Goal: Task Accomplishment & Management: Manage account settings

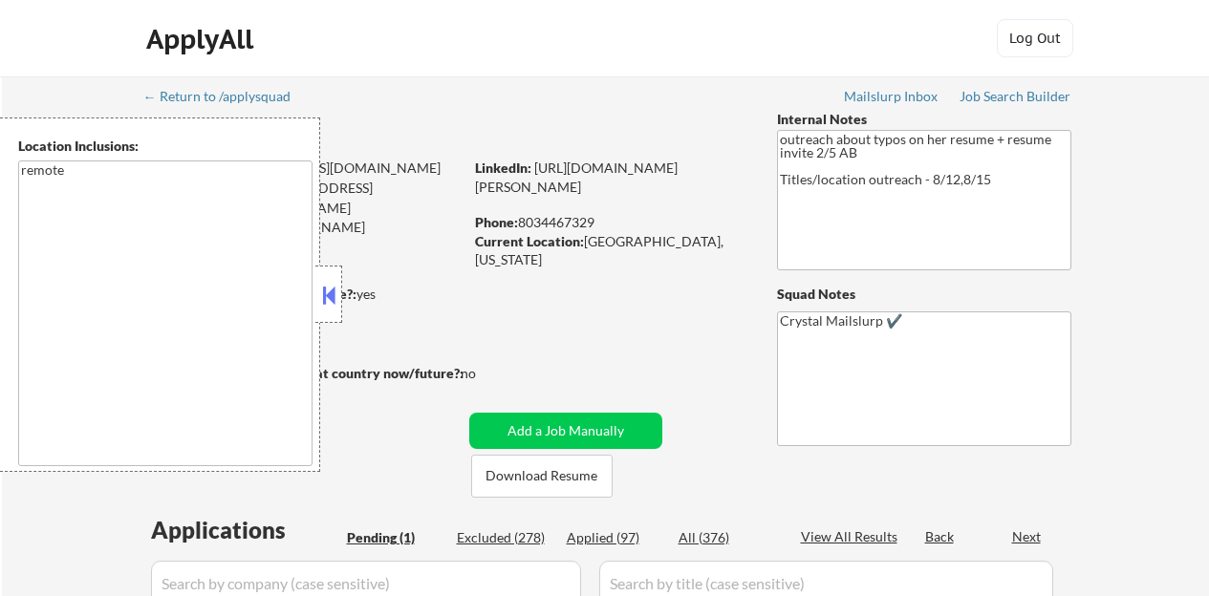
select select ""pending""
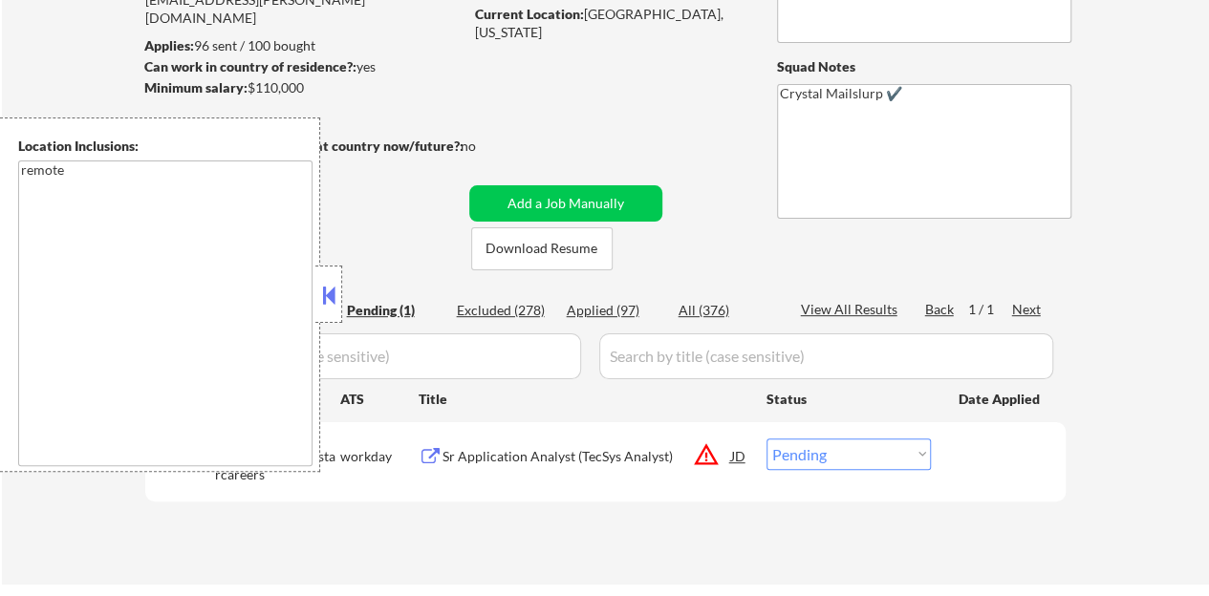
scroll to position [191, 0]
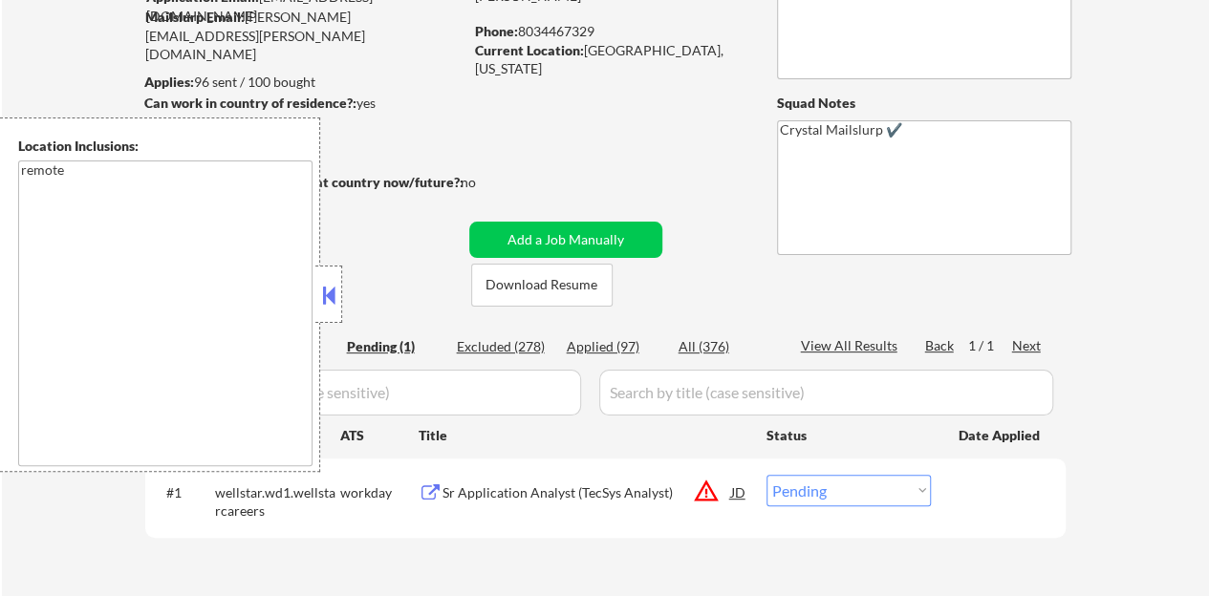
click at [333, 290] on button at bounding box center [328, 295] width 21 height 29
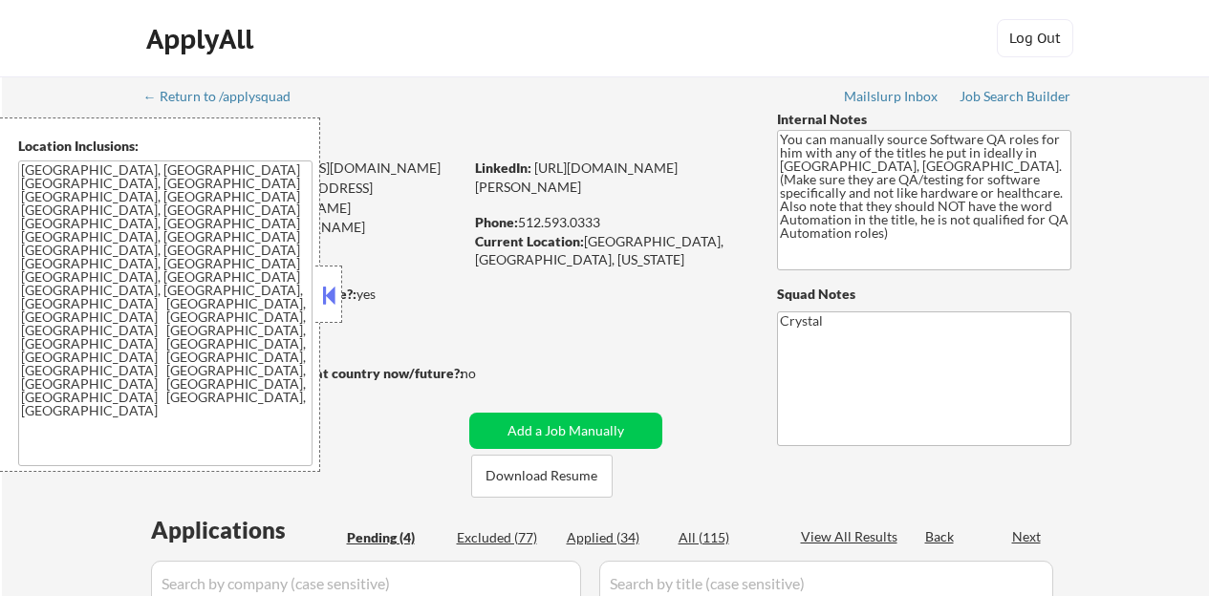
select select ""pending""
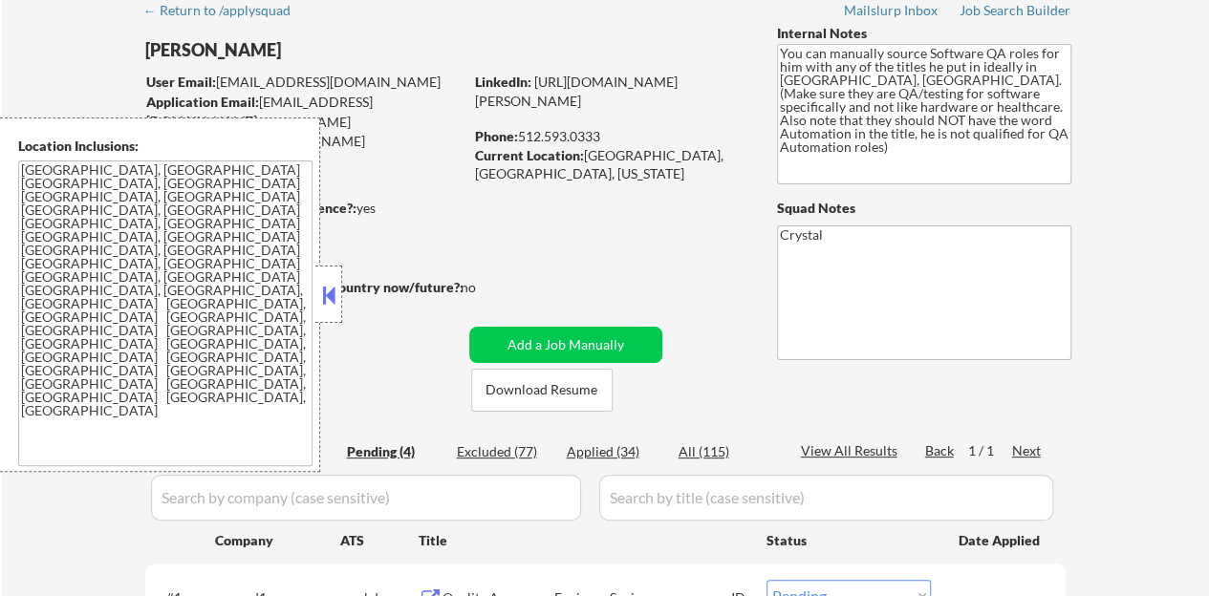
scroll to position [191, 0]
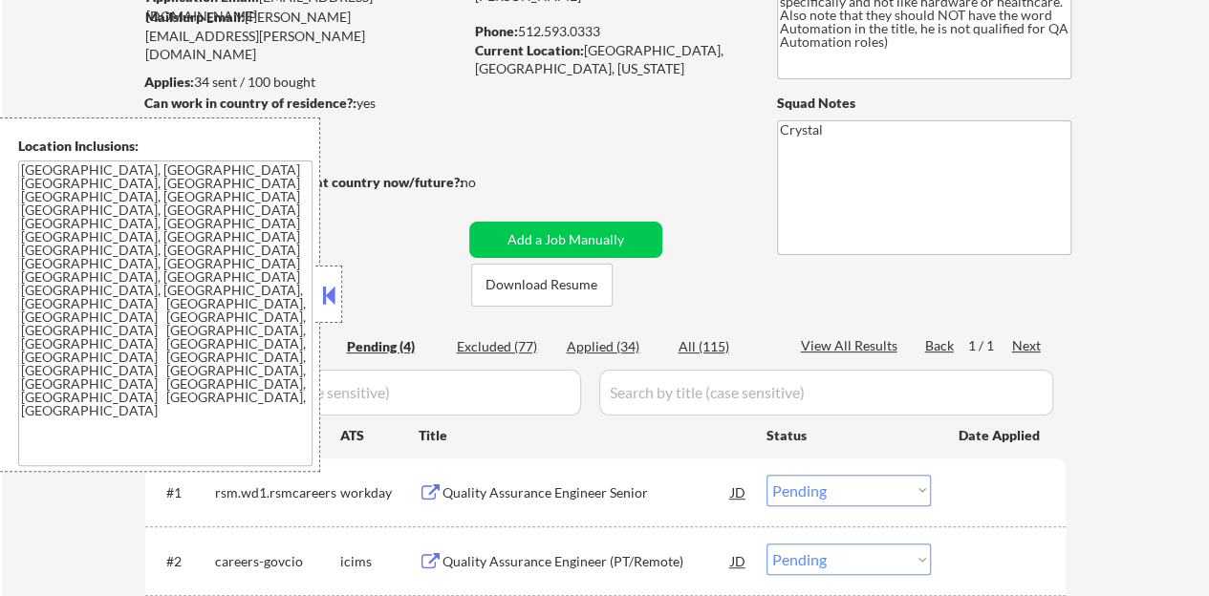
click at [332, 303] on button at bounding box center [328, 295] width 21 height 29
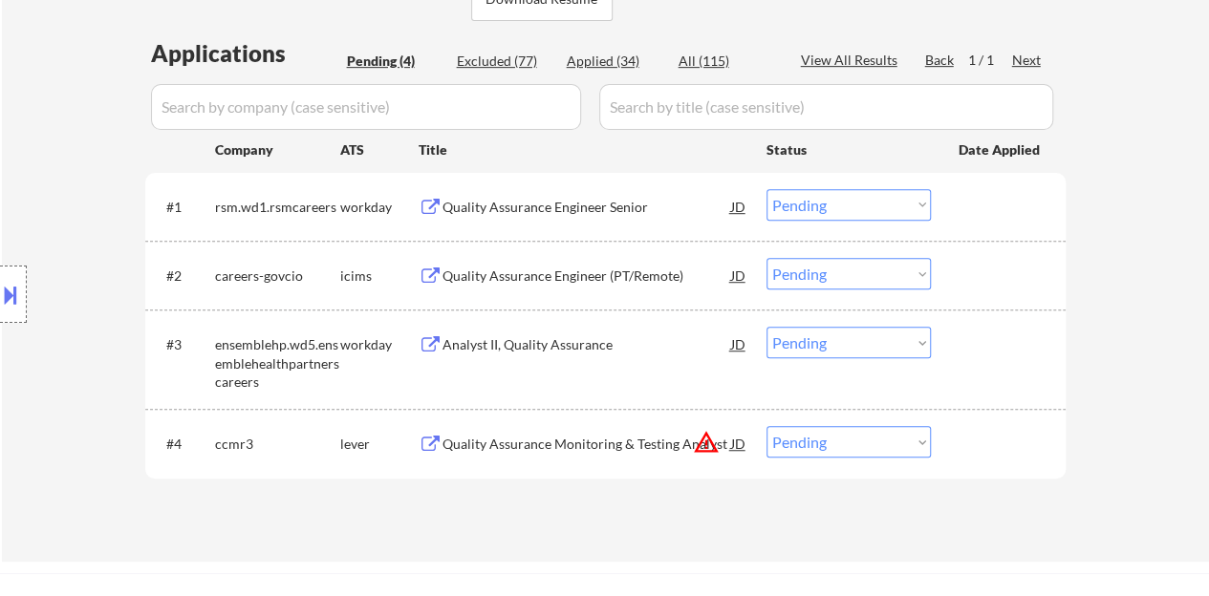
scroll to position [478, 0]
click at [573, 204] on div "Quality Assurance Engineer Senior" at bounding box center [586, 206] width 289 height 19
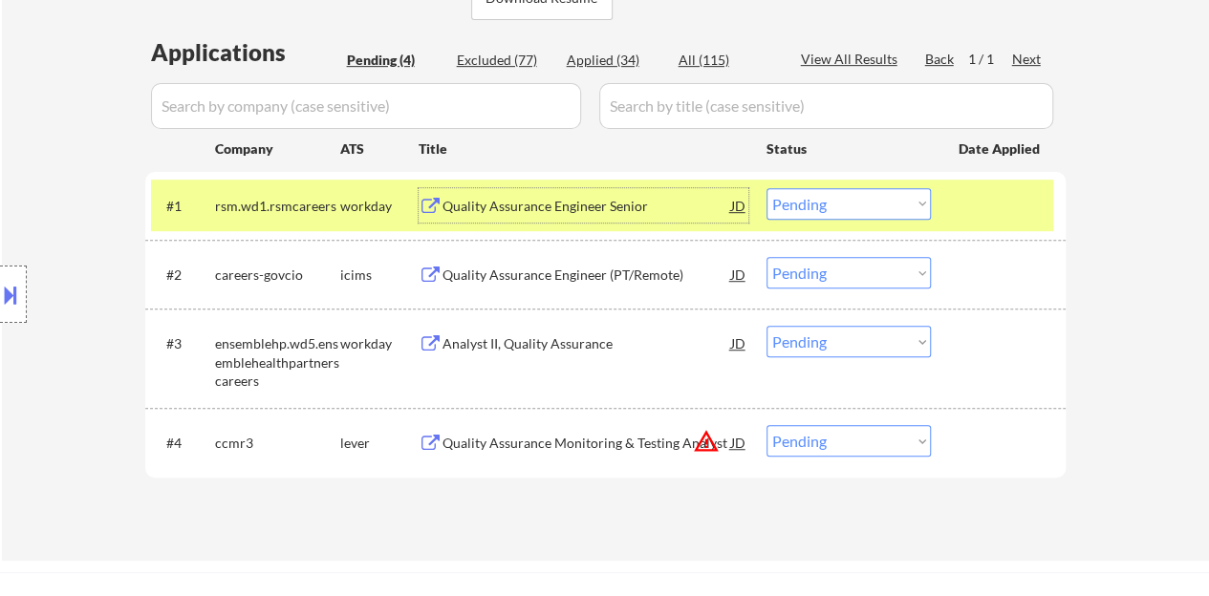
click at [811, 192] on select "Choose an option... Pending Applied Excluded (Questions) Excluded (Expired) Exc…" at bounding box center [848, 204] width 164 height 32
click at [766, 188] on select "Choose an option... Pending Applied Excluded (Questions) Excluded (Expired) Exc…" at bounding box center [848, 204] width 164 height 32
select select ""pending""
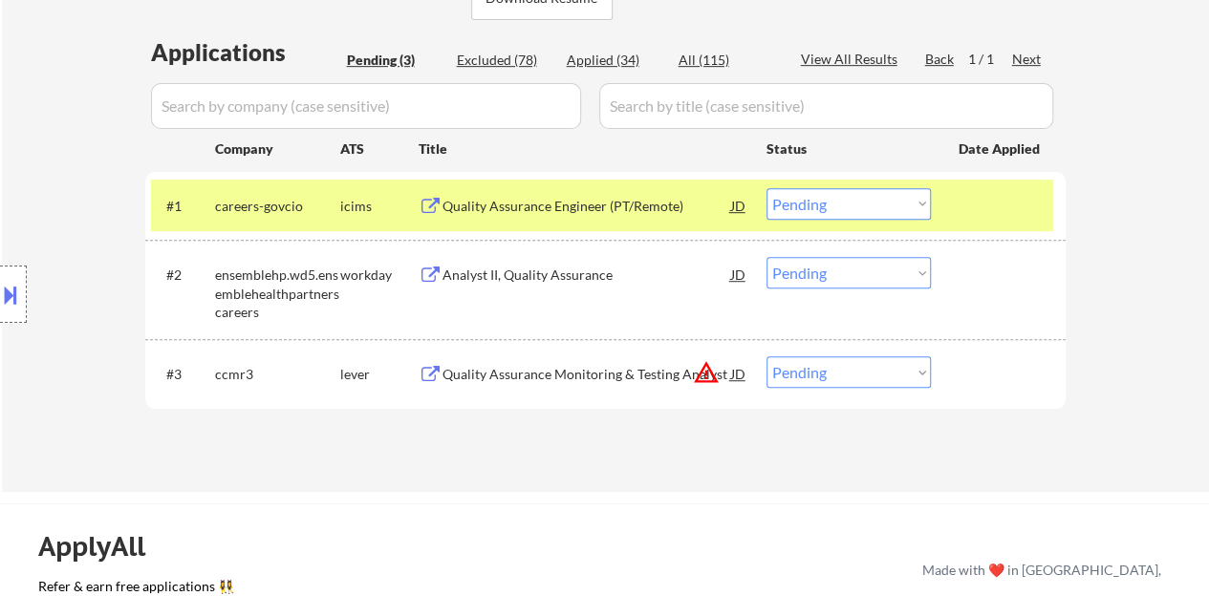
click at [1010, 211] on div at bounding box center [1000, 205] width 84 height 34
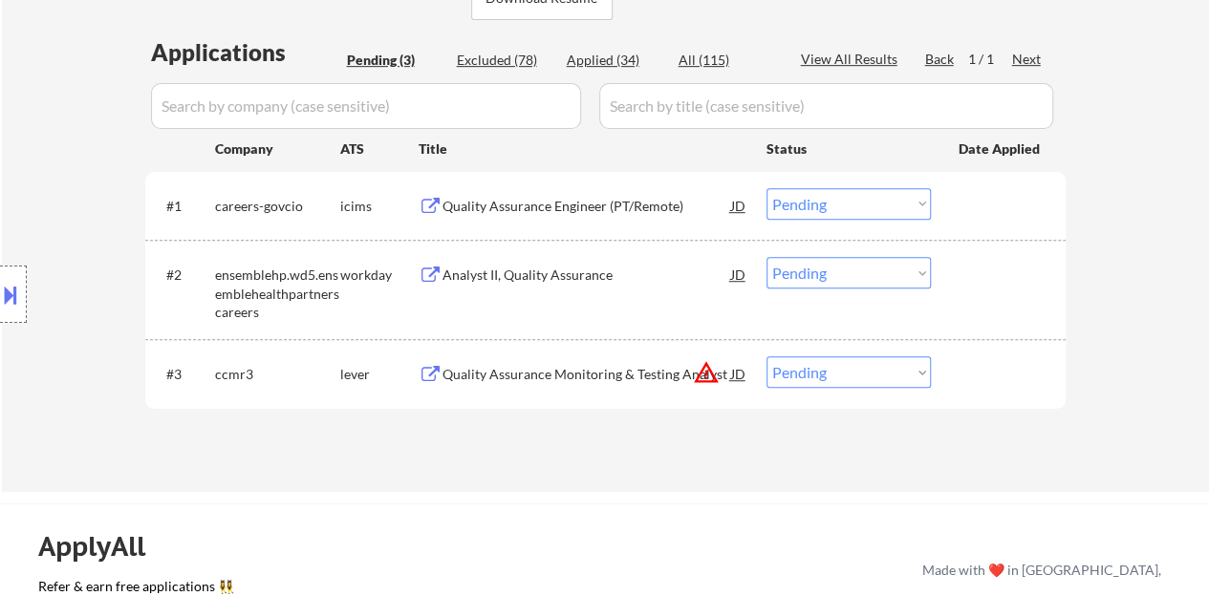
click at [577, 276] on div "Analyst II, Quality Assurance" at bounding box center [586, 275] width 289 height 19
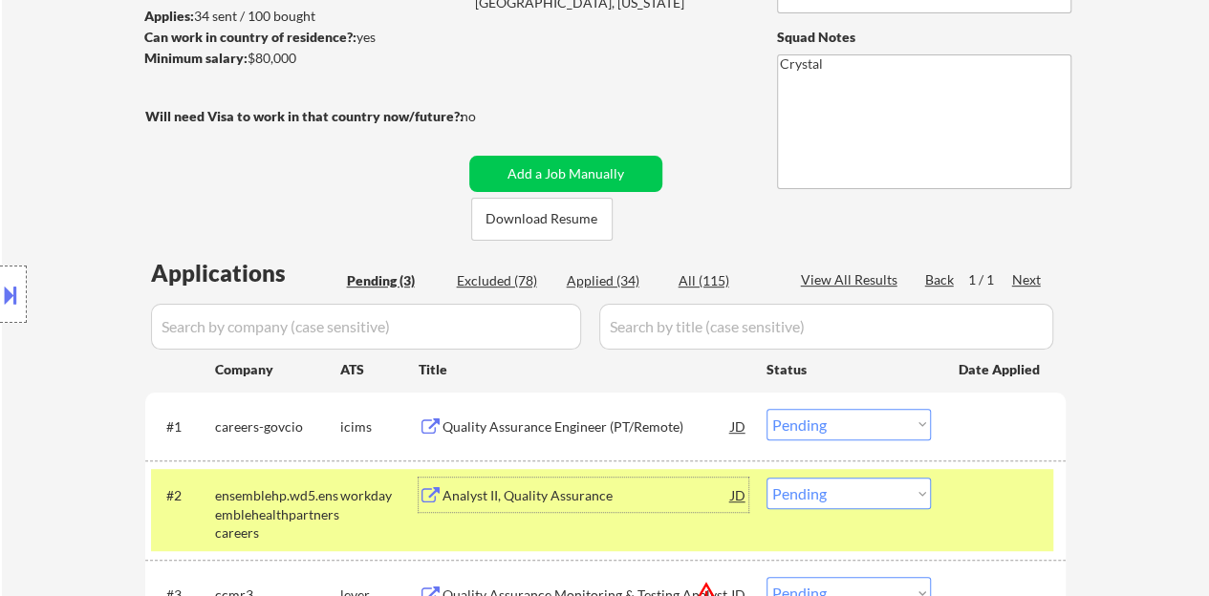
scroll to position [96, 0]
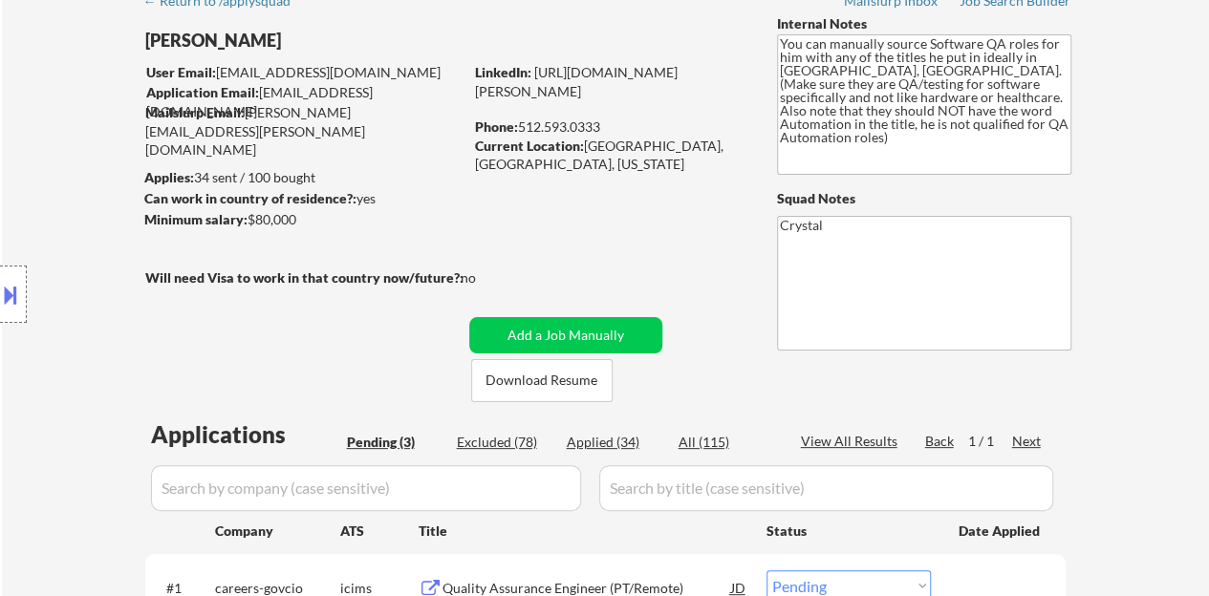
drag, startPoint x: 606, startPoint y: 108, endPoint x: 475, endPoint y: 89, distance: 132.3
click at [475, 89] on div "LinkedIn: https://www.linkedin.com/in/maxwell-eberlein-7114a755/" at bounding box center [611, 81] width 273 height 37
copy link "https://www.linkedin.com/in/maxwell-eberlein-7114a755/"
click at [4, 305] on button at bounding box center [10, 295] width 21 height 32
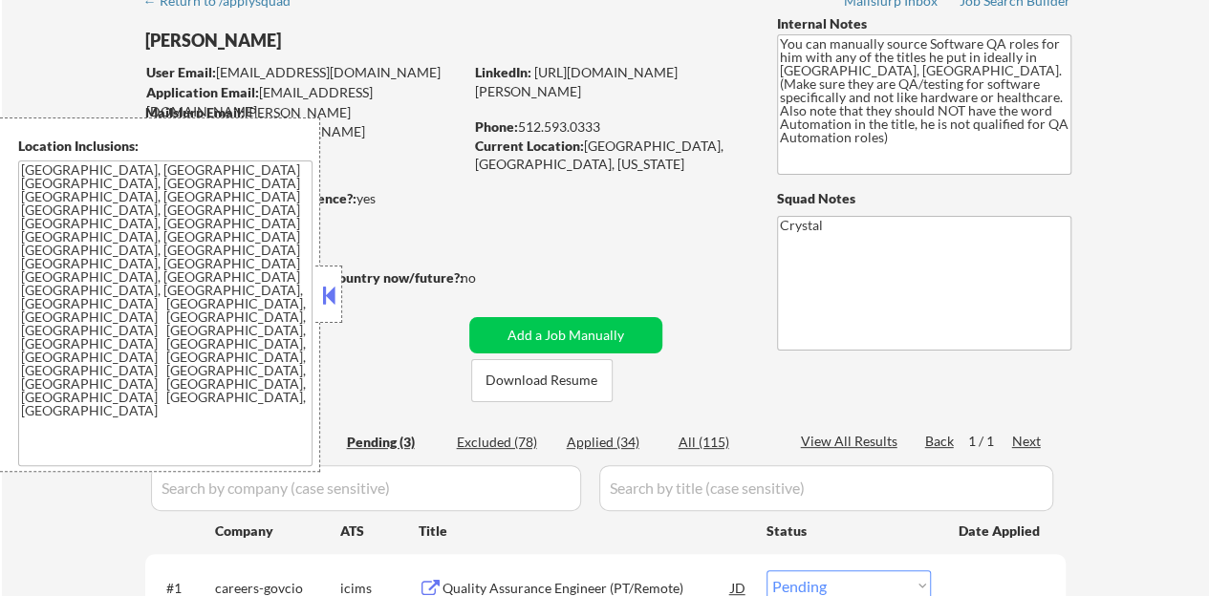
click at [332, 298] on button at bounding box center [328, 295] width 21 height 29
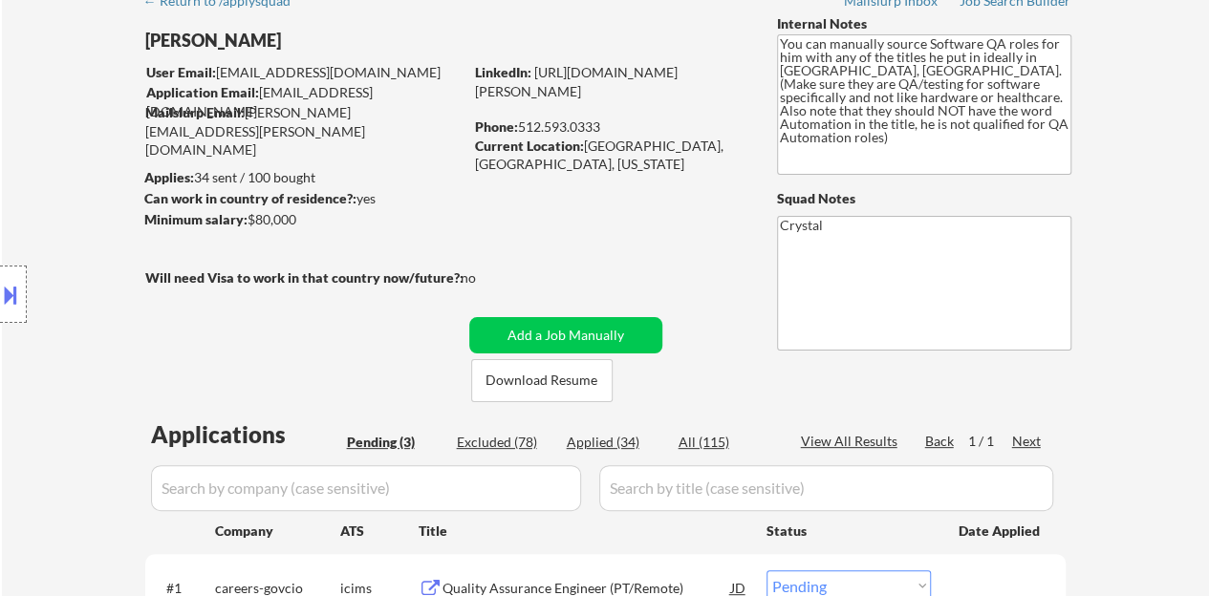
click at [352, 313] on div "← Return to /applysquad Mailslurp Inbox Job Search Builder Maxwell Eberlein Use…" at bounding box center [606, 420] width 954 height 878
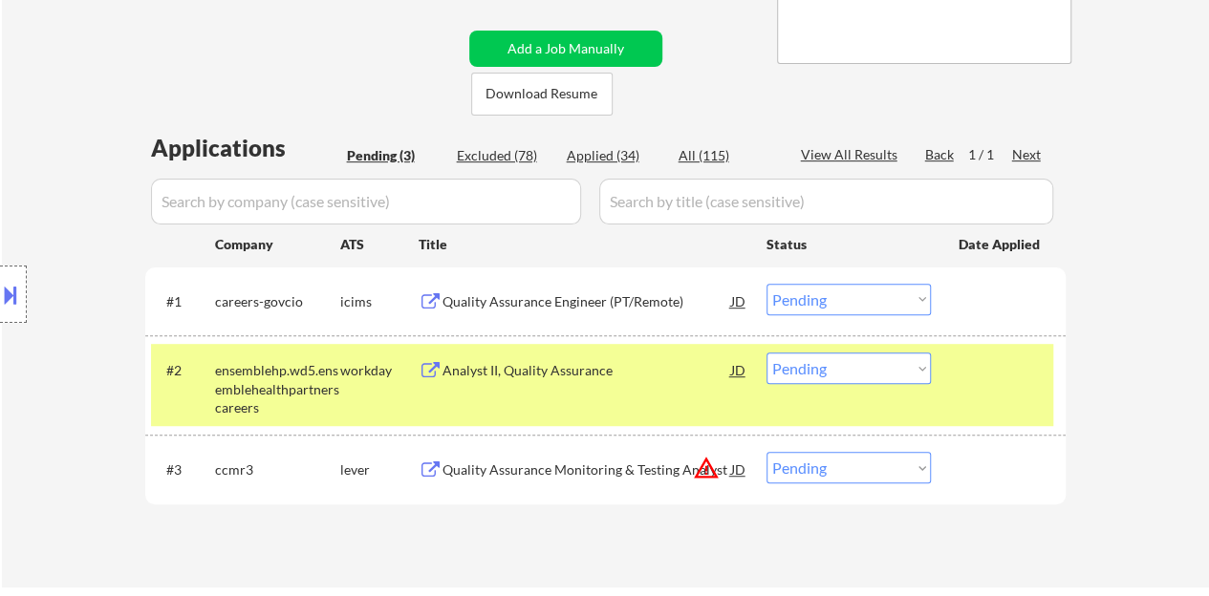
scroll to position [478, 0]
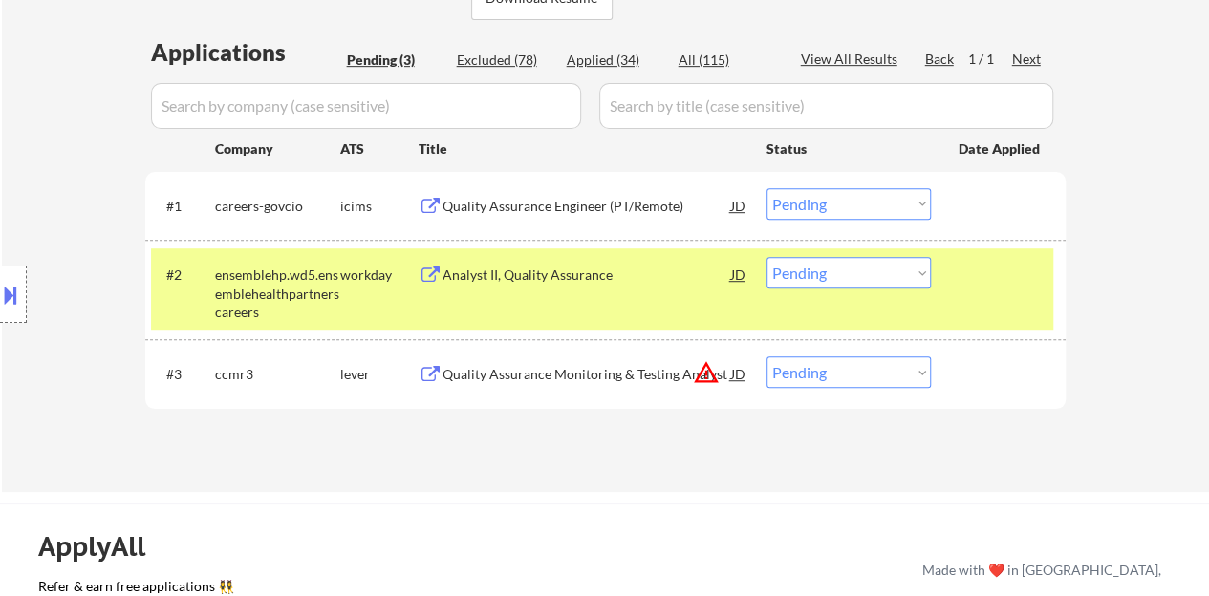
click at [850, 272] on select "Choose an option... Pending Applied Excluded (Questions) Excluded (Expired) Exc…" at bounding box center [848, 273] width 164 height 32
click at [766, 257] on select "Choose an option... Pending Applied Excluded (Questions) Excluded (Expired) Exc…" at bounding box center [848, 273] width 164 height 32
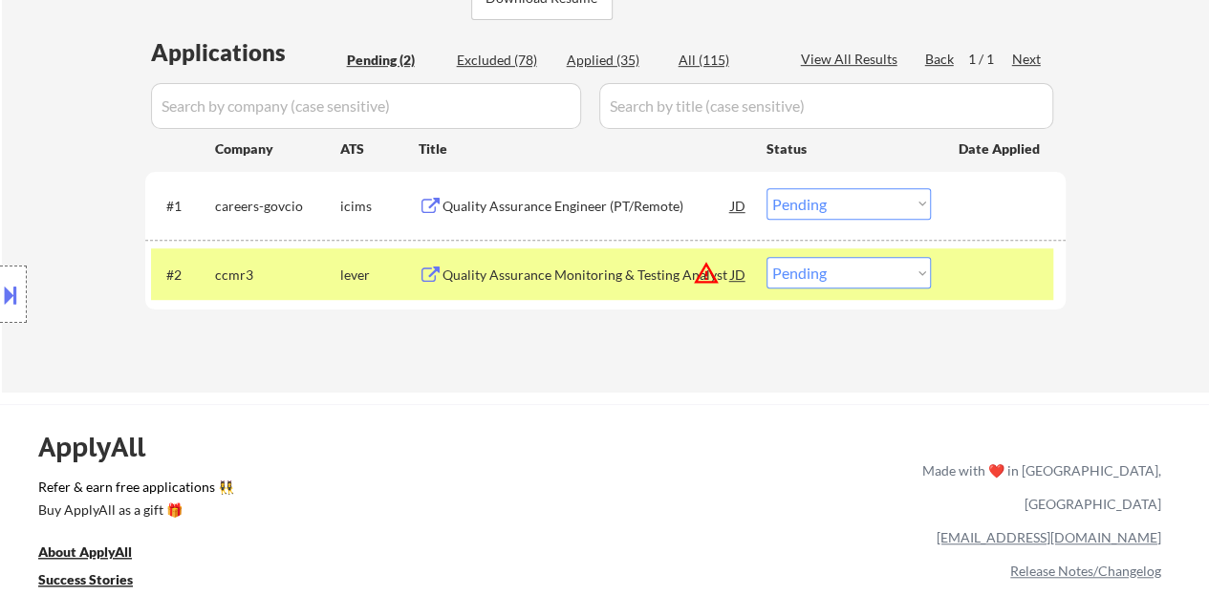
click at [745, 278] on div "JD" at bounding box center [738, 274] width 19 height 34
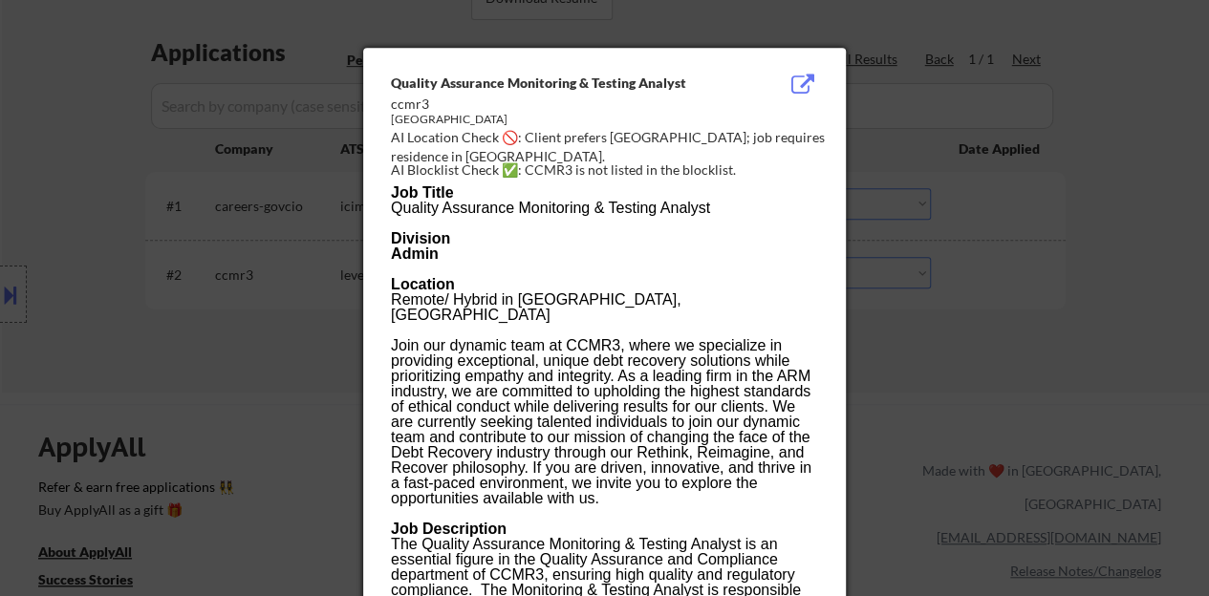
click at [199, 329] on div at bounding box center [604, 298] width 1209 height 596
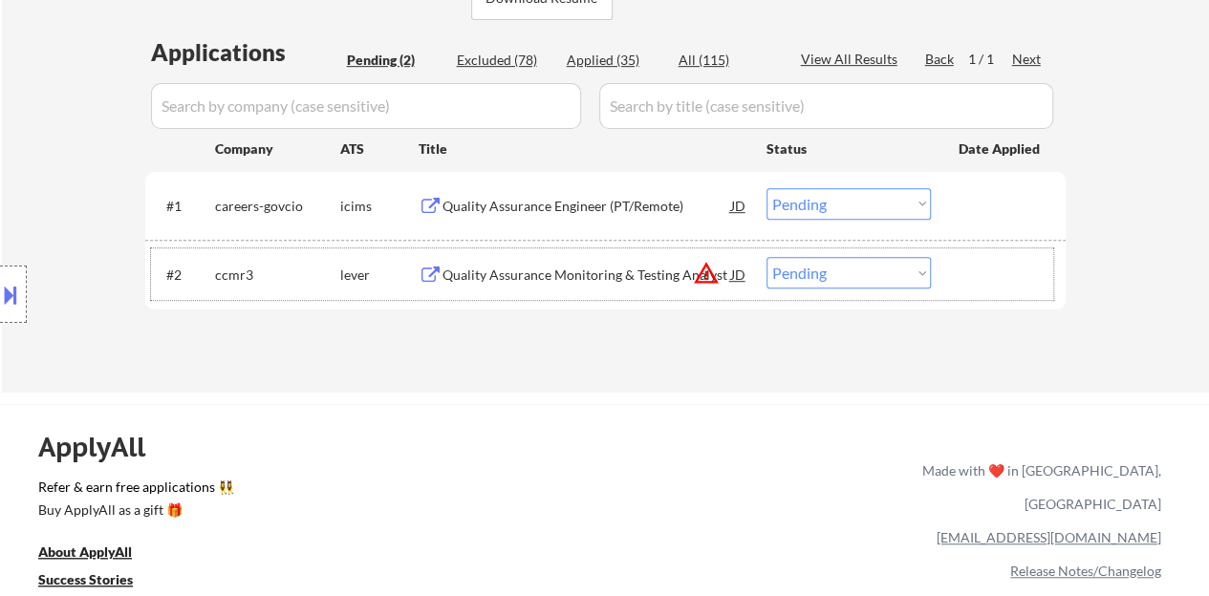
click at [1032, 270] on div at bounding box center [1000, 274] width 84 height 34
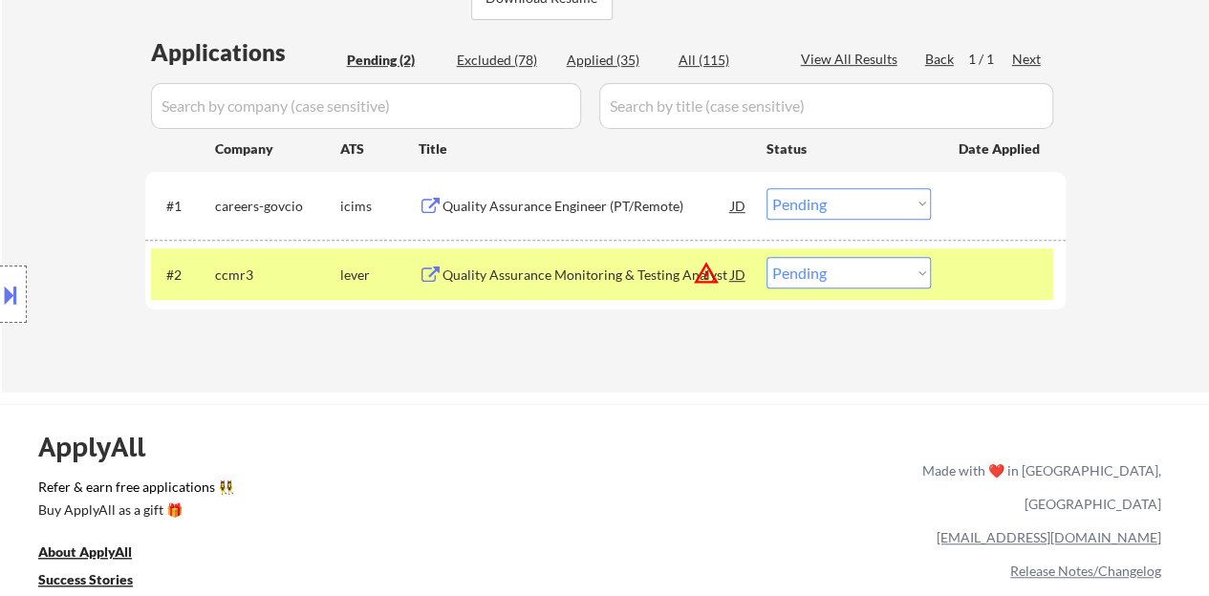
click at [545, 288] on div "Quality Assurance Monitoring & Testing Analyst" at bounding box center [586, 274] width 289 height 34
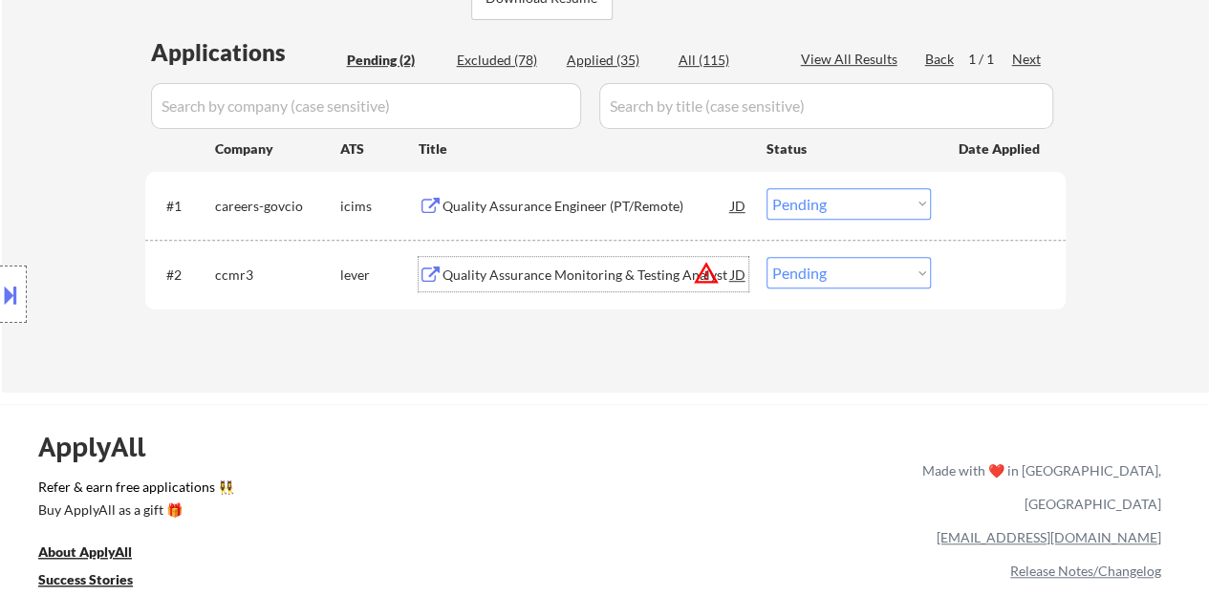
click at [1026, 274] on div at bounding box center [1000, 274] width 84 height 34
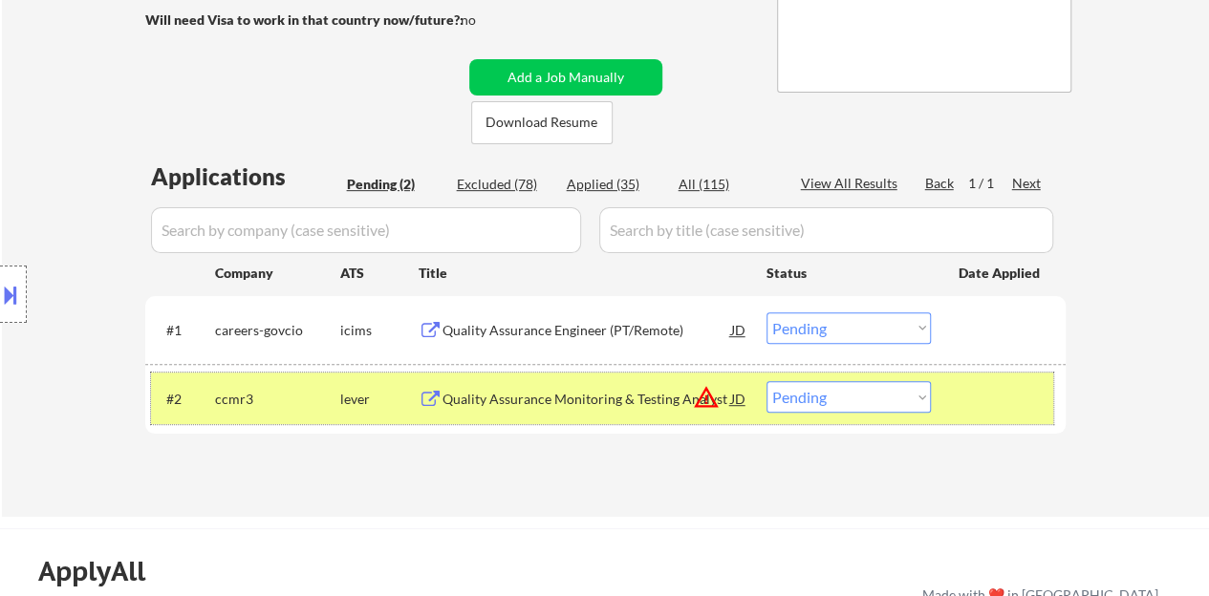
scroll to position [382, 0]
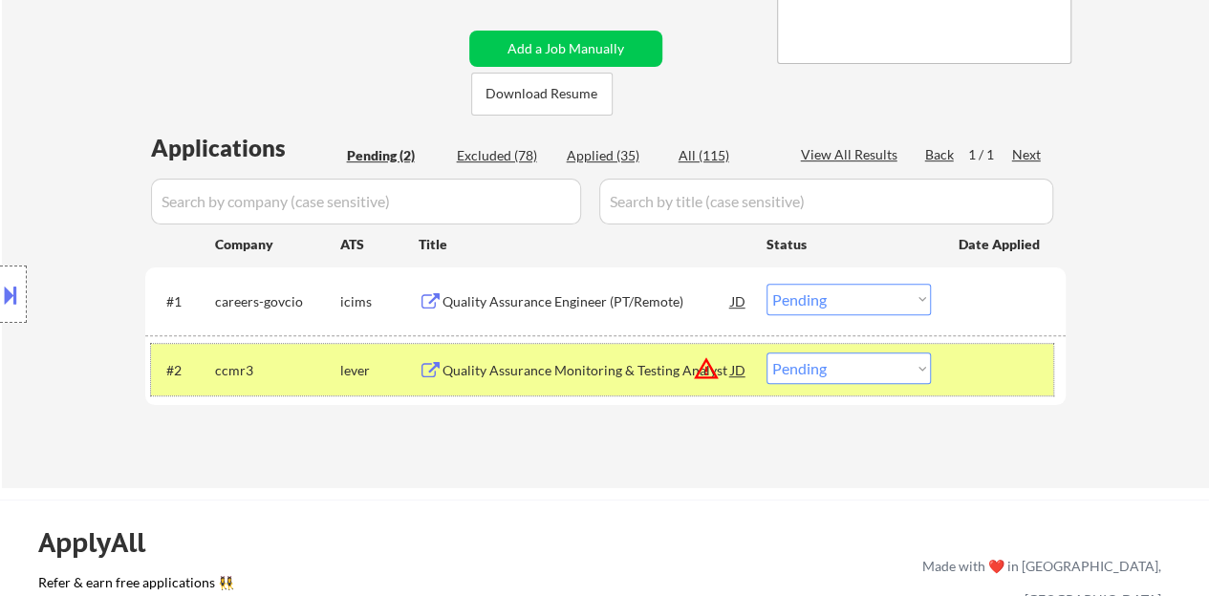
click at [879, 372] on select "Choose an option... Pending Applied Excluded (Questions) Excluded (Expired) Exc…" at bounding box center [848, 369] width 164 height 32
select select ""excluded""
click at [766, 353] on select "Choose an option... Pending Applied Excluded (Questions) Excluded (Expired) Exc…" at bounding box center [848, 369] width 164 height 32
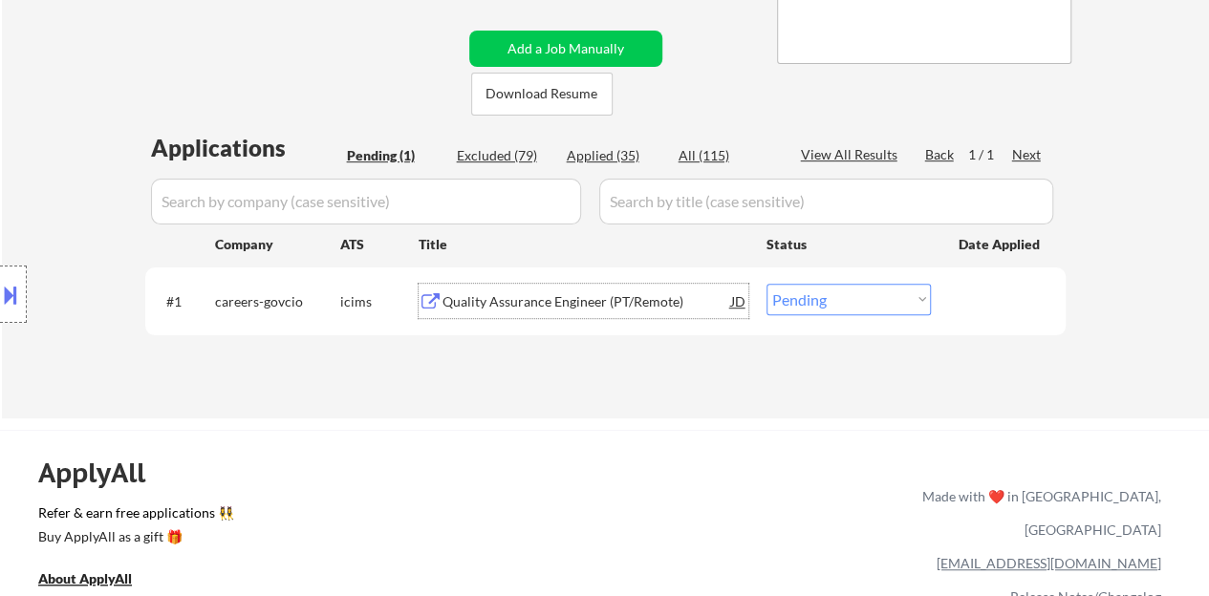
click at [633, 302] on div "Quality Assurance Engineer (PT/Remote)" at bounding box center [586, 301] width 289 height 19
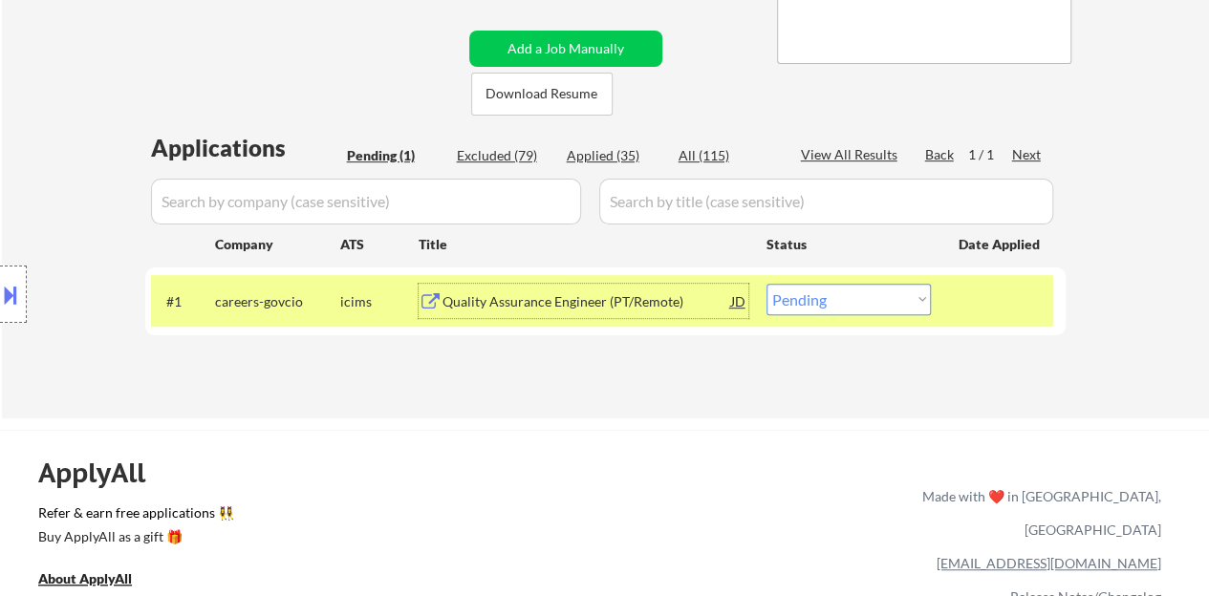
click at [868, 288] on select "Choose an option... Pending Applied Excluded (Questions) Excluded (Expired) Exc…" at bounding box center [848, 300] width 164 height 32
select select ""excluded__bad_match_""
click at [766, 284] on select "Choose an option... Pending Applied Excluded (Questions) Excluded (Expired) Exc…" at bounding box center [848, 300] width 164 height 32
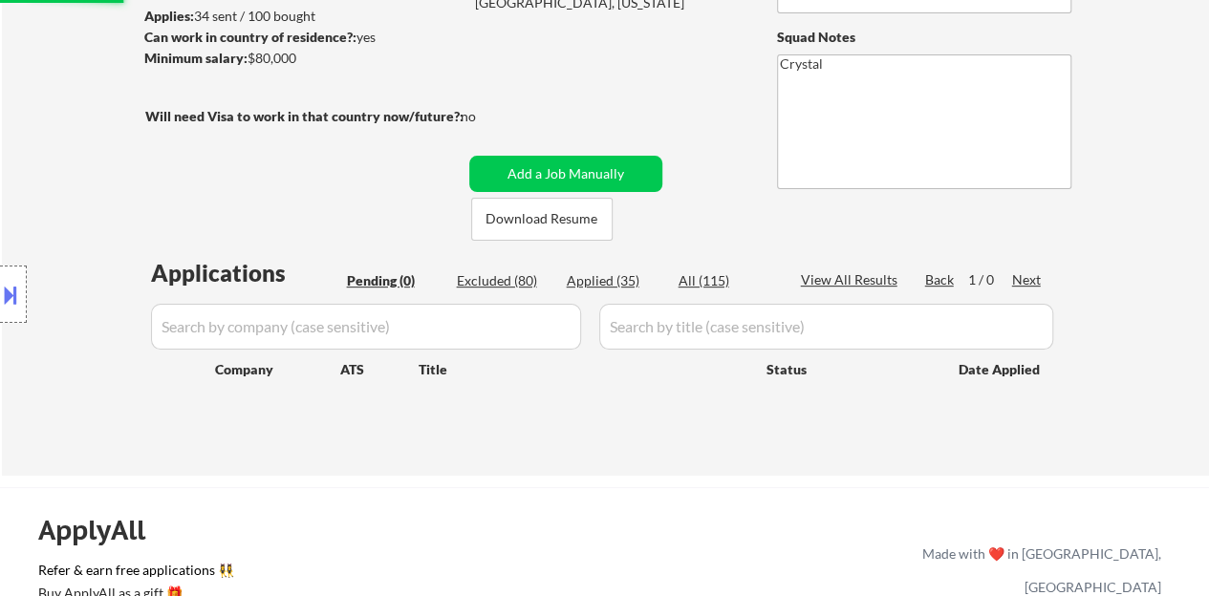
scroll to position [287, 0]
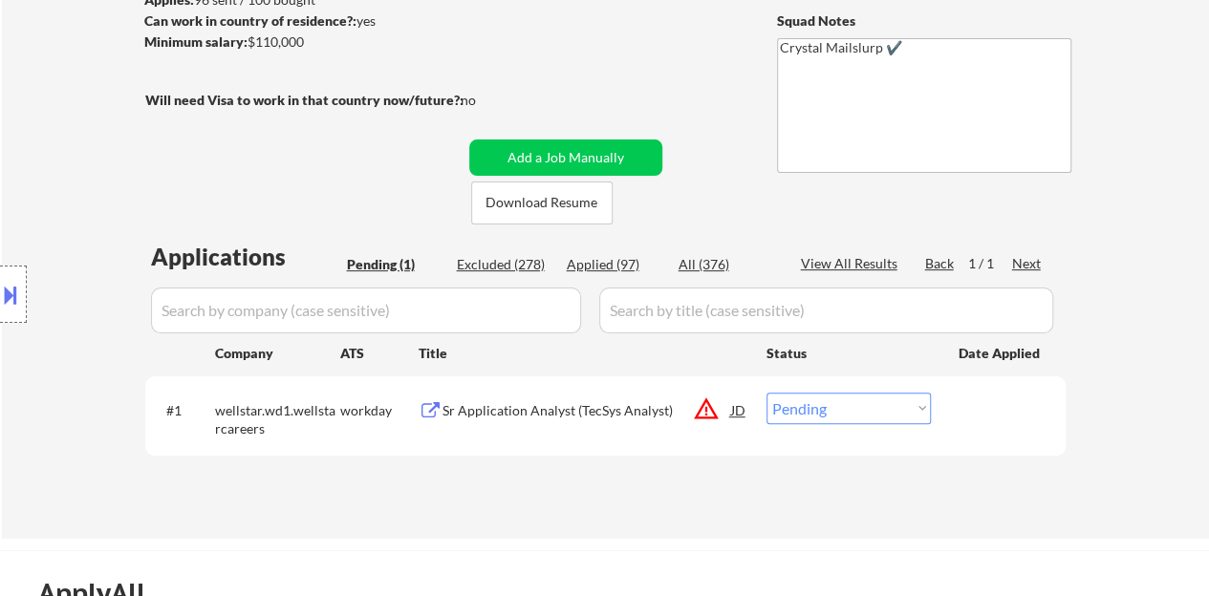
scroll to position [287, 0]
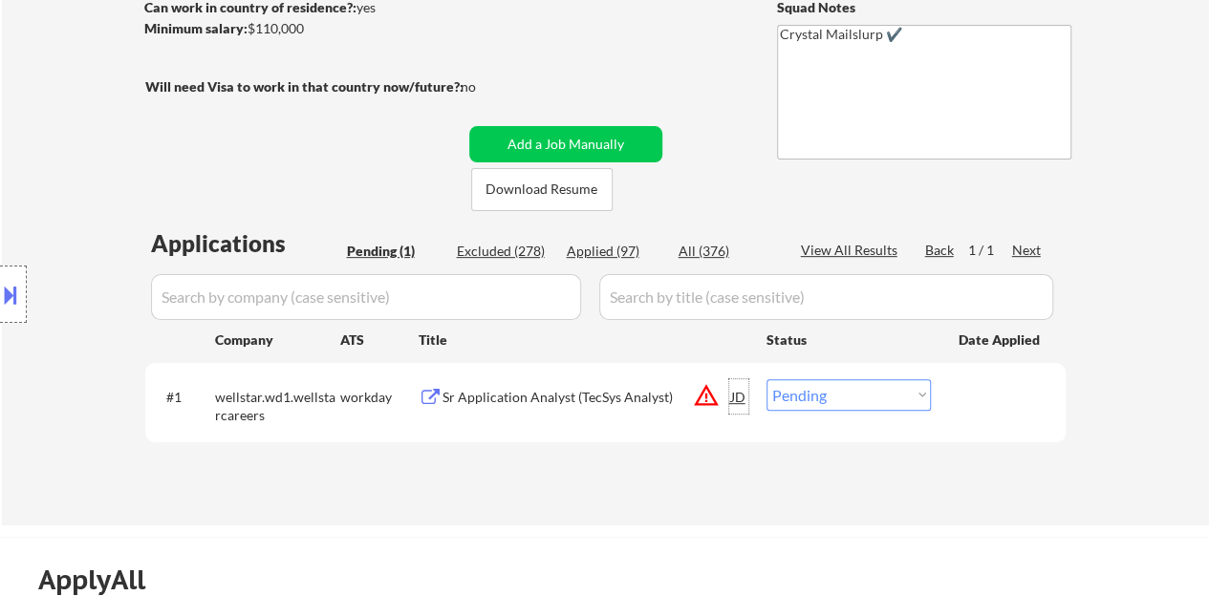
click at [733, 396] on div "JD" at bounding box center [738, 396] width 19 height 34
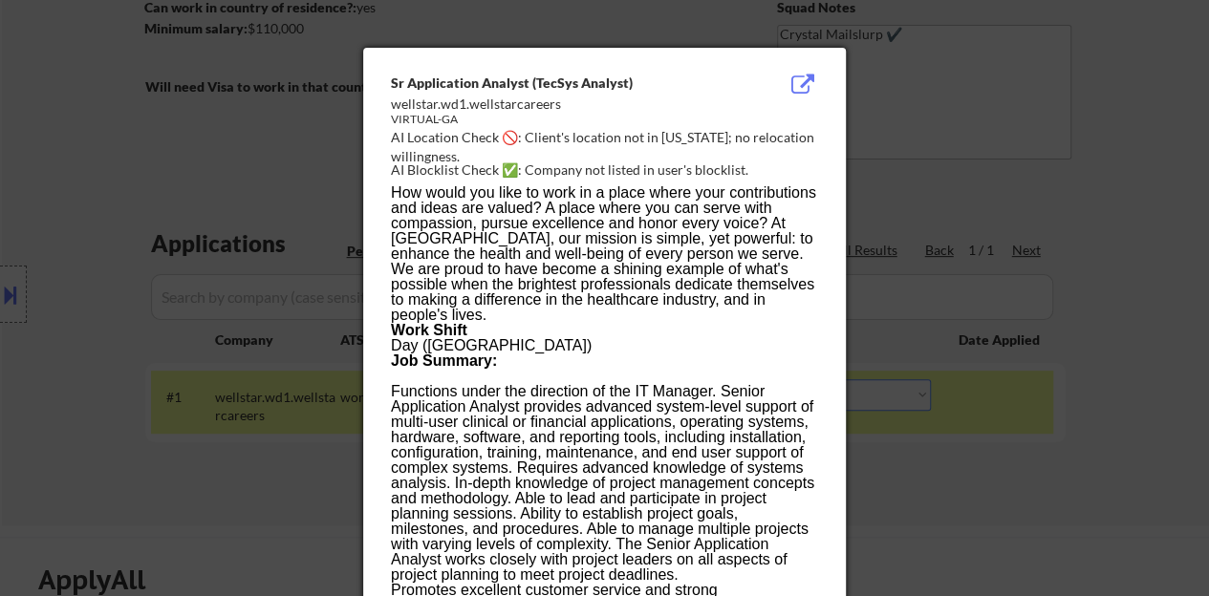
click at [187, 318] on div at bounding box center [604, 298] width 1209 height 596
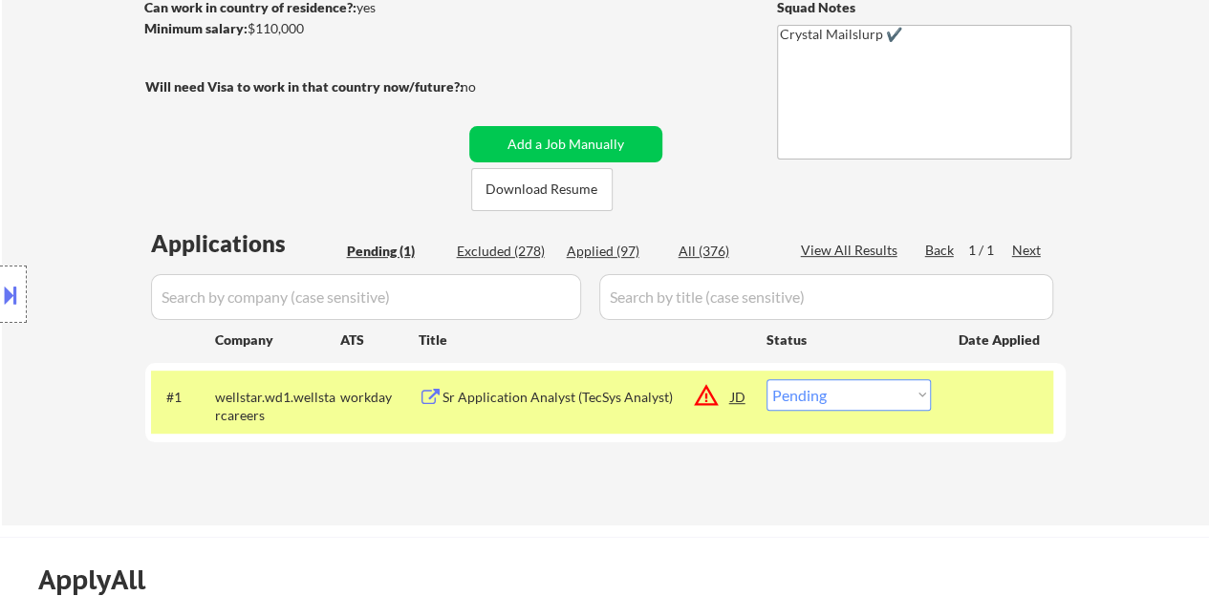
click at [4, 297] on button at bounding box center [10, 295] width 21 height 32
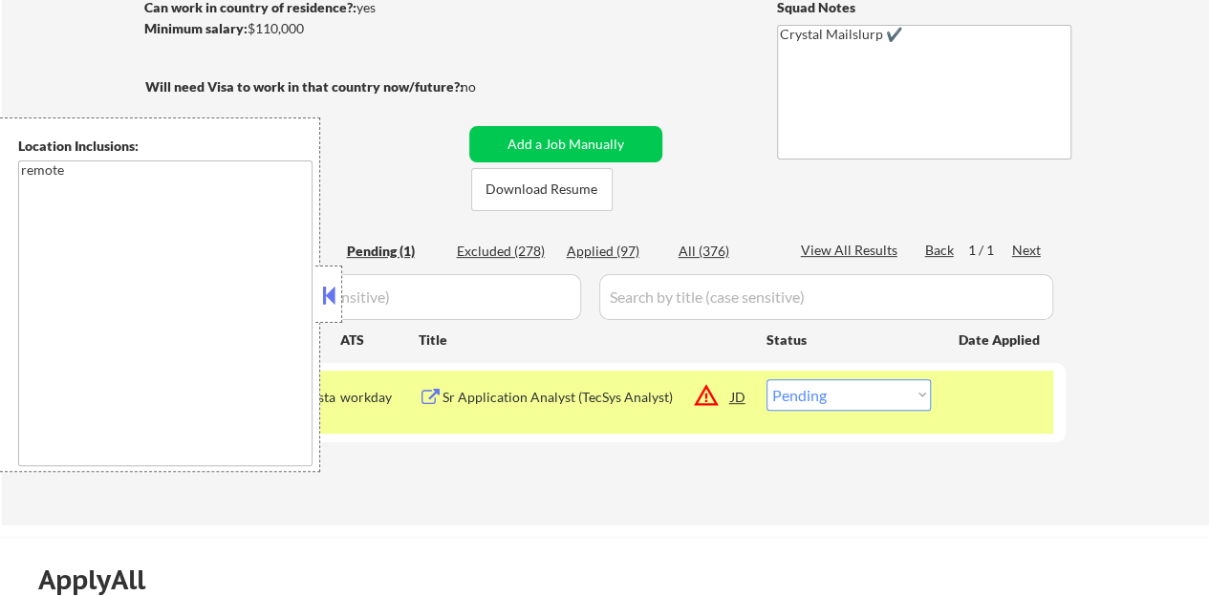
drag, startPoint x: 329, startPoint y: 284, endPoint x: 485, endPoint y: 381, distance: 184.5
click at [330, 284] on button at bounding box center [328, 295] width 21 height 29
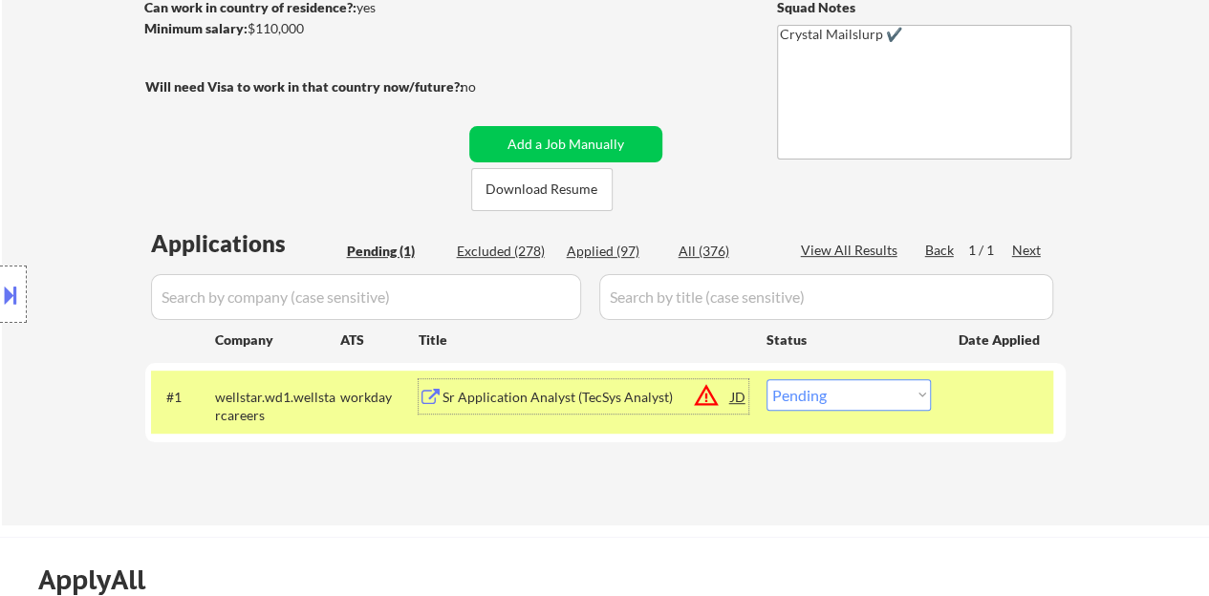
click at [518, 398] on div "Sr Application Analyst (TecSys Analyst)" at bounding box center [586, 397] width 289 height 19
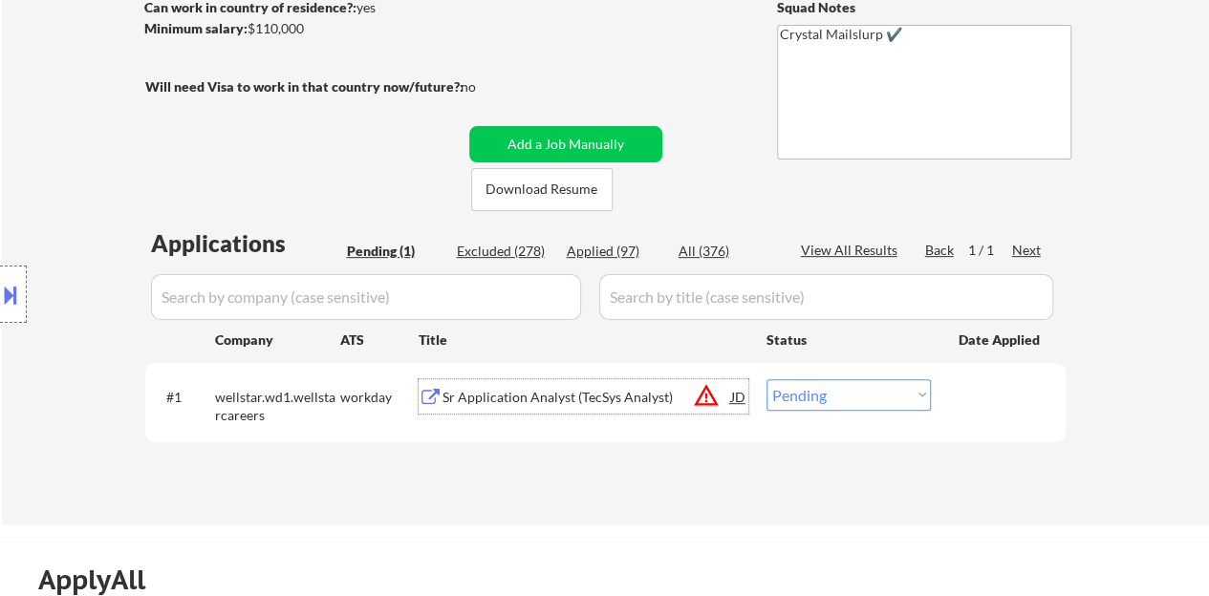
click at [1022, 393] on div at bounding box center [1000, 396] width 84 height 34
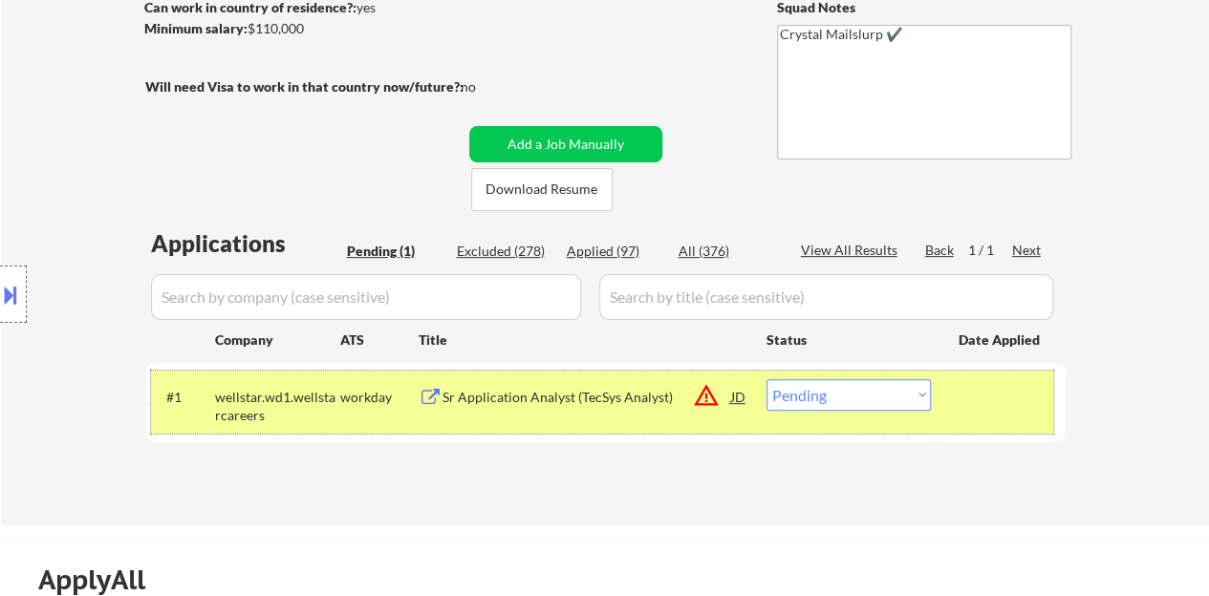
click at [827, 395] on select "Choose an option... Pending Applied Excluded (Questions) Excluded (Expired) Exc…" at bounding box center [848, 395] width 164 height 32
select select ""excluded__bad_match_""
click at [766, 379] on select "Choose an option... Pending Applied Excluded (Questions) Excluded (Expired) Exc…" at bounding box center [848, 395] width 164 height 32
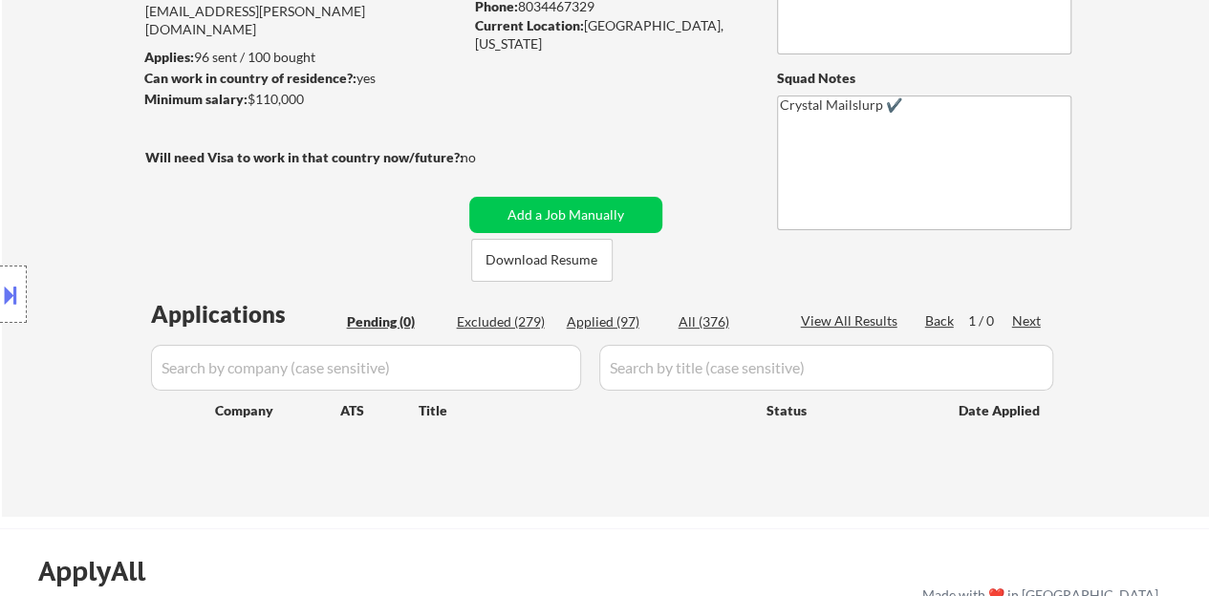
scroll to position [191, 0]
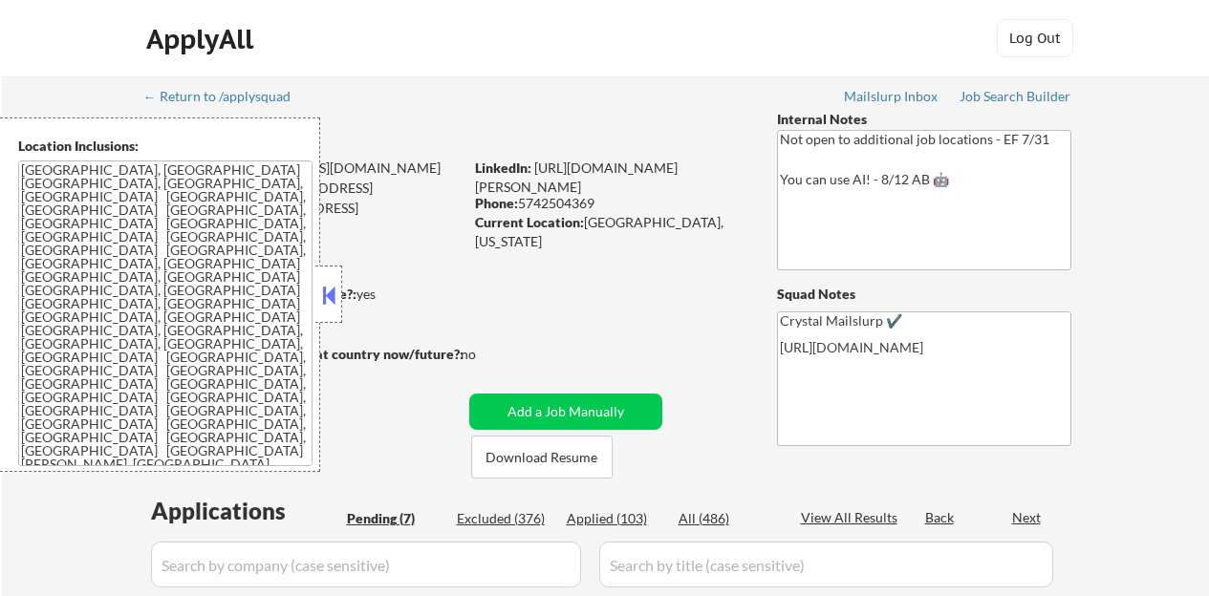
select select ""pending""
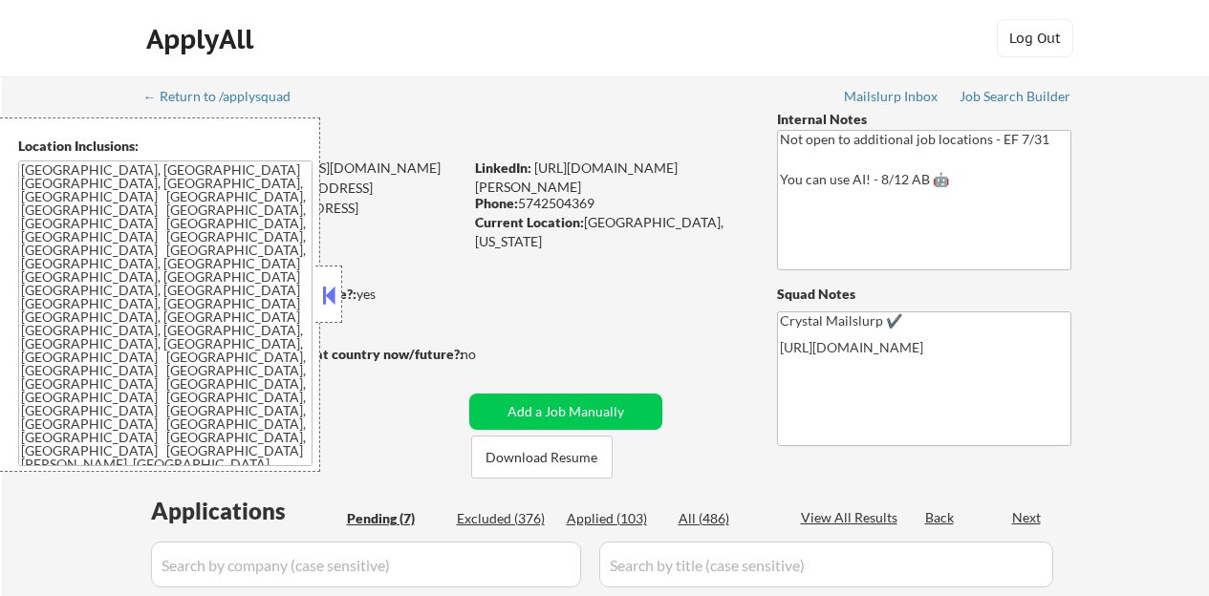
select select ""pending""
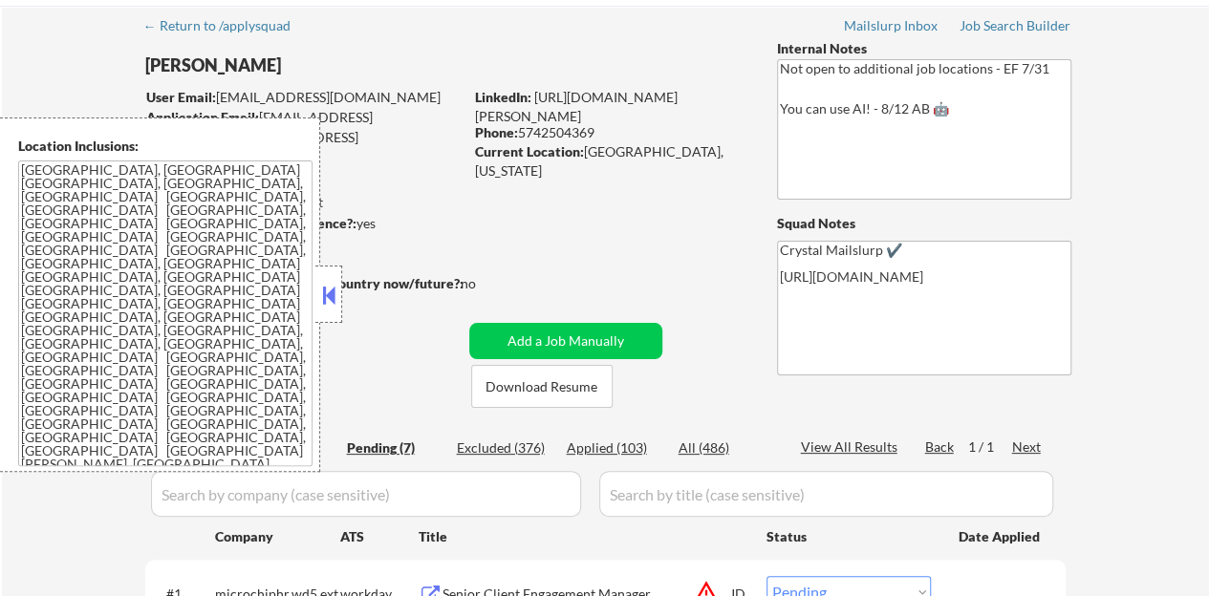
scroll to position [96, 0]
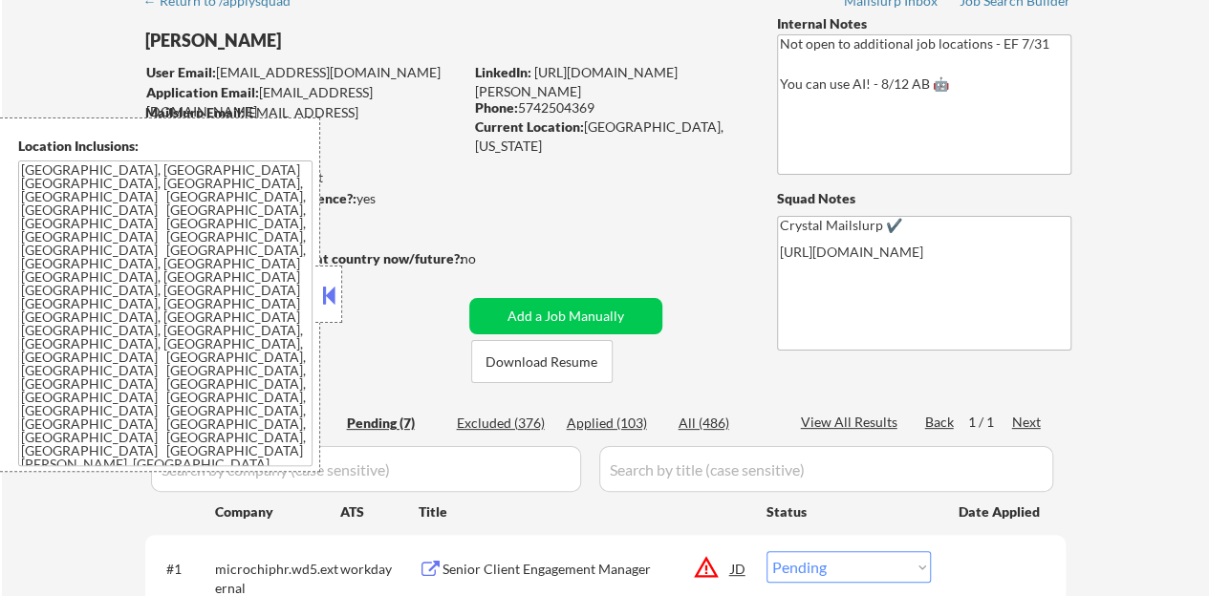
click at [325, 307] on button at bounding box center [328, 295] width 21 height 29
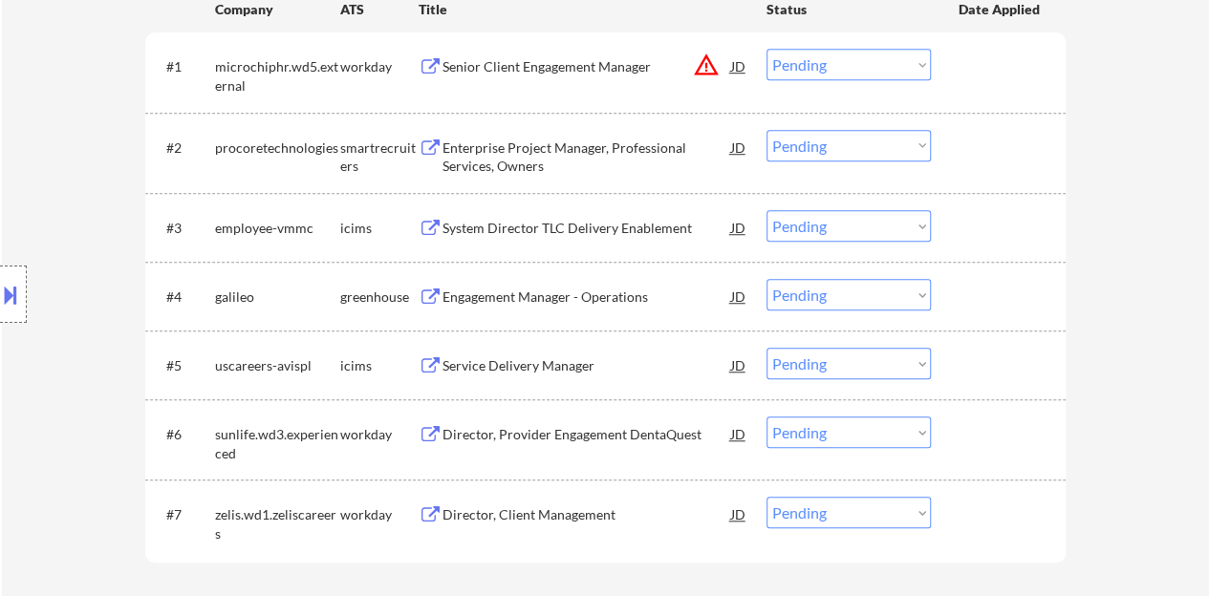
scroll to position [669, 0]
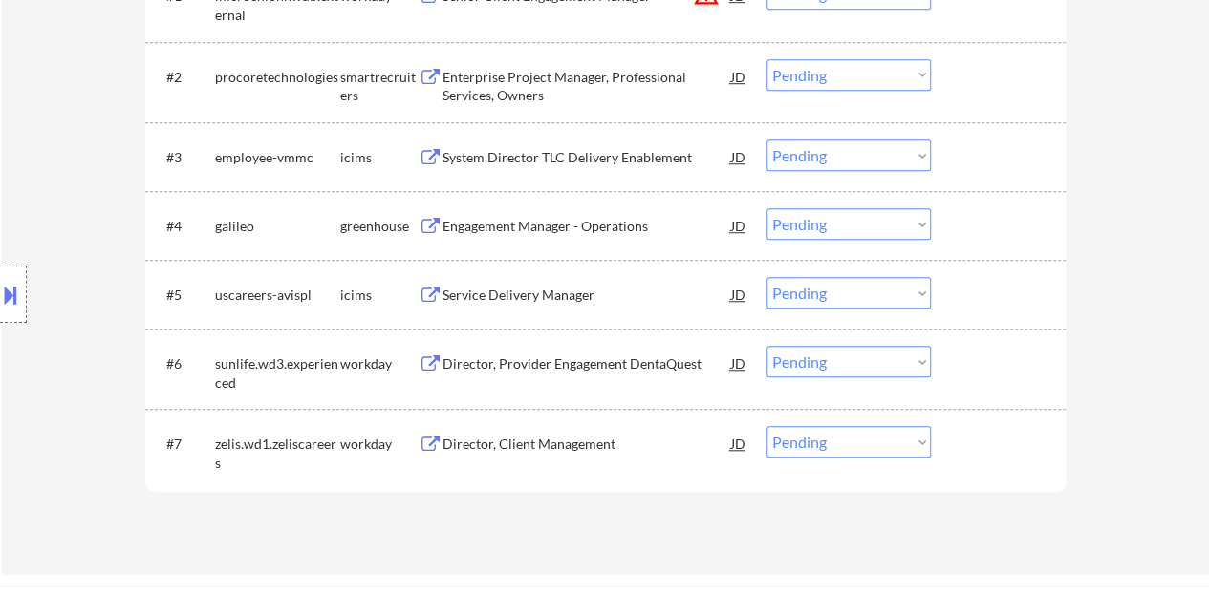
click at [554, 231] on div "Engagement Manager - Operations" at bounding box center [586, 226] width 289 height 19
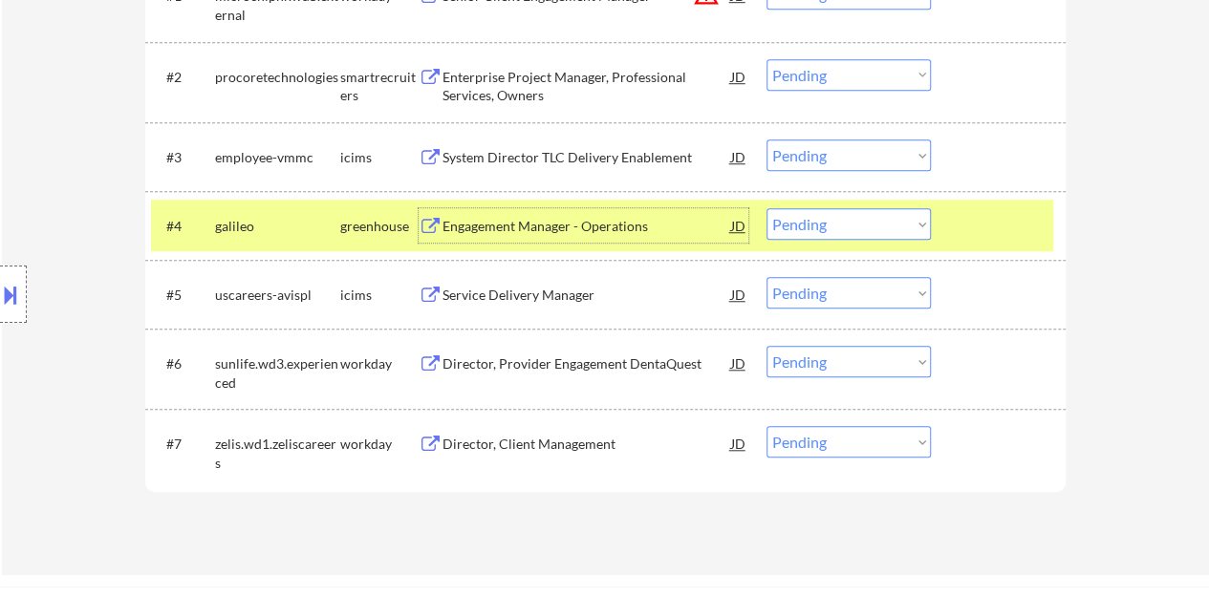
click at [879, 219] on select "Choose an option... Pending Applied Excluded (Questions) Excluded (Expired) Exc…" at bounding box center [848, 224] width 164 height 32
click at [766, 208] on select "Choose an option... Pending Applied Excluded (Questions) Excluded (Expired) Exc…" at bounding box center [848, 224] width 164 height 32
select select ""pending""
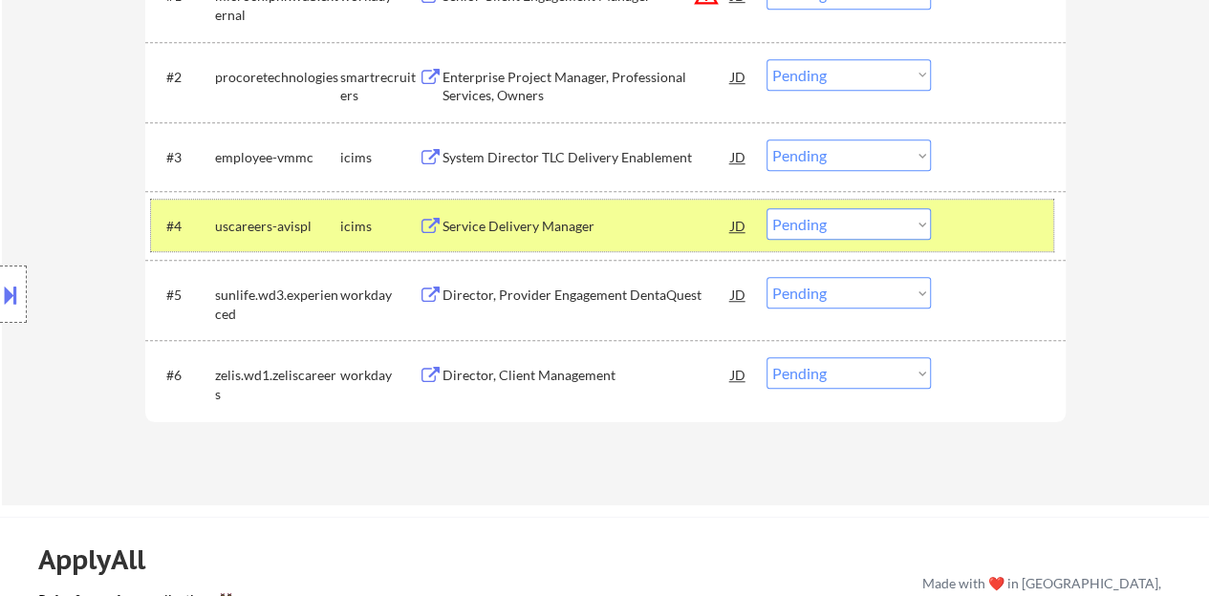
click at [975, 223] on div at bounding box center [1000, 225] width 84 height 34
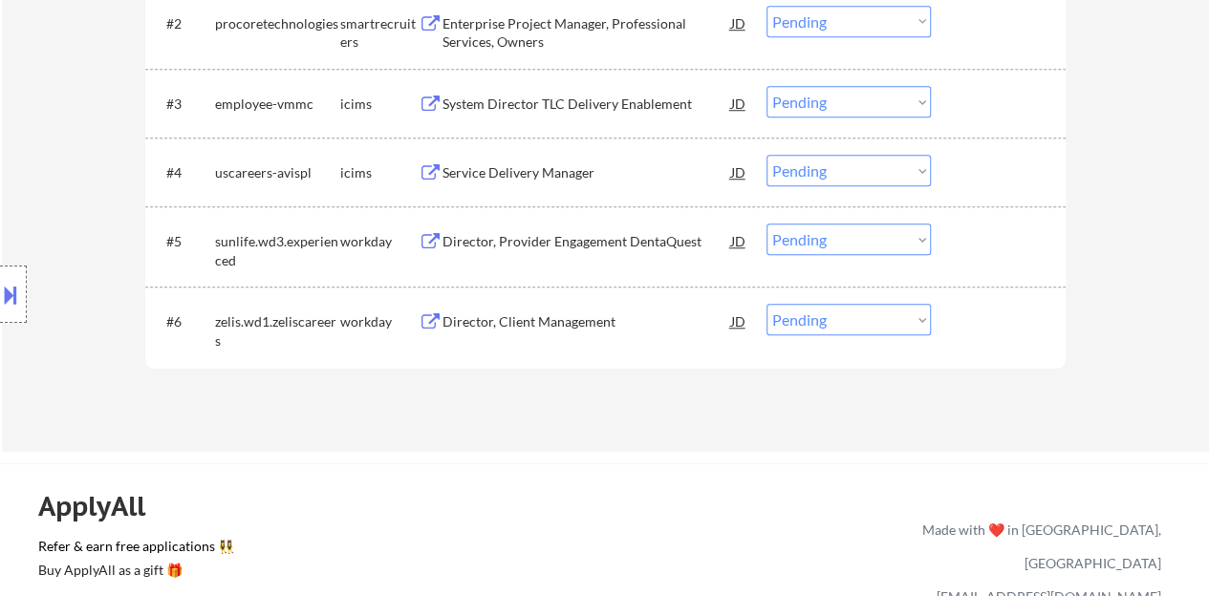
scroll to position [764, 0]
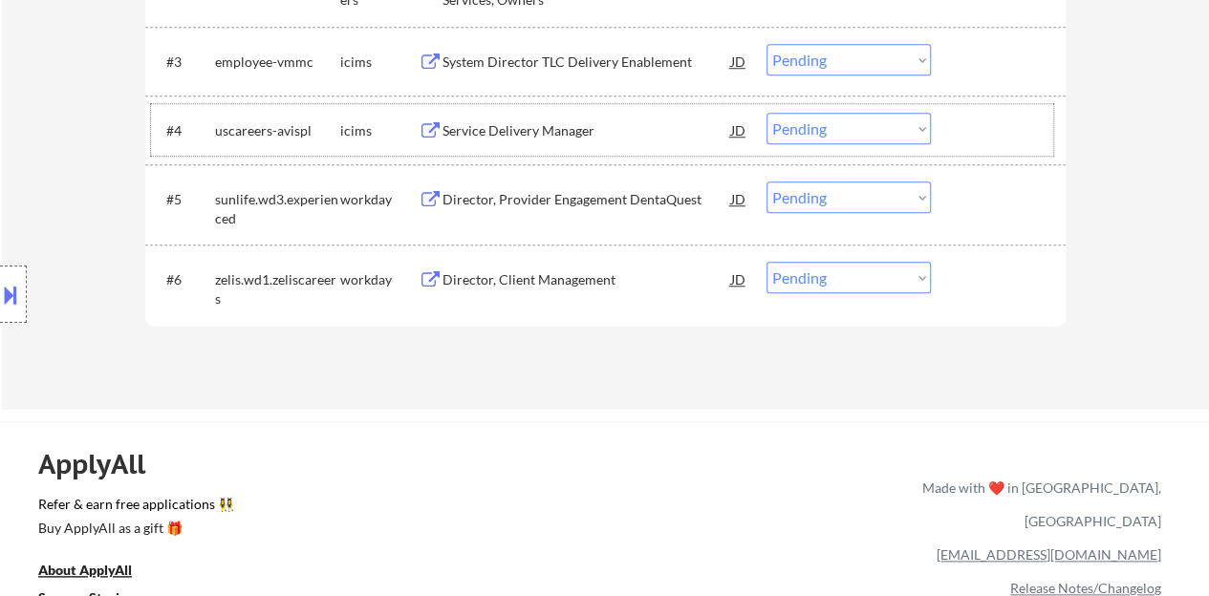
click at [551, 273] on div "Director, Client Management" at bounding box center [586, 279] width 289 height 19
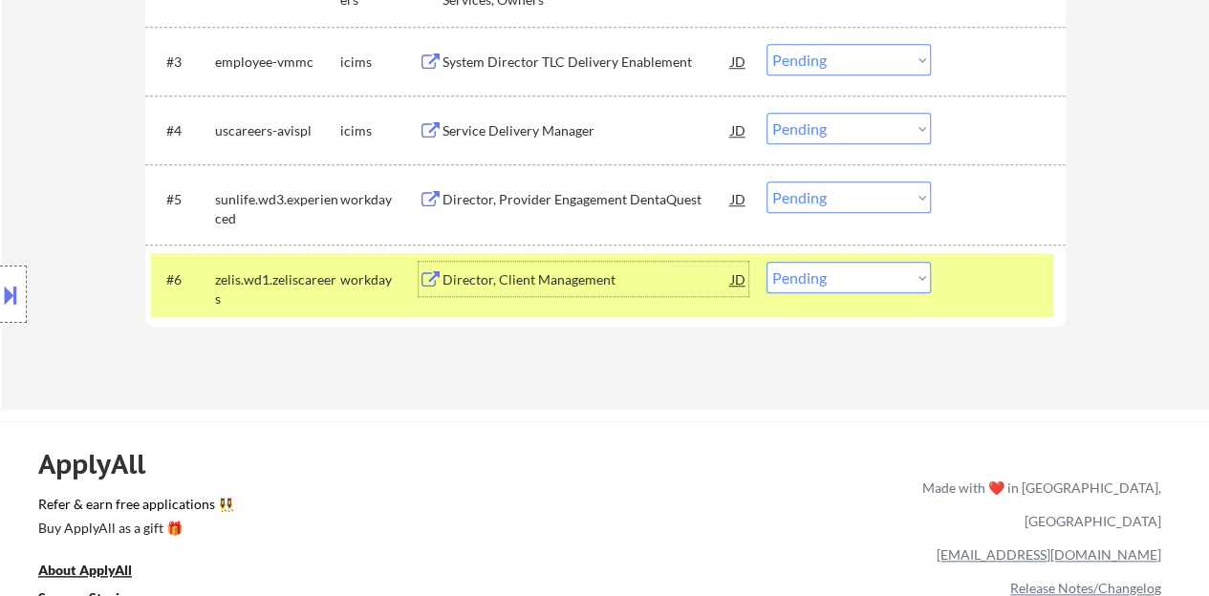
click at [13, 305] on button at bounding box center [10, 295] width 21 height 32
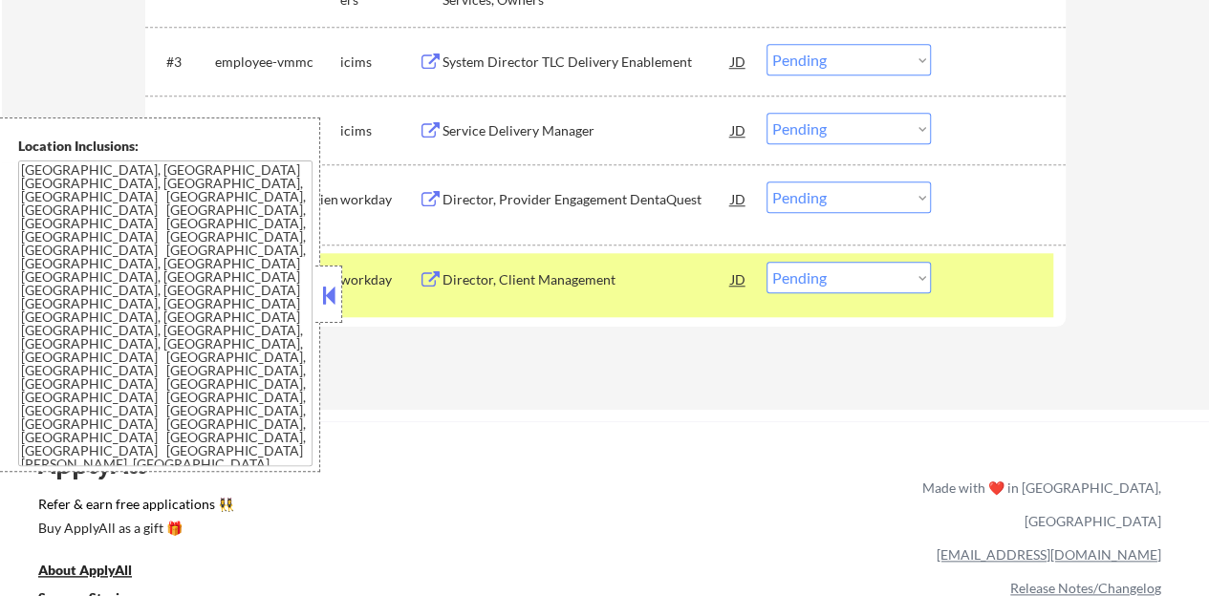
click at [338, 300] on div at bounding box center [328, 294] width 27 height 57
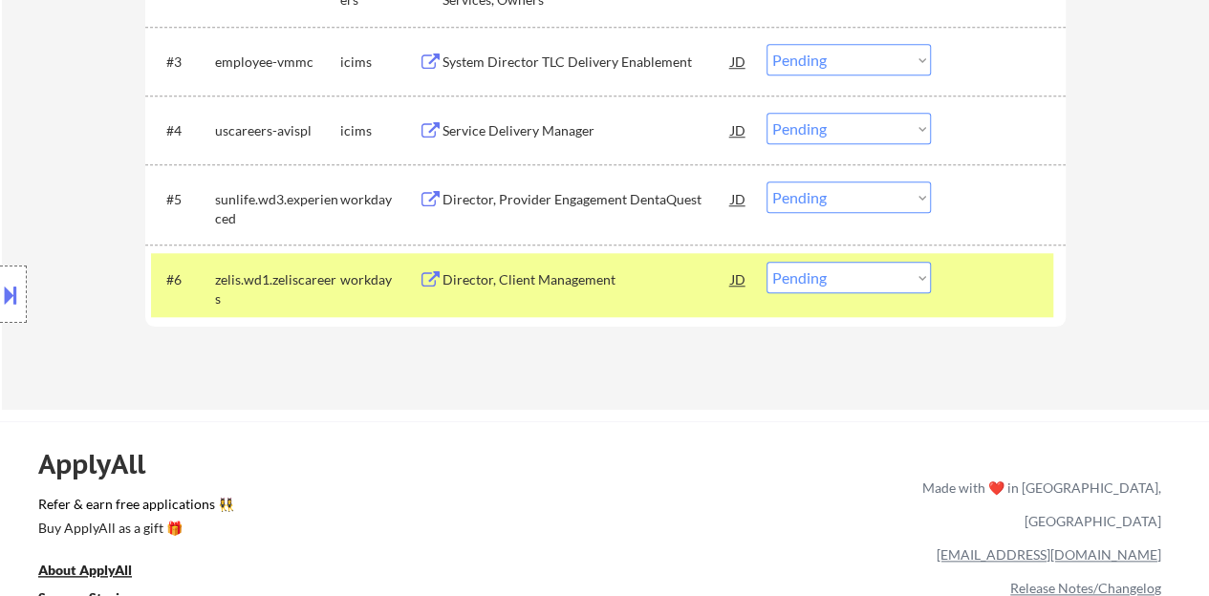
click at [846, 281] on select "Choose an option... Pending Applied Excluded (Questions) Excluded (Expired) Exc…" at bounding box center [848, 278] width 164 height 32
click at [815, 260] on div "#6 zelis.wd1.zeliscareers workday Director, Client Management JD Choose an opti…" at bounding box center [602, 284] width 902 height 63
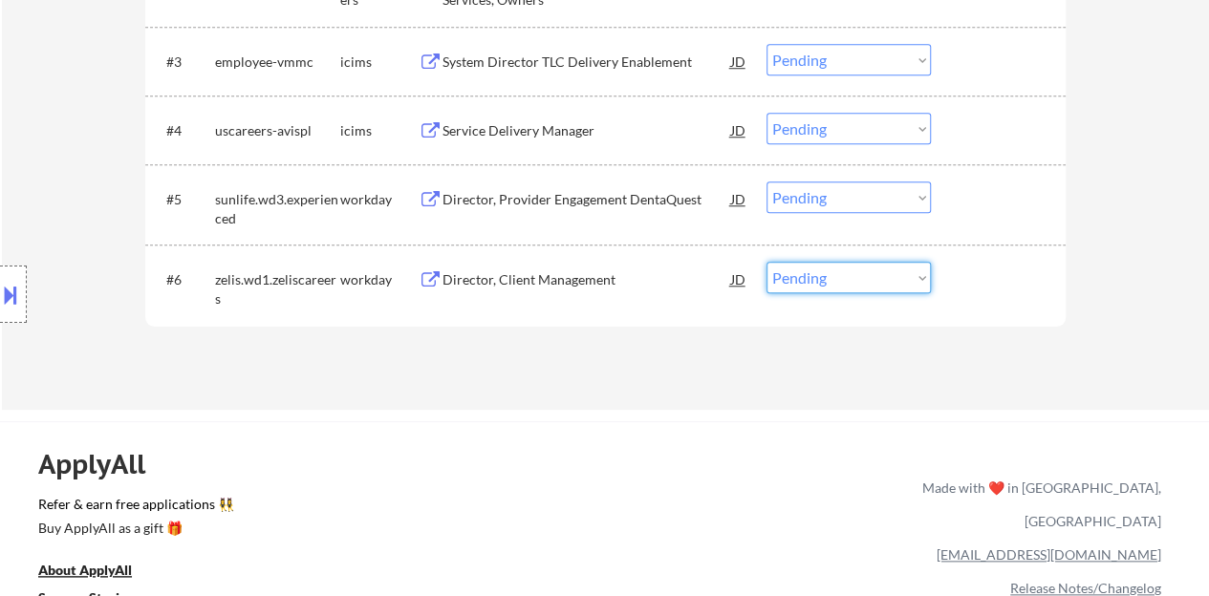
click at [826, 291] on select "Choose an option... Pending Applied Excluded (Questions) Excluded (Expired) Exc…" at bounding box center [848, 278] width 164 height 32
select select ""excluded__salary_""
click at [766, 262] on select "Choose an option... Pending Applied Excluded (Questions) Excluded (Expired) Exc…" at bounding box center [848, 278] width 164 height 32
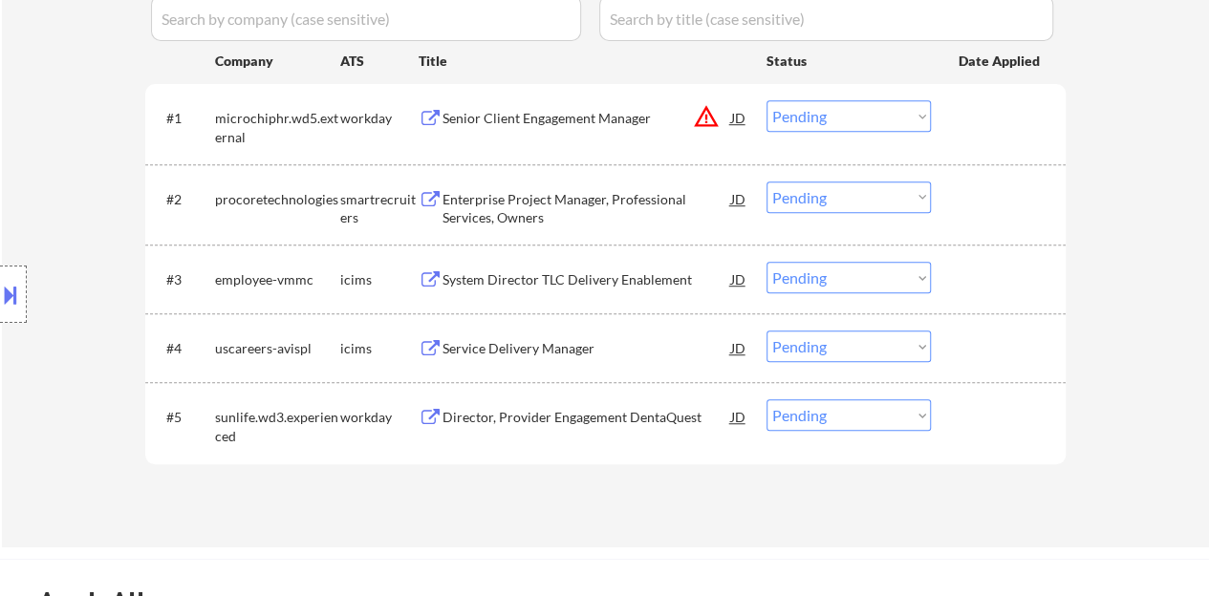
scroll to position [573, 0]
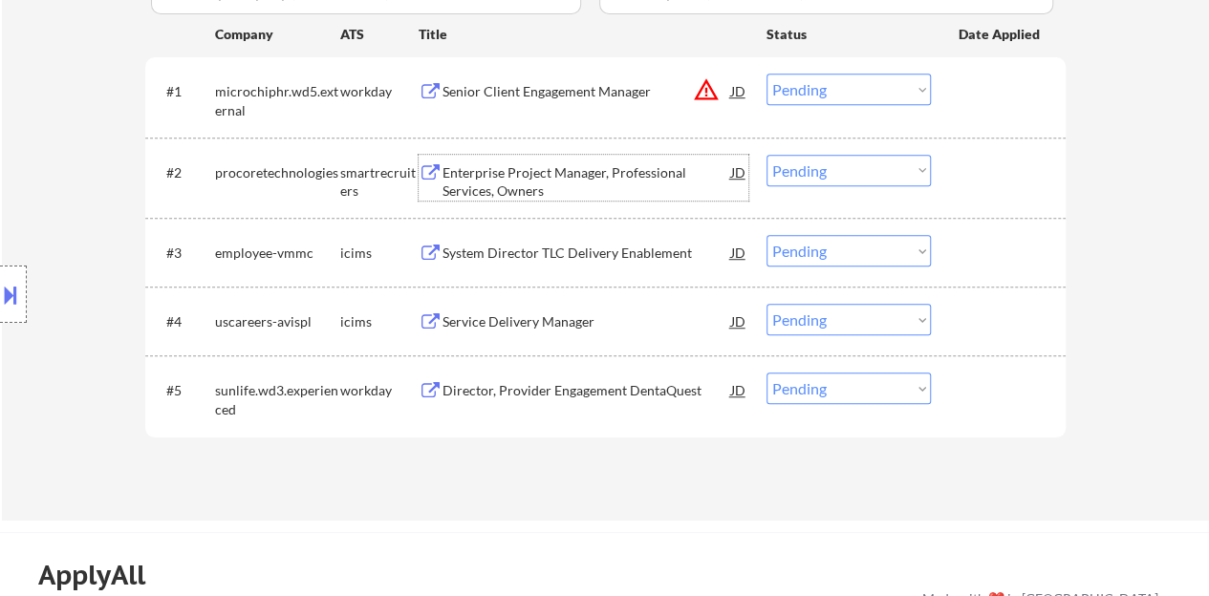
click at [476, 173] on div "Enterprise Project Manager, Professional Services, Owners" at bounding box center [586, 181] width 289 height 37
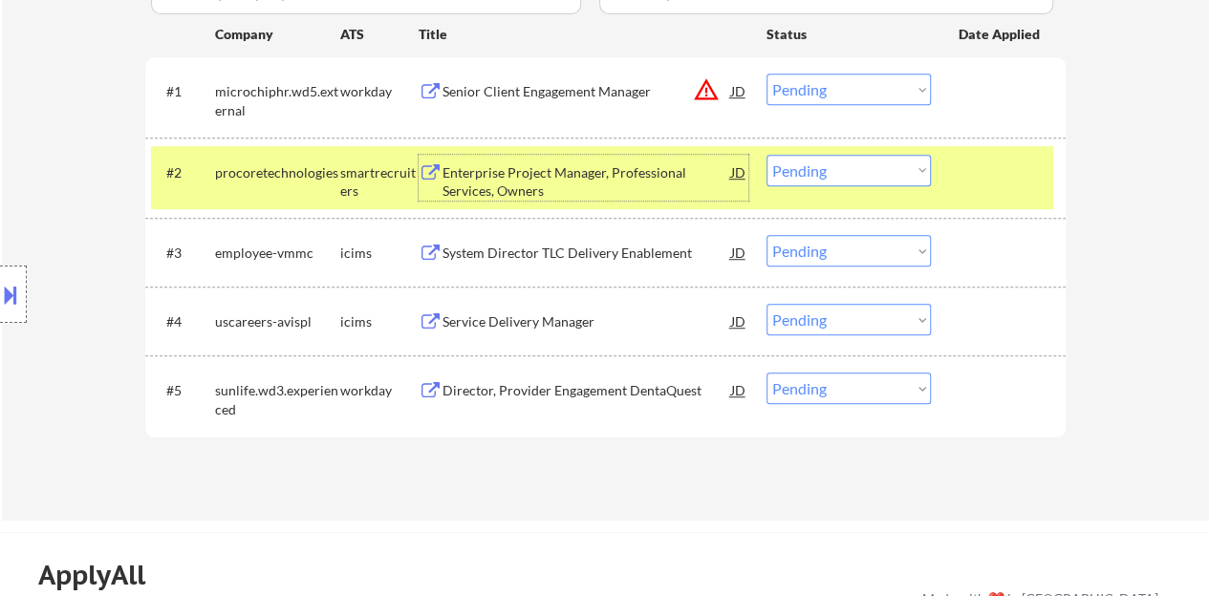
click at [856, 180] on select "Choose an option... Pending Applied Excluded (Questions) Excluded (Expired) Exc…" at bounding box center [848, 171] width 164 height 32
click at [766, 155] on select "Choose an option... Pending Applied Excluded (Questions) Excluded (Expired) Exc…" at bounding box center [848, 171] width 164 height 32
select select ""pending""
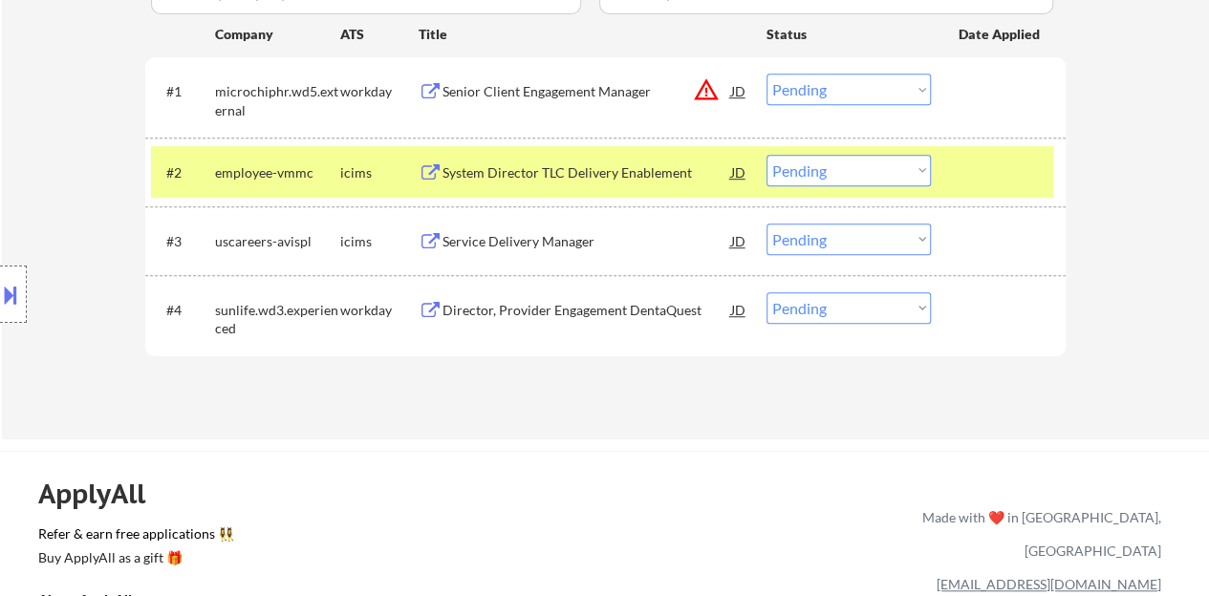
click at [985, 187] on div at bounding box center [1000, 172] width 84 height 34
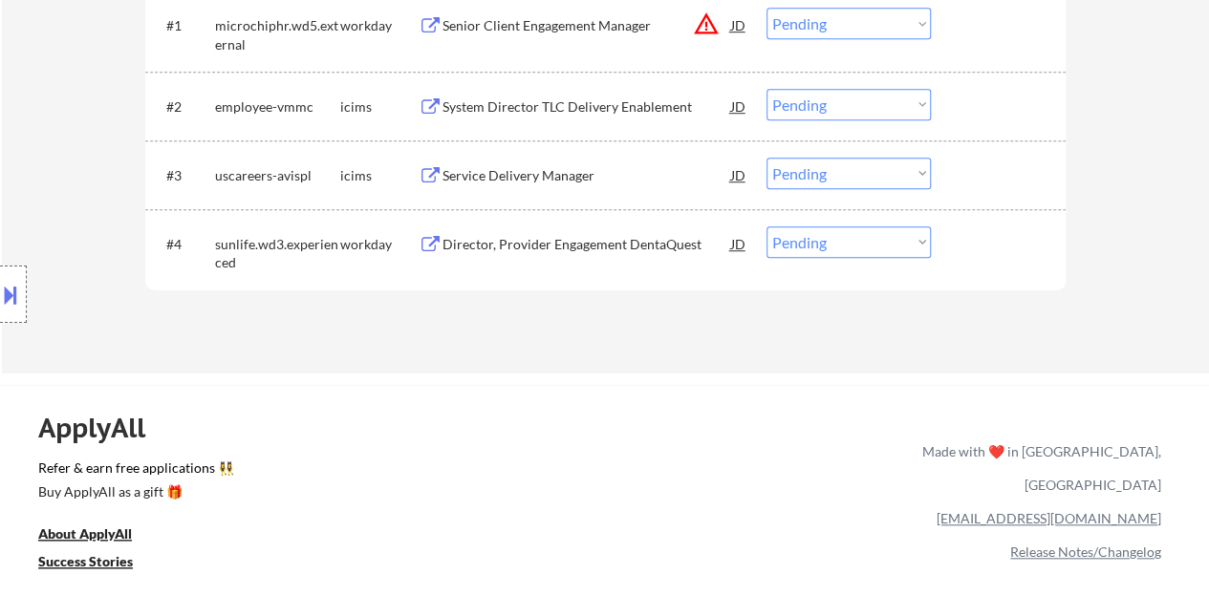
scroll to position [669, 0]
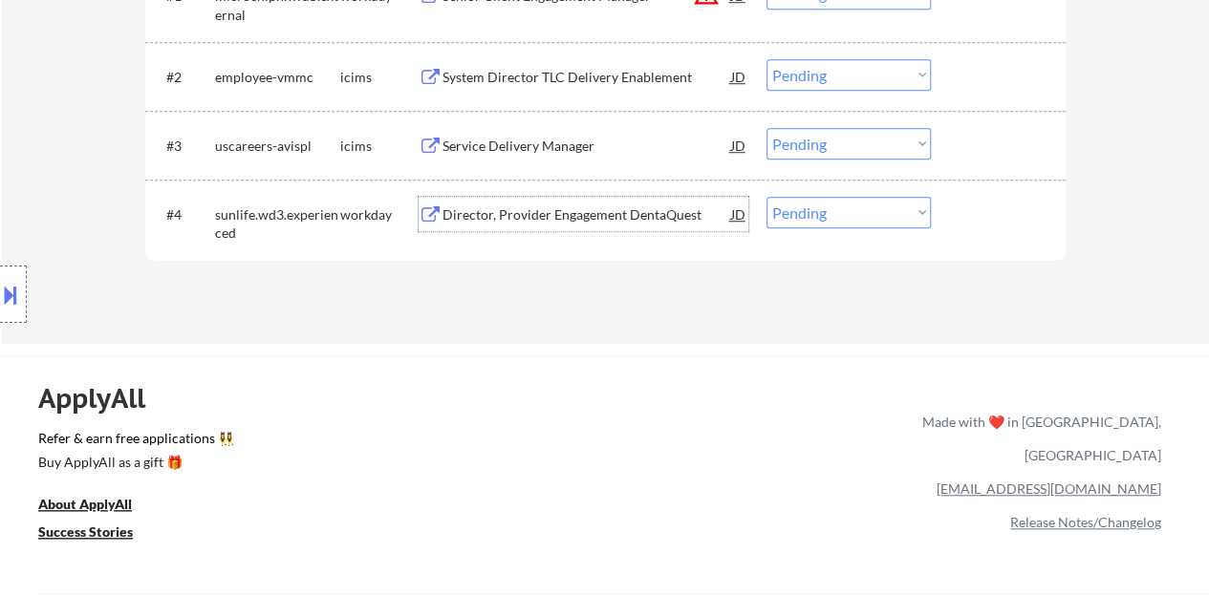
click at [594, 205] on div "Director, Provider Engagement DentaQuest" at bounding box center [586, 214] width 289 height 19
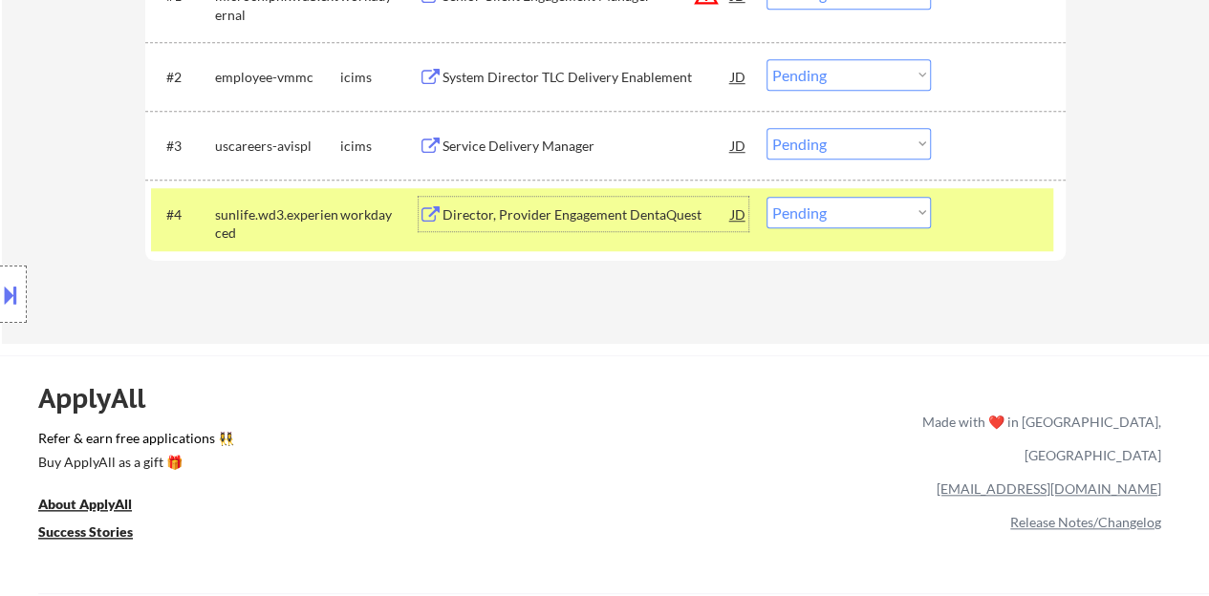
click at [850, 212] on select "Choose an option... Pending Applied Excluded (Questions) Excluded (Expired) Exc…" at bounding box center [848, 213] width 164 height 32
select select ""excluded__bad_match_""
click at [766, 197] on select "Choose an option... Pending Applied Excluded (Questions) Excluded (Expired) Exc…" at bounding box center [848, 213] width 164 height 32
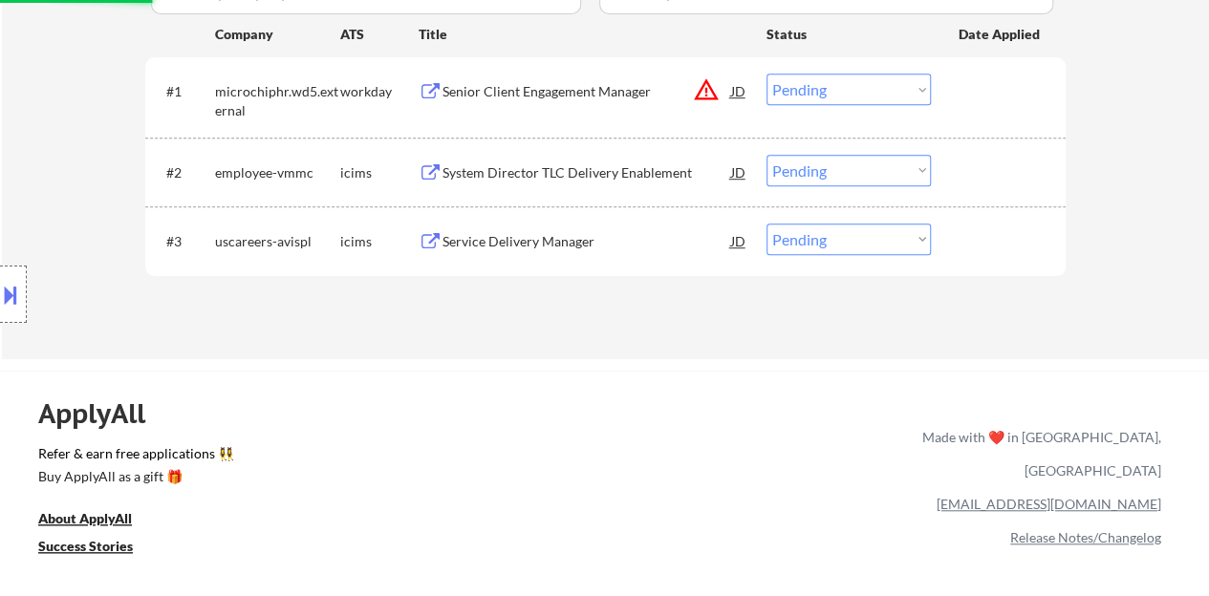
scroll to position [478, 0]
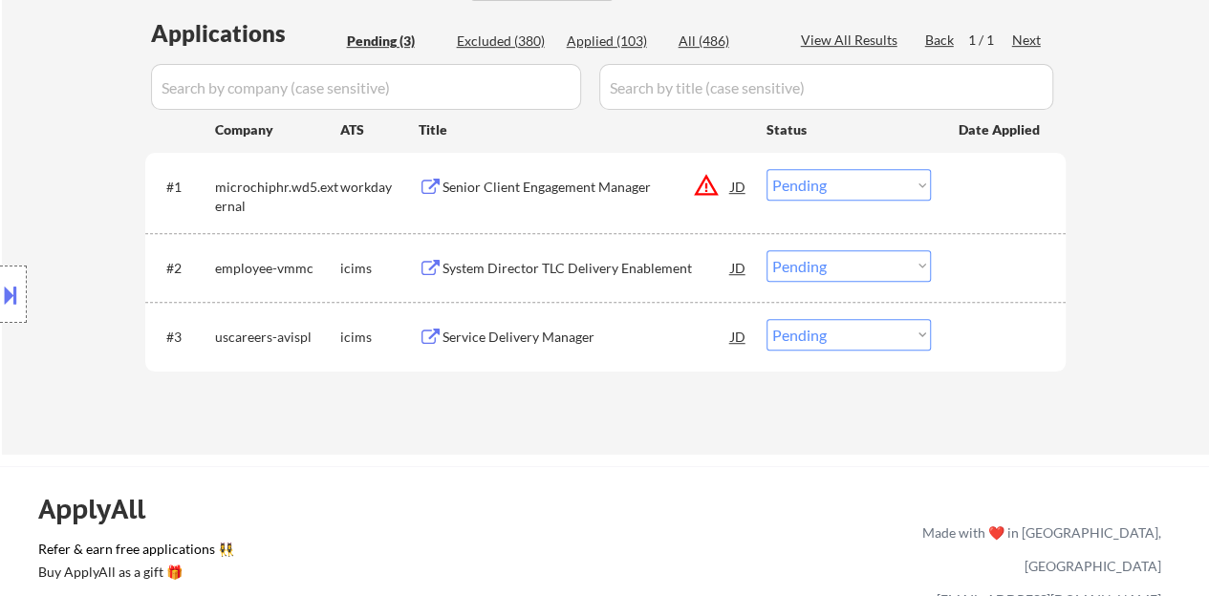
click at [534, 340] on div "Service Delivery Manager" at bounding box center [586, 337] width 289 height 19
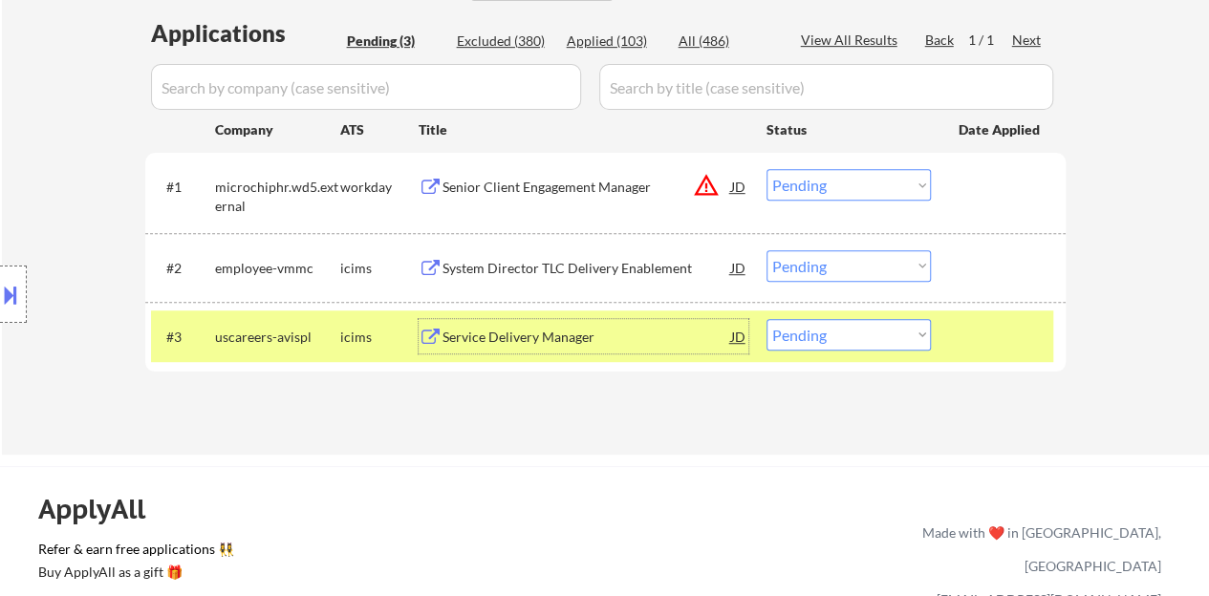
click at [886, 335] on select "Choose an option... Pending Applied Excluded (Questions) Excluded (Expired) Exc…" at bounding box center [848, 335] width 164 height 32
select select ""excluded__salary_""
click at [766, 319] on select "Choose an option... Pending Applied Excluded (Questions) Excluded (Expired) Exc…" at bounding box center [848, 335] width 164 height 32
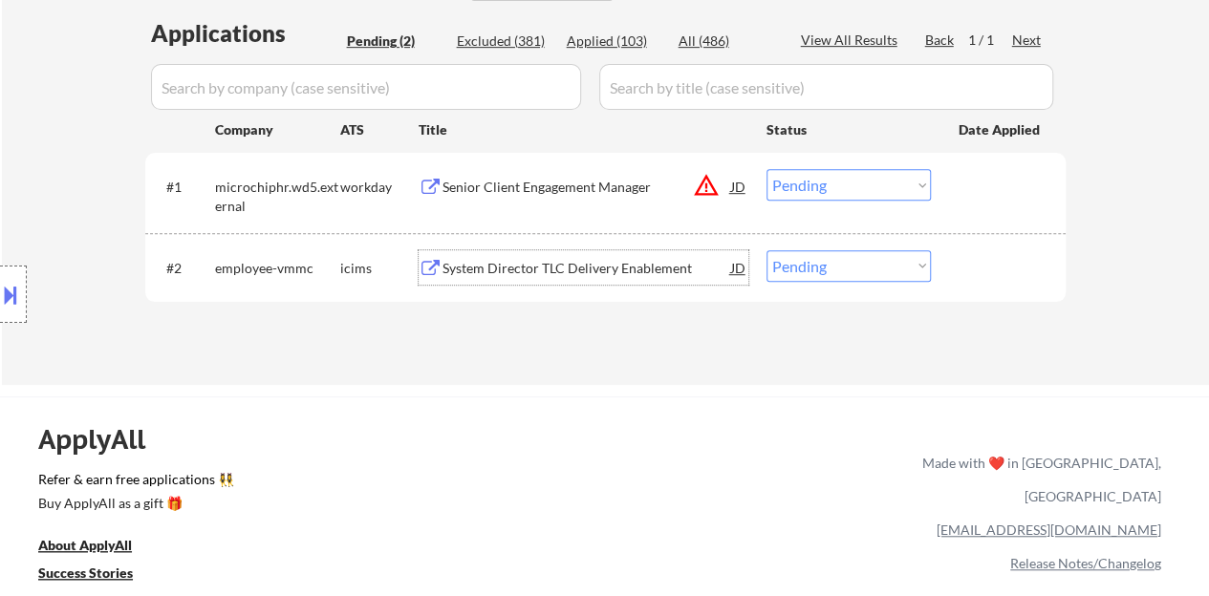
click at [596, 259] on div "System Director TLC Delivery Enablement" at bounding box center [586, 268] width 289 height 19
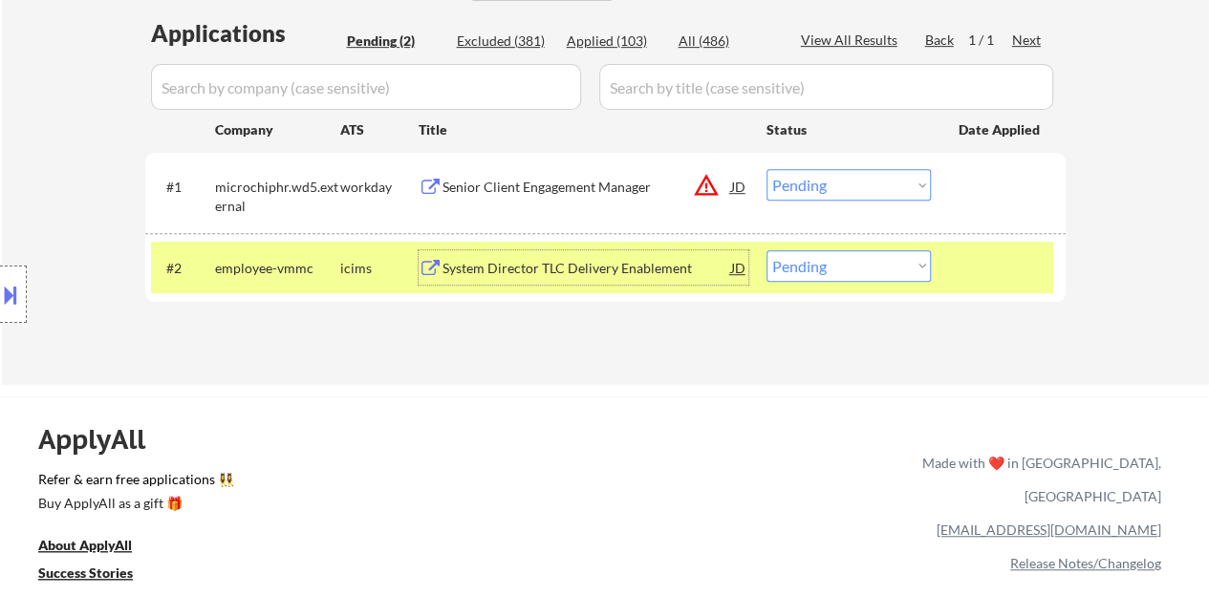
click at [855, 278] on select "Choose an option... Pending Applied Excluded (Questions) Excluded (Expired) Exc…" at bounding box center [848, 266] width 164 height 32
select select ""excluded__bad_match_""
click at [766, 250] on select "Choose an option... Pending Applied Excluded (Questions) Excluded (Expired) Exc…" at bounding box center [848, 266] width 164 height 32
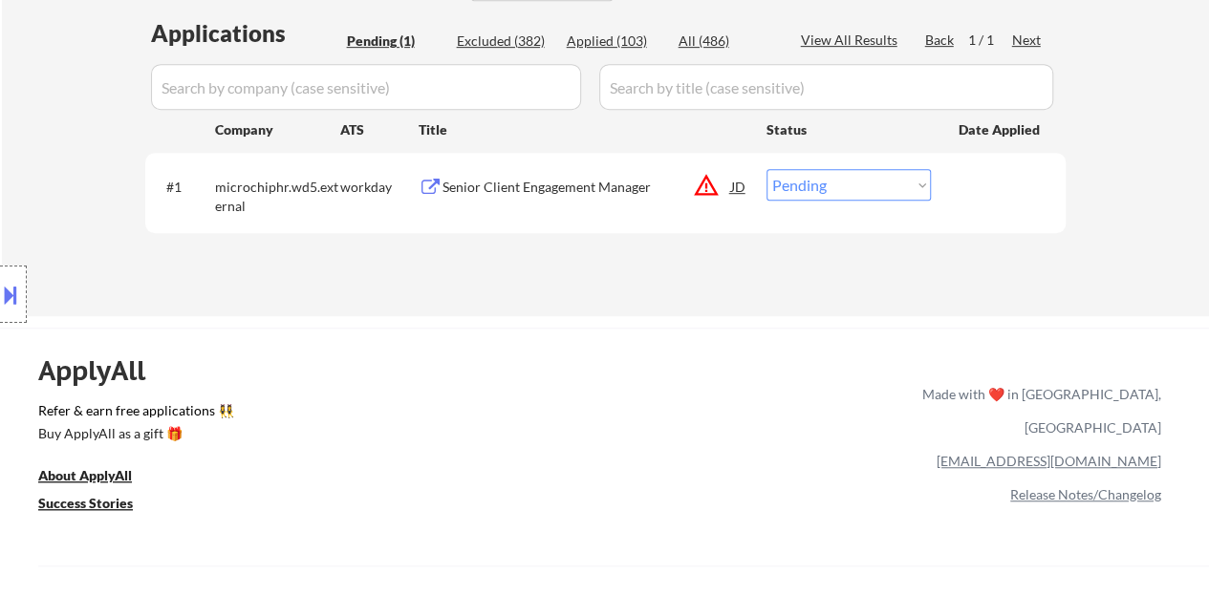
click at [734, 188] on div "JD" at bounding box center [738, 186] width 19 height 34
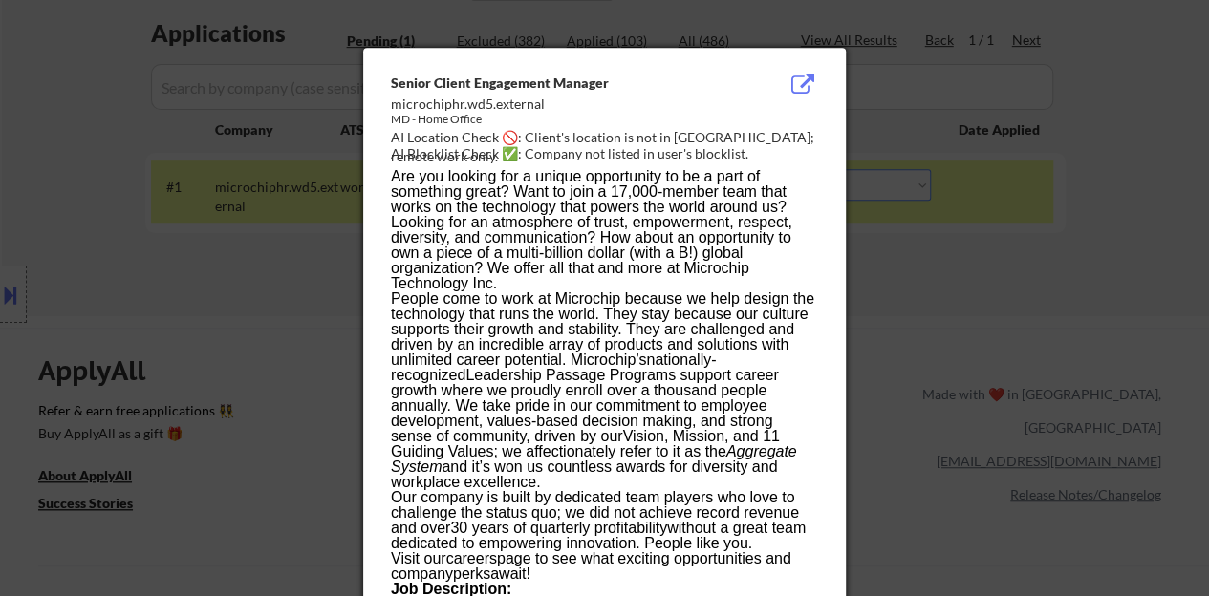
click at [311, 272] on div at bounding box center [604, 298] width 1209 height 596
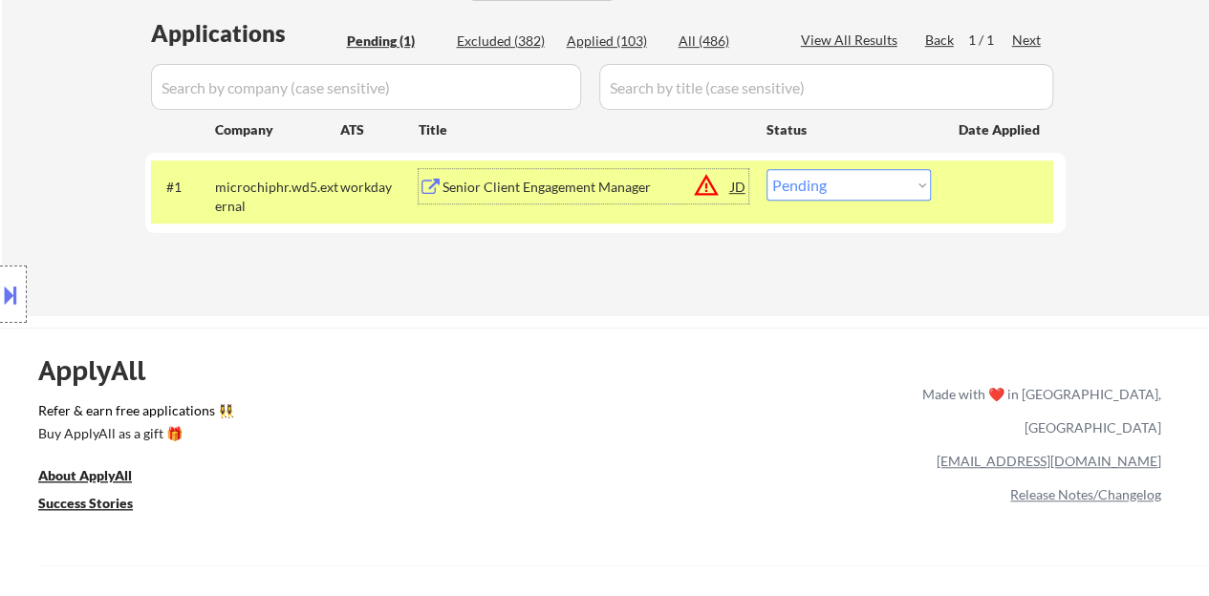
click at [604, 184] on div "Senior Client Engagement Manager" at bounding box center [586, 187] width 289 height 19
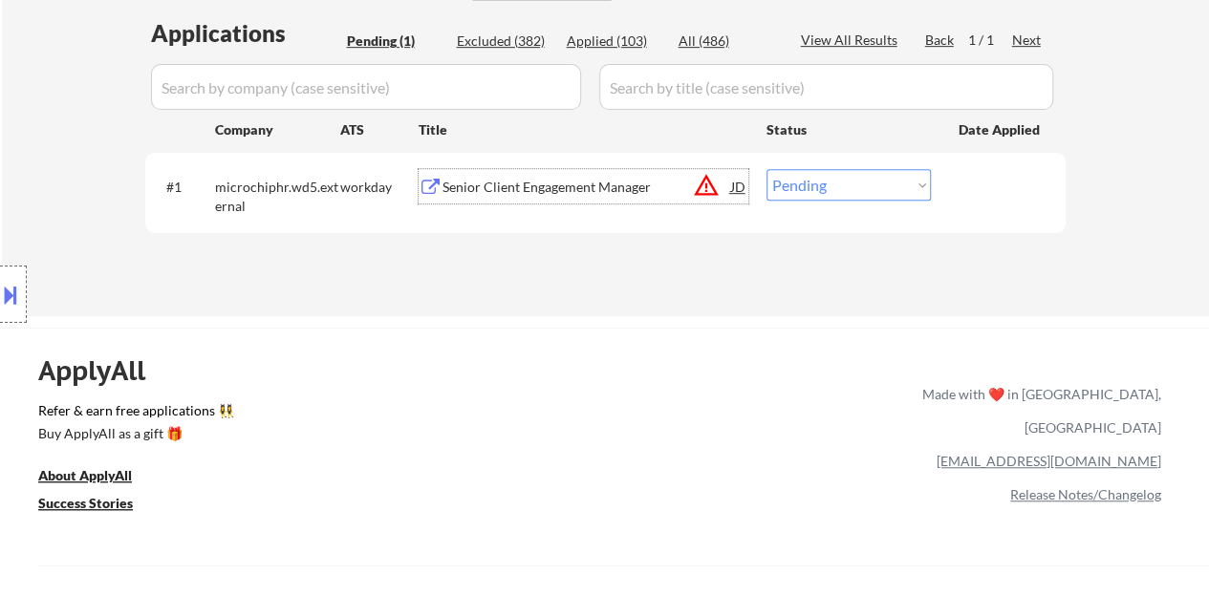
click at [828, 190] on select "Choose an option... Pending Applied Excluded (Questions) Excluded (Expired) Exc…" at bounding box center [848, 185] width 164 height 32
select select ""excluded__bad_match_""
click at [766, 169] on select "Choose an option... Pending Applied Excluded (Questions) Excluded (Expired) Exc…" at bounding box center [848, 185] width 164 height 32
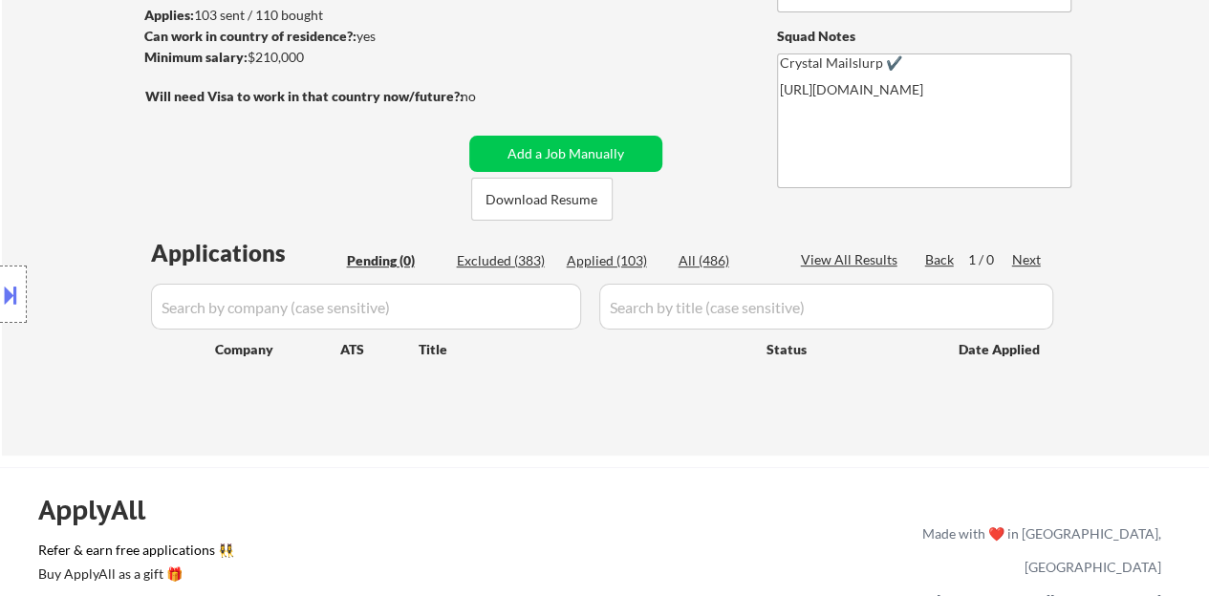
scroll to position [287, 0]
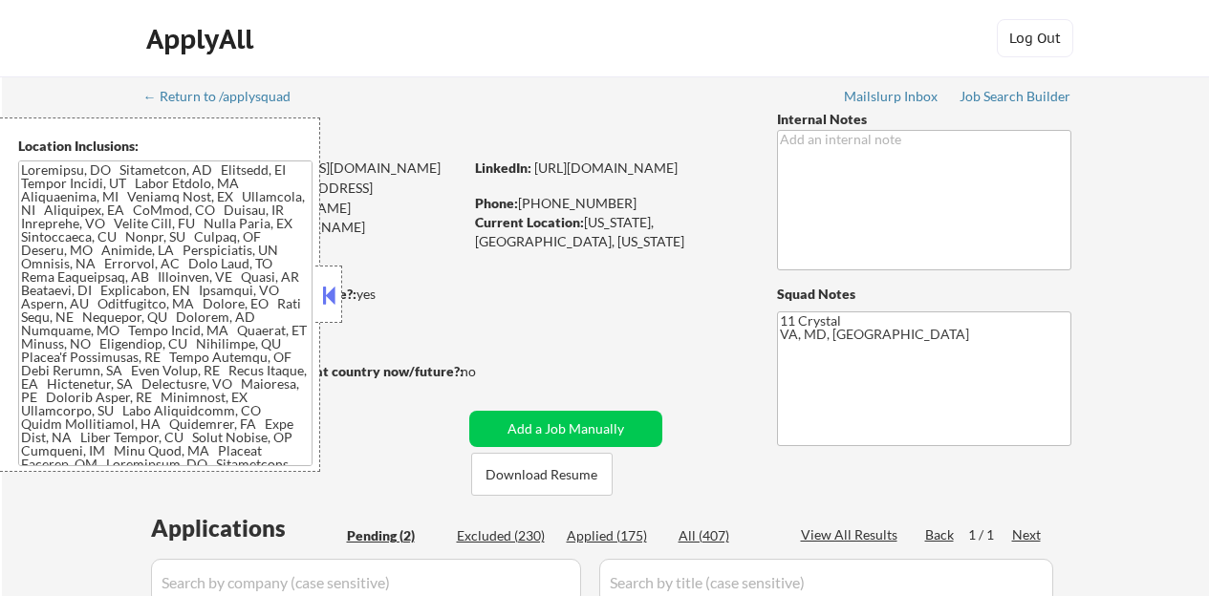
select select ""pending""
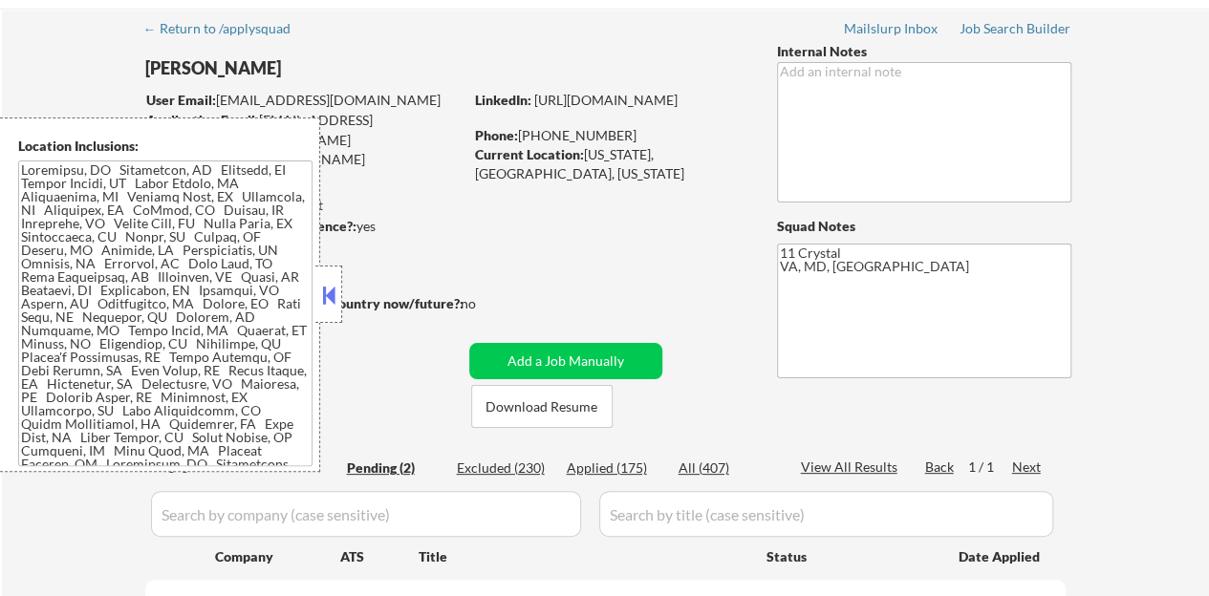
scroll to position [96, 0]
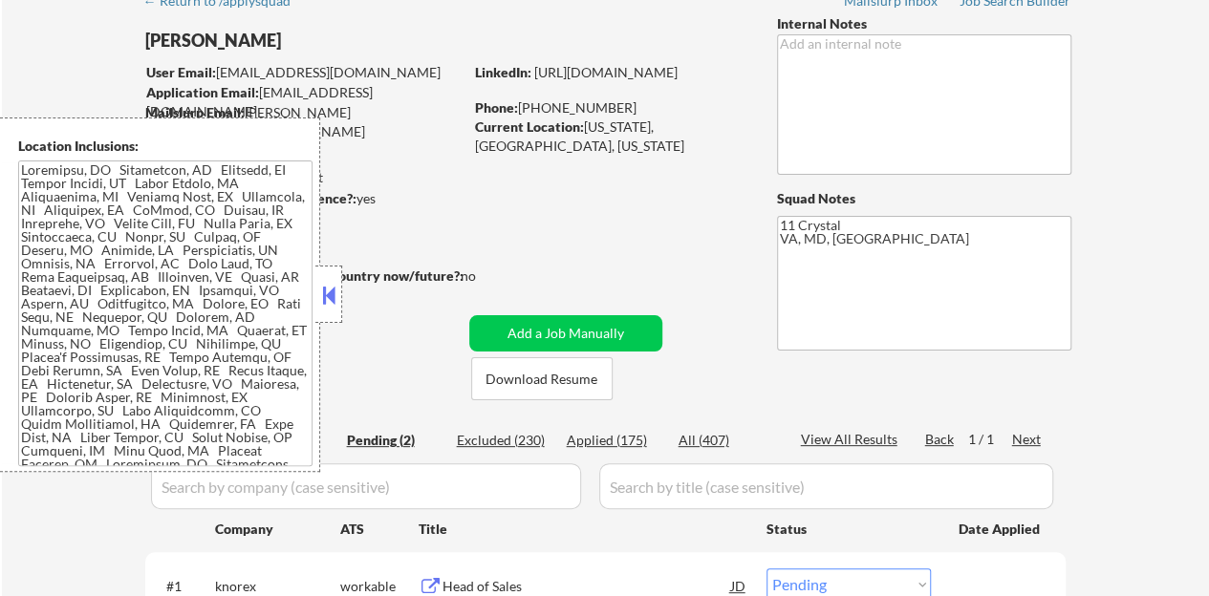
click at [331, 291] on button at bounding box center [328, 295] width 21 height 29
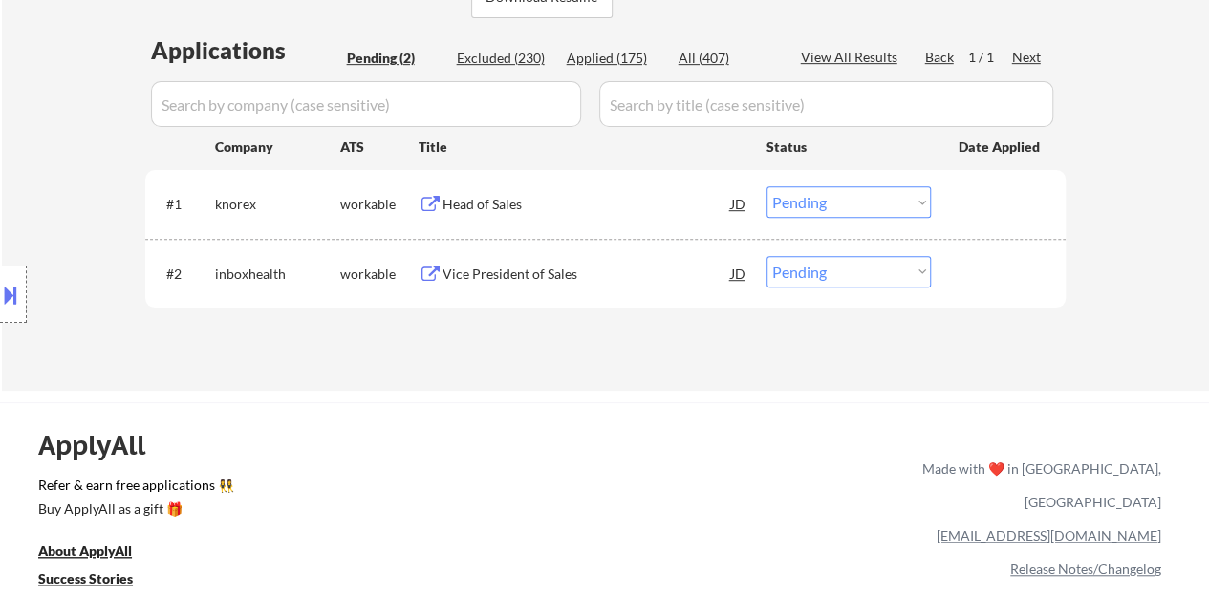
scroll to position [382, 0]
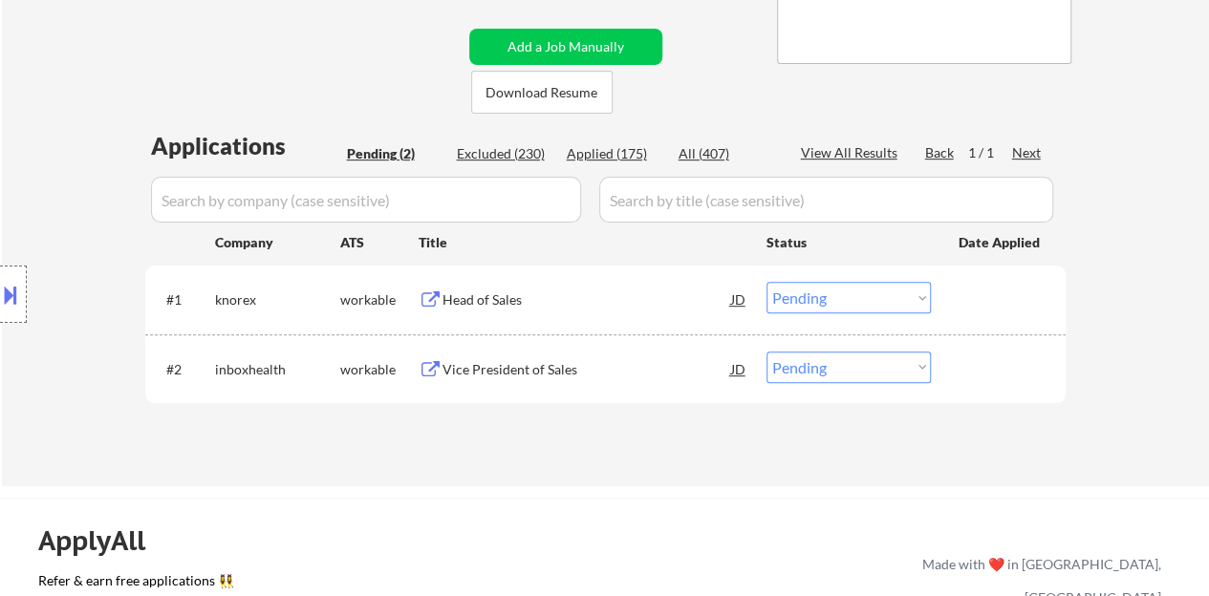
click at [492, 309] on div "Head of Sales" at bounding box center [586, 299] width 289 height 19
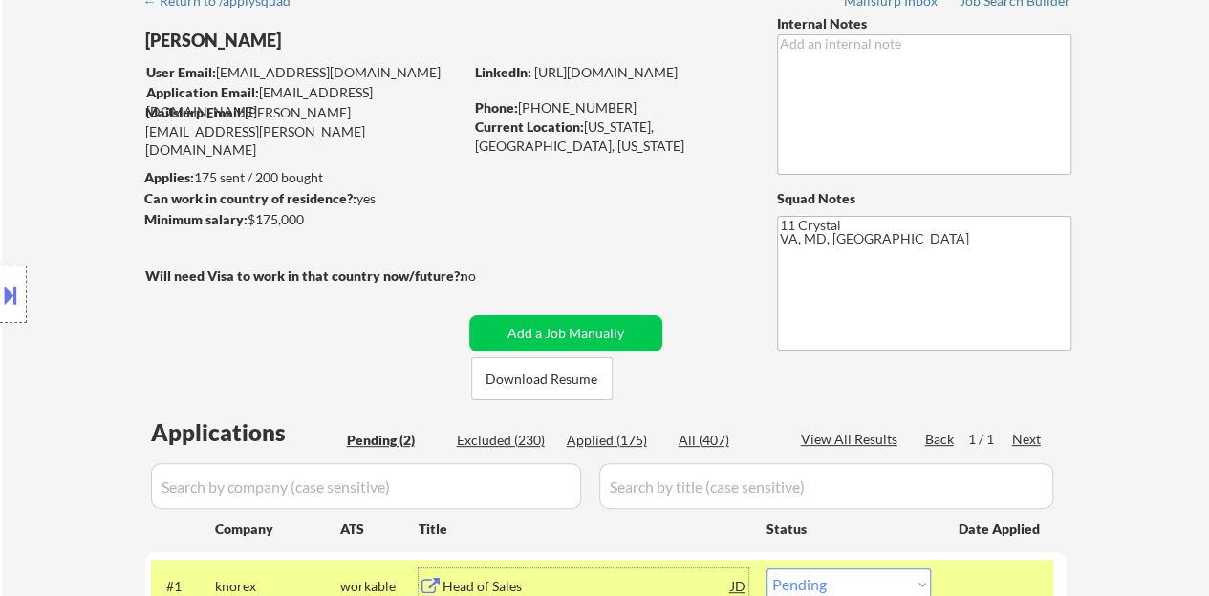
scroll to position [287, 0]
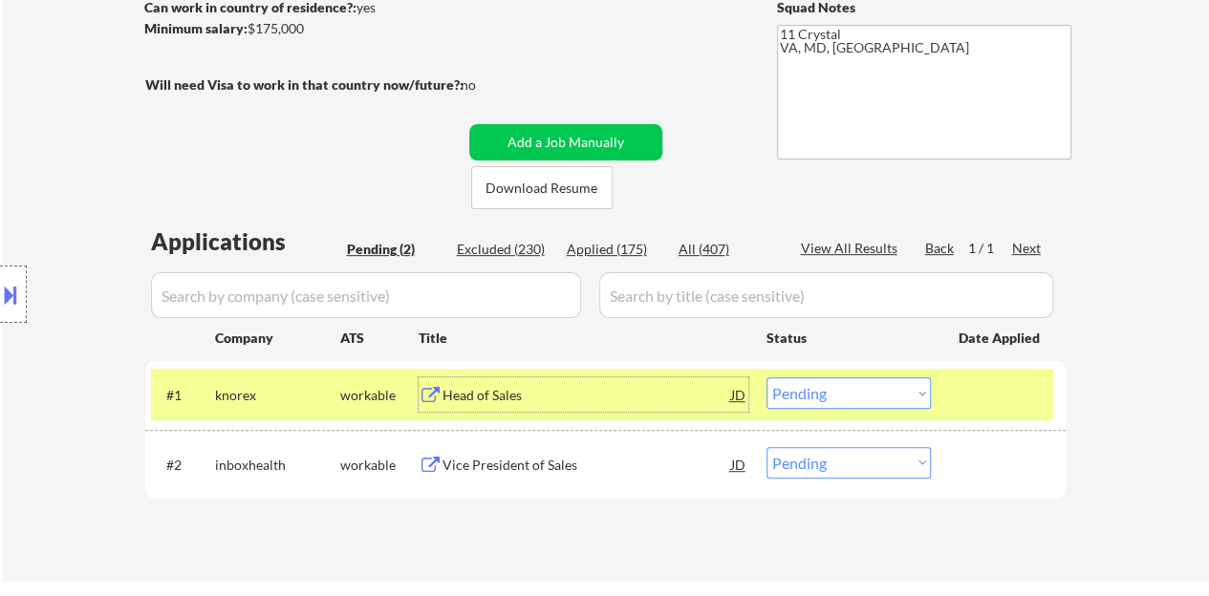
click at [825, 393] on select "Choose an option... Pending Applied Excluded (Questions) Excluded (Expired) Exc…" at bounding box center [848, 393] width 164 height 32
click at [766, 377] on select "Choose an option... Pending Applied Excluded (Questions) Excluded (Expired) Exc…" at bounding box center [848, 393] width 164 height 32
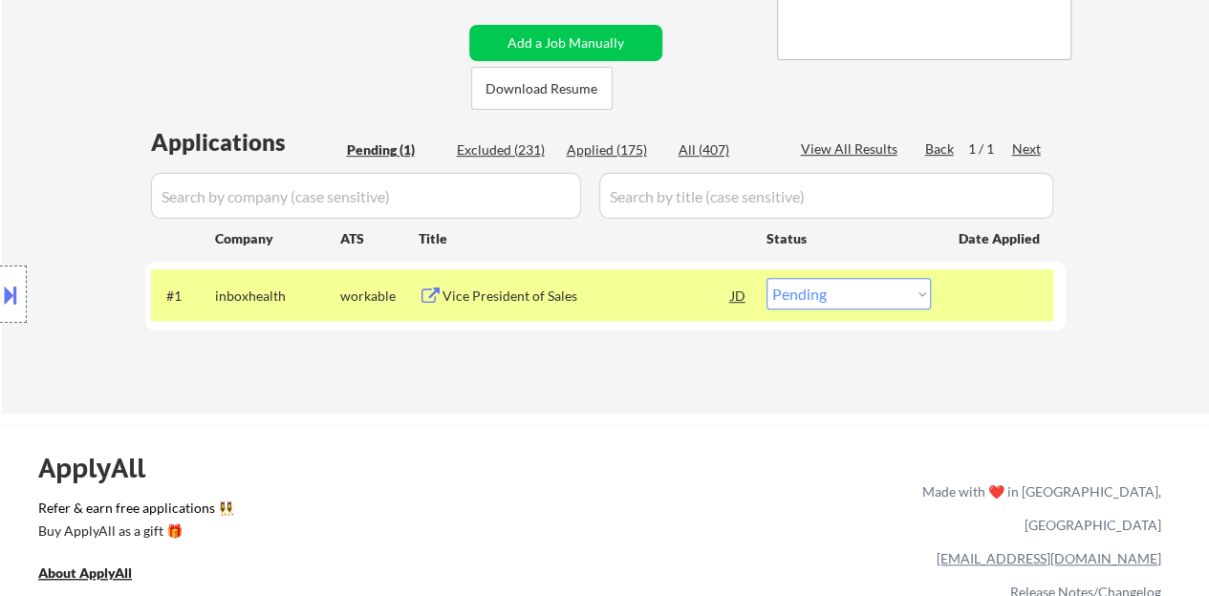
scroll to position [478, 0]
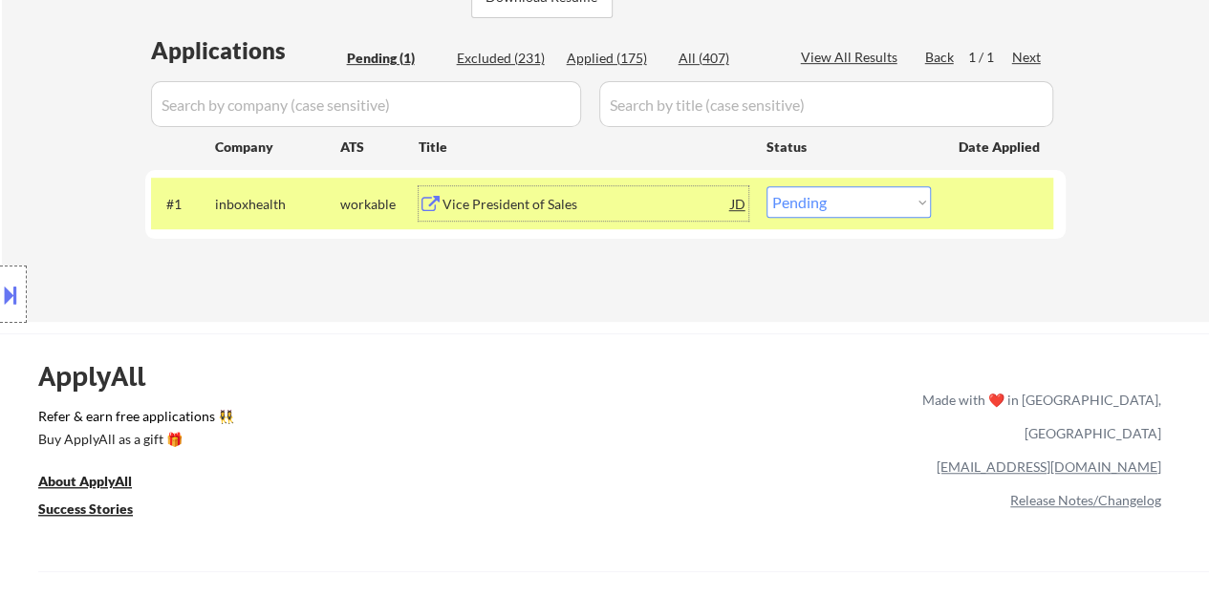
click at [566, 204] on div "Vice President of Sales" at bounding box center [586, 204] width 289 height 19
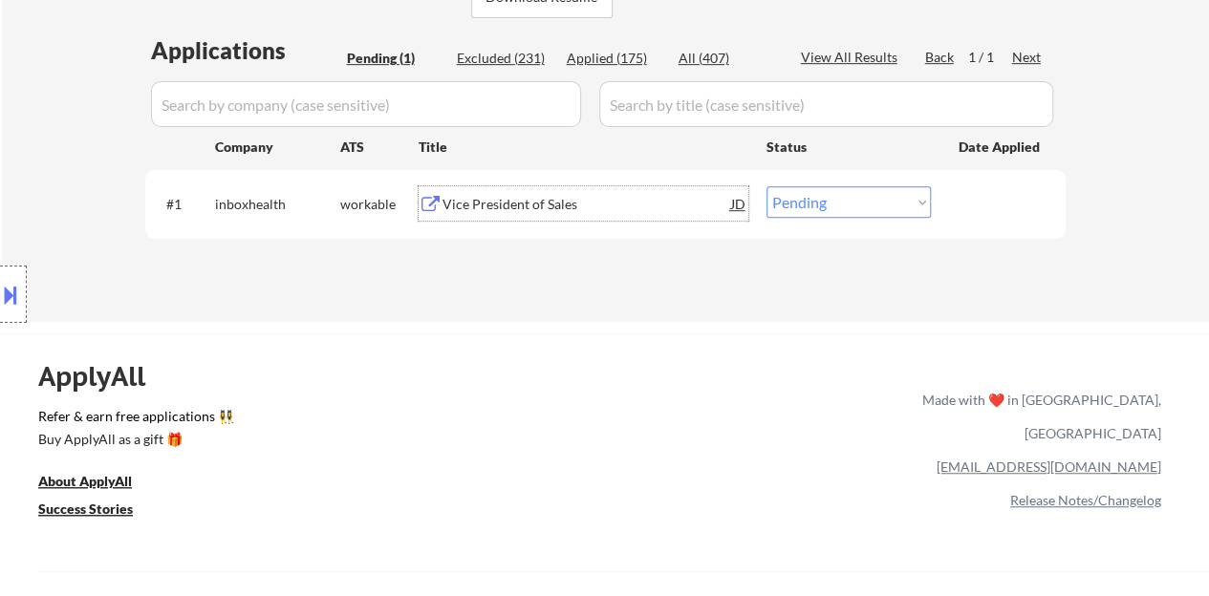
click at [805, 200] on select "Choose an option... Pending Applied Excluded (Questions) Excluded (Expired) Exc…" at bounding box center [848, 202] width 164 height 32
select select ""applied""
click at [766, 186] on select "Choose an option... Pending Applied Excluded (Questions) Excluded (Expired) Exc…" at bounding box center [848, 202] width 164 height 32
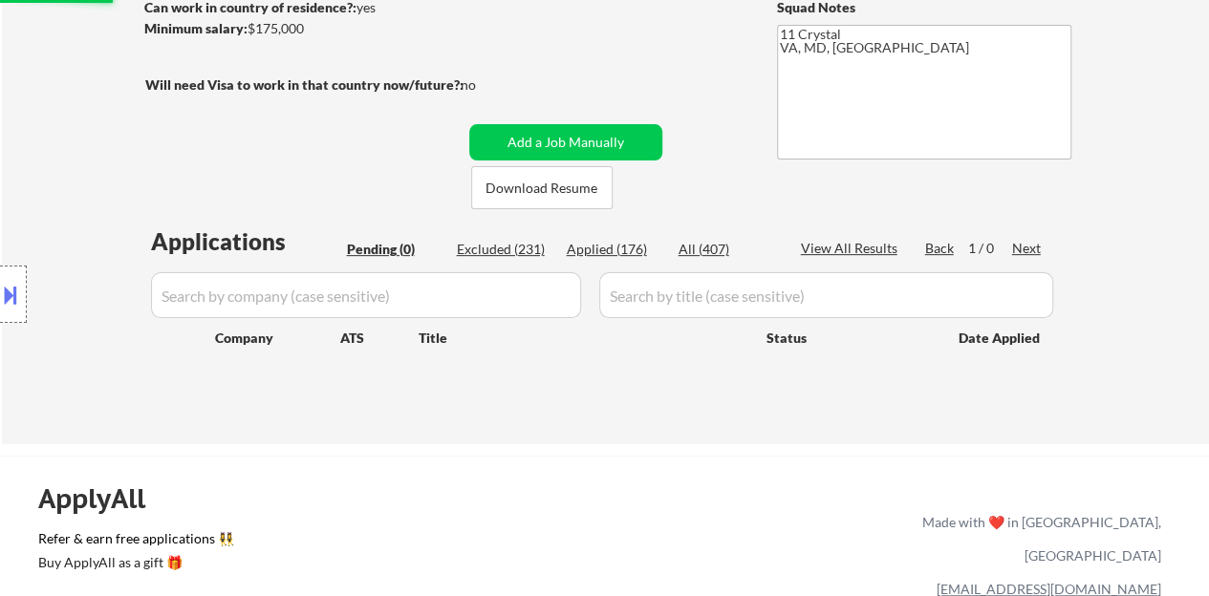
scroll to position [191, 0]
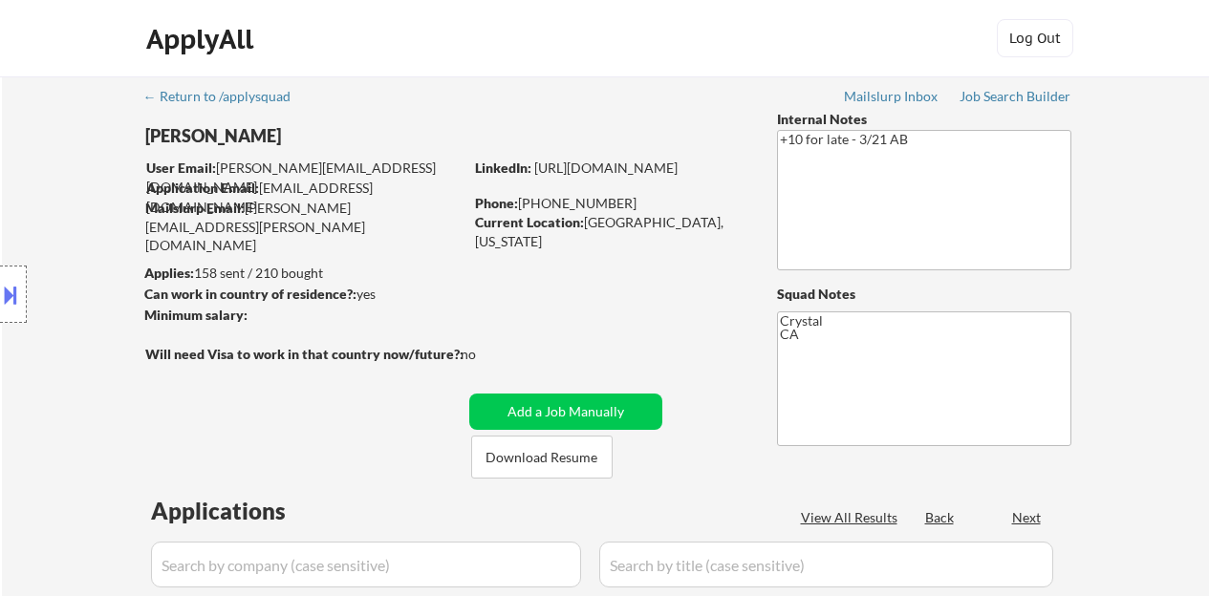
select select ""pending""
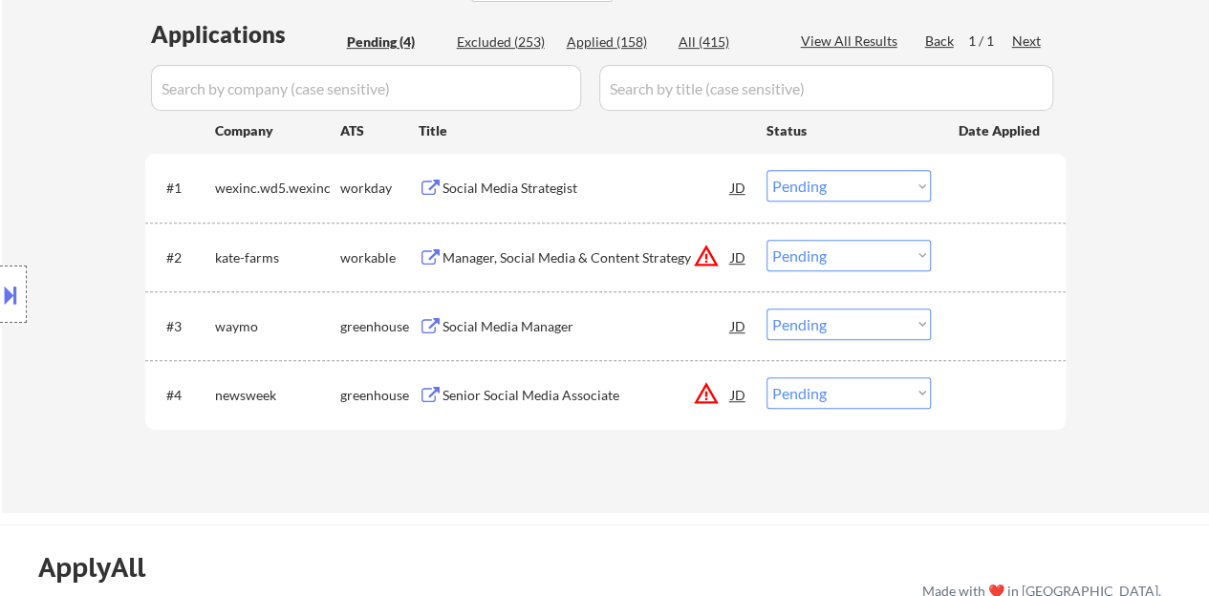
scroll to position [478, 0]
click at [522, 318] on div "Social Media Manager" at bounding box center [586, 325] width 289 height 19
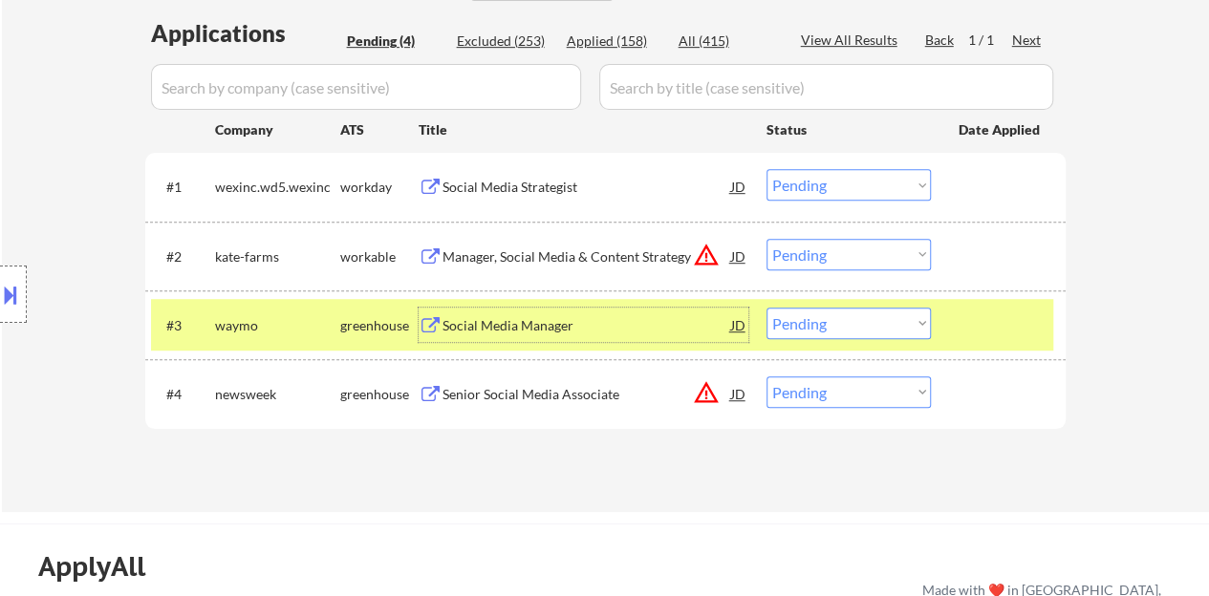
click at [820, 315] on select "Choose an option... Pending Applied Excluded (Questions) Excluded (Expired) Exc…" at bounding box center [848, 324] width 164 height 32
click at [766, 308] on select "Choose an option... Pending Applied Excluded (Questions) Excluded (Expired) Exc…" at bounding box center [848, 324] width 164 height 32
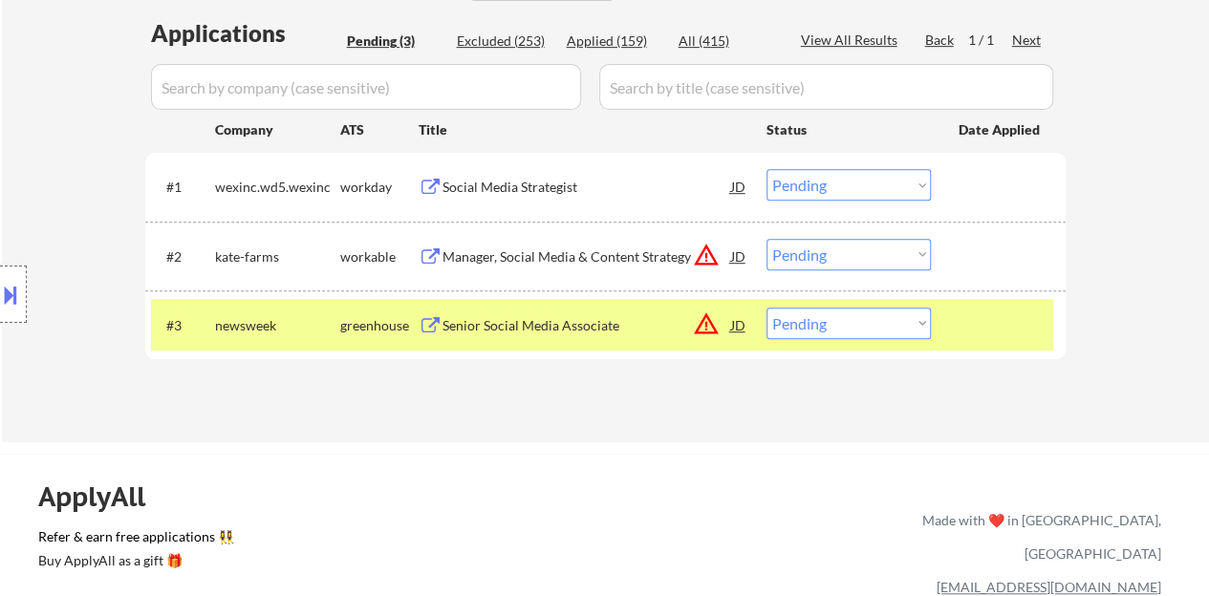
click at [738, 319] on div "JD" at bounding box center [738, 325] width 19 height 34
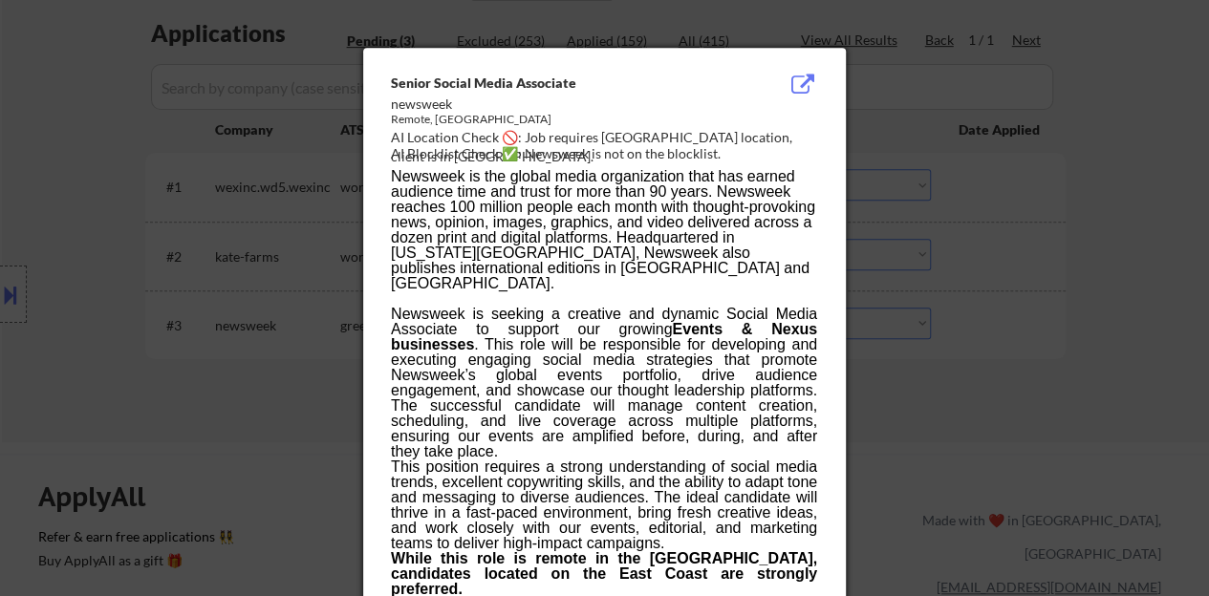
click at [315, 362] on div at bounding box center [604, 298] width 1209 height 596
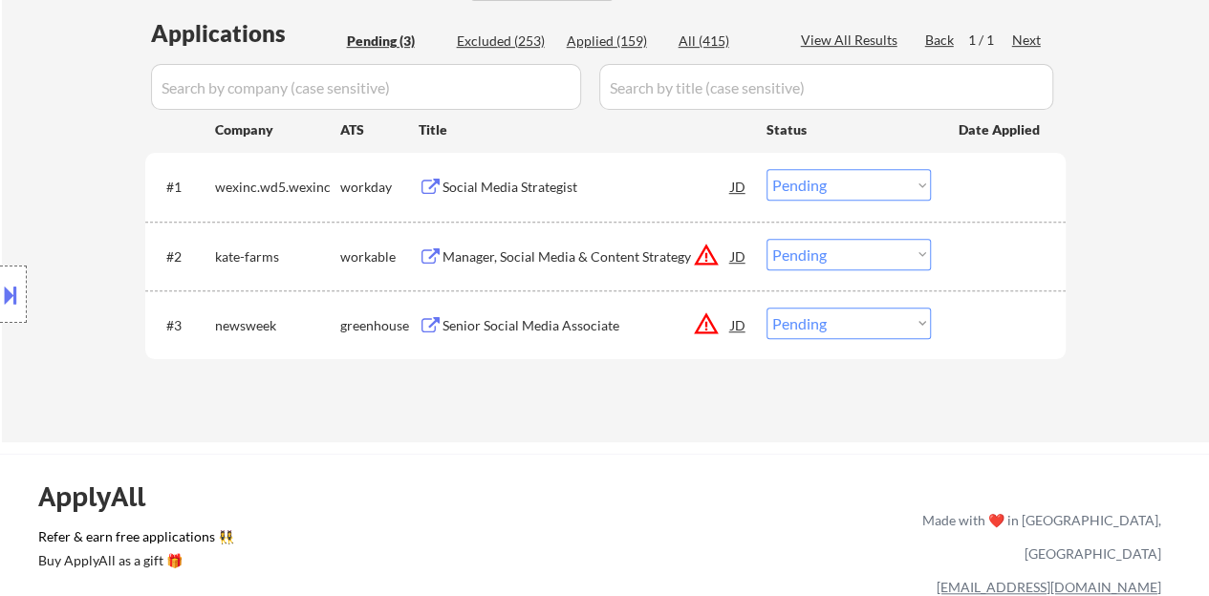
click at [433, 320] on button at bounding box center [431, 326] width 24 height 18
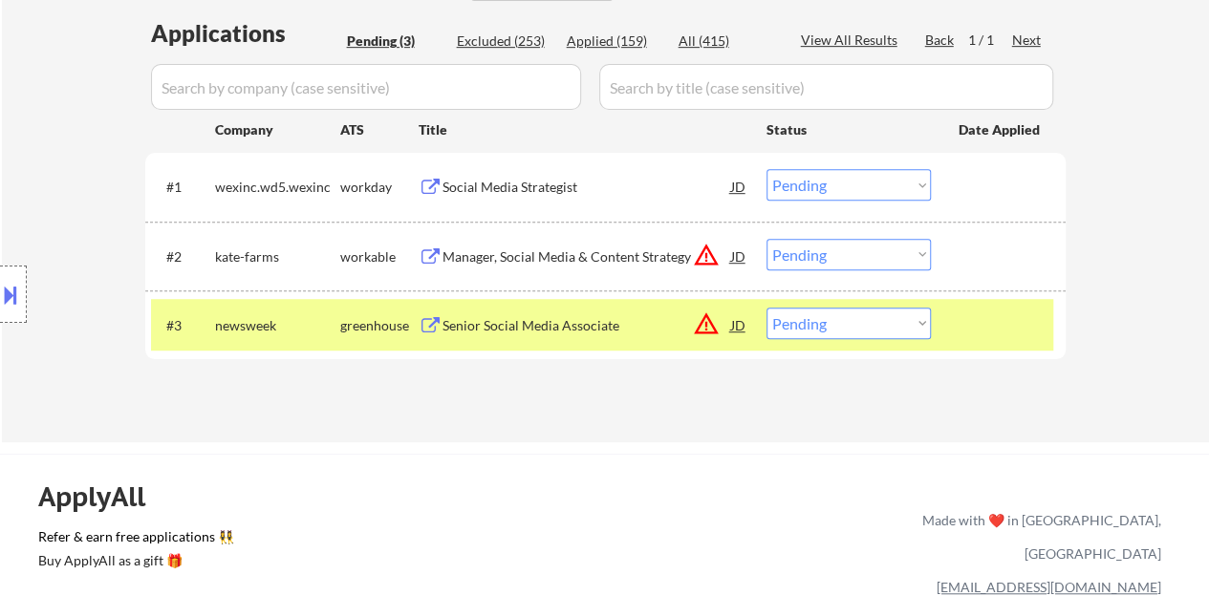
click at [817, 312] on select "Choose an option... Pending Applied Excluded (Questions) Excluded (Expired) Exc…" at bounding box center [848, 324] width 164 height 32
select select ""excluded""
click at [766, 308] on select "Choose an option... Pending Applied Excluded (Questions) Excluded (Expired) Exc…" at bounding box center [848, 324] width 164 height 32
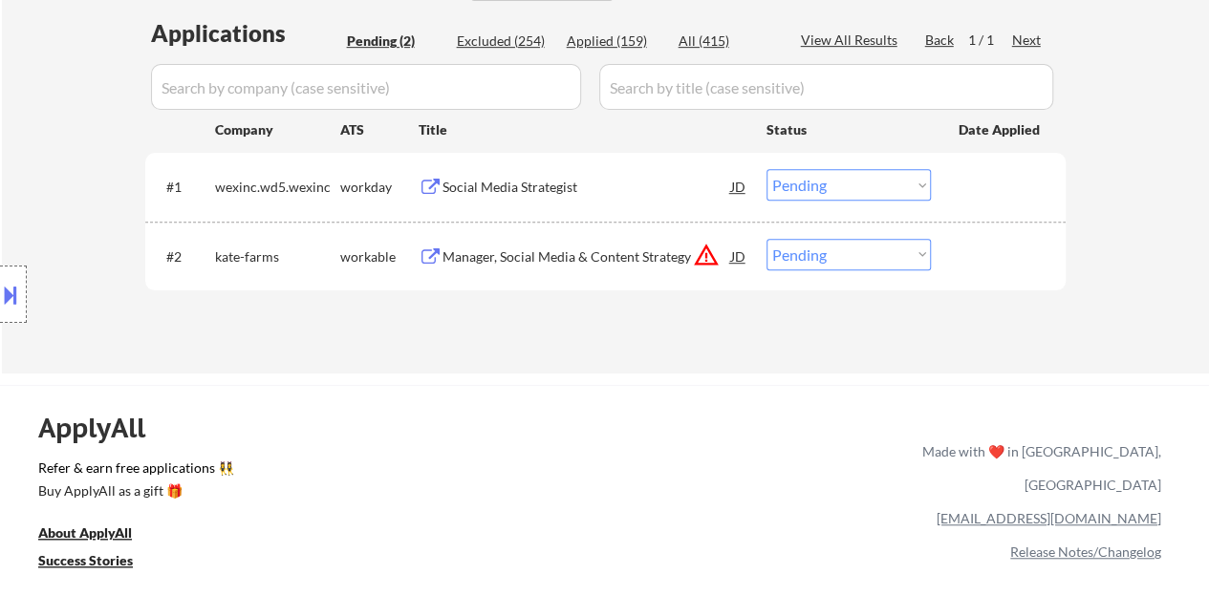
click at [736, 251] on div "JD" at bounding box center [738, 256] width 19 height 34
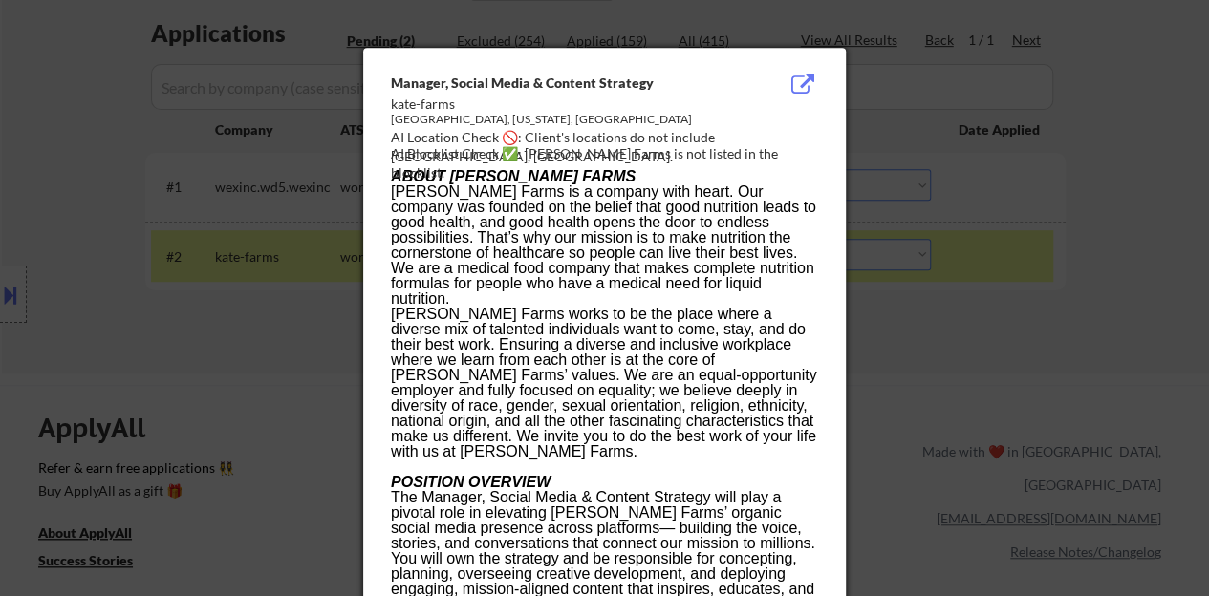
click at [290, 306] on div at bounding box center [604, 298] width 1209 height 596
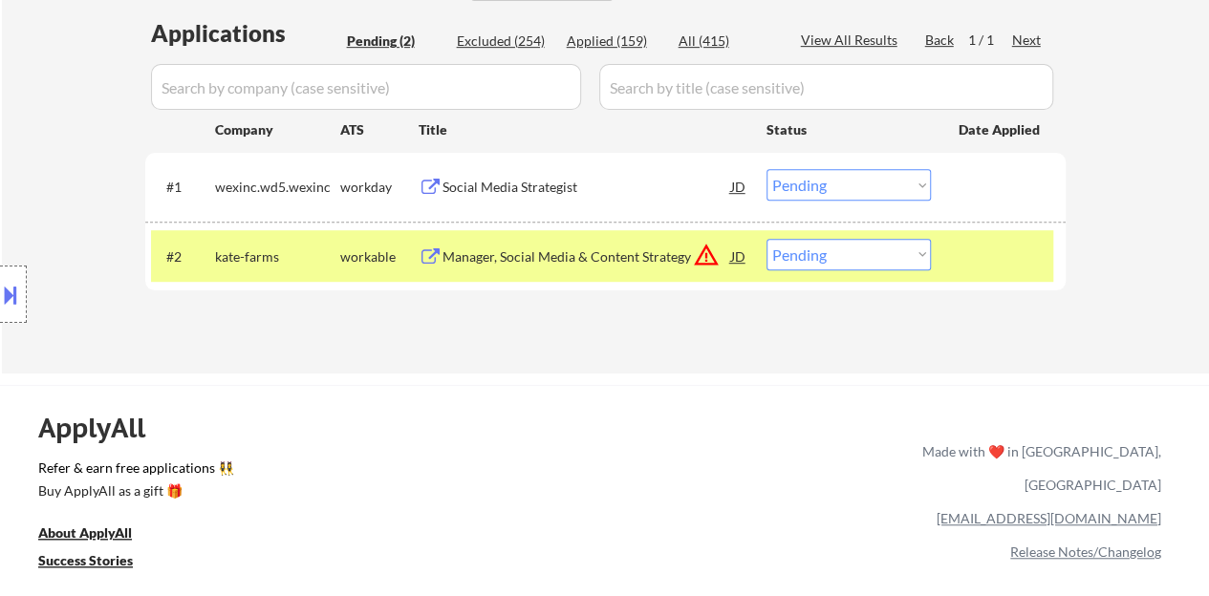
click at [0, 295] on button at bounding box center [10, 295] width 21 height 32
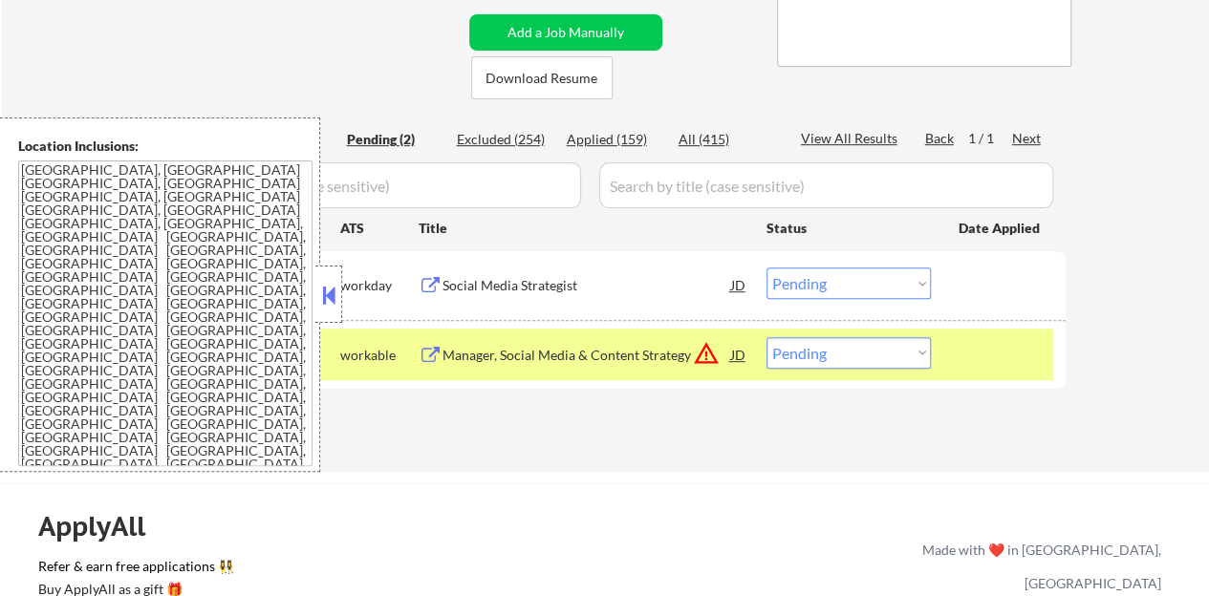
scroll to position [382, 0]
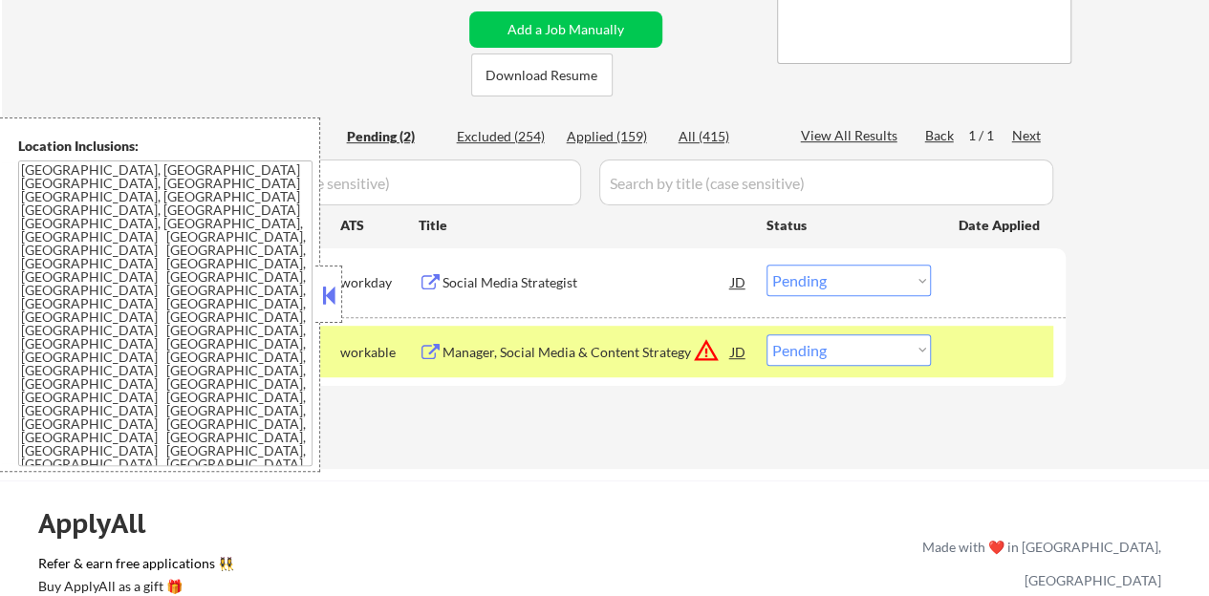
click at [735, 356] on div "JD" at bounding box center [738, 351] width 19 height 34
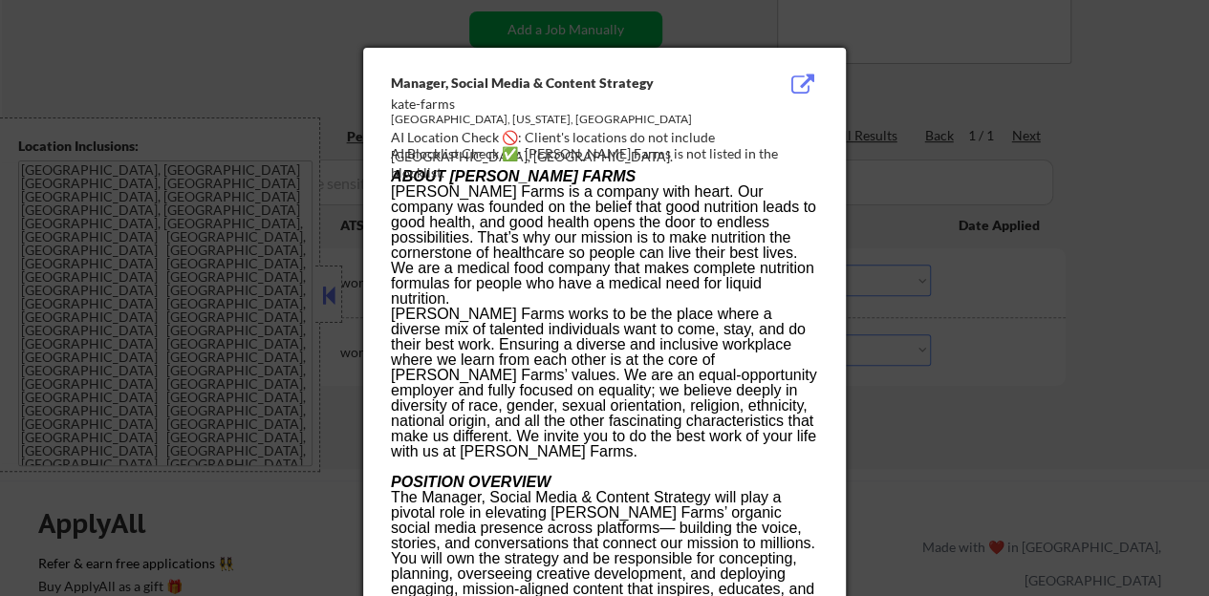
click at [244, 316] on div at bounding box center [604, 298] width 1209 height 596
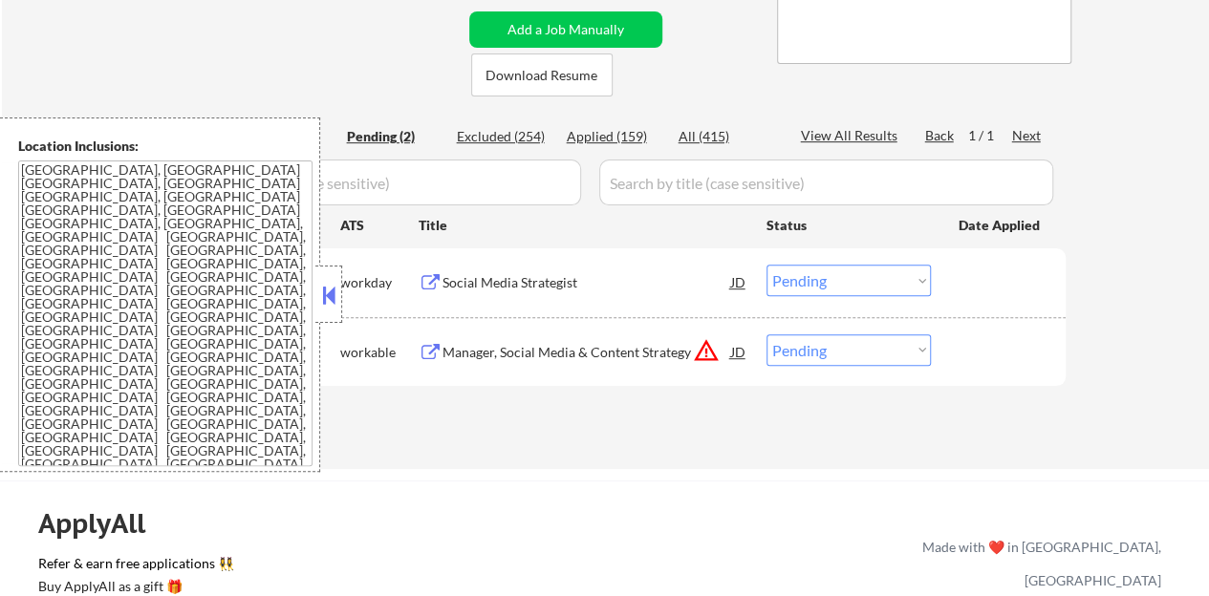
click at [323, 300] on button at bounding box center [328, 295] width 21 height 29
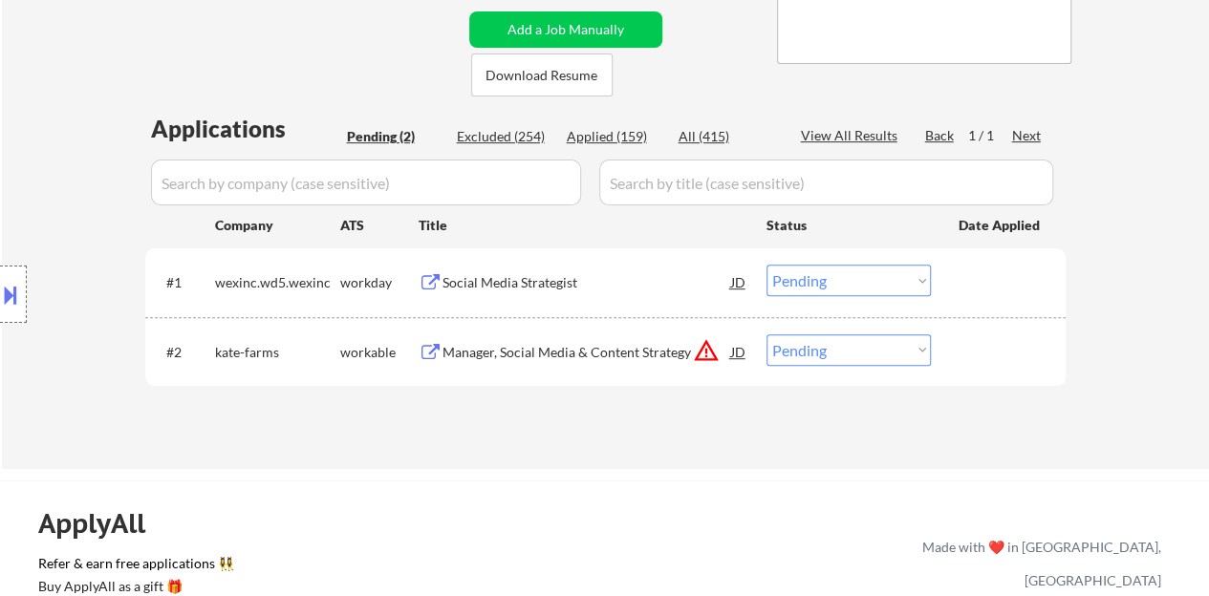
click at [515, 343] on div "Manager, Social Media & Content Strategy" at bounding box center [586, 352] width 289 height 19
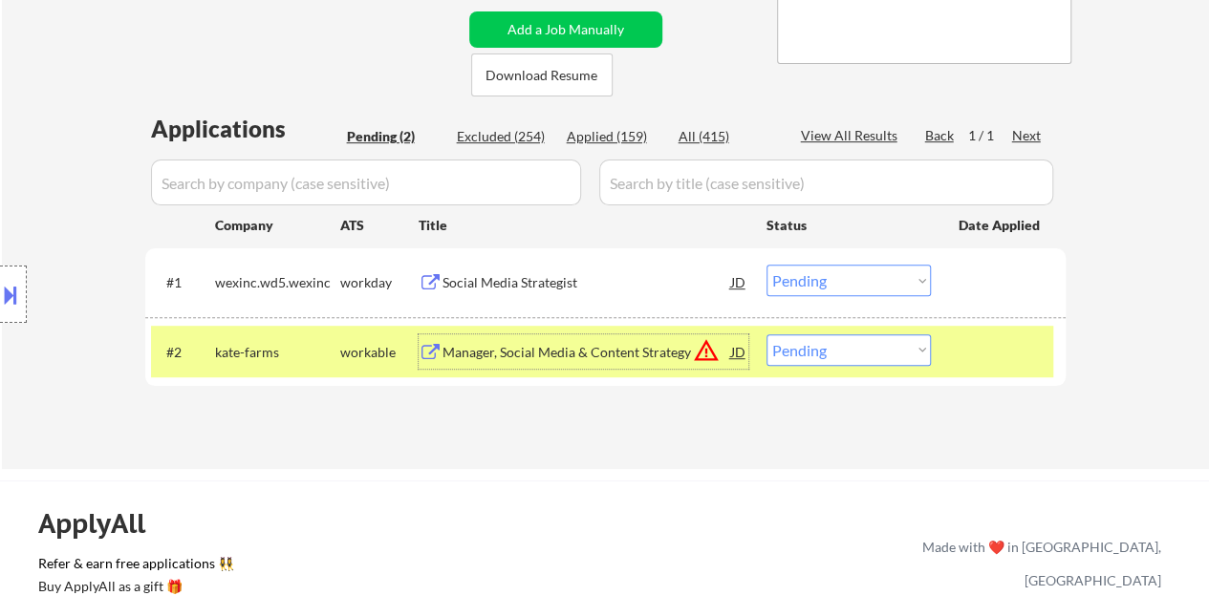
click at [879, 362] on select "Choose an option... Pending Applied Excluded (Questions) Excluded (Expired) Exc…" at bounding box center [848, 350] width 164 height 32
select select ""excluded""
click at [766, 334] on select "Choose an option... Pending Applied Excluded (Questions) Excluded (Expired) Exc…" at bounding box center [848, 350] width 164 height 32
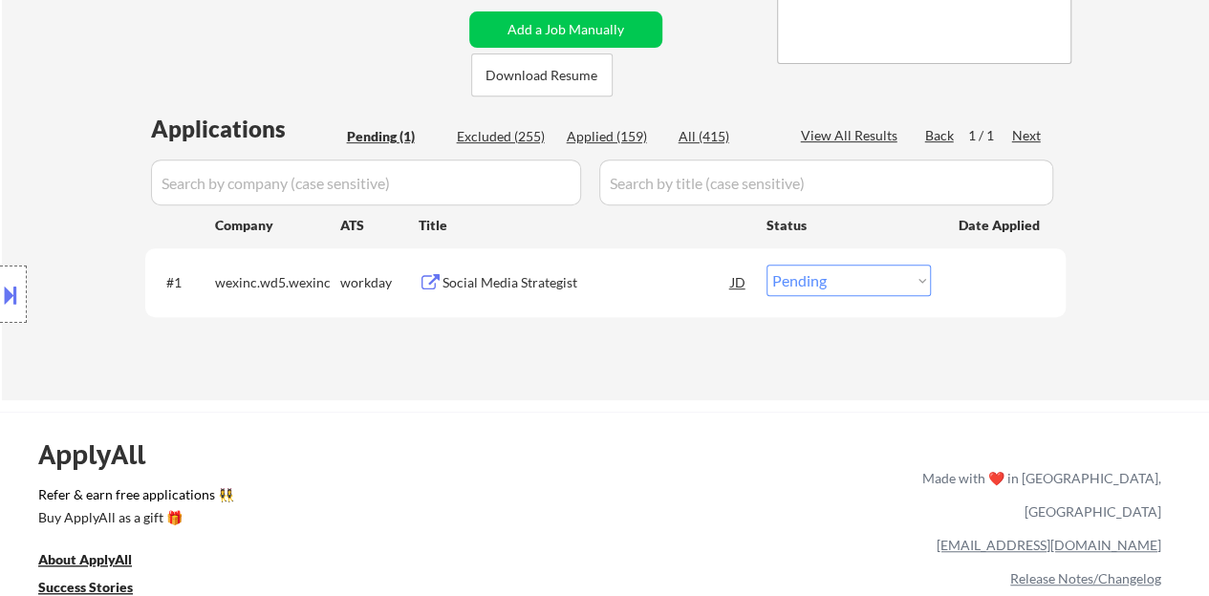
click at [490, 291] on div "Social Media Strategist" at bounding box center [586, 282] width 289 height 19
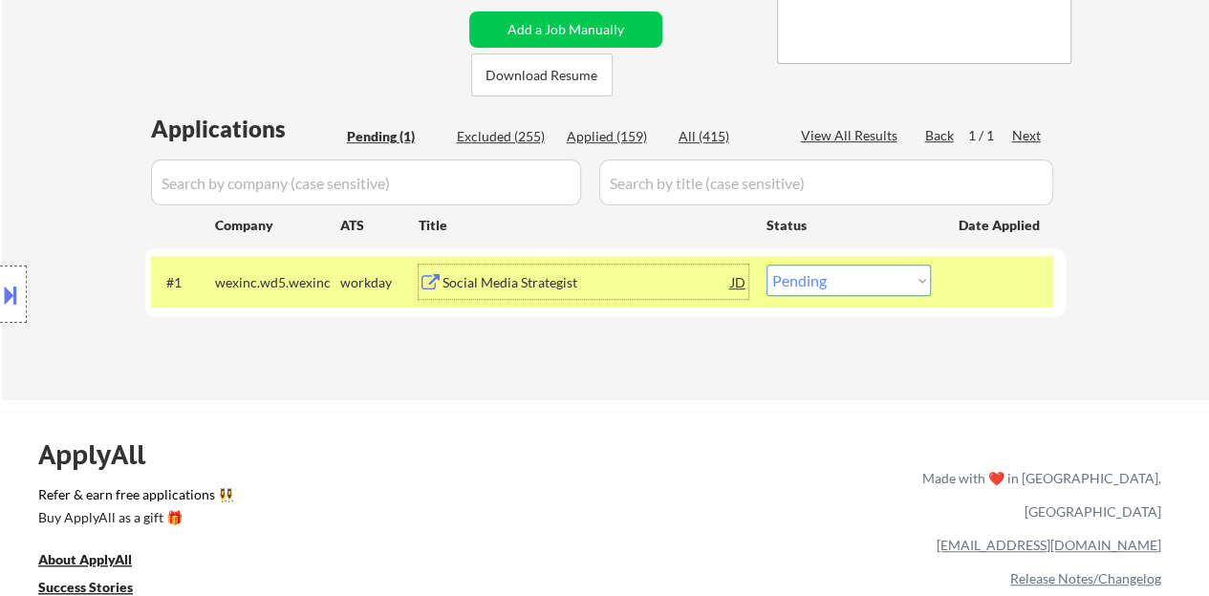
click at [885, 278] on select "Choose an option... Pending Applied Excluded (Questions) Excluded (Expired) Exc…" at bounding box center [848, 281] width 164 height 32
select select ""applied""
click at [766, 265] on select "Choose an option... Pending Applied Excluded (Questions) Excluded (Expired) Exc…" at bounding box center [848, 281] width 164 height 32
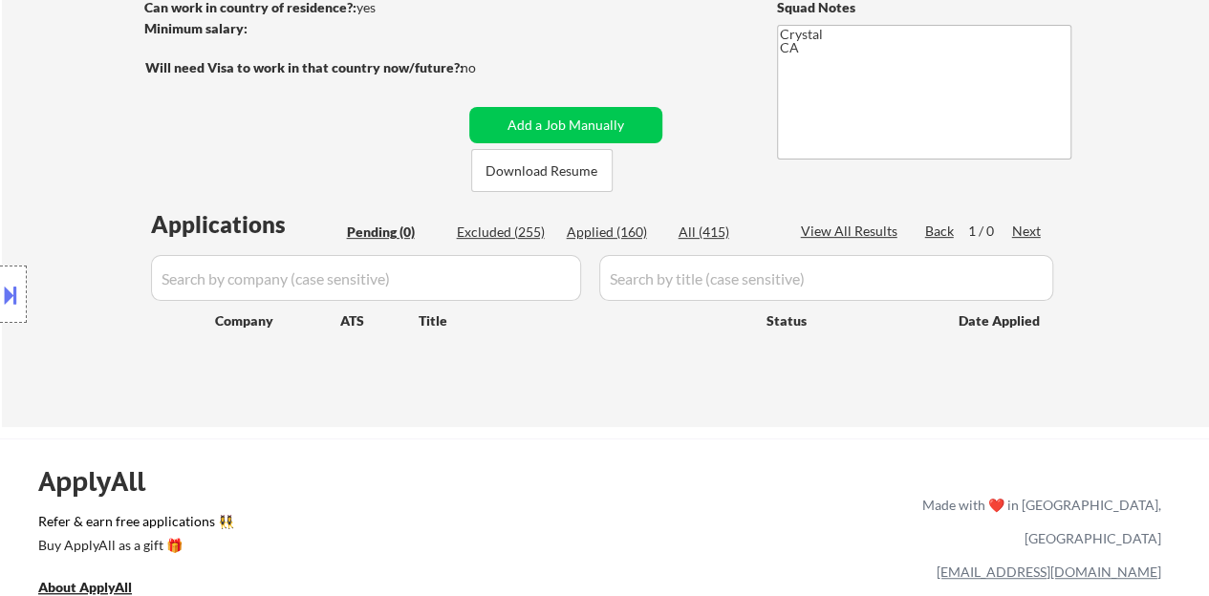
scroll to position [191, 0]
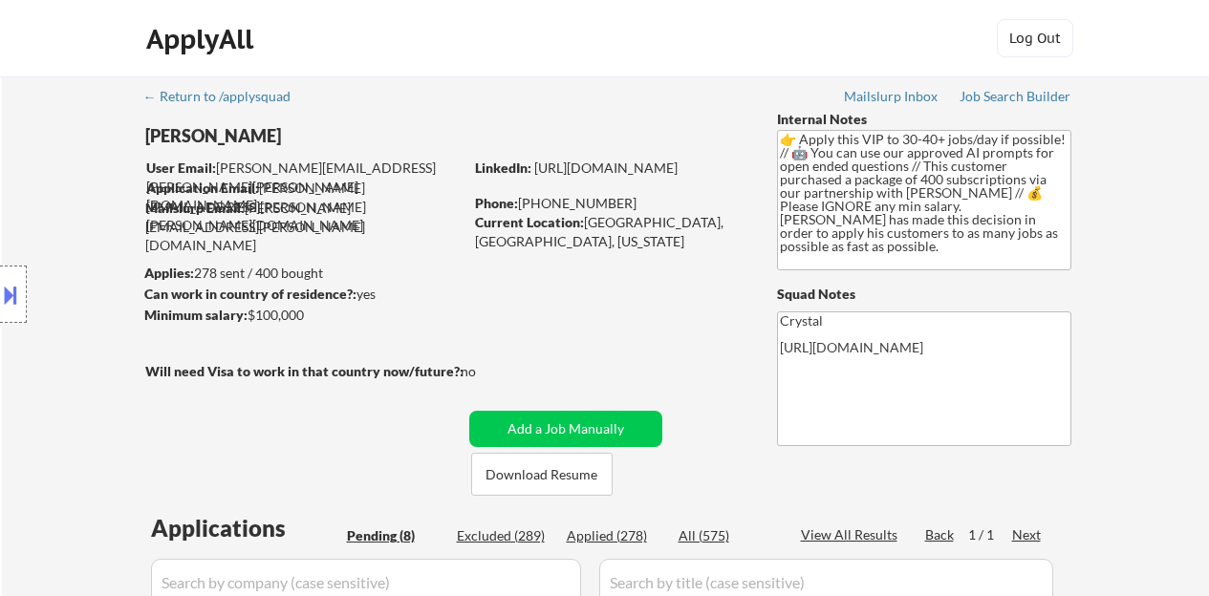
select select ""pending""
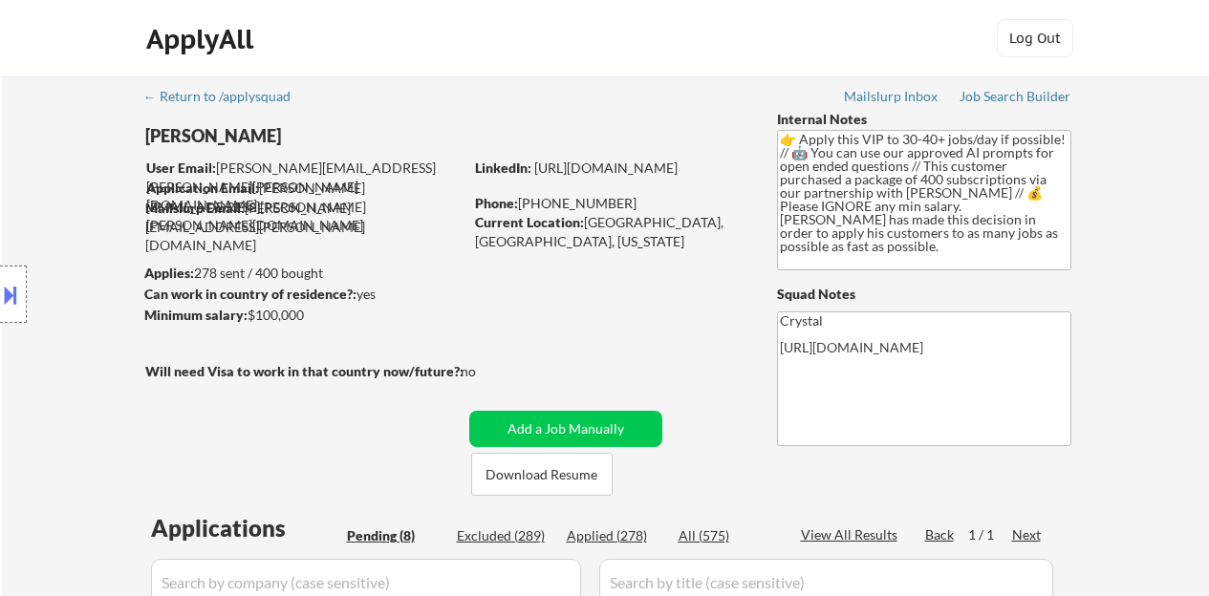
select select ""pending""
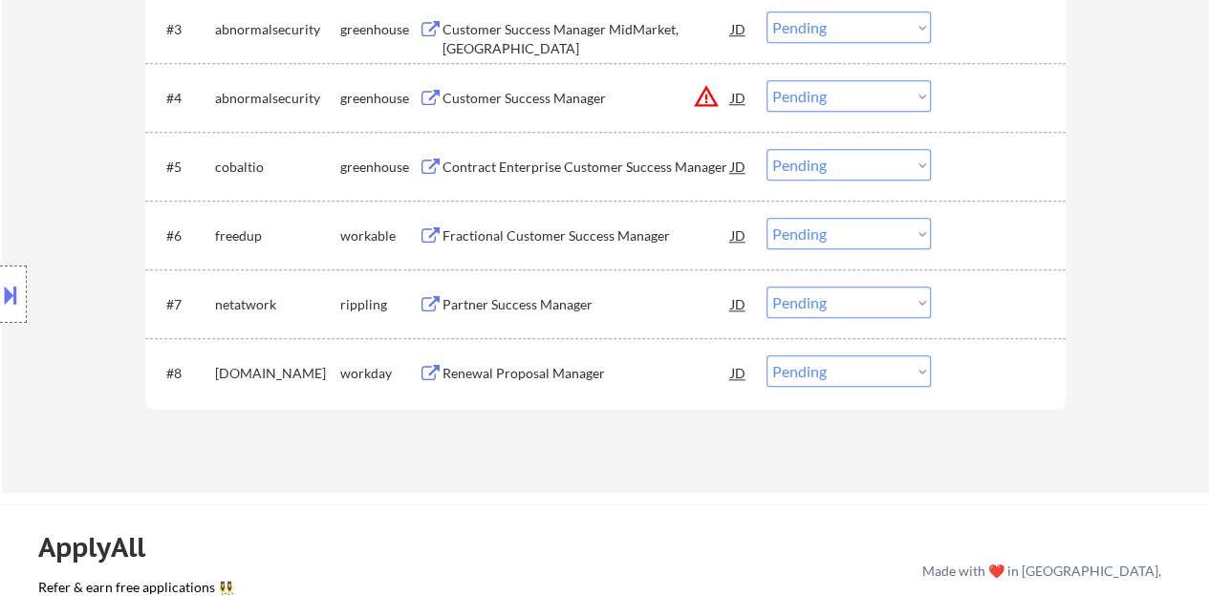
scroll to position [764, 0]
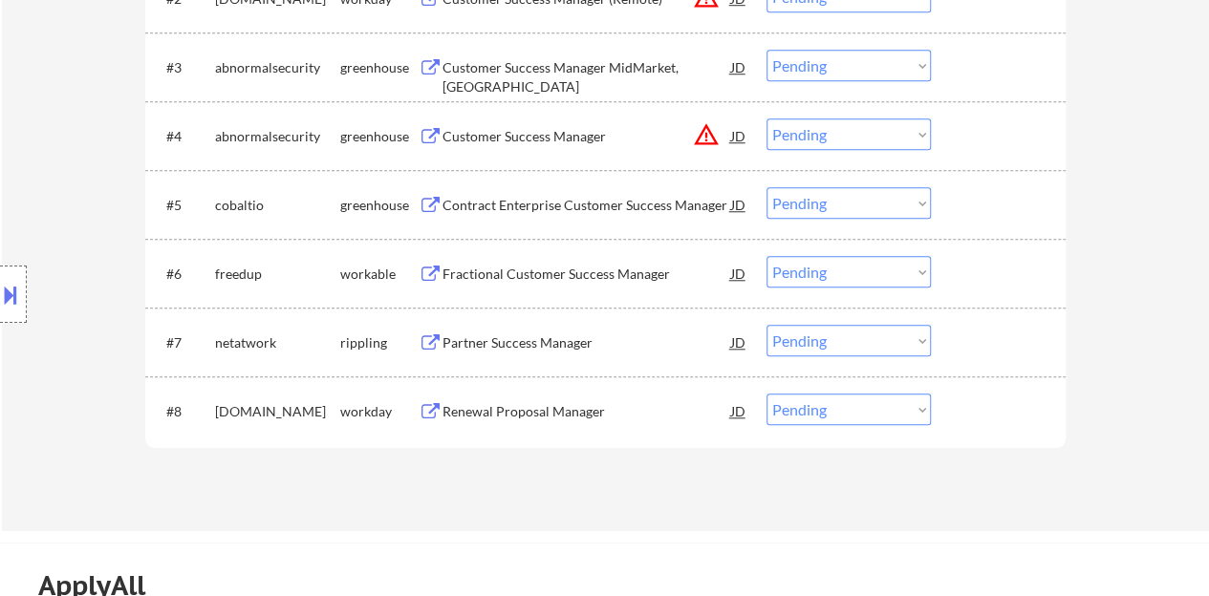
click at [508, 335] on div "Partner Success Manager" at bounding box center [586, 342] width 289 height 19
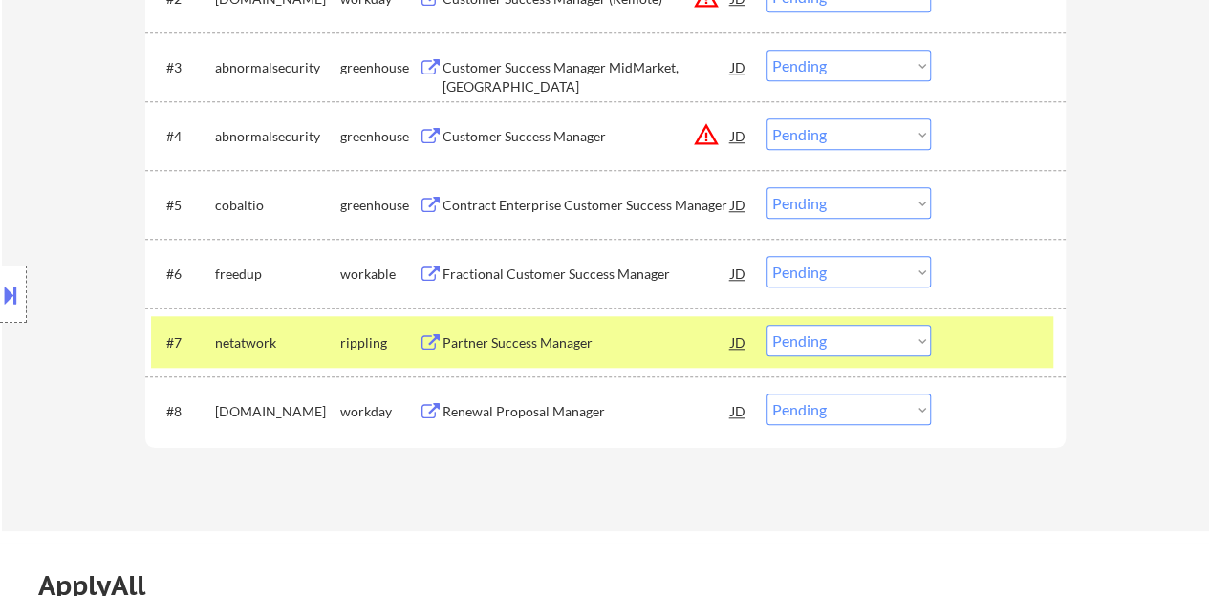
click at [820, 314] on div "#7 netatwork rippling Partner Success Manager JD Choose an option... Pending Ap…" at bounding box center [605, 342] width 920 height 69
click at [800, 358] on div "#7 netatwork rippling Partner Success Manager JD Choose an option... Pending Ap…" at bounding box center [602, 342] width 902 height 52
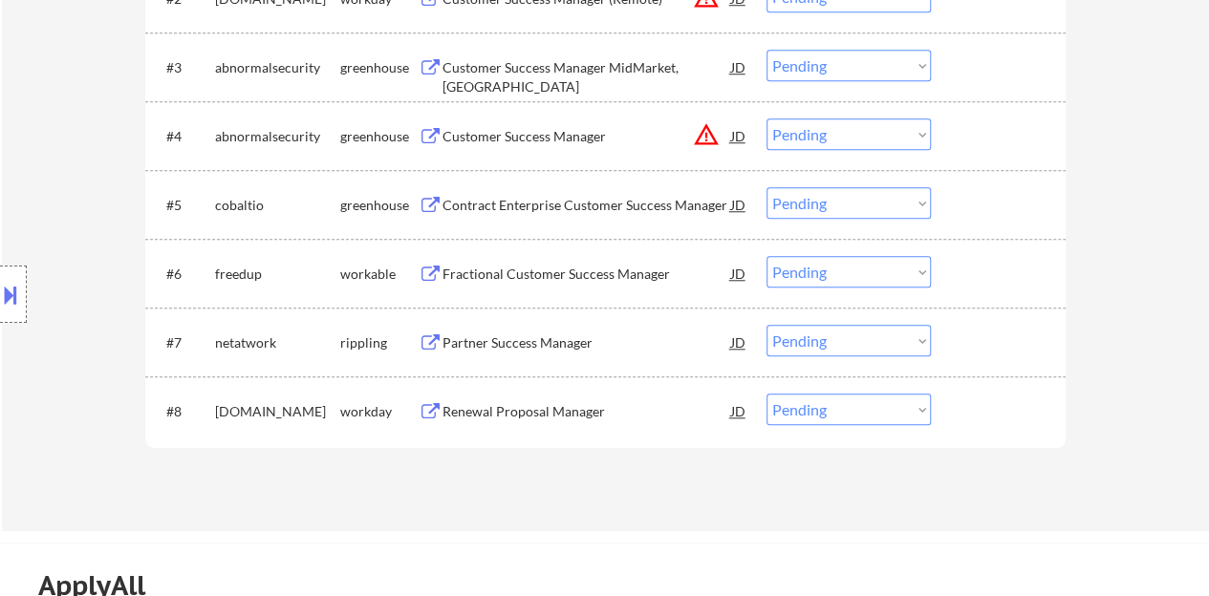
click at [799, 347] on select "Choose an option... Pending Applied Excluded (Questions) Excluded (Expired) Exc…" at bounding box center [848, 341] width 164 height 32
click at [766, 325] on select "Choose an option... Pending Applied Excluded (Questions) Excluded (Expired) Exc…" at bounding box center [848, 341] width 164 height 32
select select ""pending""
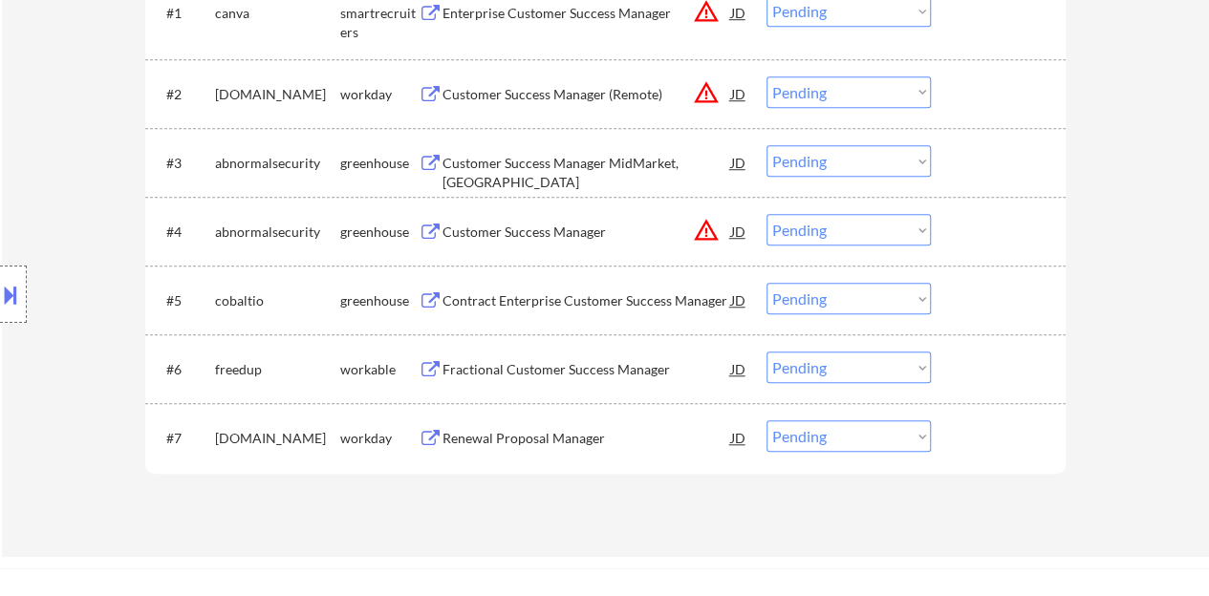
scroll to position [573, 0]
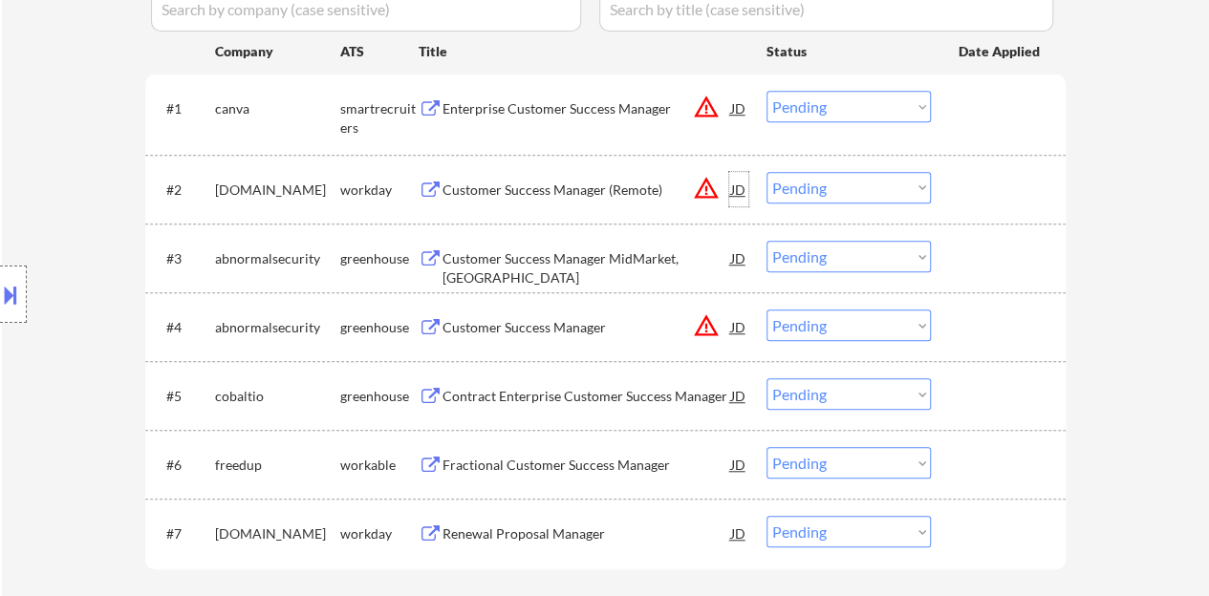
click at [732, 186] on div "JD" at bounding box center [738, 189] width 19 height 34
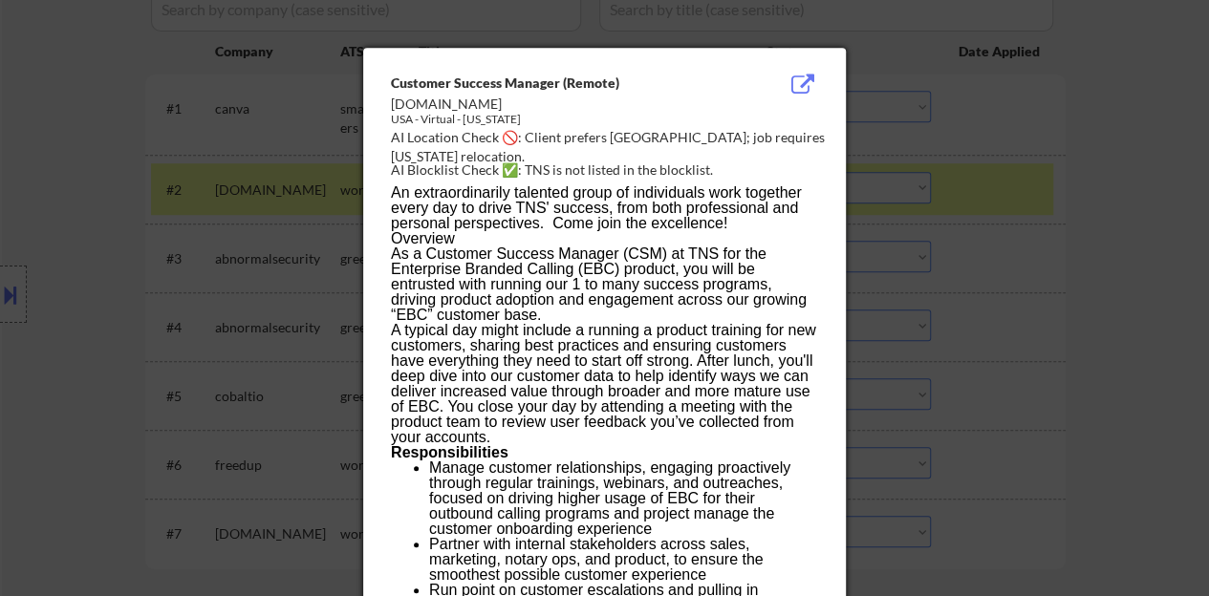
click at [287, 229] on div at bounding box center [604, 298] width 1209 height 596
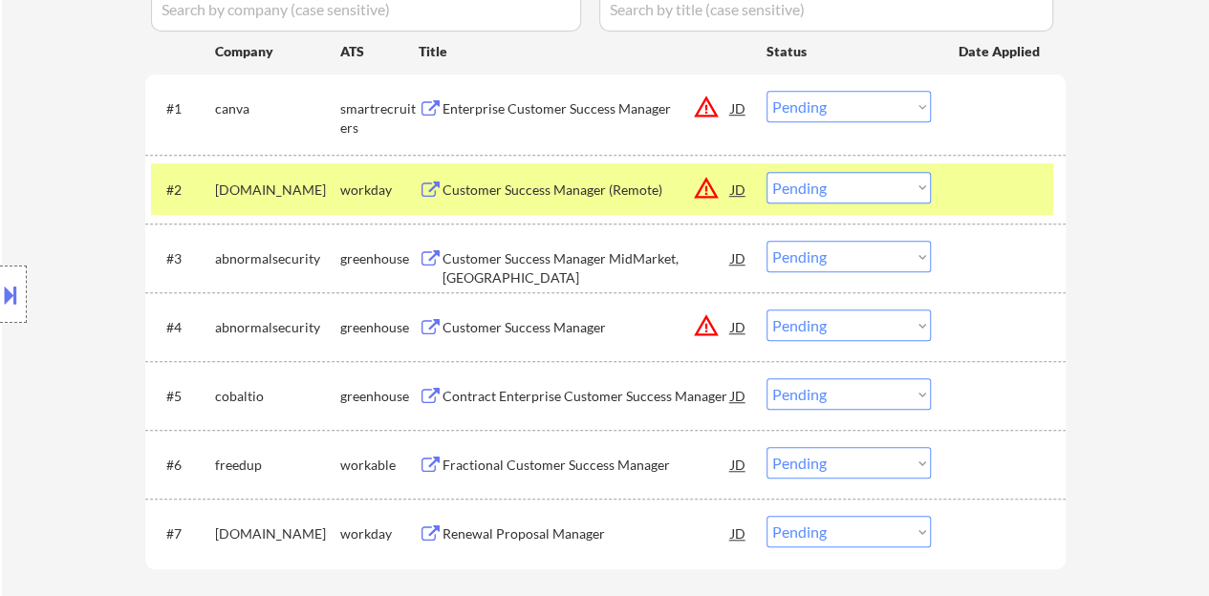
click at [19, 286] on button at bounding box center [10, 295] width 21 height 32
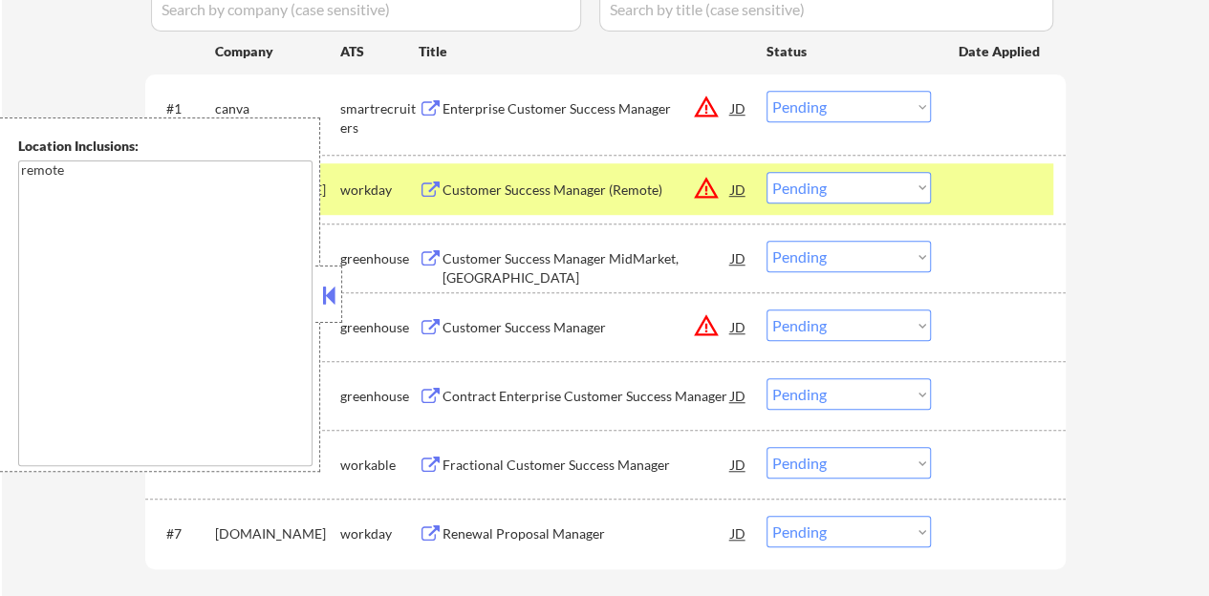
click at [331, 288] on button at bounding box center [328, 295] width 21 height 29
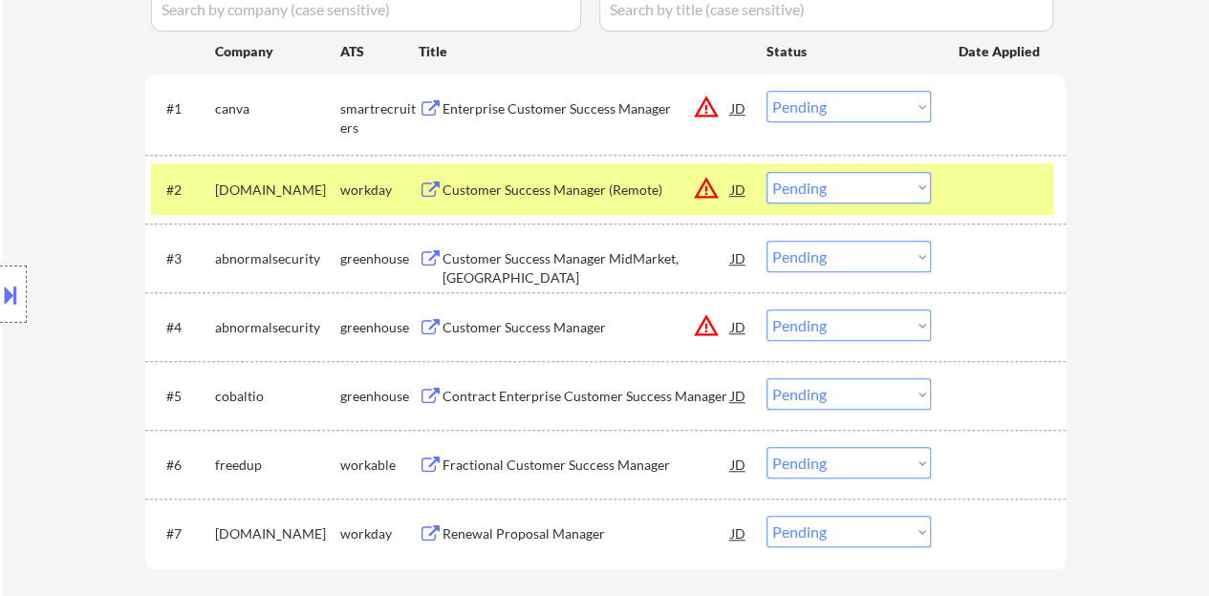
scroll to position [478, 0]
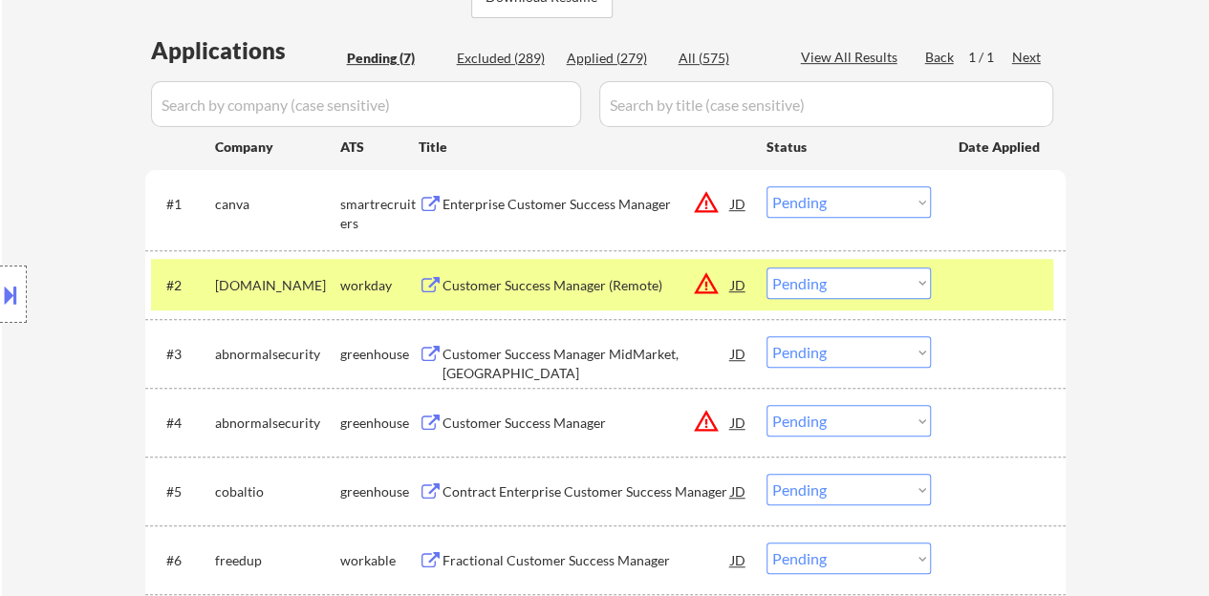
click at [979, 307] on div "#2 [DOMAIN_NAME] workday Customer Success Manager (Remote) JD warning_amber Cho…" at bounding box center [602, 285] width 902 height 52
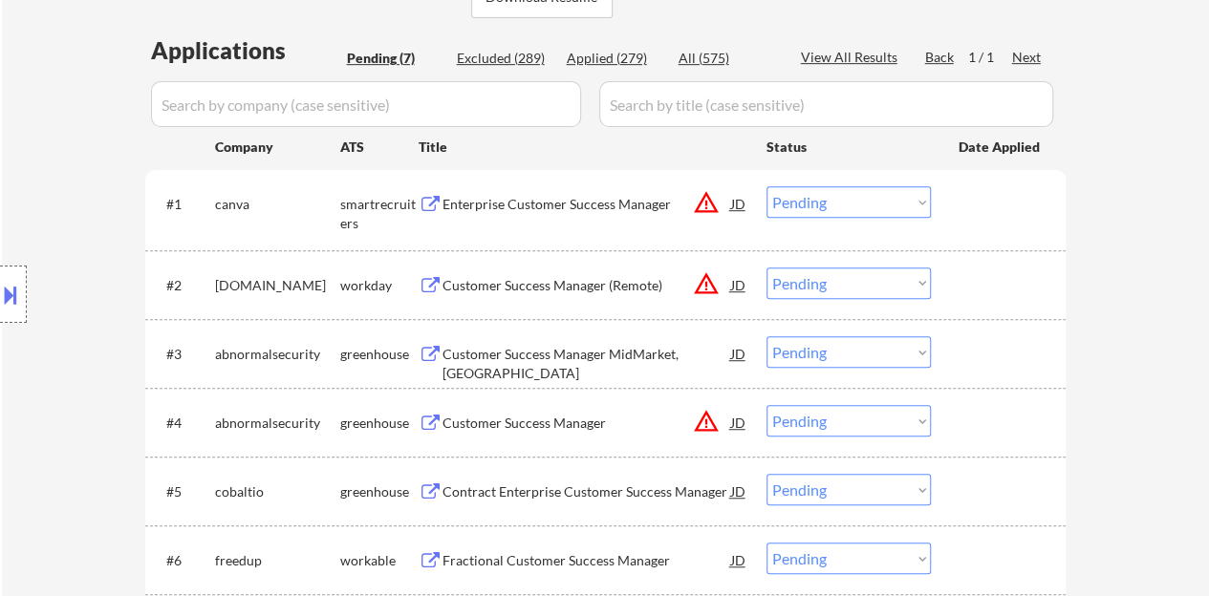
click at [736, 204] on div "JD" at bounding box center [738, 203] width 19 height 34
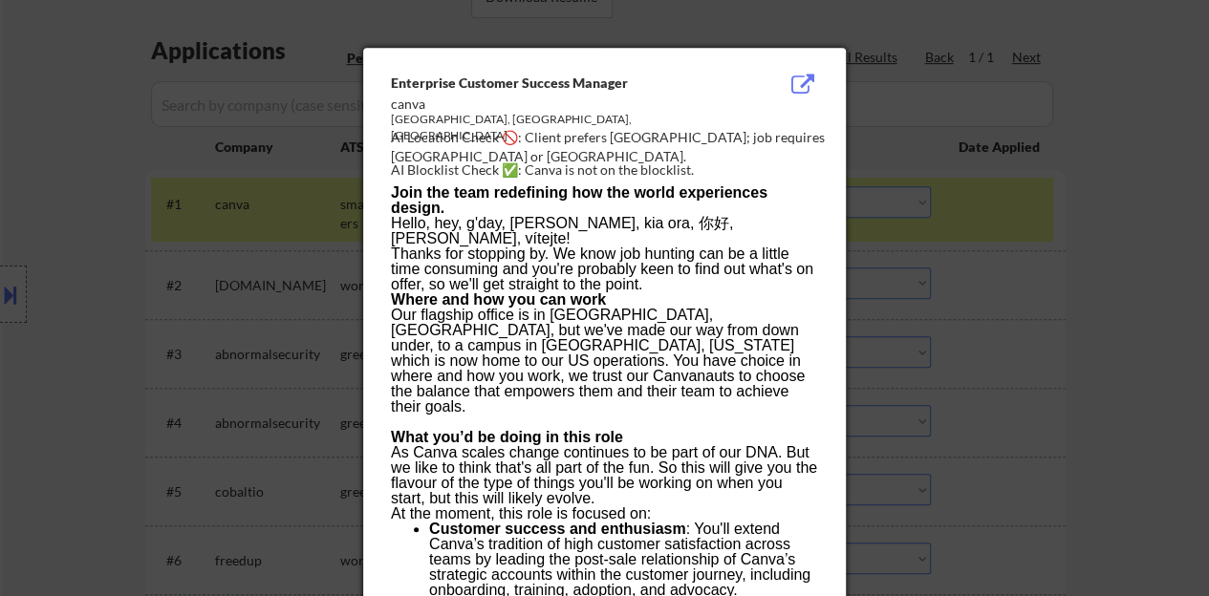
click at [286, 224] on div at bounding box center [604, 298] width 1209 height 596
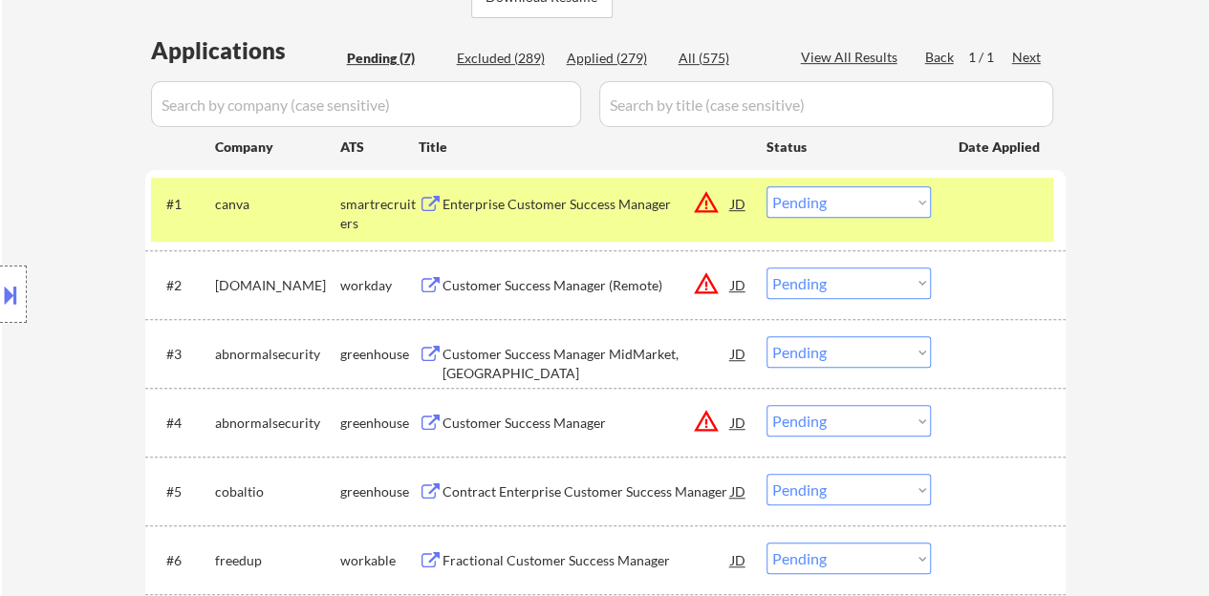
click at [981, 231] on div "#1 canva smartrecruiters Enterprise Customer Success Manager JD warning_amber C…" at bounding box center [602, 209] width 902 height 63
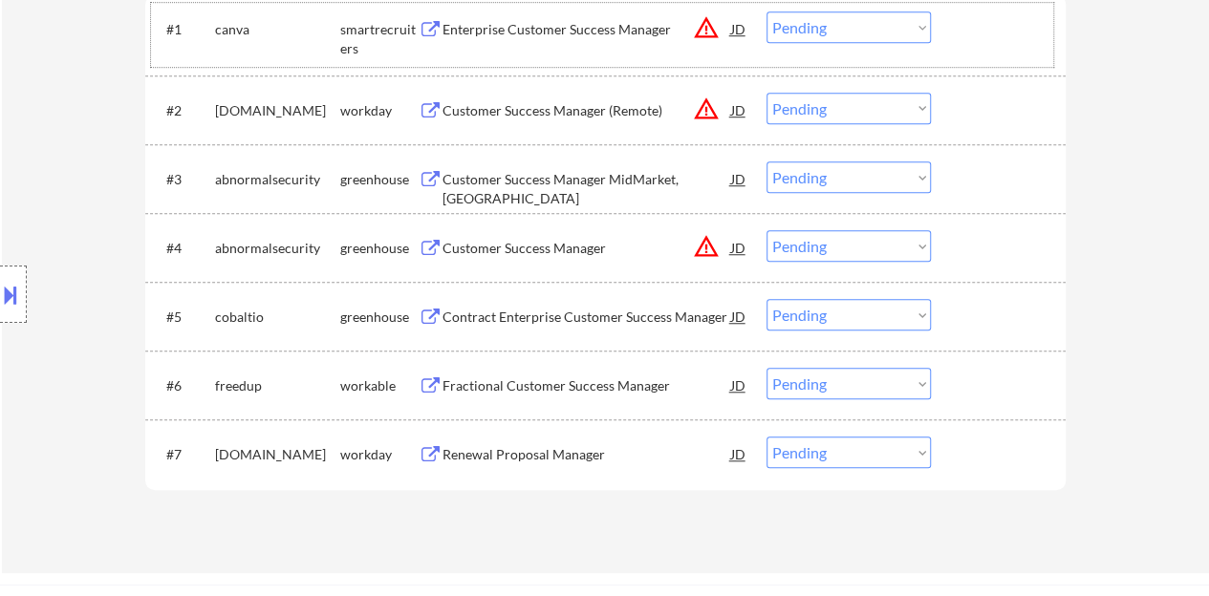
scroll to position [669, 0]
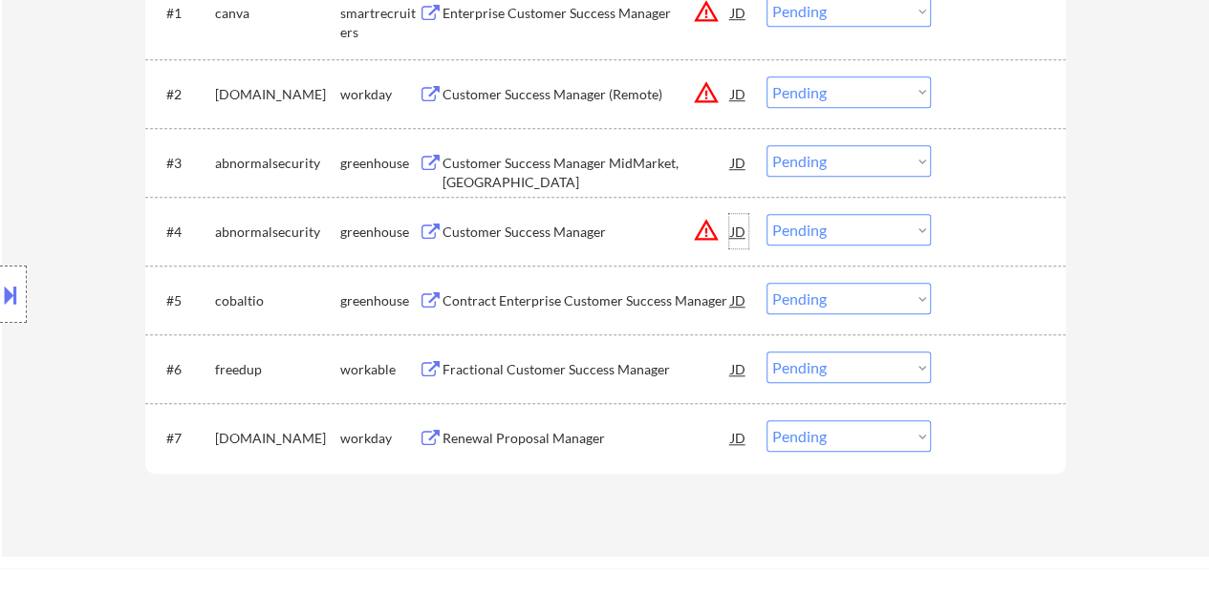
click at [736, 232] on div "JD" at bounding box center [738, 231] width 19 height 34
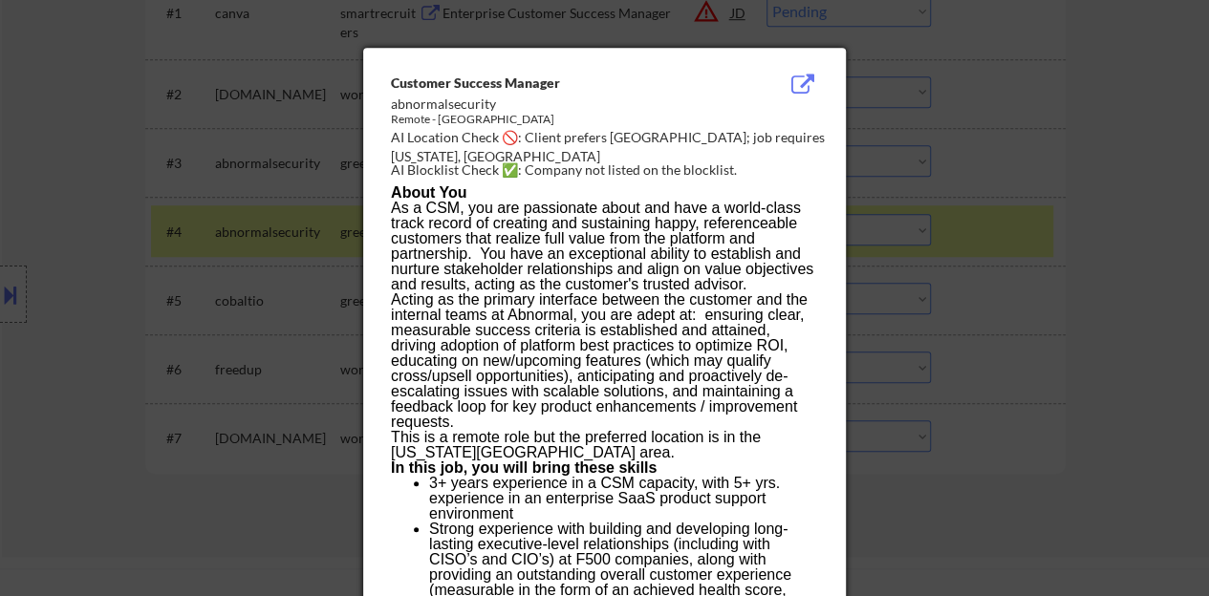
click at [349, 229] on div at bounding box center [604, 298] width 1209 height 596
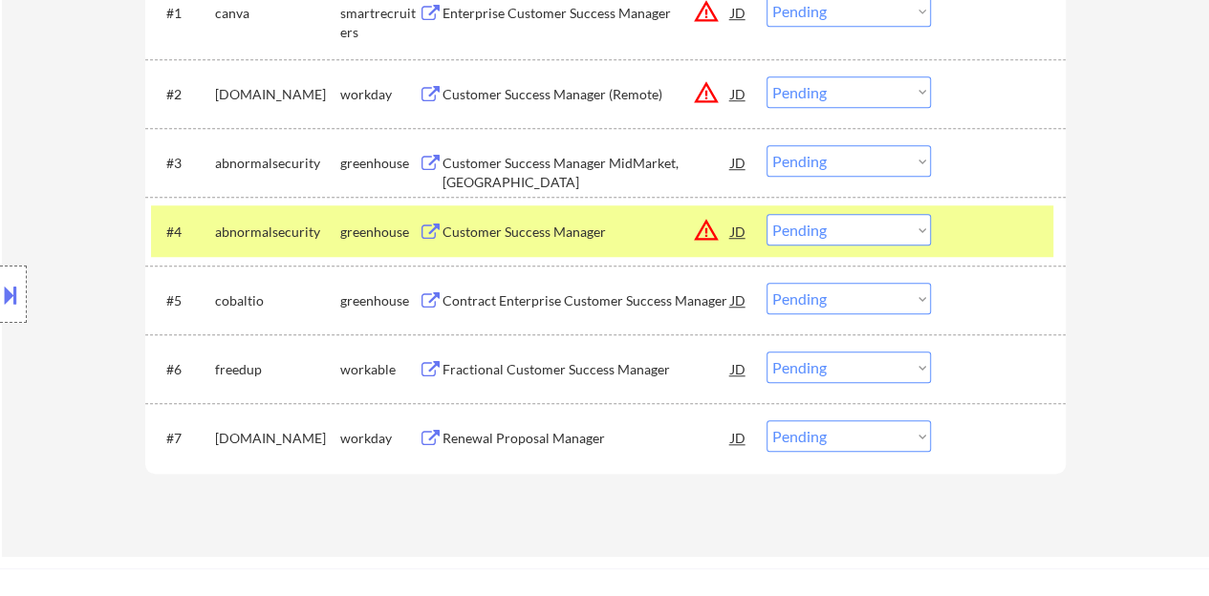
click at [589, 223] on div "Customer Success Manager" at bounding box center [586, 232] width 289 height 19
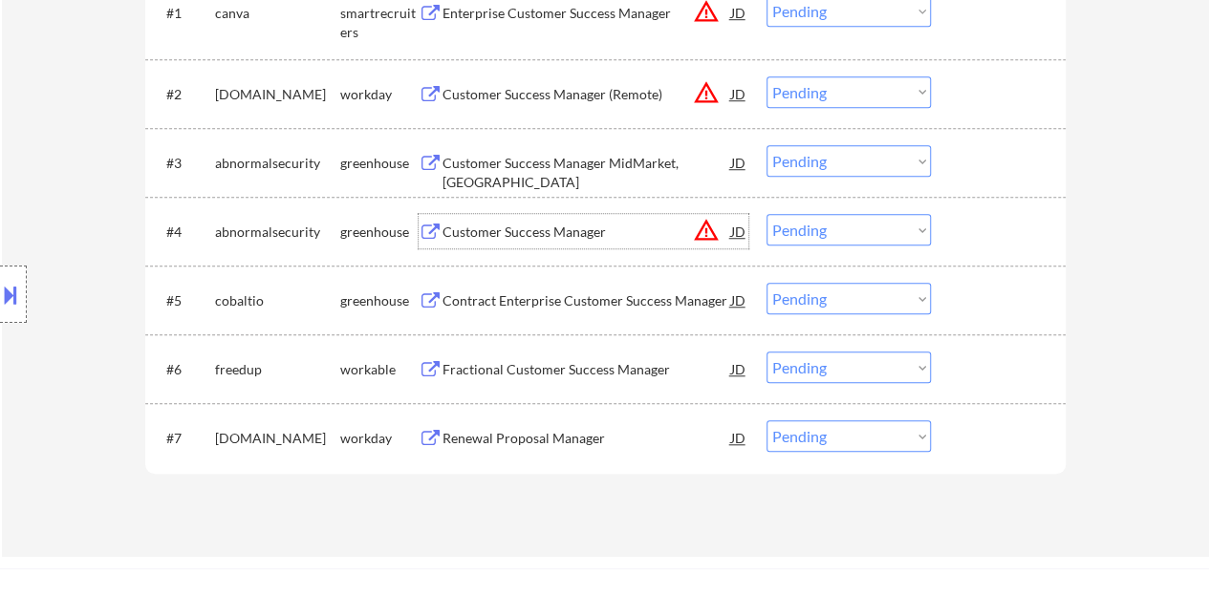
click at [986, 239] on div at bounding box center [1000, 231] width 84 height 34
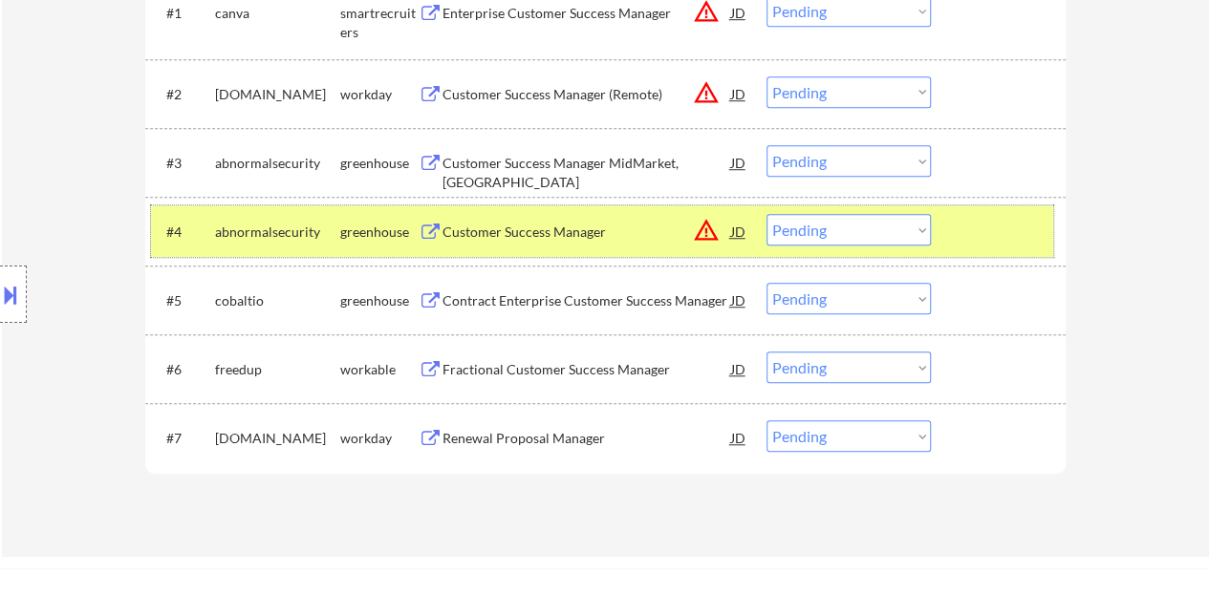
click at [797, 224] on select "Choose an option... Pending Applied Excluded (Questions) Excluded (Expired) Exc…" at bounding box center [848, 230] width 164 height 32
click at [766, 214] on select "Choose an option... Pending Applied Excluded (Questions) Excluded (Expired) Exc…" at bounding box center [848, 230] width 164 height 32
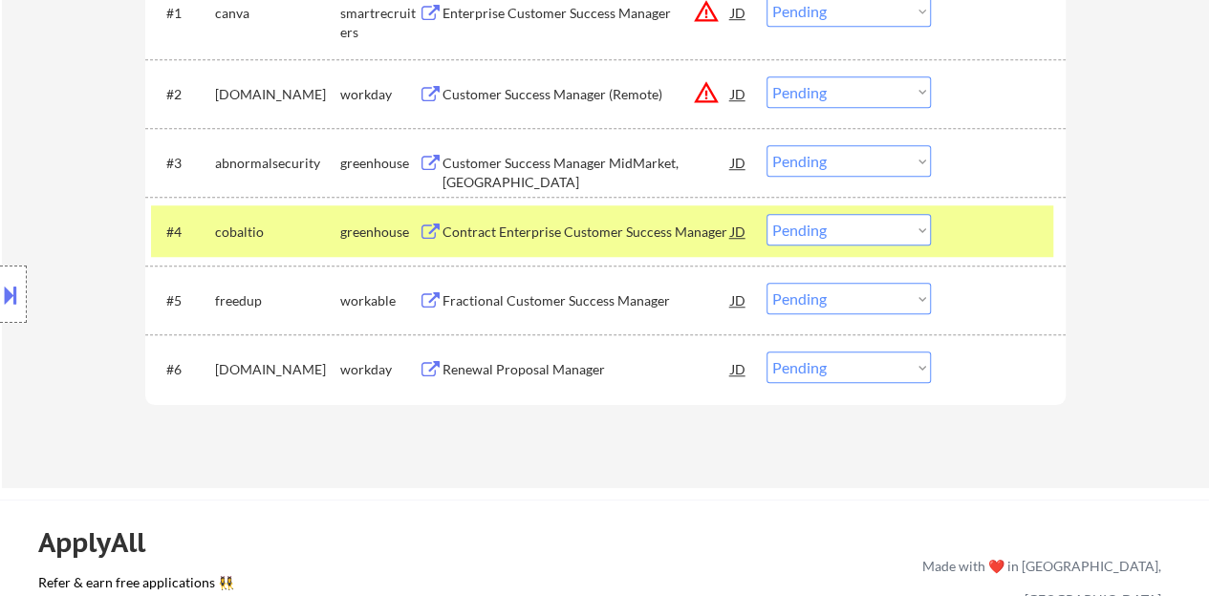
click at [986, 240] on div at bounding box center [1000, 231] width 84 height 34
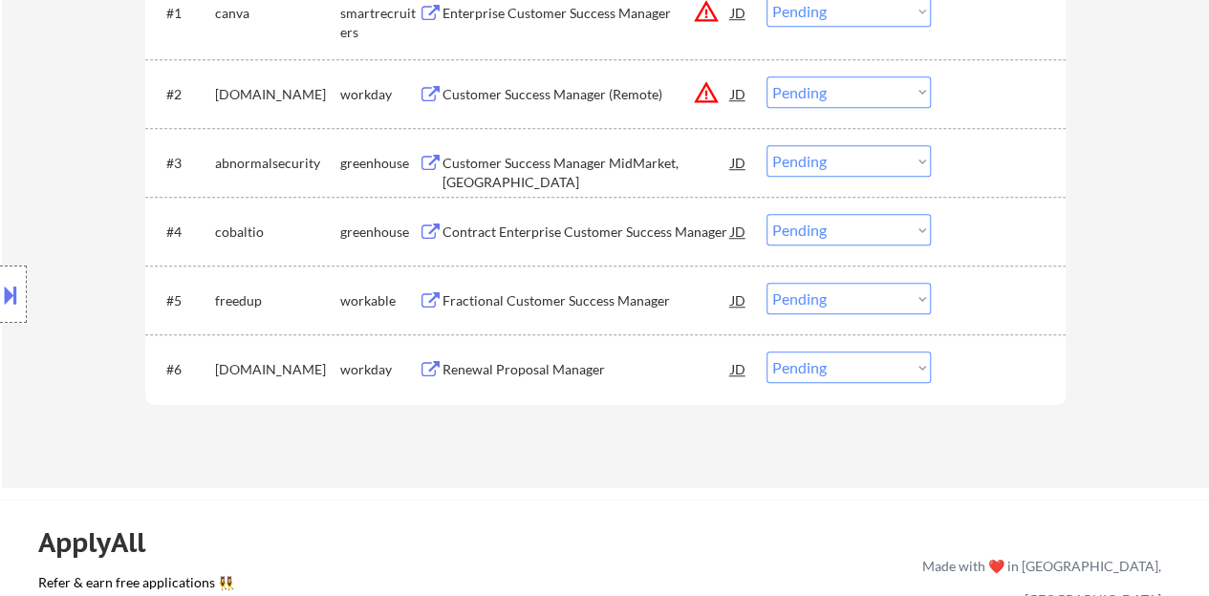
scroll to position [573, 0]
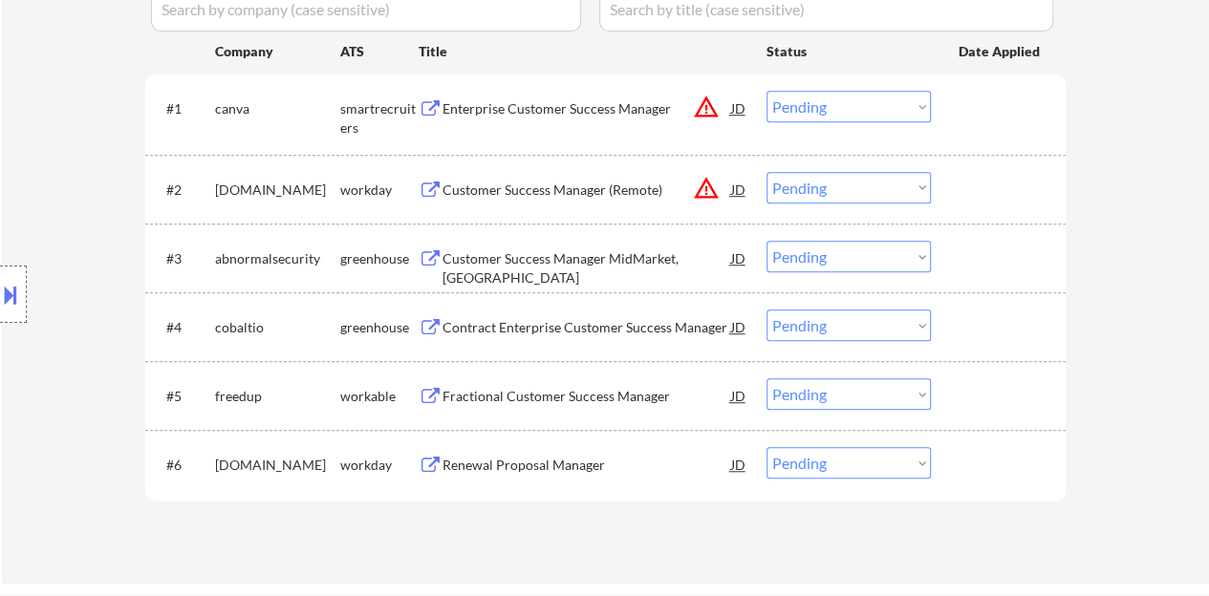
click at [735, 186] on div "JD" at bounding box center [738, 189] width 19 height 34
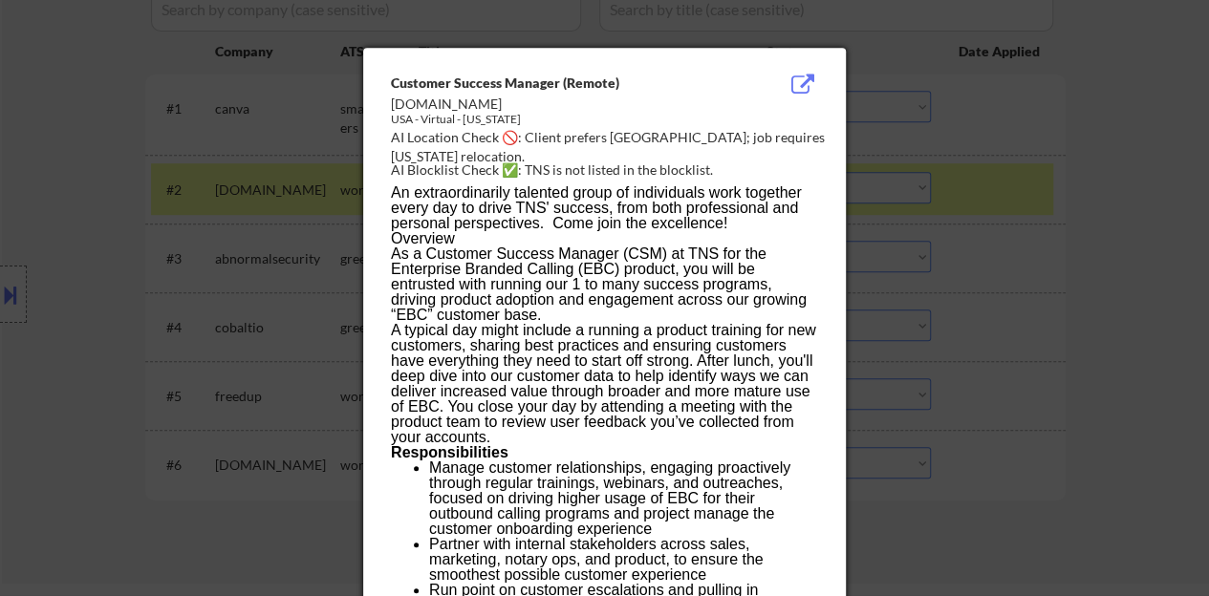
click at [308, 209] on div at bounding box center [604, 298] width 1209 height 596
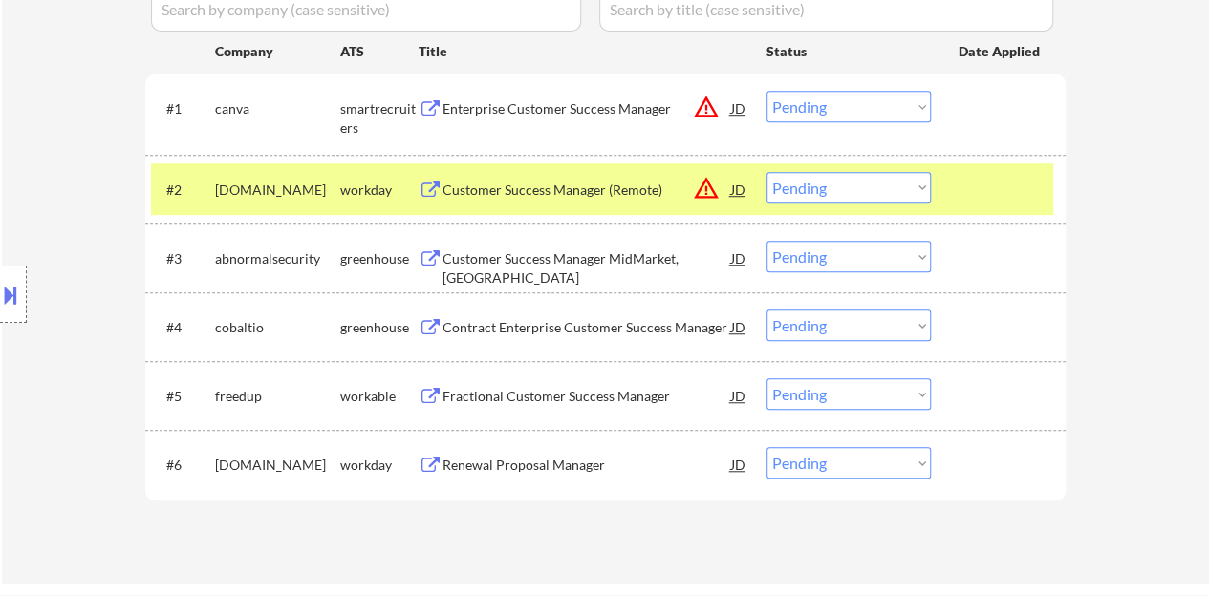
click at [736, 189] on div "JD" at bounding box center [738, 189] width 19 height 34
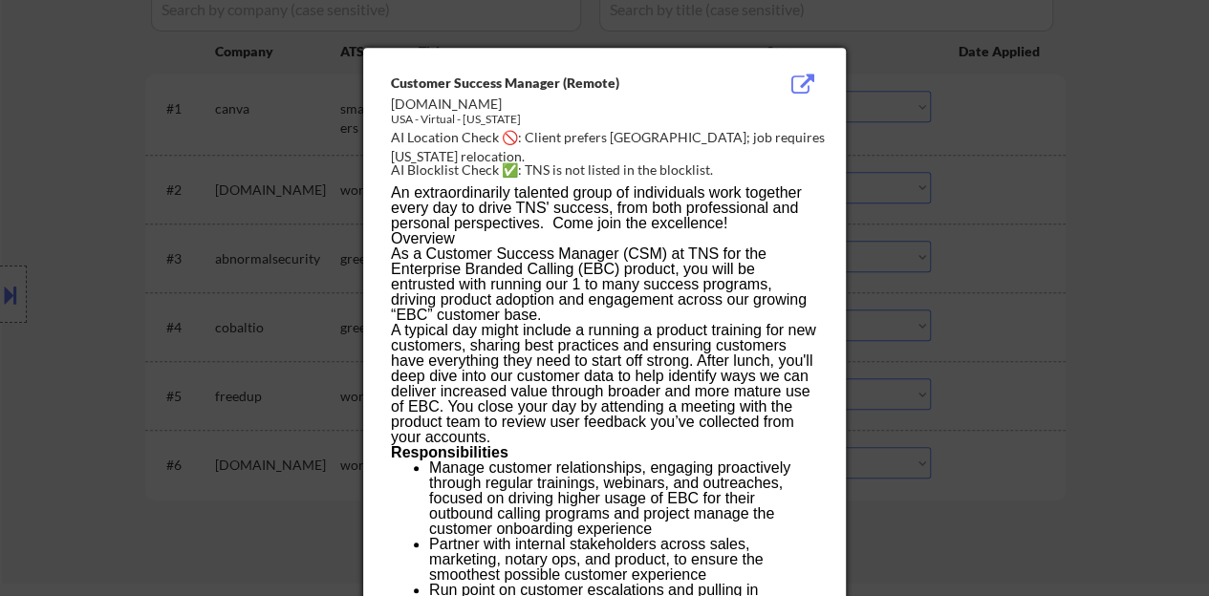
click at [15, 272] on div at bounding box center [604, 298] width 1209 height 596
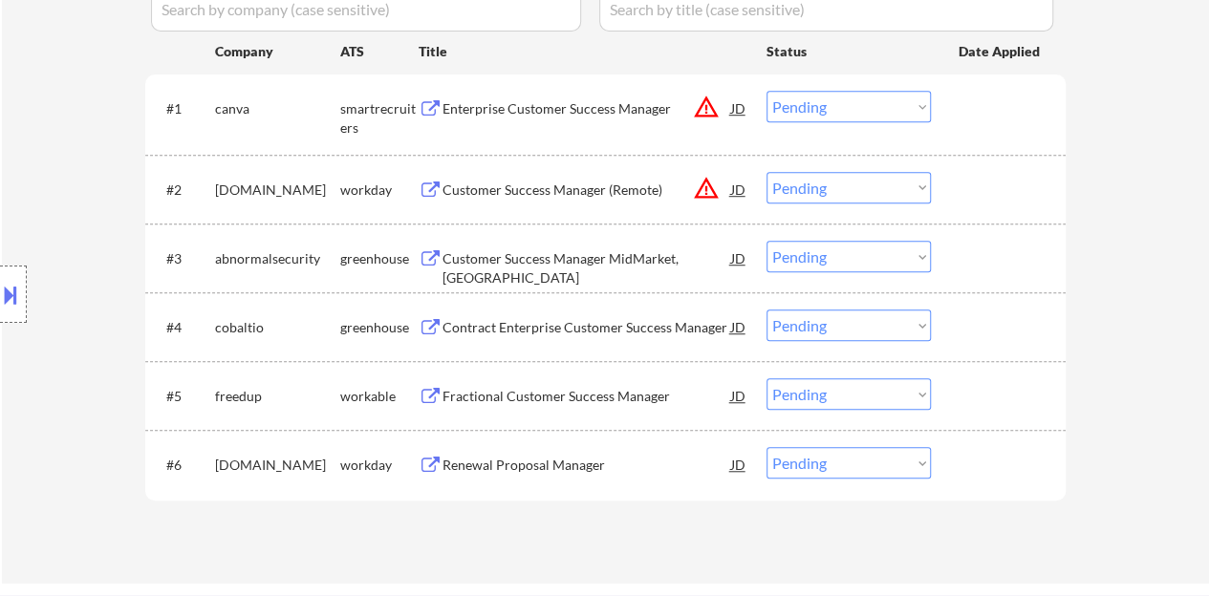
click at [990, 196] on div at bounding box center [1000, 189] width 84 height 34
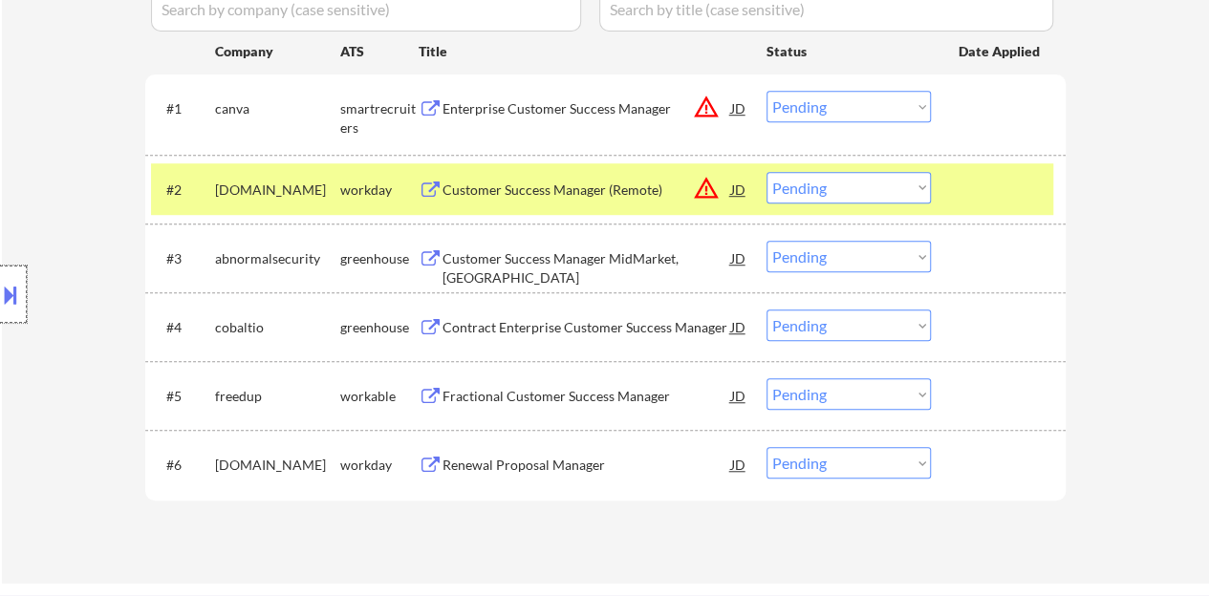
click at [0, 268] on div at bounding box center [13, 294] width 27 height 57
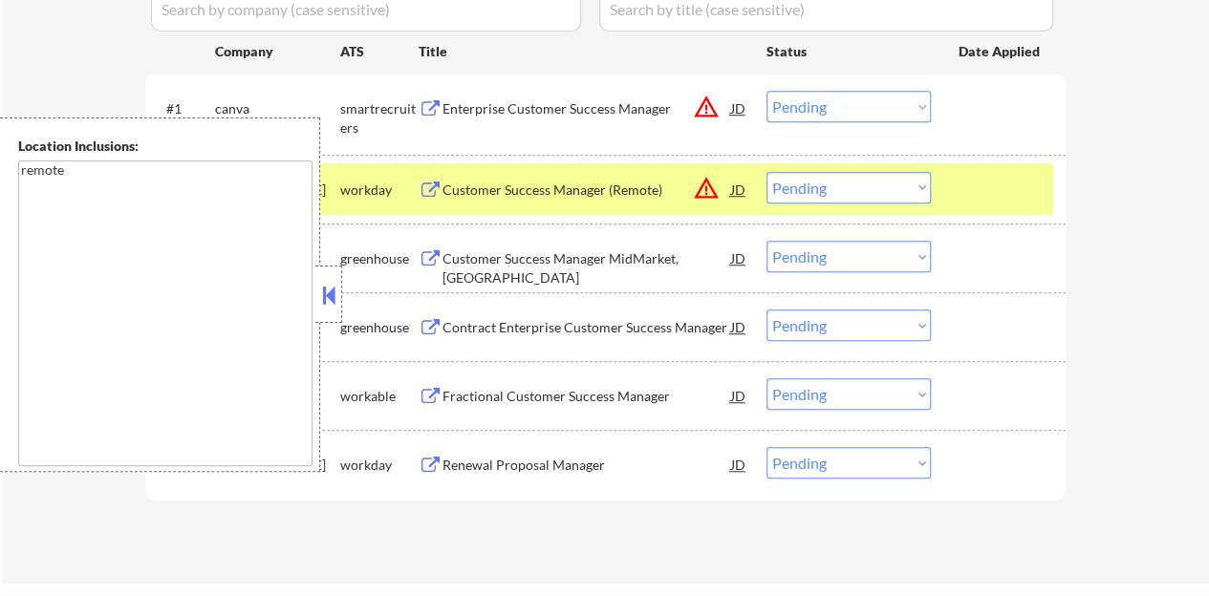
click at [324, 273] on div at bounding box center [328, 294] width 27 height 57
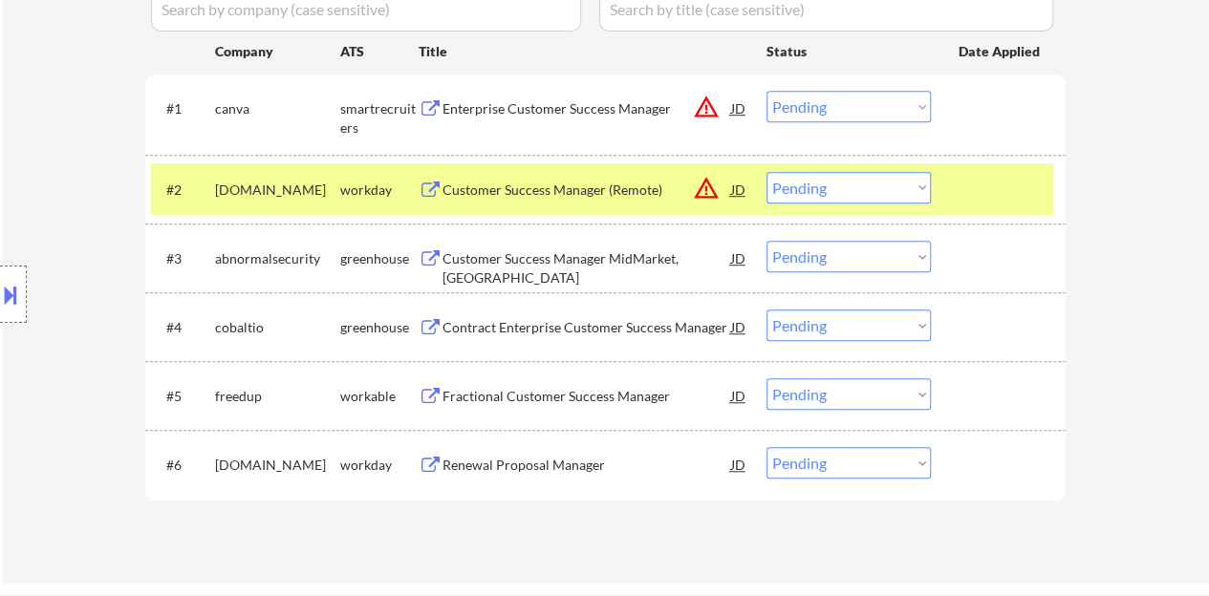
click at [977, 184] on div at bounding box center [1000, 189] width 84 height 34
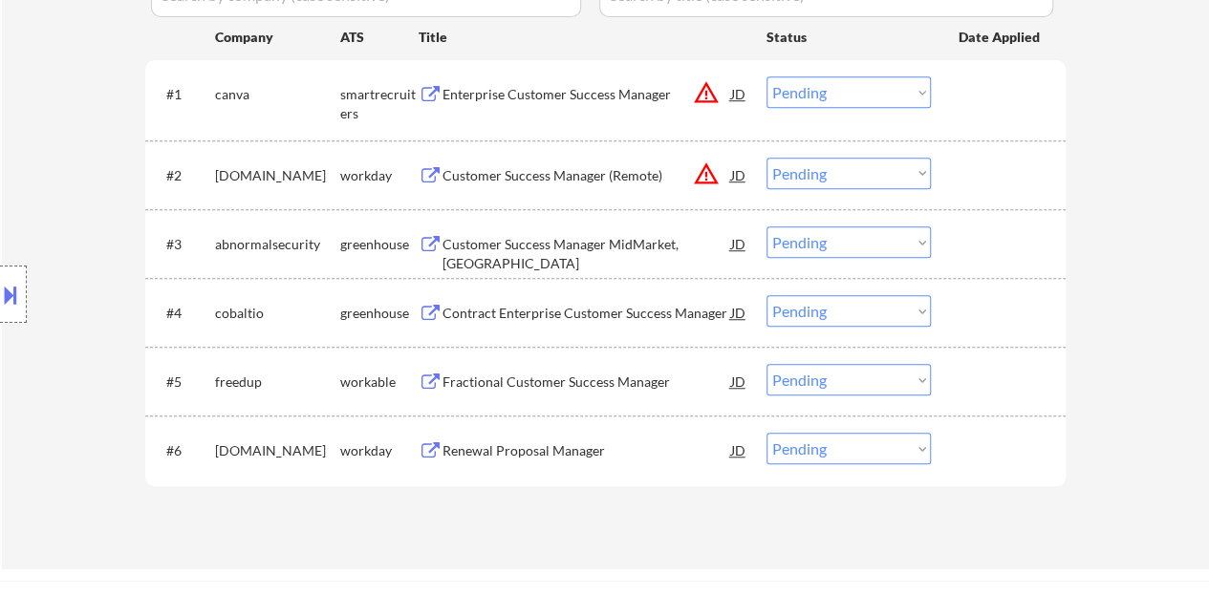
scroll to position [669, 0]
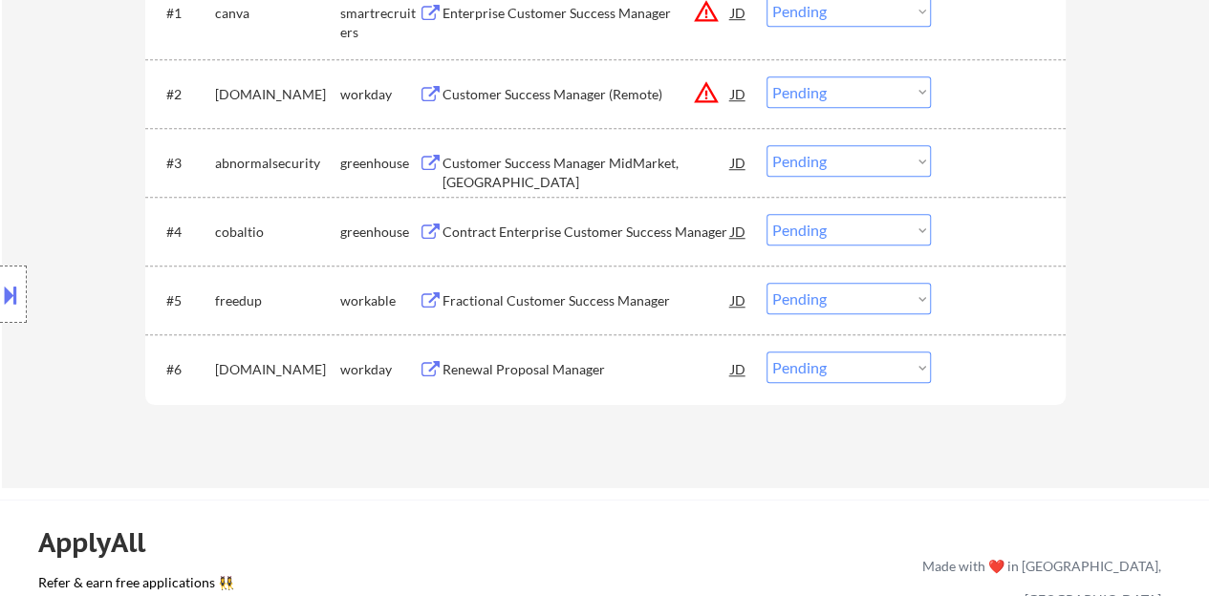
click at [629, 224] on div "Contract Enterprise Customer Success Manager" at bounding box center [586, 232] width 289 height 19
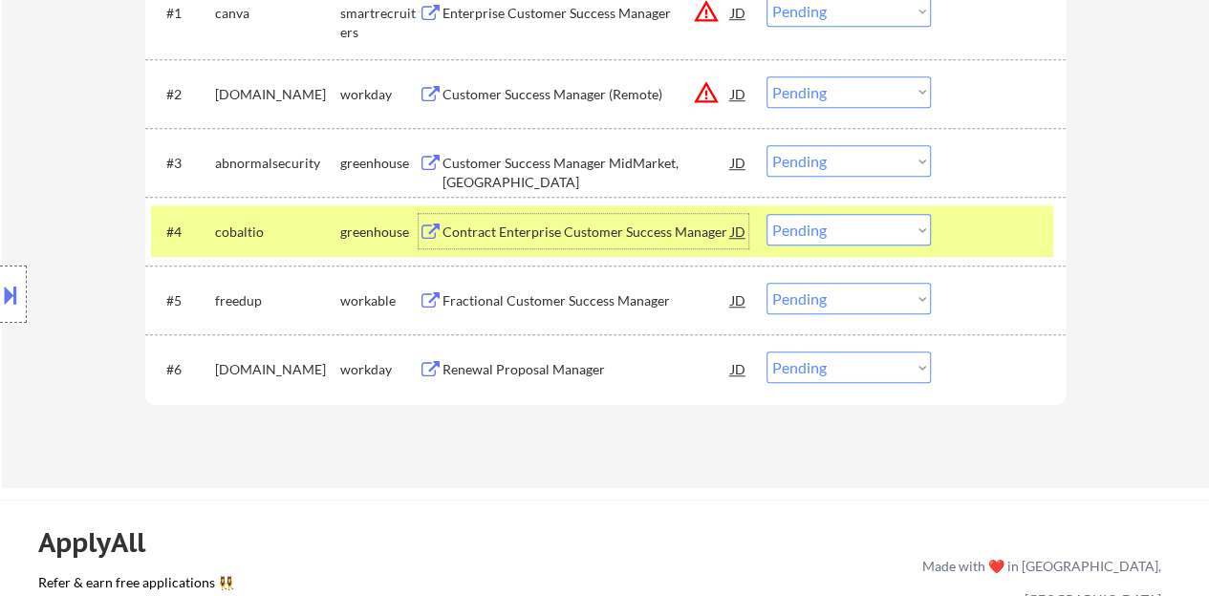
click at [834, 241] on select "Choose an option... Pending Applied Excluded (Questions) Excluded (Expired) Exc…" at bounding box center [848, 230] width 164 height 32
click at [766, 214] on select "Choose an option... Pending Applied Excluded (Questions) Excluded (Expired) Exc…" at bounding box center [848, 230] width 164 height 32
select select ""pending""
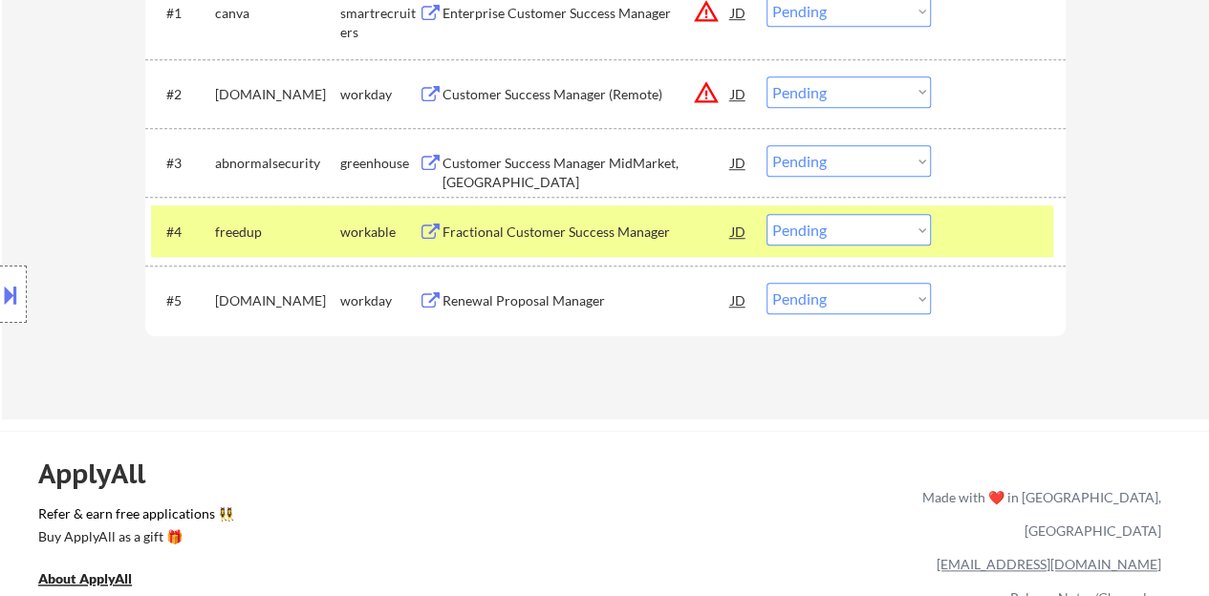
click at [1007, 216] on div at bounding box center [1000, 231] width 84 height 34
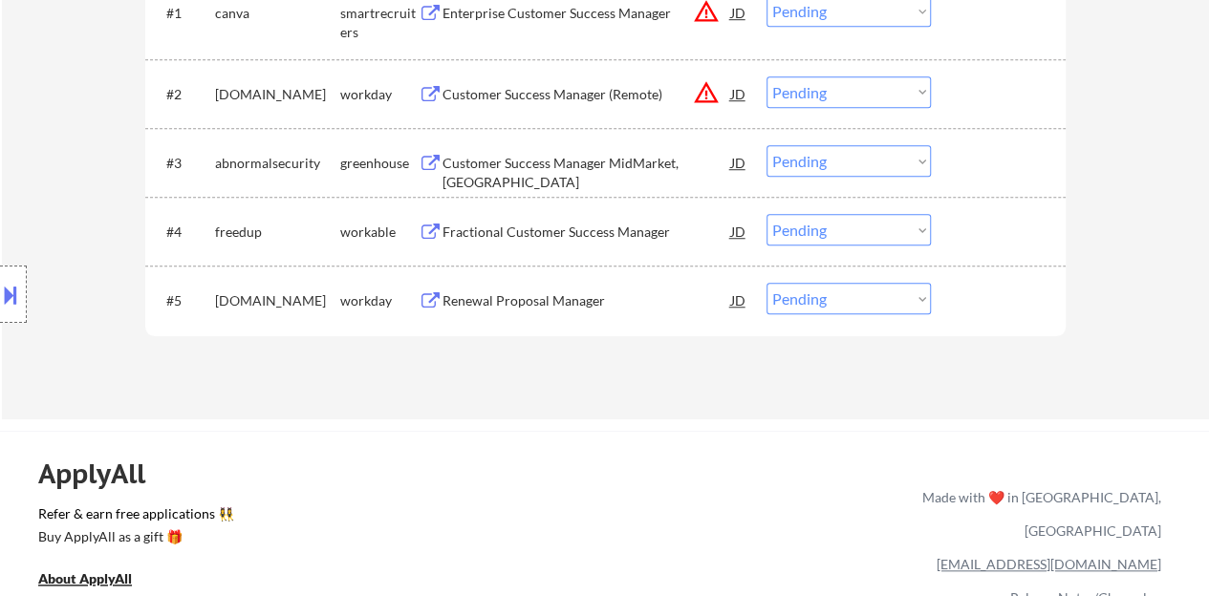
click at [572, 294] on div "Renewal Proposal Manager" at bounding box center [586, 300] width 289 height 19
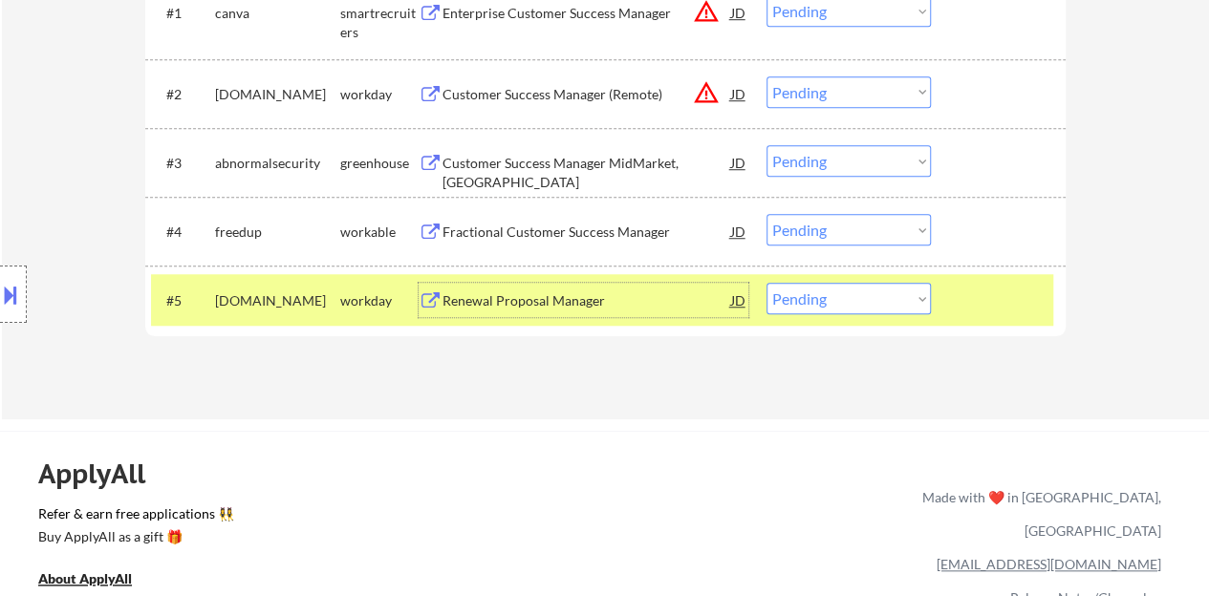
click at [855, 303] on select "Choose an option... Pending Applied Excluded (Questions) Excluded (Expired) Exc…" at bounding box center [848, 299] width 164 height 32
click at [850, 296] on select "Choose an option... Pending Applied Excluded (Questions) Excluded (Expired) Exc…" at bounding box center [848, 299] width 164 height 32
select select ""excluded__bad_match_""
click at [766, 283] on select "Choose an option... Pending Applied Excluded (Questions) Excluded (Expired) Exc…" at bounding box center [848, 299] width 164 height 32
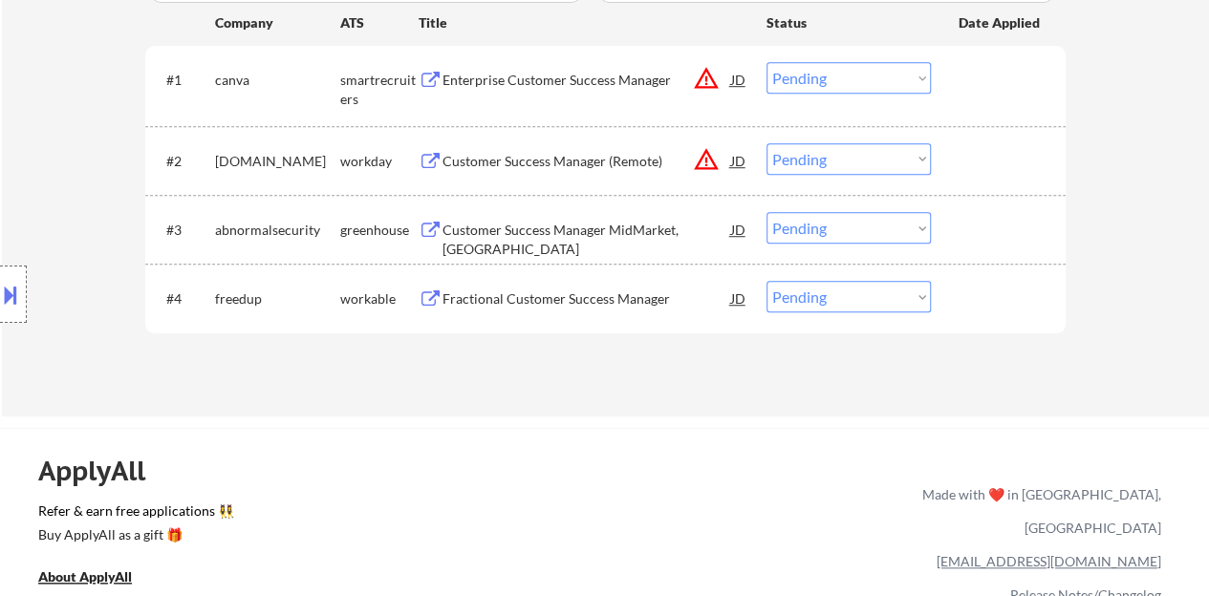
scroll to position [573, 0]
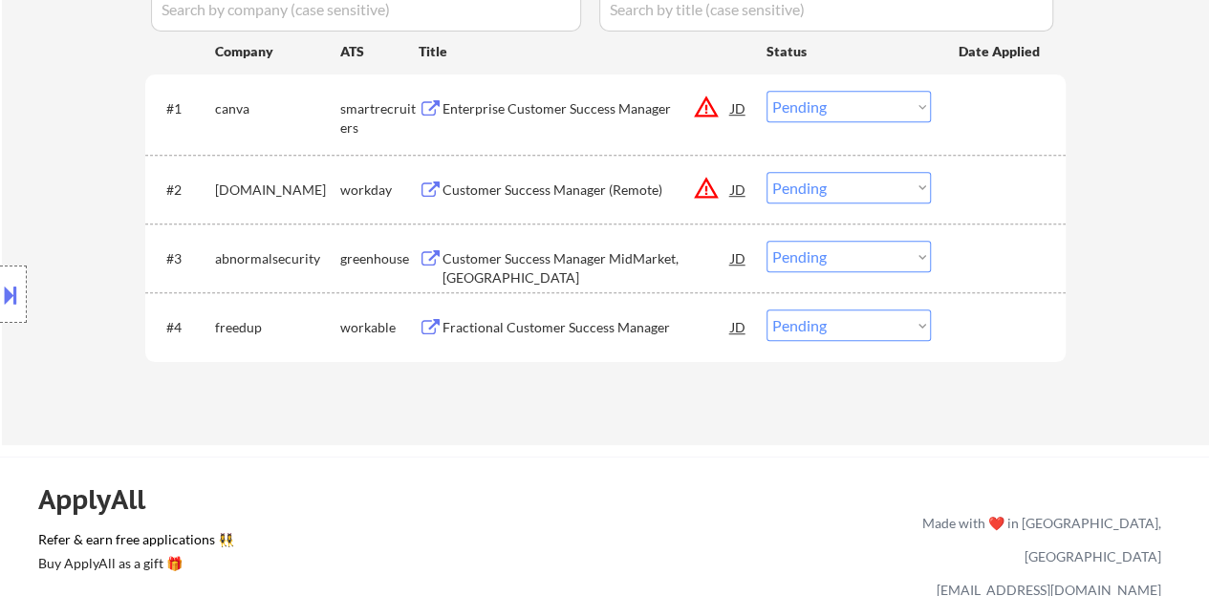
click at [496, 266] on div "Customer Success Manager MidMarket, East" at bounding box center [586, 267] width 289 height 37
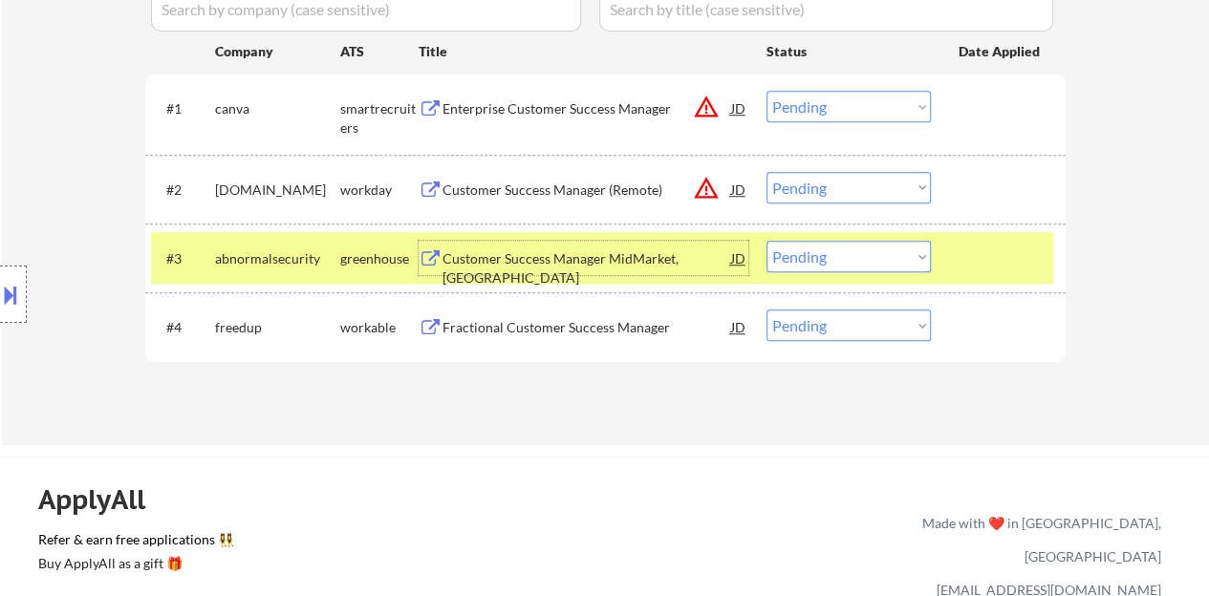
click at [797, 259] on select "Choose an option... Pending Applied Excluded (Questions) Excluded (Expired) Exc…" at bounding box center [848, 257] width 164 height 32
click at [766, 241] on select "Choose an option... Pending Applied Excluded (Questions) Excluded (Expired) Exc…" at bounding box center [848, 257] width 164 height 32
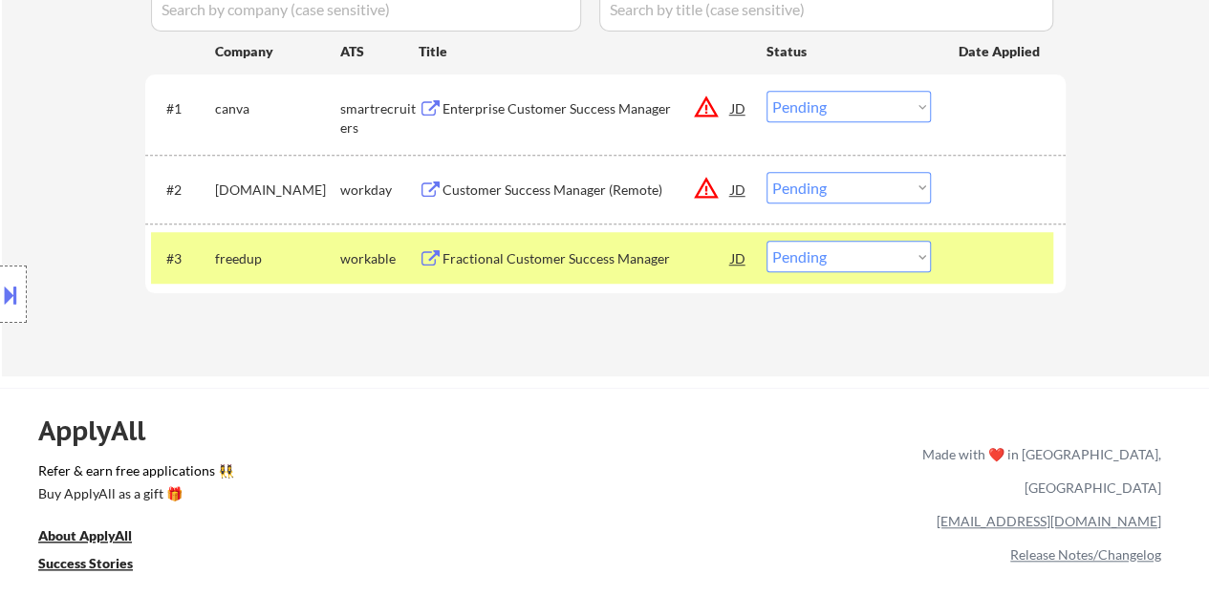
click at [554, 263] on div "Fractional Customer Success Manager" at bounding box center [586, 258] width 289 height 19
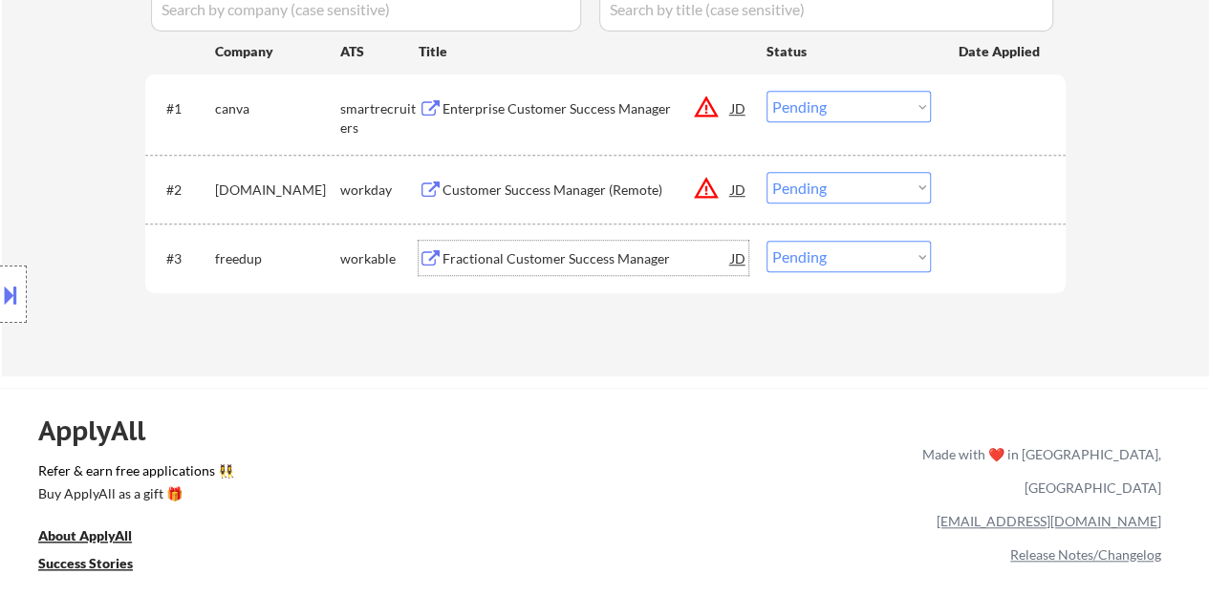
click at [1030, 241] on div at bounding box center [1000, 258] width 84 height 34
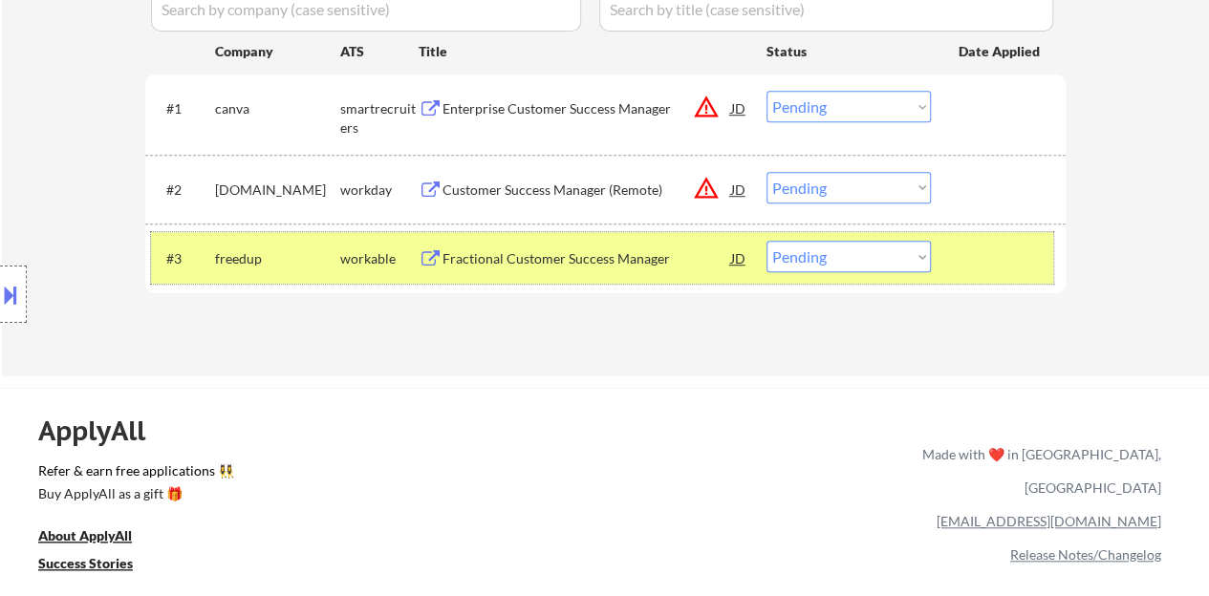
click at [866, 257] on select "Choose an option... Pending Applied Excluded (Questions) Excluded (Expired) Exc…" at bounding box center [848, 257] width 164 height 32
select select ""excluded__bad_match_""
click at [766, 241] on select "Choose an option... Pending Applied Excluded (Questions) Excluded (Expired) Exc…" at bounding box center [848, 257] width 164 height 32
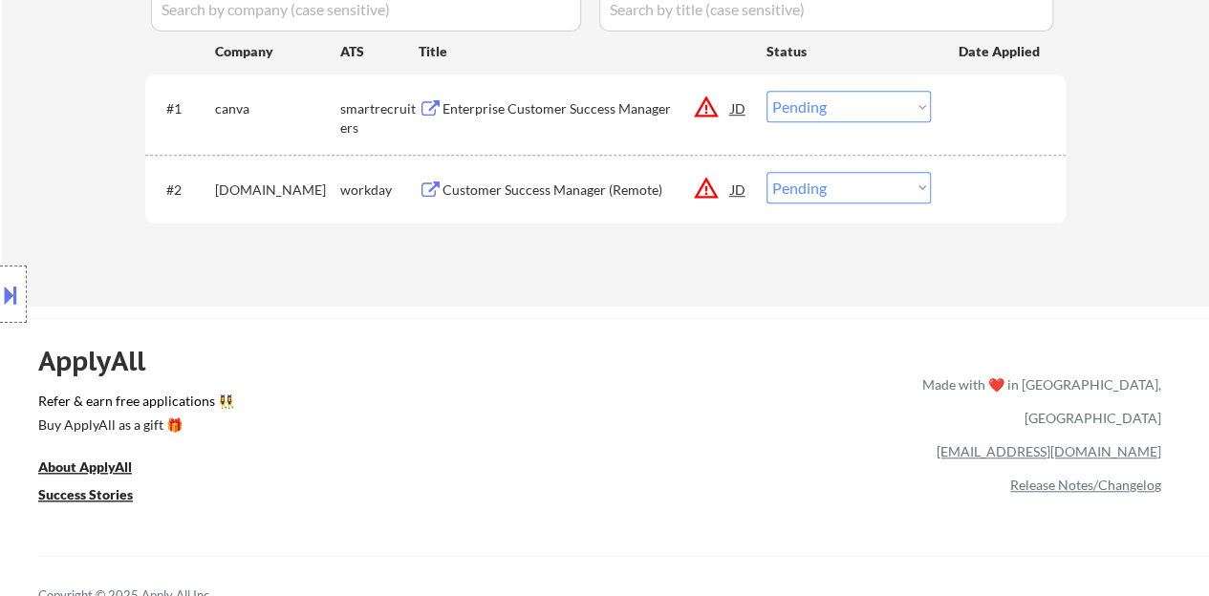
click at [738, 190] on div "JD" at bounding box center [738, 189] width 19 height 34
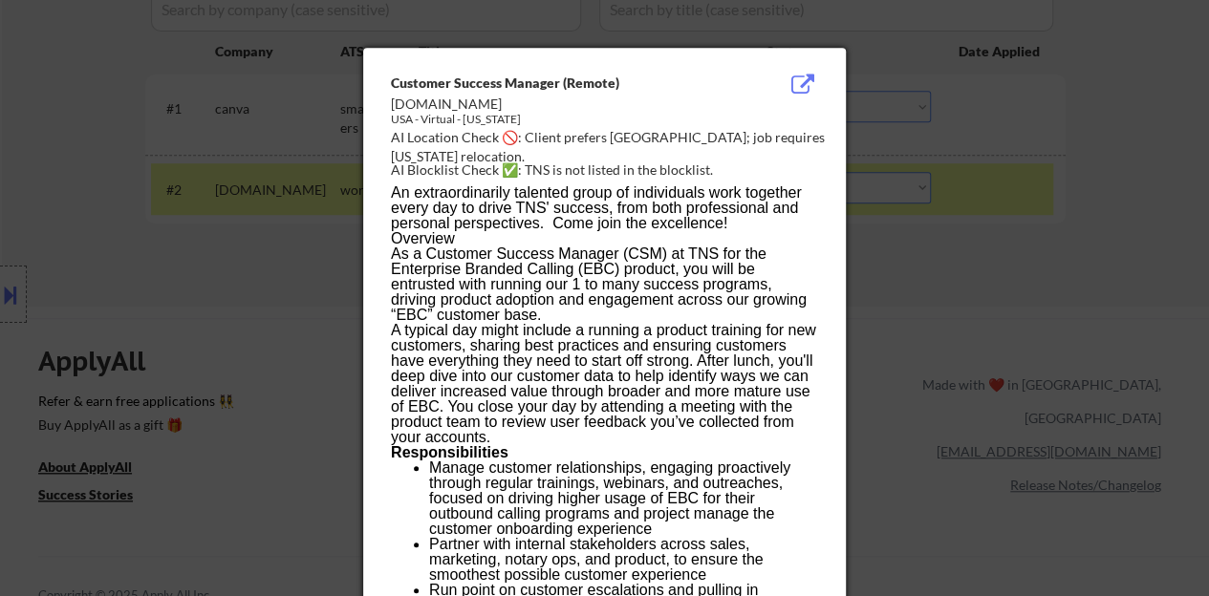
click at [216, 284] on div at bounding box center [604, 298] width 1209 height 596
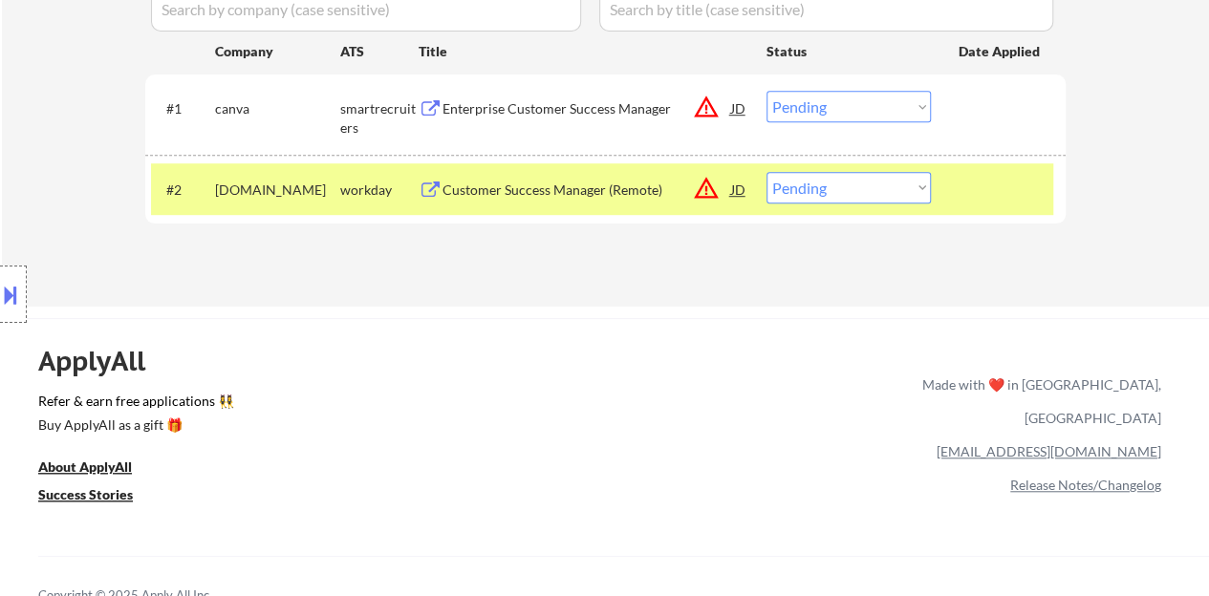
click at [489, 194] on div "Customer Success Manager (Remote)" at bounding box center [586, 190] width 289 height 19
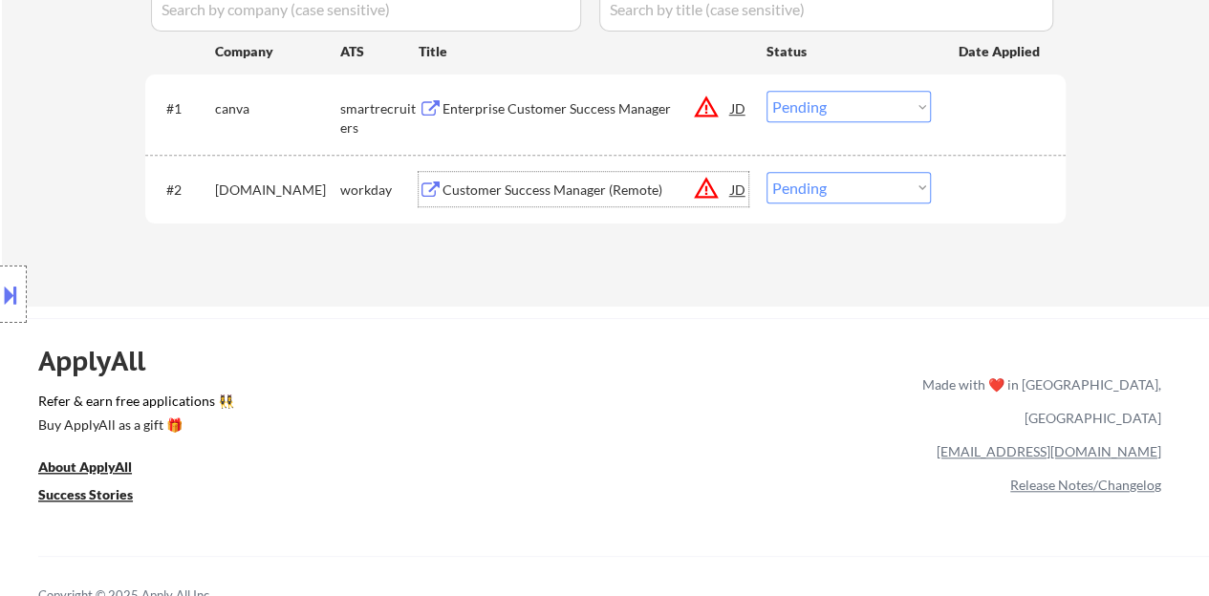
click at [957, 165] on div "#2 tnsi.wd1.search workday Customer Success Manager (Remote) JD warning_amber C…" at bounding box center [602, 189] width 902 height 52
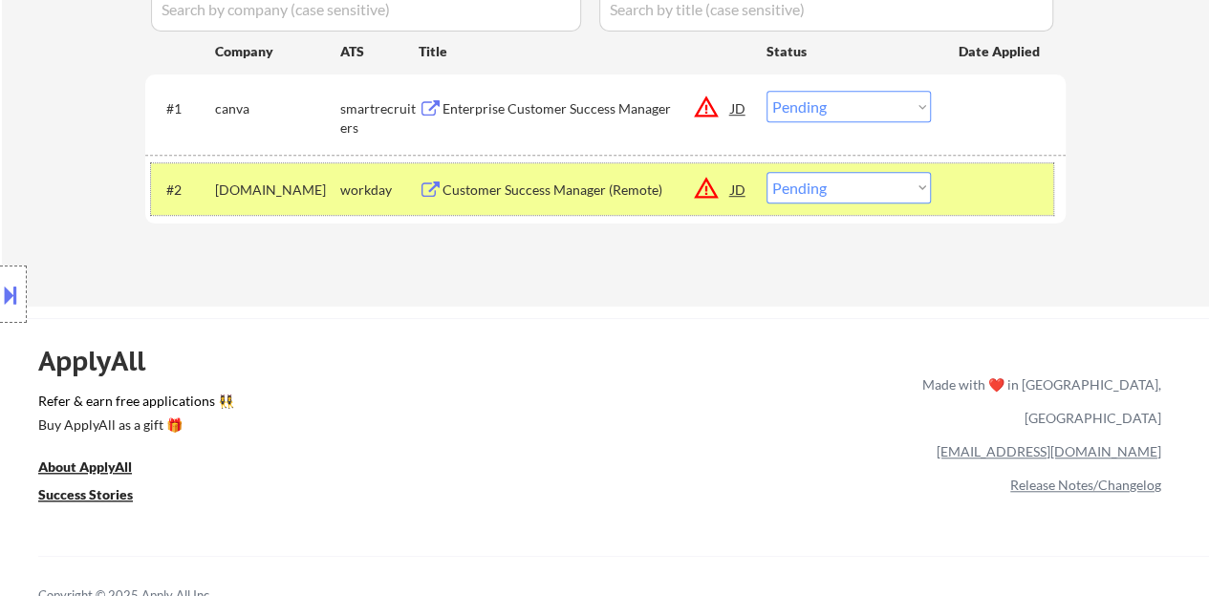
drag, startPoint x: 852, startPoint y: 188, endPoint x: 852, endPoint y: 199, distance: 10.5
click at [852, 188] on select "Choose an option... Pending Applied Excluded (Questions) Excluded (Expired) Exc…" at bounding box center [848, 188] width 164 height 32
select select ""excluded__bad_match_""
click at [766, 172] on select "Choose an option... Pending Applied Excluded (Questions) Excluded (Expired) Exc…" at bounding box center [848, 188] width 164 height 32
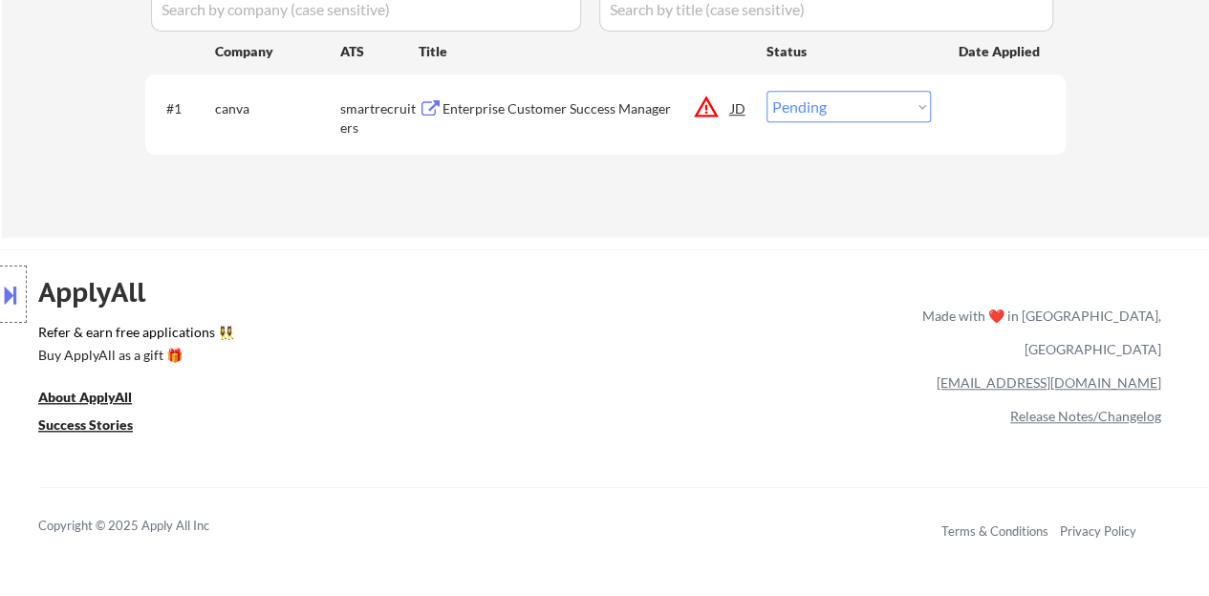
click at [740, 109] on div "JD" at bounding box center [738, 108] width 19 height 34
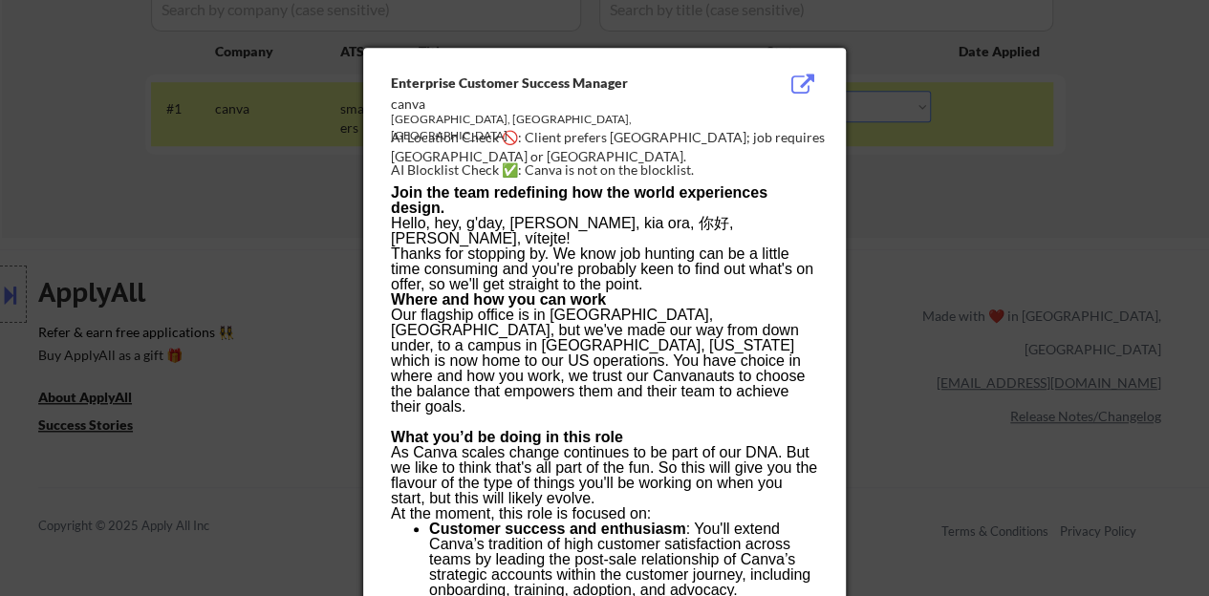
click at [143, 308] on div at bounding box center [604, 298] width 1209 height 596
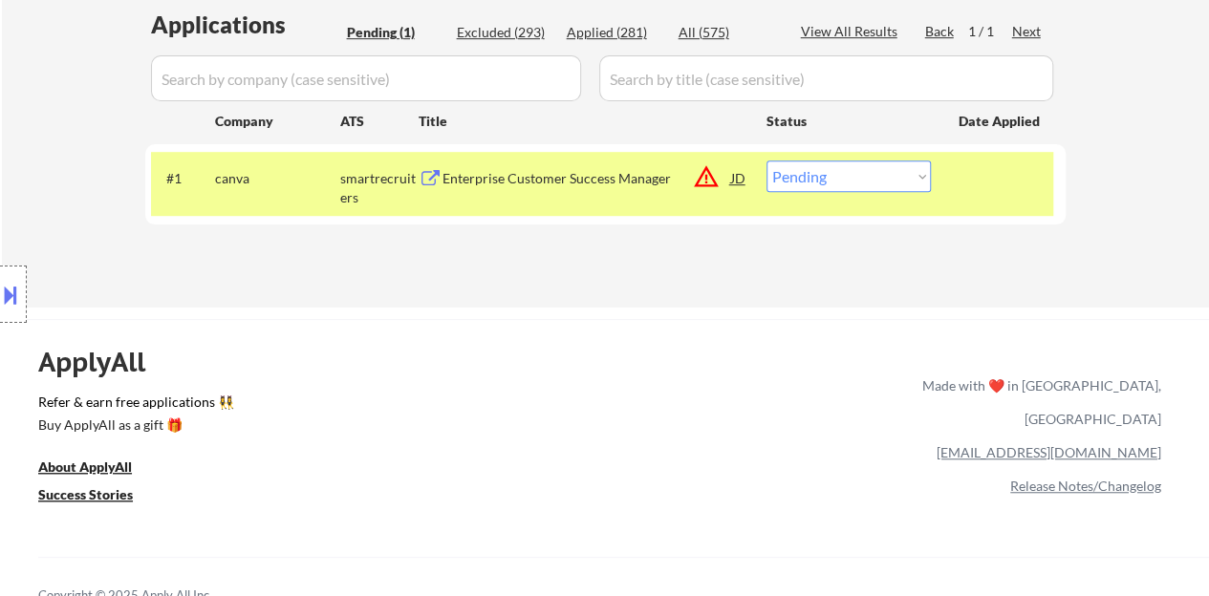
scroll to position [478, 0]
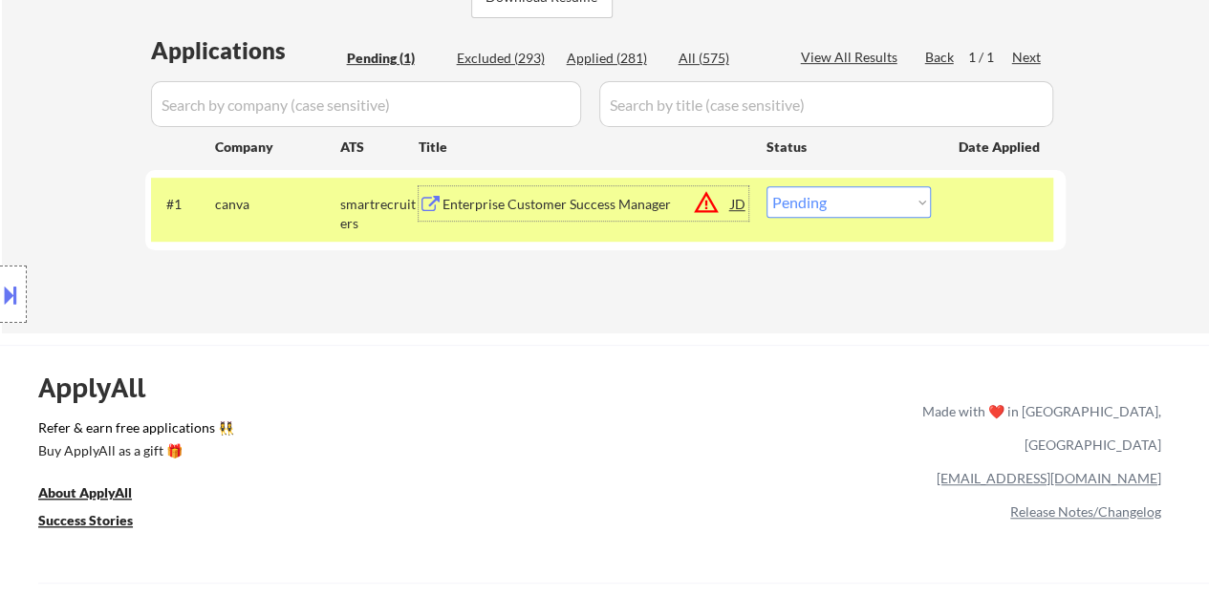
click at [572, 200] on div "Enterprise Customer Success Manager" at bounding box center [586, 204] width 289 height 19
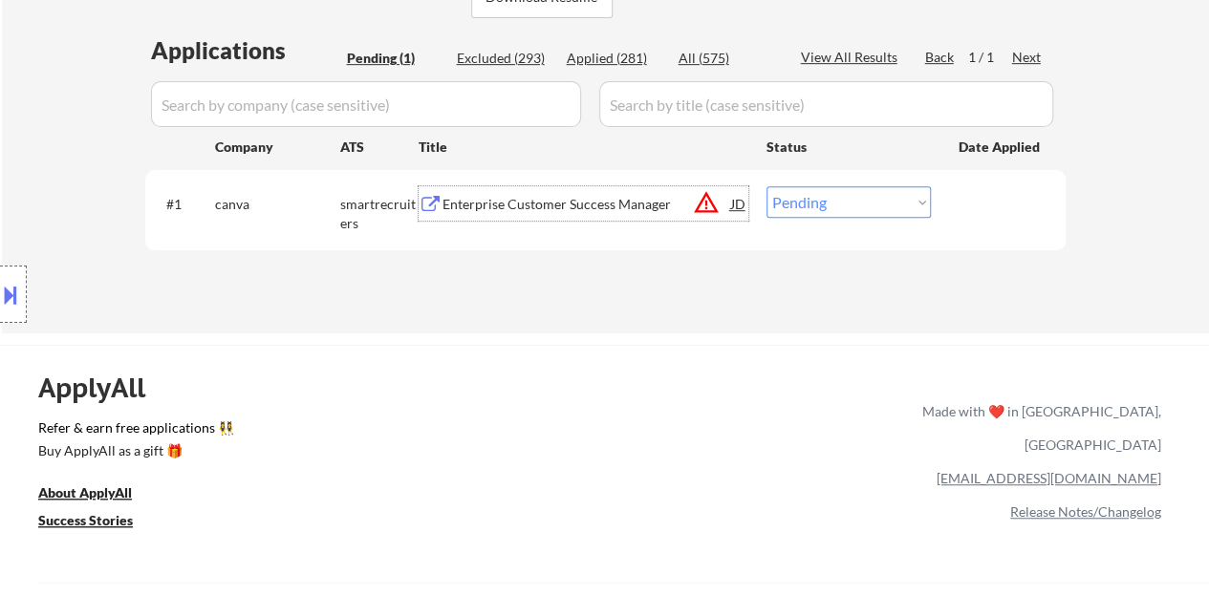
click at [827, 203] on select "Choose an option... Pending Applied Excluded (Questions) Excluded (Expired) Exc…" at bounding box center [848, 202] width 164 height 32
select select ""applied""
click at [766, 186] on select "Choose an option... Pending Applied Excluded (Questions) Excluded (Expired) Exc…" at bounding box center [848, 202] width 164 height 32
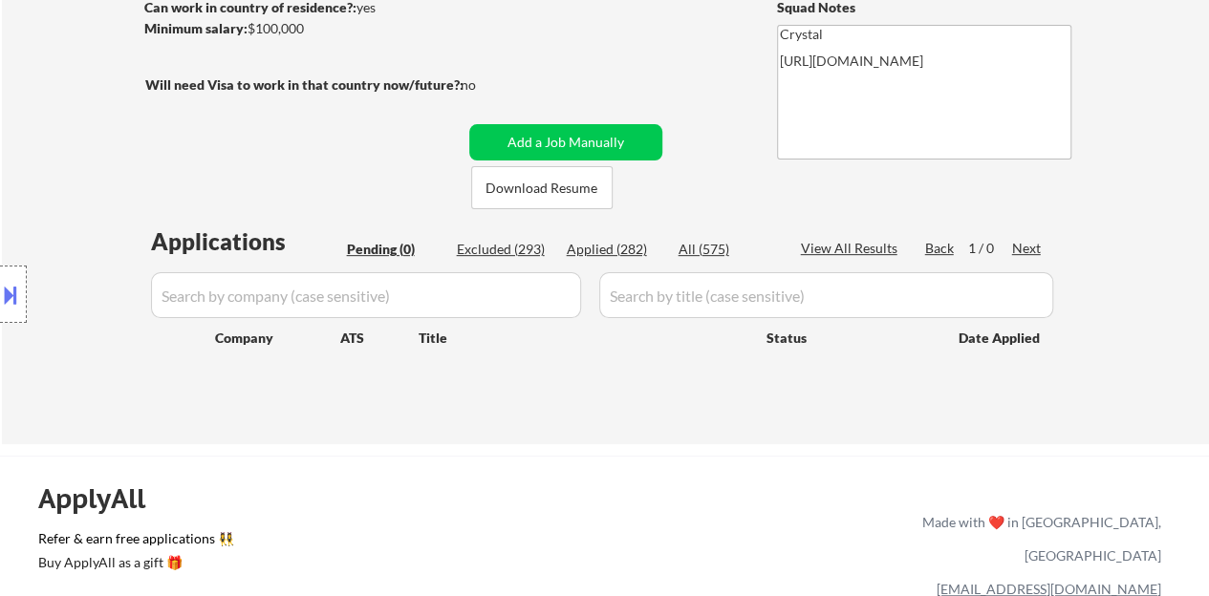
scroll to position [191, 0]
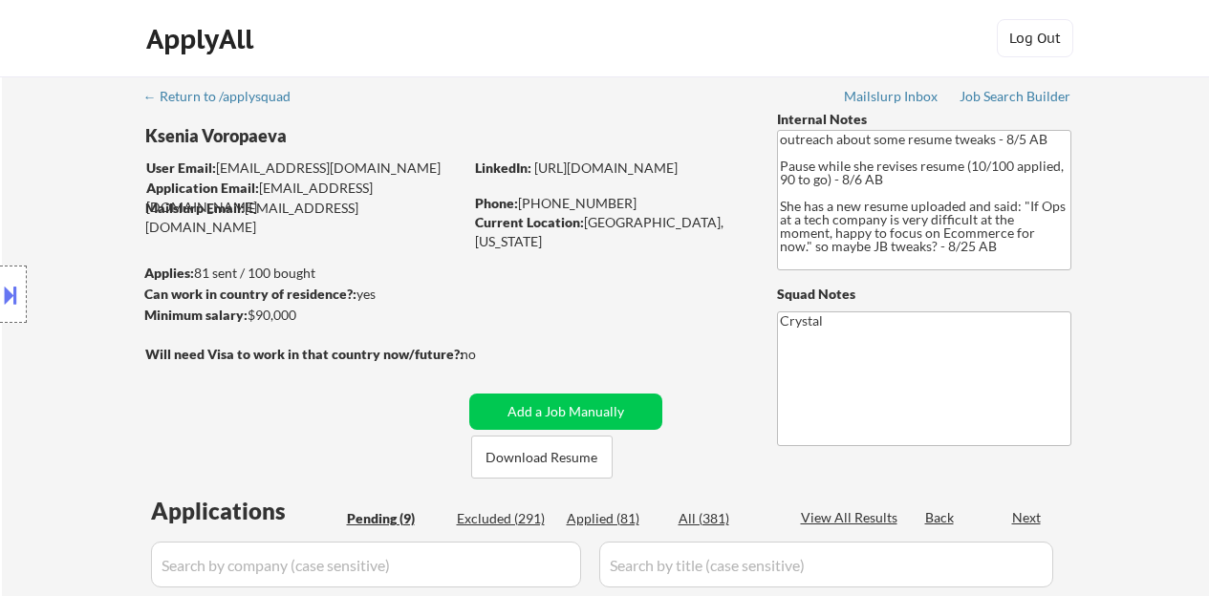
select select ""pending""
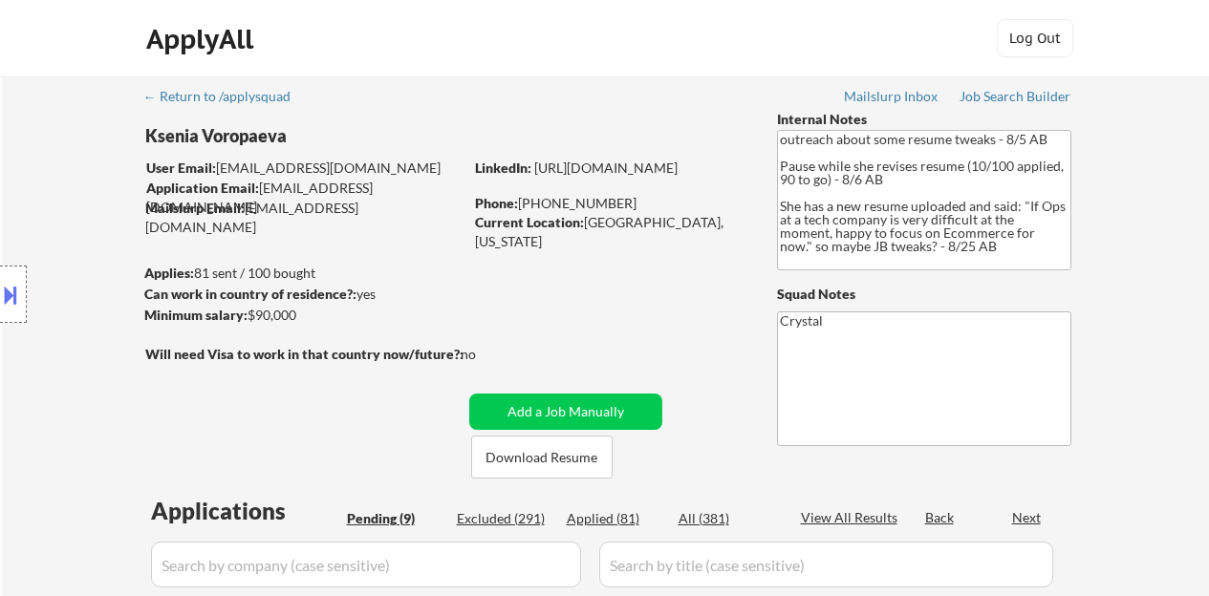
select select ""pending""
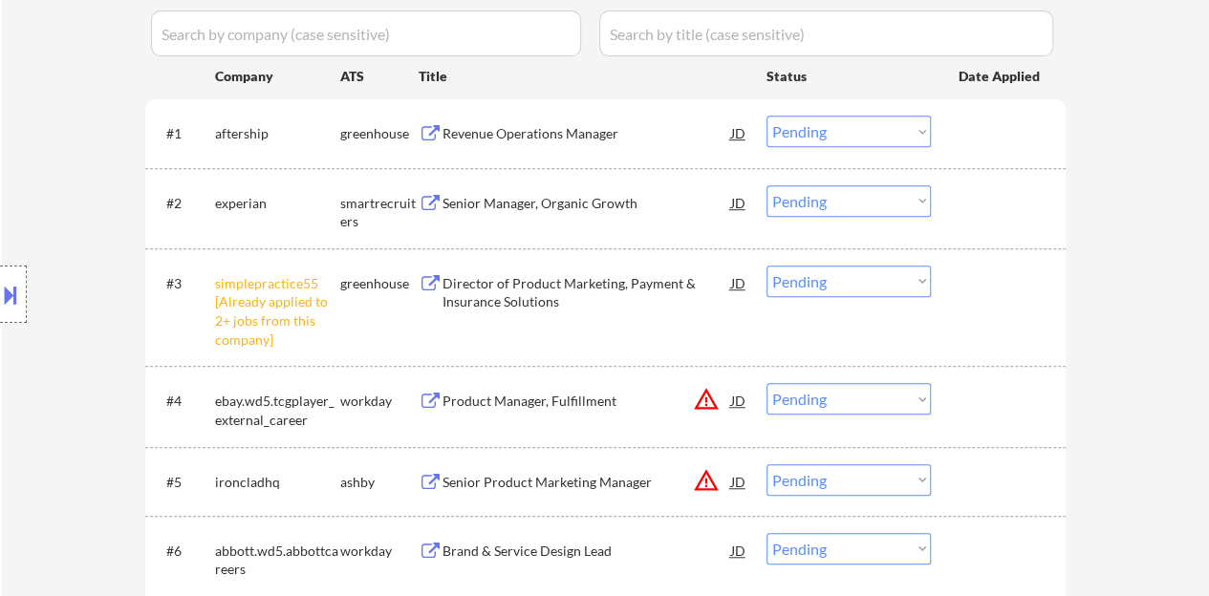
scroll to position [573, 0]
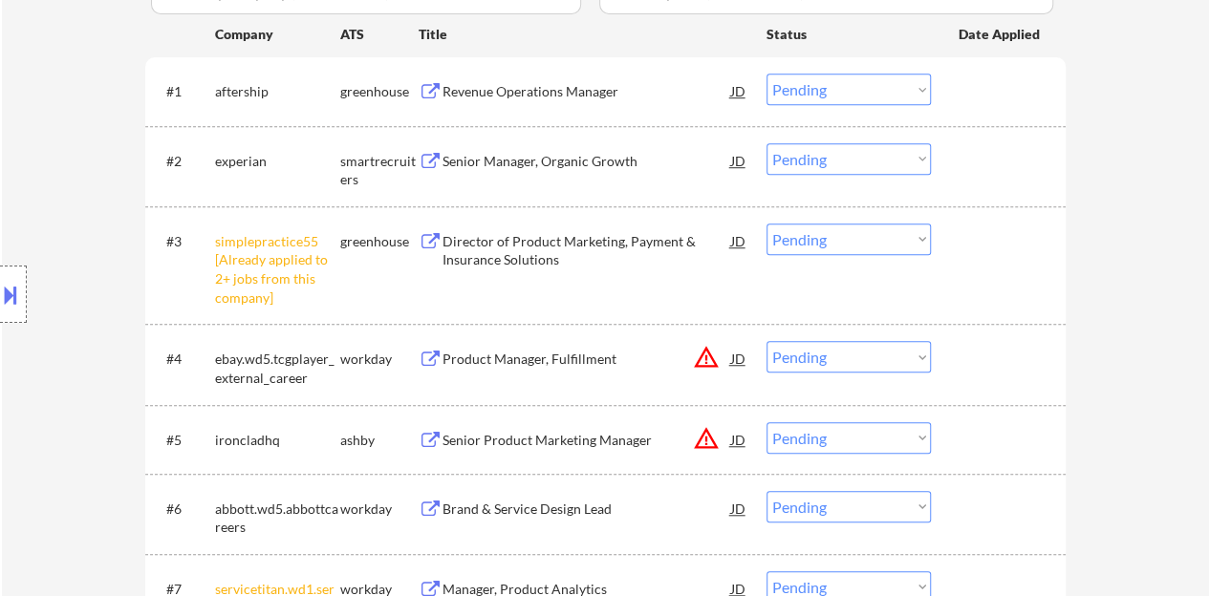
click at [854, 257] on div "#3 simplepractice55 [Already applied to 2+ jobs from this company] greenhouse D…" at bounding box center [602, 265] width 902 height 100
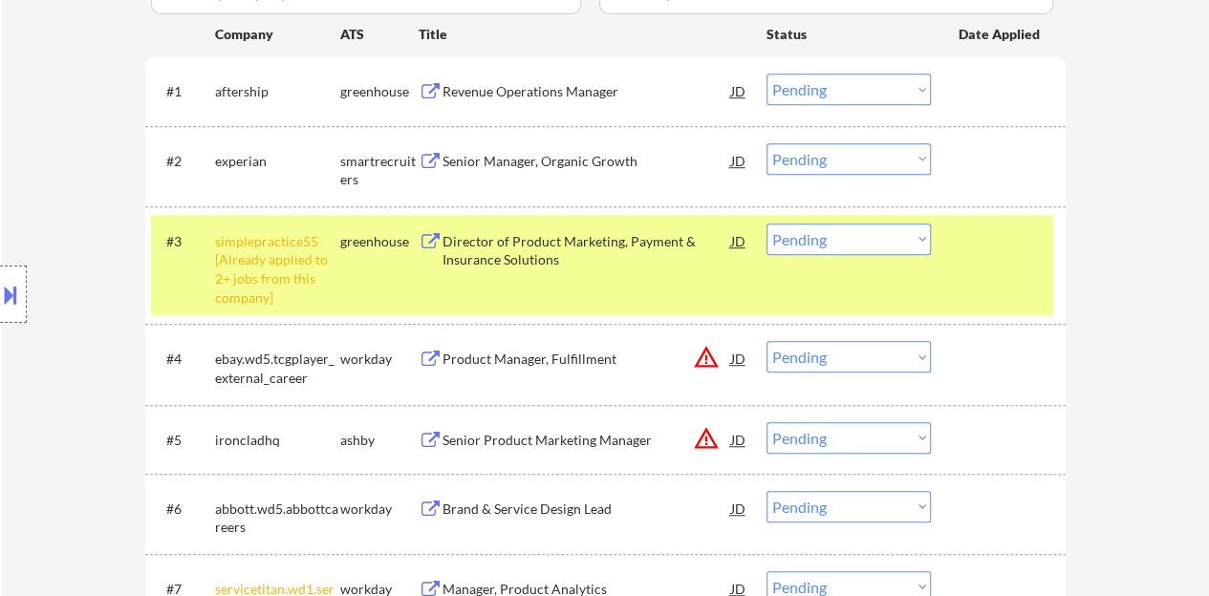
click at [840, 244] on select "Choose an option... Pending Applied Excluded (Questions) Excluded (Expired) Exc…" at bounding box center [848, 240] width 164 height 32
click at [766, 224] on select "Choose an option... Pending Applied Excluded (Questions) Excluded (Expired) Exc…" at bounding box center [848, 240] width 164 height 32
select select ""pending""
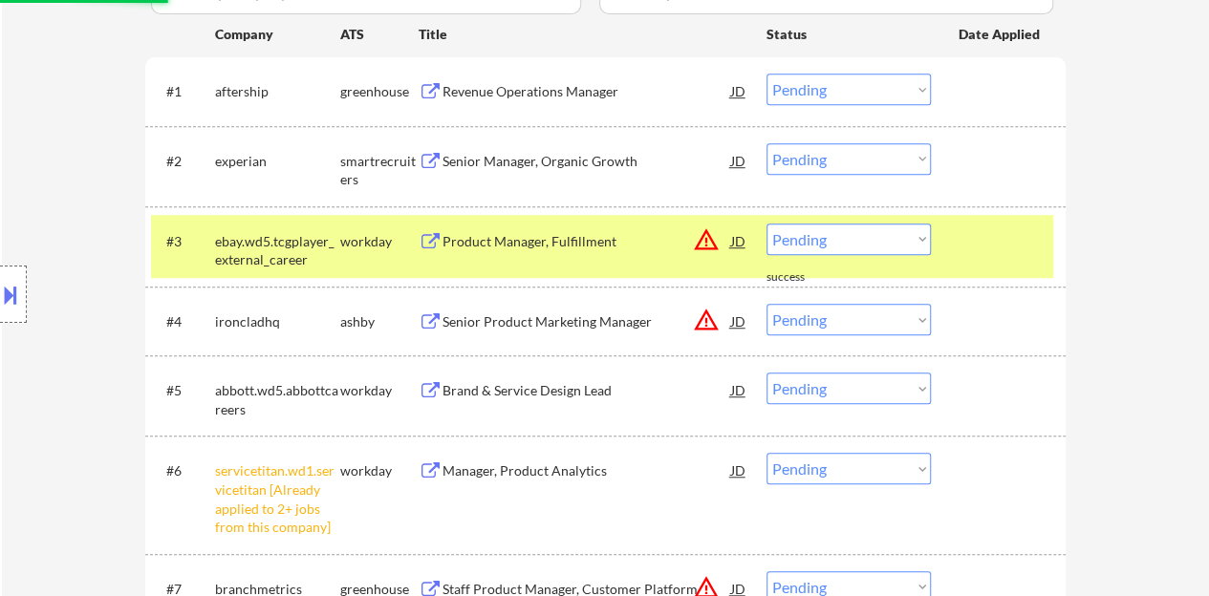
click at [1064, 261] on div "← Return to /applysquad Mailslurp Inbox Job Search Builder Ksenia Voropaeva Use…" at bounding box center [606, 147] width 954 height 1289
click at [1034, 244] on div at bounding box center [1000, 241] width 84 height 34
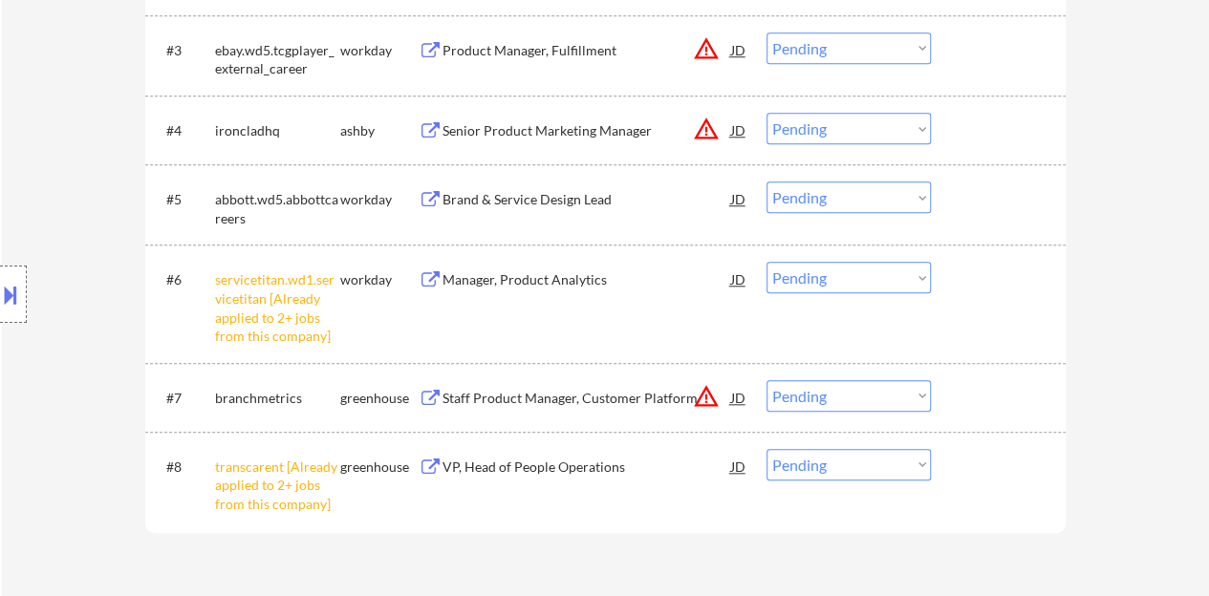
scroll to position [860, 0]
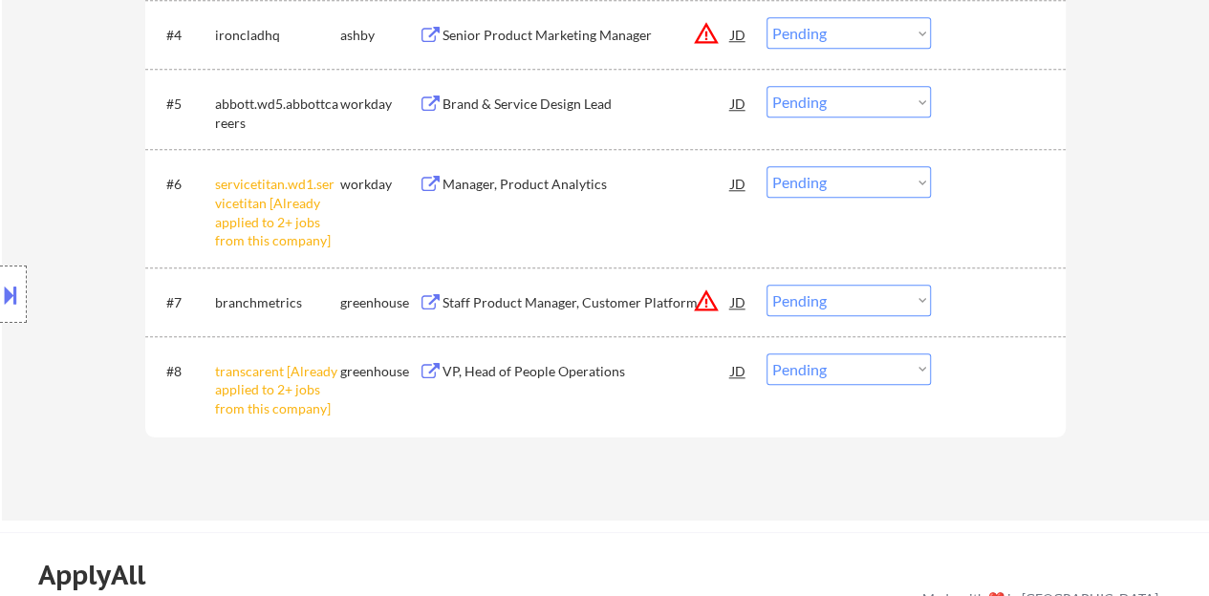
click at [863, 182] on select "Choose an option... Pending Applied Excluded (Questions) Excluded (Expired) Exc…" at bounding box center [848, 182] width 164 height 32
click at [806, 179] on select "Choose an option... Pending Applied Excluded (Questions) Excluded (Expired) Exc…" at bounding box center [848, 182] width 164 height 32
click at [766, 166] on select "Choose an option... Pending Applied Excluded (Questions) Excluded (Expired) Exc…" at bounding box center [848, 182] width 164 height 32
select select ""pending""
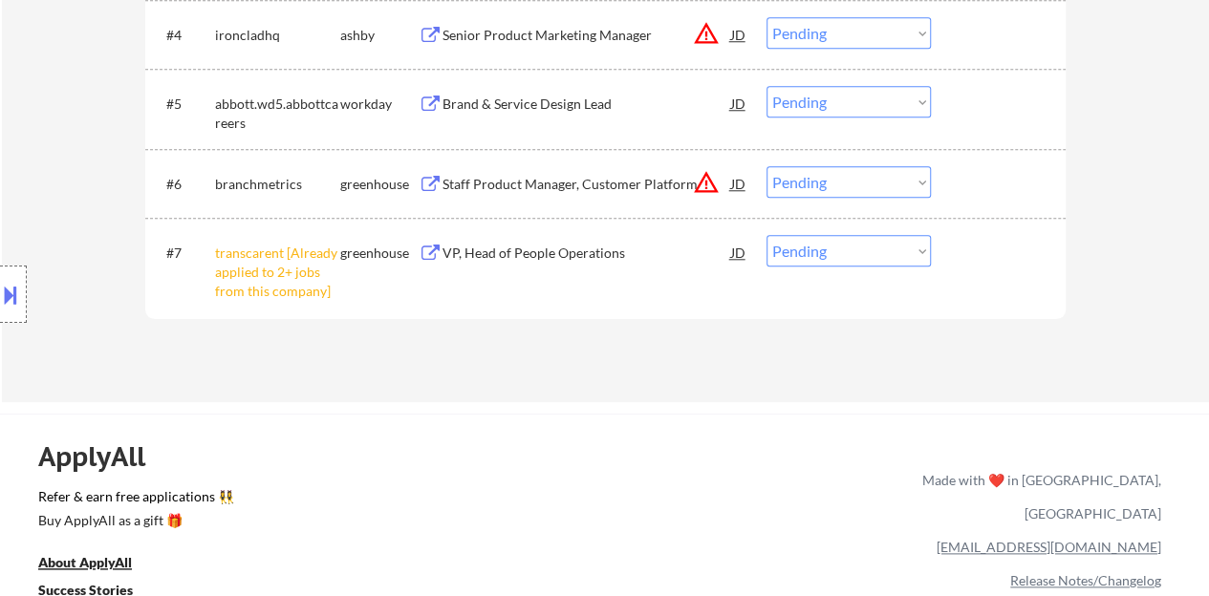
click at [906, 249] on select "Choose an option... Pending Applied Excluded (Questions) Excluded (Expired) Exc…" at bounding box center [848, 251] width 164 height 32
select select ""excluded__other_""
click at [766, 235] on select "Choose an option... Pending Applied Excluded (Questions) Excluded (Expired) Exc…" at bounding box center [848, 251] width 164 height 32
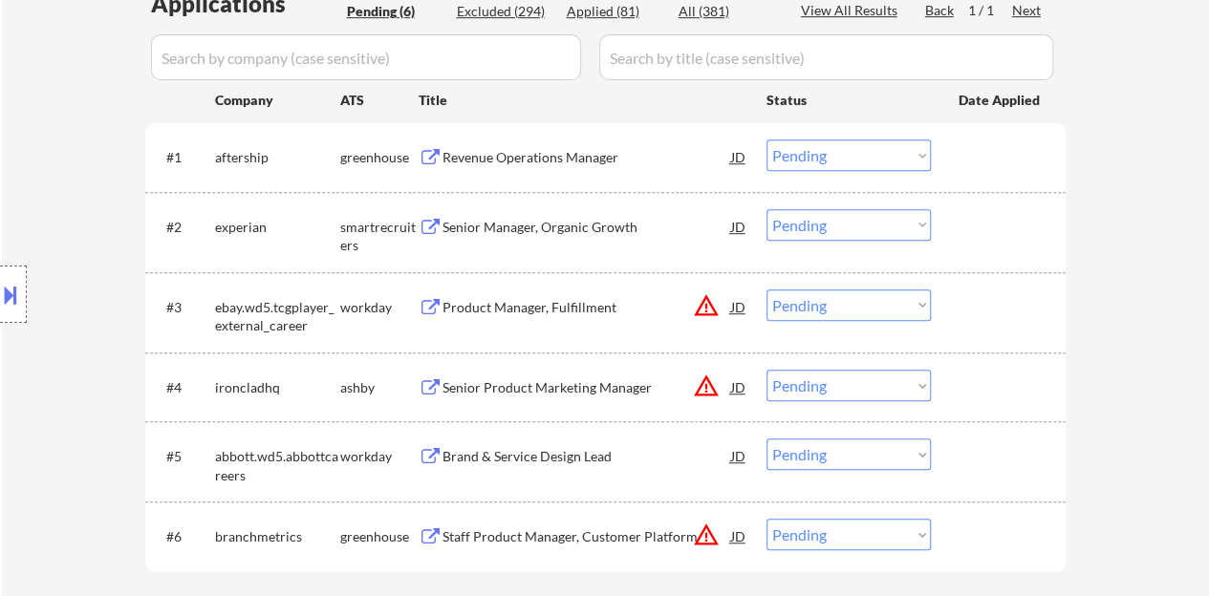
scroll to position [478, 0]
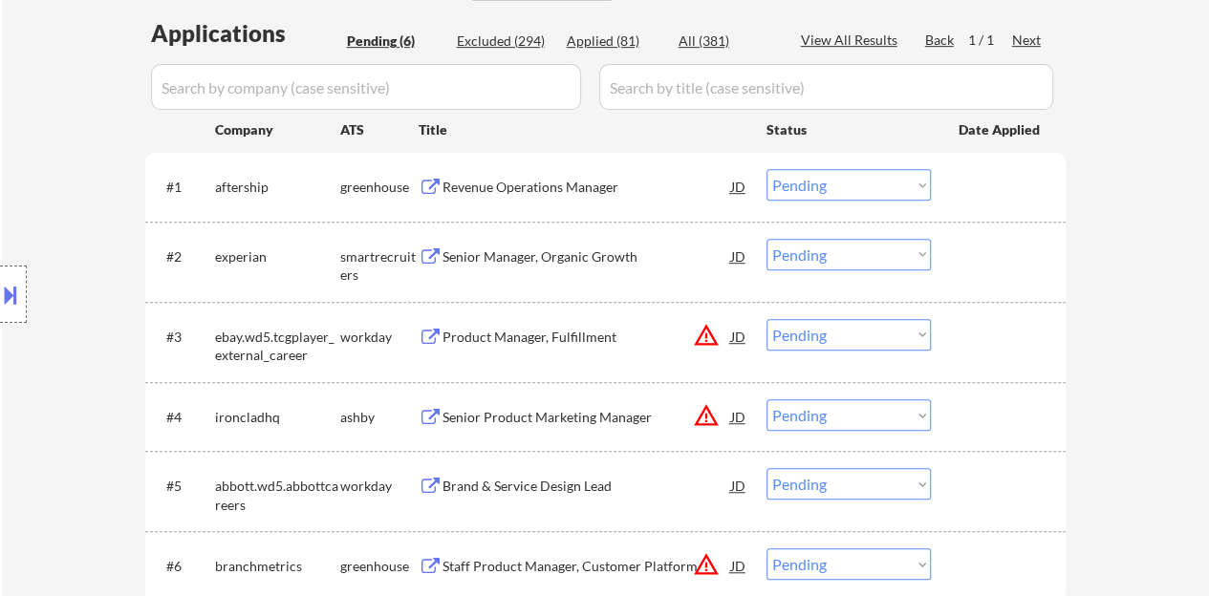
click at [520, 194] on div "Revenue Operations Manager" at bounding box center [586, 187] width 289 height 19
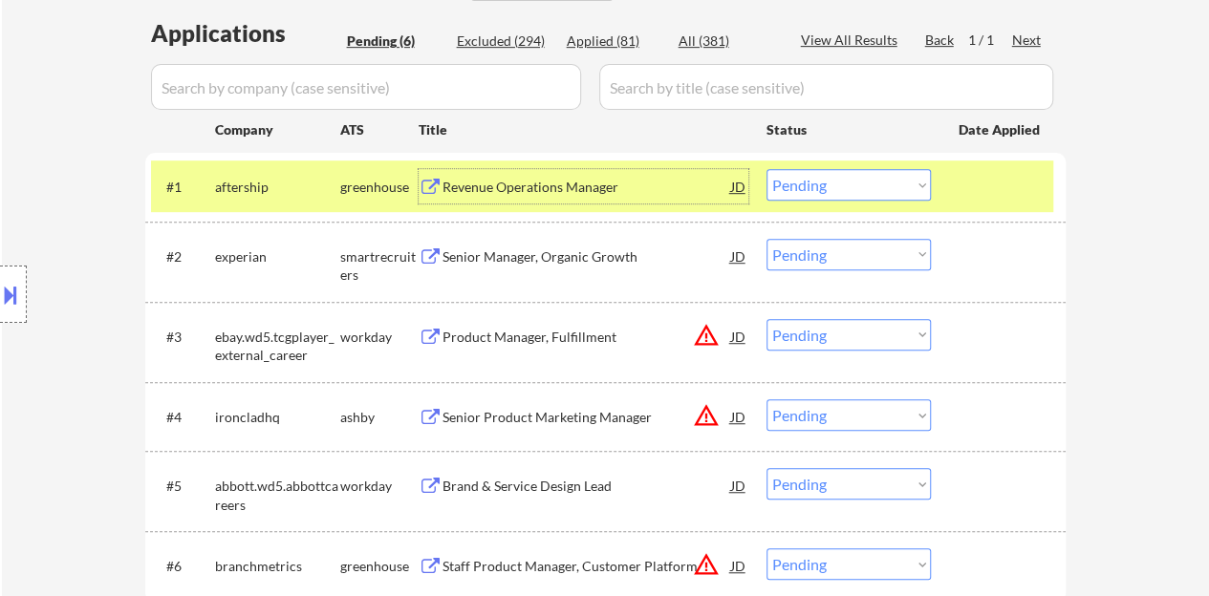
click at [1026, 193] on div at bounding box center [1000, 186] width 84 height 34
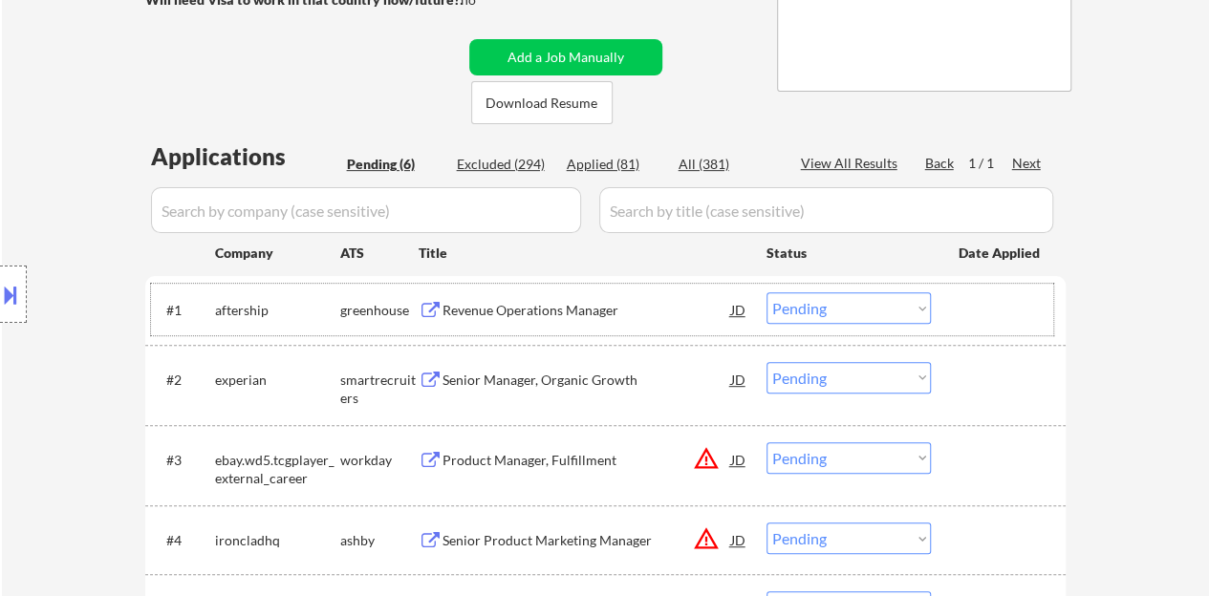
scroll to position [382, 0]
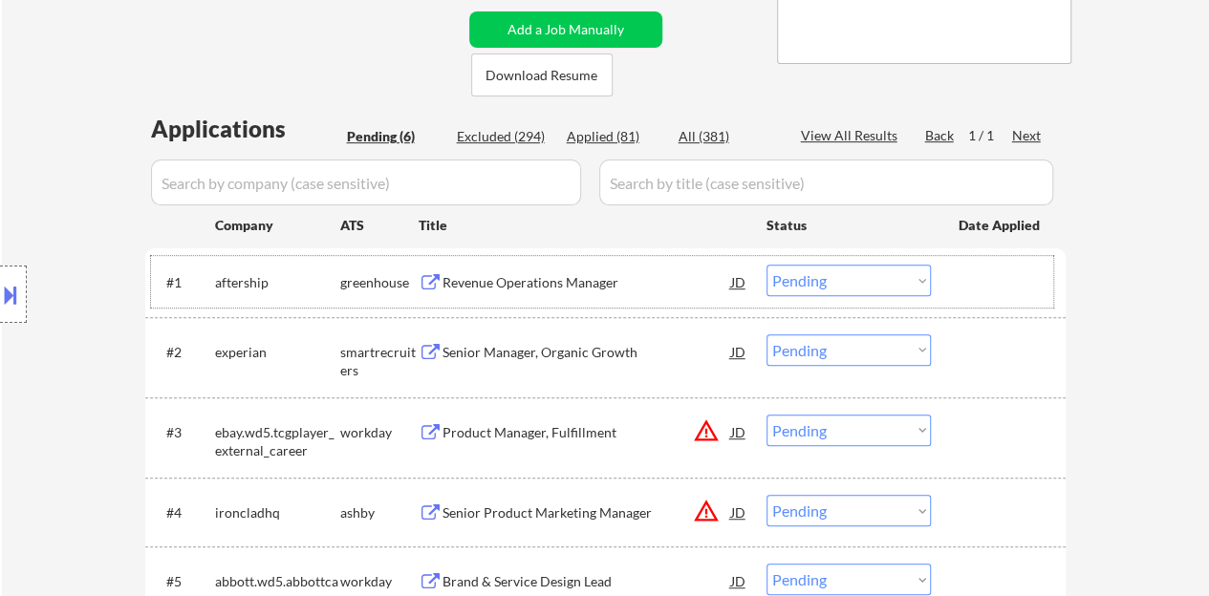
click at [543, 281] on div "Revenue Operations Manager" at bounding box center [586, 282] width 289 height 19
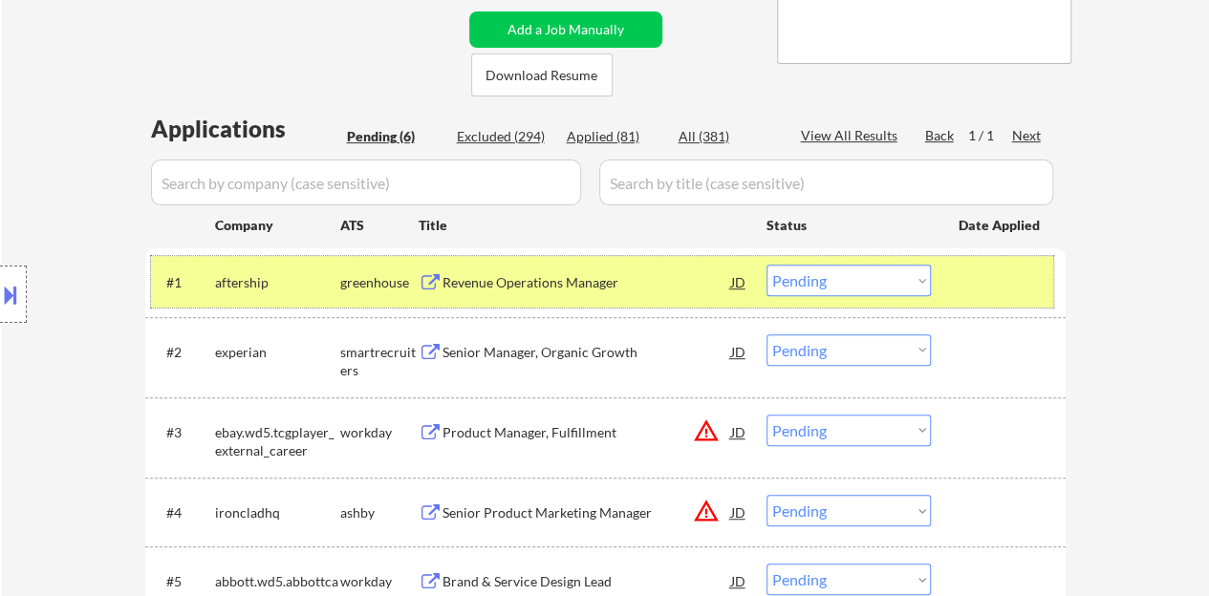
click at [980, 259] on div "#1 aftership greenhouse Revenue Operations Manager JD Choose an option... Pendi…" at bounding box center [602, 282] width 902 height 52
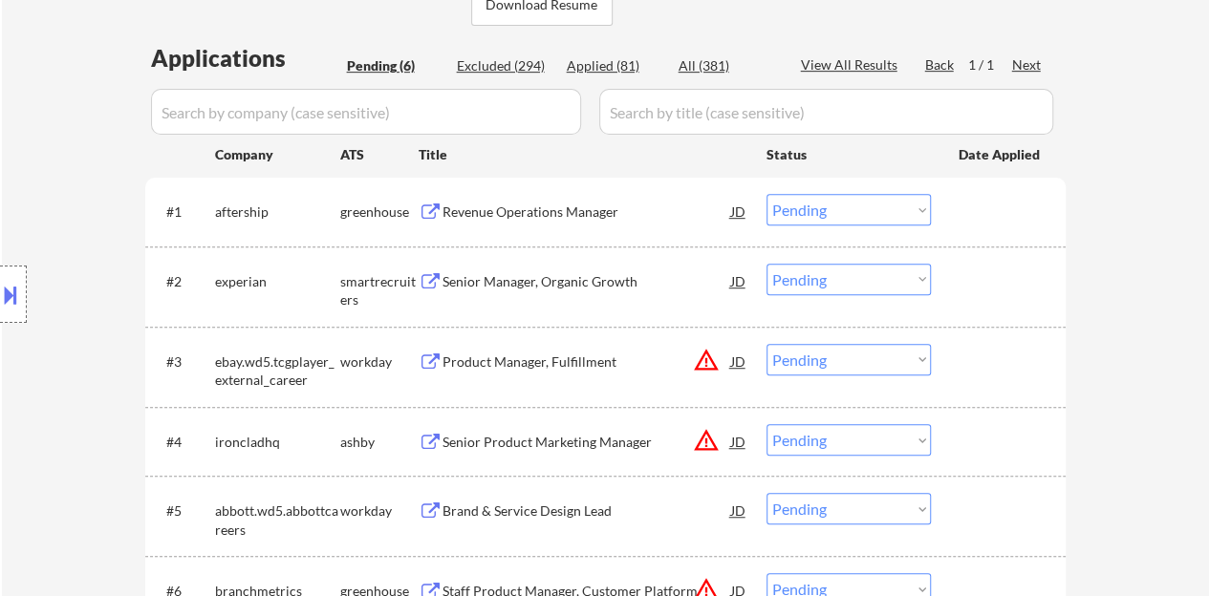
scroll to position [478, 0]
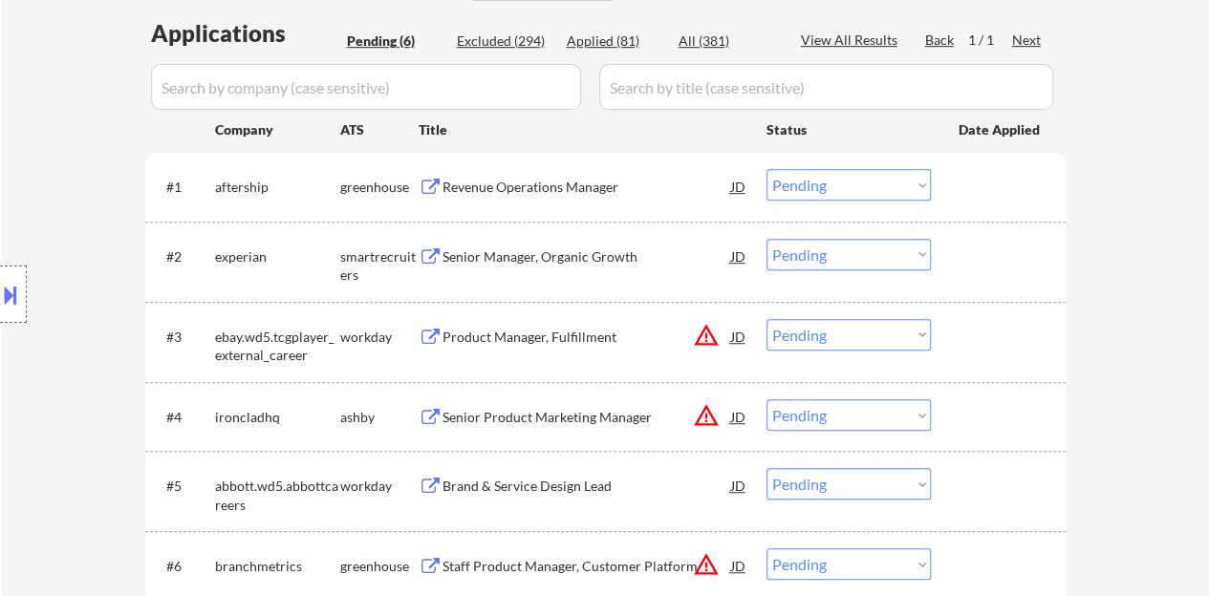
click at [590, 255] on div "Senior Manager, Organic Growth" at bounding box center [586, 256] width 289 height 19
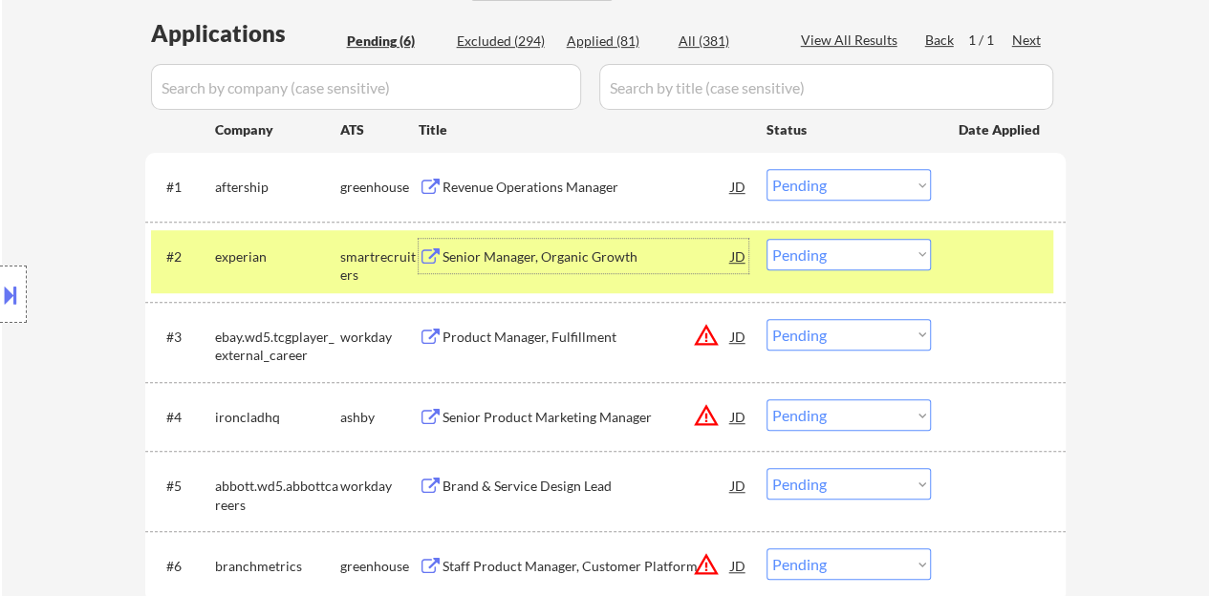
click at [810, 259] on select "Choose an option... Pending Applied Excluded (Questions) Excluded (Expired) Exc…" at bounding box center [848, 255] width 164 height 32
click at [766, 239] on select "Choose an option... Pending Applied Excluded (Questions) Excluded (Expired) Exc…" at bounding box center [848, 255] width 164 height 32
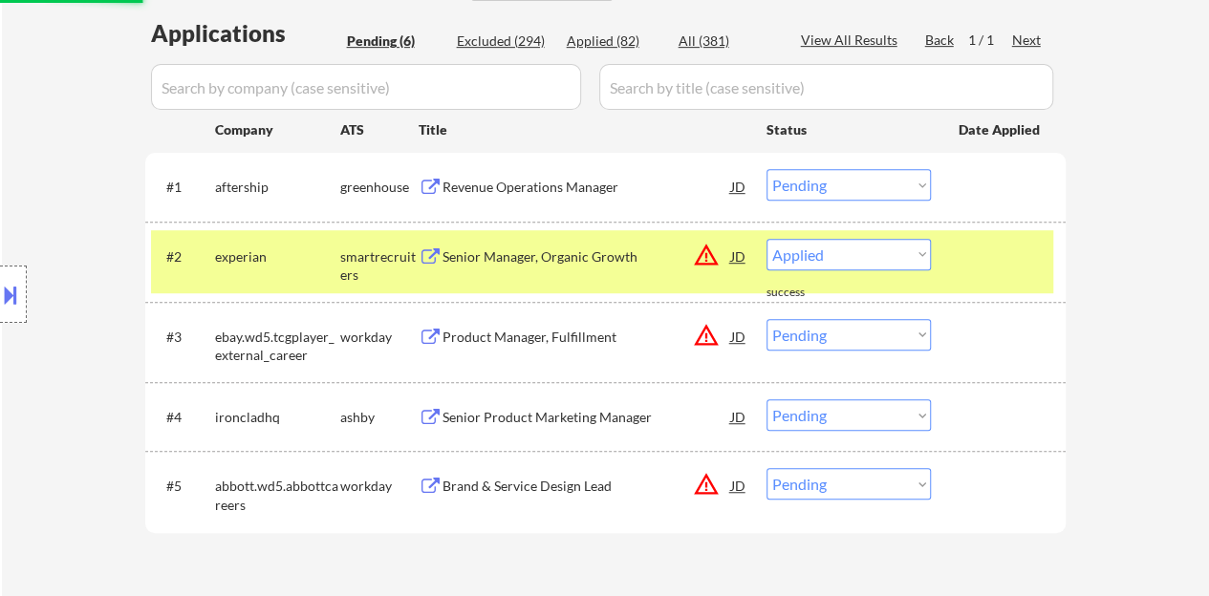
select select ""pending""
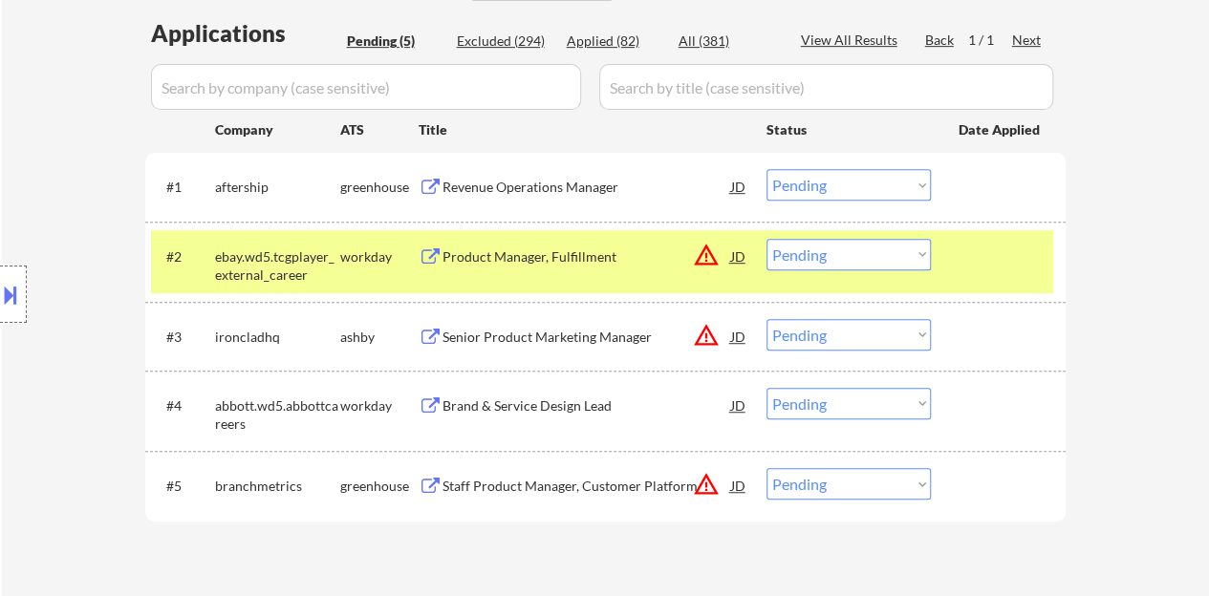
click at [975, 262] on div at bounding box center [1000, 256] width 84 height 34
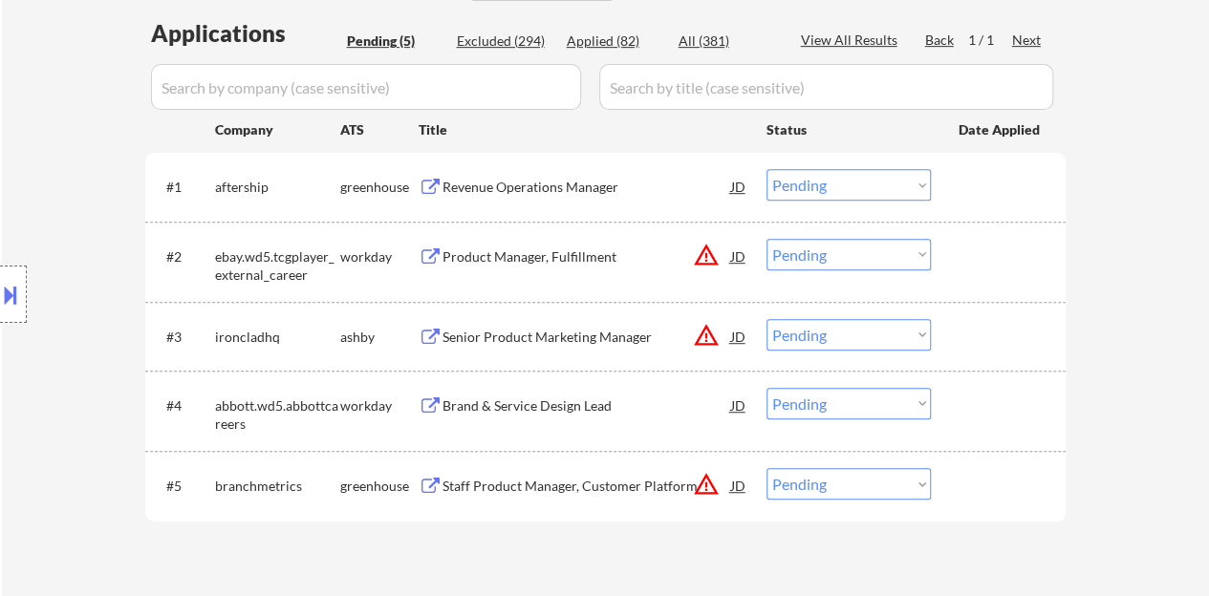
click at [557, 190] on div "Revenue Operations Manager" at bounding box center [586, 187] width 289 height 19
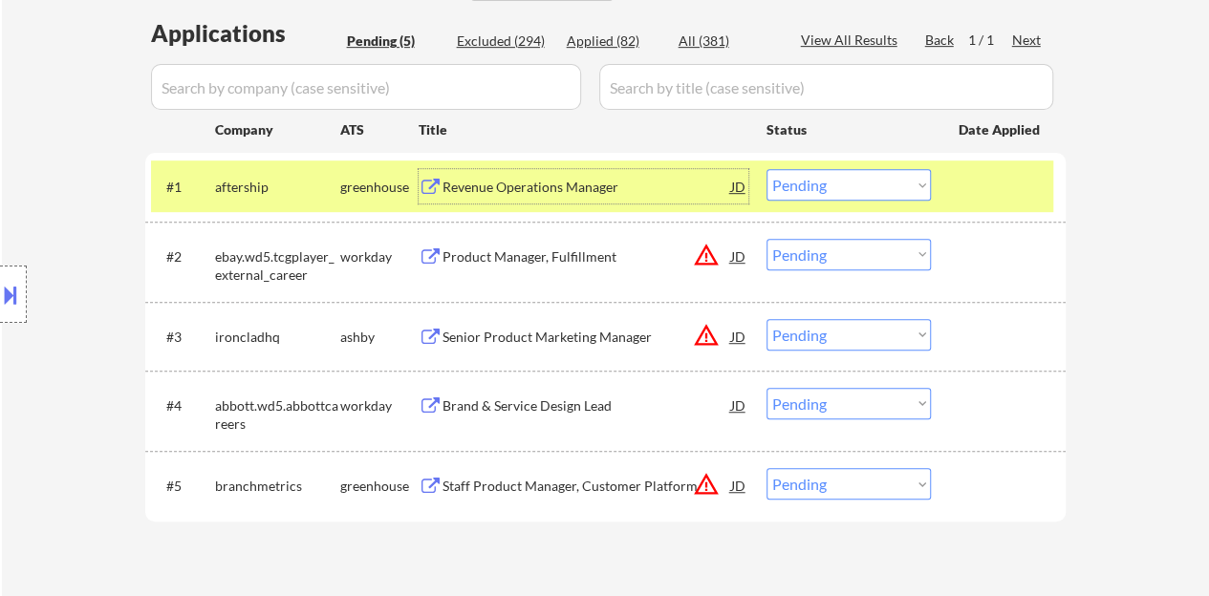
click at [737, 196] on div "JD" at bounding box center [738, 186] width 19 height 34
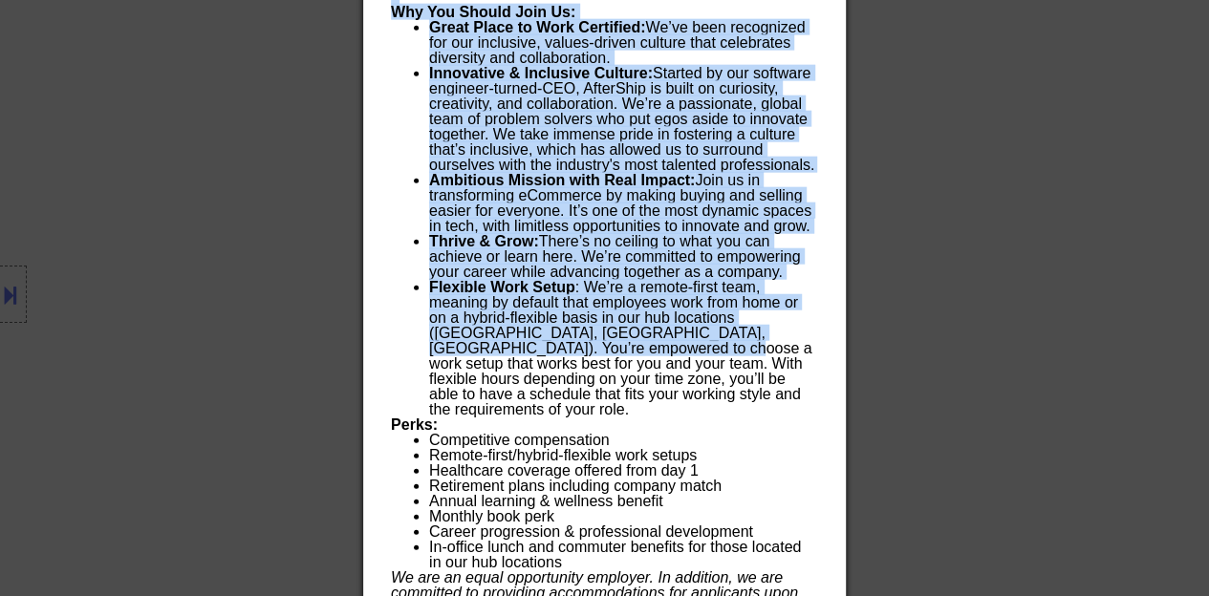
scroll to position [2363, 0]
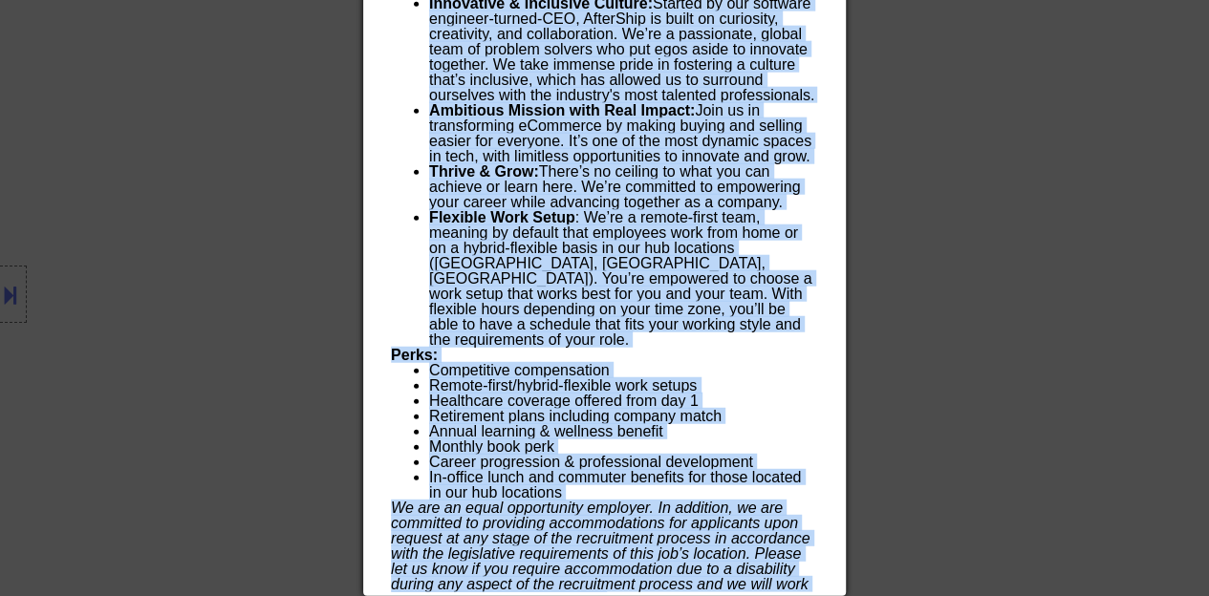
drag, startPoint x: 391, startPoint y: 84, endPoint x: 659, endPoint y: 583, distance: 566.4
copy div "Revenue Operations Manager aftership US, Remote AI Location Check ✅: Client can…"
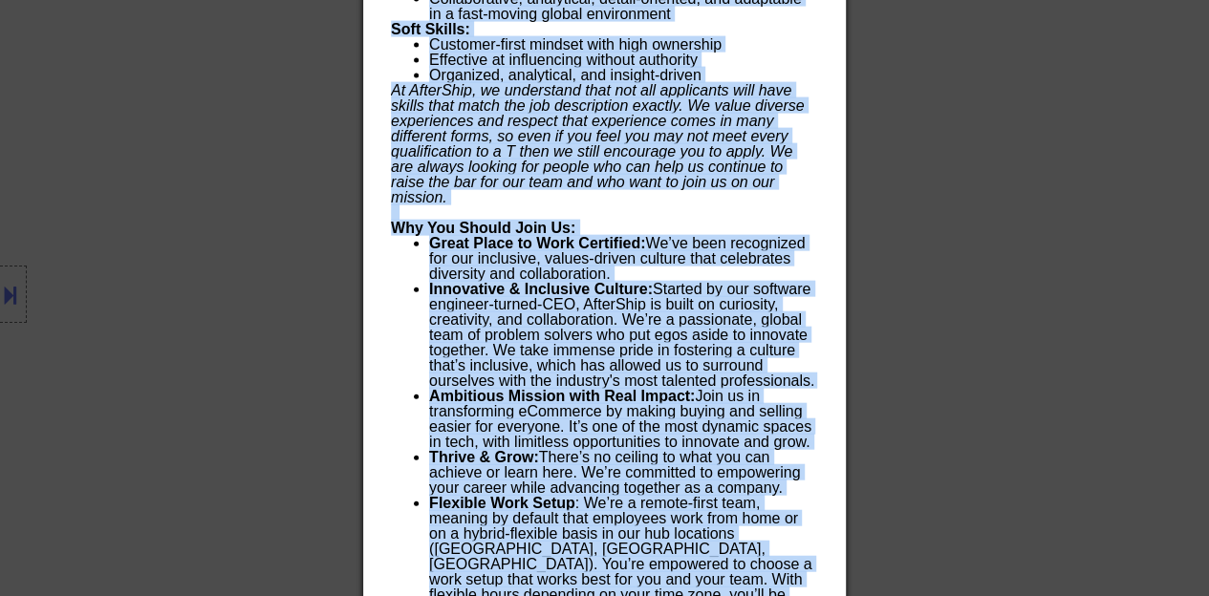
scroll to position [2076, 0]
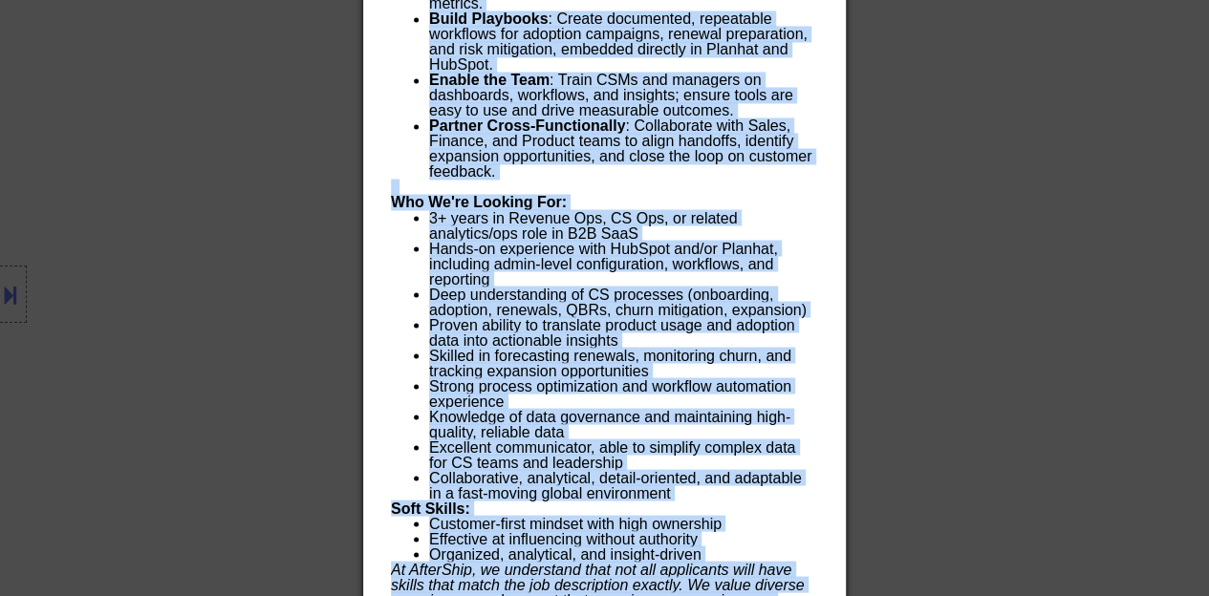
click at [518, 198] on strong "Who We're Looking For:" at bounding box center [479, 202] width 176 height 16
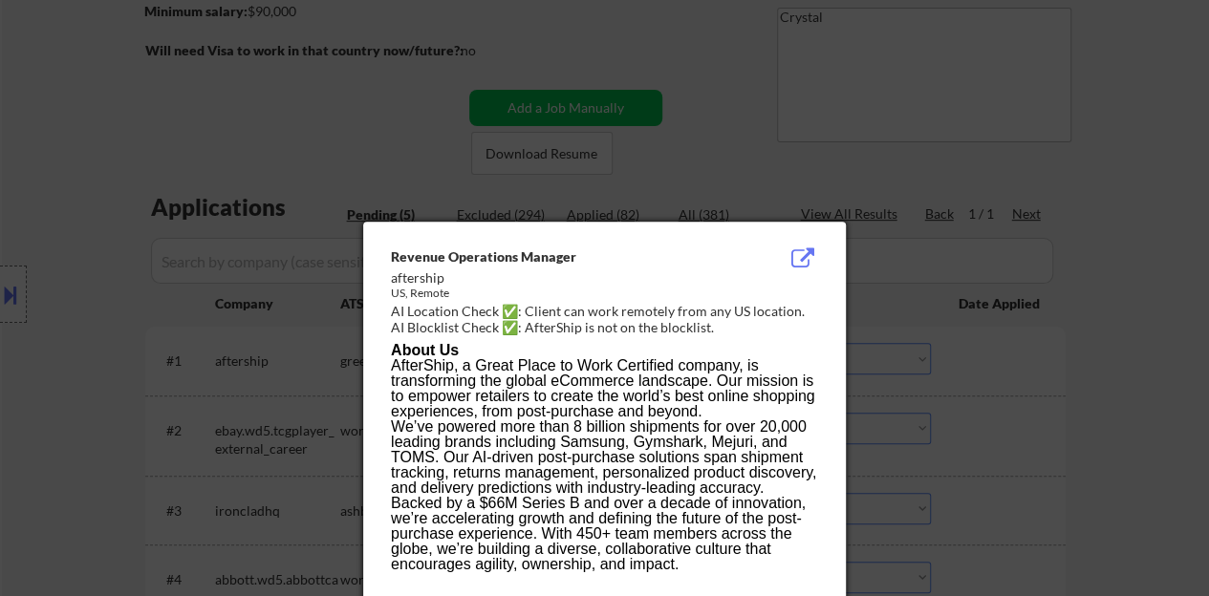
scroll to position [261, 0]
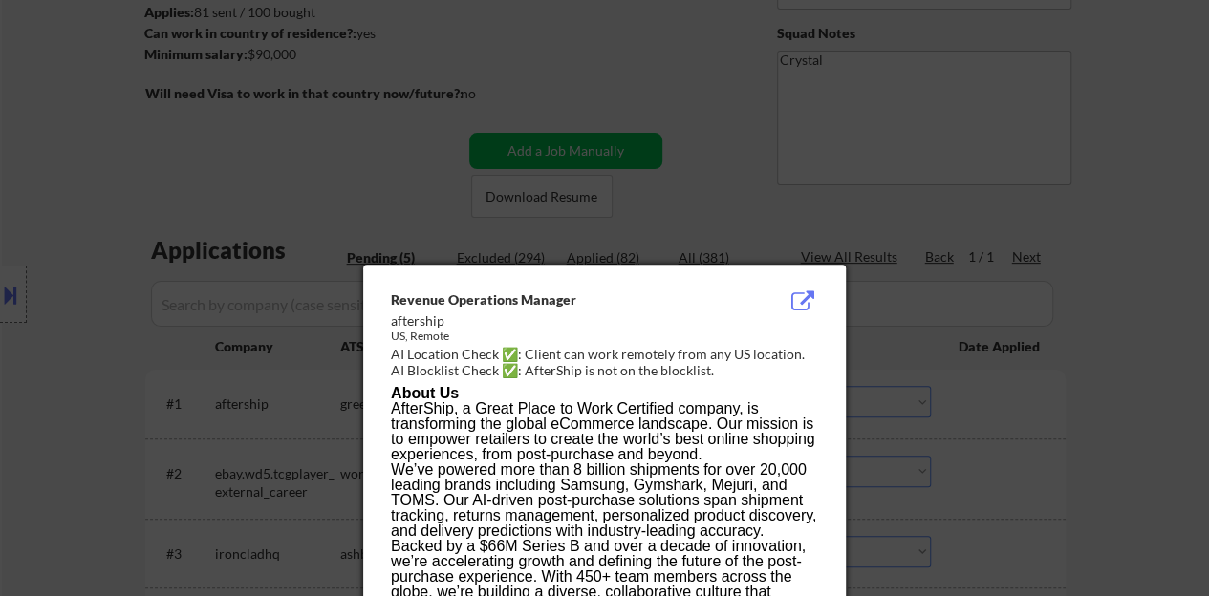
click at [254, 278] on div at bounding box center [604, 298] width 1209 height 596
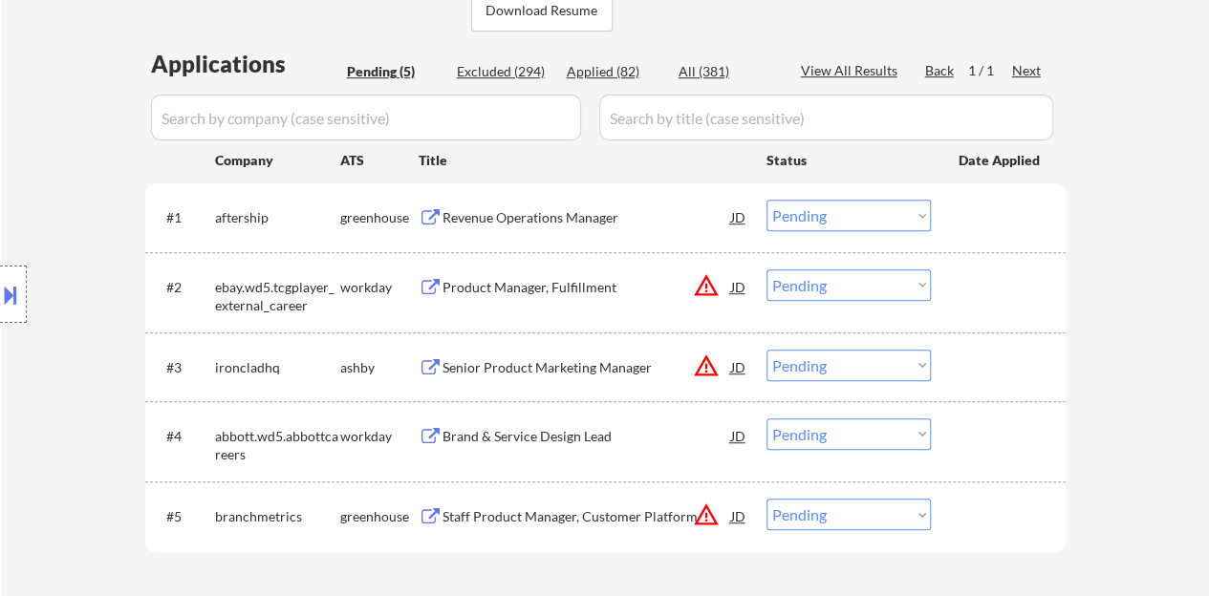
scroll to position [452, 0]
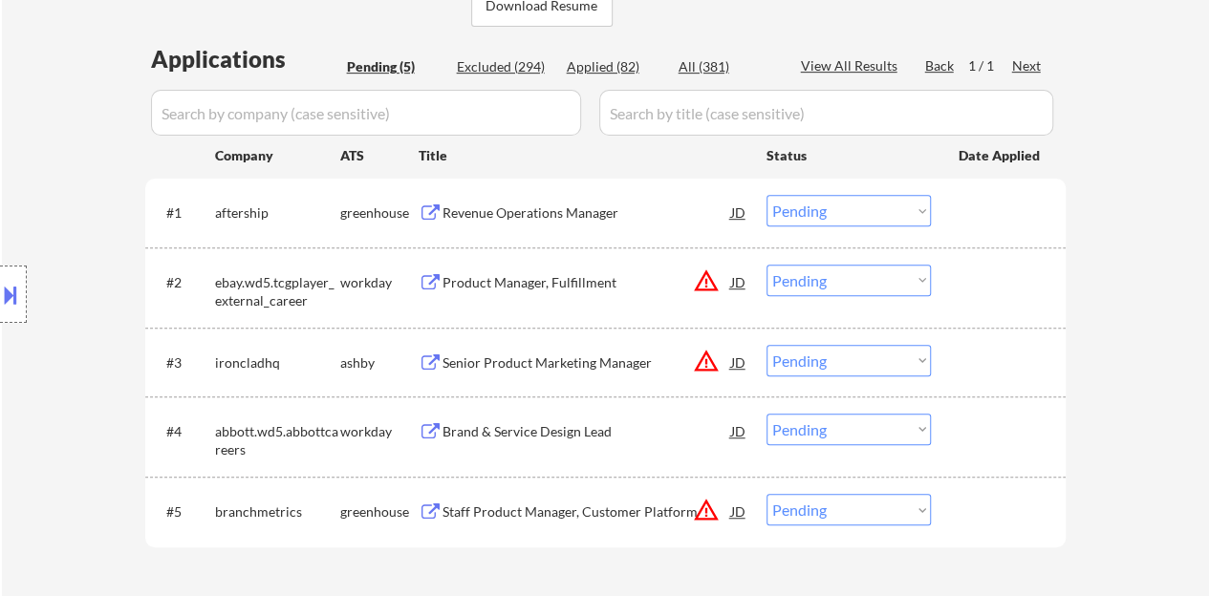
click at [1029, 219] on div at bounding box center [1000, 212] width 84 height 34
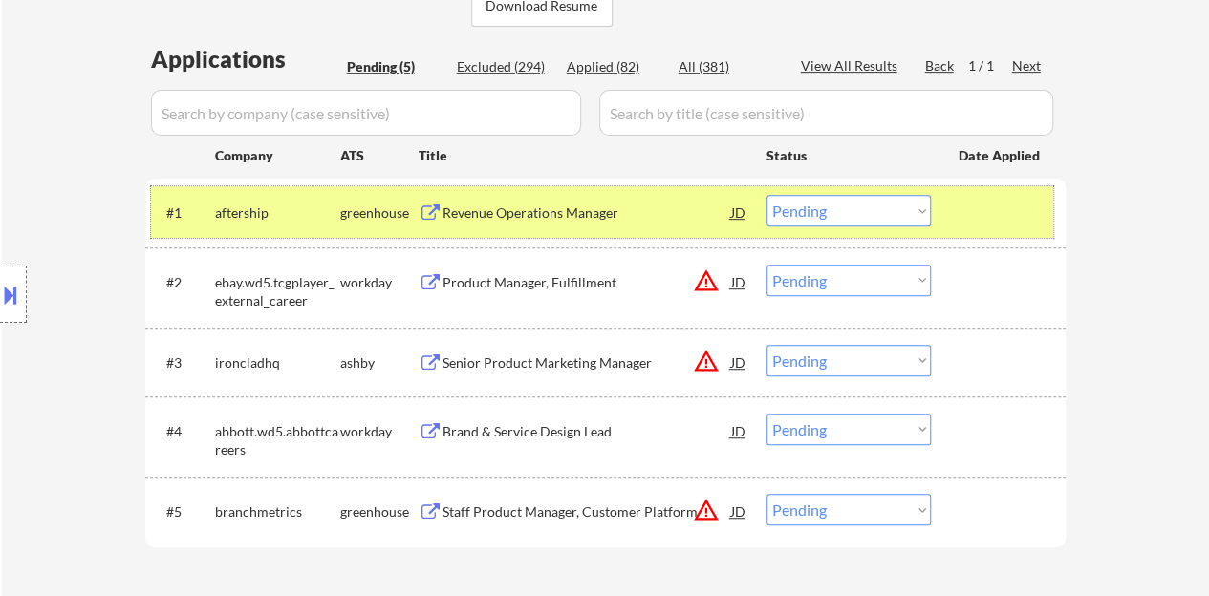
click at [833, 207] on select "Choose an option... Pending Applied Excluded (Questions) Excluded (Expired) Exc…" at bounding box center [848, 211] width 164 height 32
click at [766, 195] on select "Choose an option... Pending Applied Excluded (Questions) Excluded (Expired) Exc…" at bounding box center [848, 211] width 164 height 32
select select ""pending""
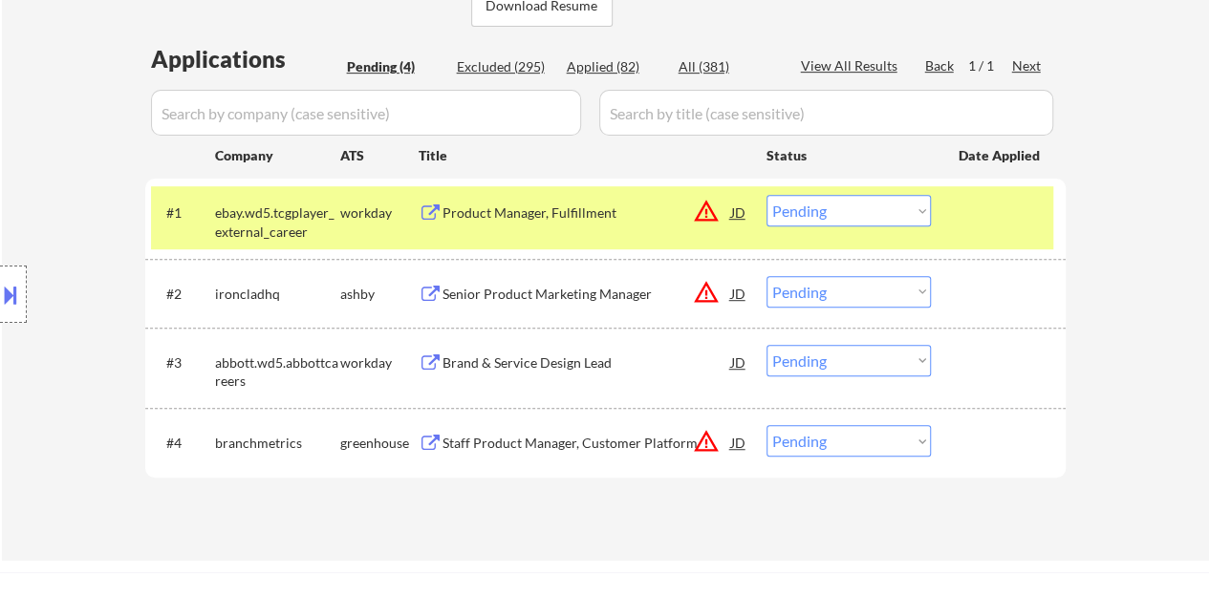
click at [1003, 222] on div at bounding box center [1000, 212] width 84 height 34
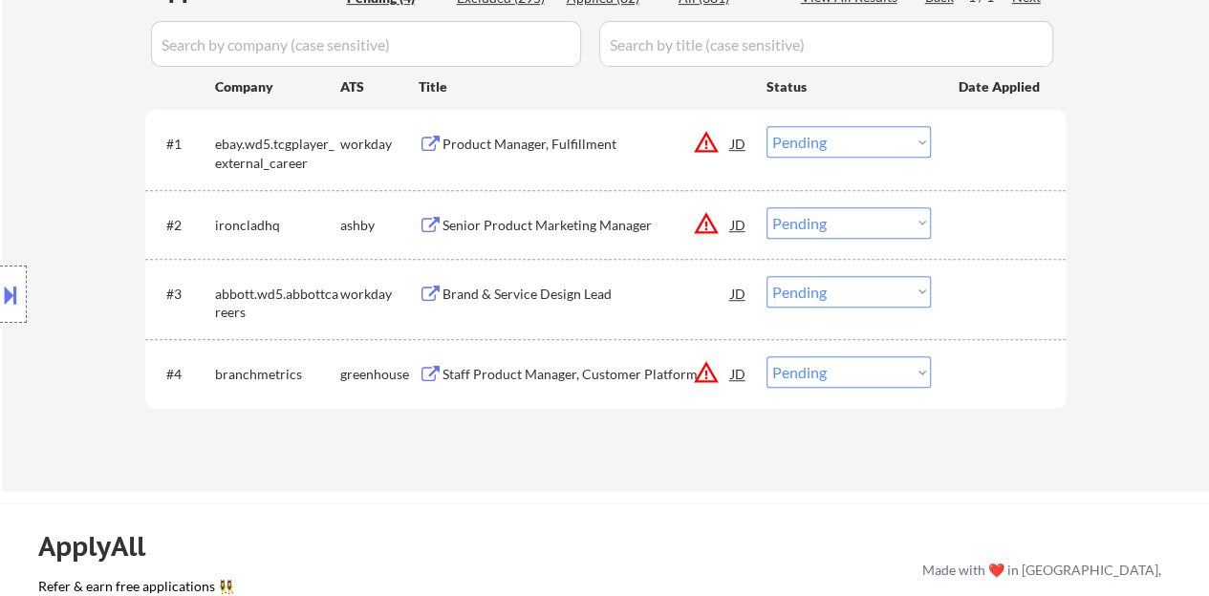
scroll to position [547, 0]
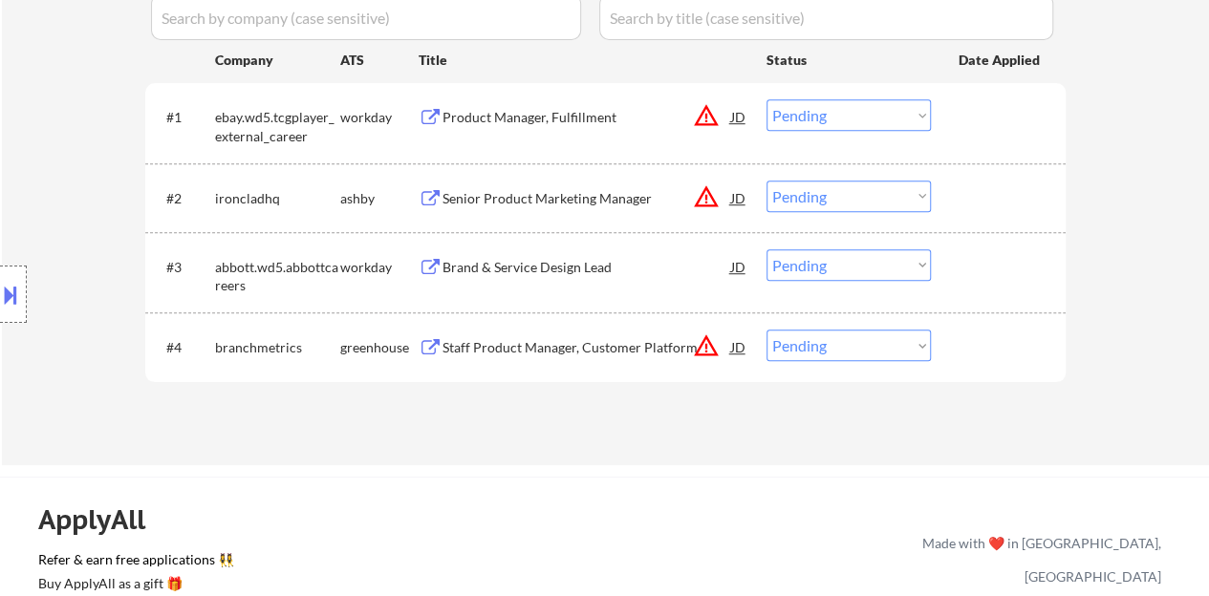
click at [565, 275] on div "Brand & Service Design Lead" at bounding box center [586, 267] width 289 height 19
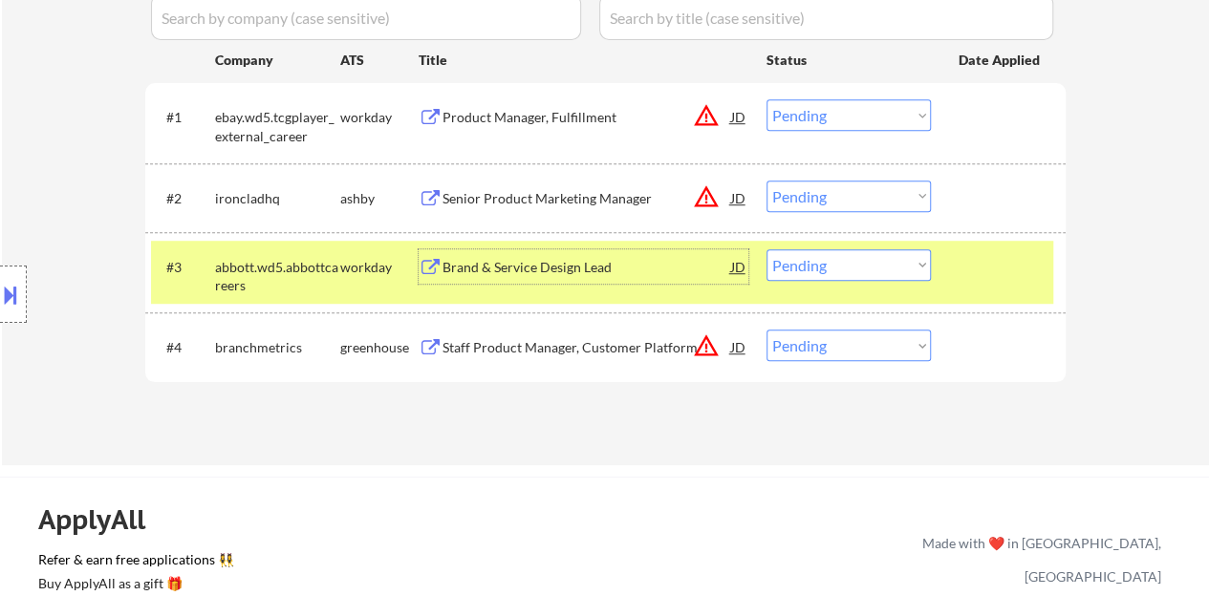
click at [843, 267] on select "Choose an option... Pending Applied Excluded (Questions) Excluded (Expired) Exc…" at bounding box center [848, 265] width 164 height 32
click at [766, 249] on select "Choose an option... Pending Applied Excluded (Questions) Excluded (Expired) Exc…" at bounding box center [848, 265] width 164 height 32
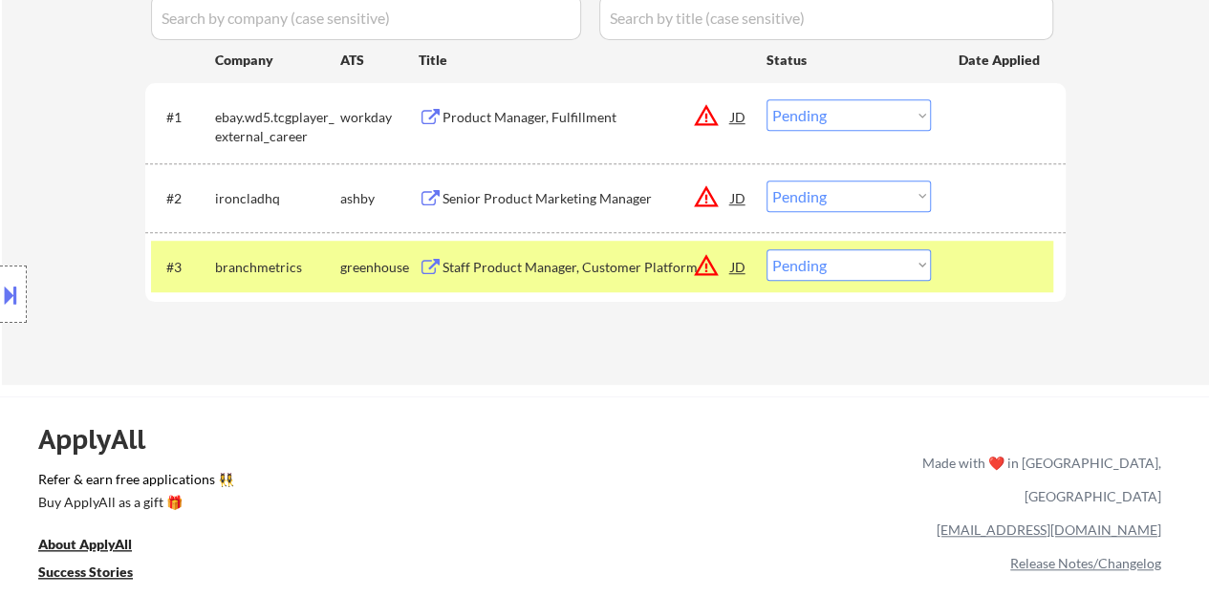
click at [740, 268] on div "JD" at bounding box center [738, 266] width 19 height 34
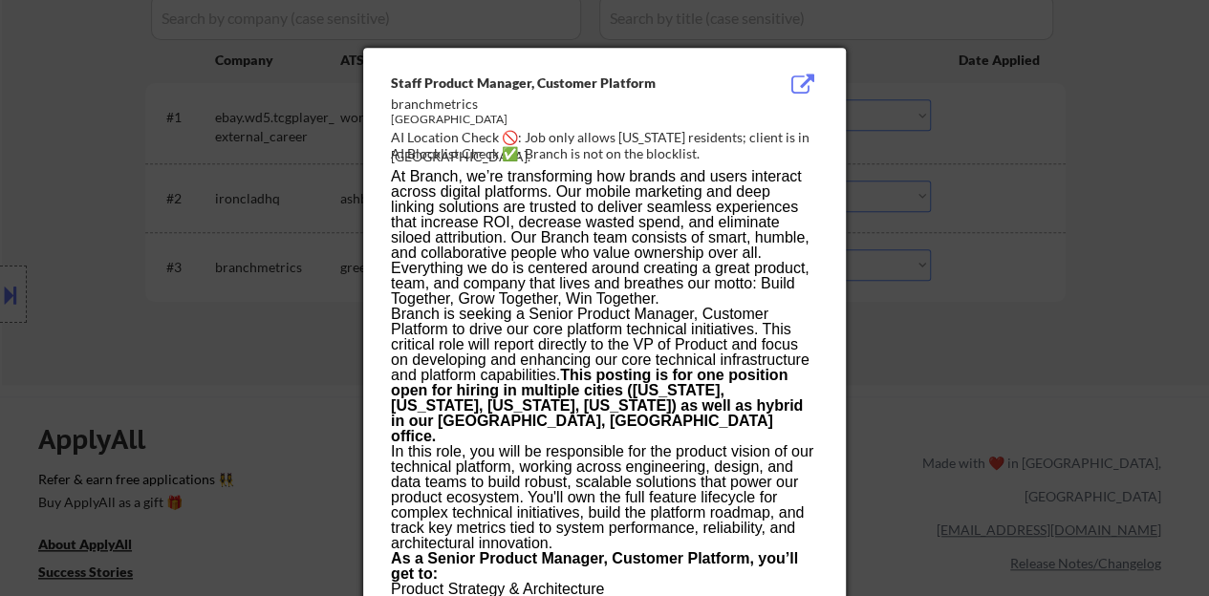
click at [315, 318] on div at bounding box center [604, 298] width 1209 height 596
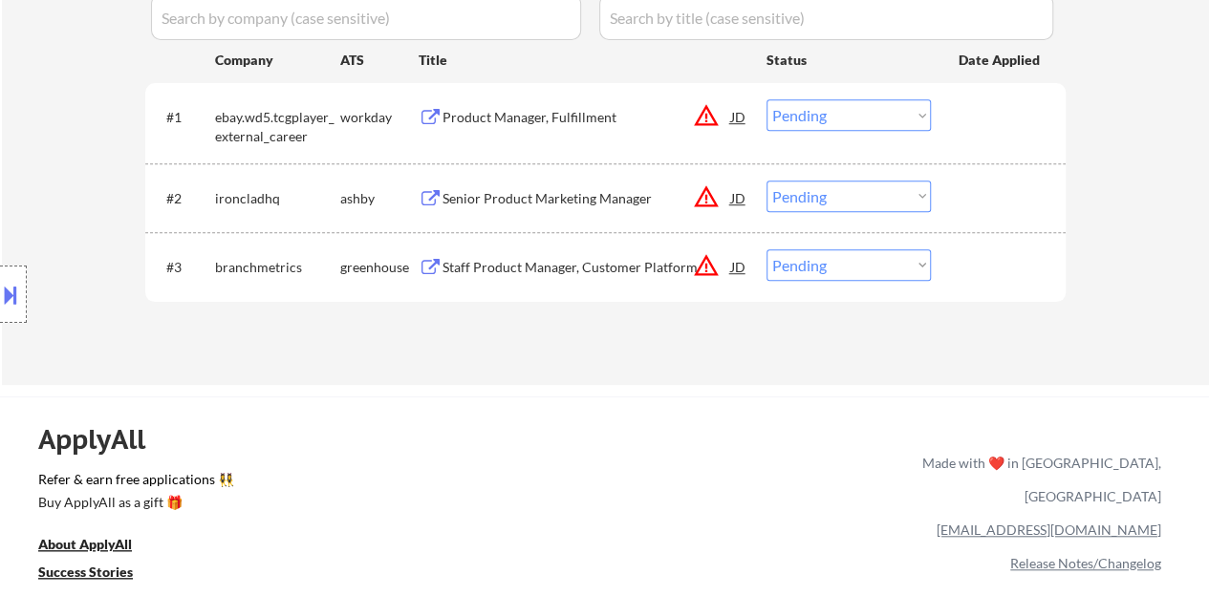
click at [22, 295] on div at bounding box center [13, 294] width 27 height 57
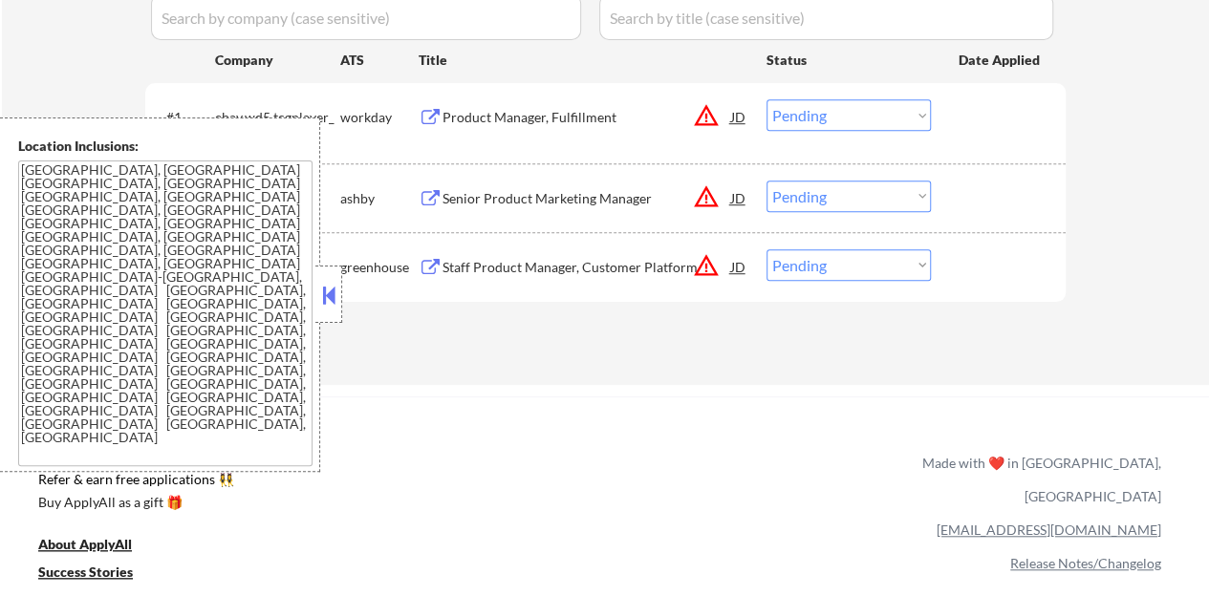
click at [328, 305] on button at bounding box center [328, 295] width 21 height 29
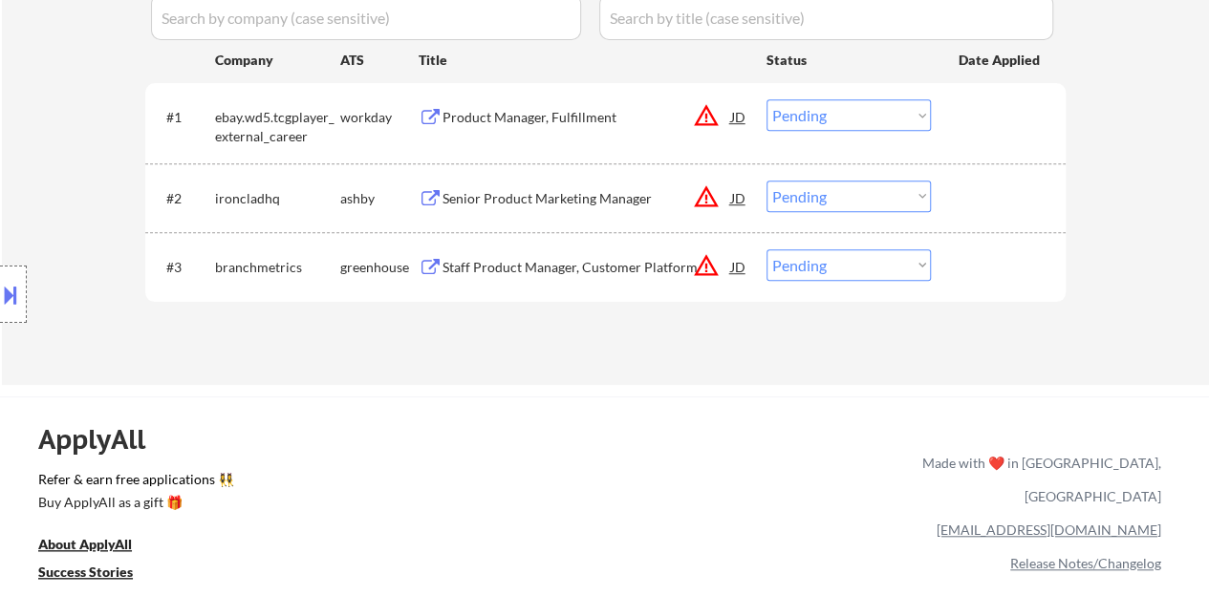
click at [483, 269] on div "Staff Product Manager, Customer Platform" at bounding box center [586, 267] width 289 height 19
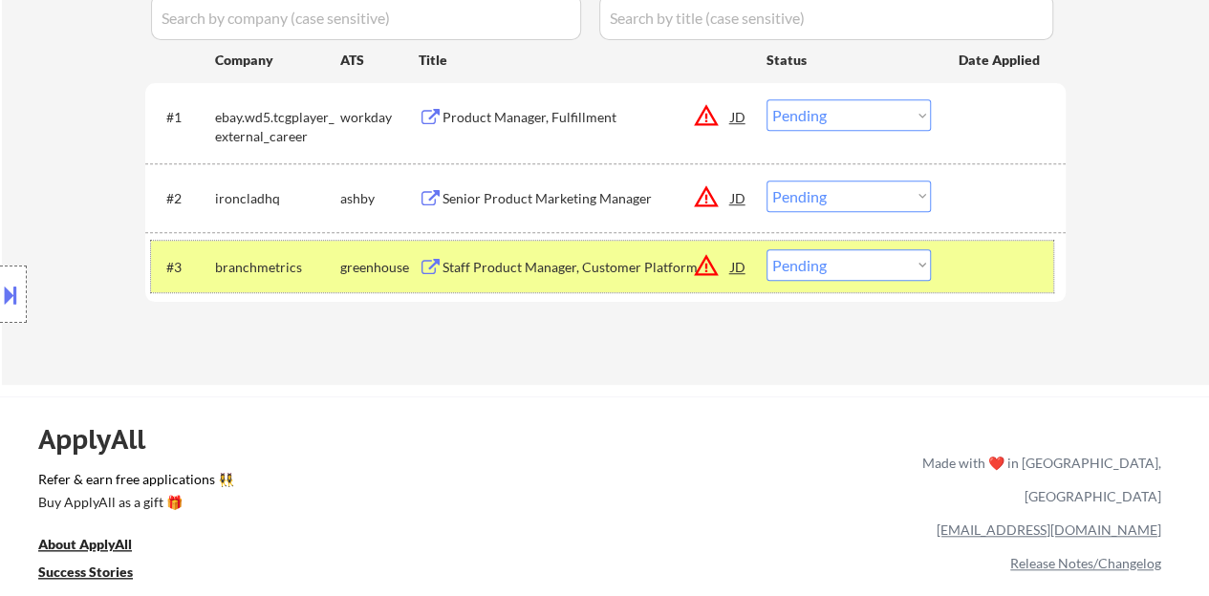
click at [808, 280] on div "#3 branchmetrics greenhouse Staff Product Manager, Customer Platform JD warning…" at bounding box center [602, 267] width 902 height 52
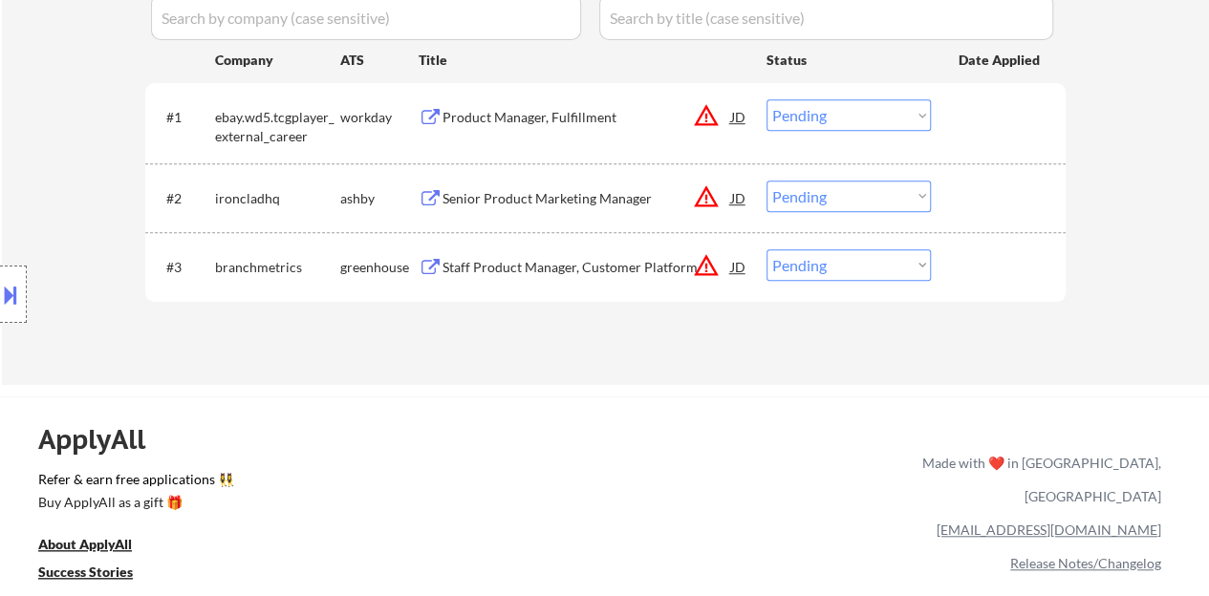
click at [808, 274] on select "Choose an option... Pending Applied Excluded (Questions) Excluded (Expired) Exc…" at bounding box center [848, 265] width 164 height 32
select select ""excluded__bad_match_""
click at [766, 249] on select "Choose an option... Pending Applied Excluded (Questions) Excluded (Expired) Exc…" at bounding box center [848, 265] width 164 height 32
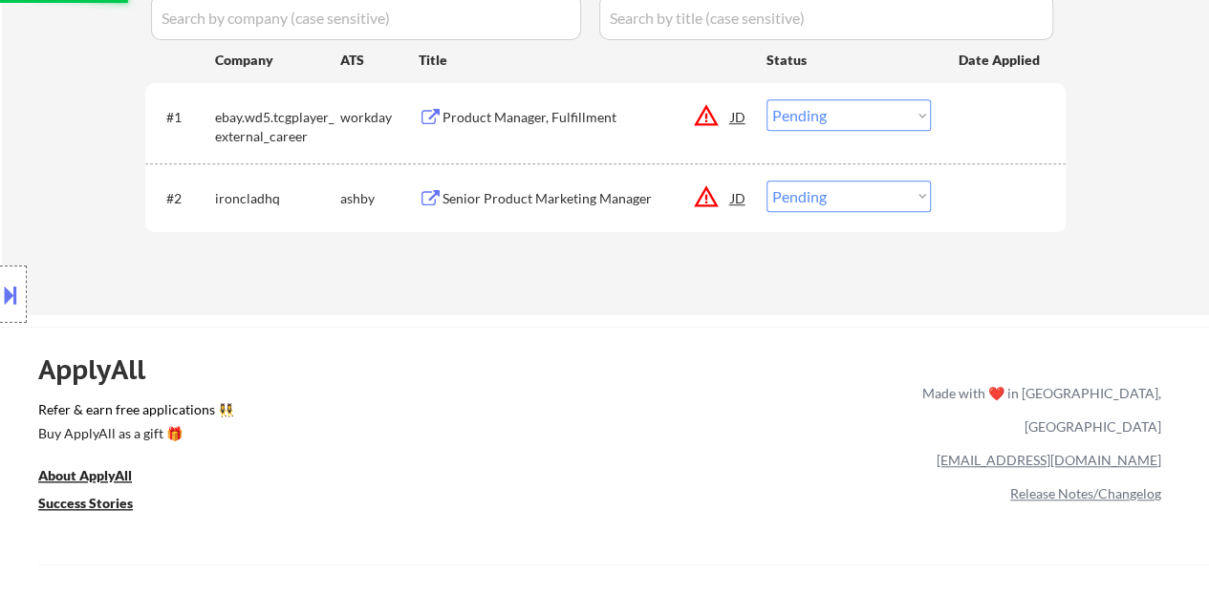
scroll to position [452, 0]
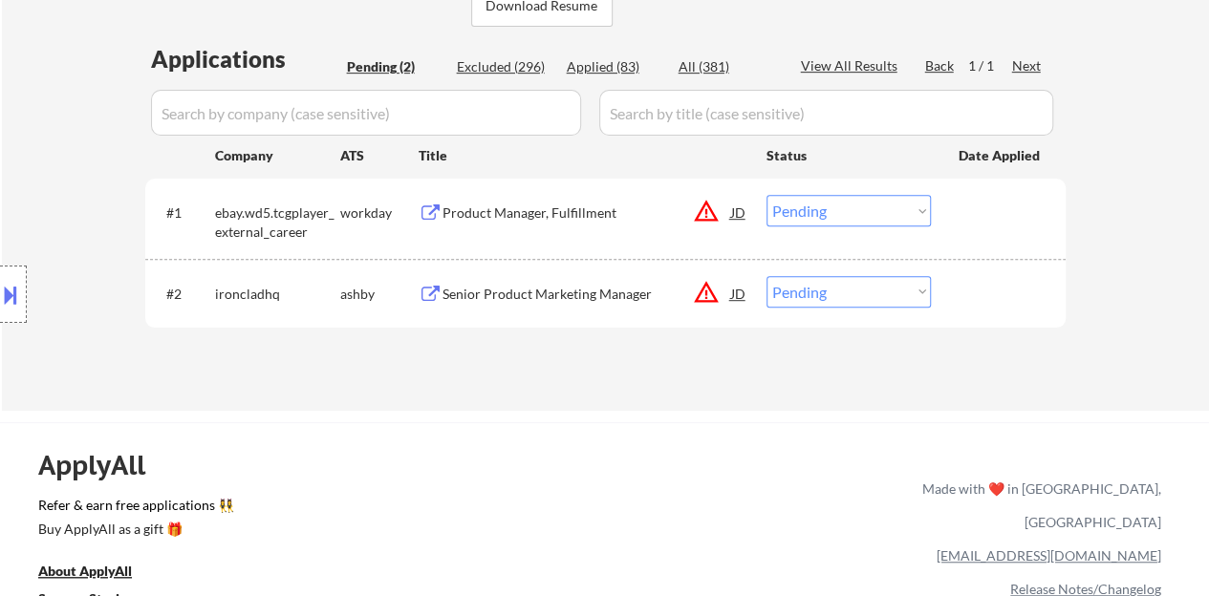
click at [740, 292] on div "JD" at bounding box center [738, 293] width 19 height 34
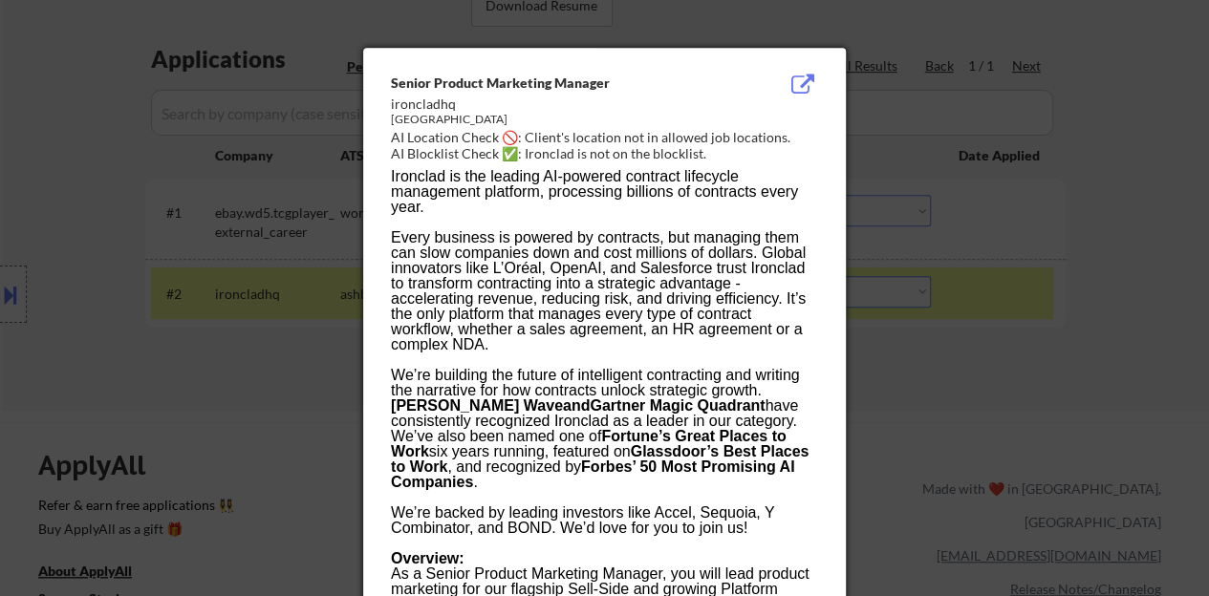
click at [161, 325] on div at bounding box center [604, 298] width 1209 height 596
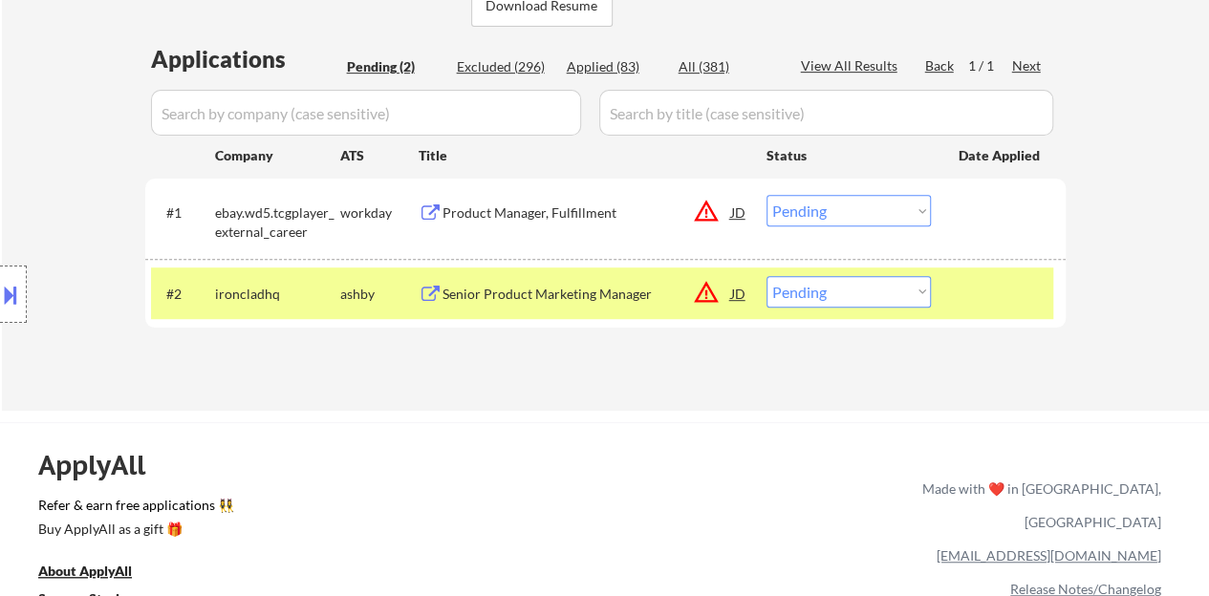
click at [0, 305] on button at bounding box center [10, 295] width 21 height 32
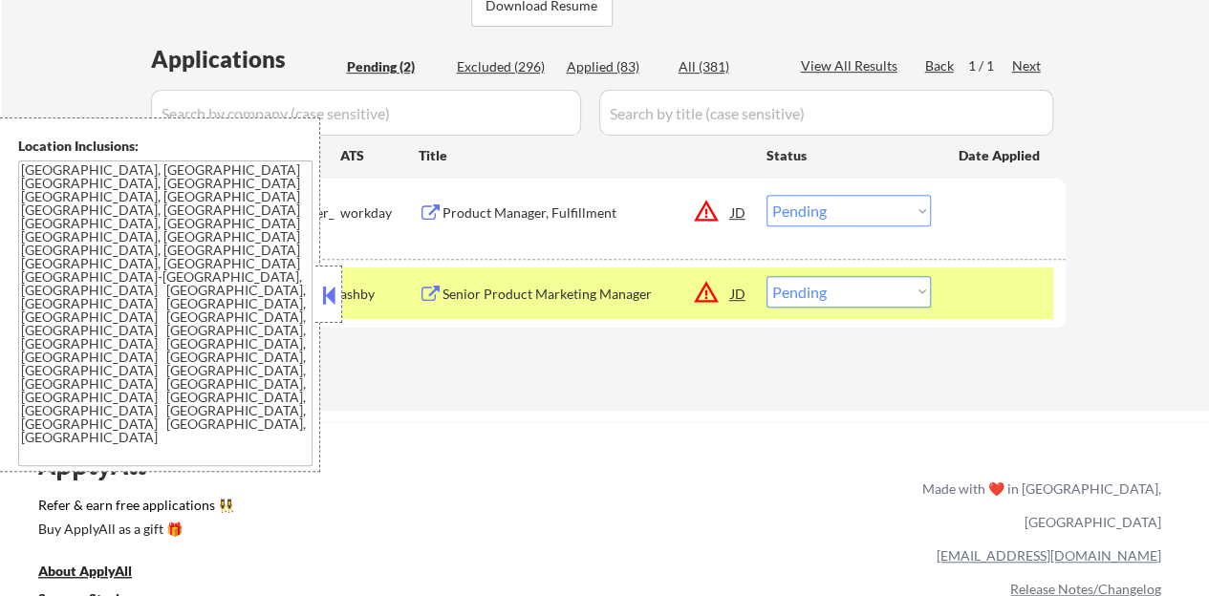
drag, startPoint x: 318, startPoint y: 294, endPoint x: 407, endPoint y: 292, distance: 88.9
click at [320, 294] on button at bounding box center [328, 295] width 21 height 29
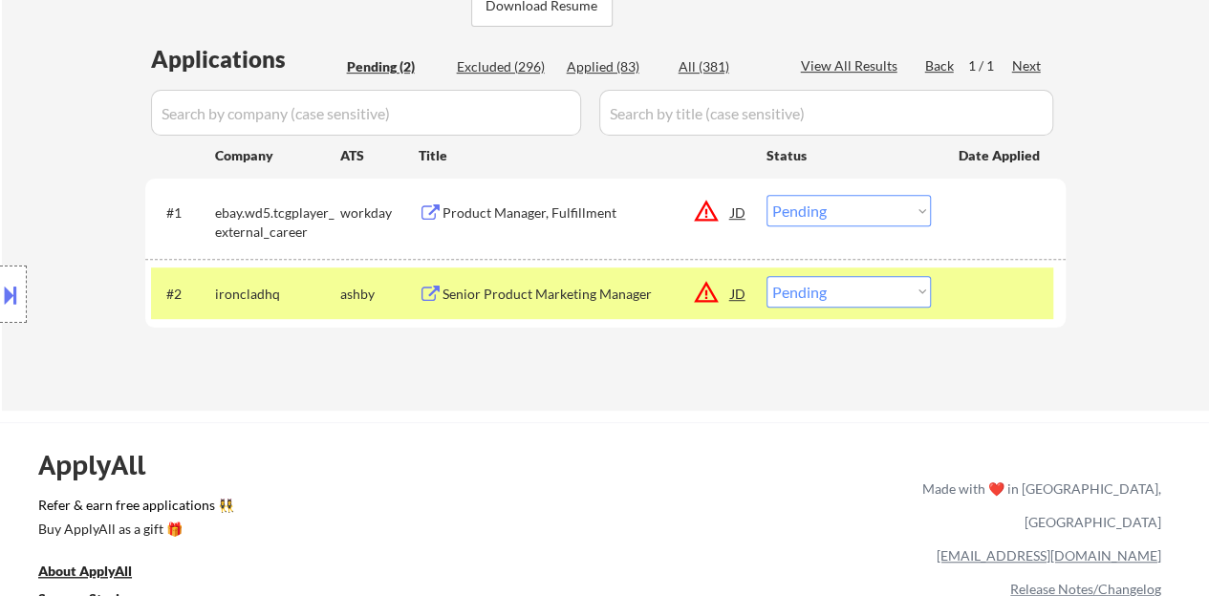
click at [481, 292] on div "Senior Product Marketing Manager" at bounding box center [586, 294] width 289 height 19
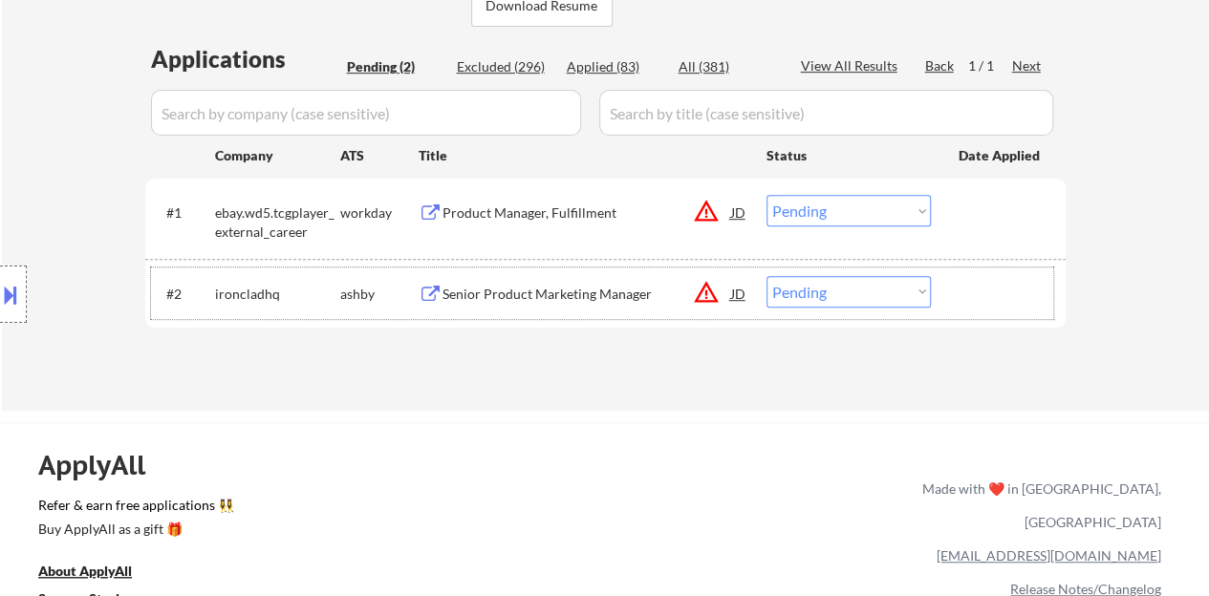
click at [1021, 293] on div at bounding box center [1000, 293] width 84 height 34
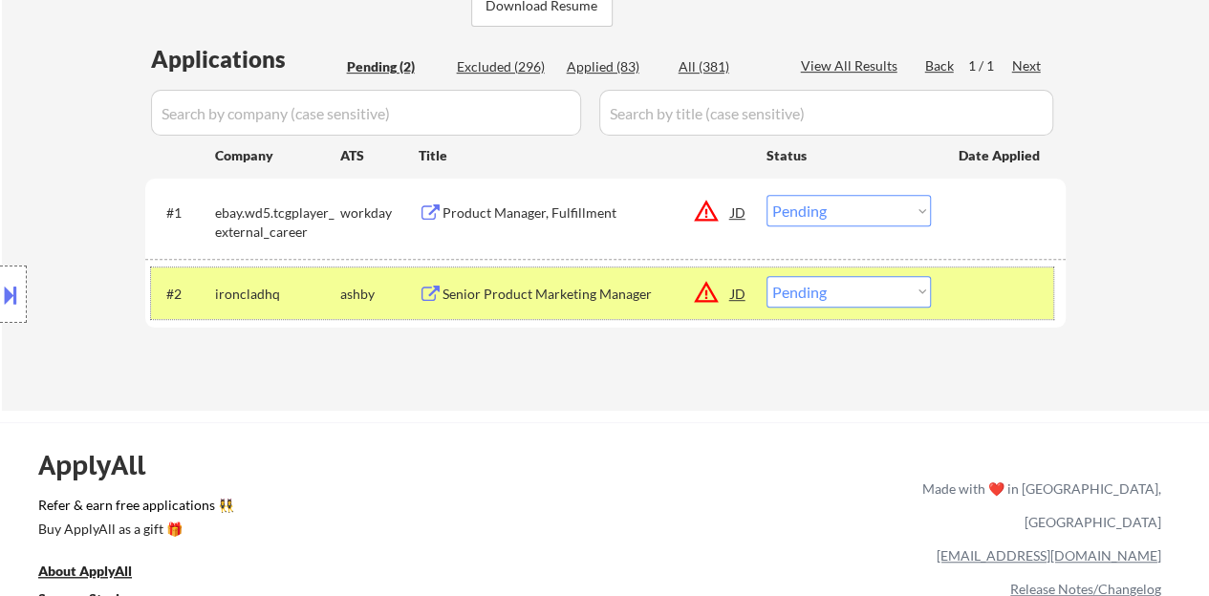
click at [859, 286] on select "Choose an option... Pending Applied Excluded (Questions) Excluded (Expired) Exc…" at bounding box center [848, 292] width 164 height 32
select select ""excluded__bad_match_""
click at [766, 276] on select "Choose an option... Pending Applied Excluded (Questions) Excluded (Expired) Exc…" at bounding box center [848, 292] width 164 height 32
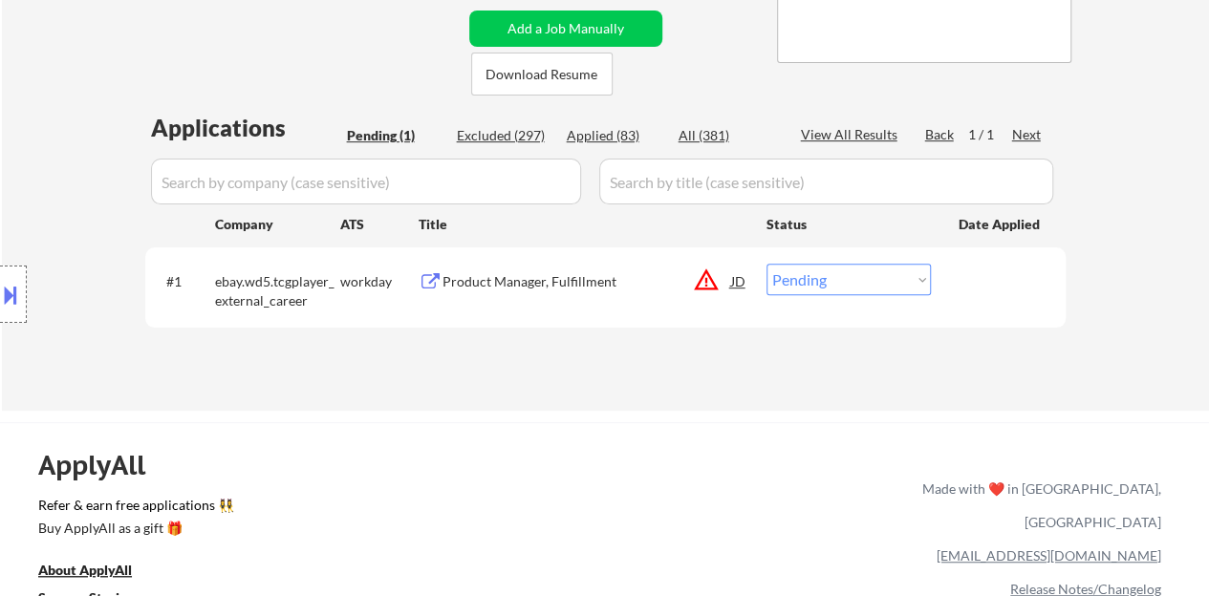
scroll to position [356, 0]
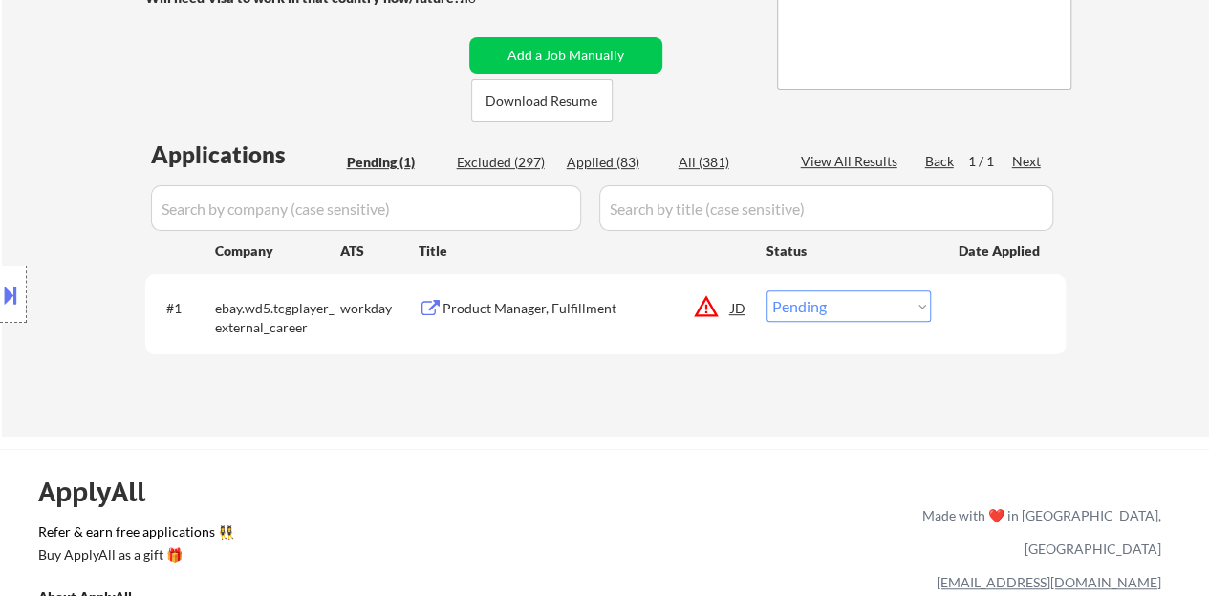
click at [571, 307] on div "Product Manager, Fulfillment" at bounding box center [586, 308] width 289 height 19
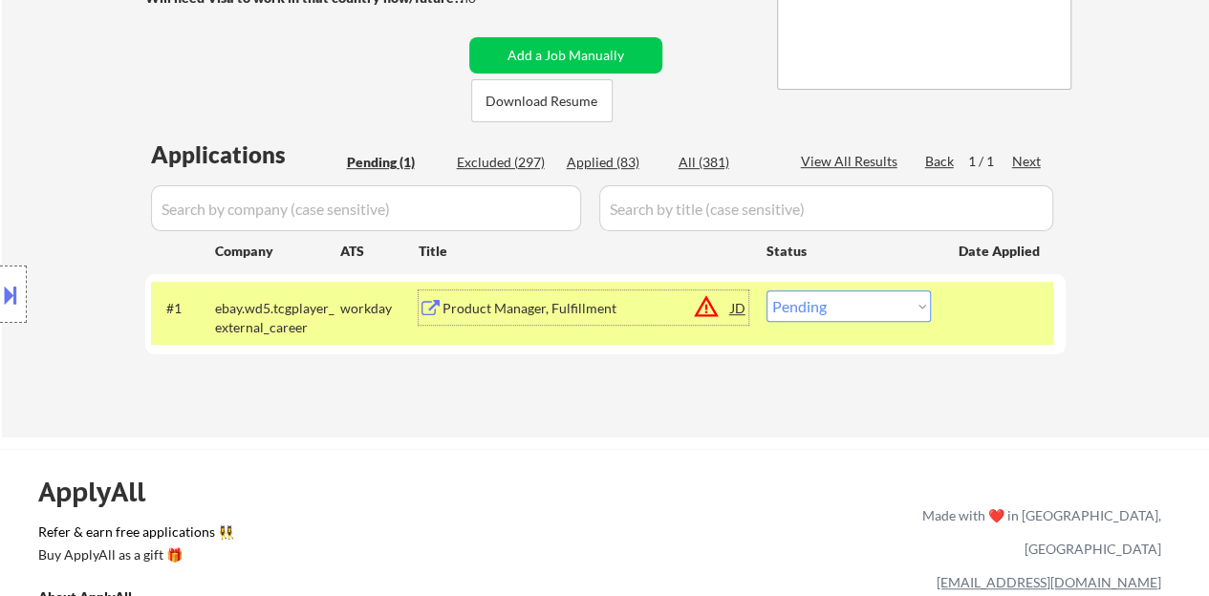
click at [843, 301] on select "Choose an option... Pending Applied Excluded (Questions) Excluded (Expired) Exc…" at bounding box center [848, 306] width 164 height 32
select select ""excluded__bad_match_""
click at [766, 290] on select "Choose an option... Pending Applied Excluded (Questions) Excluded (Expired) Exc…" at bounding box center [848, 306] width 164 height 32
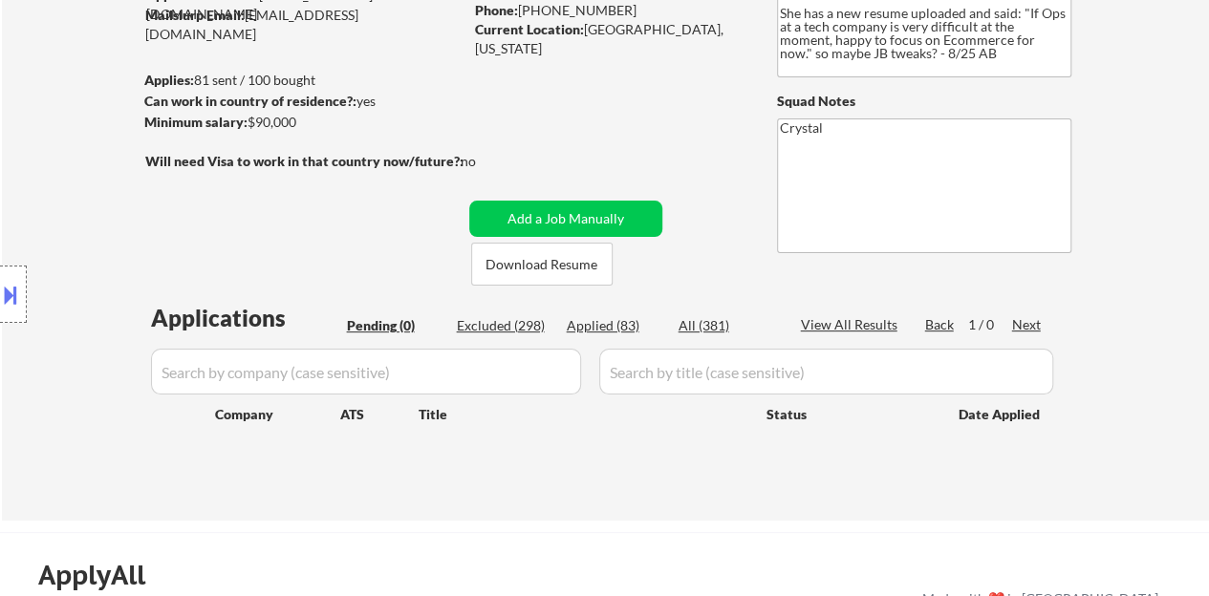
scroll to position [165, 0]
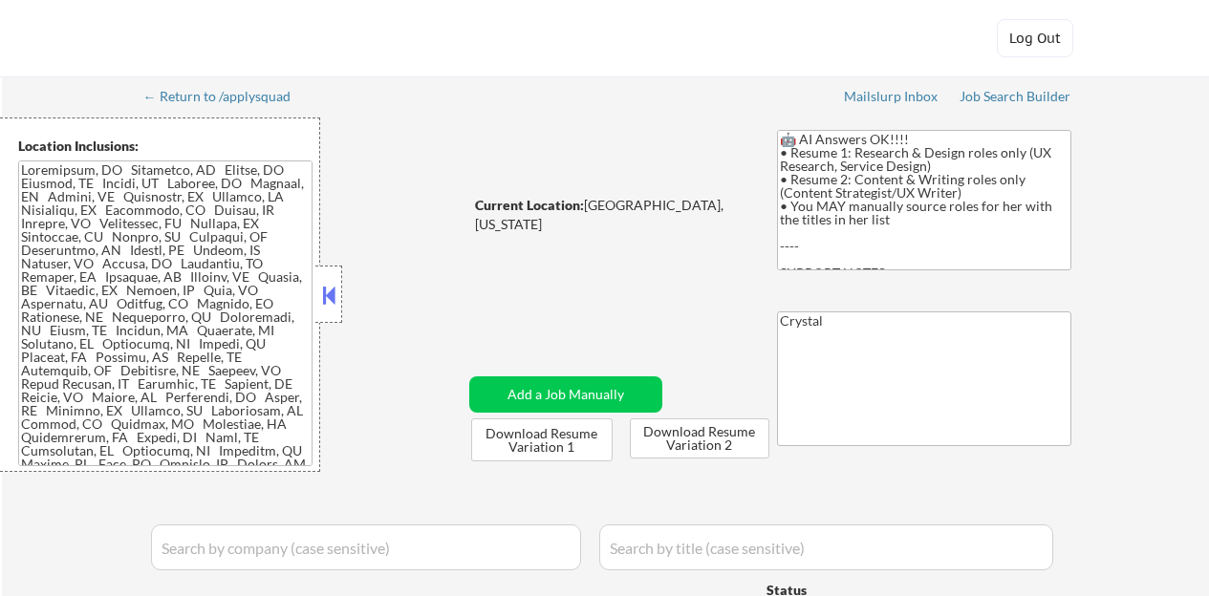
select select ""applied""
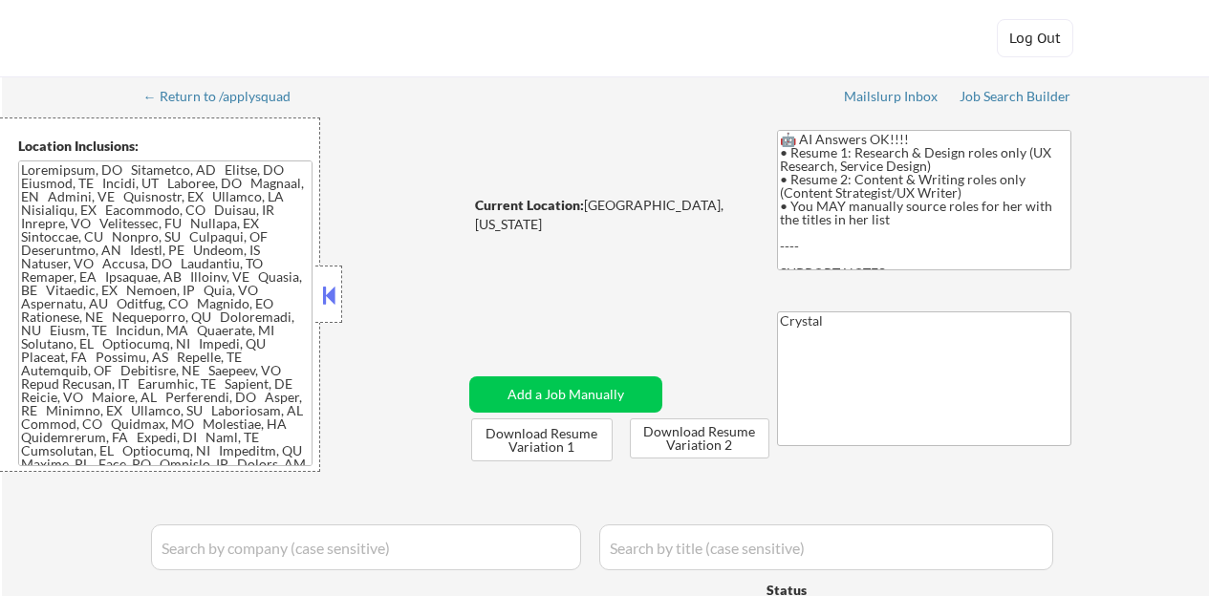
select select ""applied""
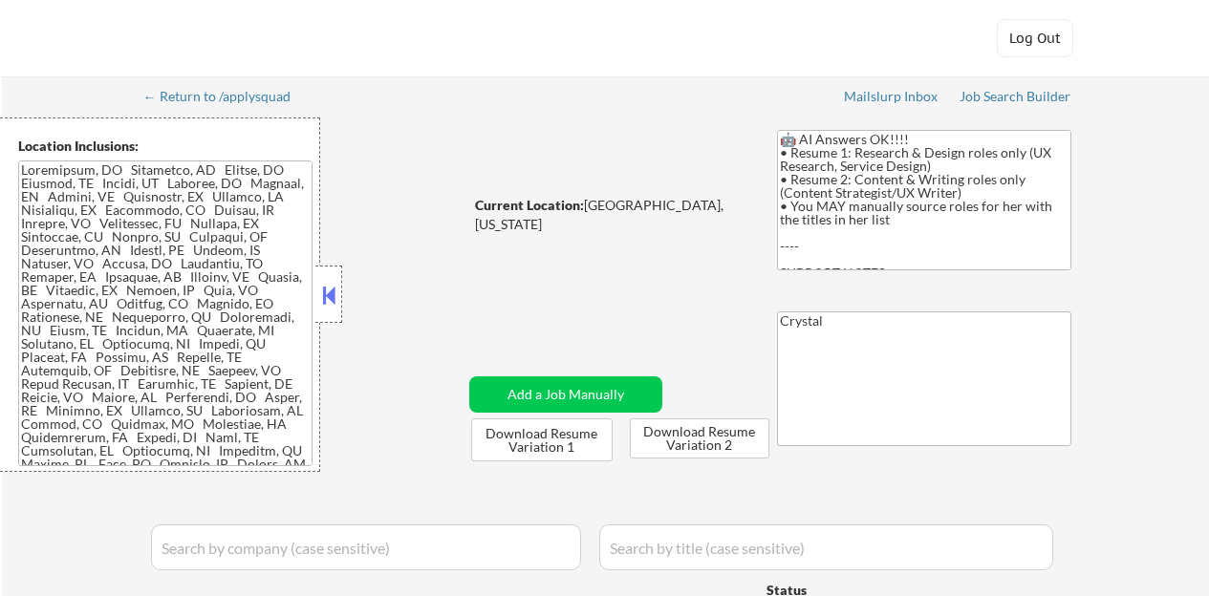
select select ""applied""
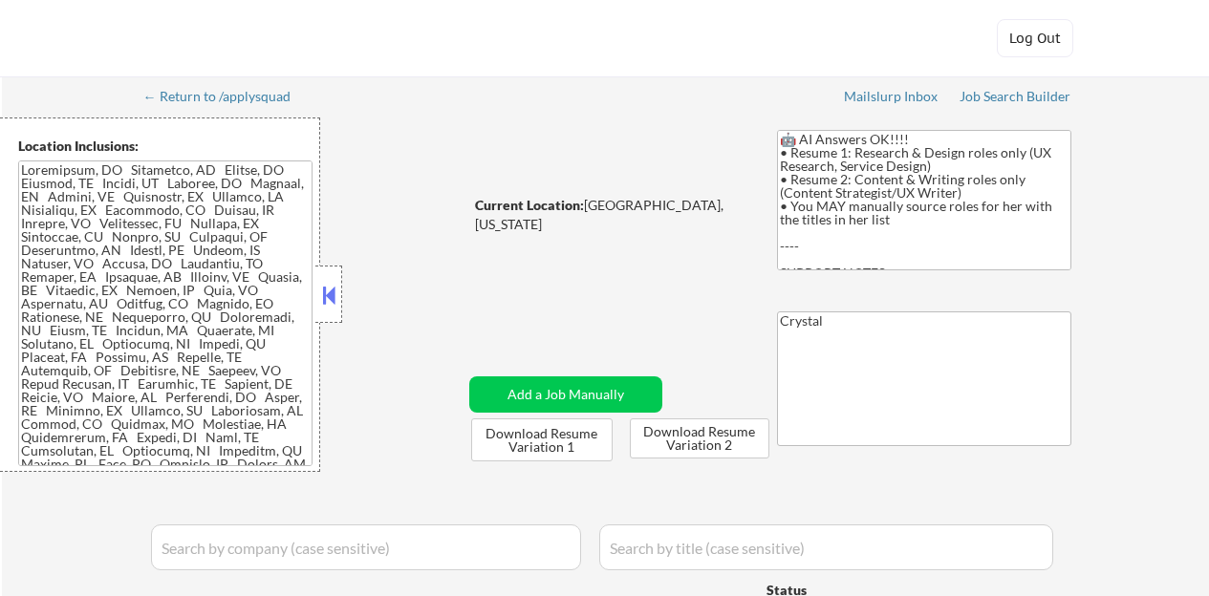
select select ""applied""
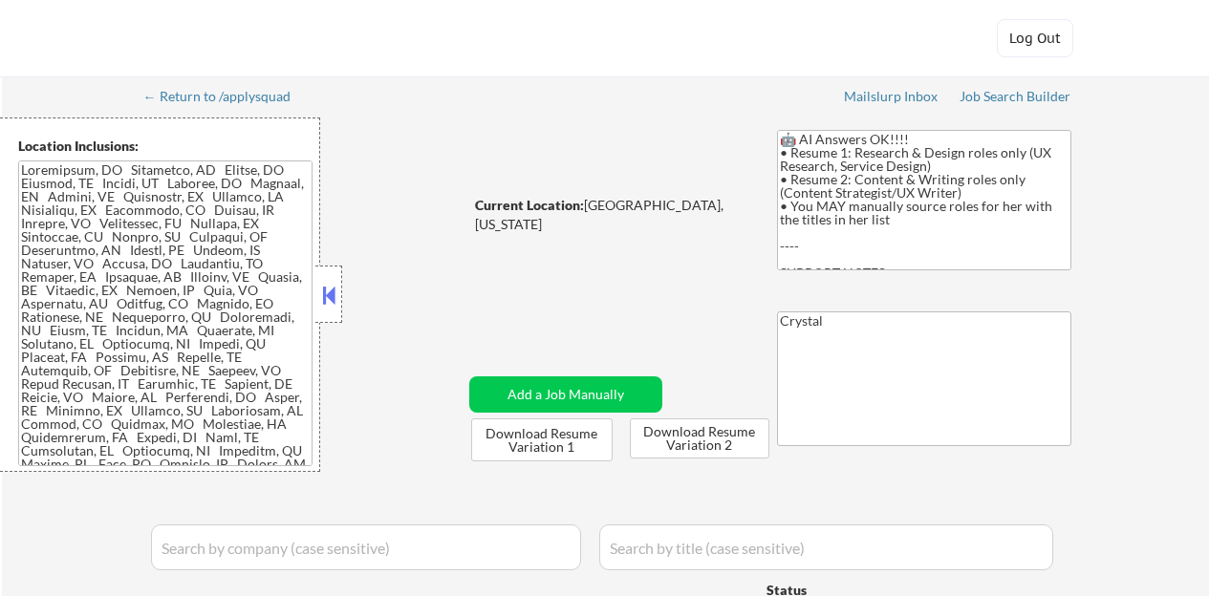
select select ""applied""
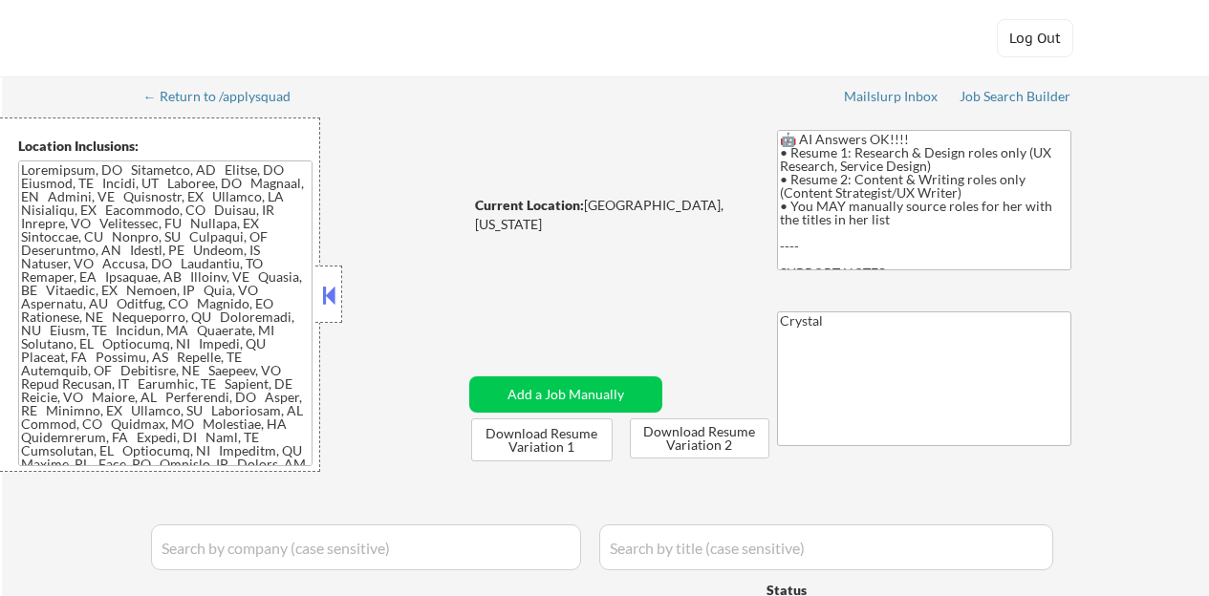
select select ""applied""
select select ""excluded__expired_""
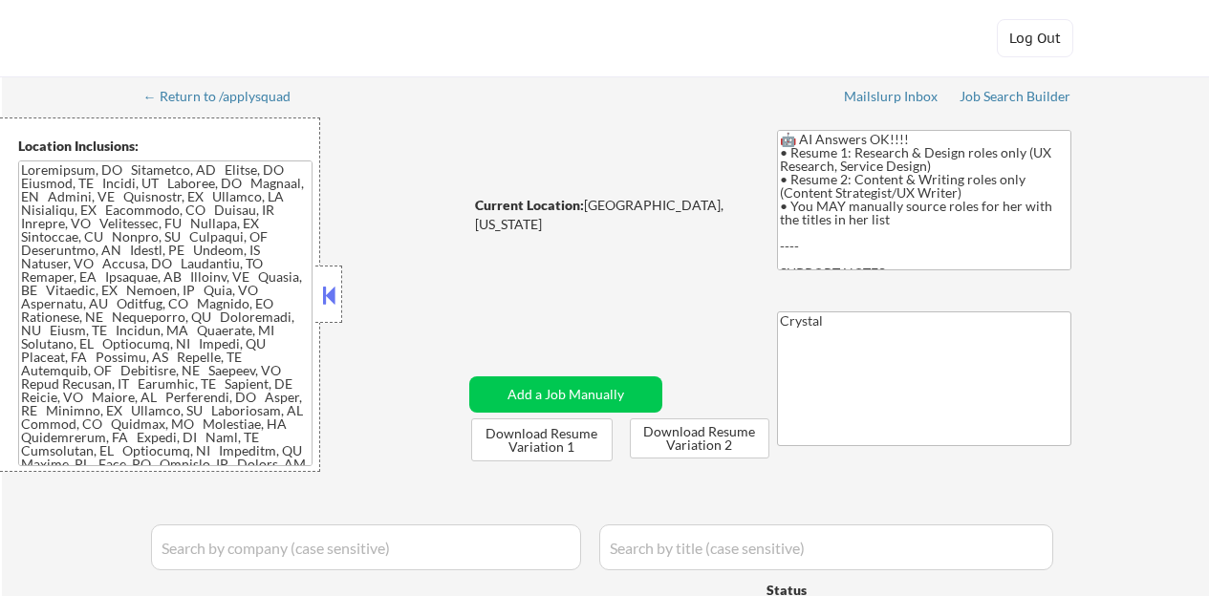
select select ""excluded__expired_""
select select ""excluded__salary_""
select select ""excluded__expired_""
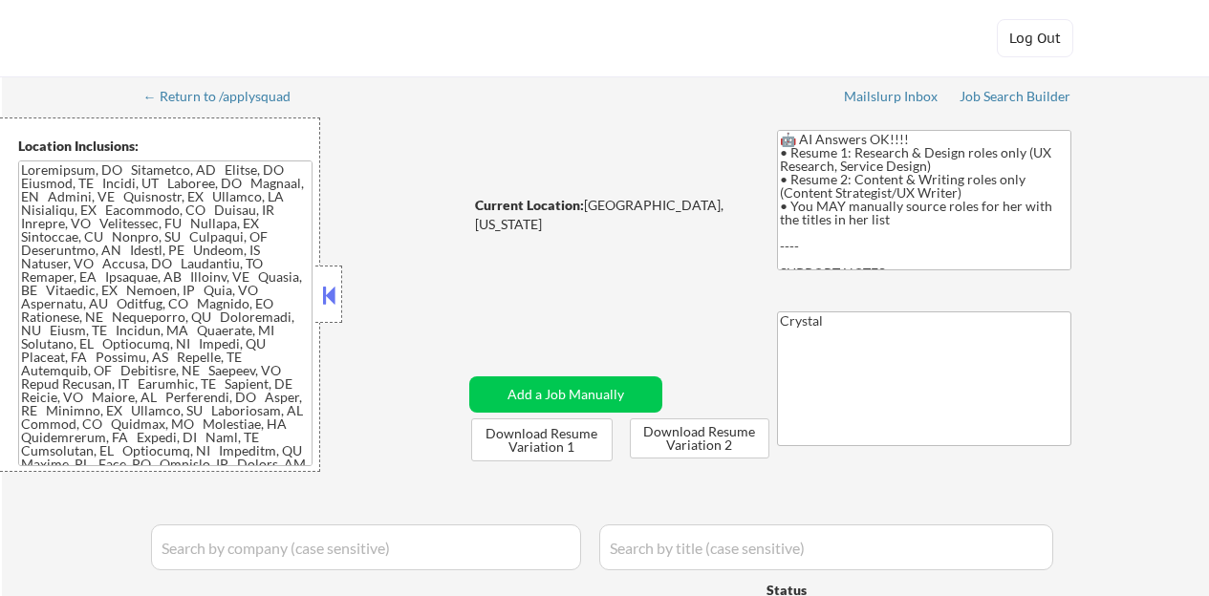
select select ""excluded__bad_match_""
select select ""excluded__location_""
select select ""excluded__salary_""
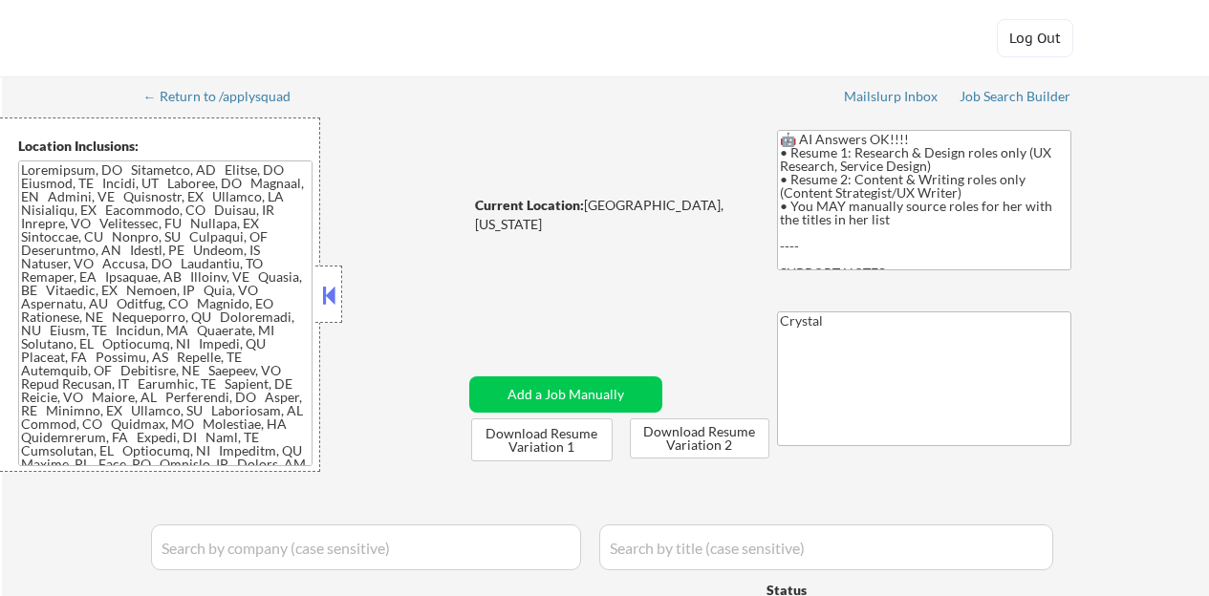
select select ""excluded__expired_""
select select ""excluded__bad_match_""
select select ""excluded""
select select ""excluded__expired_""
select select ""excluded""
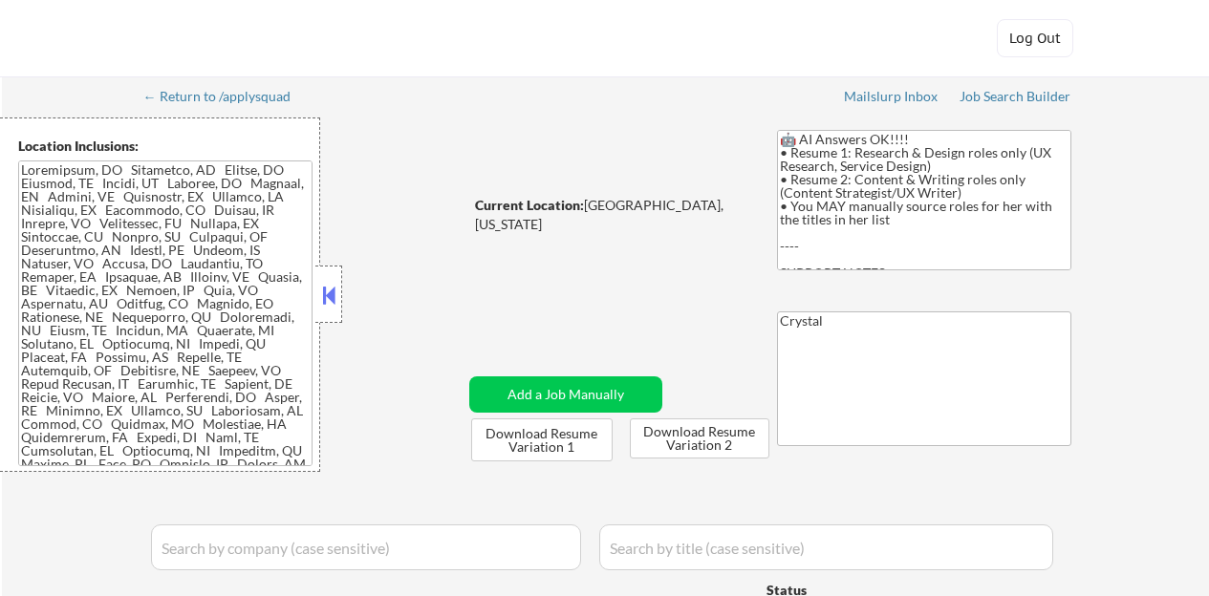
select select ""excluded__expired_""
select select ""excluded__location_""
select select ""excluded__salary_""
select select ""excluded__expired_""
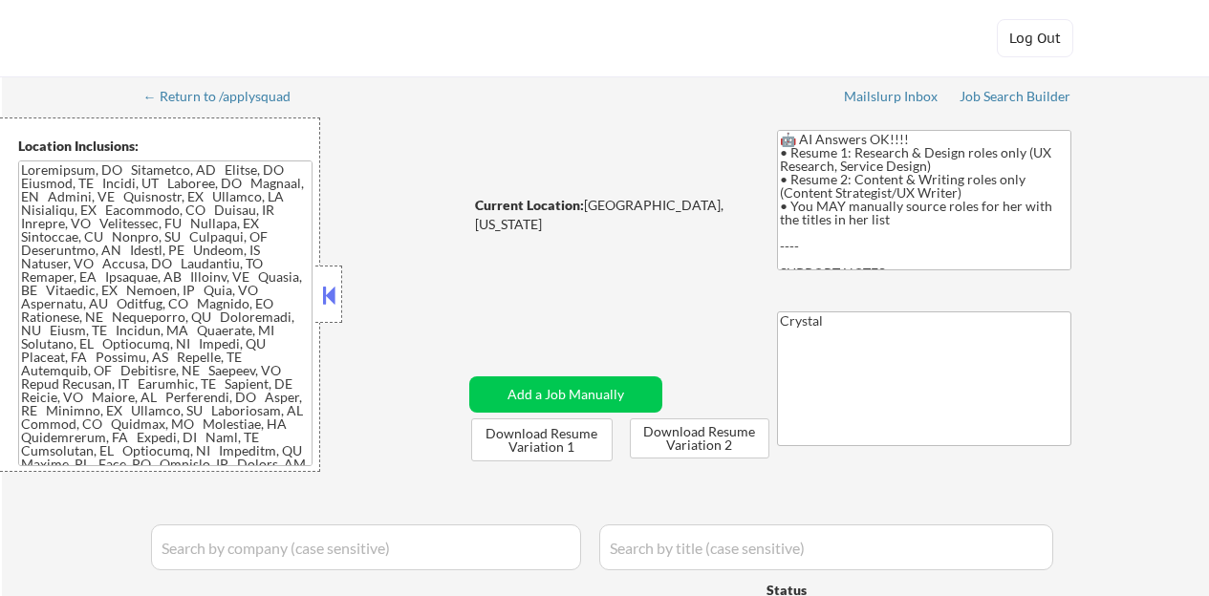
select select ""excluded__location_""
select select ""excluded__salary_""
select select ""excluded__expired_""
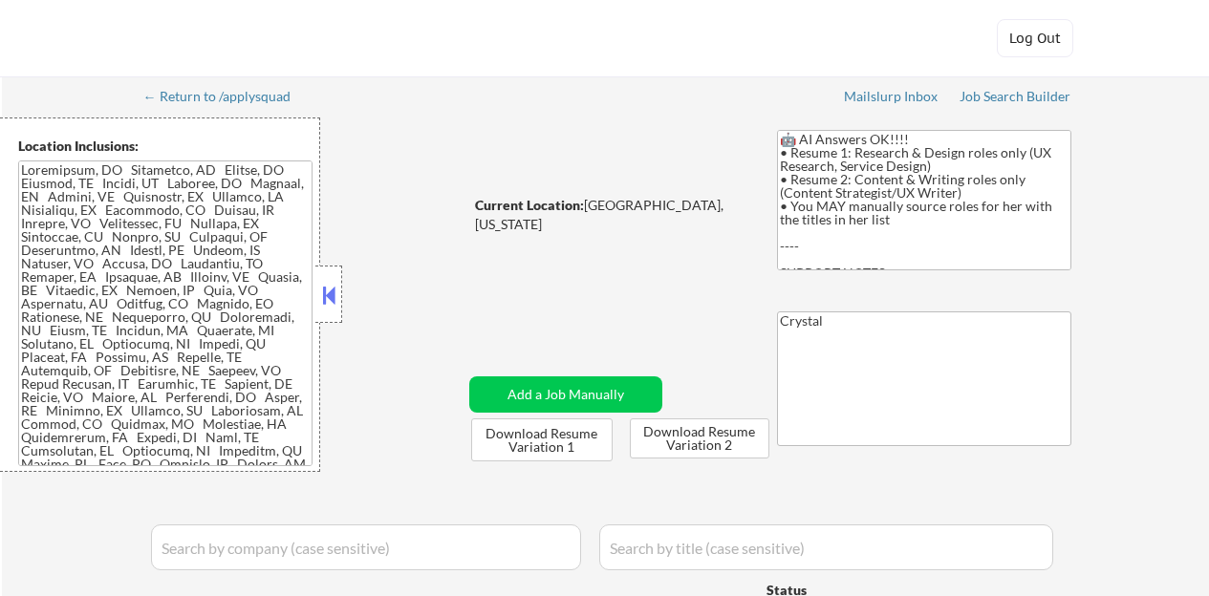
select select ""excluded__expired_""
select select ""excluded__bad_match_""
select select ""excluded__expired_""
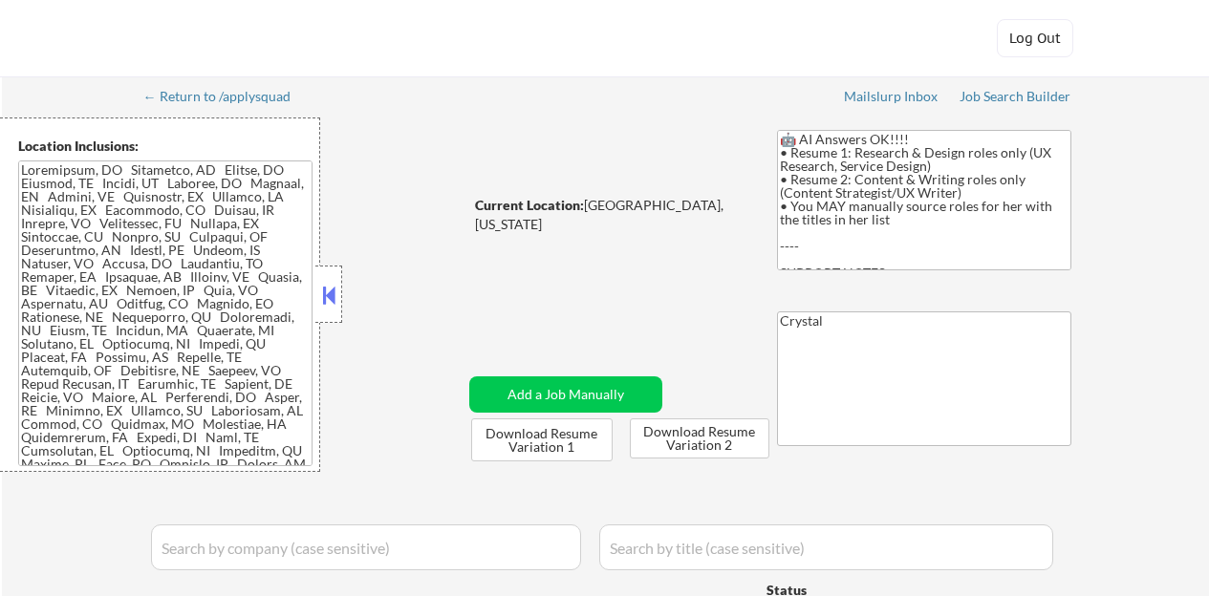
select select ""excluded__salary_""
select select ""excluded""
select select ""excluded__location_""
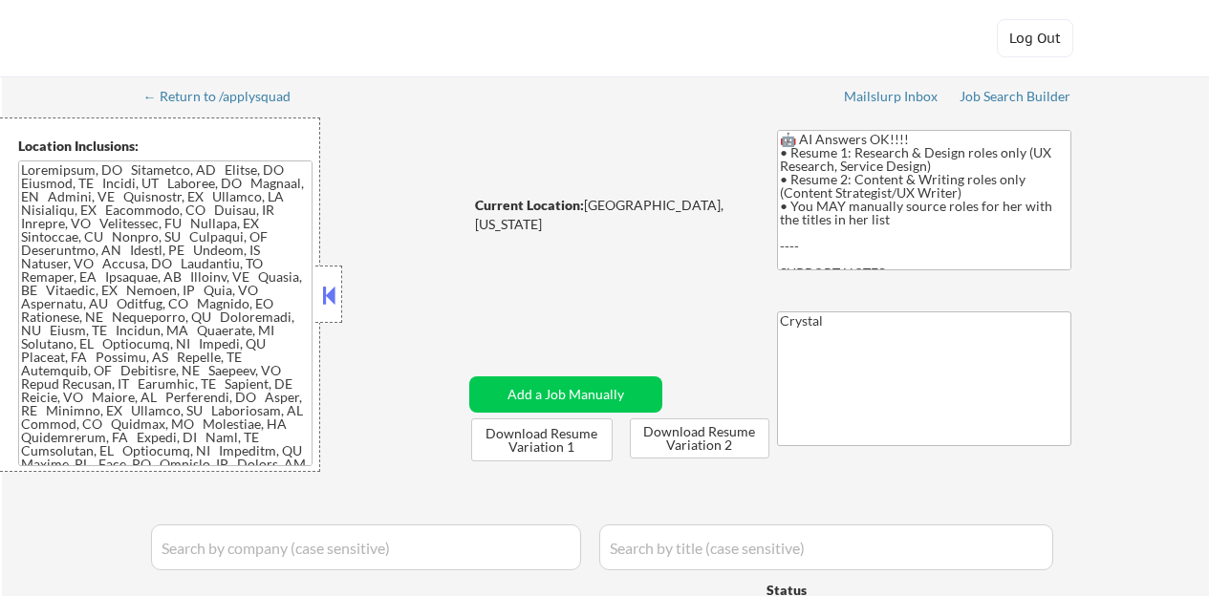
select select ""excluded__other_""
select select ""excluded__salary_""
select select ""excluded__expired_""
select select ""excluded__other_""
select select ""pending""
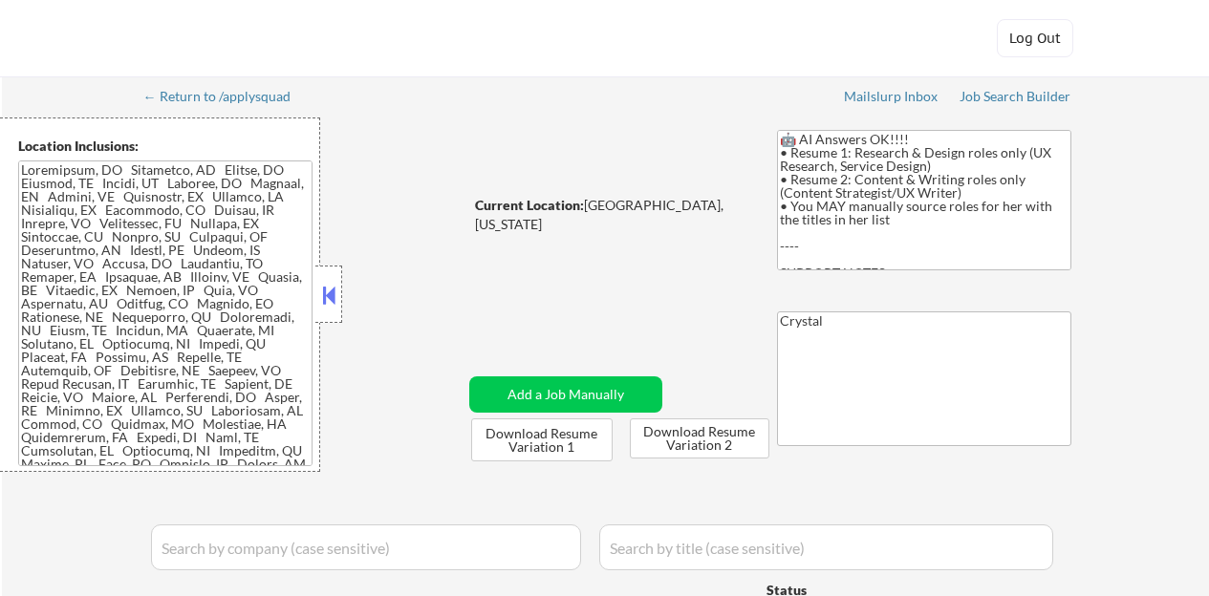
select select ""excluded__blocklist_""
select select ""excluded__expired_""
select select ""excluded__location_""
select select ""excluded""
select select ""excluded__location_""
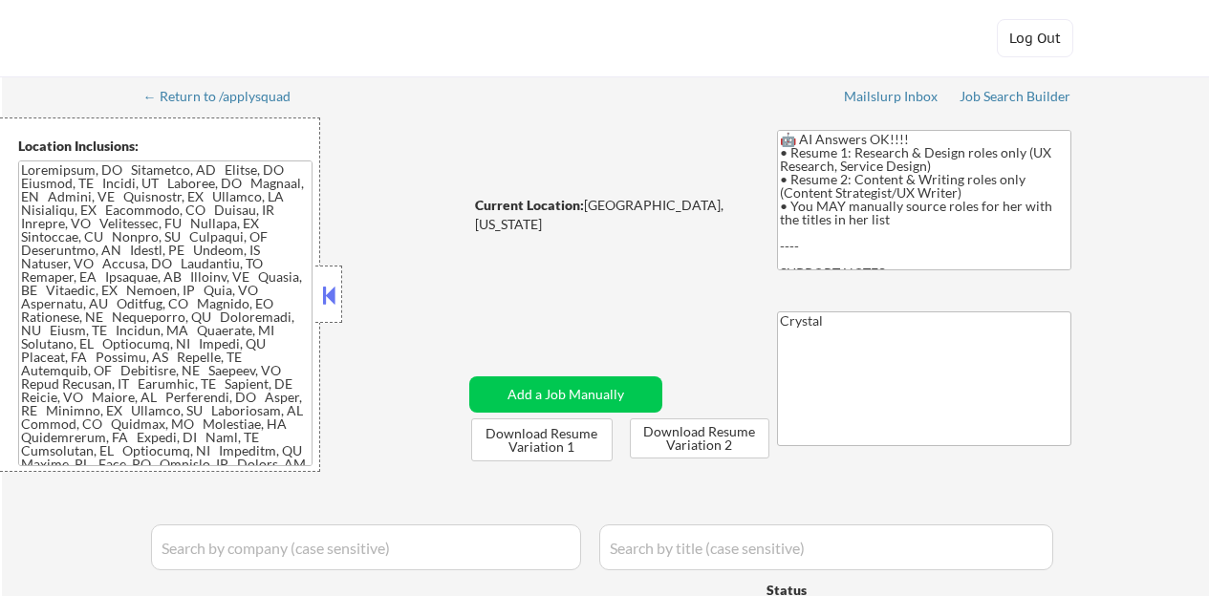
select select ""excluded""
select select ""excluded__bad_match_""
select select ""excluded__salary_""
select select ""excluded__expired_""
select select ""excluded__bad_match_""
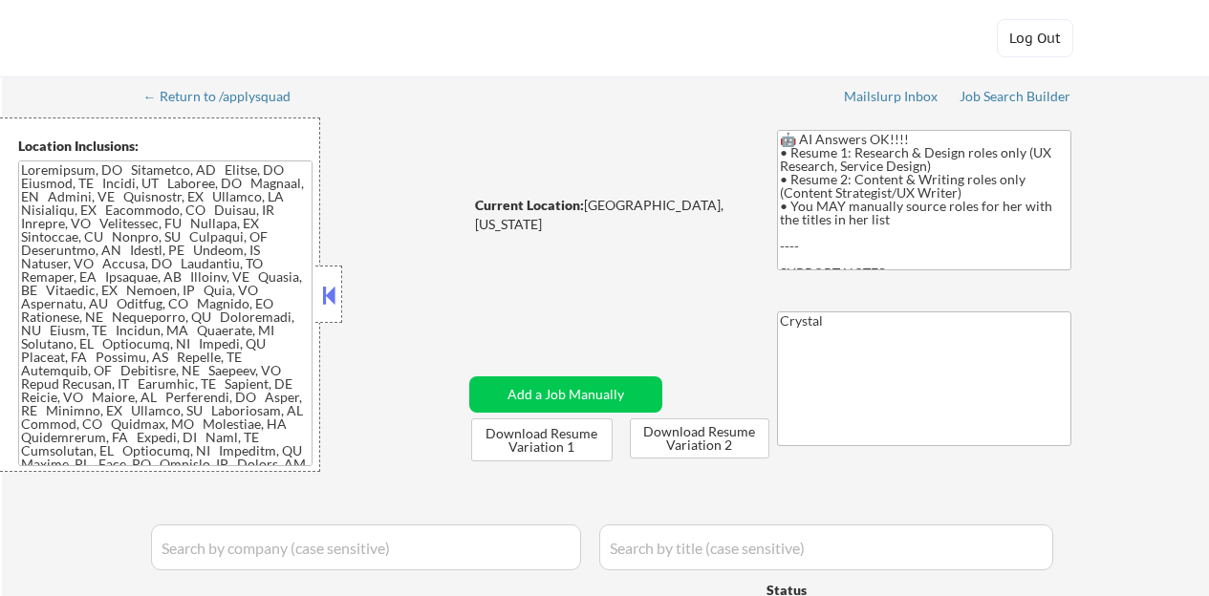
select select ""excluded""
select select ""excluded__salary_""
select select ""excluded__bad_match_""
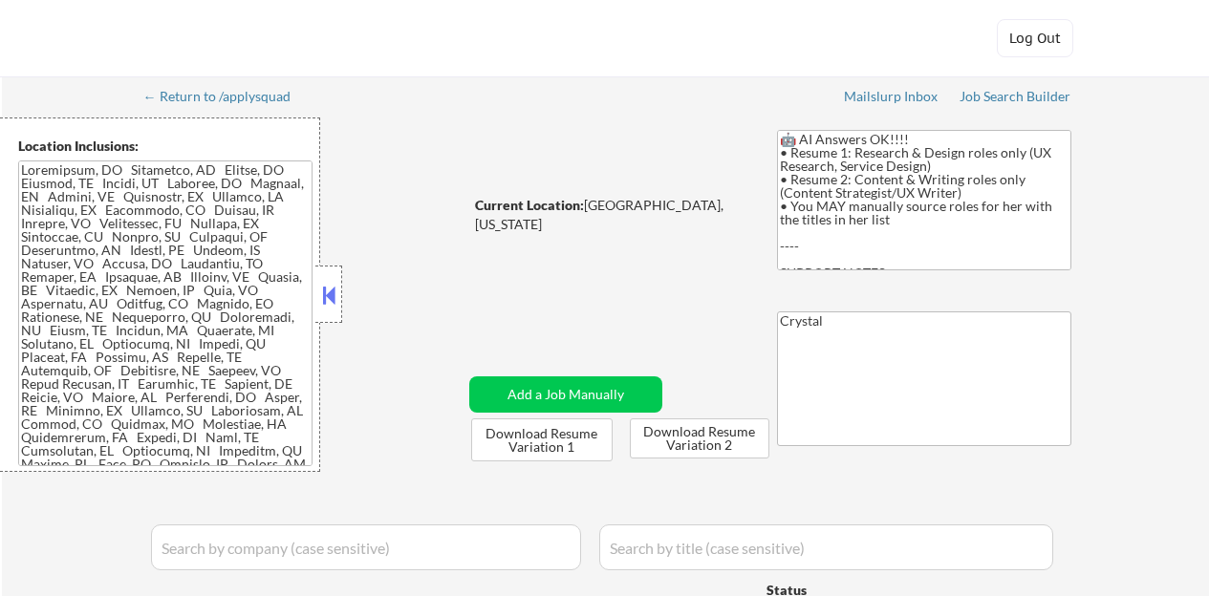
select select ""excluded__expired_""
select select ""pending""
select select ""excluded__bad_match_""
select select ""excluded__location_""
select select ""excluded""
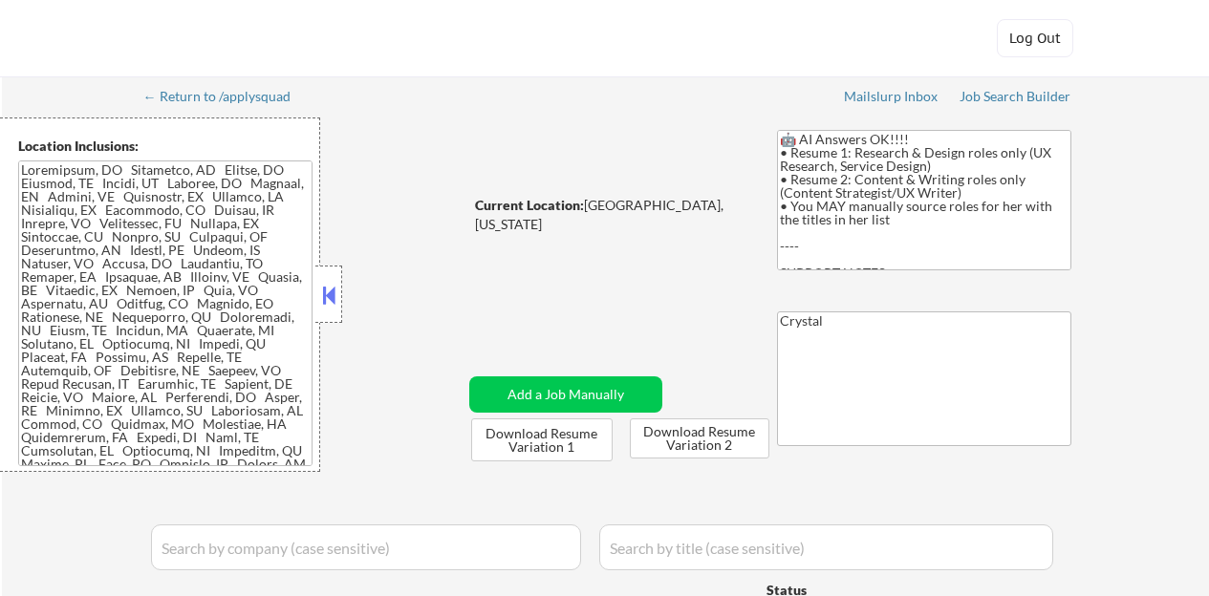
select select ""excluded__bad_match_""
select select ""excluded__location_""
select select ""pending""
select select ""excluded""
select select ""excluded__location_""
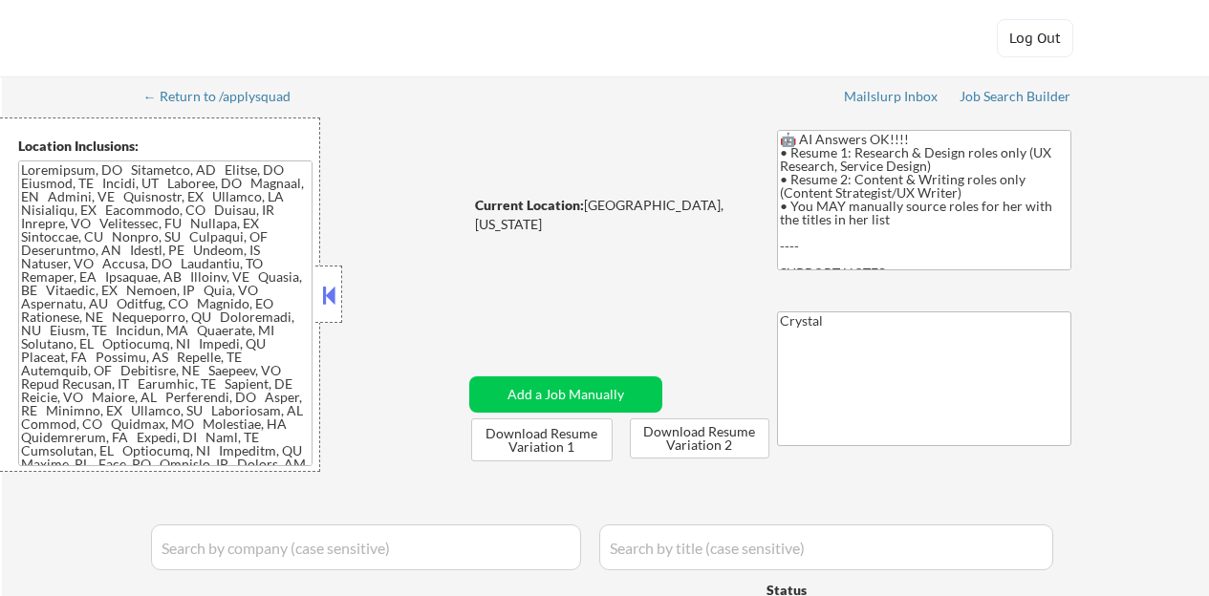
select select ""excluded__salary_""
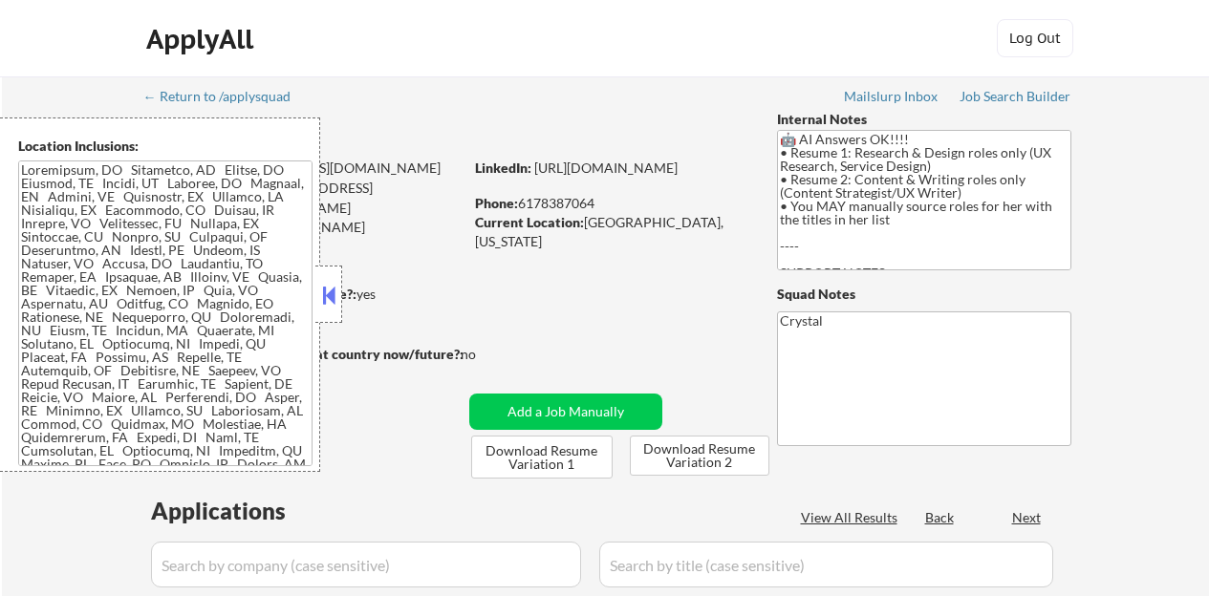
click at [331, 290] on button at bounding box center [328, 295] width 21 height 29
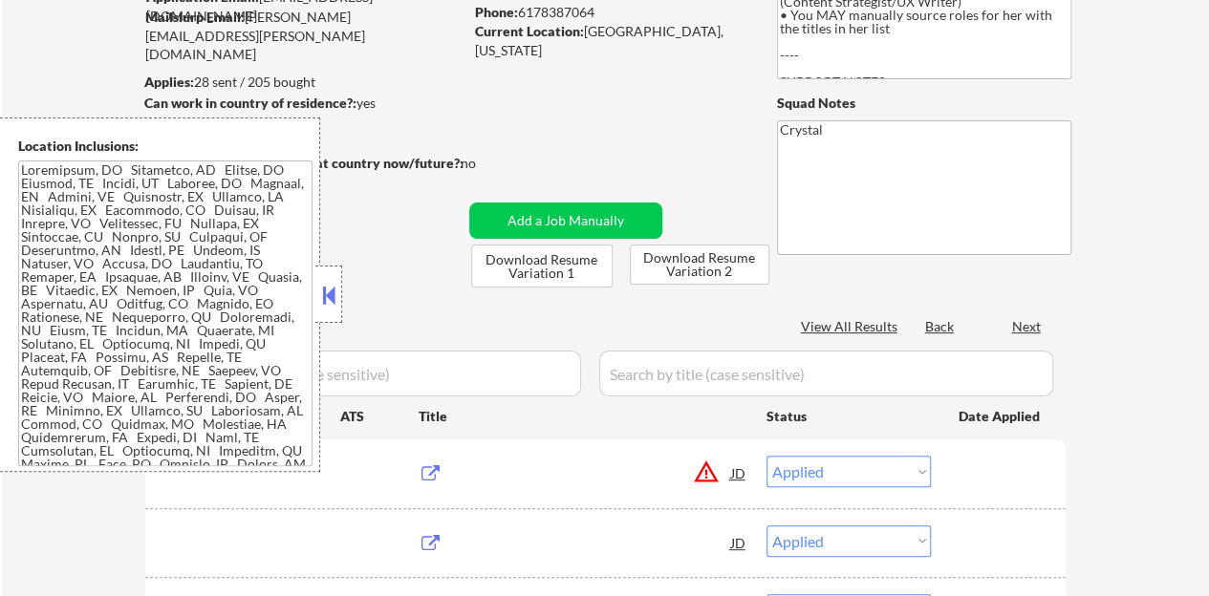
scroll to position [191, 0]
select select ""pending""
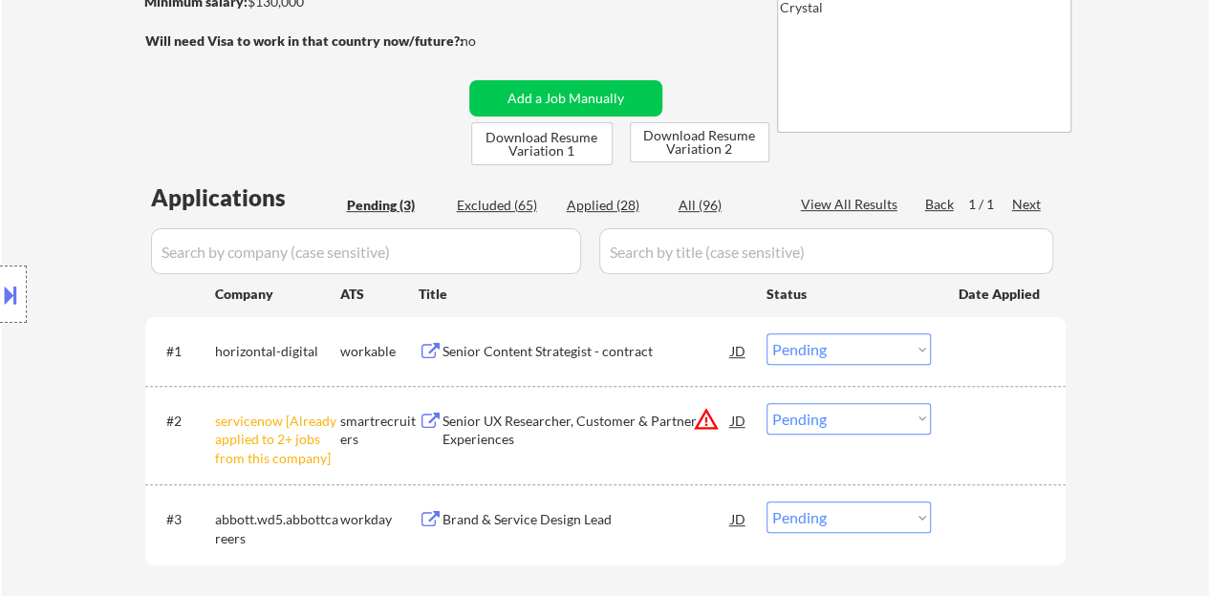
scroll to position [382, 0]
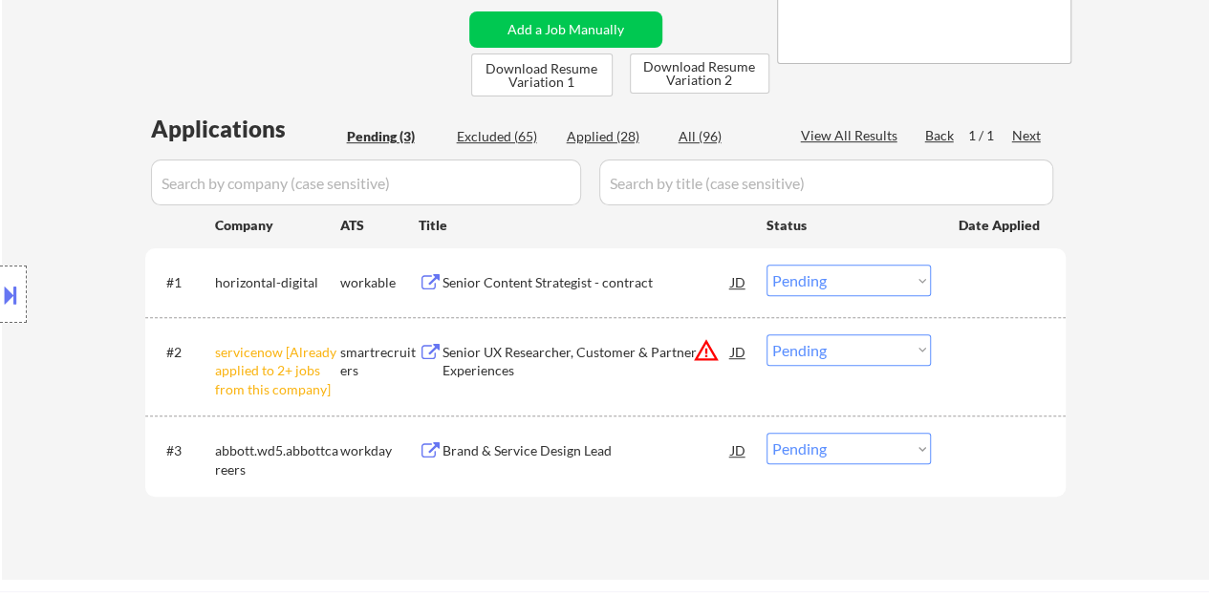
drag, startPoint x: 792, startPoint y: 353, endPoint x: 794, endPoint y: 363, distance: 10.7
click at [792, 353] on select "Choose an option... Pending Applied Excluded (Questions) Excluded (Expired) Exc…" at bounding box center [848, 350] width 164 height 32
click at [766, 334] on select "Choose an option... Pending Applied Excluded (Questions) Excluded (Expired) Exc…" at bounding box center [848, 350] width 164 height 32
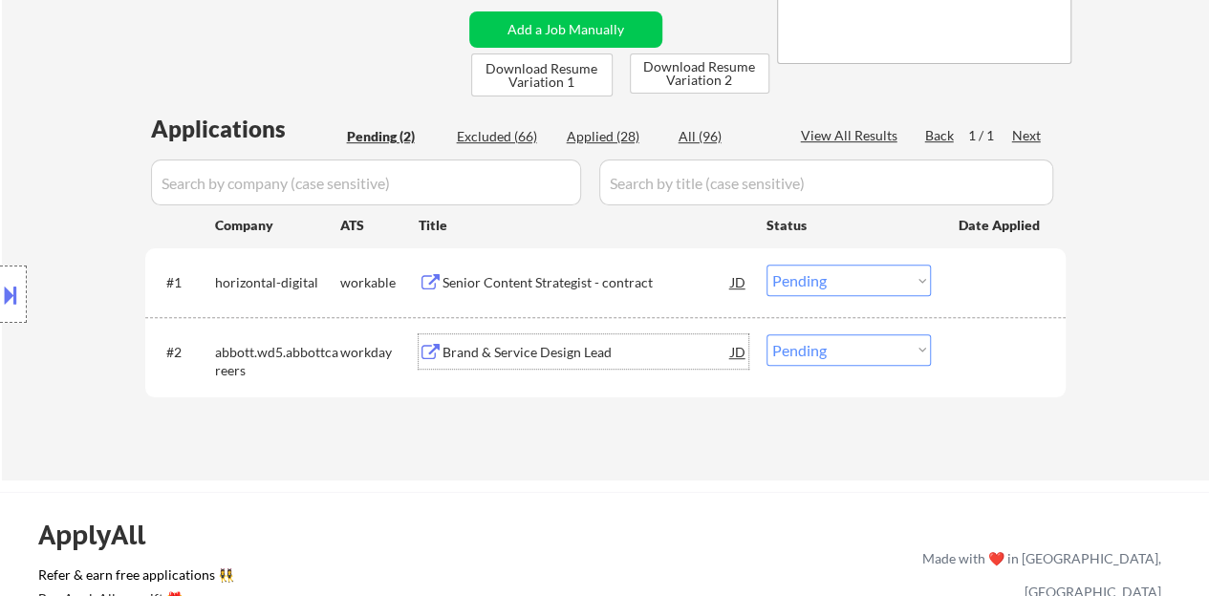
click at [522, 354] on div "Brand & Service Design Lead" at bounding box center [586, 352] width 289 height 19
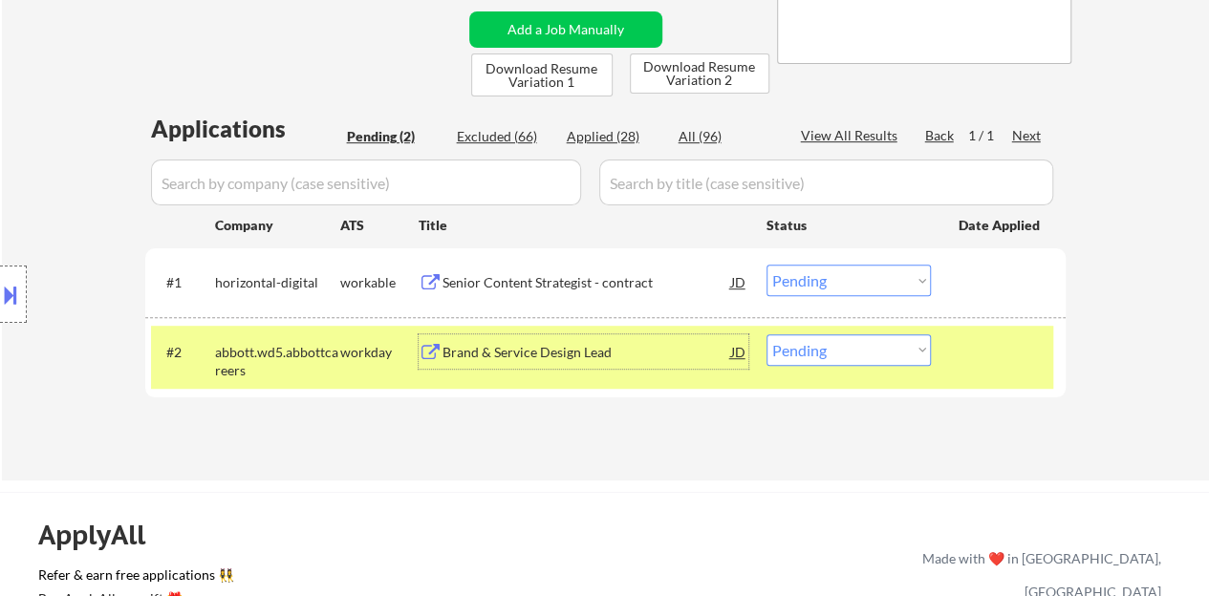
click at [832, 360] on select "Choose an option... Pending Applied Excluded (Questions) Excluded (Expired) Exc…" at bounding box center [848, 350] width 164 height 32
select select ""excluded__bad_match_""
click at [766, 334] on select "Choose an option... Pending Applied Excluded (Questions) Excluded (Expired) Exc…" at bounding box center [848, 350] width 164 height 32
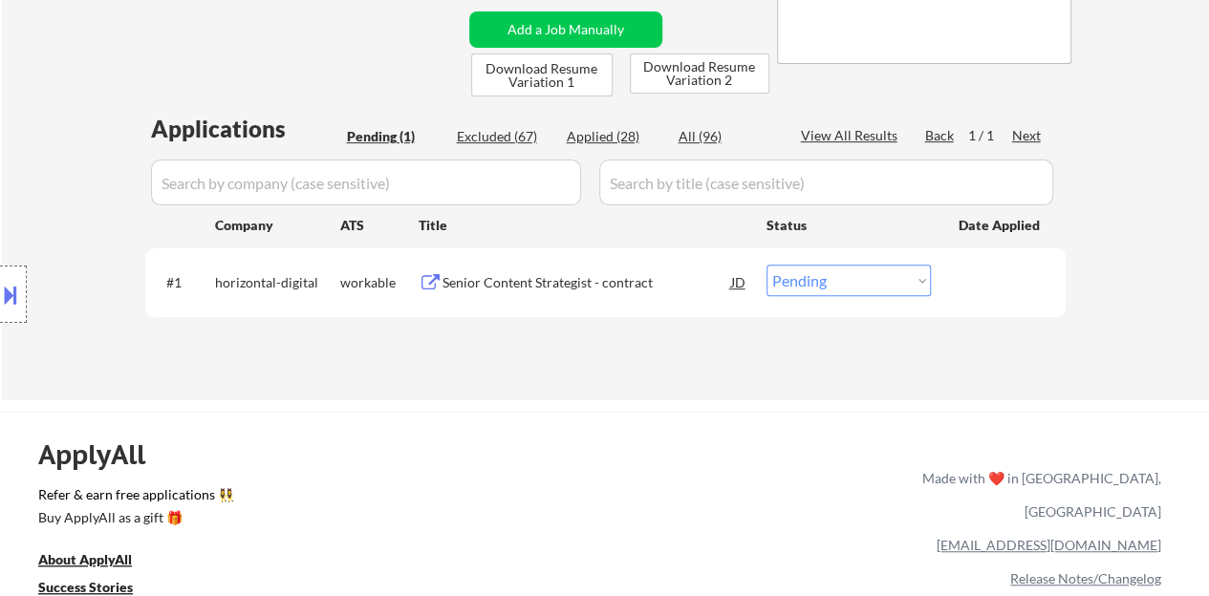
click at [637, 276] on div "Senior Content Strategist - contract" at bounding box center [586, 282] width 289 height 19
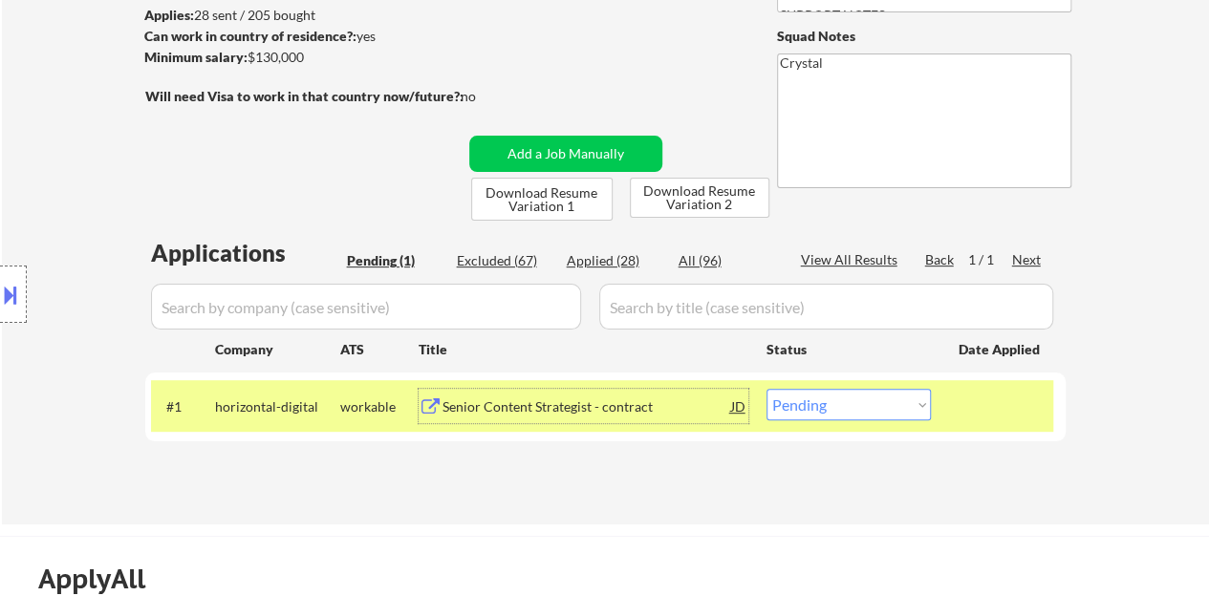
scroll to position [287, 0]
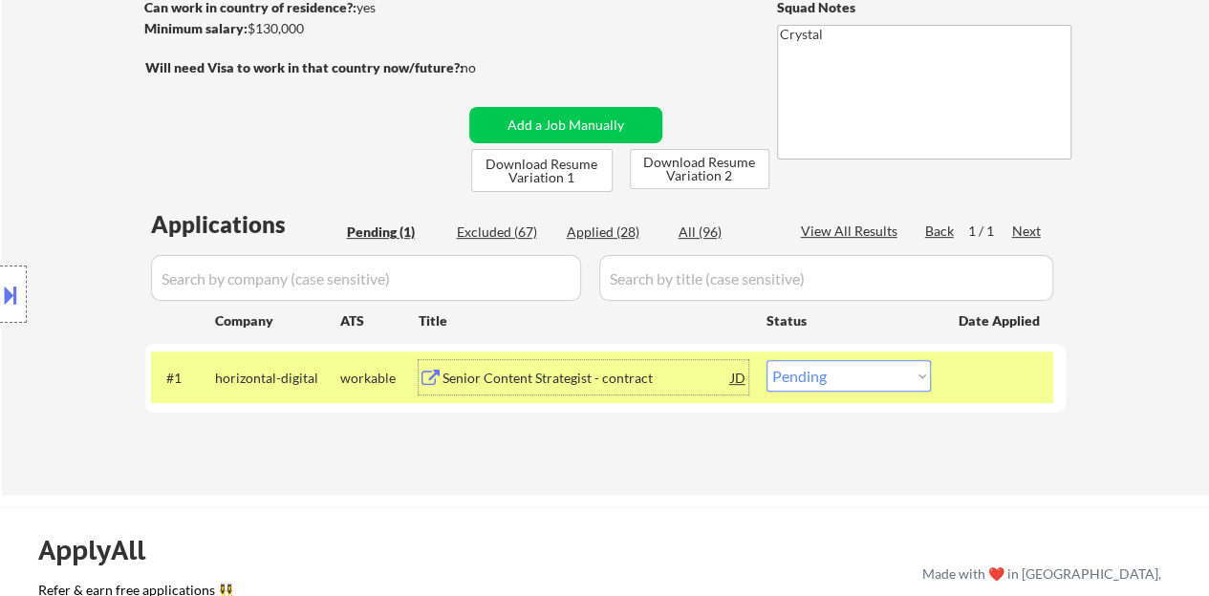
click at [829, 367] on select "Choose an option... Pending Applied Excluded (Questions) Excluded (Expired) Exc…" at bounding box center [848, 376] width 164 height 32
select select ""applied""
click at [766, 360] on select "Choose an option... Pending Applied Excluded (Questions) Excluded (Expired) Exc…" at bounding box center [848, 376] width 164 height 32
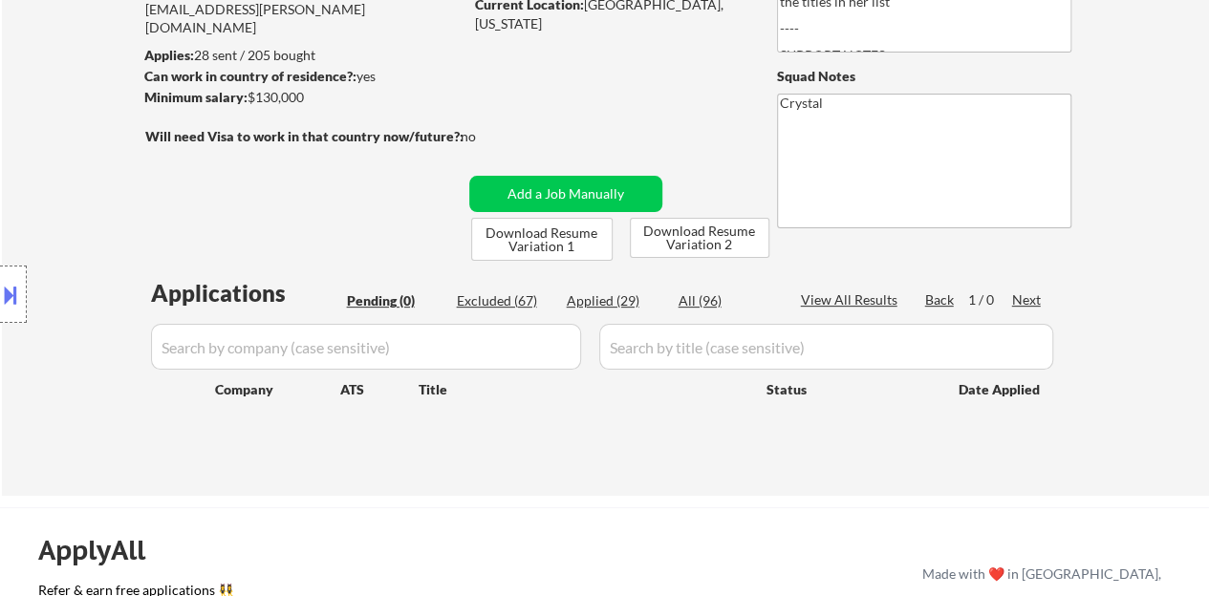
scroll to position [191, 0]
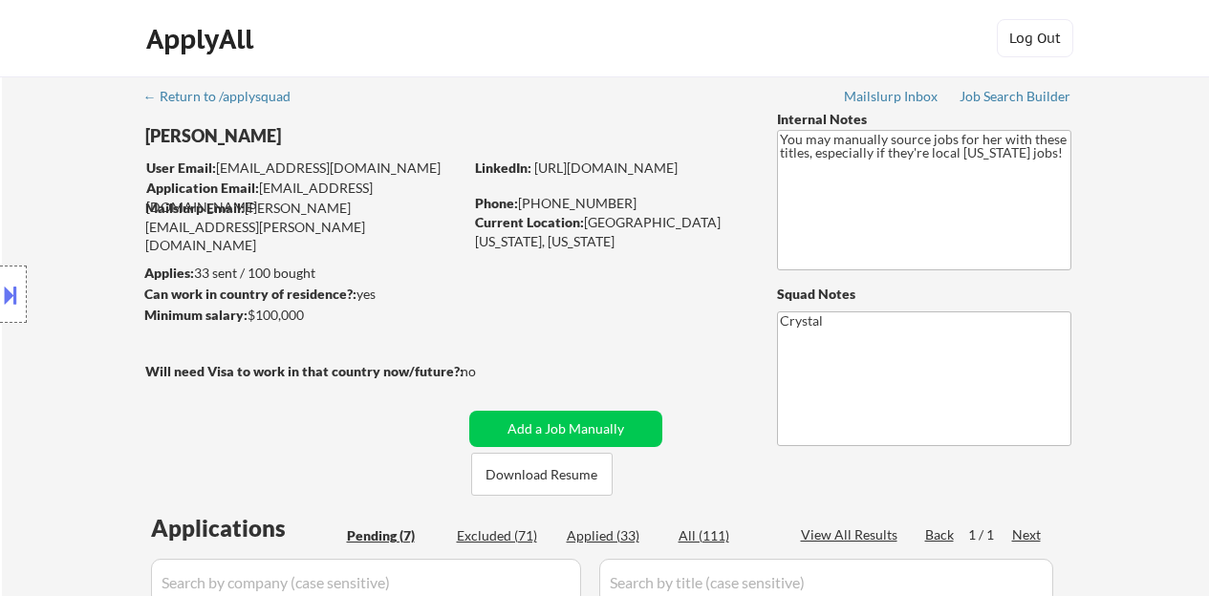
select select ""pending""
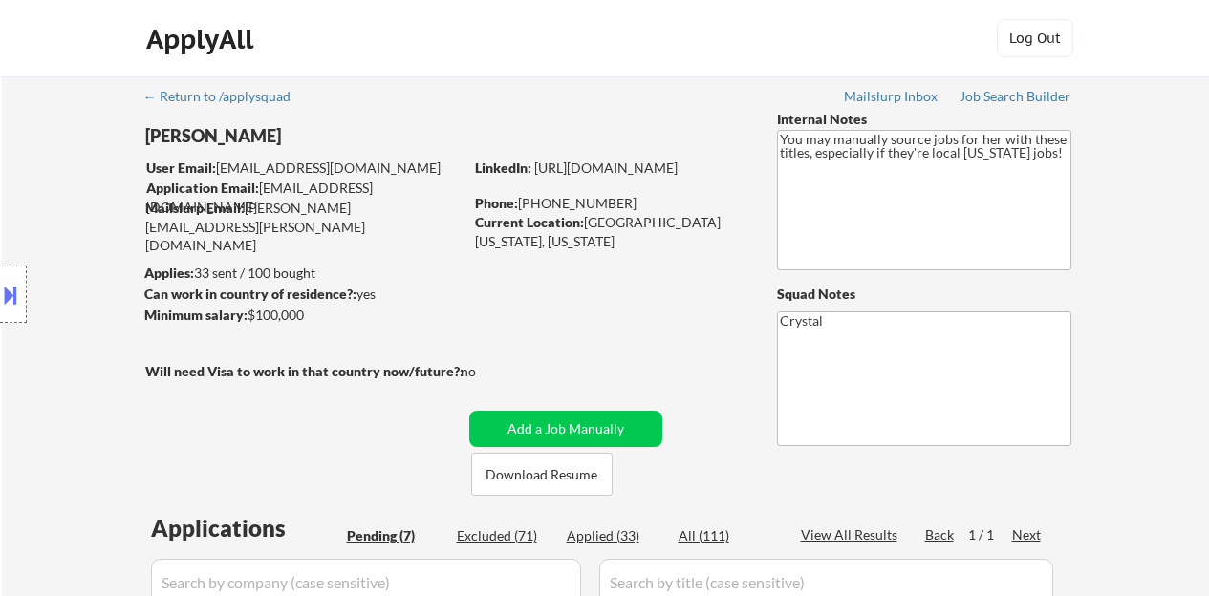
select select ""pending""
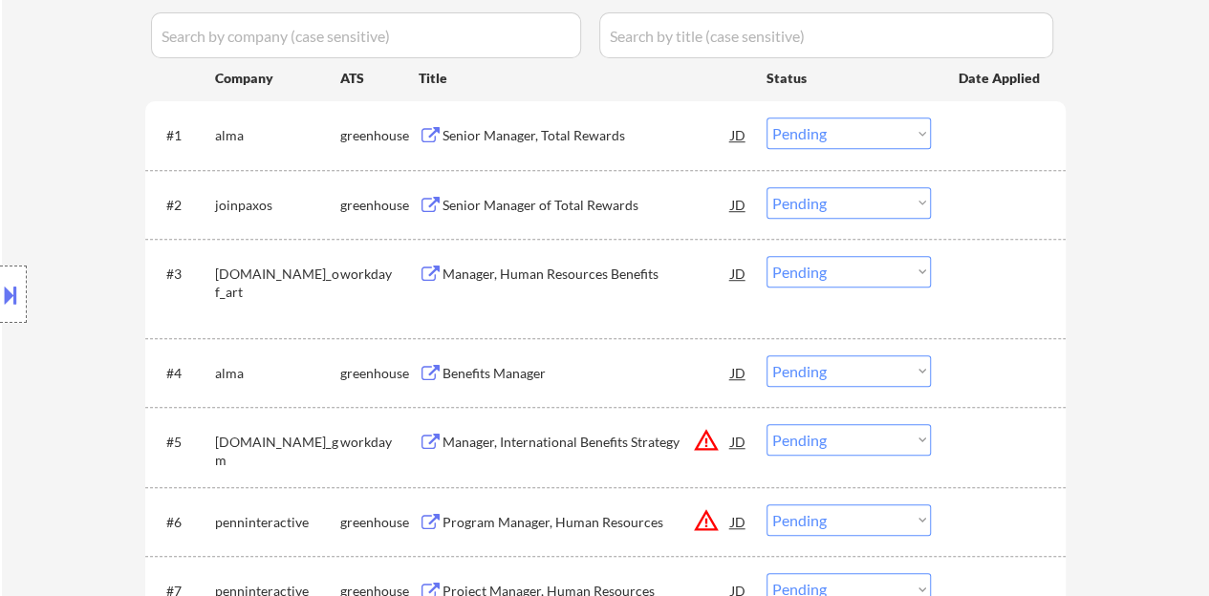
scroll to position [573, 0]
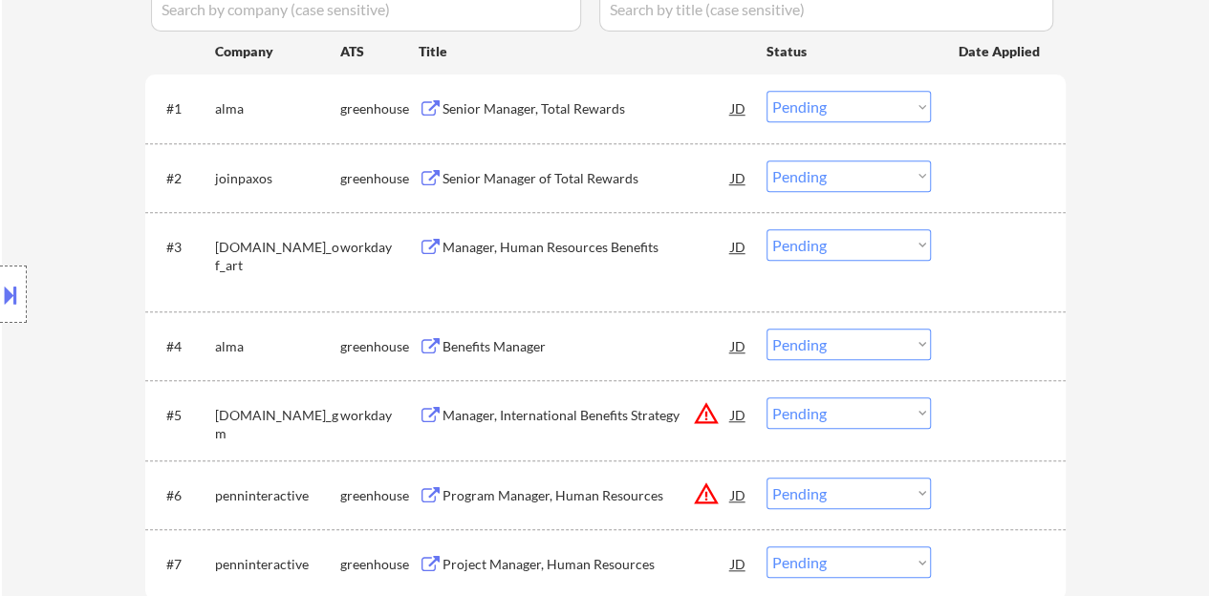
click at [491, 344] on div "Benefits Manager" at bounding box center [586, 346] width 289 height 19
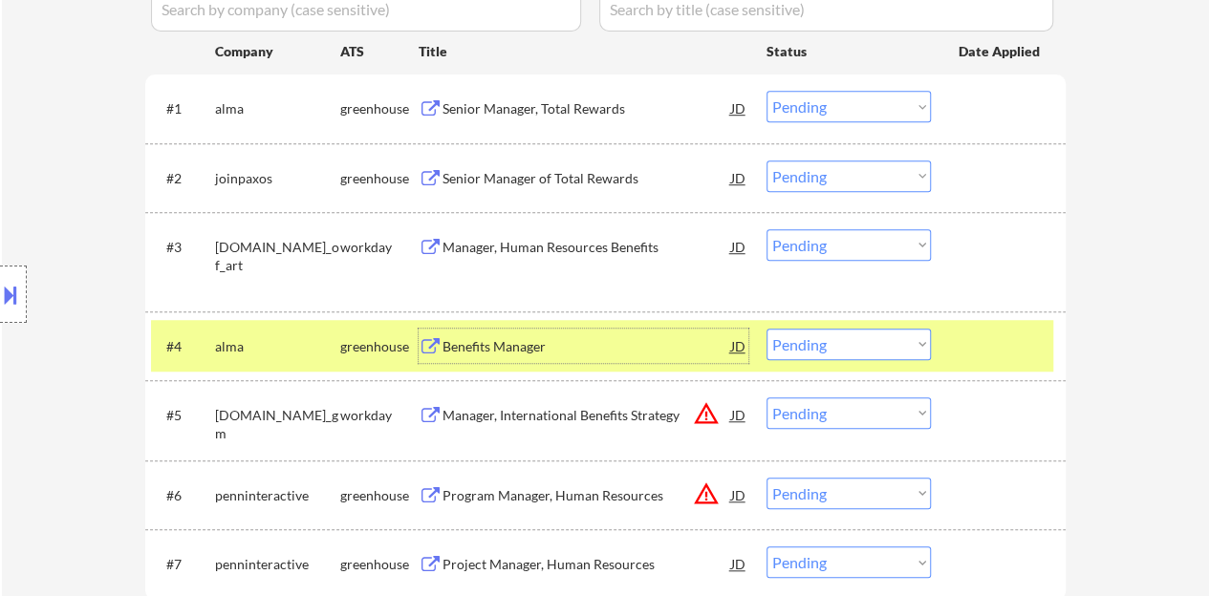
click at [808, 351] on select "Choose an option... Pending Applied Excluded (Questions) Excluded (Expired) Exc…" at bounding box center [848, 345] width 164 height 32
click at [766, 329] on select "Choose an option... Pending Applied Excluded (Questions) Excluded (Expired) Exc…" at bounding box center [848, 345] width 164 height 32
select select ""pending""
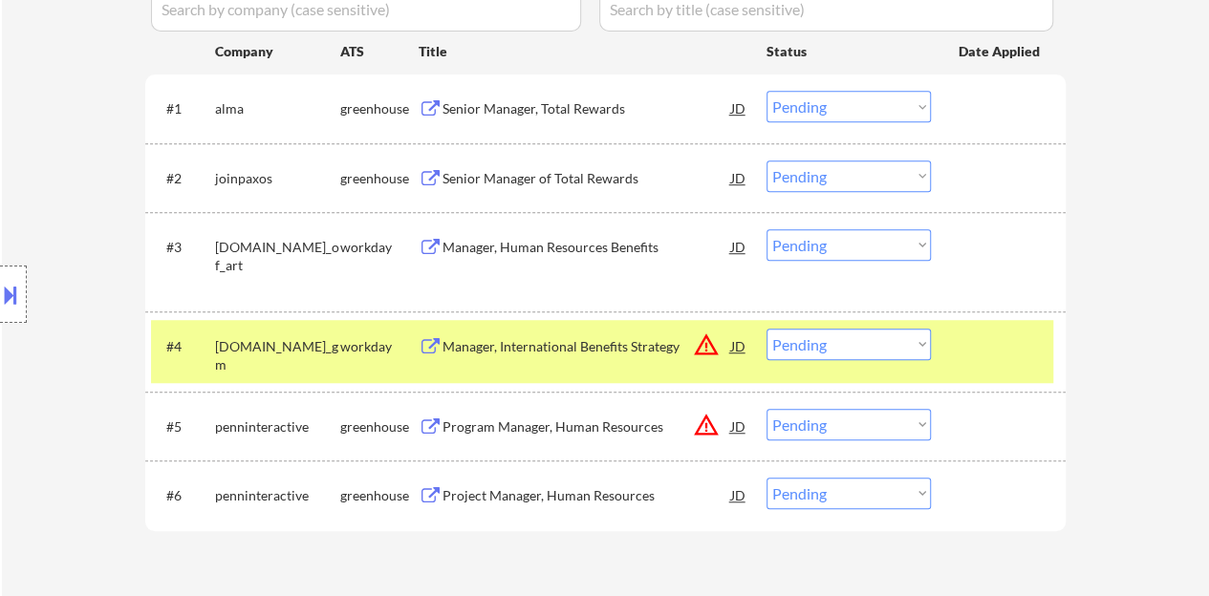
click at [982, 341] on div at bounding box center [1000, 346] width 84 height 34
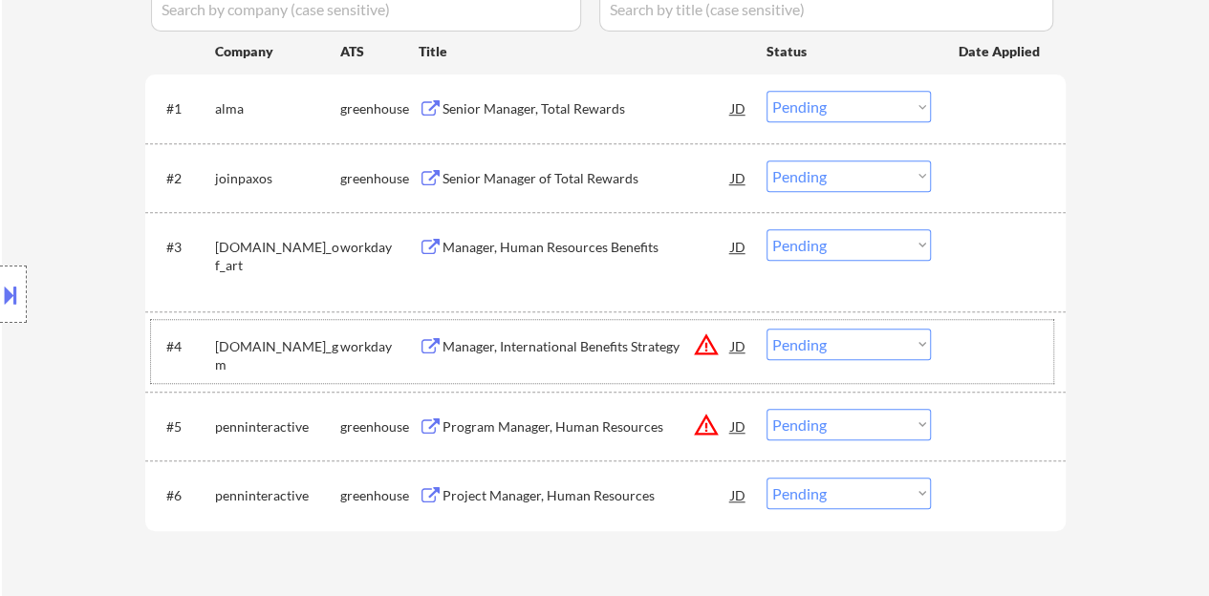
click at [515, 121] on div "Senior Manager, Total Rewards" at bounding box center [586, 108] width 289 height 34
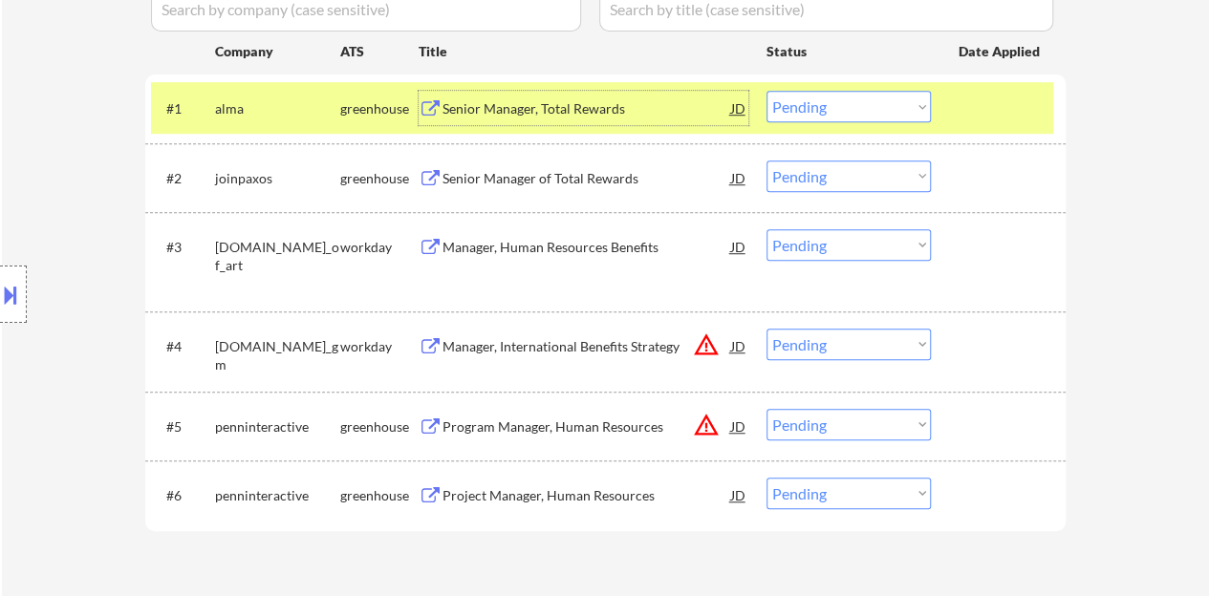
click at [818, 105] on select "Choose an option... Pending Applied Excluded (Questions) Excluded (Expired) Exc…" at bounding box center [848, 107] width 164 height 32
click at [766, 91] on select "Choose an option... Pending Applied Excluded (Questions) Excluded (Expired) Exc…" at bounding box center [848, 107] width 164 height 32
select select ""pending""
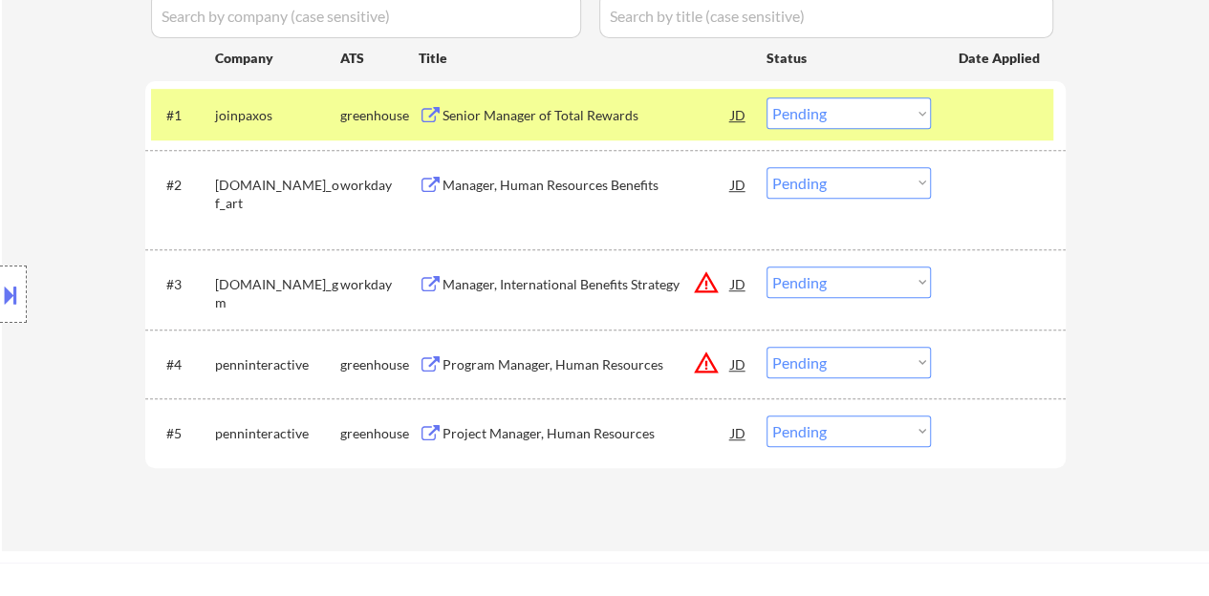
scroll to position [478, 0]
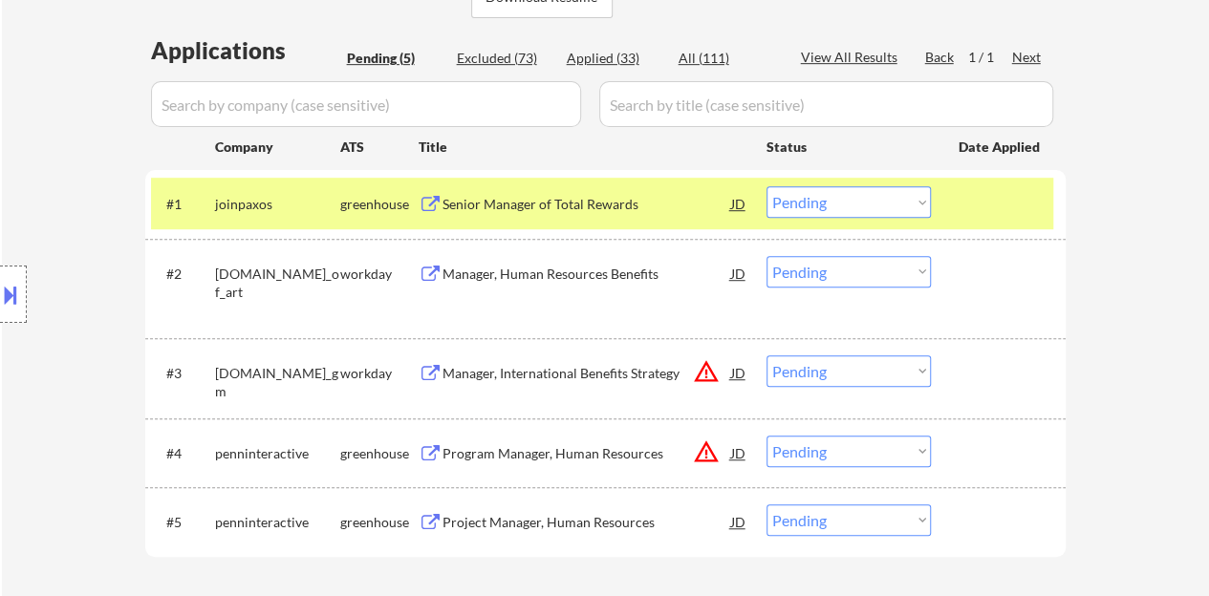
click at [951, 207] on div "#1 joinpaxos greenhouse Senior Manager of Total Rewards JD Choose an option... …" at bounding box center [602, 204] width 902 height 52
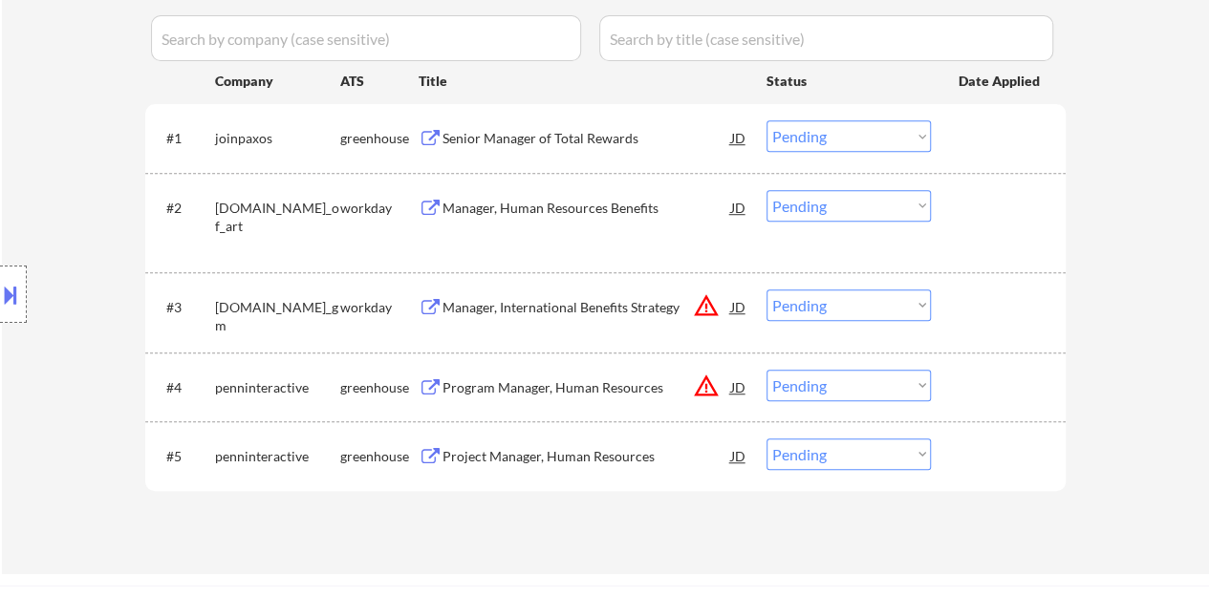
scroll to position [573, 0]
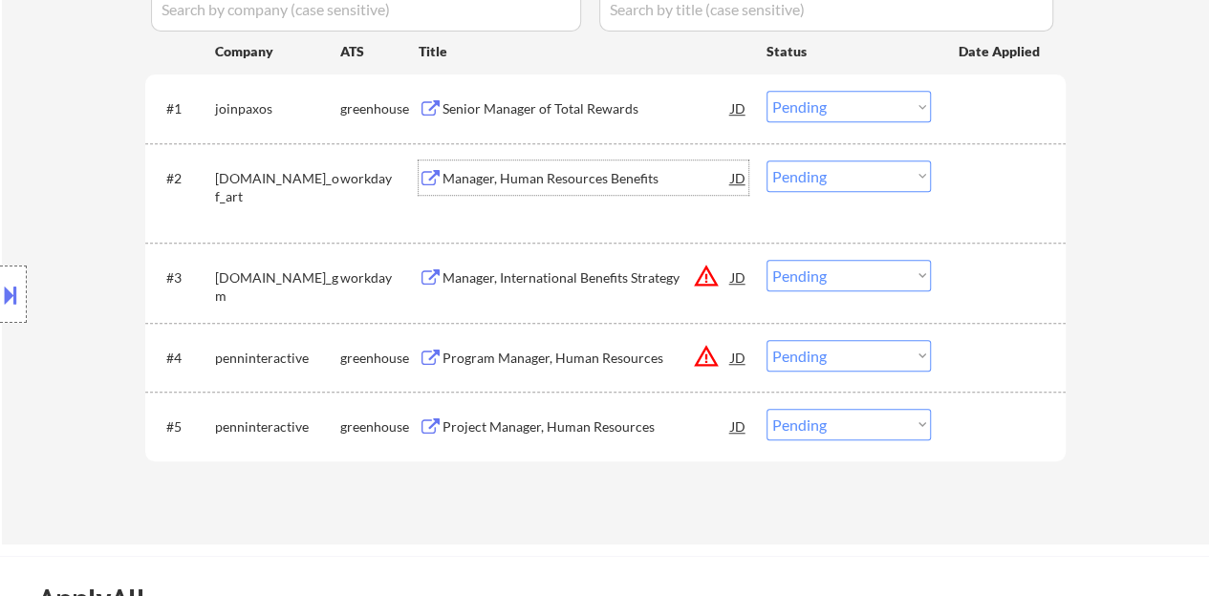
click at [499, 182] on div "Manager, Human Resources Benefits" at bounding box center [586, 178] width 289 height 19
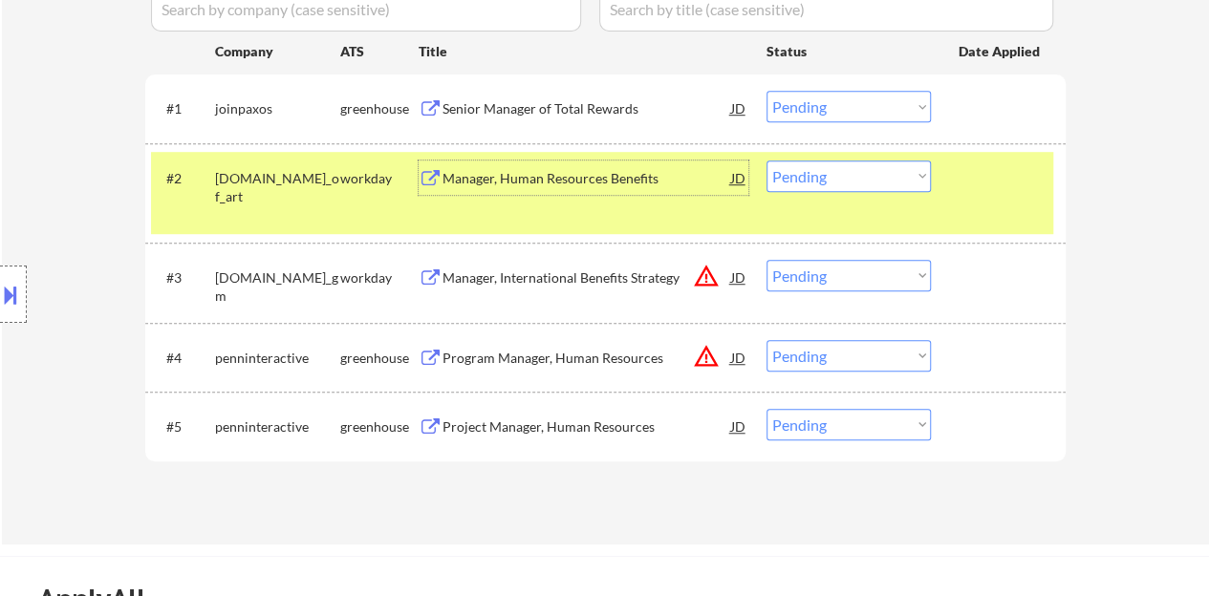
click at [887, 184] on select "Choose an option... Pending Applied Excluded (Questions) Excluded (Expired) Exc…" at bounding box center [848, 177] width 164 height 32
click at [766, 161] on select "Choose an option... Pending Applied Excluded (Questions) Excluded (Expired) Exc…" at bounding box center [848, 177] width 164 height 32
select select ""pending""
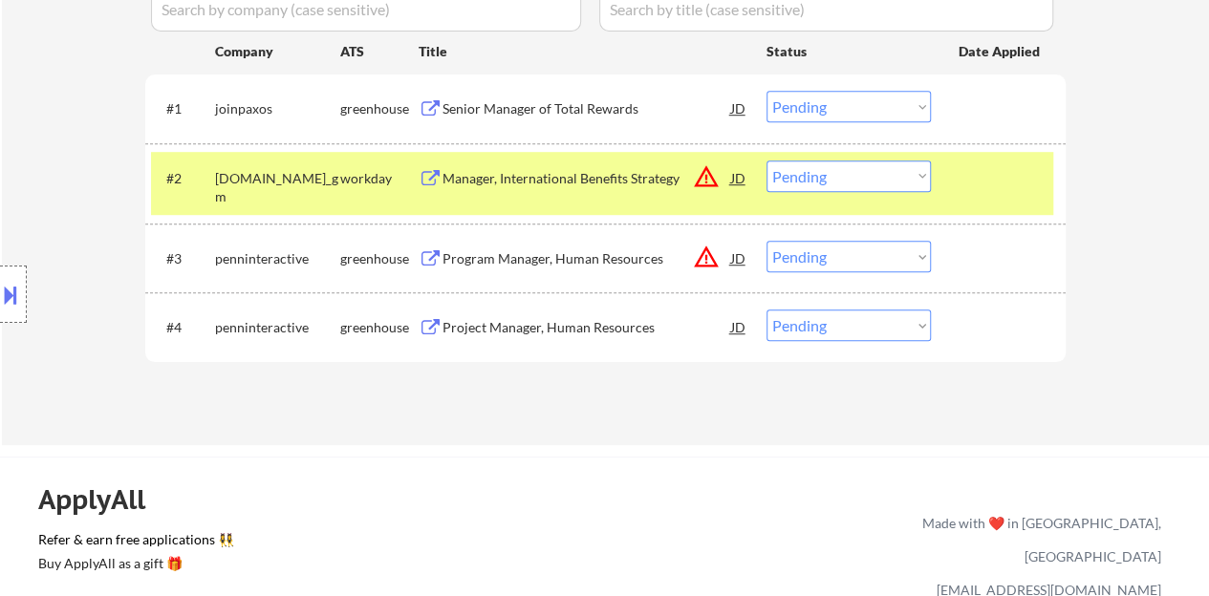
click at [965, 185] on div at bounding box center [1000, 178] width 84 height 34
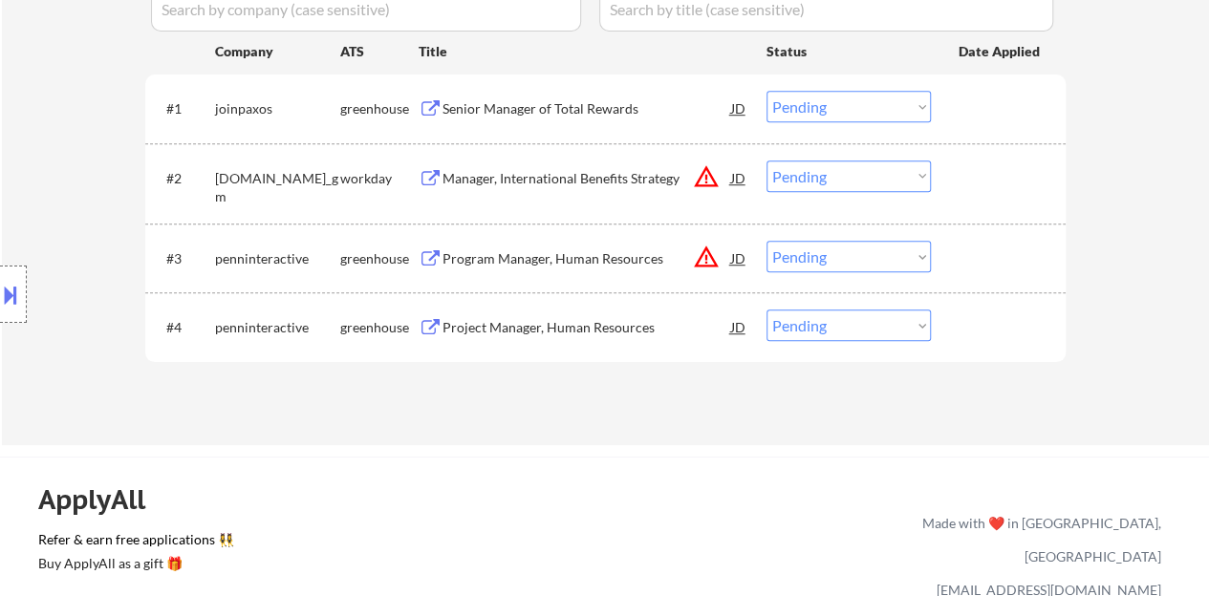
click at [738, 255] on div "JD" at bounding box center [738, 258] width 19 height 34
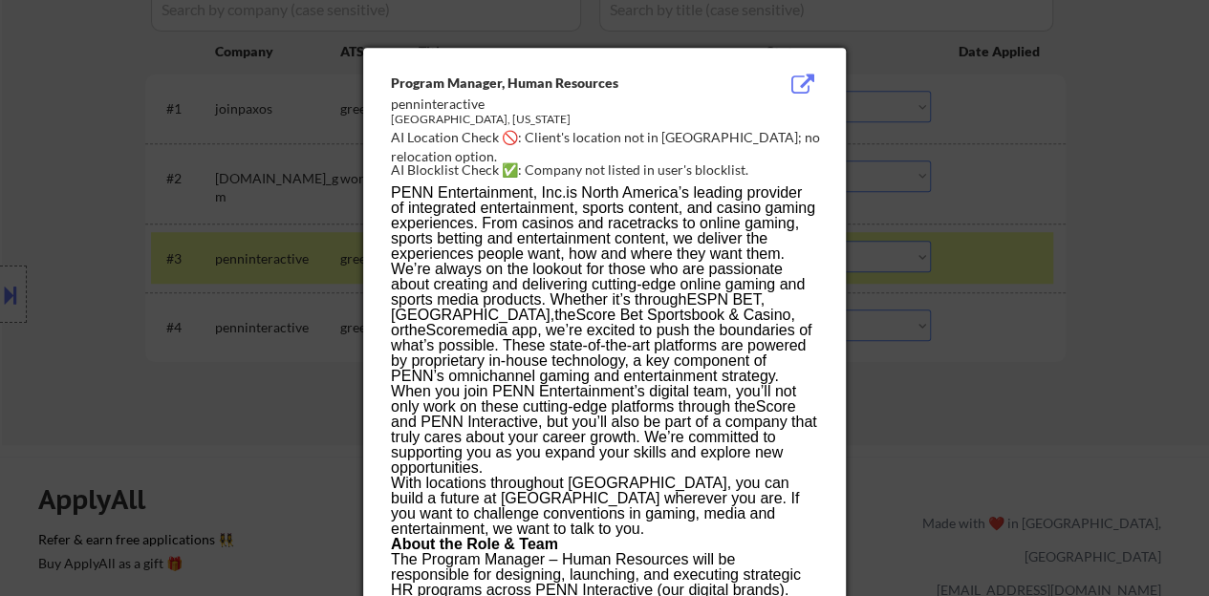
click at [283, 293] on div at bounding box center [604, 298] width 1209 height 596
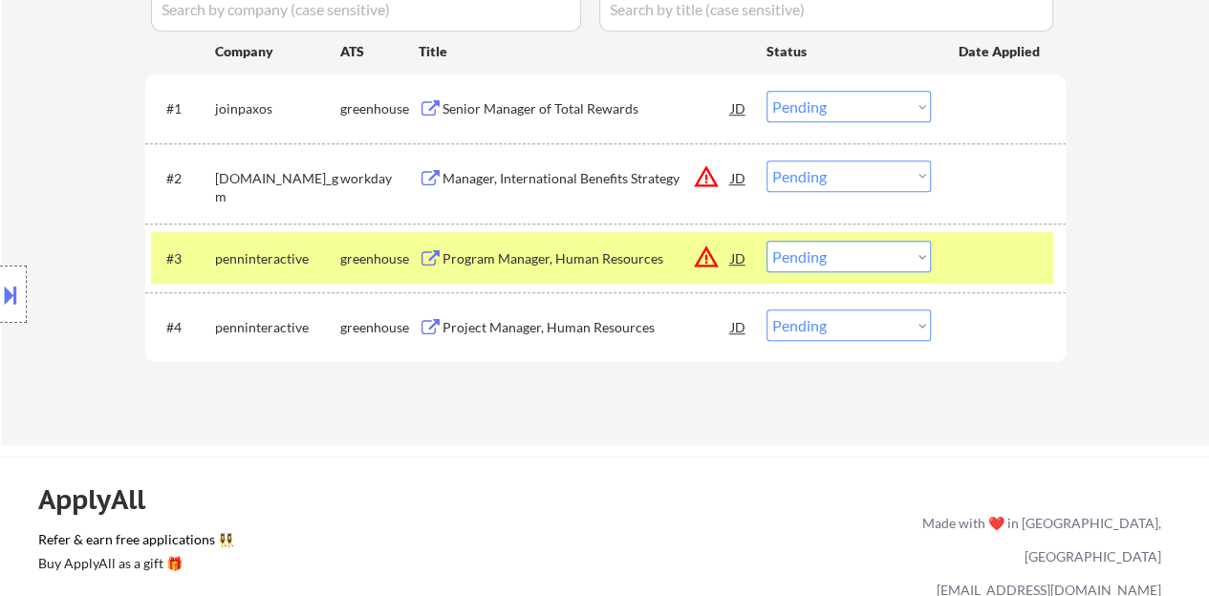
click at [24, 286] on div at bounding box center [13, 294] width 27 height 57
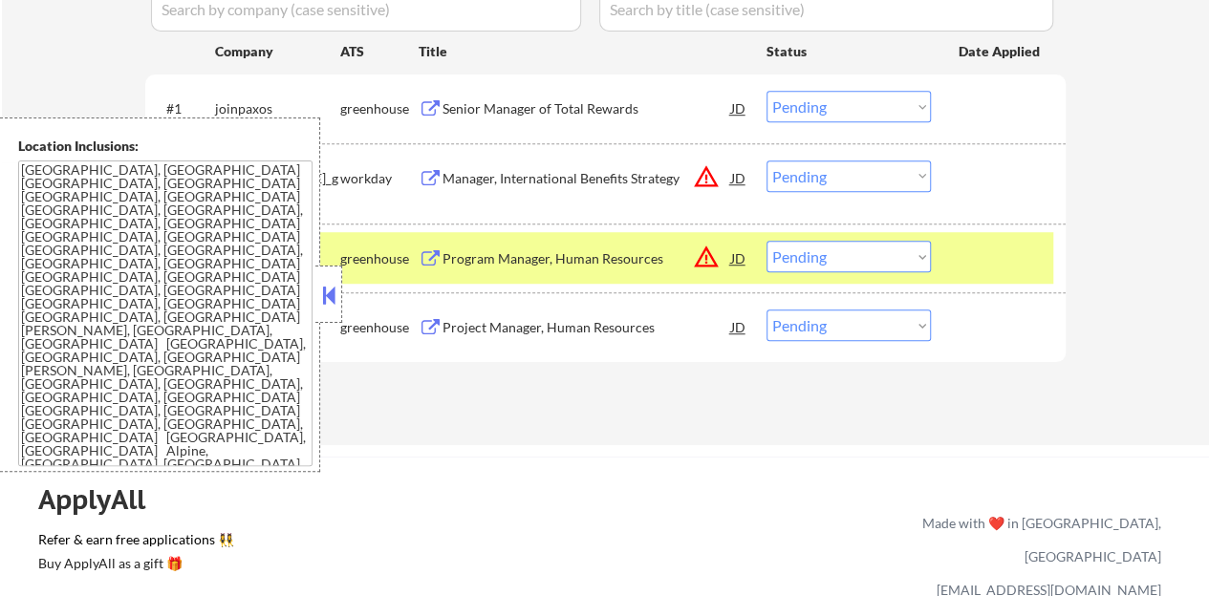
click at [328, 287] on button at bounding box center [328, 295] width 21 height 29
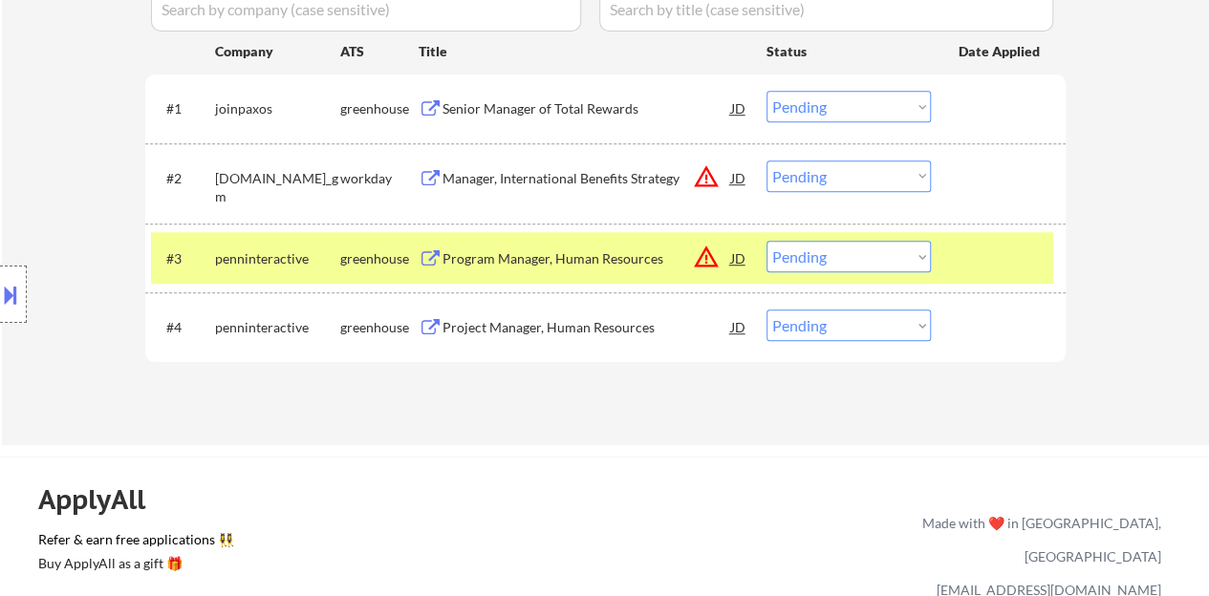
click at [1001, 255] on div at bounding box center [1000, 258] width 84 height 34
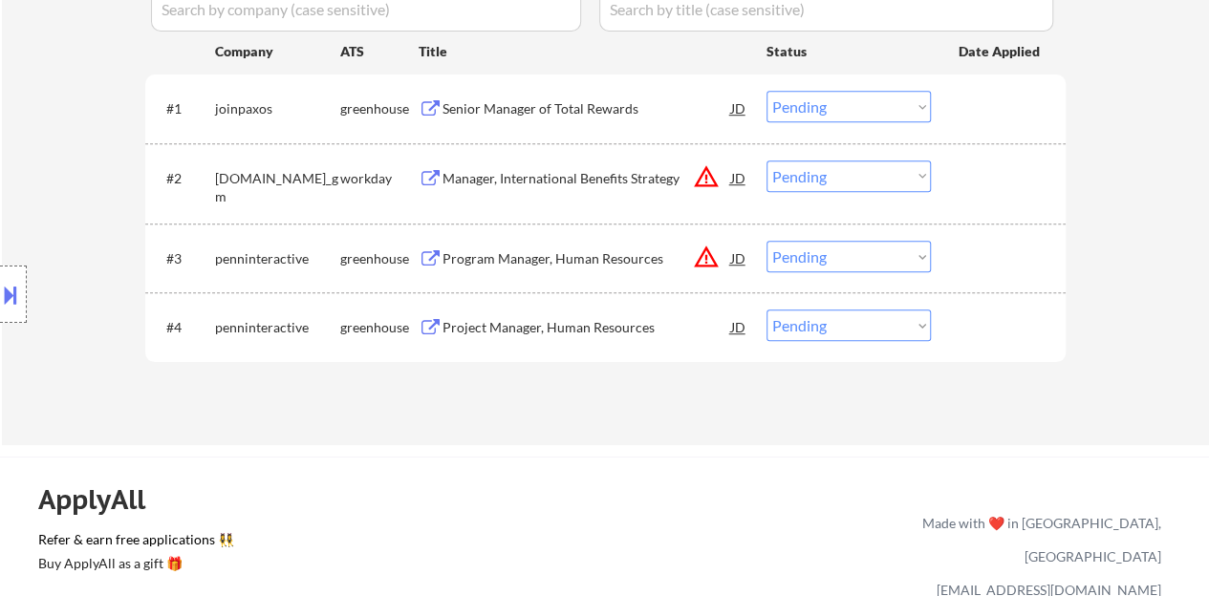
scroll to position [478, 0]
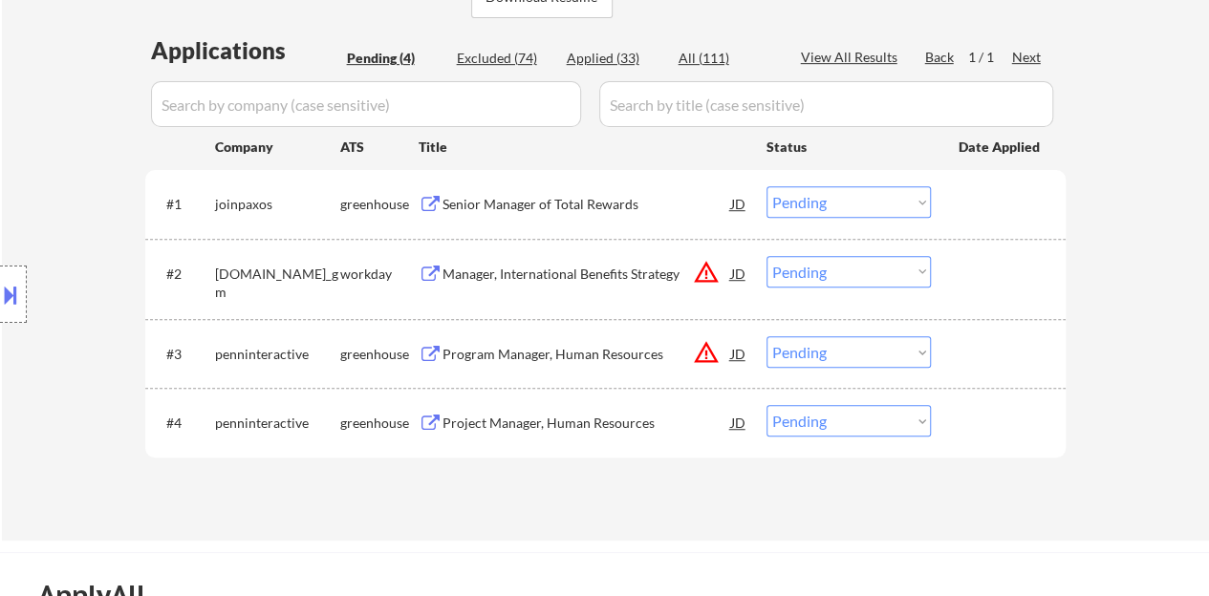
click at [547, 195] on div "Senior Manager of Total Rewards" at bounding box center [586, 204] width 289 height 19
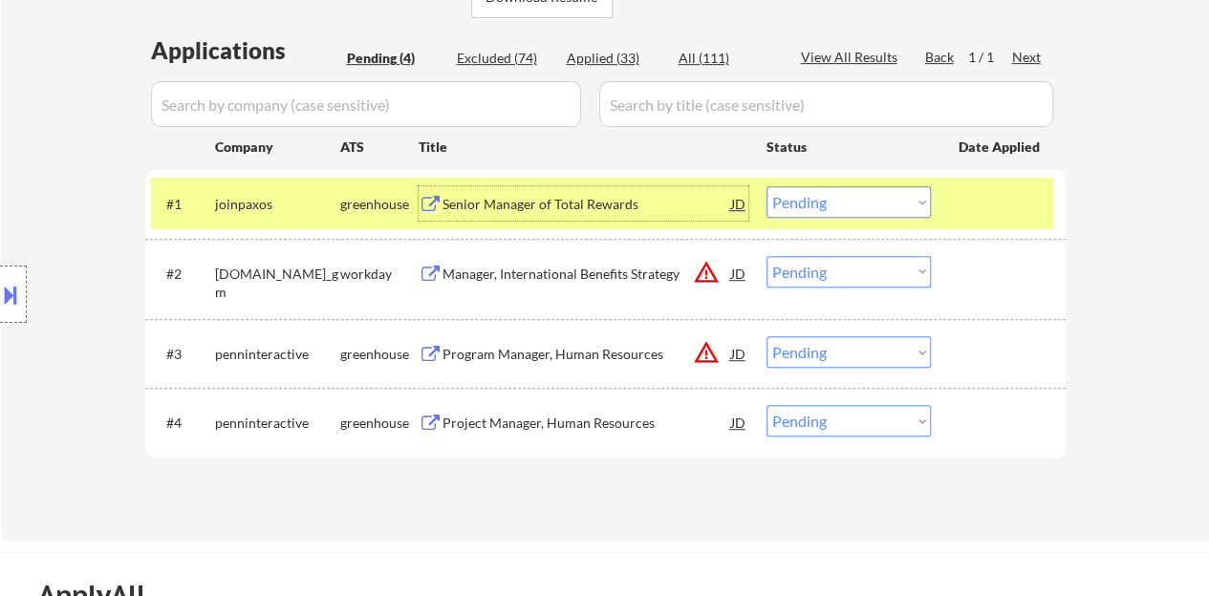
click at [741, 207] on div "JD" at bounding box center [738, 203] width 19 height 34
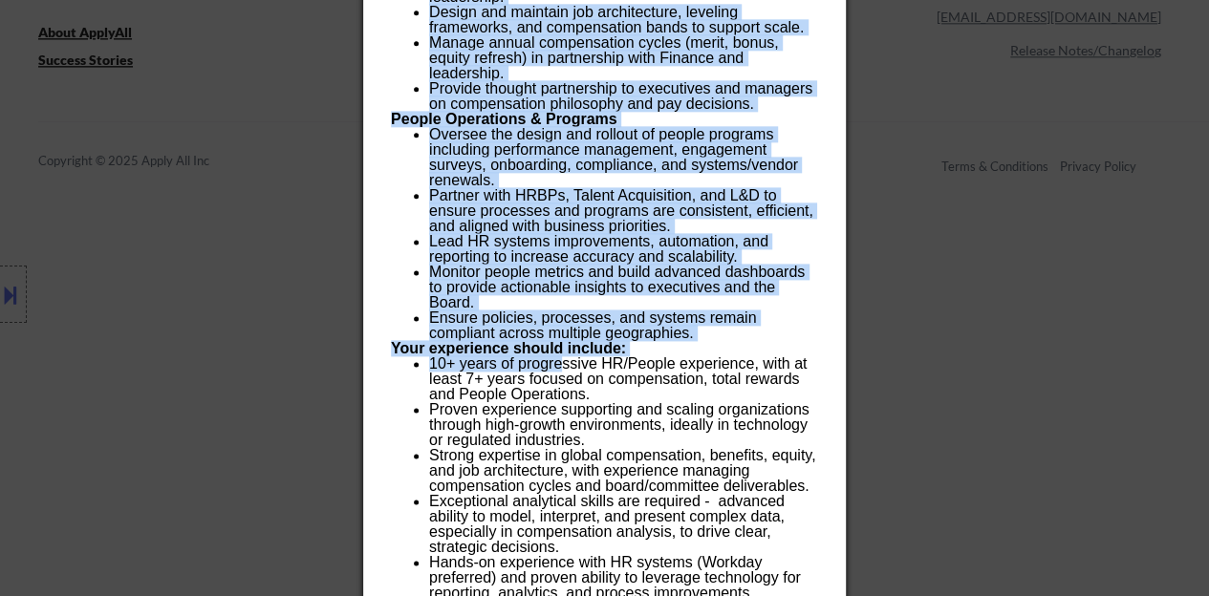
scroll to position [1721, 0]
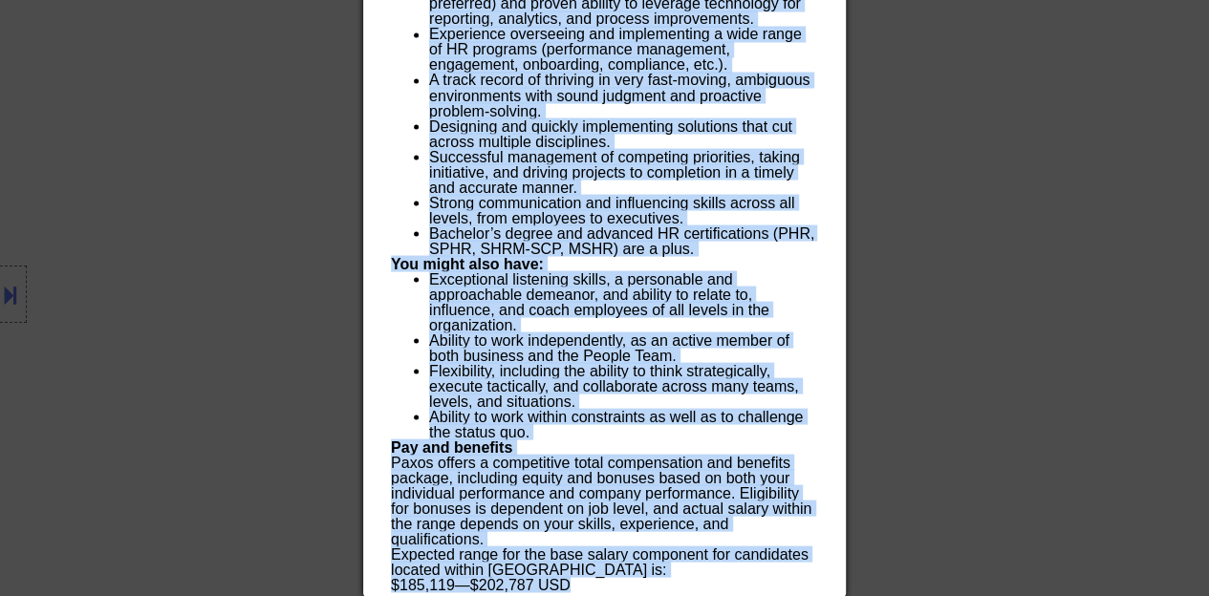
drag, startPoint x: 405, startPoint y: 89, endPoint x: 619, endPoint y: 585, distance: 540.1
copy div "Senior Manager of Total Rewards joinpaxos Remote - United States AI Location Ch…"
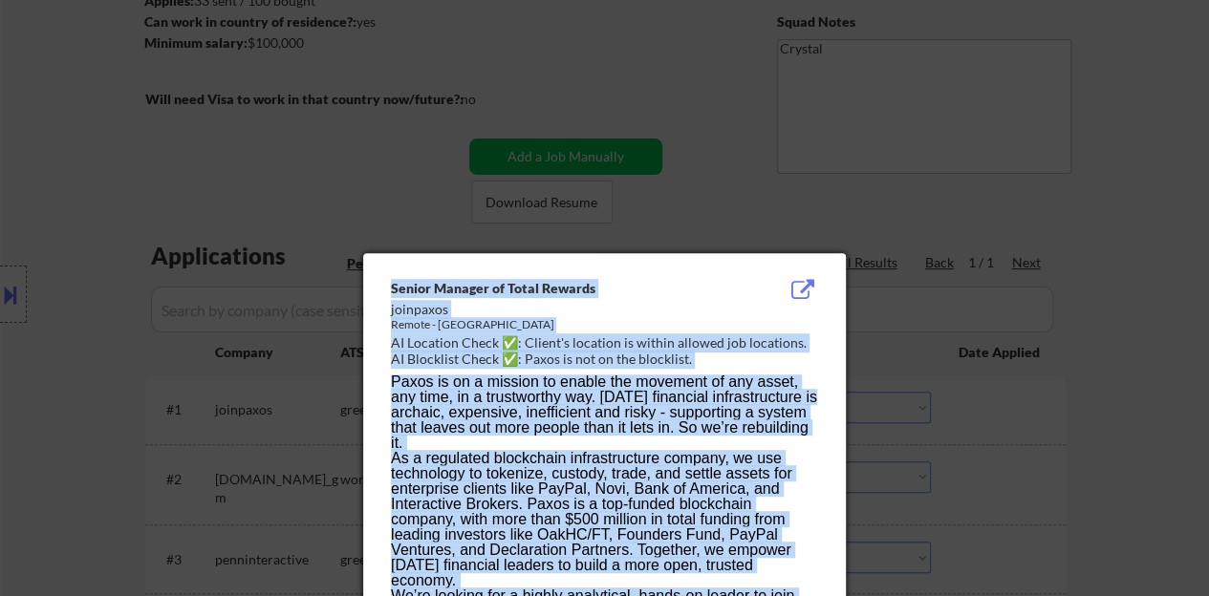
scroll to position [383, 0]
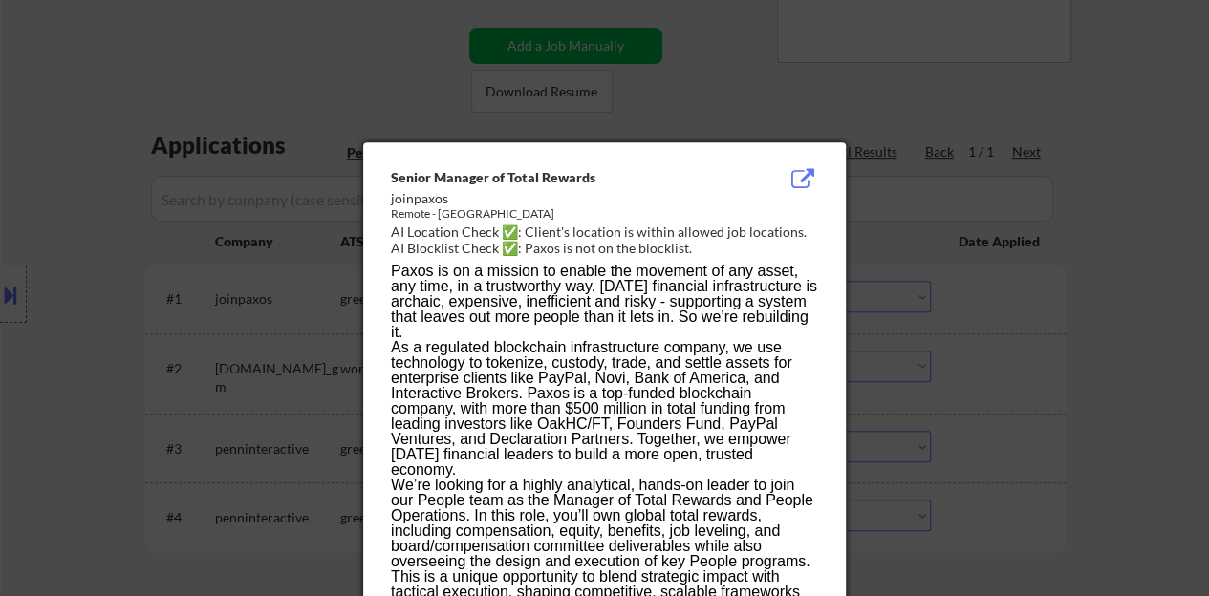
click at [998, 253] on div at bounding box center [604, 298] width 1209 height 596
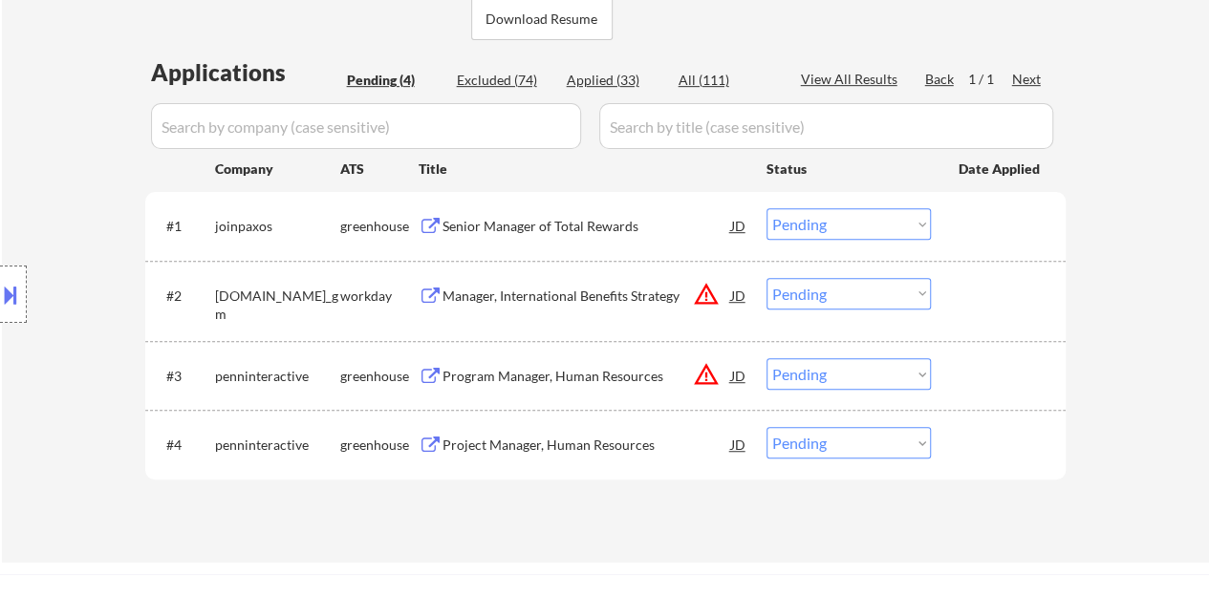
scroll to position [479, 0]
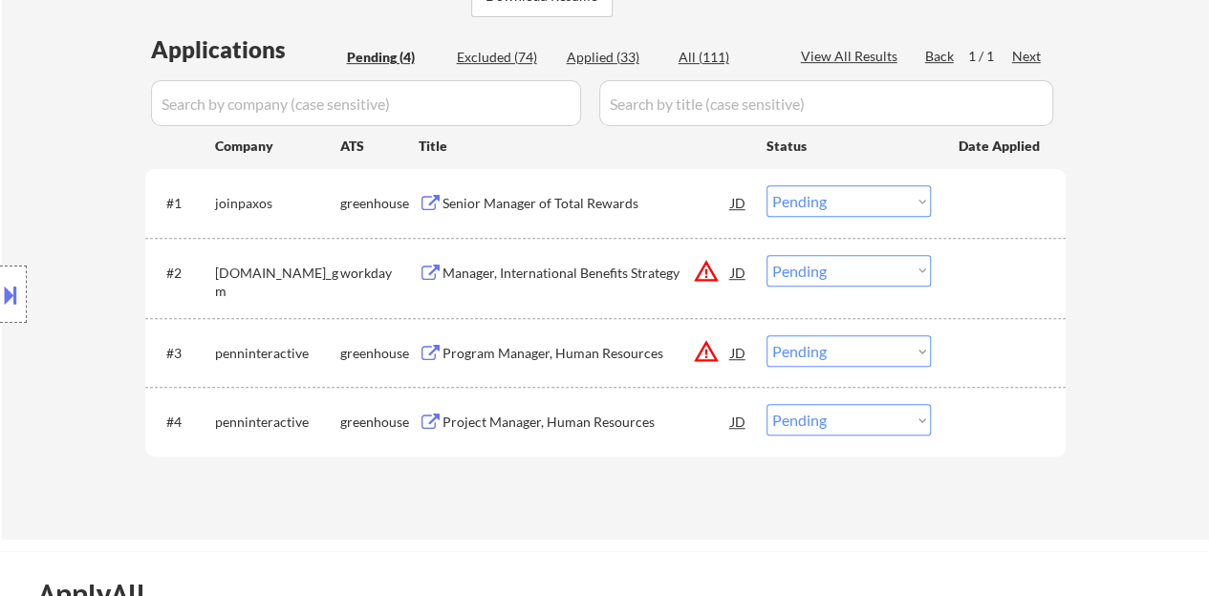
click at [830, 188] on select "Choose an option... Pending Applied Excluded (Questions) Excluded (Expired) Exc…" at bounding box center [848, 201] width 164 height 32
click at [830, 196] on select "Choose an option... Pending Applied Excluded (Questions) Excluded (Expired) Exc…" at bounding box center [848, 201] width 164 height 32
click at [794, 192] on select "Choose an option... Pending Applied Excluded (Questions) Excluded (Expired) Exc…" at bounding box center [848, 201] width 164 height 32
click at [766, 185] on select "Choose an option... Pending Applied Excluded (Questions) Excluded (Expired) Exc…" at bounding box center [848, 201] width 164 height 32
select select ""pending""
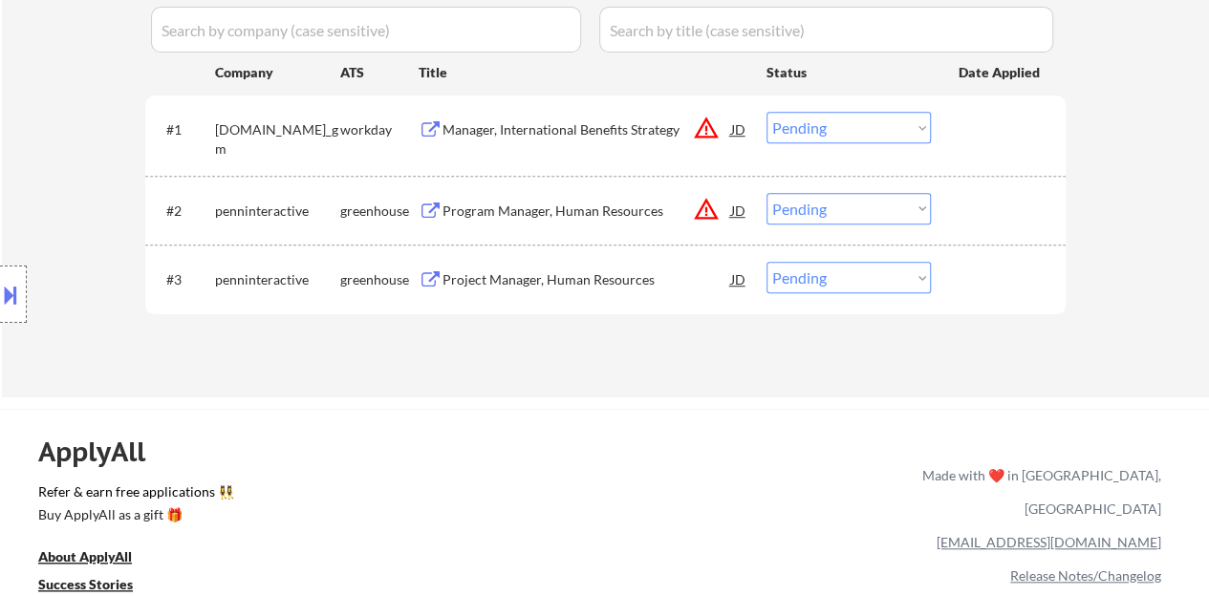
scroll to position [574, 0]
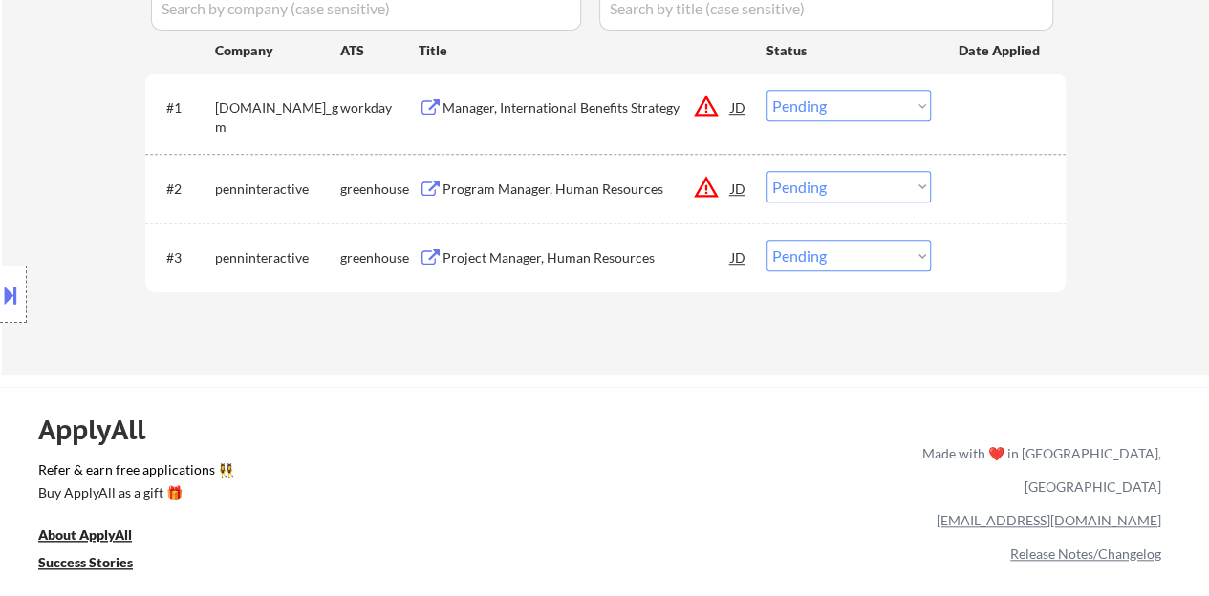
click at [741, 185] on div "JD" at bounding box center [738, 188] width 19 height 34
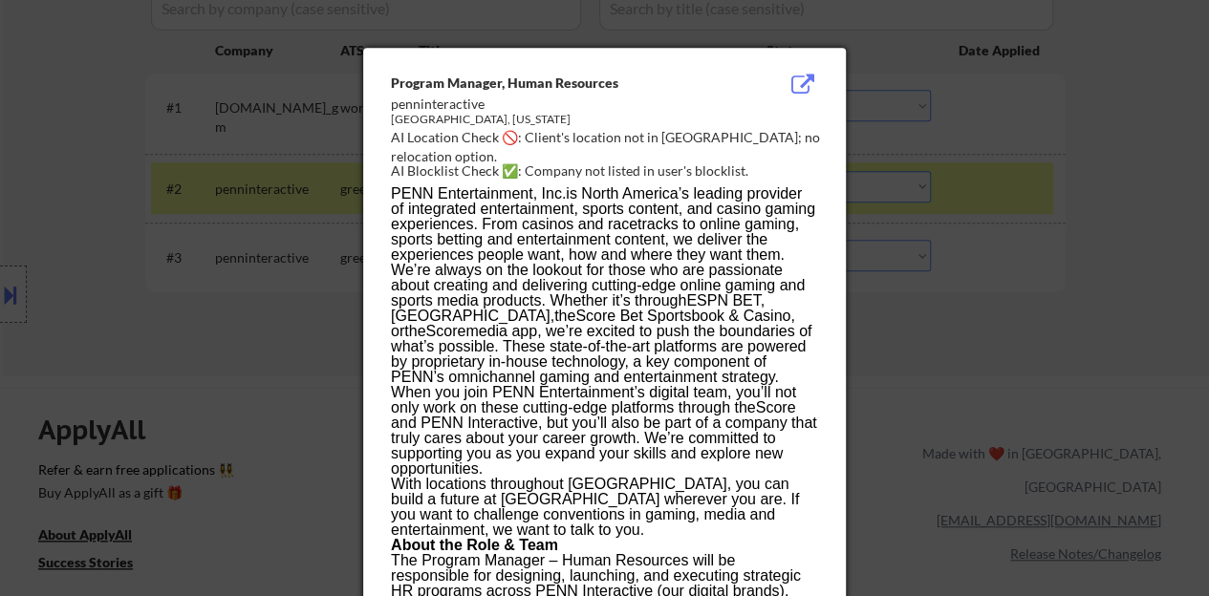
click at [137, 351] on div at bounding box center [604, 298] width 1209 height 596
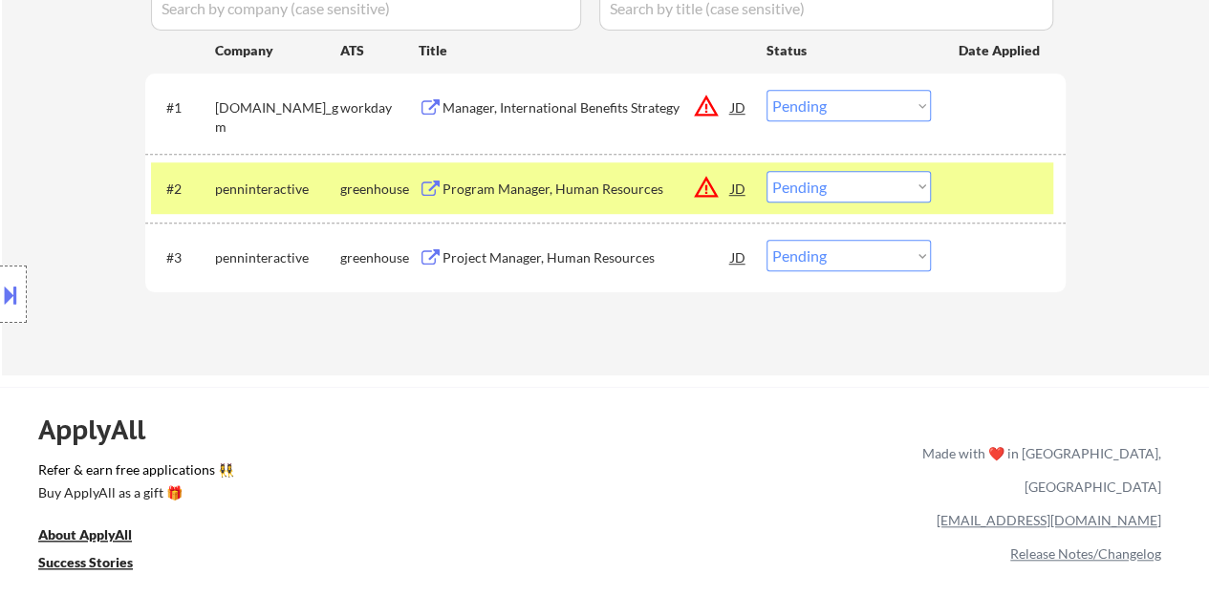
click at [13, 296] on button at bounding box center [10, 295] width 21 height 32
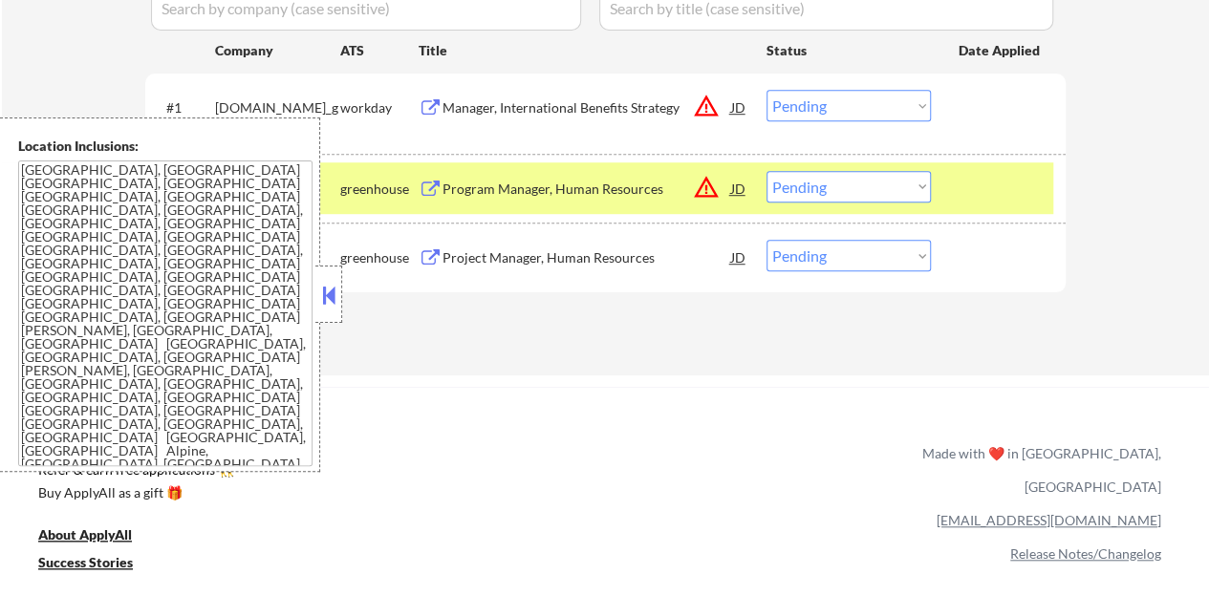
click at [327, 281] on button at bounding box center [328, 295] width 21 height 29
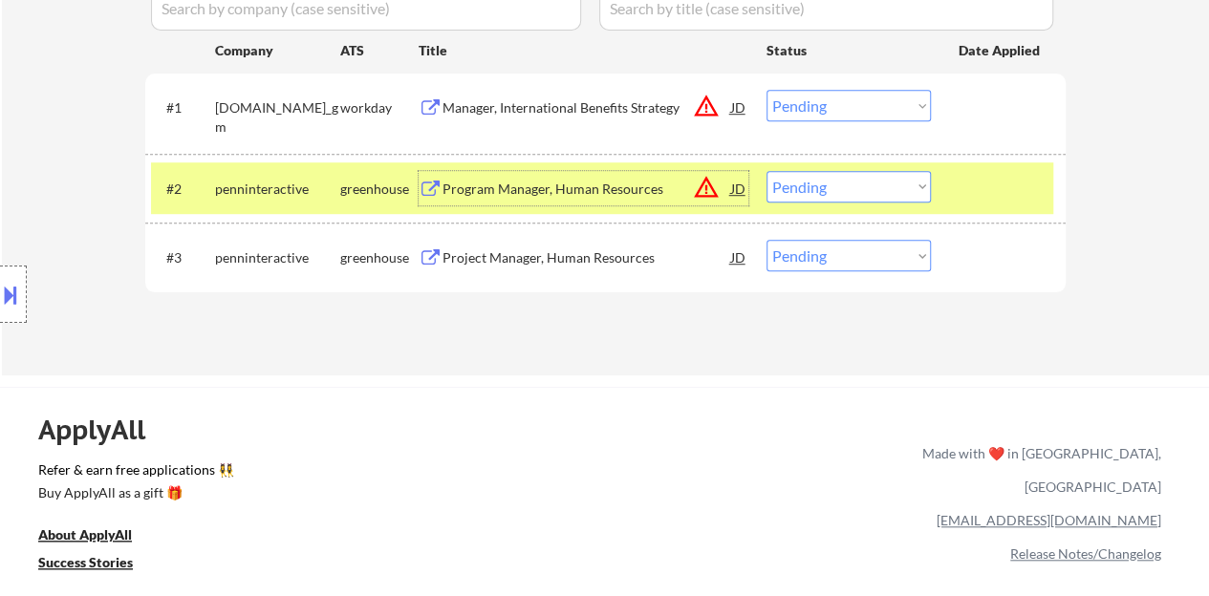
click at [485, 196] on div "Program Manager, Human Resources" at bounding box center [586, 189] width 289 height 19
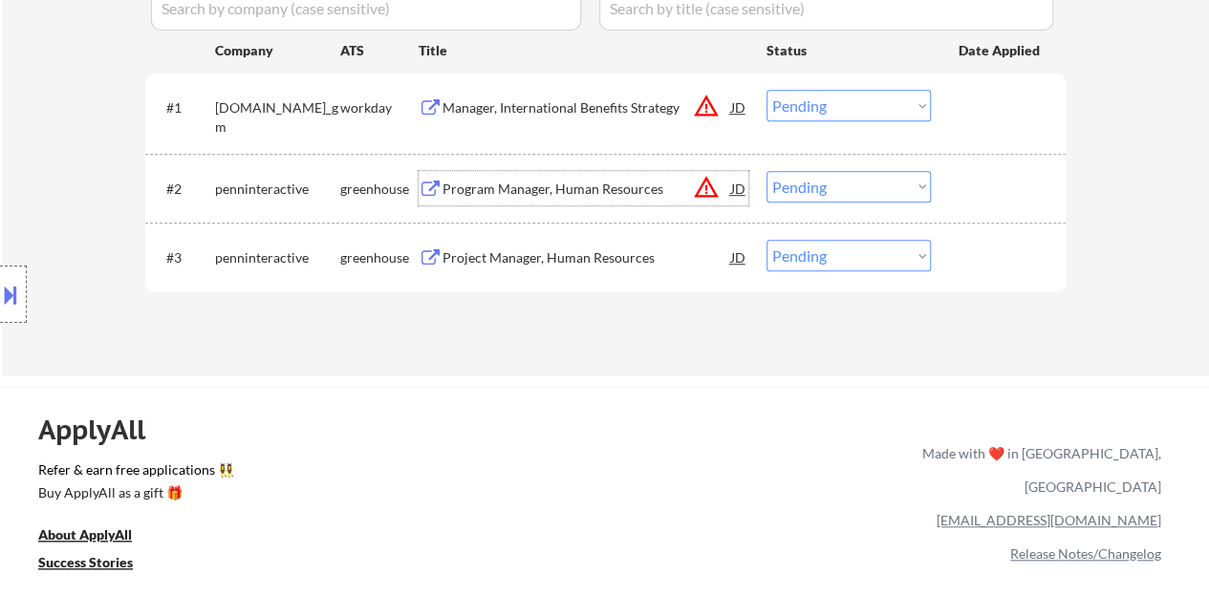
click at [975, 180] on div at bounding box center [1000, 188] width 84 height 34
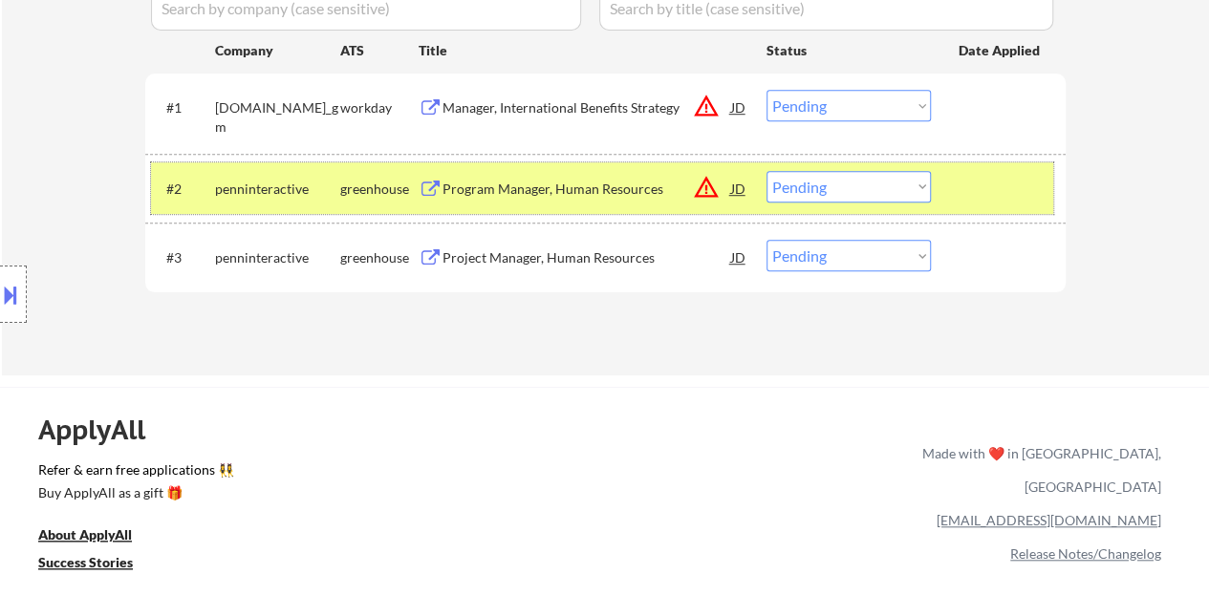
click at [840, 190] on select "Choose an option... Pending Applied Excluded (Questions) Excluded (Expired) Exc…" at bounding box center [848, 187] width 164 height 32
click at [766, 171] on select "Choose an option... Pending Applied Excluded (Questions) Excluded (Expired) Exc…" at bounding box center [848, 187] width 164 height 32
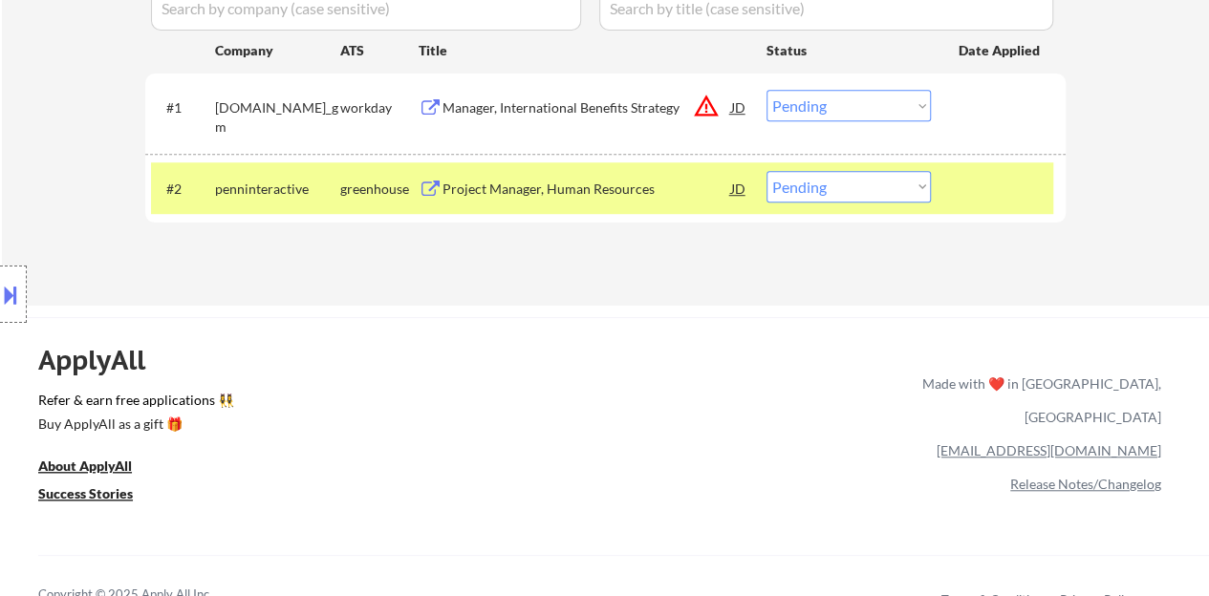
click at [1018, 200] on div at bounding box center [1000, 188] width 84 height 34
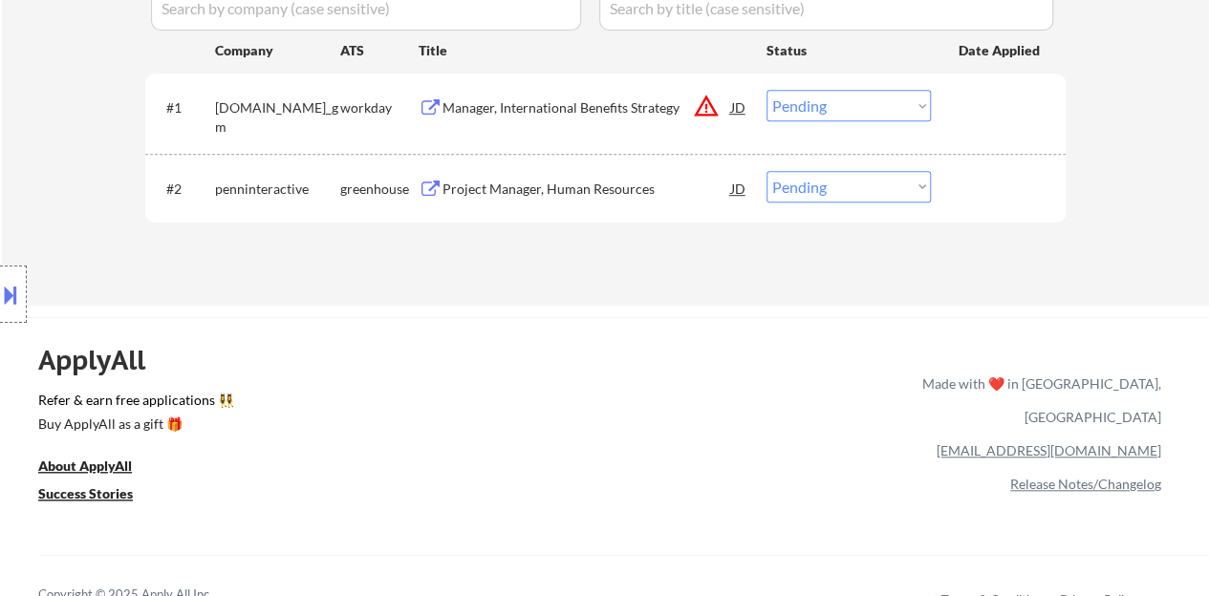
click at [577, 211] on div "#2 penninteractive greenhouse Project Manager, Human Resources JD warning_amber…" at bounding box center [602, 188] width 902 height 52
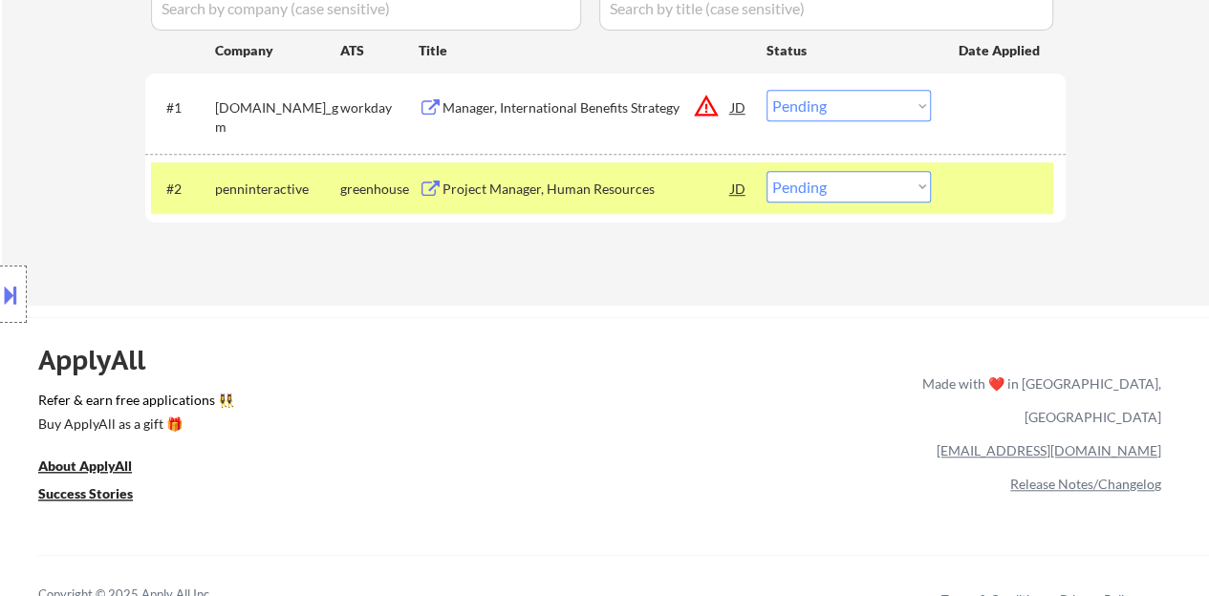
click at [567, 186] on div "Project Manager, Human Resources" at bounding box center [586, 189] width 289 height 19
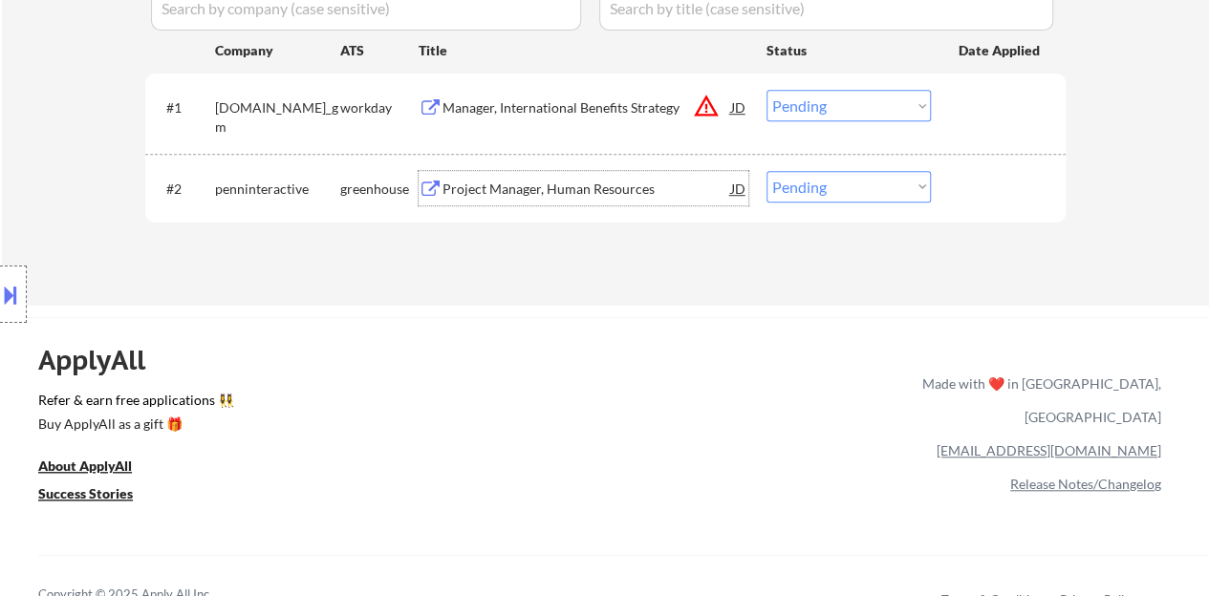
click at [1007, 186] on div at bounding box center [1000, 188] width 84 height 34
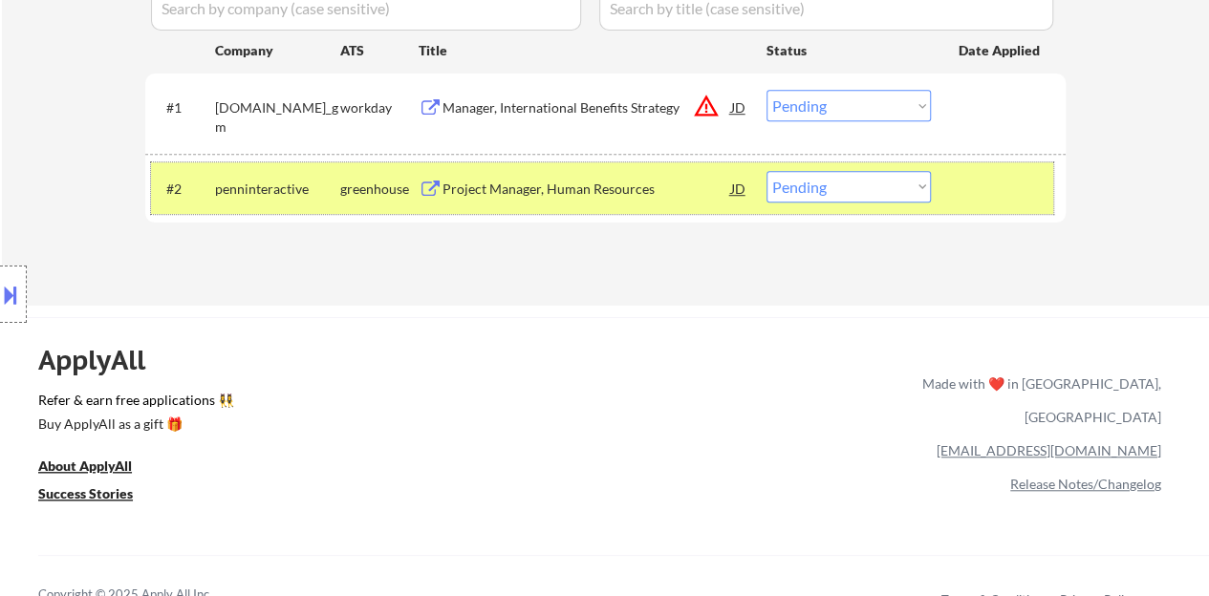
click at [875, 183] on select "Choose an option... Pending Applied Excluded (Questions) Excluded (Expired) Exc…" at bounding box center [848, 187] width 164 height 32
select select ""excluded__bad_match_""
click at [766, 171] on select "Choose an option... Pending Applied Excluded (Questions) Excluded (Expired) Exc…" at bounding box center [848, 187] width 164 height 32
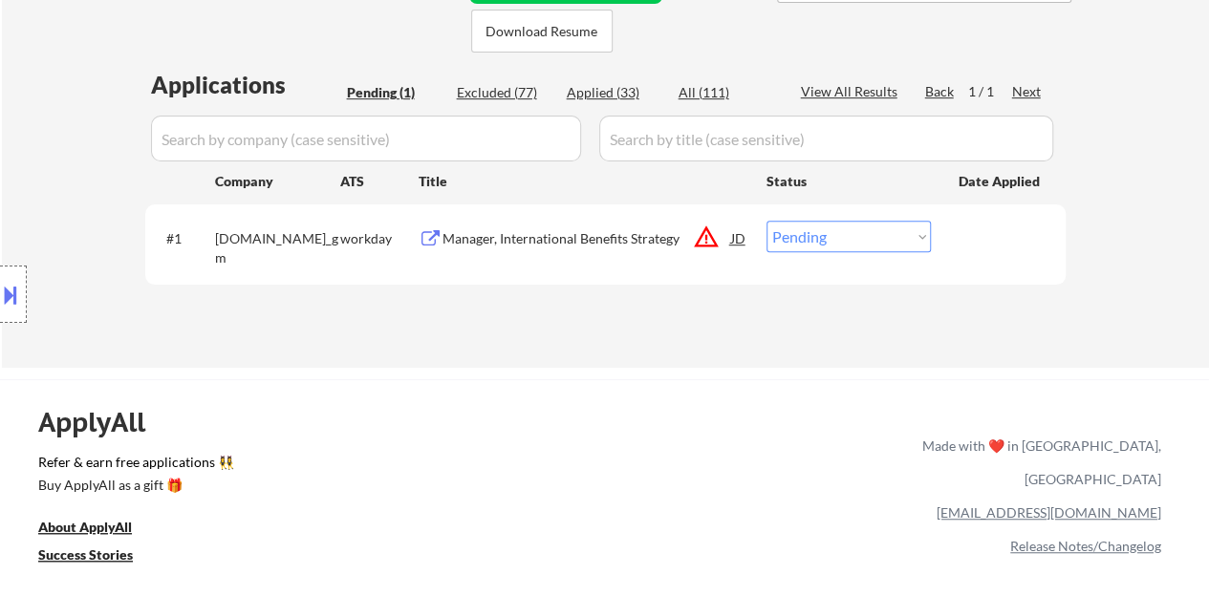
scroll to position [383, 0]
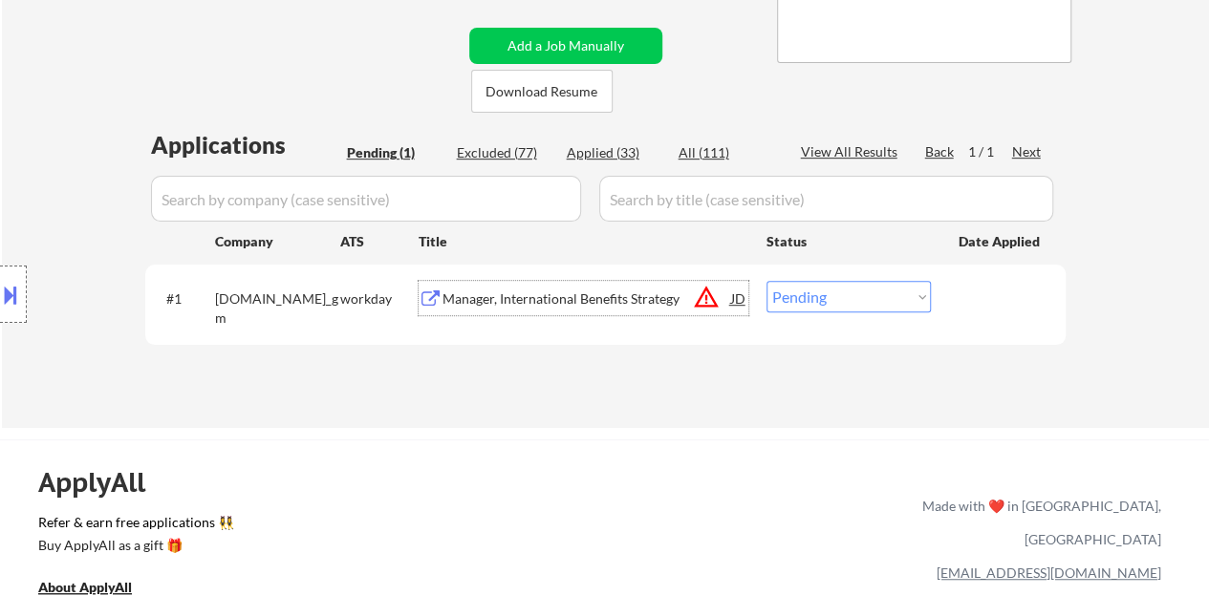
click at [575, 305] on div "Manager, International Benefits Strategy" at bounding box center [586, 299] width 289 height 19
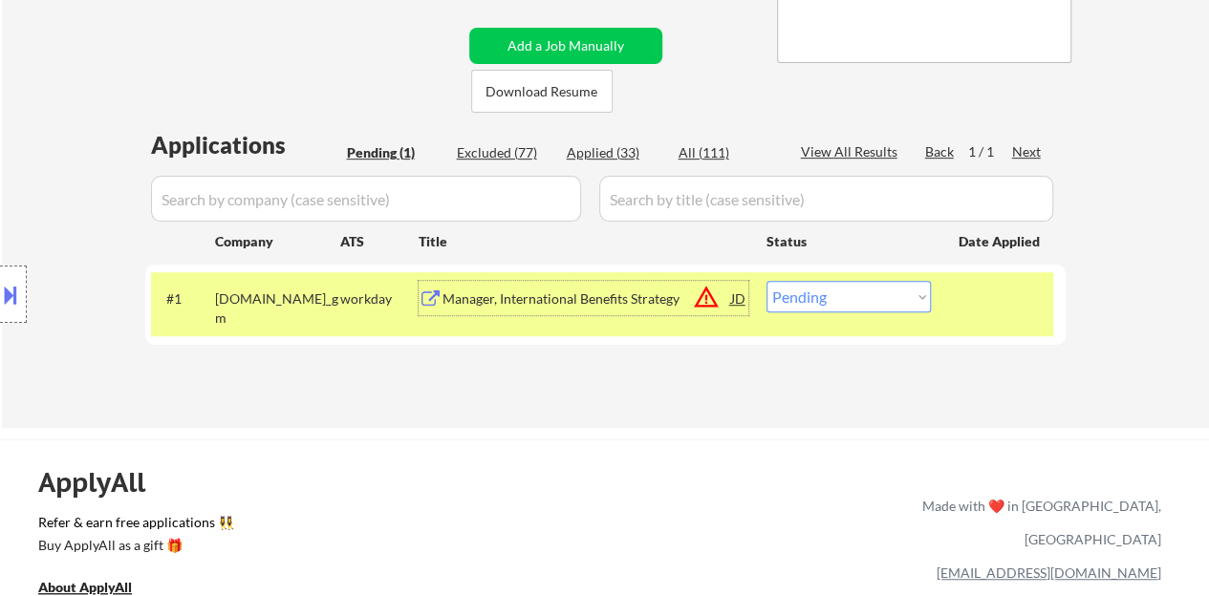
click at [807, 305] on select "Choose an option... Pending Applied Excluded (Questions) Excluded (Expired) Exc…" at bounding box center [848, 297] width 164 height 32
select select ""excluded__bad_match_""
click at [766, 281] on select "Choose an option... Pending Applied Excluded (Questions) Excluded (Expired) Exc…" at bounding box center [848, 297] width 164 height 32
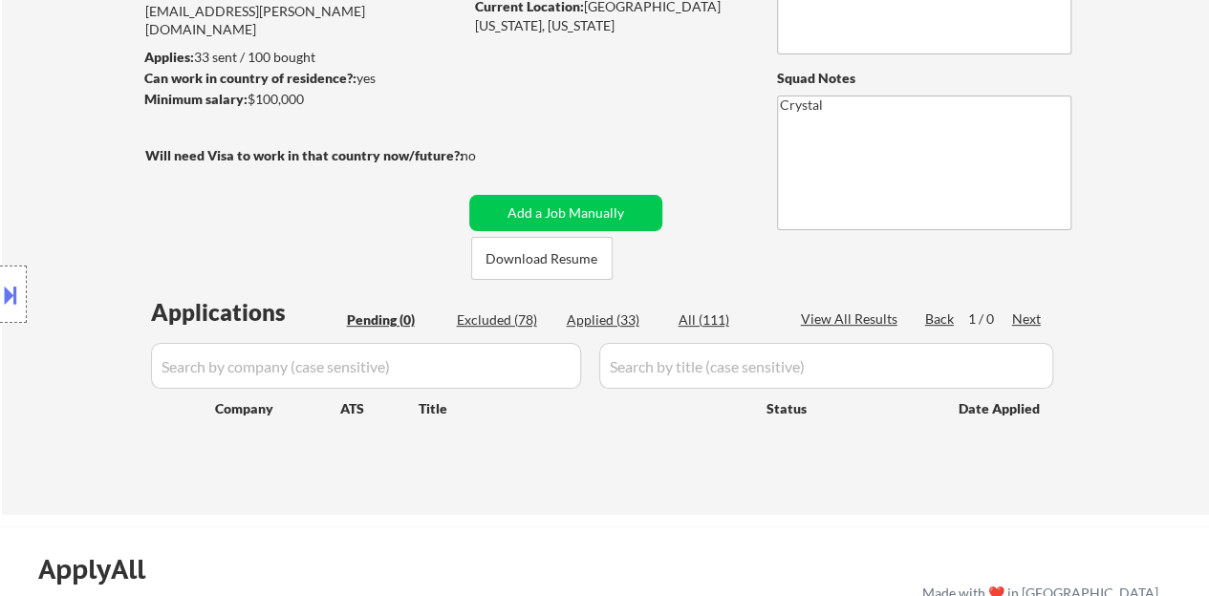
scroll to position [192, 0]
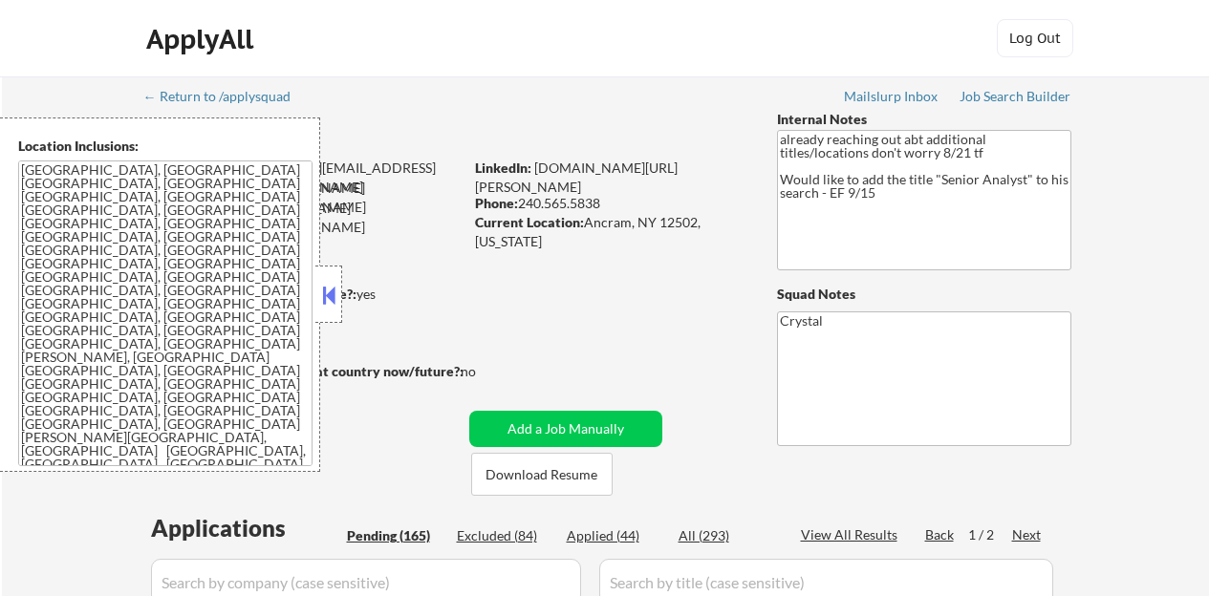
select select ""pending""
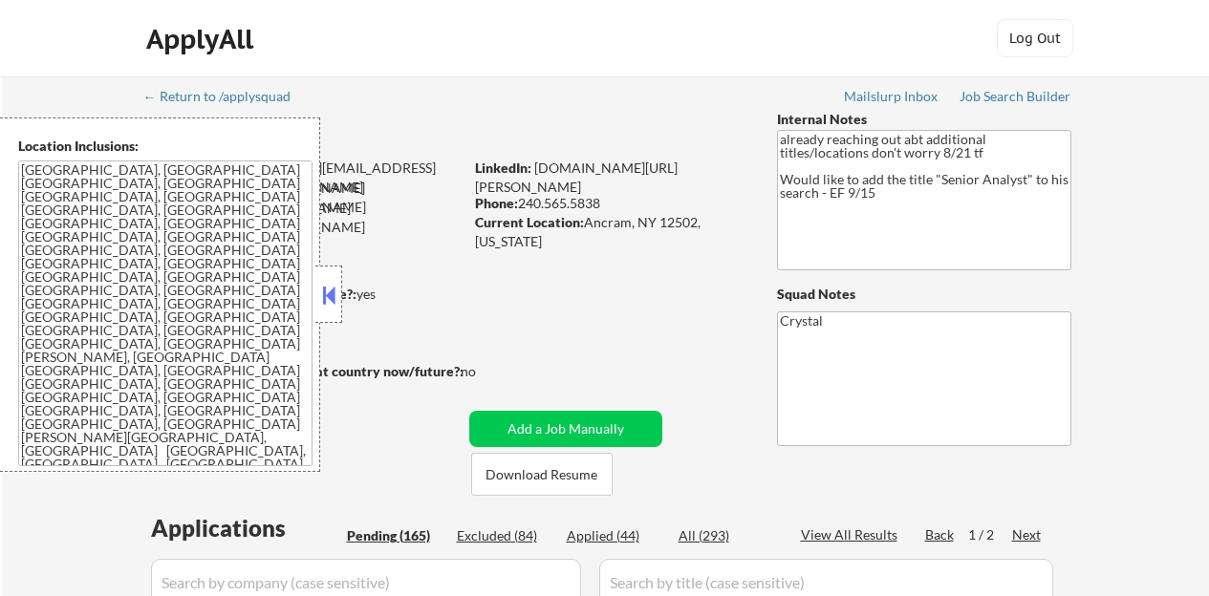
select select ""pending""
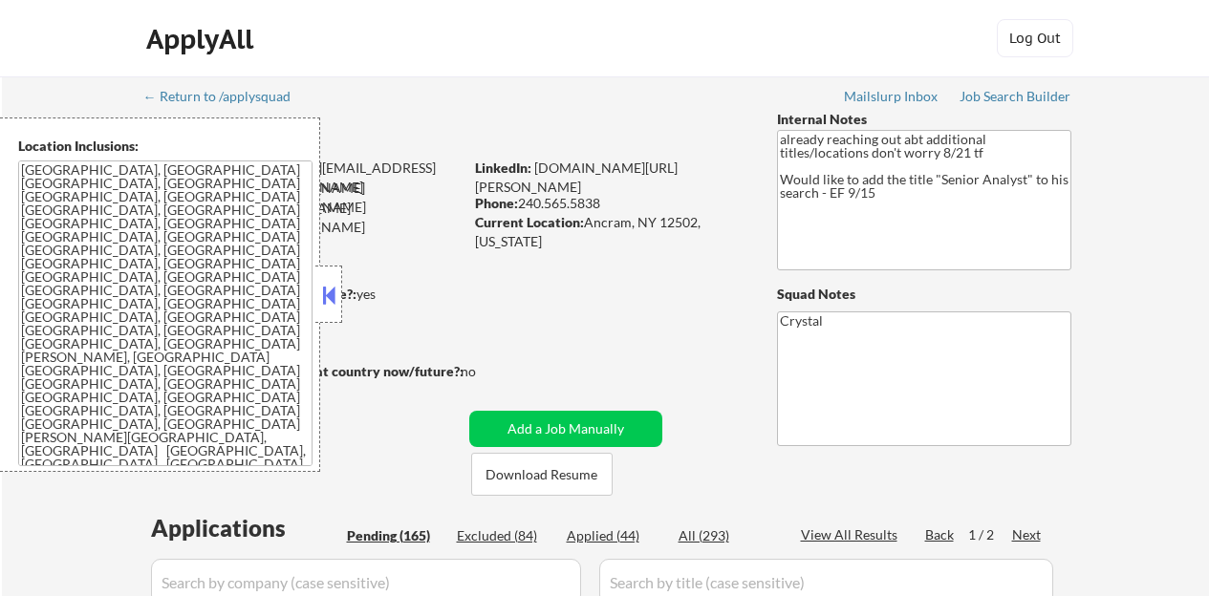
select select ""pending""
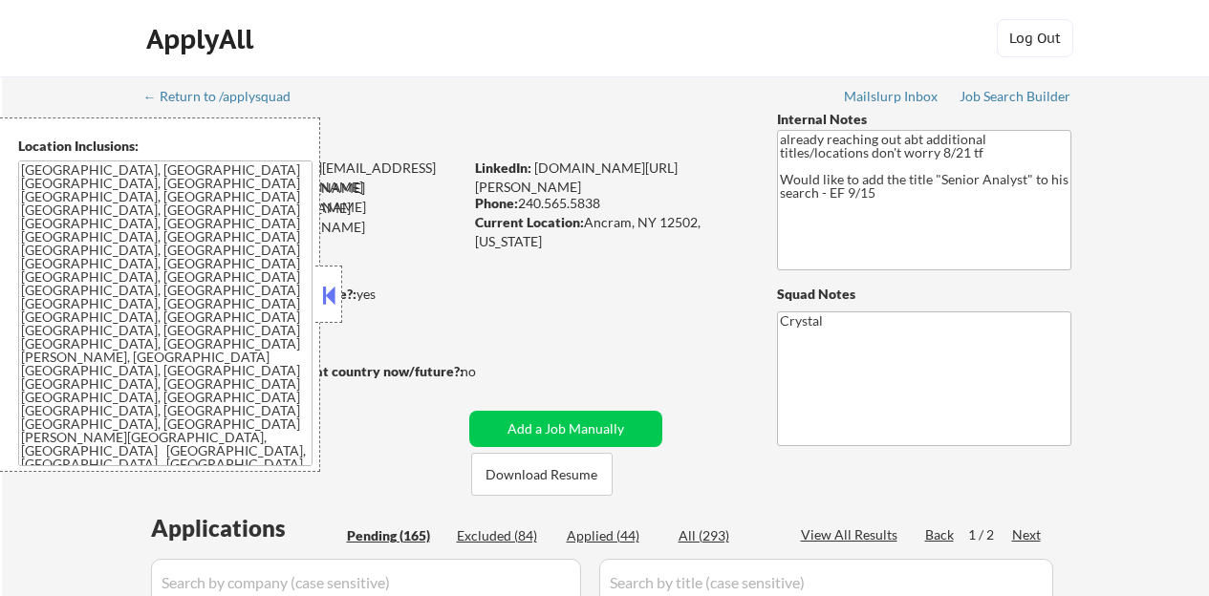
select select ""pending""
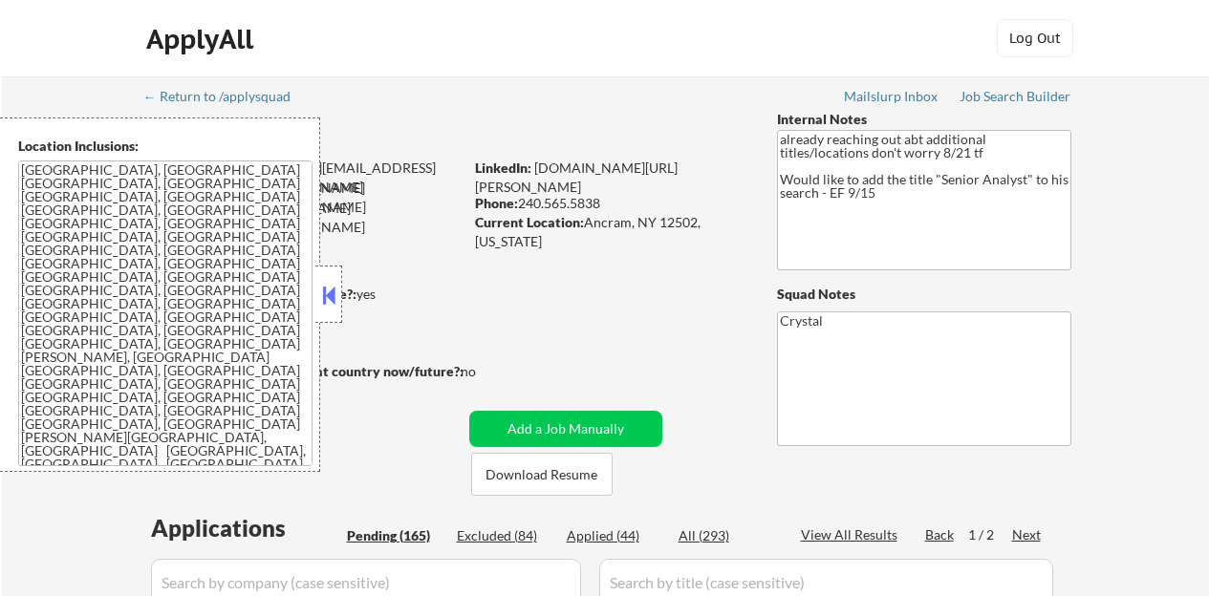
select select ""pending""
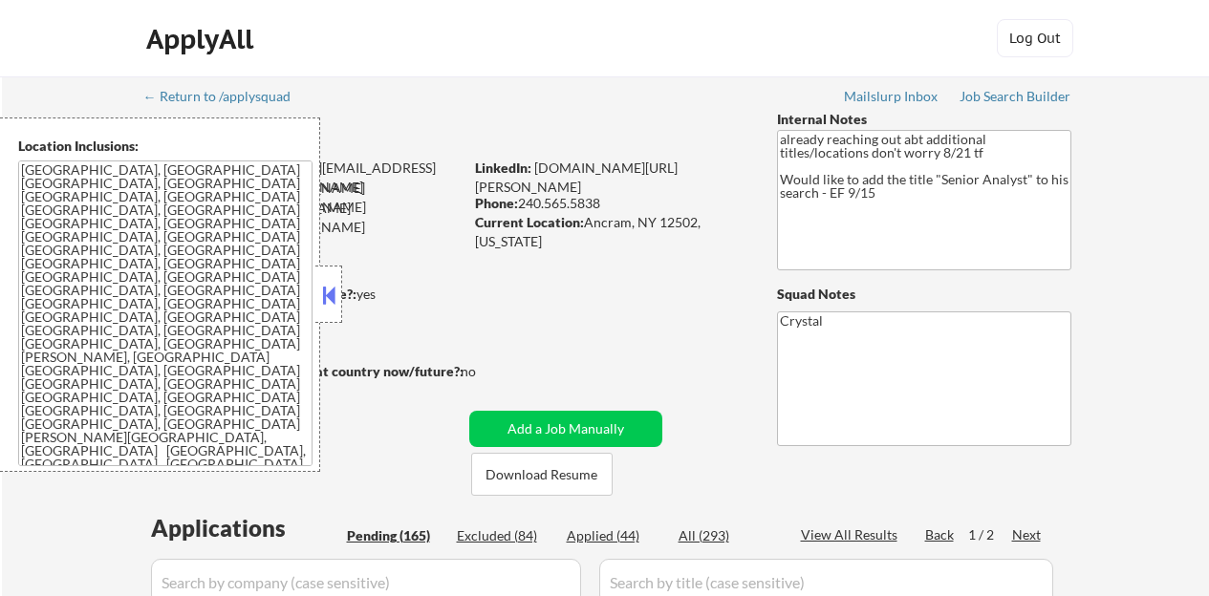
select select ""pending""
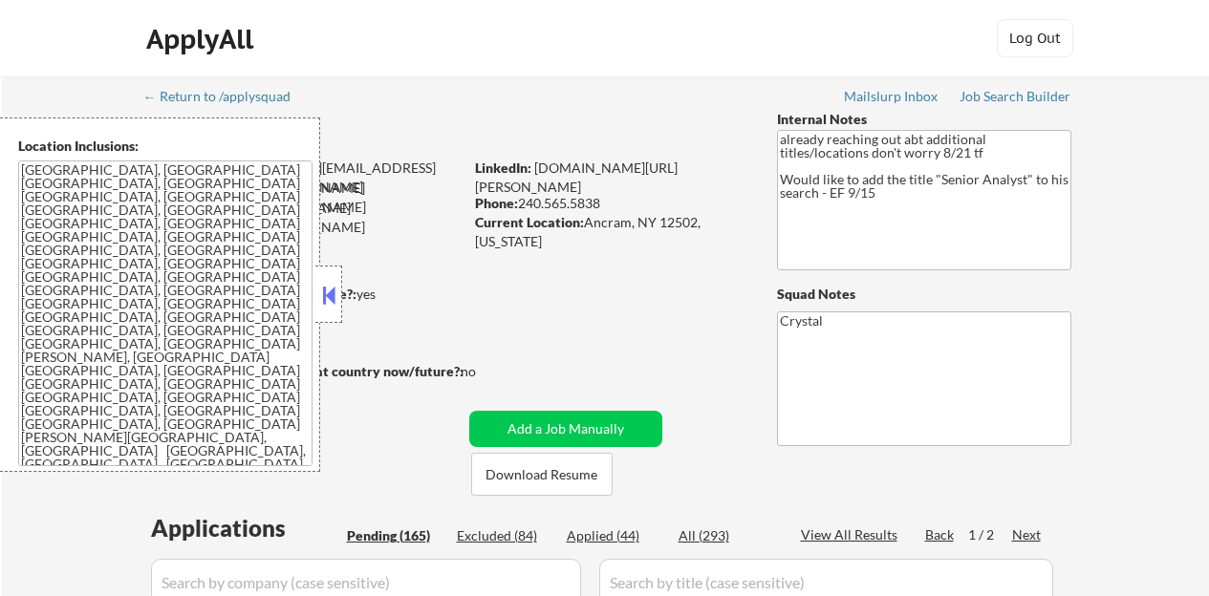
select select ""pending""
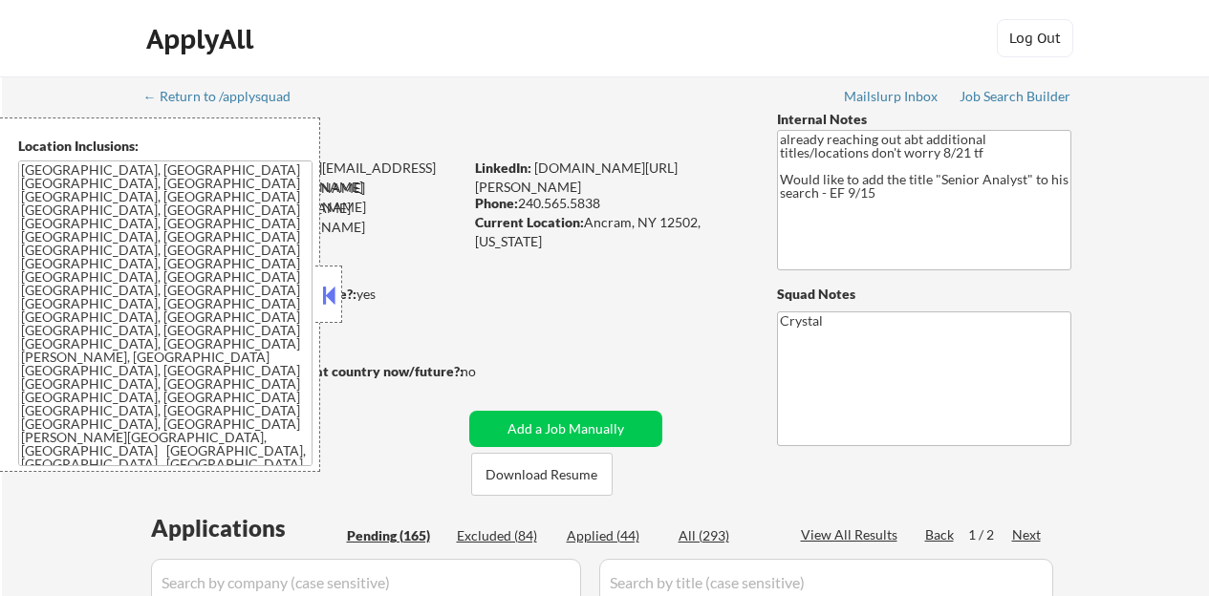
select select ""pending""
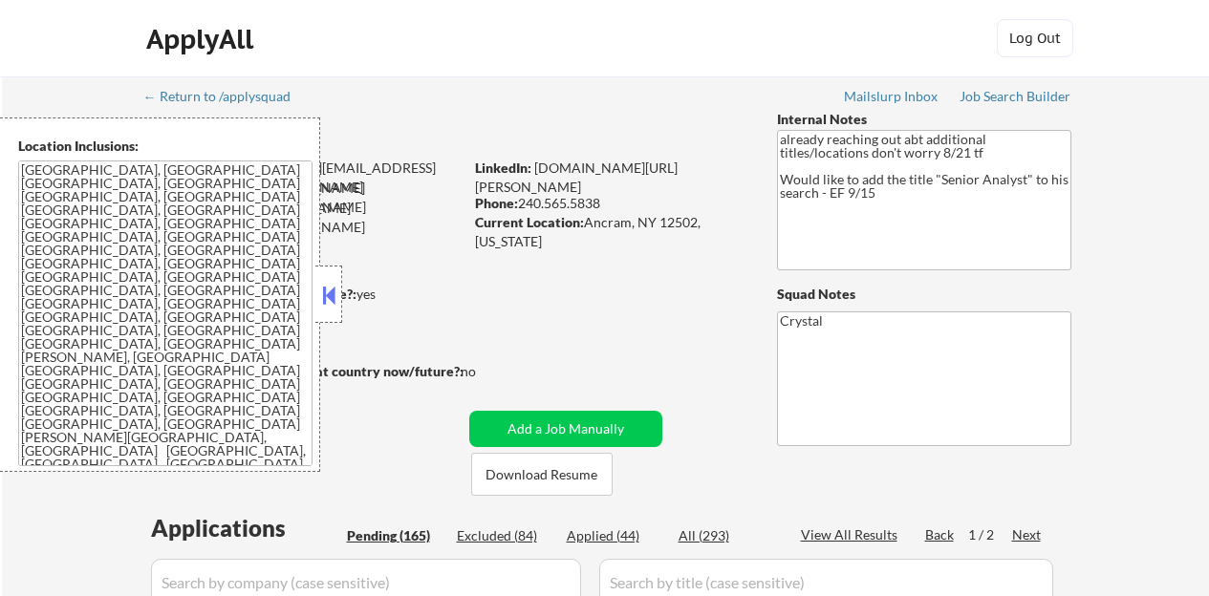
select select ""pending""
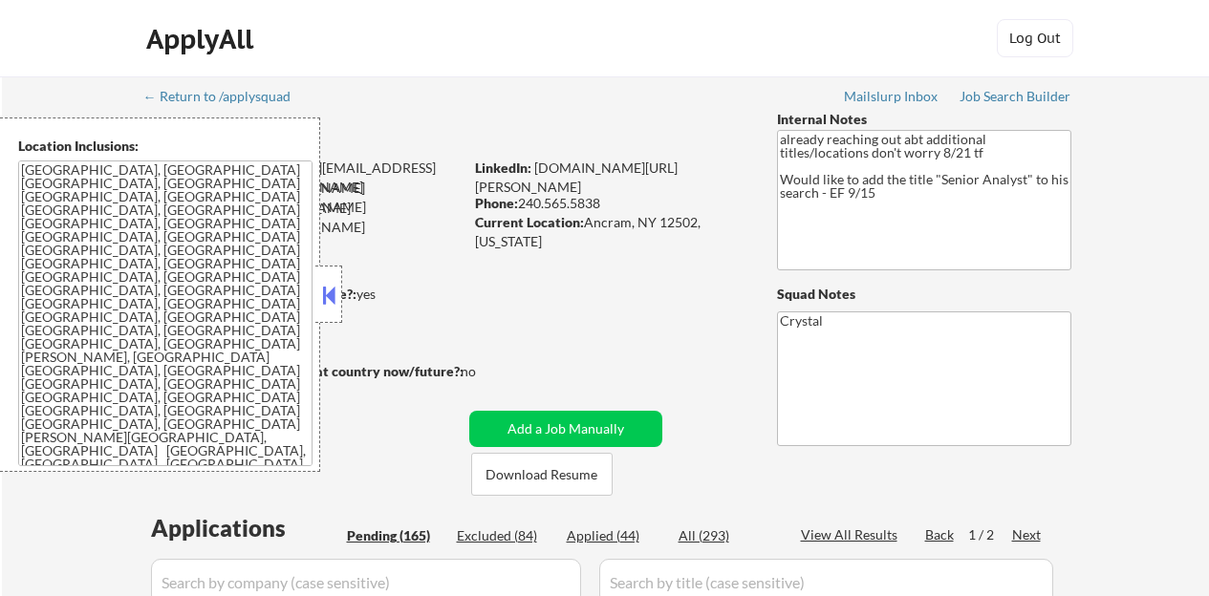
select select ""pending""
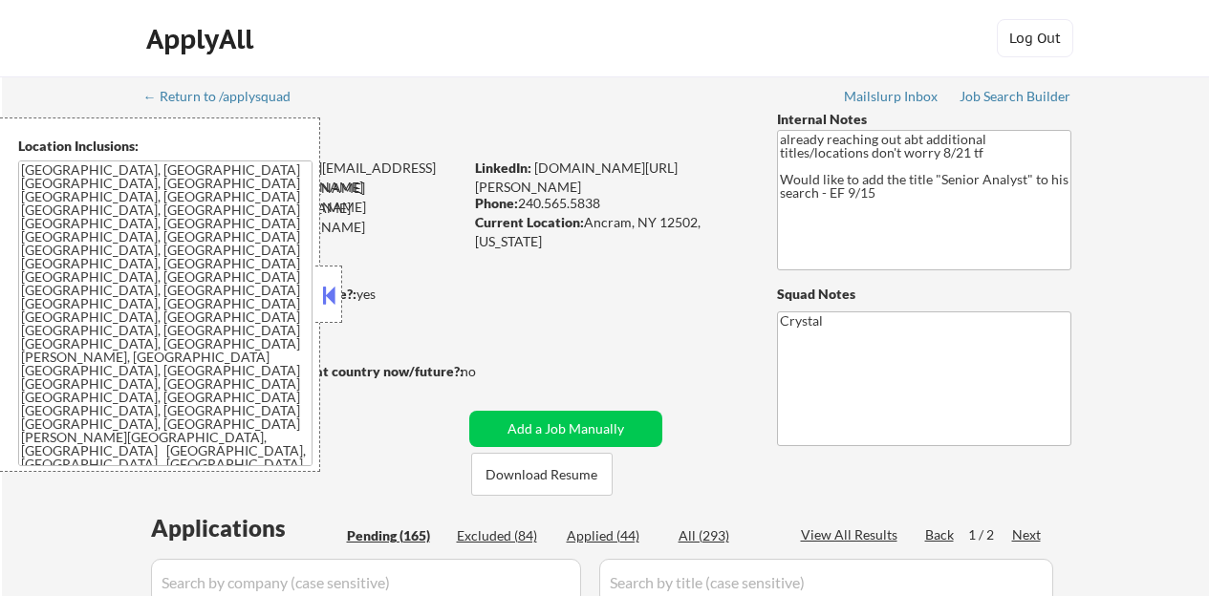
select select ""pending""
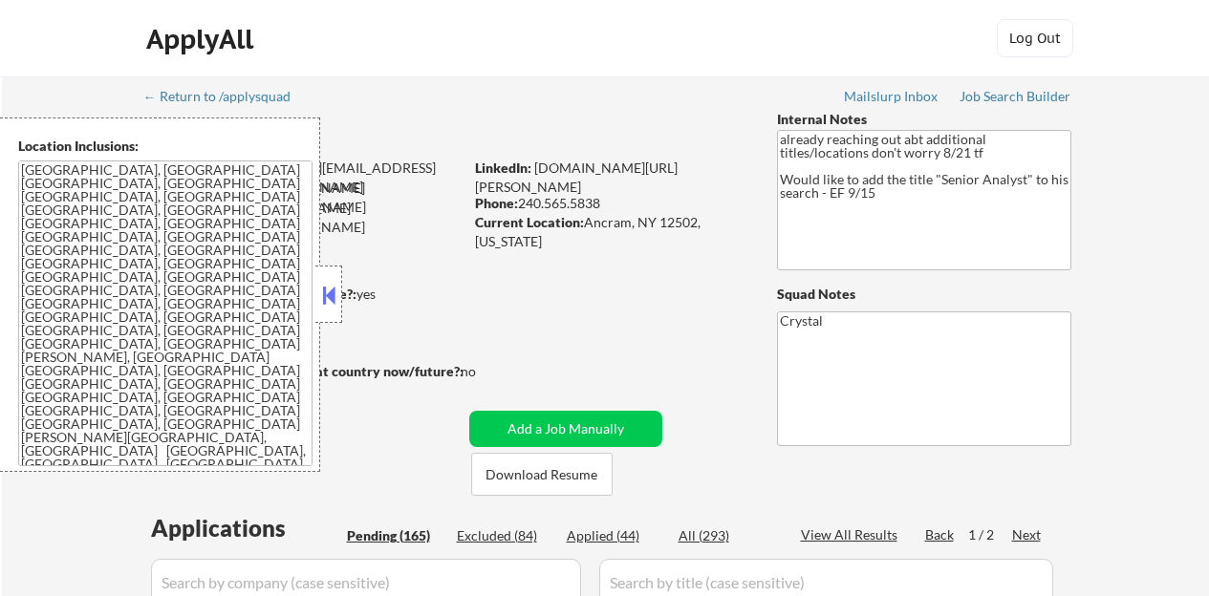
select select ""pending""
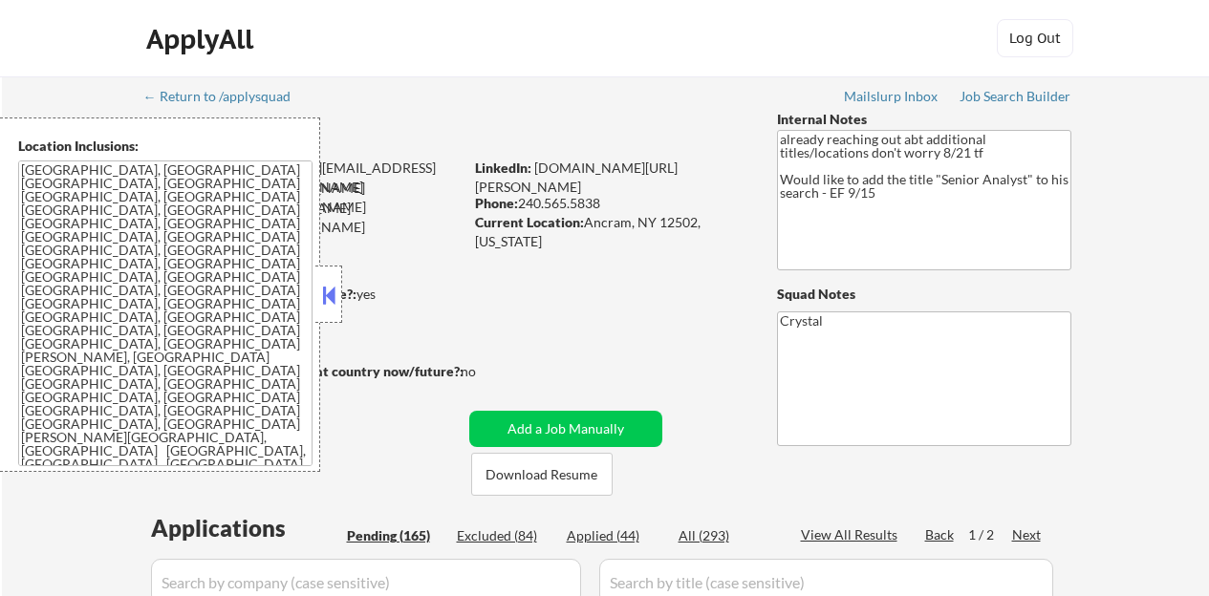
select select ""pending""
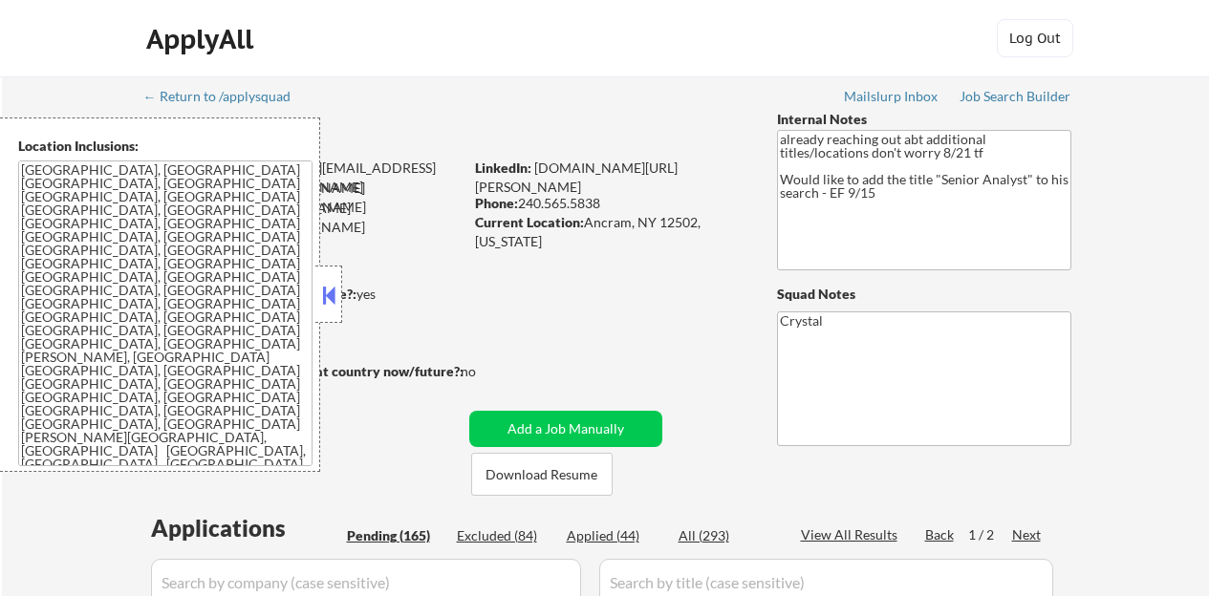
select select ""pending""
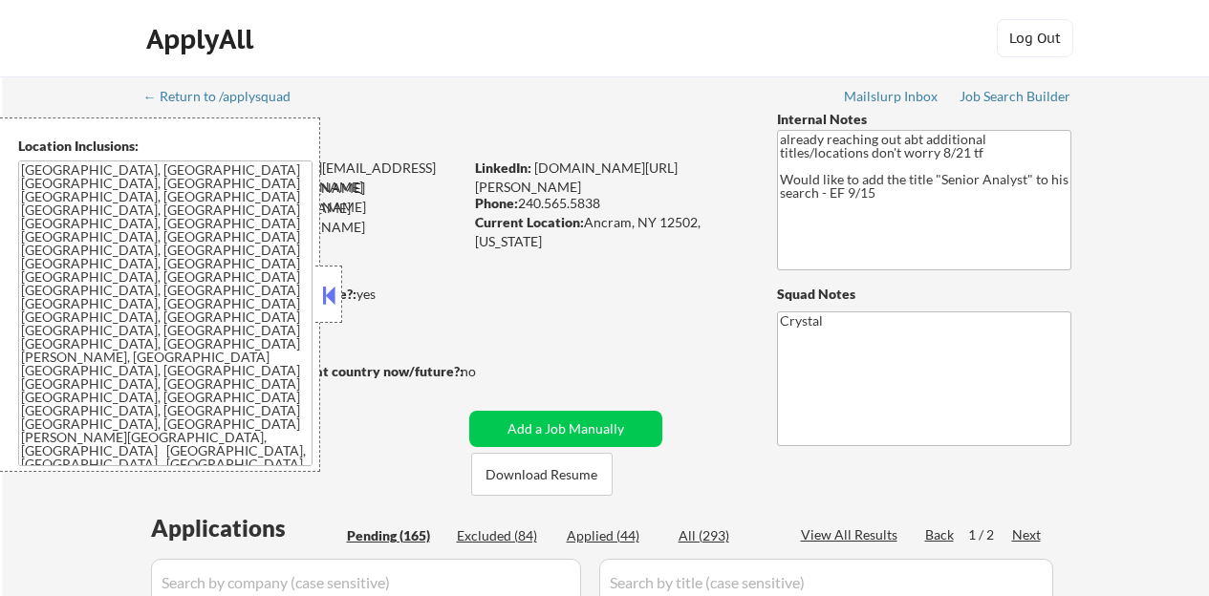
select select ""pending""
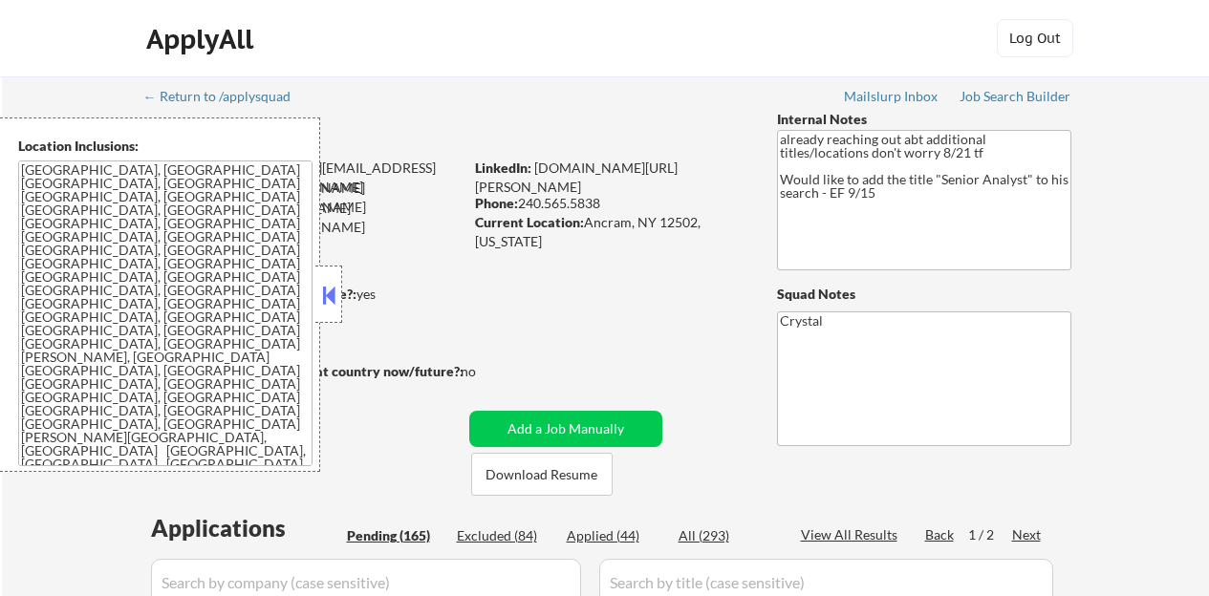
select select ""pending""
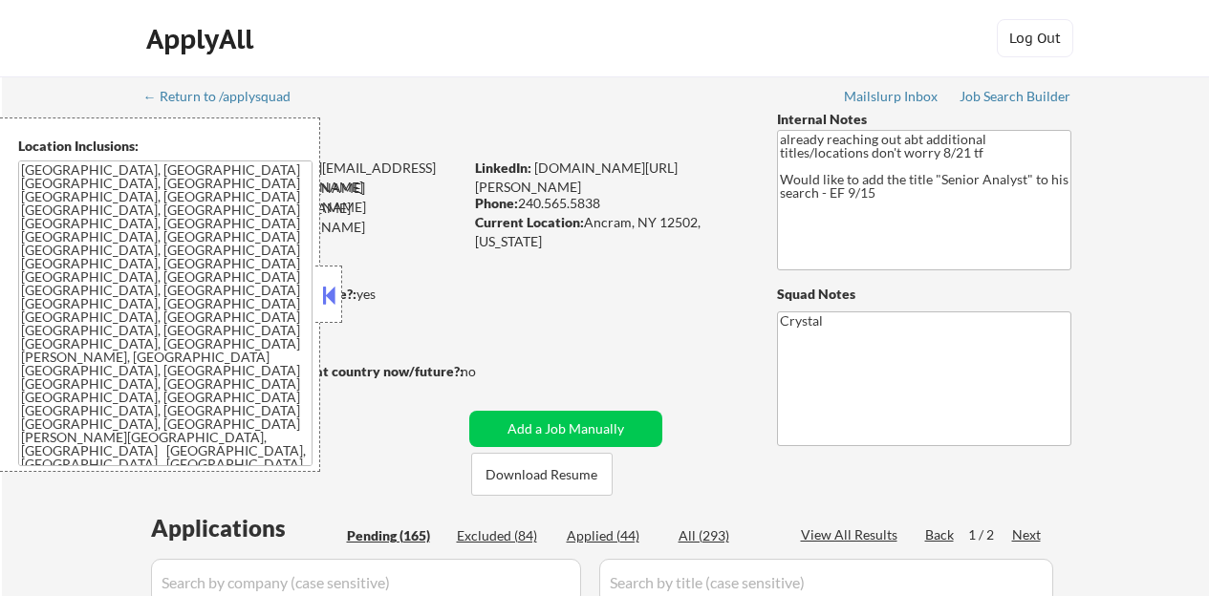
select select ""pending""
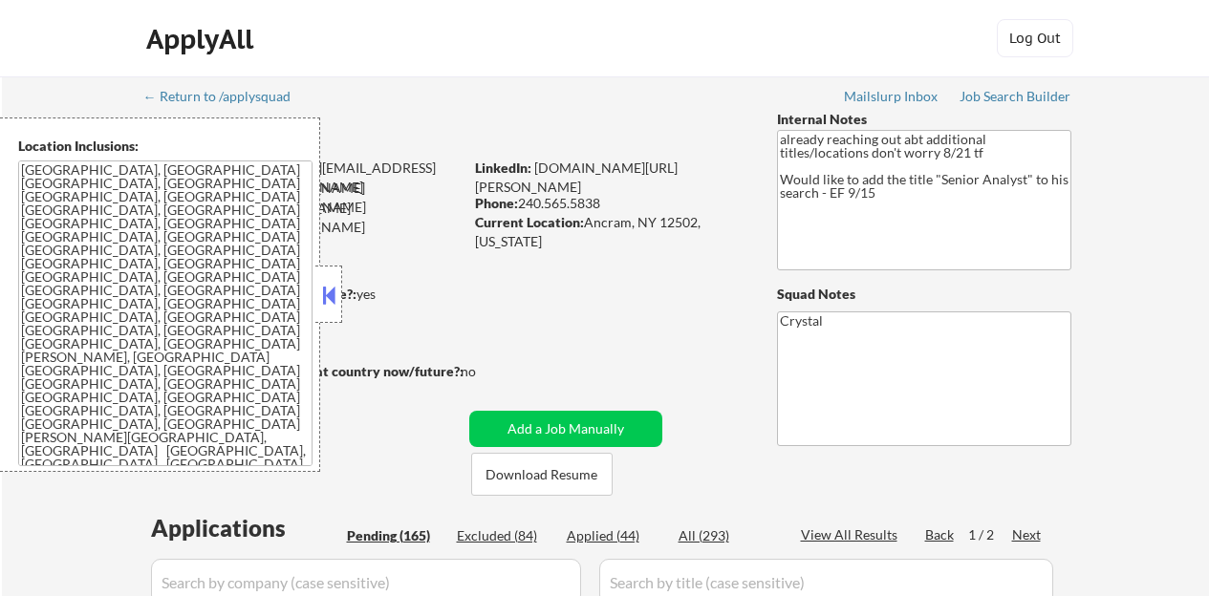
select select ""pending""
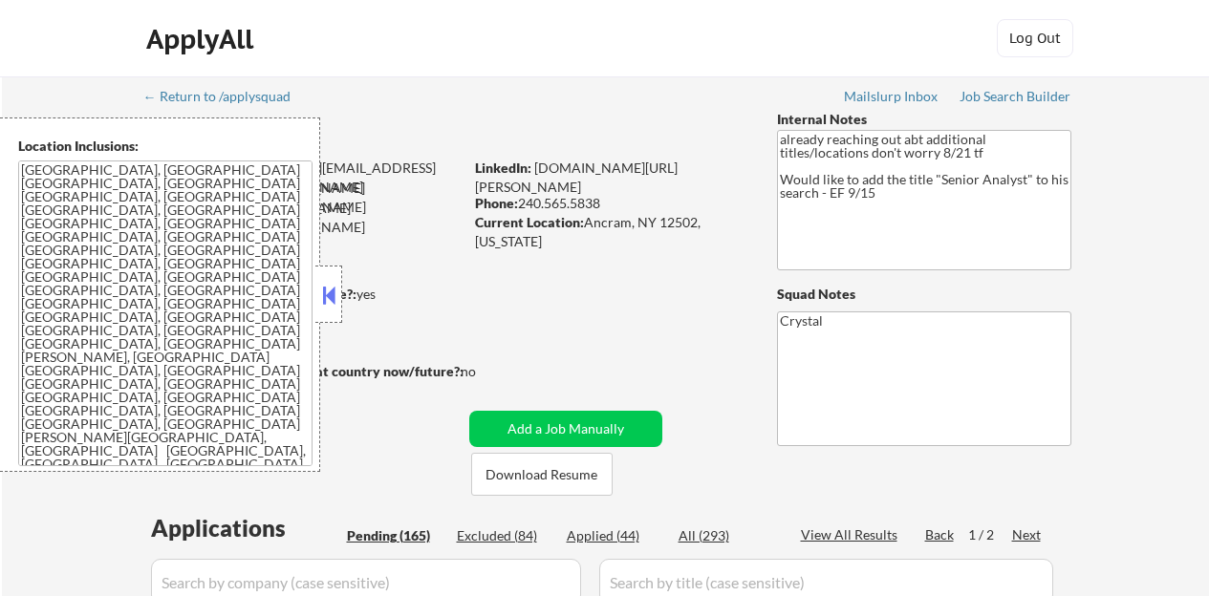
select select ""pending""
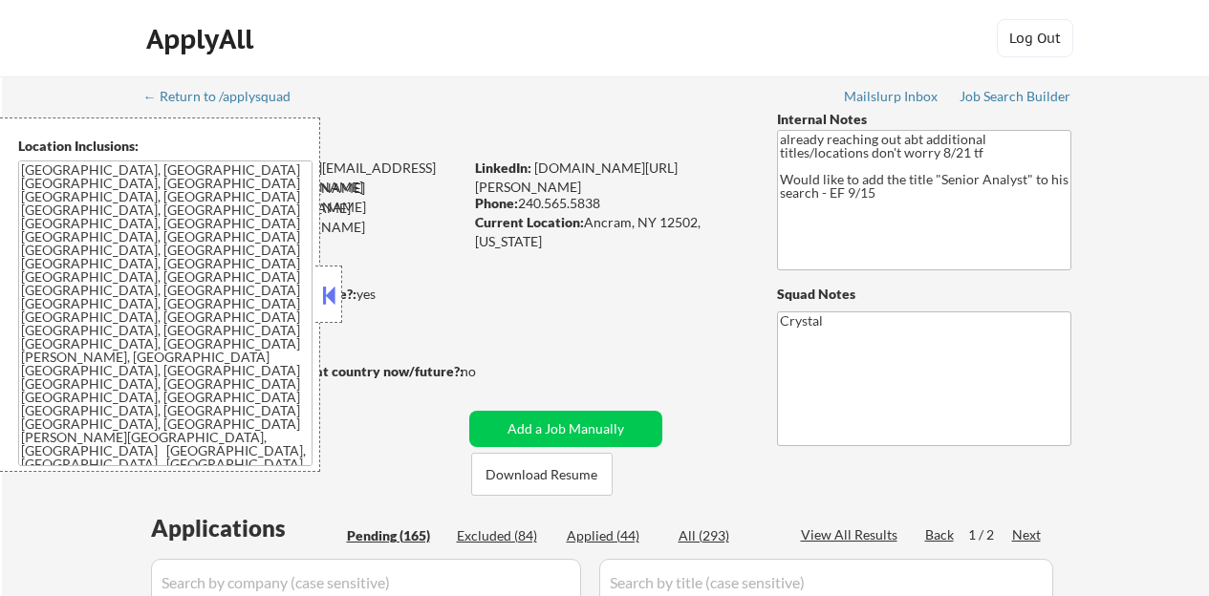
select select ""pending""
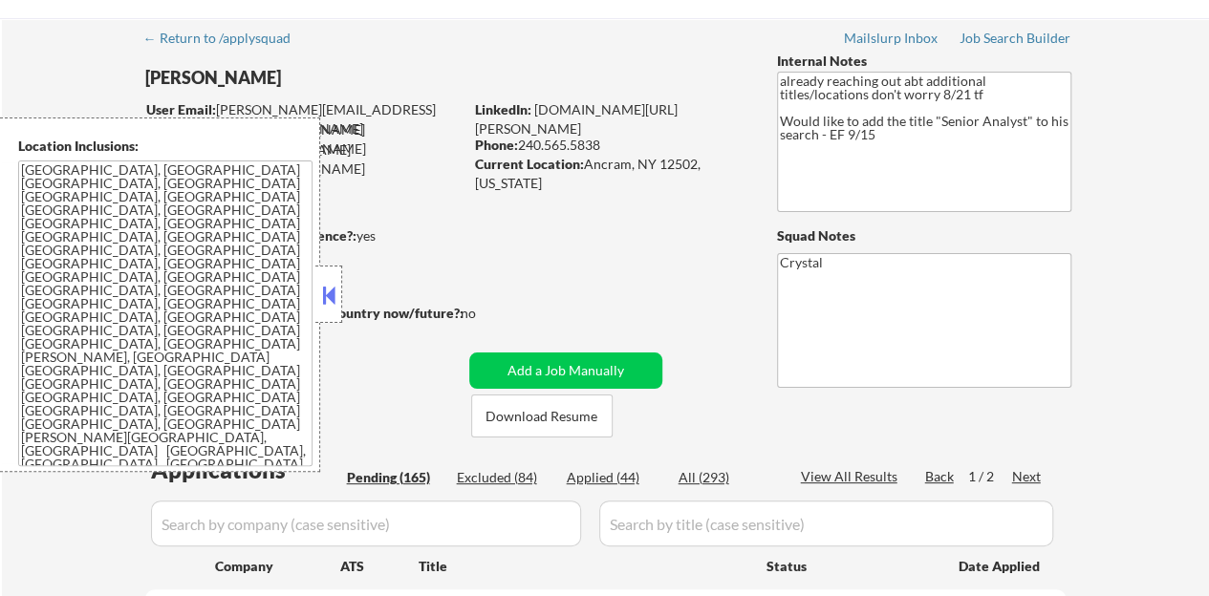
scroll to position [96, 0]
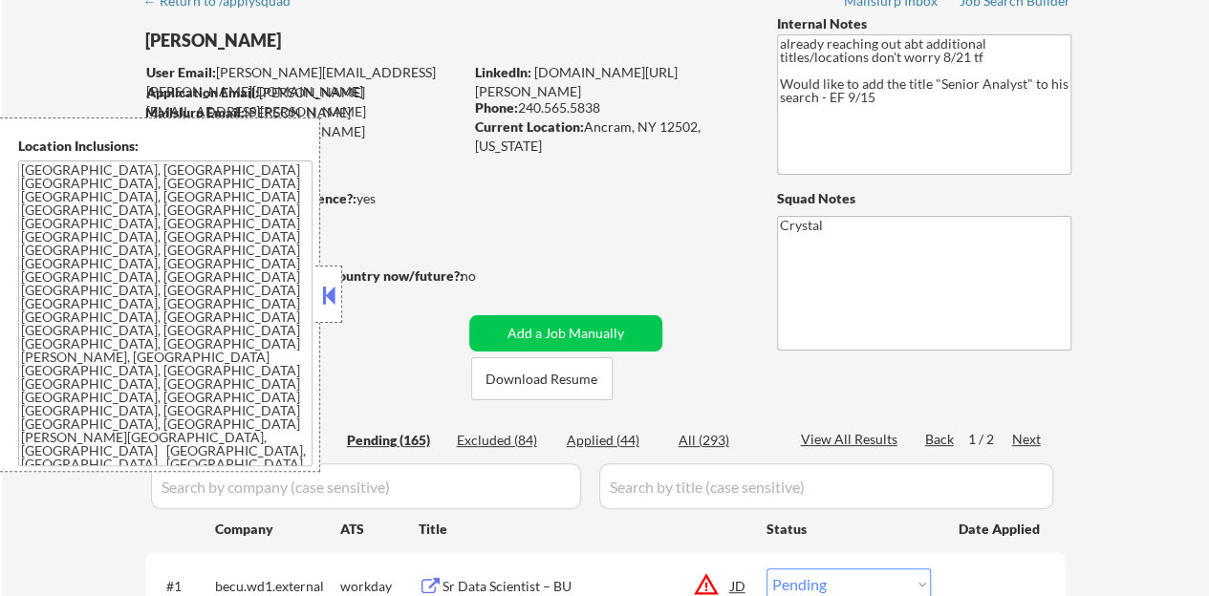
click at [333, 311] on div at bounding box center [328, 294] width 27 height 57
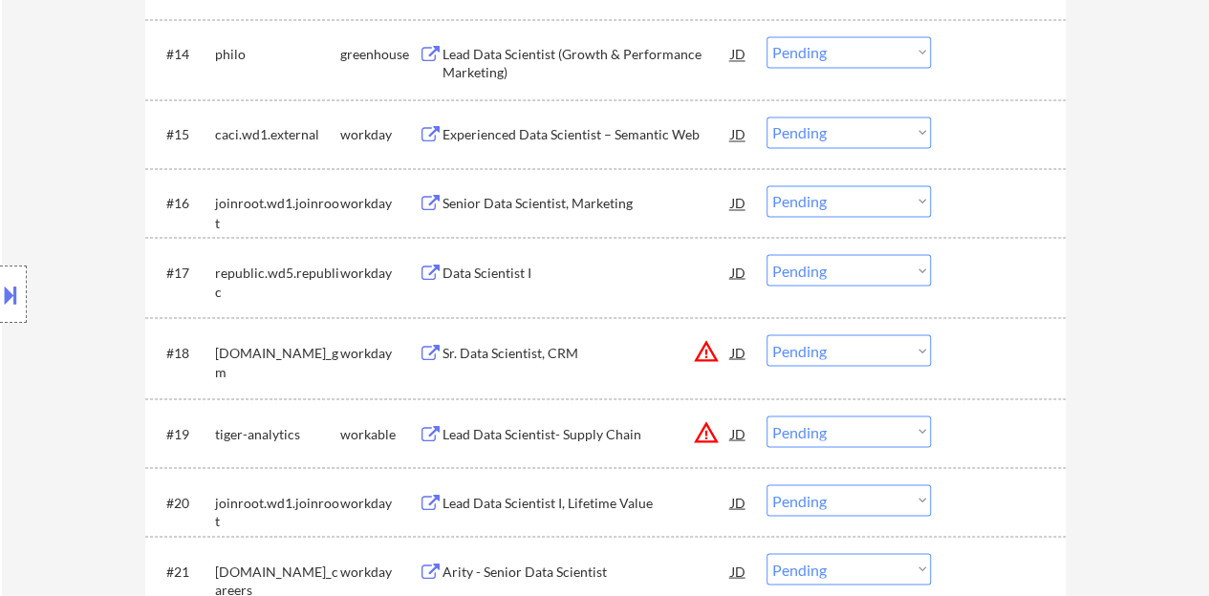
scroll to position [1624, 0]
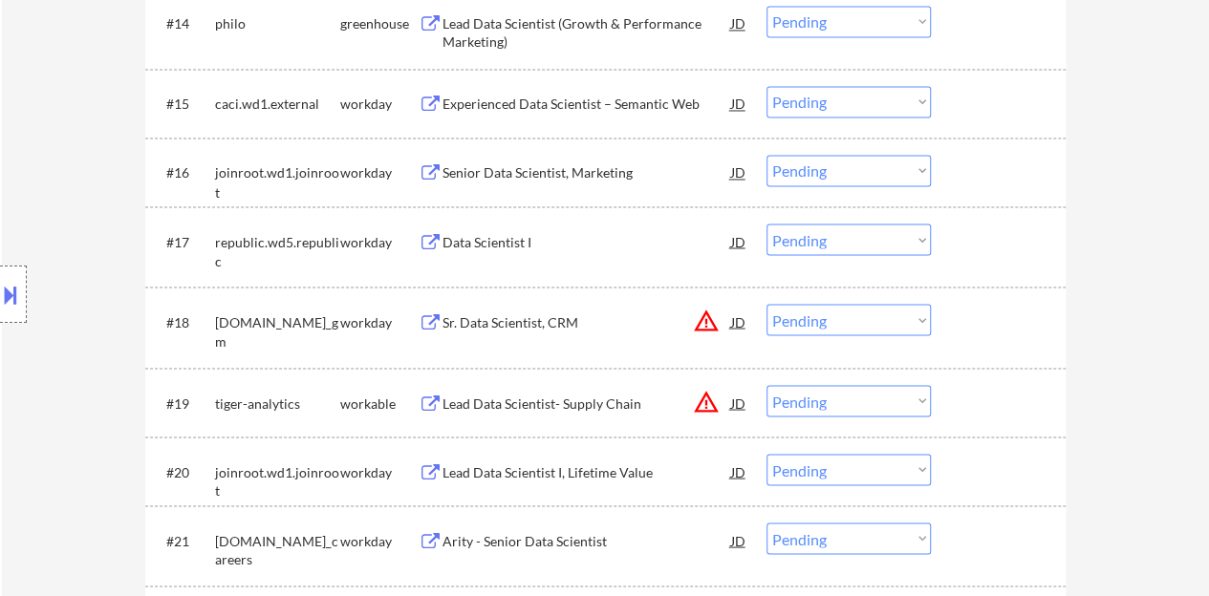
click at [500, 247] on div "Data Scientist I" at bounding box center [586, 241] width 289 height 19
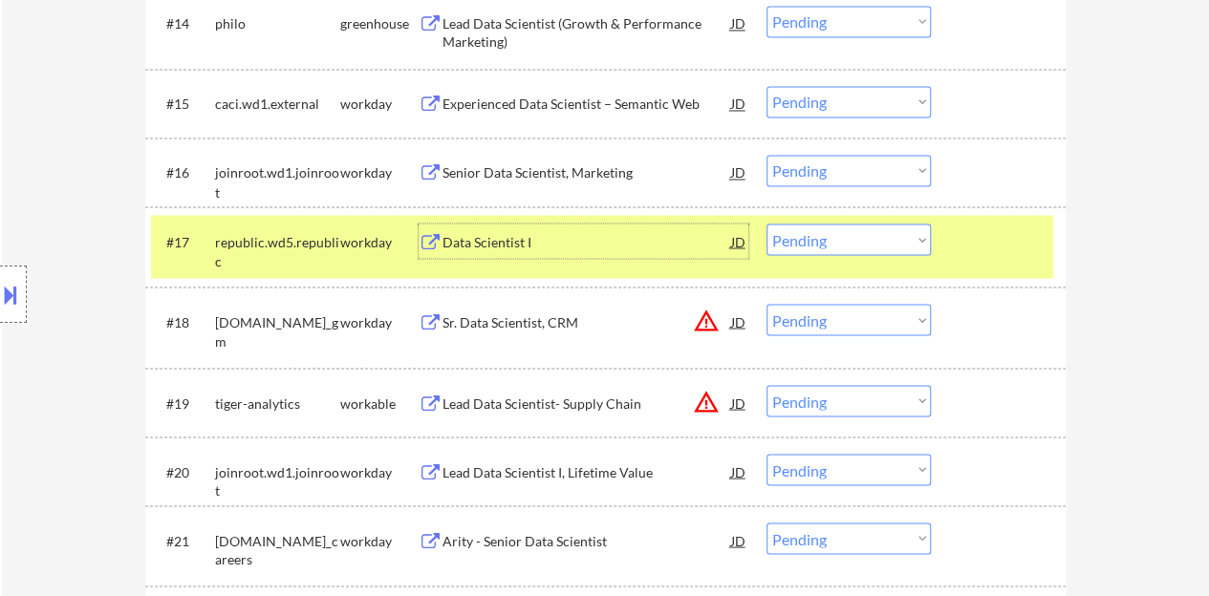
click at [785, 242] on select "Choose an option... Pending Applied Excluded (Questions) Excluded (Expired) Exc…" at bounding box center [848, 240] width 164 height 32
click at [766, 224] on select "Choose an option... Pending Applied Excluded (Questions) Excluded (Expired) Exc…" at bounding box center [848, 240] width 164 height 32
select select ""pending""
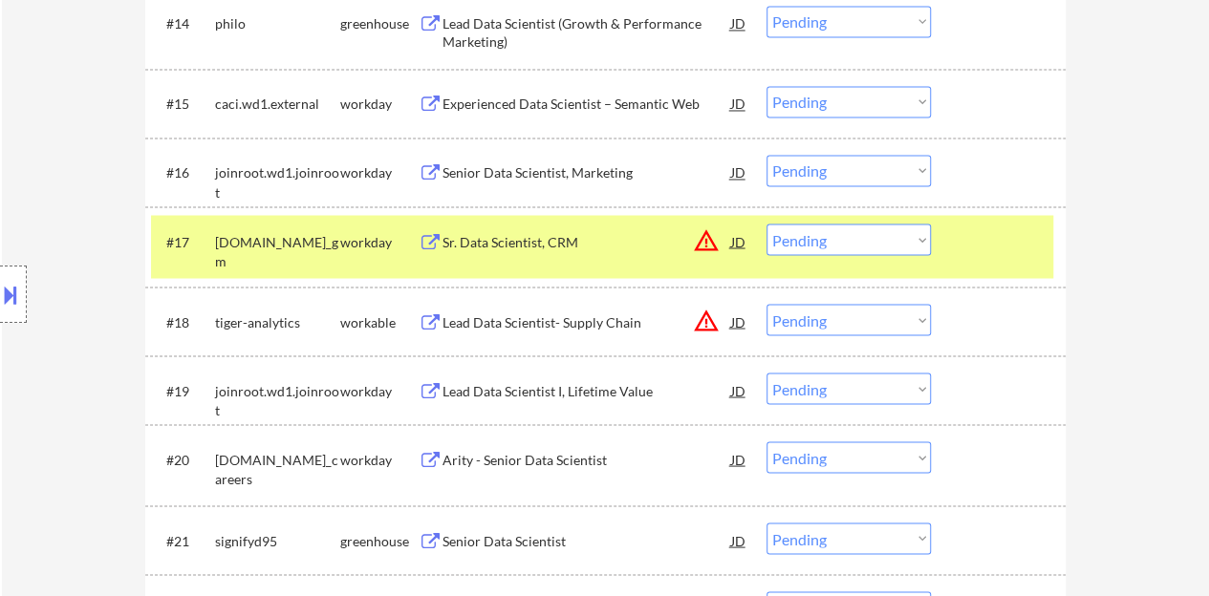
click at [999, 263] on div "#17 generalmotors.wd5.careers_gm workday Sr. Data Scientist, CRM JD warning_amb…" at bounding box center [602, 246] width 902 height 63
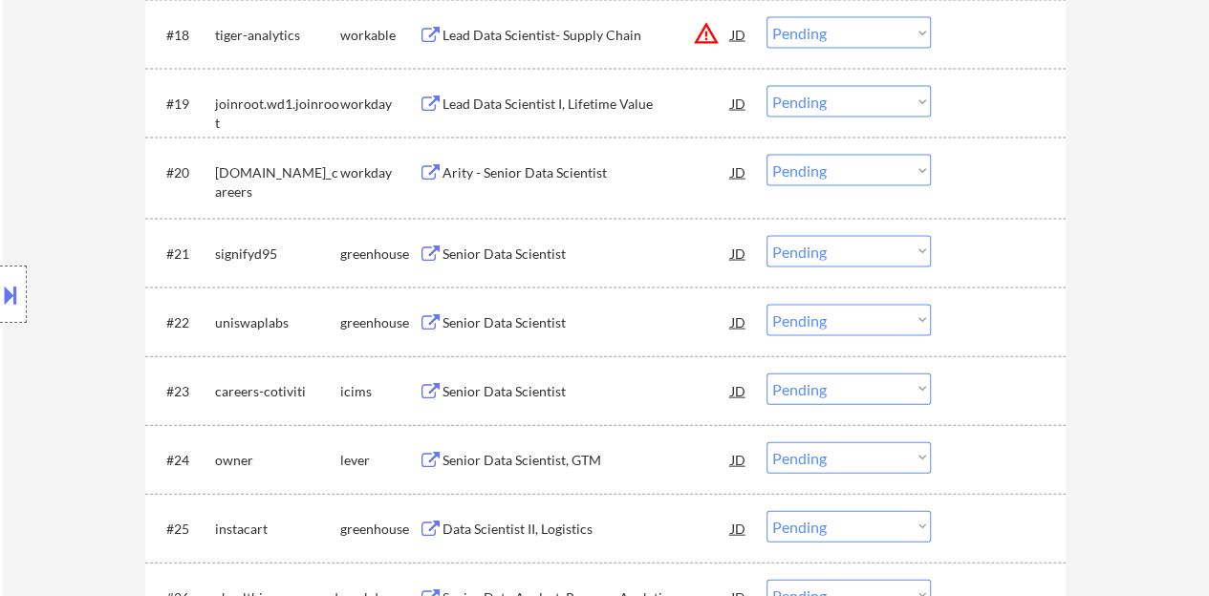
scroll to position [2007, 0]
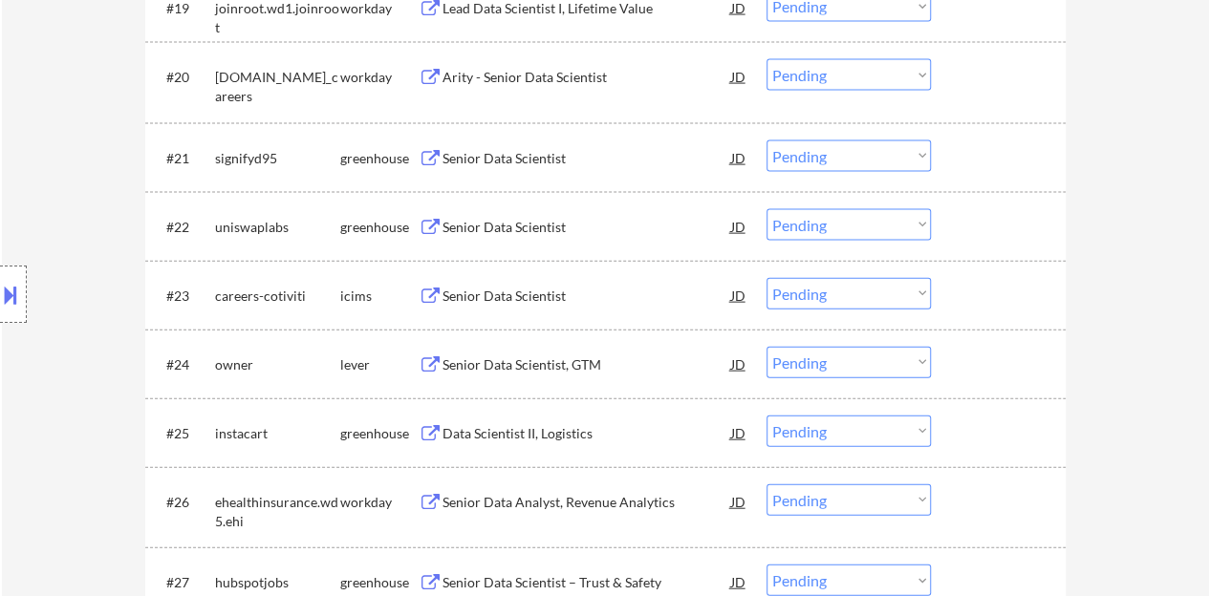
click at [500, 163] on div "Senior Data Scientist" at bounding box center [586, 158] width 289 height 19
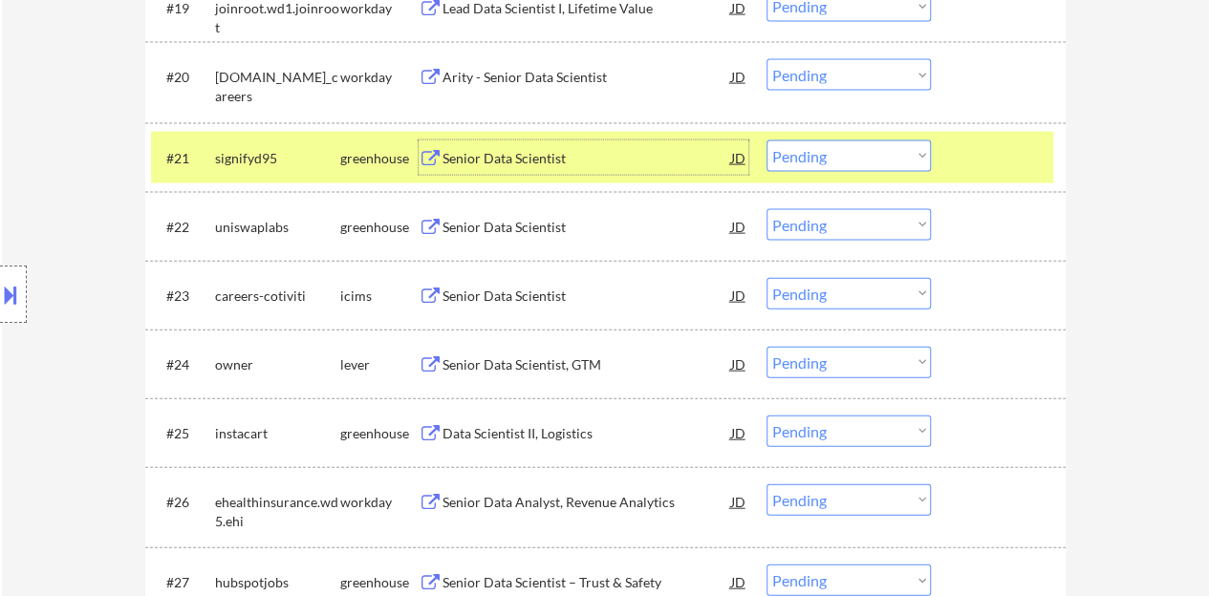
click at [818, 153] on select "Choose an option... Pending Applied Excluded (Questions) Excluded (Expired) Exc…" at bounding box center [848, 156] width 164 height 32
click at [766, 140] on select "Choose an option... Pending Applied Excluded (Questions) Excluded (Expired) Exc…" at bounding box center [848, 156] width 164 height 32
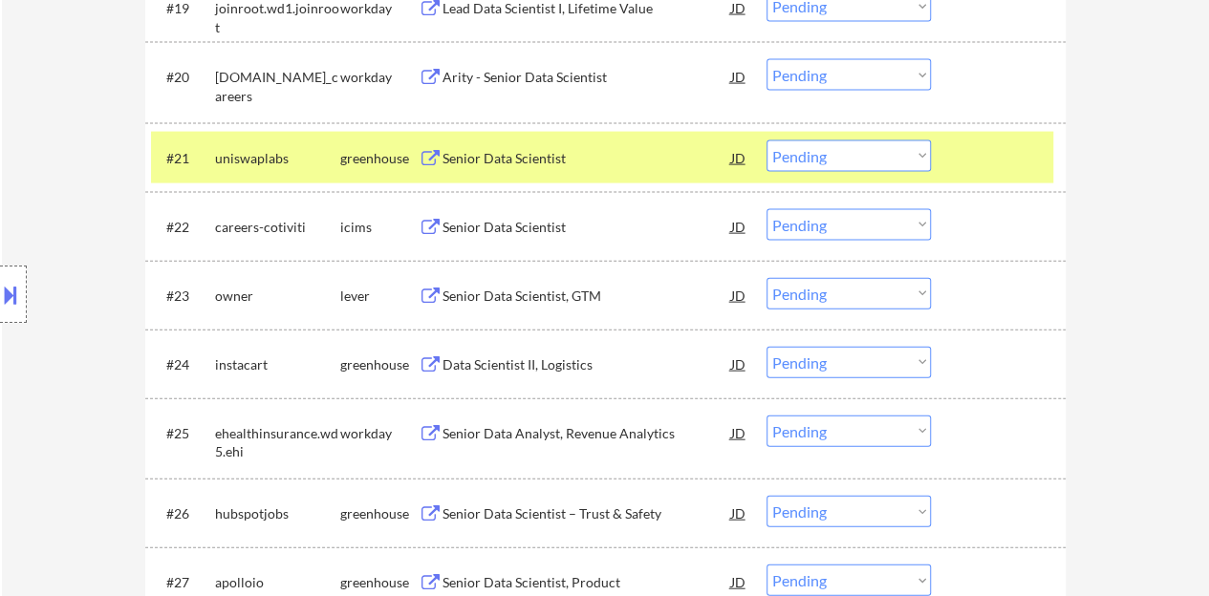
click at [487, 146] on div "Senior Data Scientist" at bounding box center [586, 157] width 289 height 34
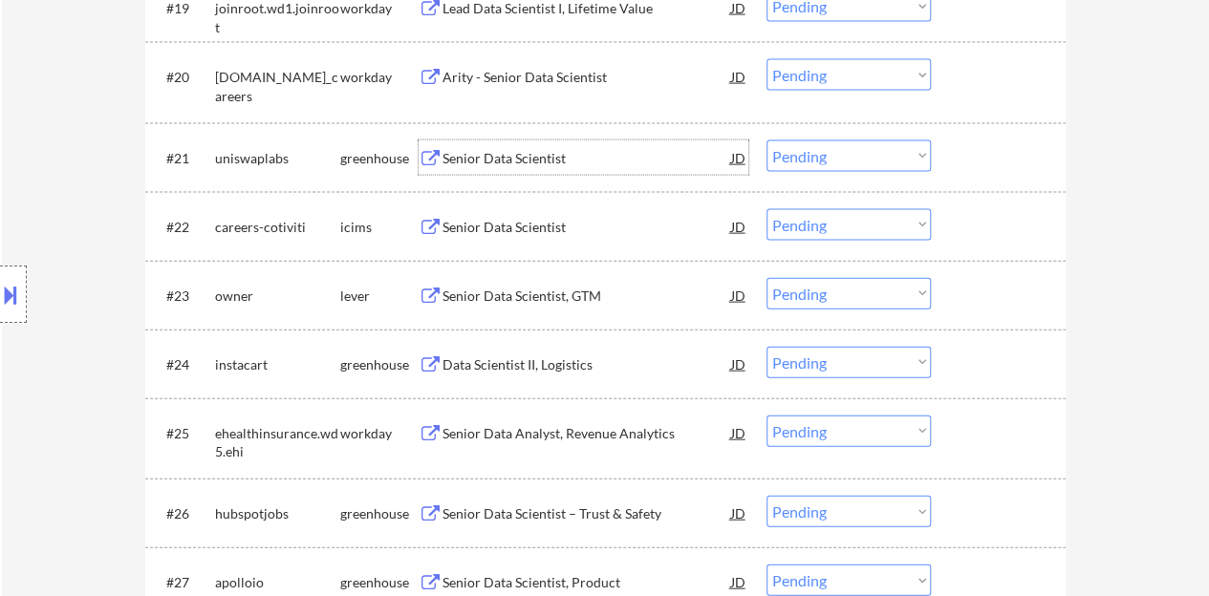
click at [1033, 158] on div at bounding box center [1000, 157] width 84 height 34
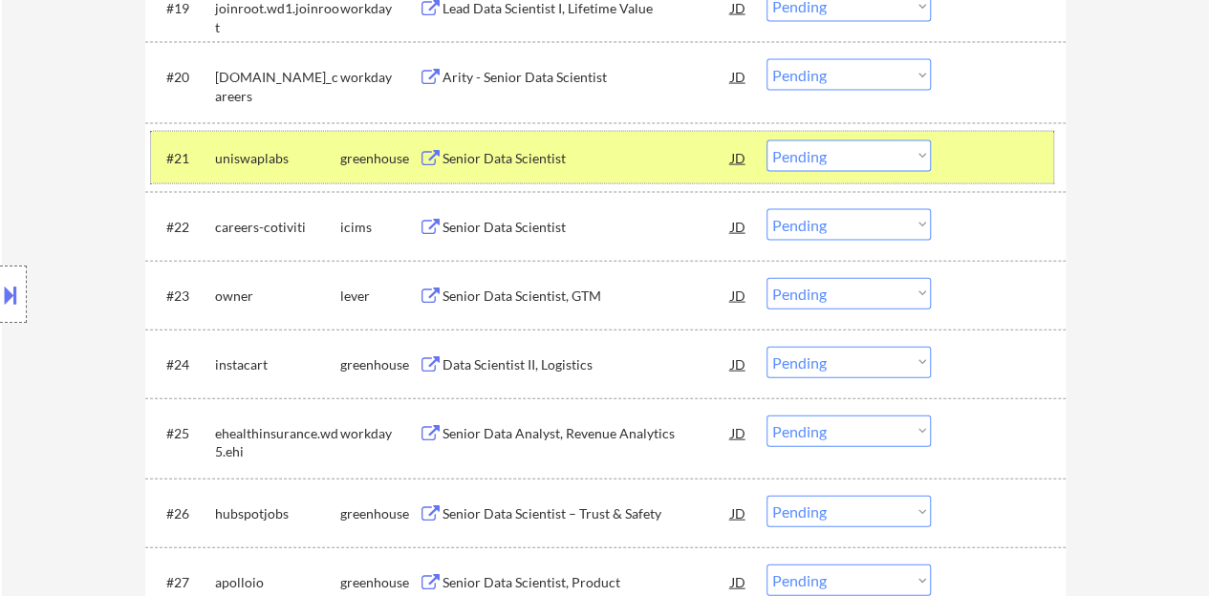
click at [818, 167] on select "Choose an option... Pending Applied Excluded (Questions) Excluded (Expired) Exc…" at bounding box center [848, 156] width 164 height 32
click at [766, 140] on select "Choose an option... Pending Applied Excluded (Questions) Excluded (Expired) Exc…" at bounding box center [848, 156] width 164 height 32
select select ""pending""
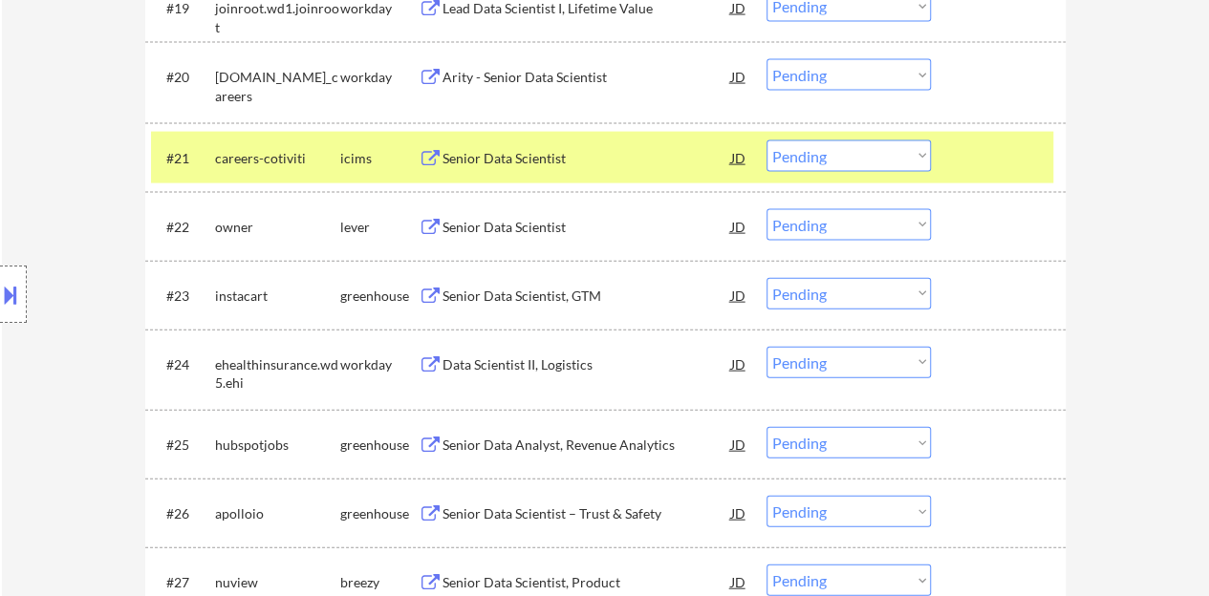
click at [984, 152] on div at bounding box center [1000, 157] width 84 height 34
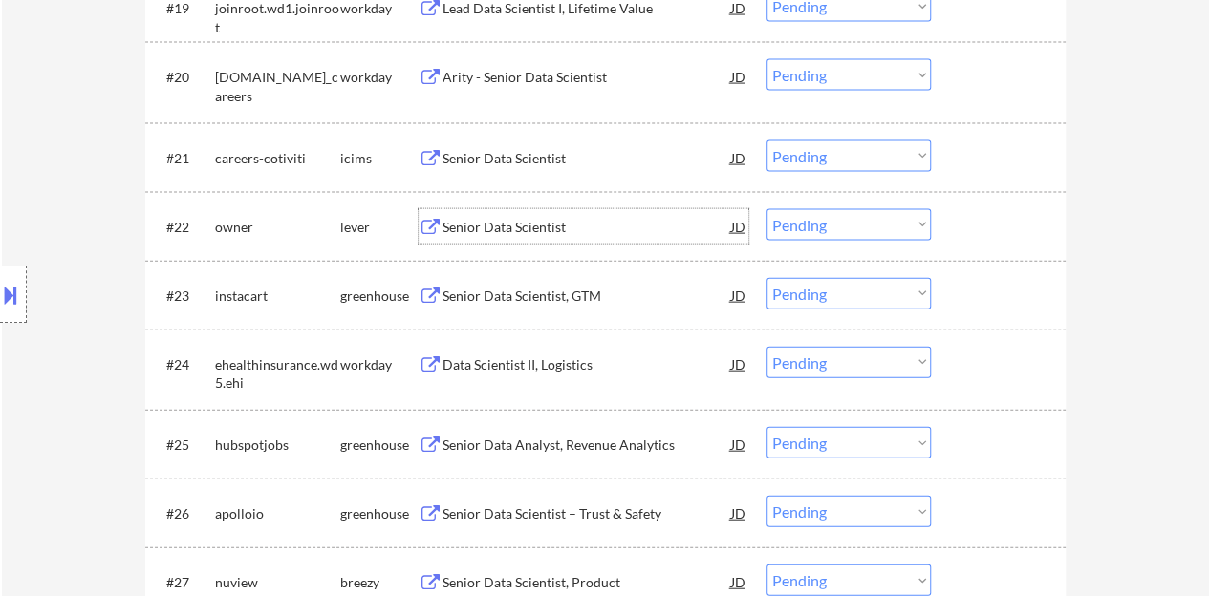
click at [501, 238] on div "Senior Data Scientist" at bounding box center [586, 226] width 289 height 34
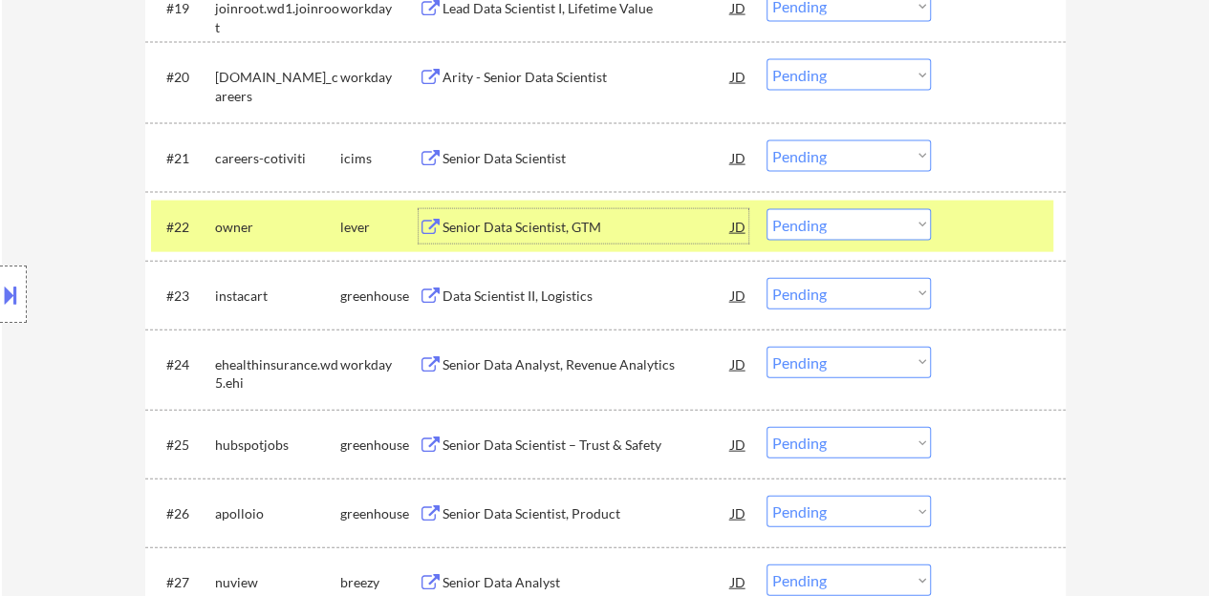
click at [892, 213] on select "Choose an option... Pending Applied Excluded (Questions) Excluded (Expired) Exc…" at bounding box center [848, 225] width 164 height 32
click at [766, 209] on select "Choose an option... Pending Applied Excluded (Questions) Excluded (Expired) Exc…" at bounding box center [848, 225] width 164 height 32
select select ""pending""
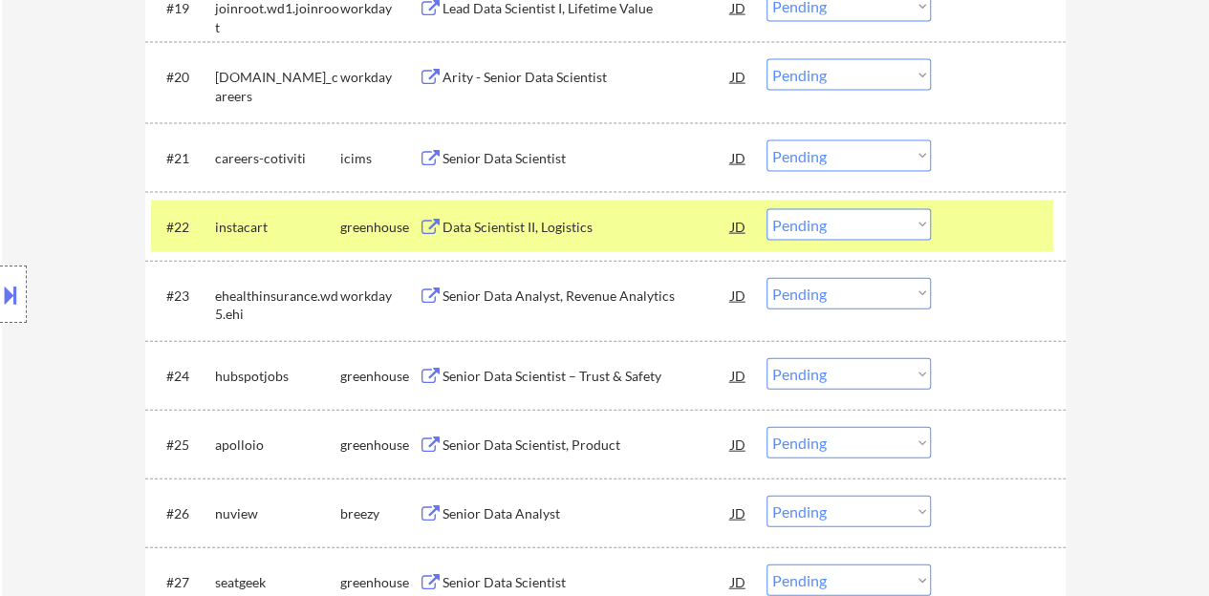
drag, startPoint x: 973, startPoint y: 214, endPoint x: 977, endPoint y: 233, distance: 19.5
click at [976, 231] on div at bounding box center [1000, 226] width 84 height 34
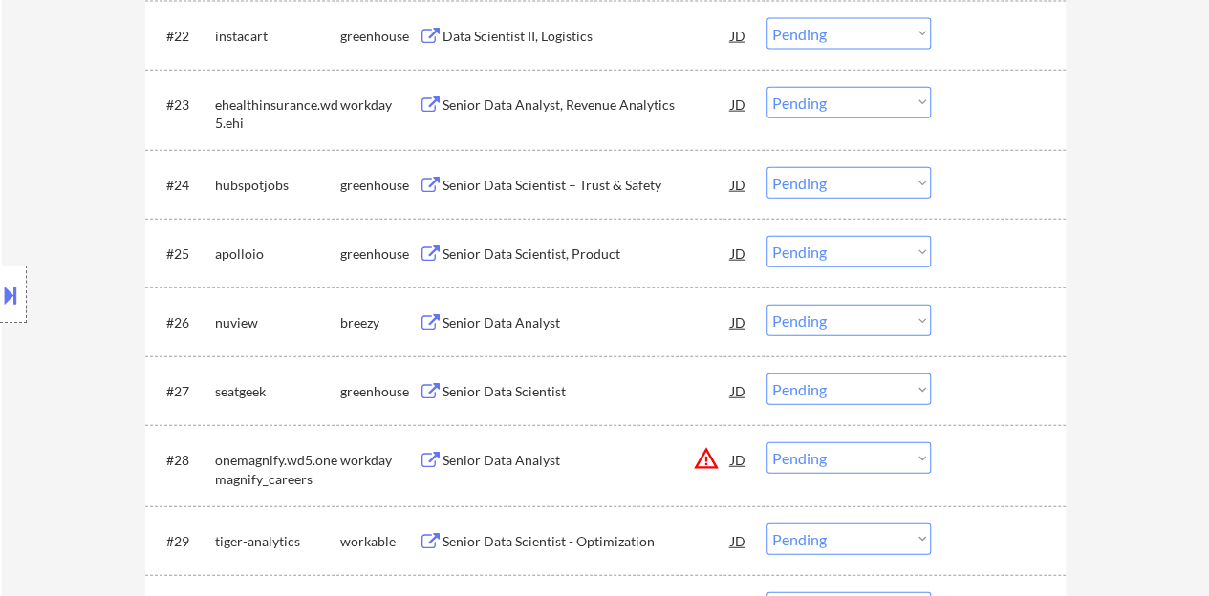
scroll to position [2293, 0]
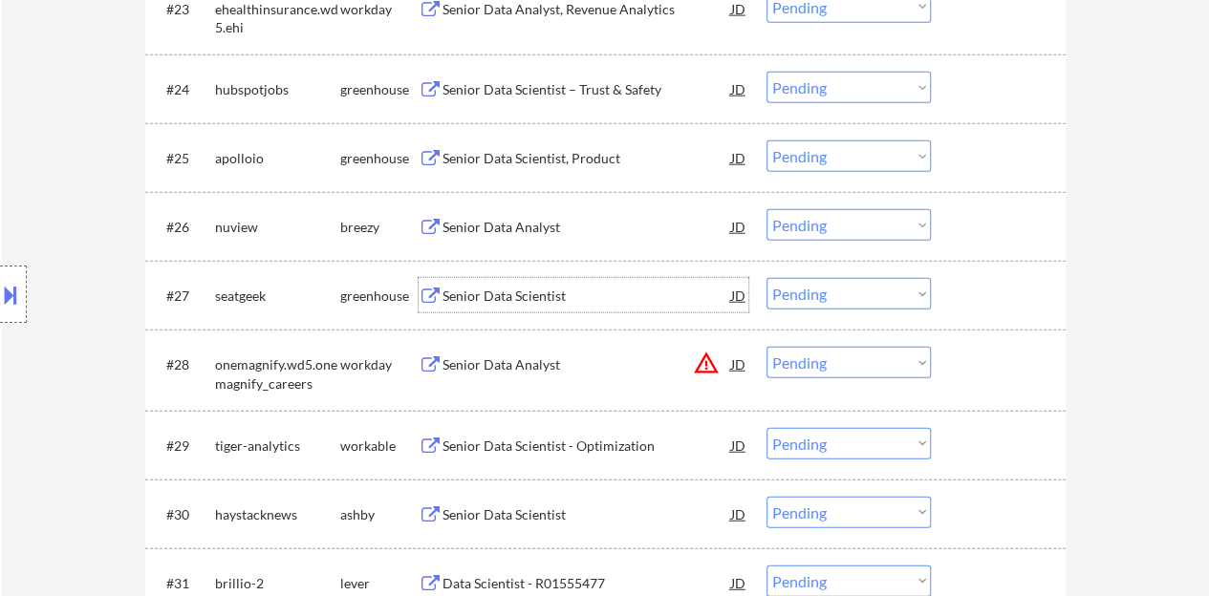
click at [508, 293] on div "Senior Data Scientist" at bounding box center [586, 296] width 289 height 19
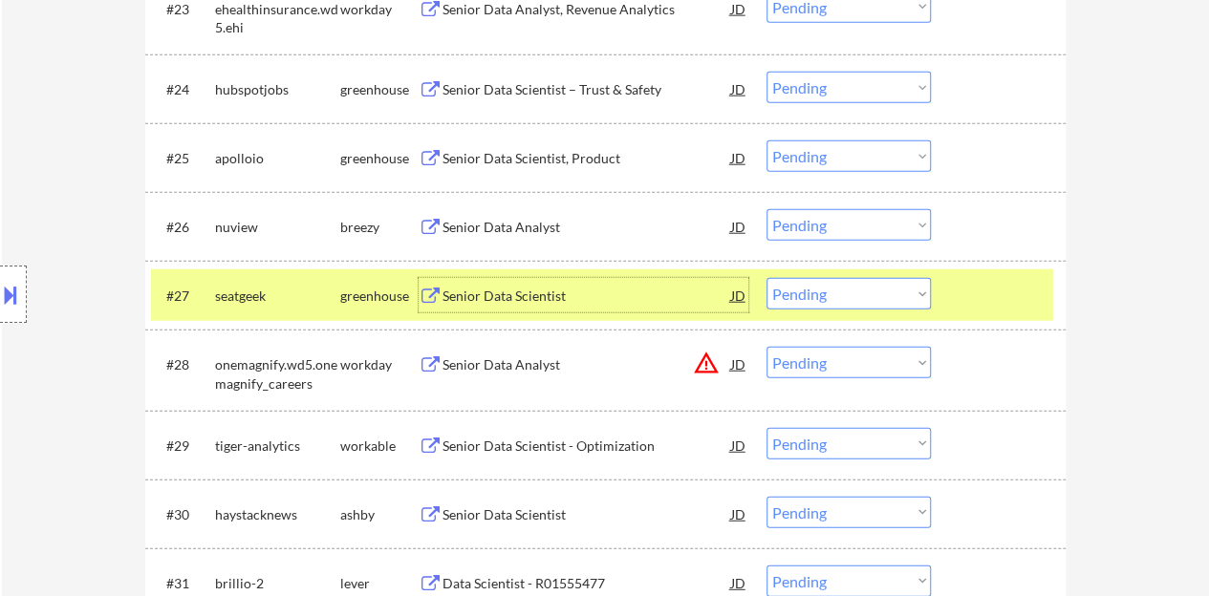
click at [853, 300] on select "Choose an option... Pending Applied Excluded (Questions) Excluded (Expired) Exc…" at bounding box center [848, 294] width 164 height 32
click at [766, 278] on select "Choose an option... Pending Applied Excluded (Questions) Excluded (Expired) Exc…" at bounding box center [848, 294] width 164 height 32
select select ""pending""
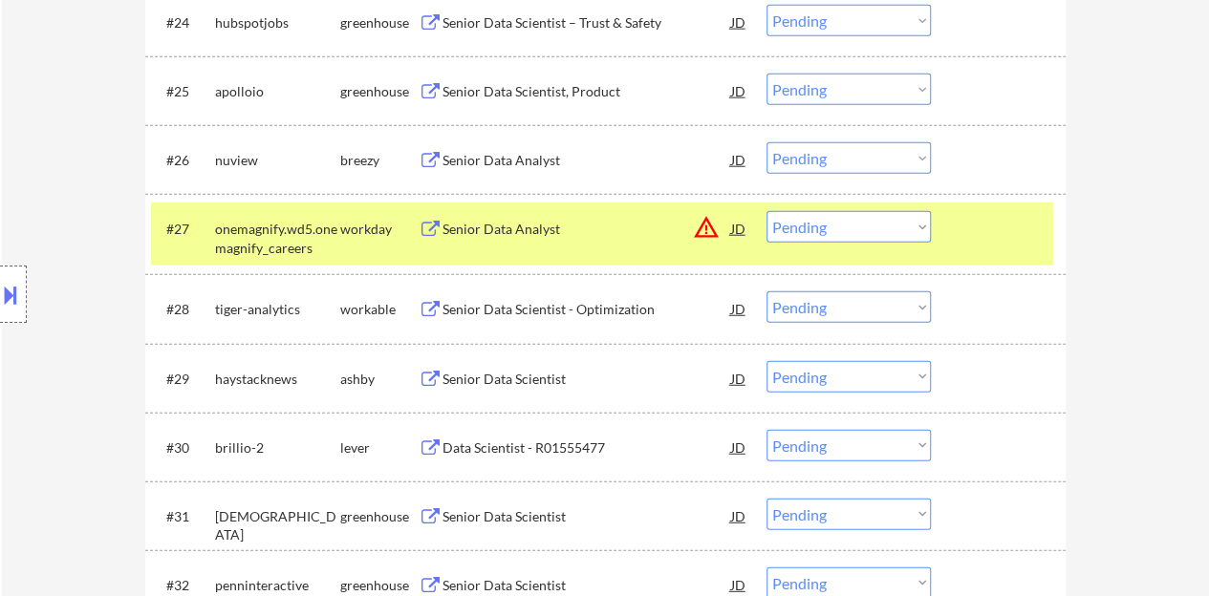
scroll to position [2389, 0]
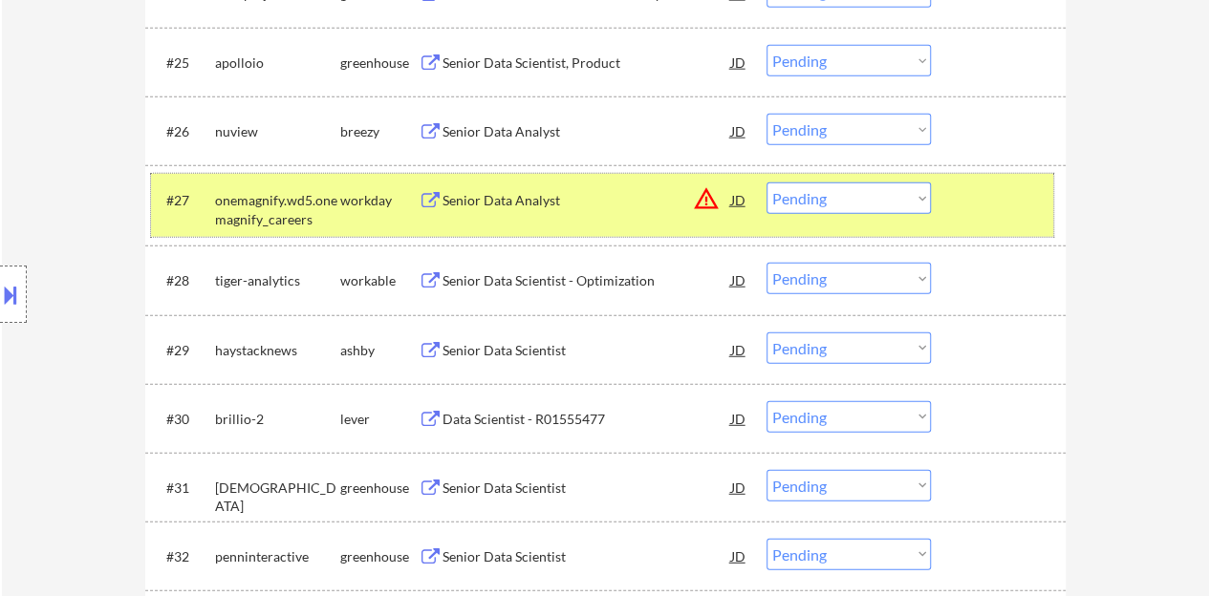
click at [938, 234] on div "#27 onemagnify.wd5.onemagnify_careers workday Senior Data Analyst JD warning_am…" at bounding box center [602, 205] width 902 height 63
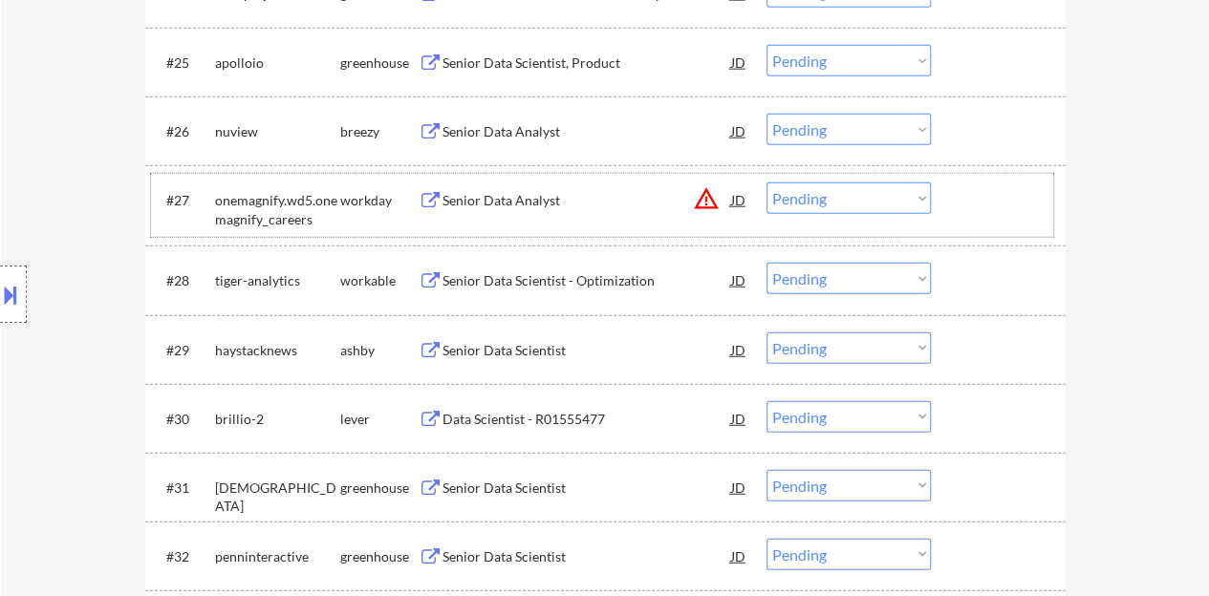
scroll to position [2484, 0]
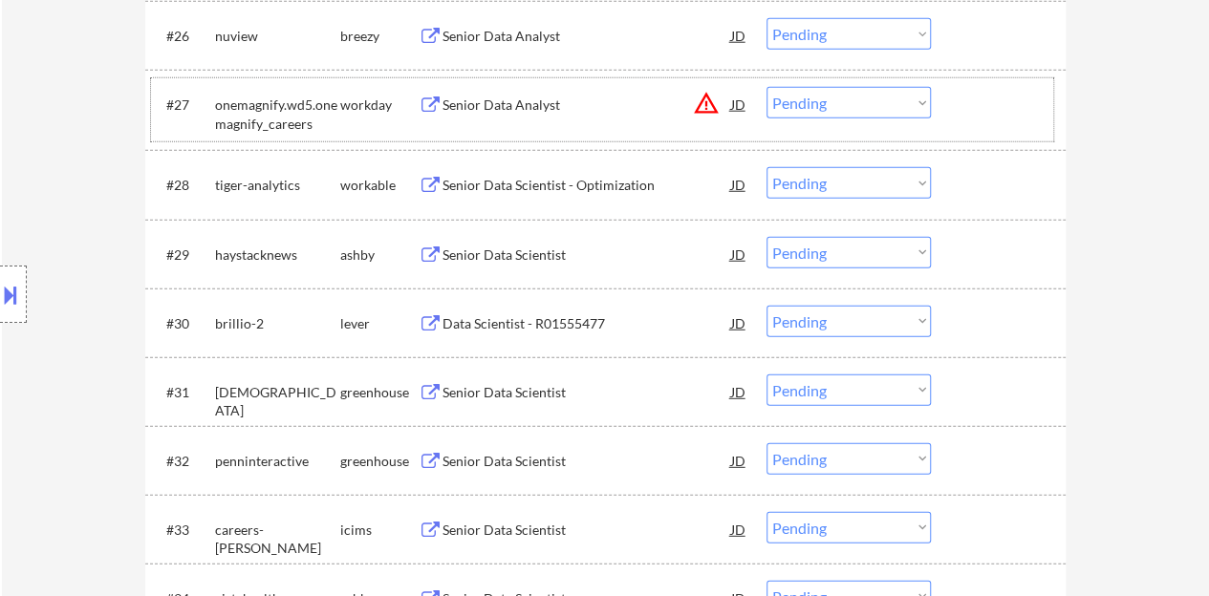
click at [509, 253] on div "Senior Data Scientist" at bounding box center [586, 255] width 289 height 19
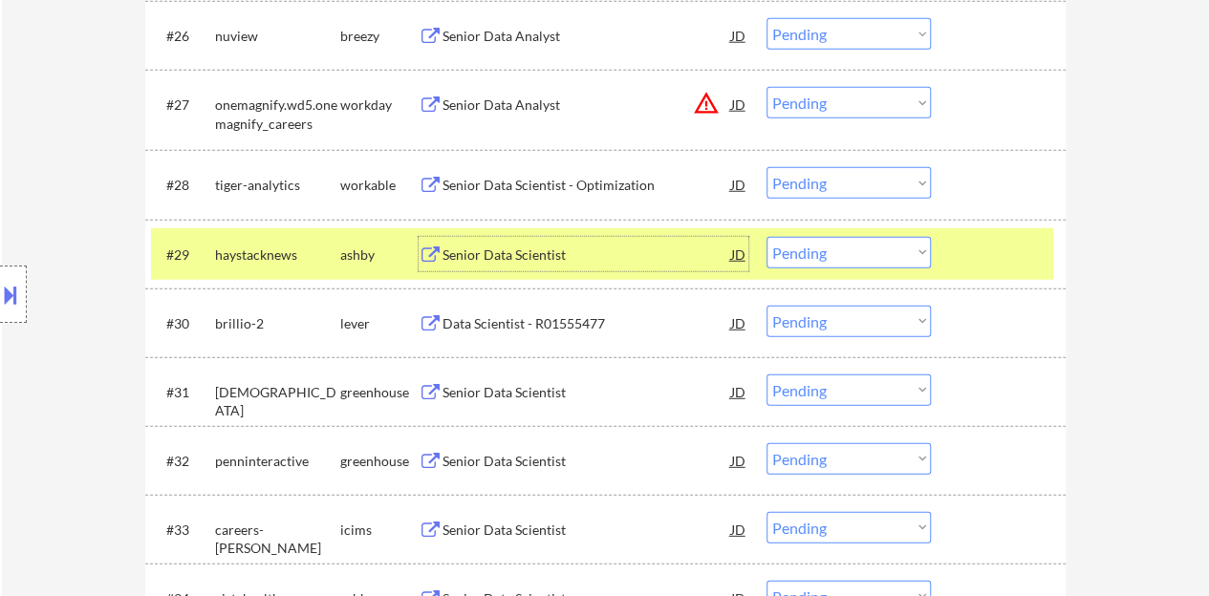
click at [5, 284] on button at bounding box center [10, 295] width 21 height 32
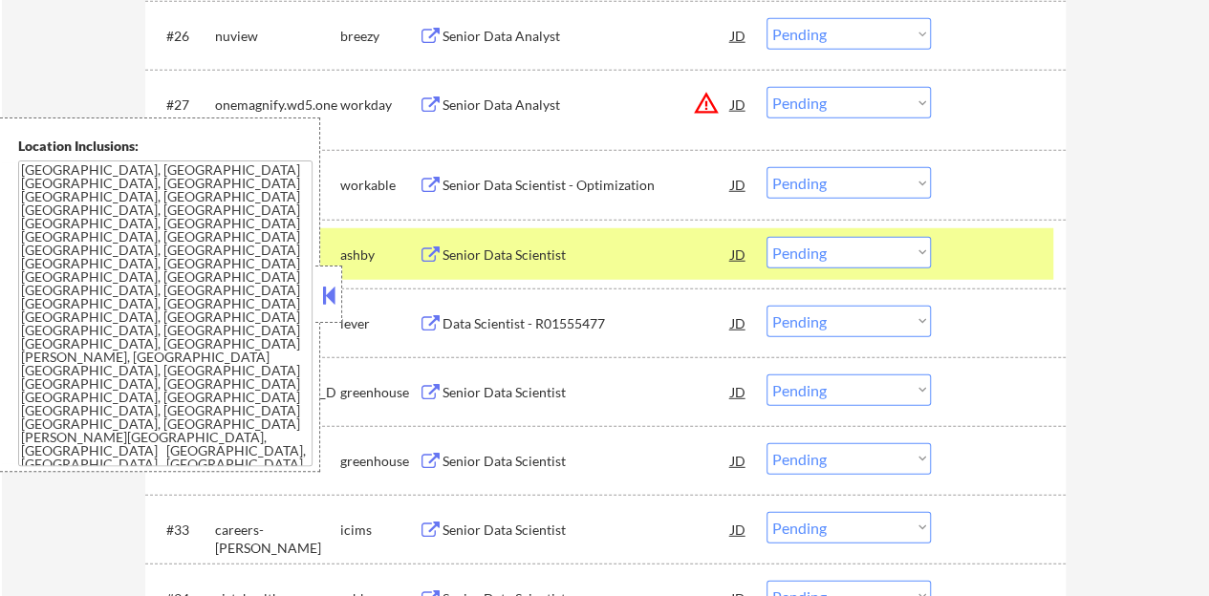
click at [321, 298] on button at bounding box center [328, 295] width 21 height 29
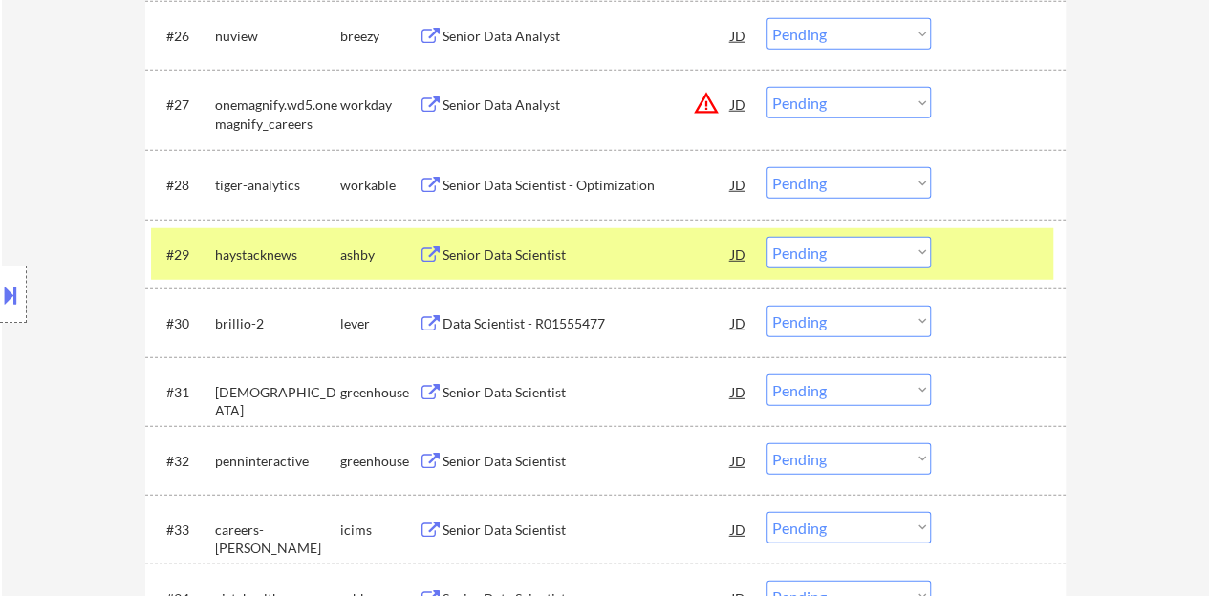
click at [11, 284] on button at bounding box center [10, 295] width 21 height 32
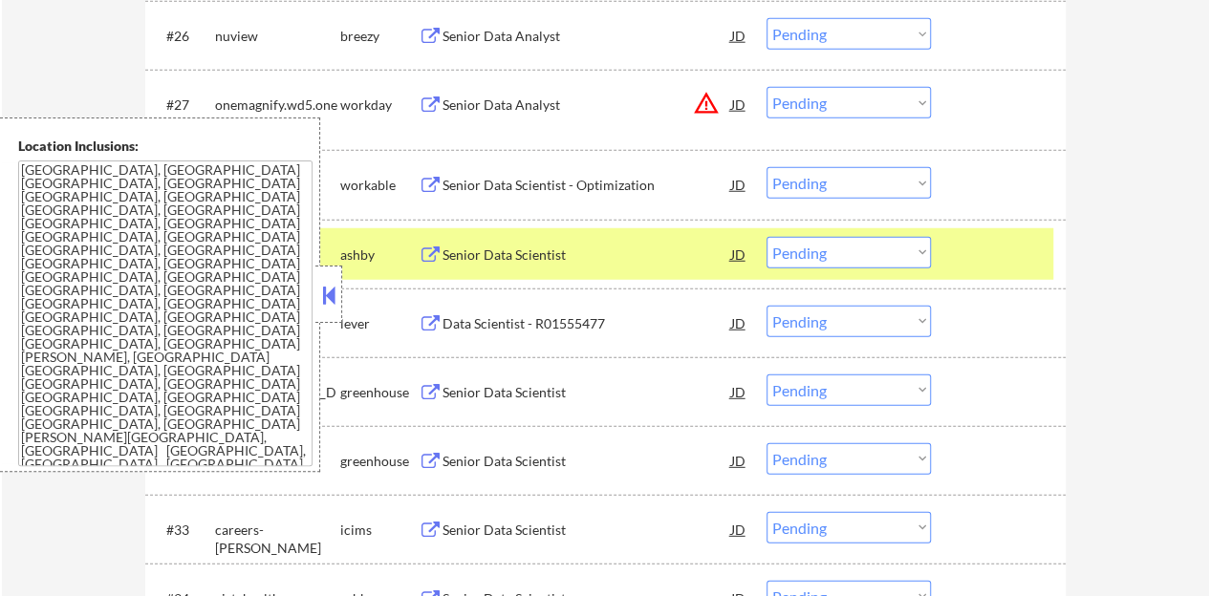
click at [335, 290] on button at bounding box center [328, 295] width 21 height 29
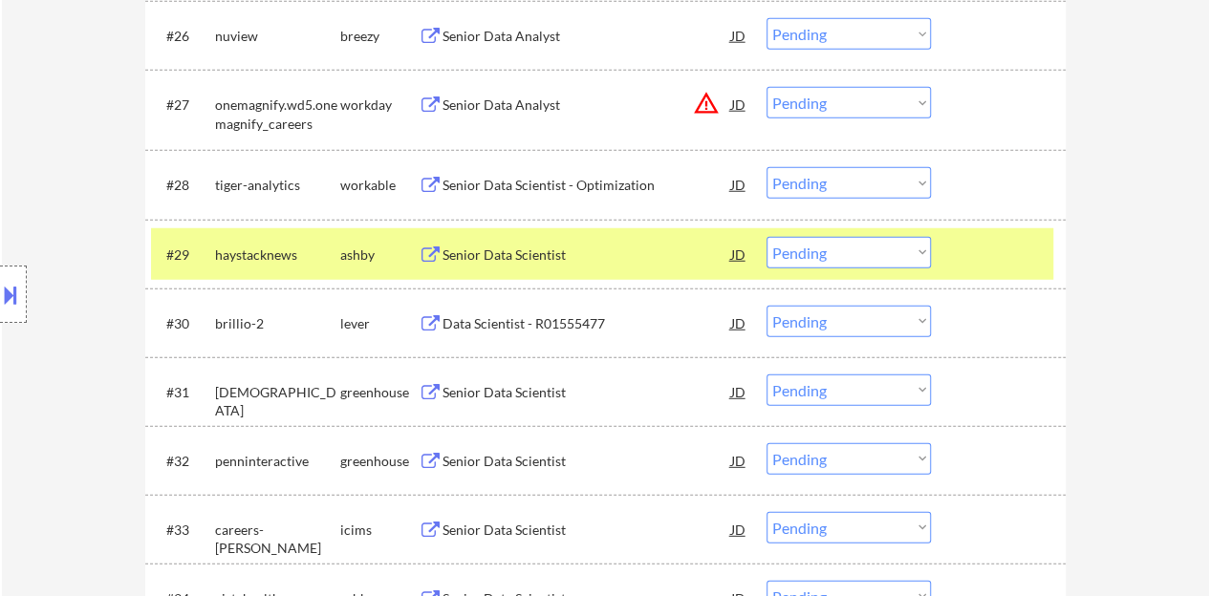
click at [868, 253] on select "Choose an option... Pending Applied Excluded (Questions) Excluded (Expired) Exc…" at bounding box center [848, 253] width 164 height 32
click at [766, 237] on select "Choose an option... Pending Applied Excluded (Questions) Excluded (Expired) Exc…" at bounding box center [848, 253] width 164 height 32
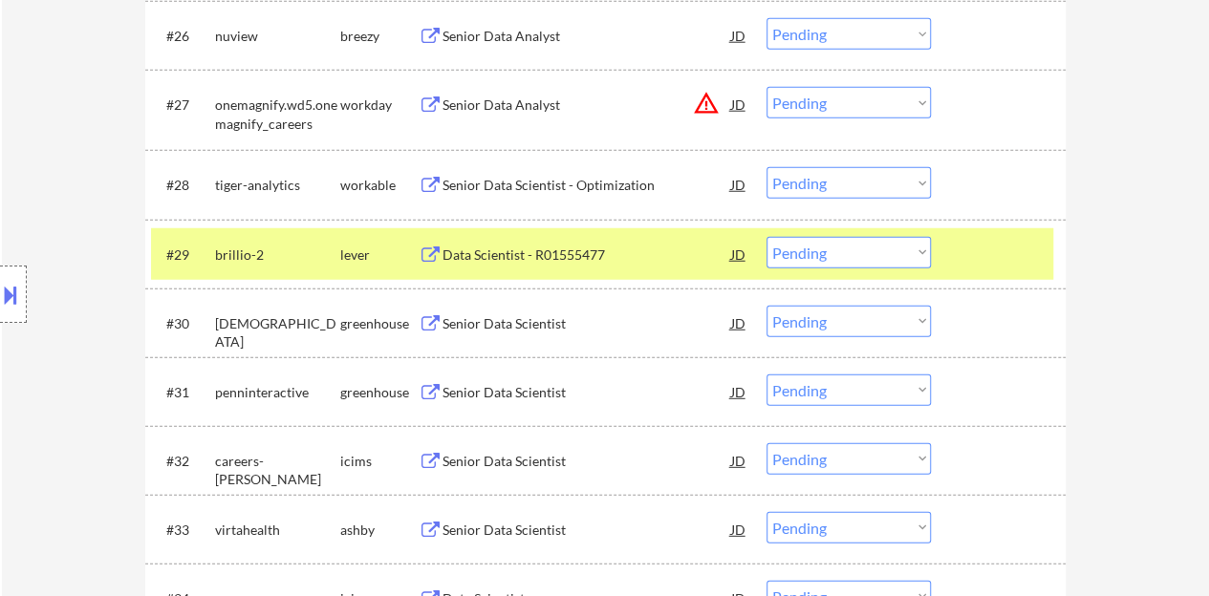
click at [573, 265] on div "Data Scientist - R01555477" at bounding box center [586, 254] width 289 height 34
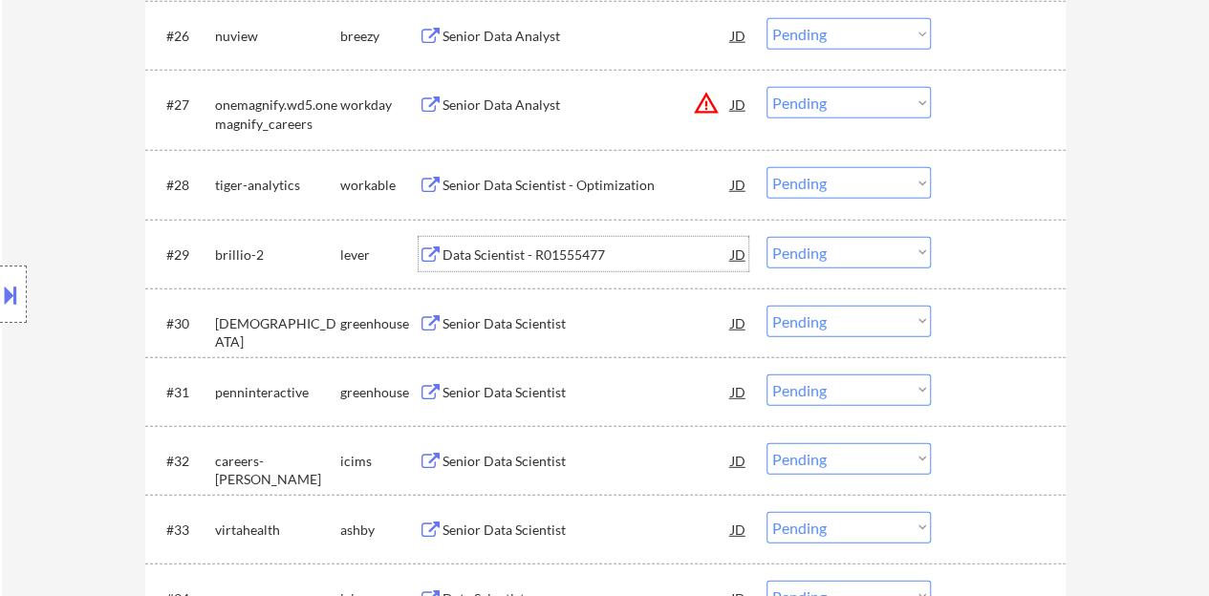
click at [995, 259] on div at bounding box center [1000, 254] width 84 height 34
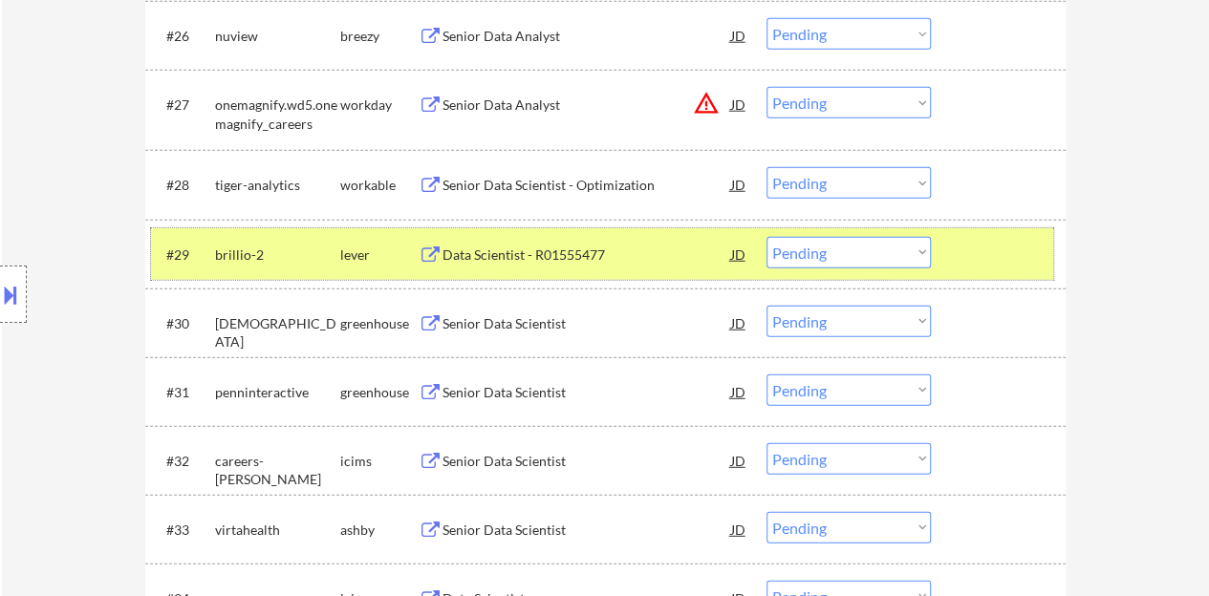
click at [892, 247] on select "Choose an option... Pending Applied Excluded (Questions) Excluded (Expired) Exc…" at bounding box center [848, 253] width 164 height 32
click at [766, 237] on select "Choose an option... Pending Applied Excluded (Questions) Excluded (Expired) Exc…" at bounding box center [848, 253] width 164 height 32
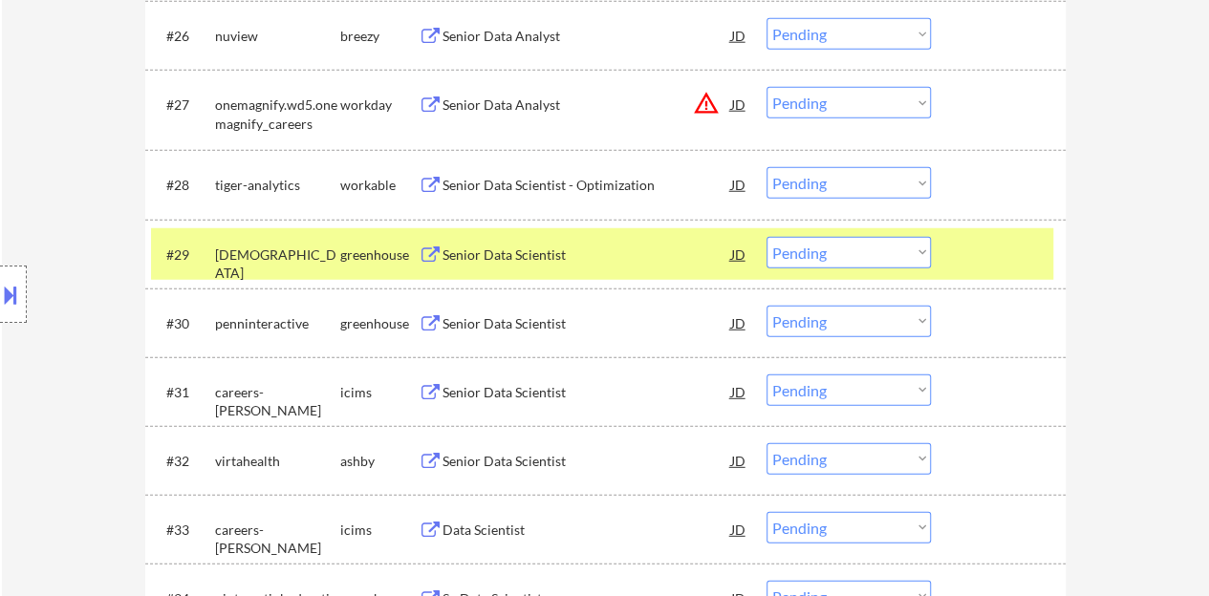
click at [535, 266] on div "Senior Data Scientist" at bounding box center [586, 254] width 289 height 34
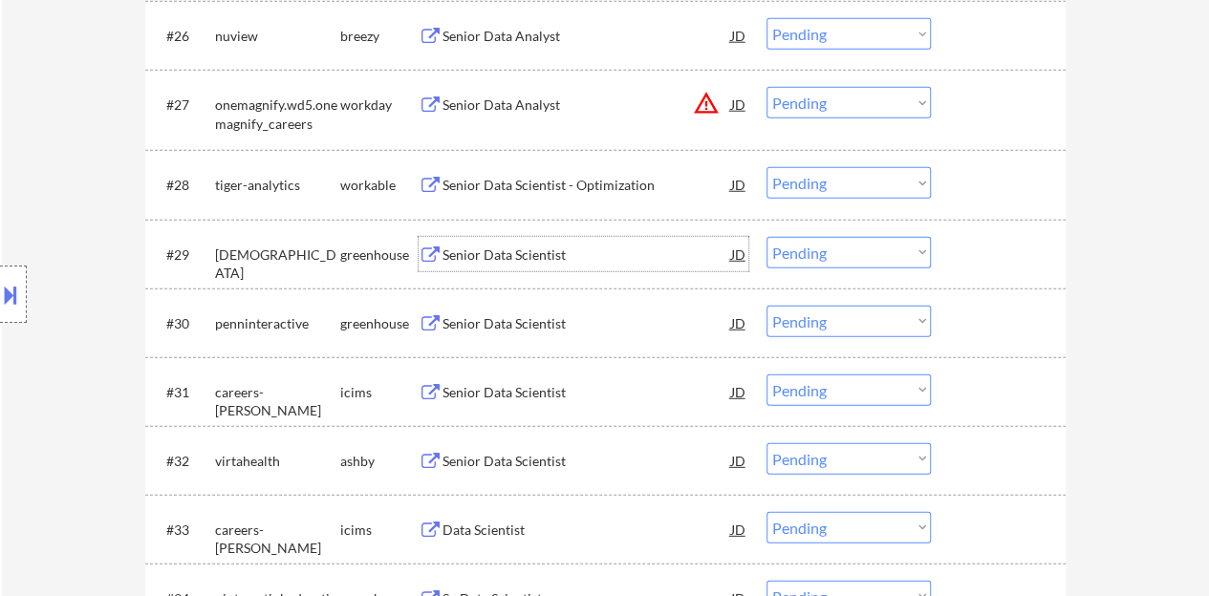
click at [982, 258] on div at bounding box center [1000, 254] width 84 height 34
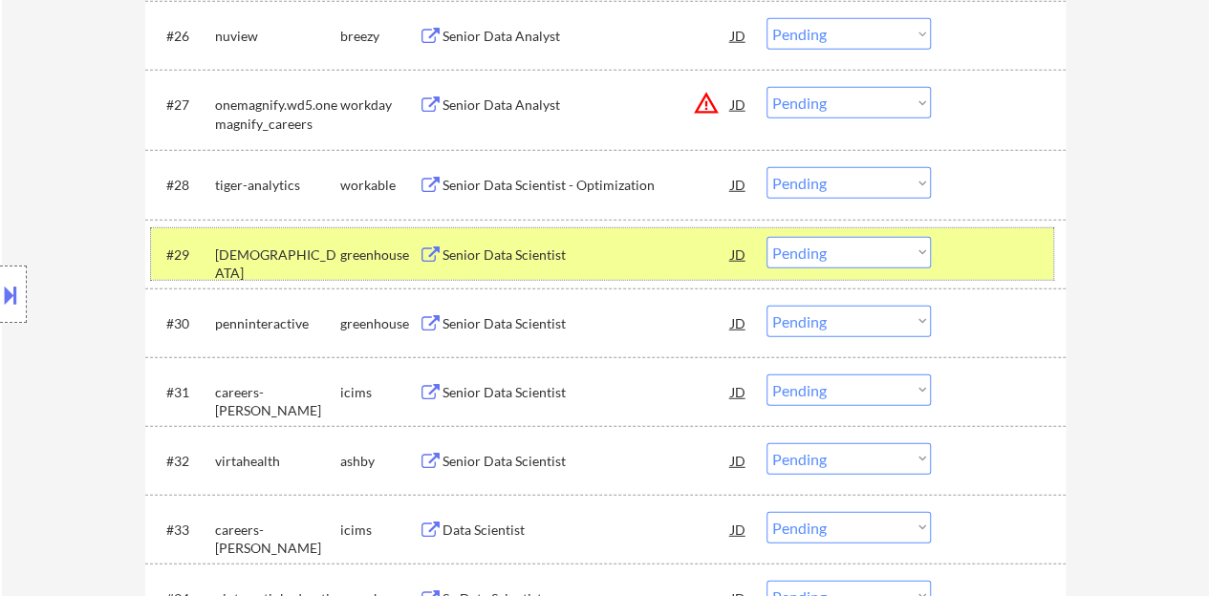
click at [822, 242] on select "Choose an option... Pending Applied Excluded (Questions) Excluded (Expired) Exc…" at bounding box center [848, 253] width 164 height 32
click at [766, 237] on select "Choose an option... Pending Applied Excluded (Questions) Excluded (Expired) Exc…" at bounding box center [848, 253] width 164 height 32
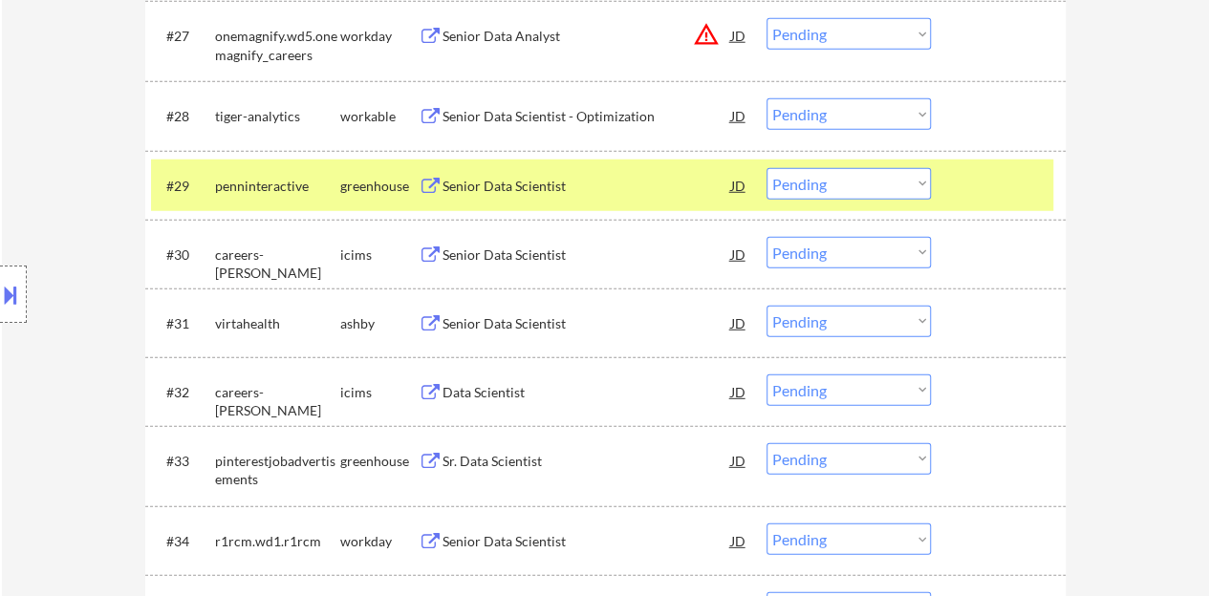
scroll to position [2580, 0]
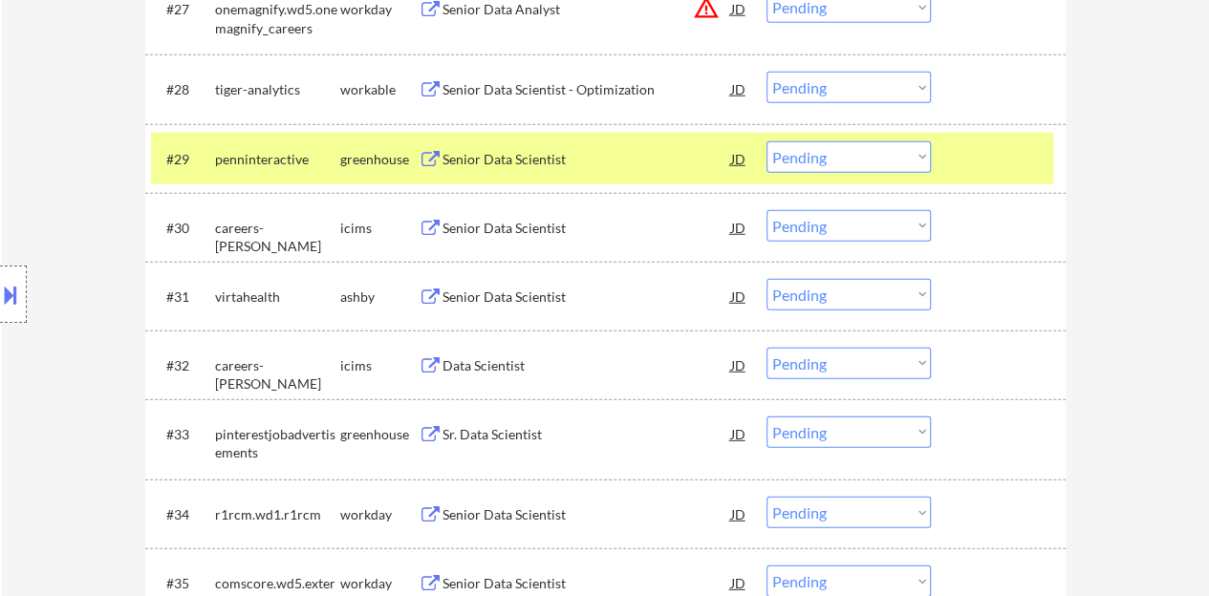
click at [518, 150] on div "Senior Data Scientist" at bounding box center [586, 159] width 289 height 19
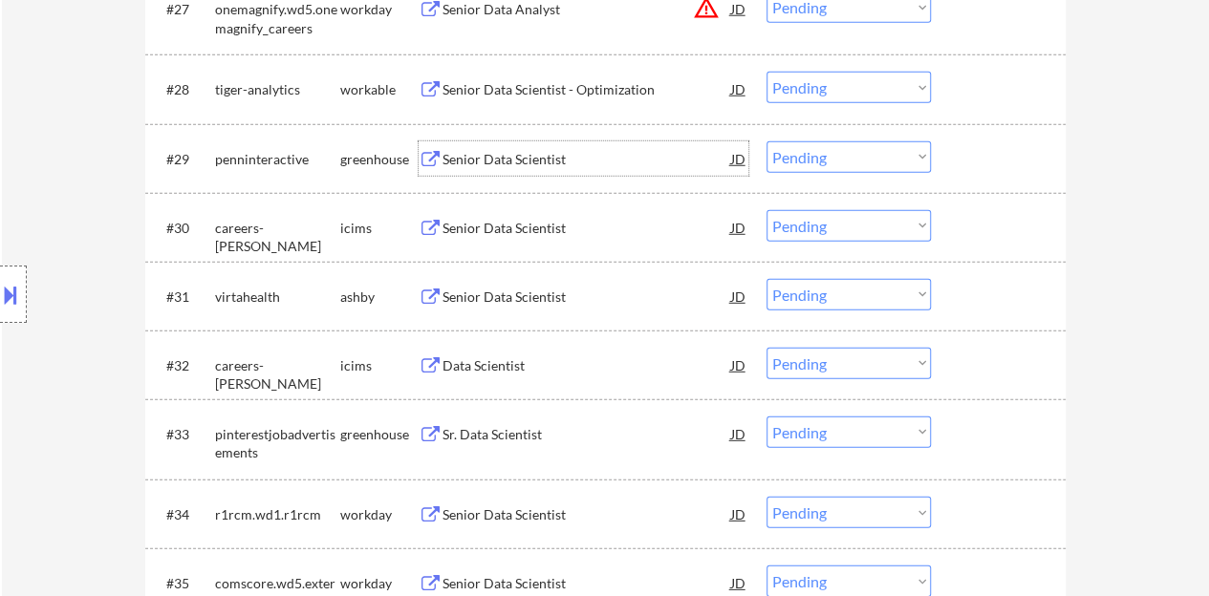
click at [1036, 163] on div at bounding box center [1000, 158] width 84 height 34
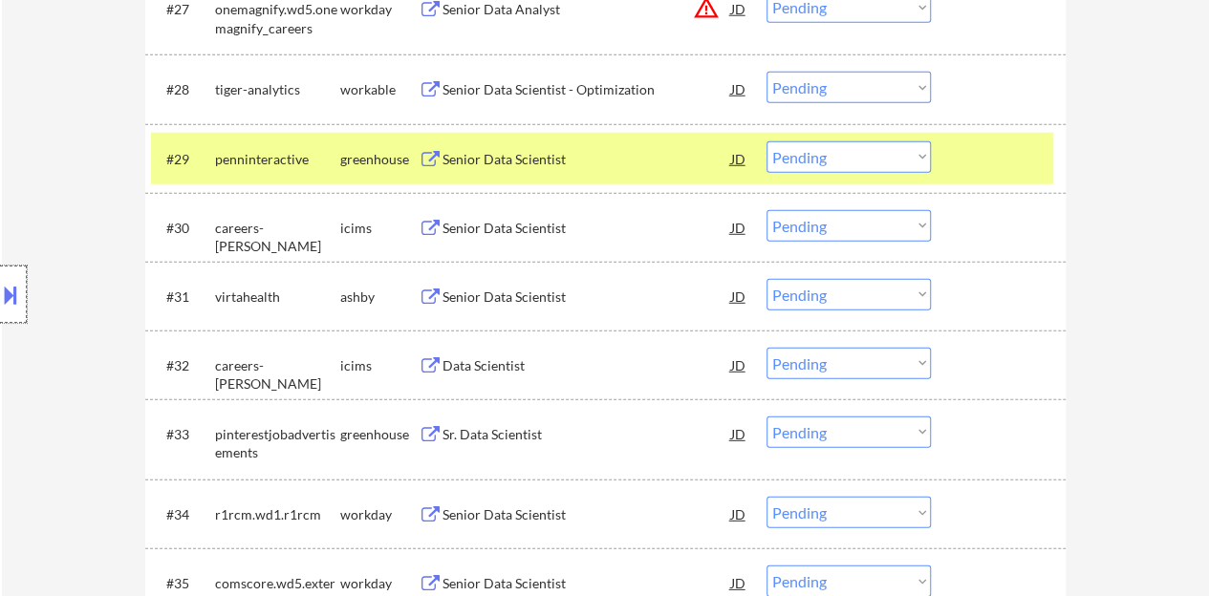
click at [12, 277] on div at bounding box center [13, 294] width 27 height 57
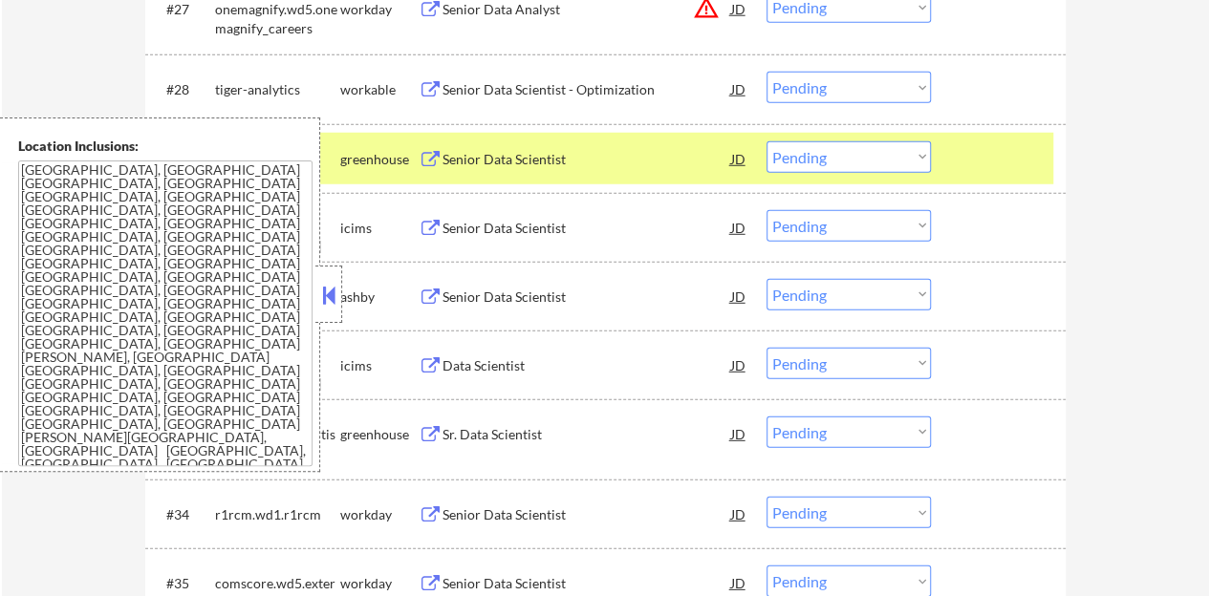
click at [338, 285] on button at bounding box center [328, 295] width 21 height 29
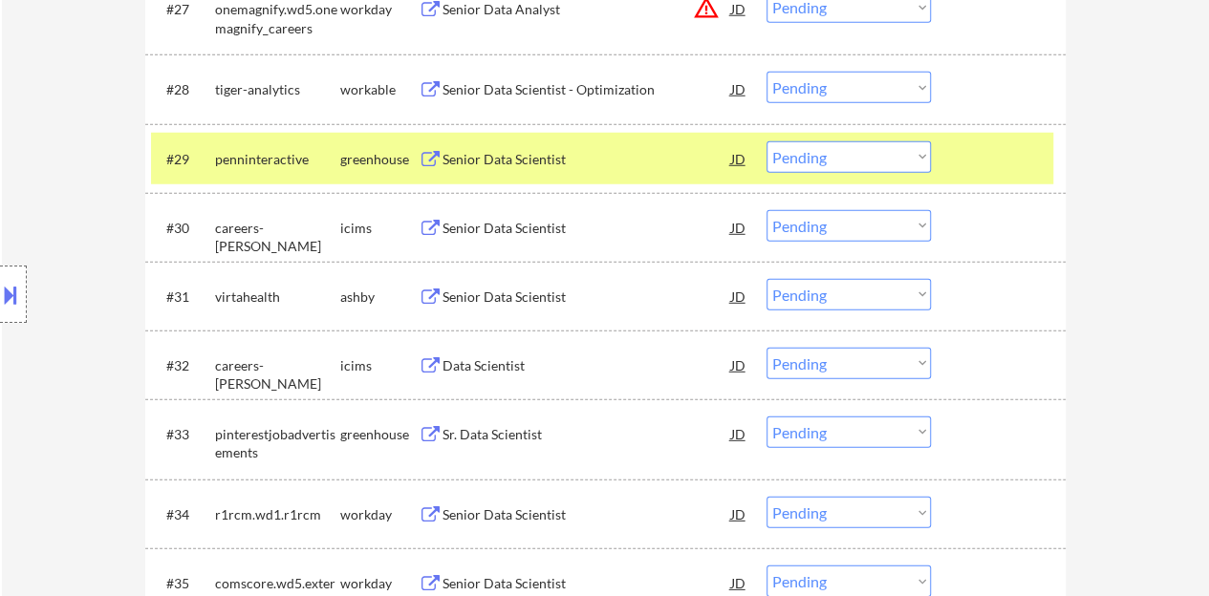
click at [787, 159] on select "Choose an option... Pending Applied Excluded (Questions) Excluded (Expired) Exc…" at bounding box center [848, 157] width 164 height 32
click at [874, 150] on select "Choose an option... Pending Applied Excluded (Questions) Excluded (Expired) Exc…" at bounding box center [848, 157] width 164 height 32
click at [847, 161] on select "Choose an option... Pending Applied Excluded (Questions) Excluded (Expired) Exc…" at bounding box center [848, 157] width 164 height 32
click at [766, 141] on select "Choose an option... Pending Applied Excluded (Questions) Excluded (Expired) Exc…" at bounding box center [848, 157] width 164 height 32
select select ""pending""
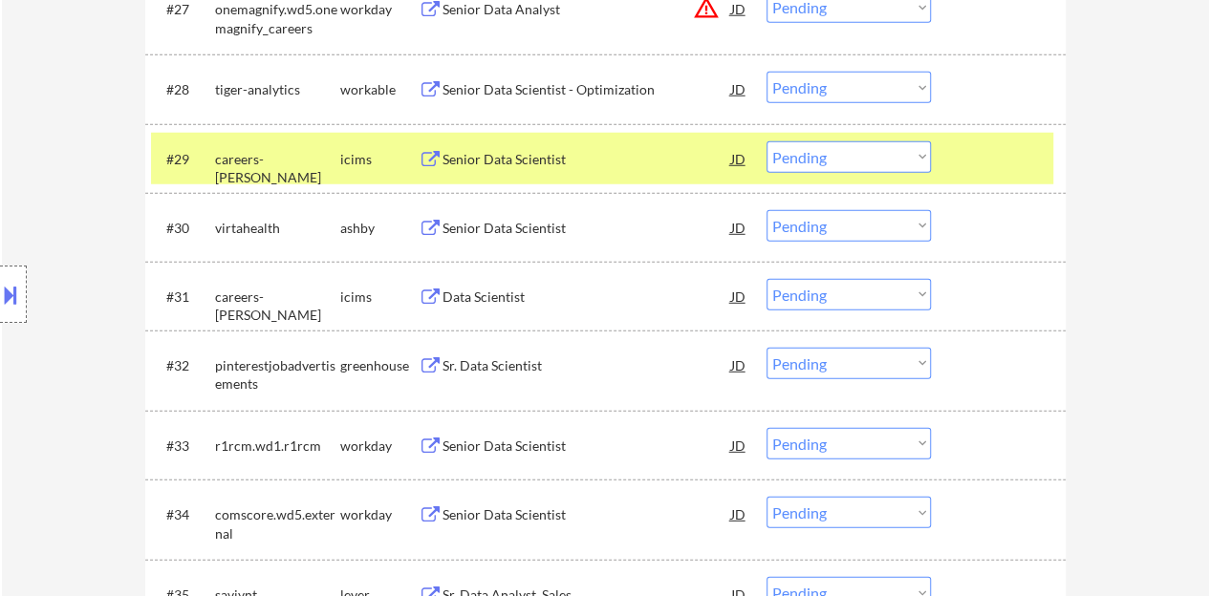
click at [1027, 166] on div at bounding box center [1000, 158] width 84 height 34
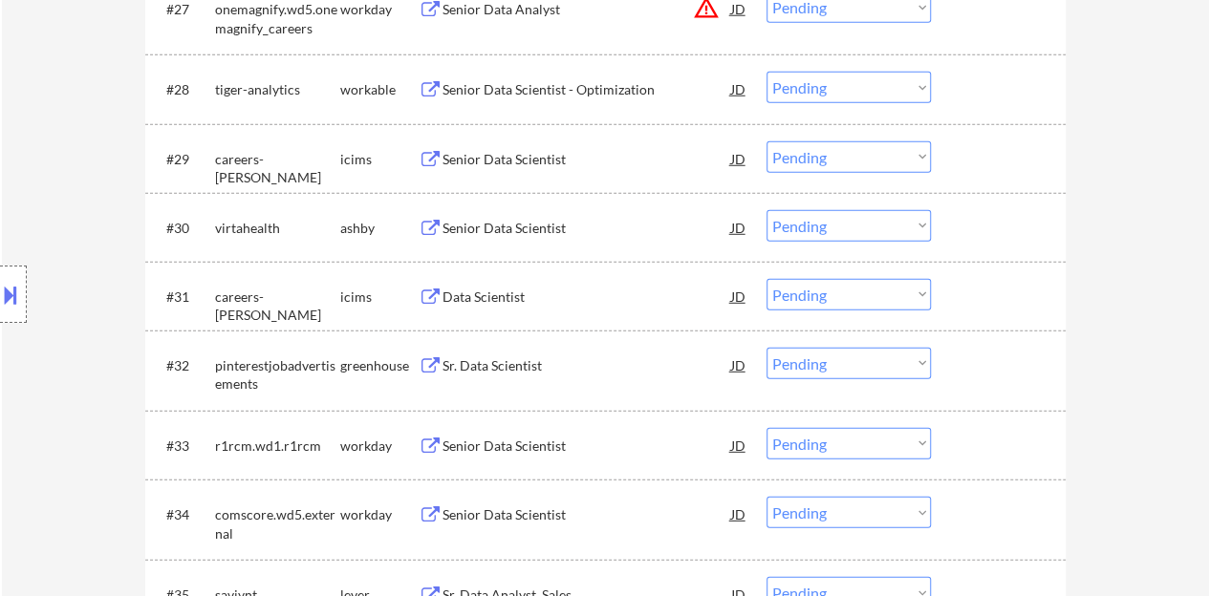
click at [539, 225] on div "Senior Data Scientist" at bounding box center [586, 228] width 289 height 19
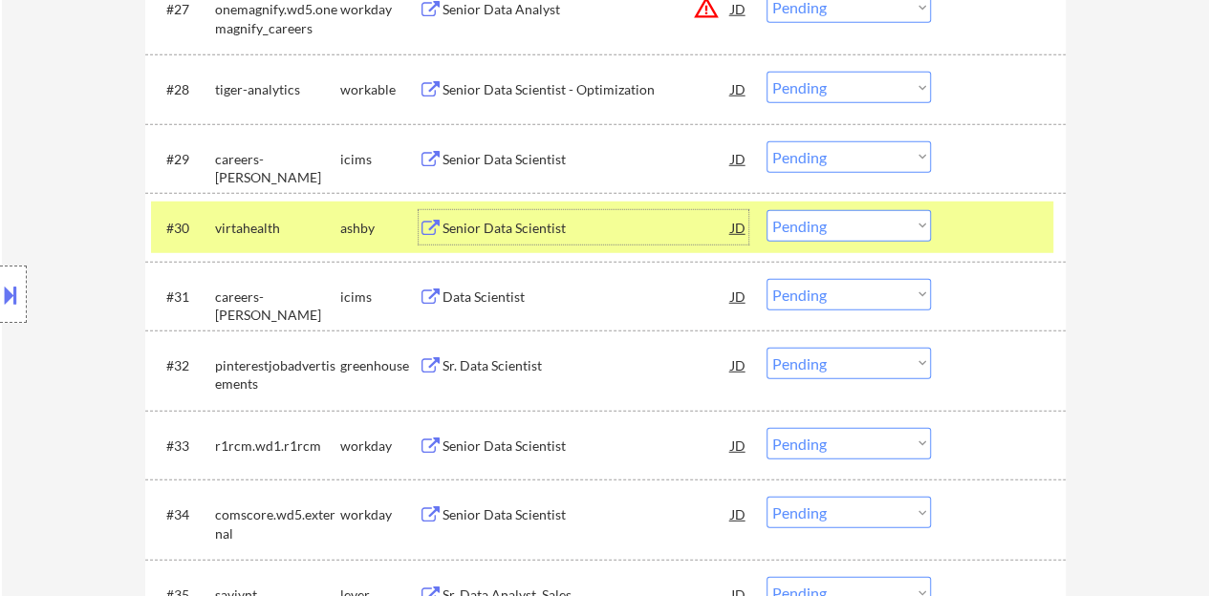
click at [849, 224] on select "Choose an option... Pending Applied Excluded (Questions) Excluded (Expired) Exc…" at bounding box center [848, 226] width 164 height 32
click at [766, 210] on select "Choose an option... Pending Applied Excluded (Questions) Excluded (Expired) Exc…" at bounding box center [848, 226] width 164 height 32
select select ""pending""
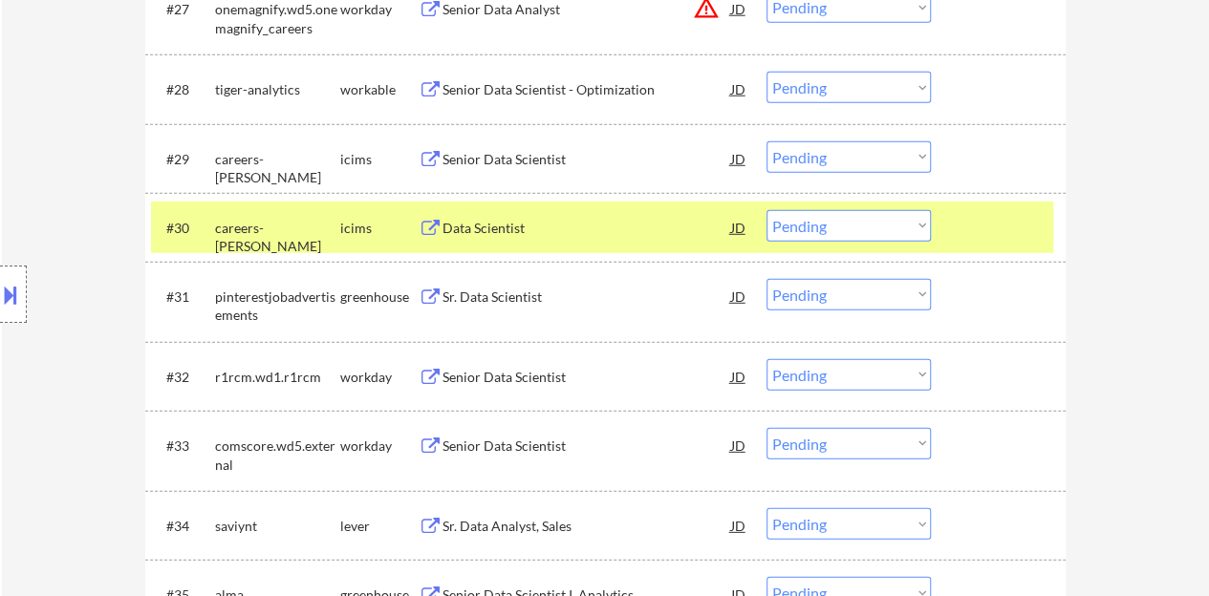
click at [1016, 219] on div at bounding box center [1000, 227] width 84 height 34
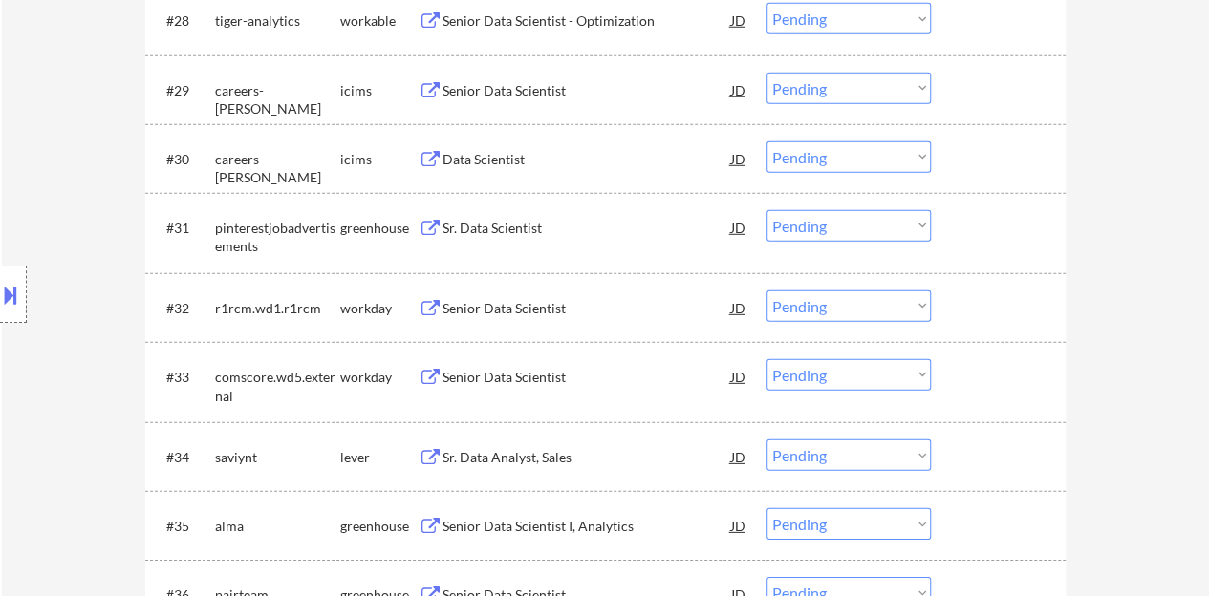
scroll to position [2675, 0]
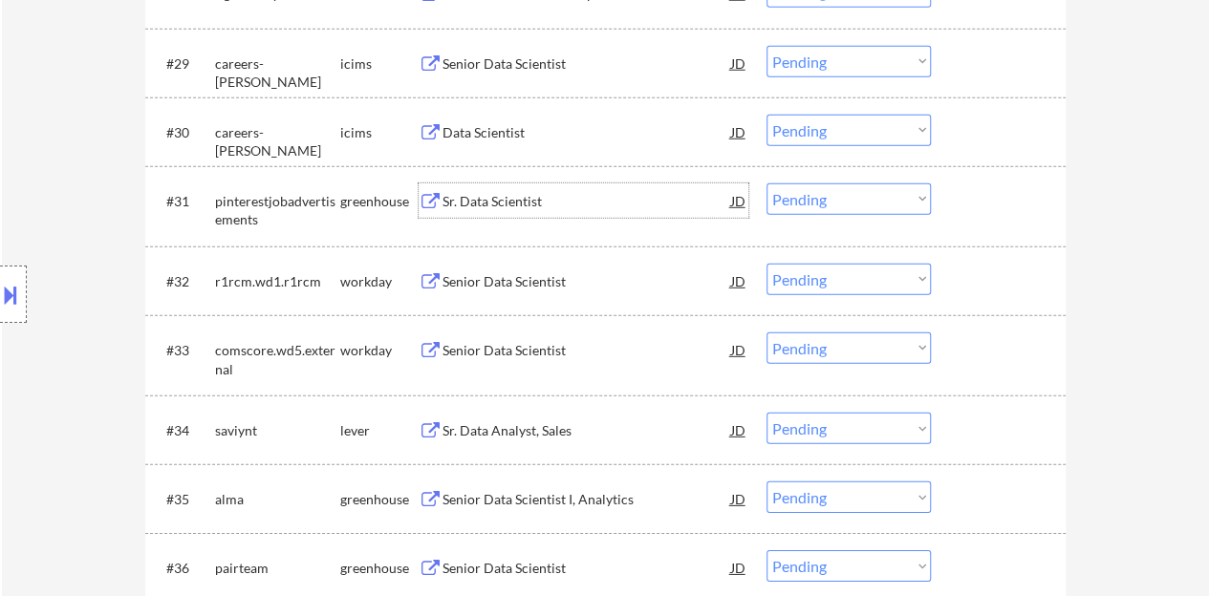
click at [535, 186] on div "Sr. Data Scientist" at bounding box center [586, 200] width 289 height 34
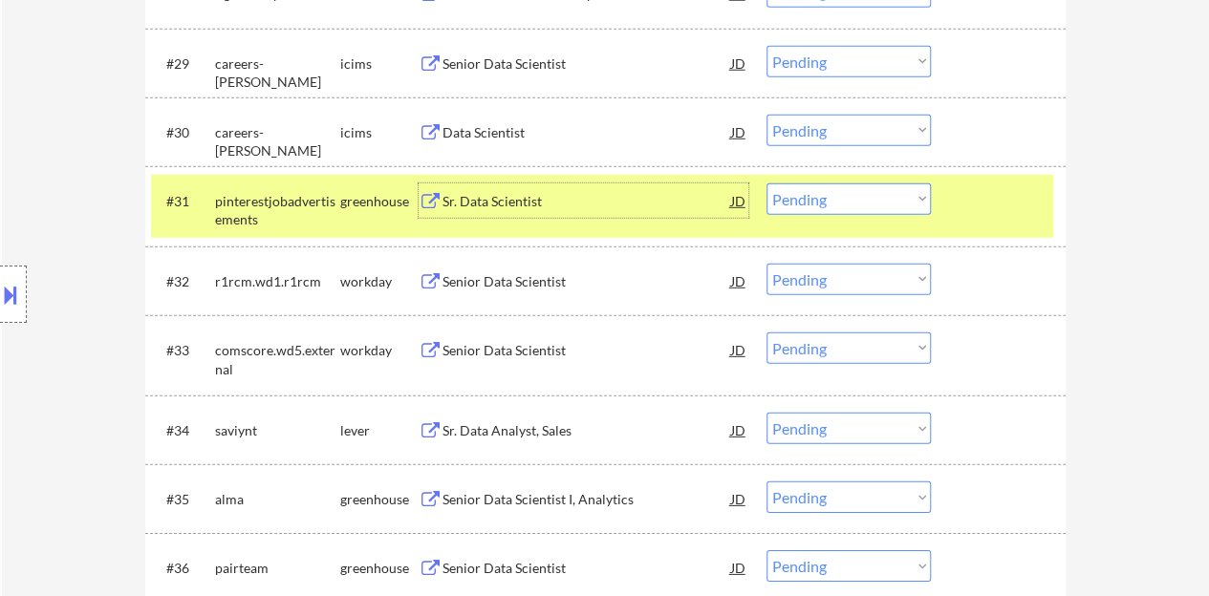
click at [861, 215] on div "#31 pinterestjobadvertisements greenhouse Sr. Data Scientist JD warning_amber C…" at bounding box center [602, 206] width 902 height 63
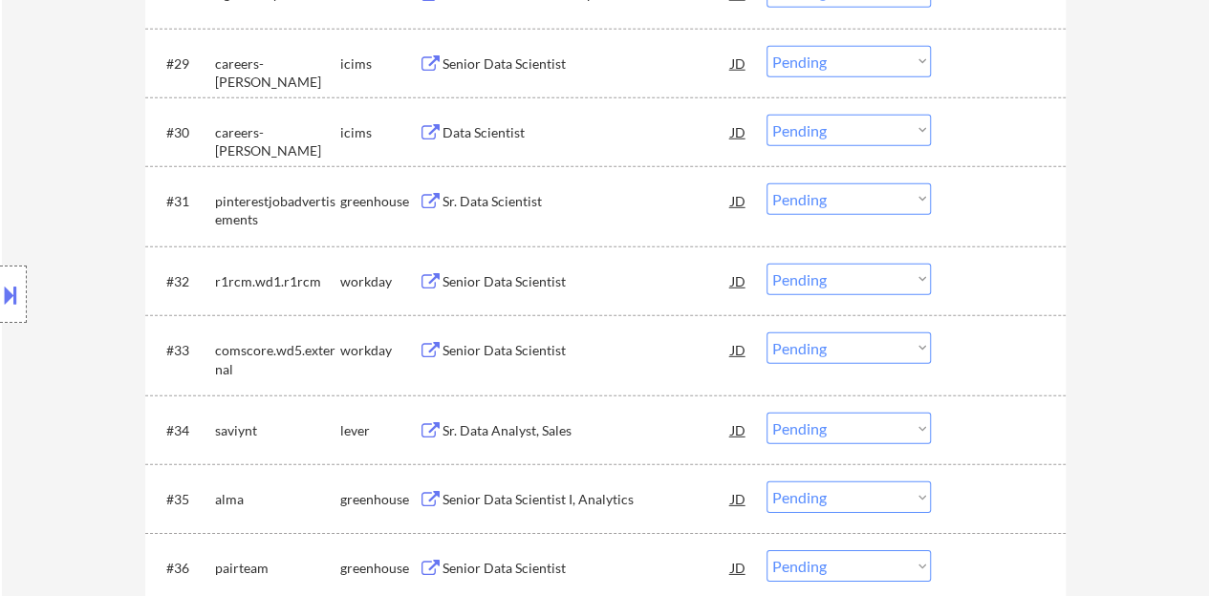
click at [845, 194] on select "Choose an option... Pending Applied Excluded (Questions) Excluded (Expired) Exc…" at bounding box center [848, 199] width 164 height 32
click at [766, 183] on select "Choose an option... Pending Applied Excluded (Questions) Excluded (Expired) Exc…" at bounding box center [848, 199] width 164 height 32
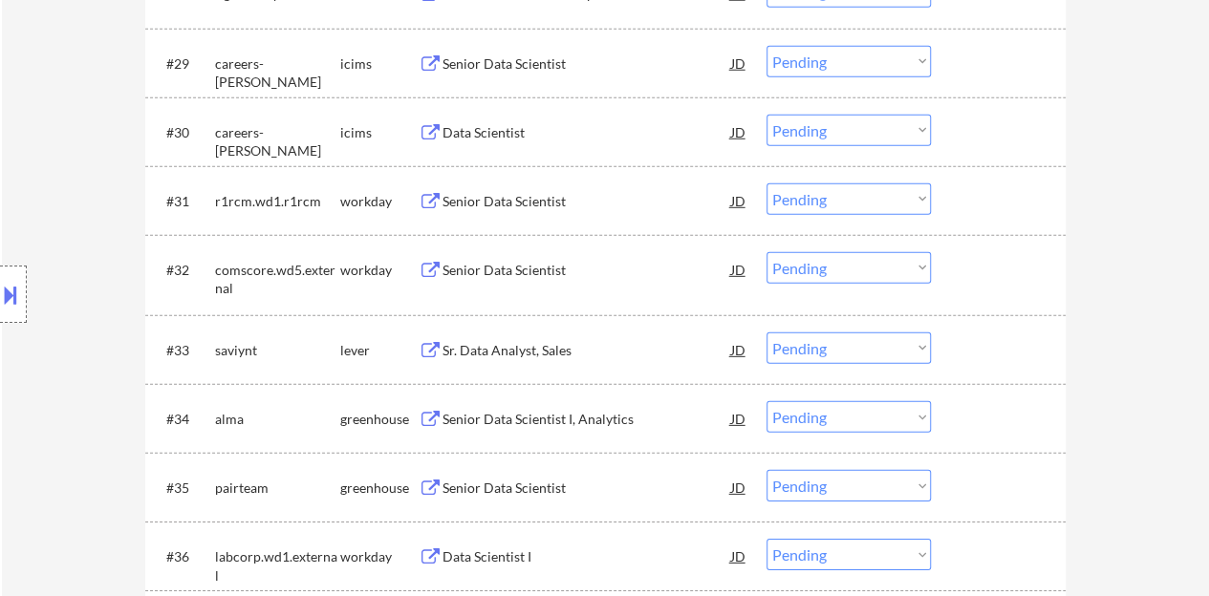
click at [550, 204] on div "Senior Data Scientist" at bounding box center [586, 201] width 289 height 19
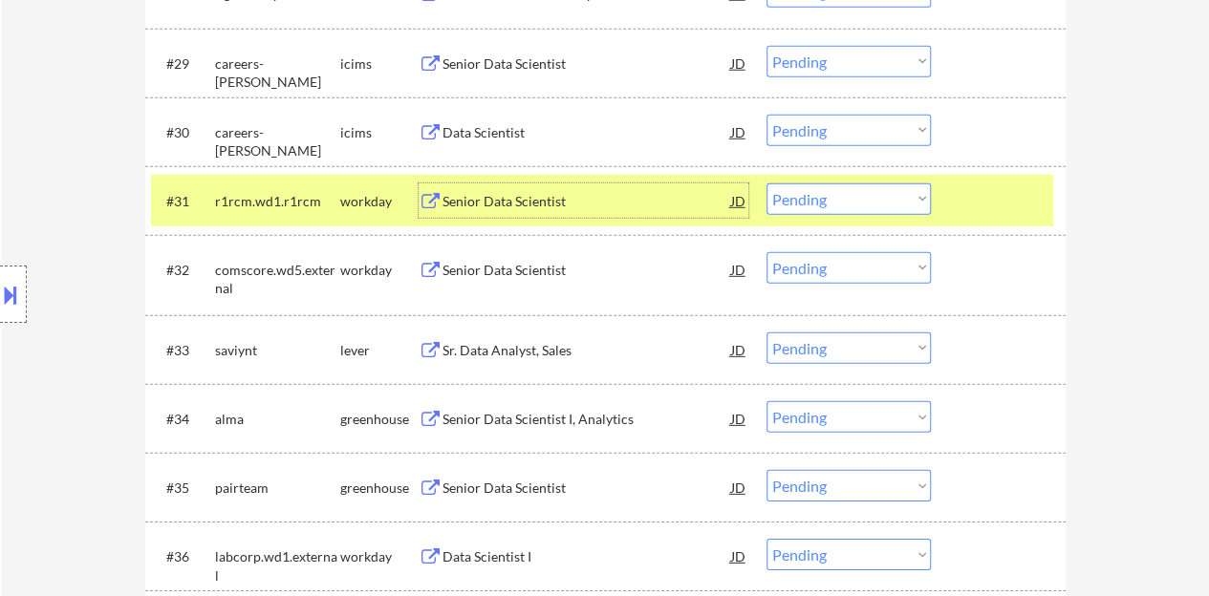
click at [823, 194] on select "Choose an option... Pending Applied Excluded (Questions) Excluded (Expired) Exc…" at bounding box center [848, 199] width 164 height 32
click at [766, 183] on select "Choose an option... Pending Applied Excluded (Questions) Excluded (Expired) Exc…" at bounding box center [848, 199] width 164 height 32
select select ""pending""
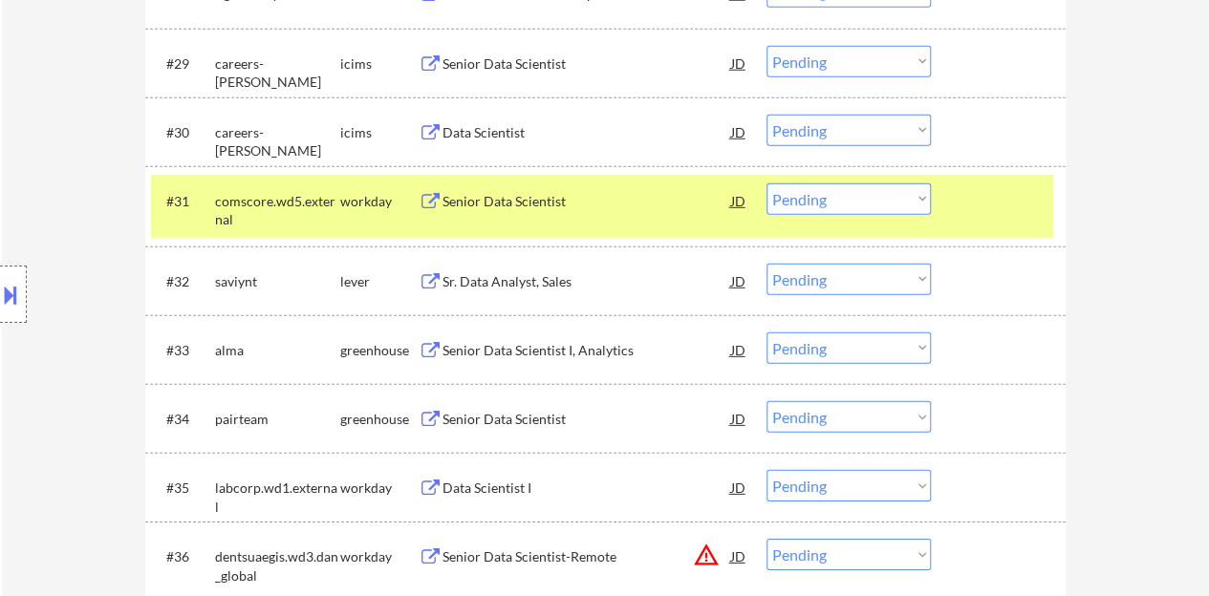
click at [968, 184] on div at bounding box center [1000, 200] width 84 height 34
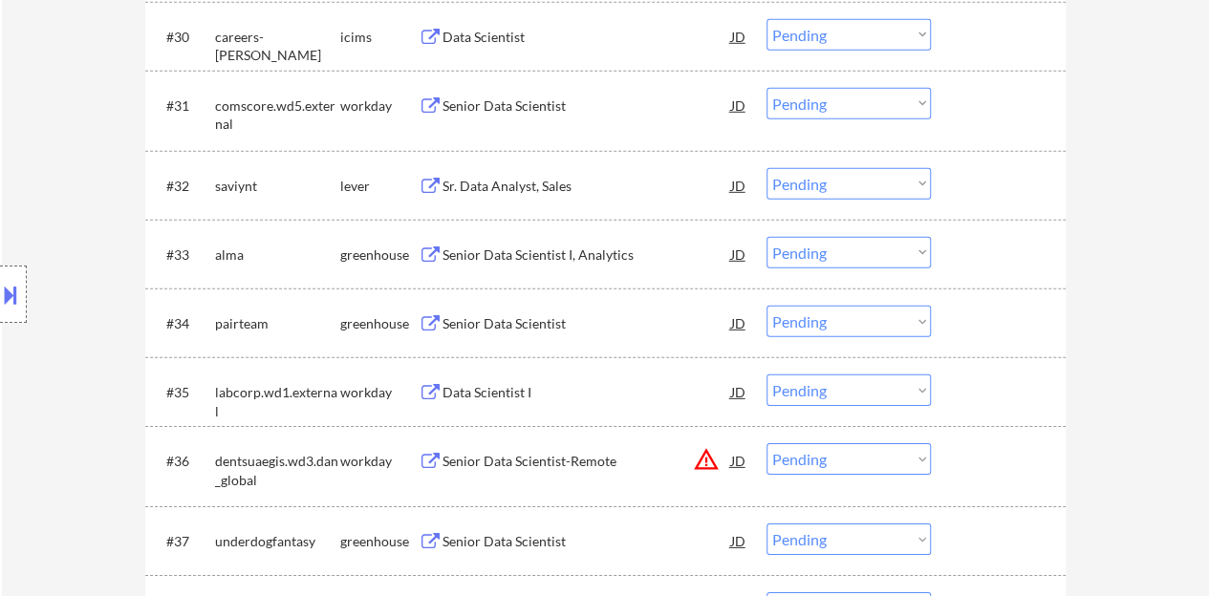
scroll to position [2866, 0]
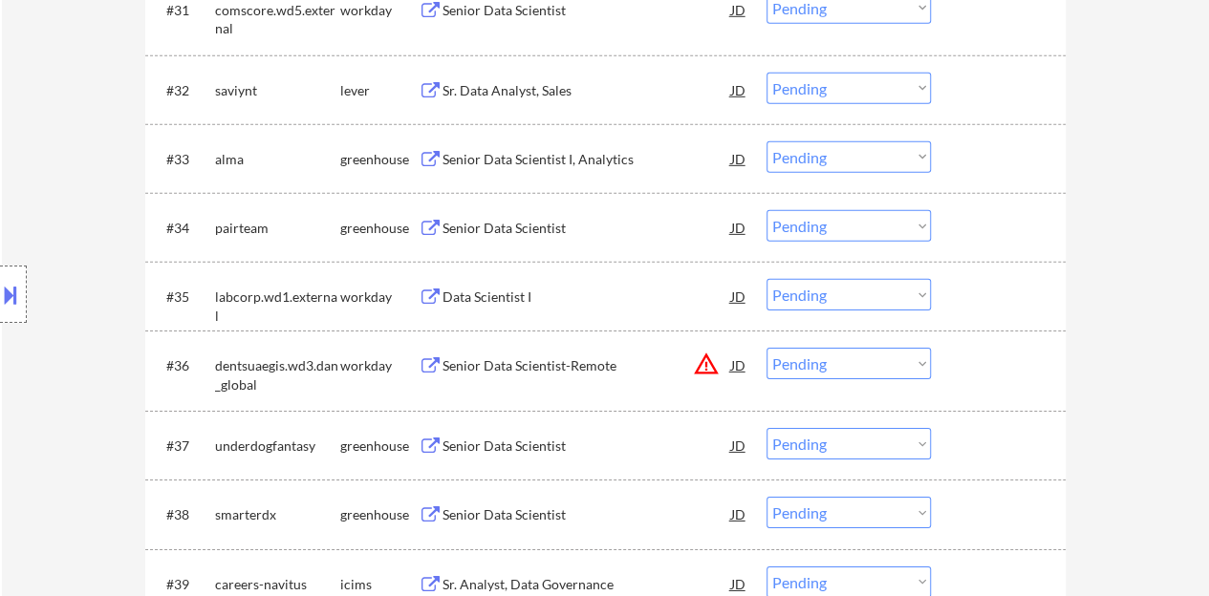
click at [559, 227] on div "Senior Data Scientist" at bounding box center [586, 228] width 289 height 19
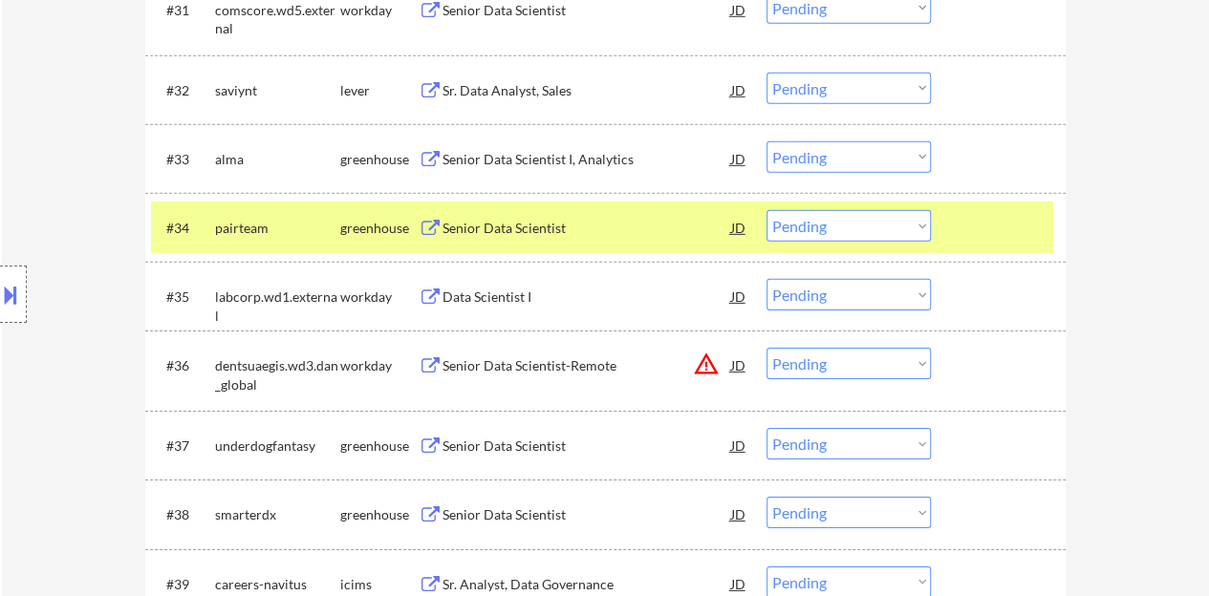
click at [813, 215] on select "Choose an option... Pending Applied Excluded (Questions) Excluded (Expired) Exc…" at bounding box center [848, 226] width 164 height 32
click at [766, 210] on select "Choose an option... Pending Applied Excluded (Questions) Excluded (Expired) Exc…" at bounding box center [848, 226] width 164 height 32
select select ""pending""
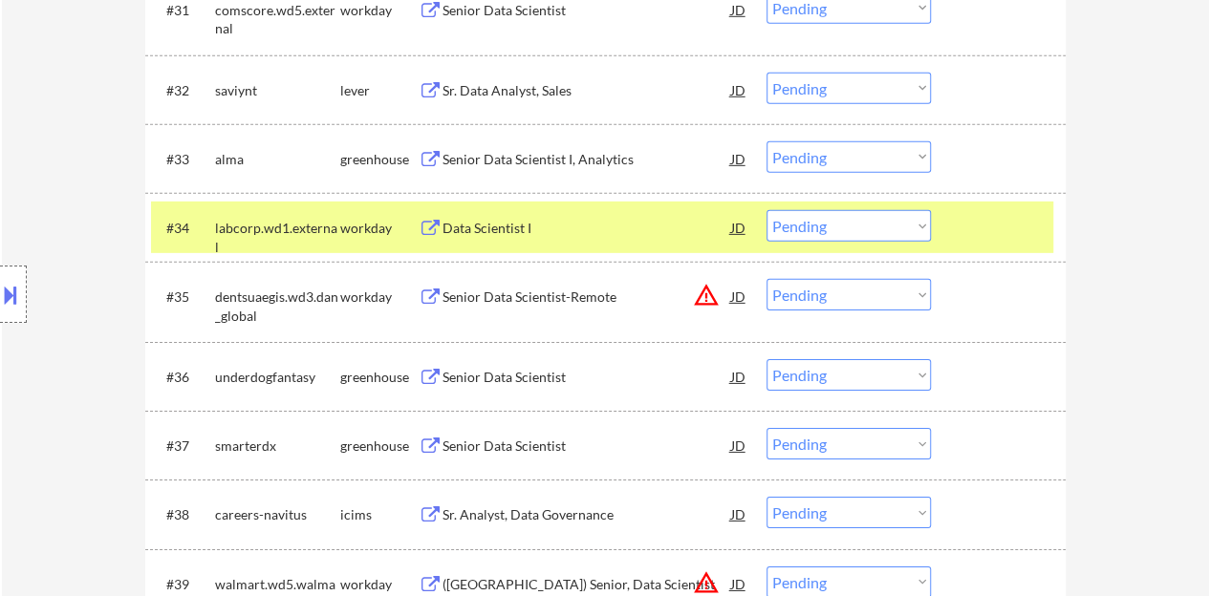
click at [988, 238] on div at bounding box center [1000, 227] width 84 height 34
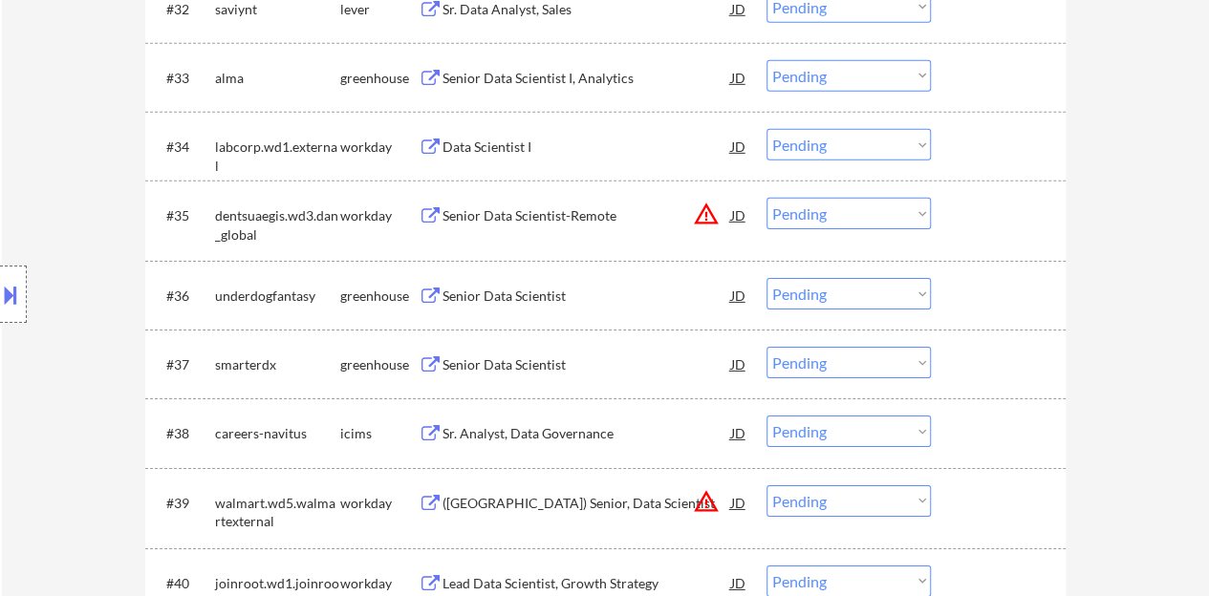
scroll to position [2962, 0]
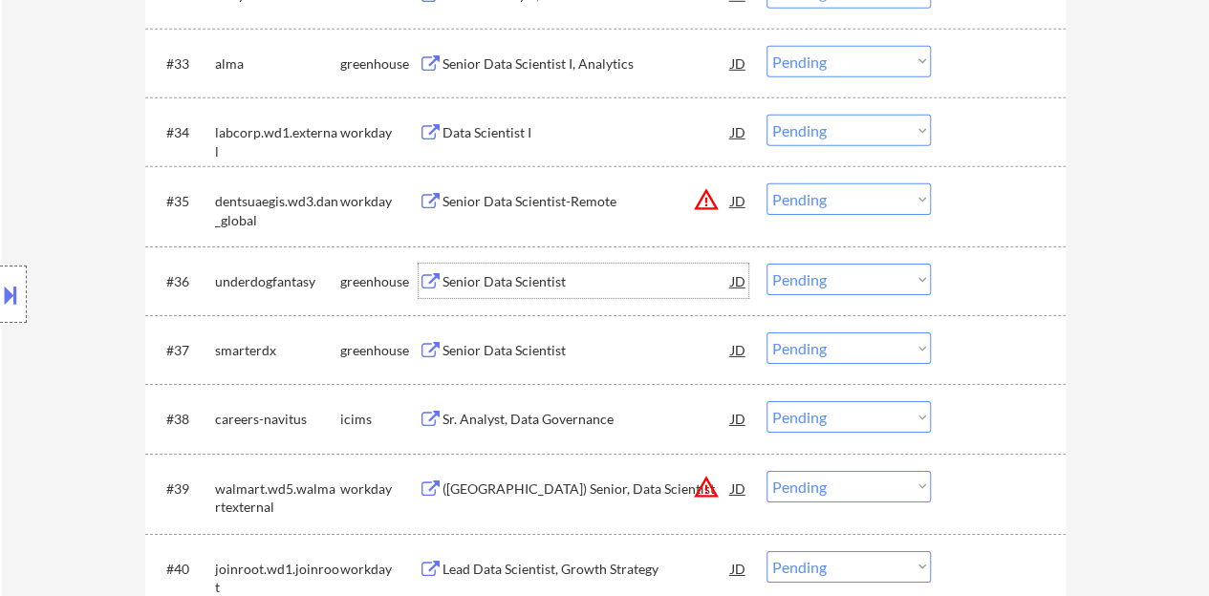
click at [514, 286] on div "Senior Data Scientist" at bounding box center [586, 281] width 289 height 19
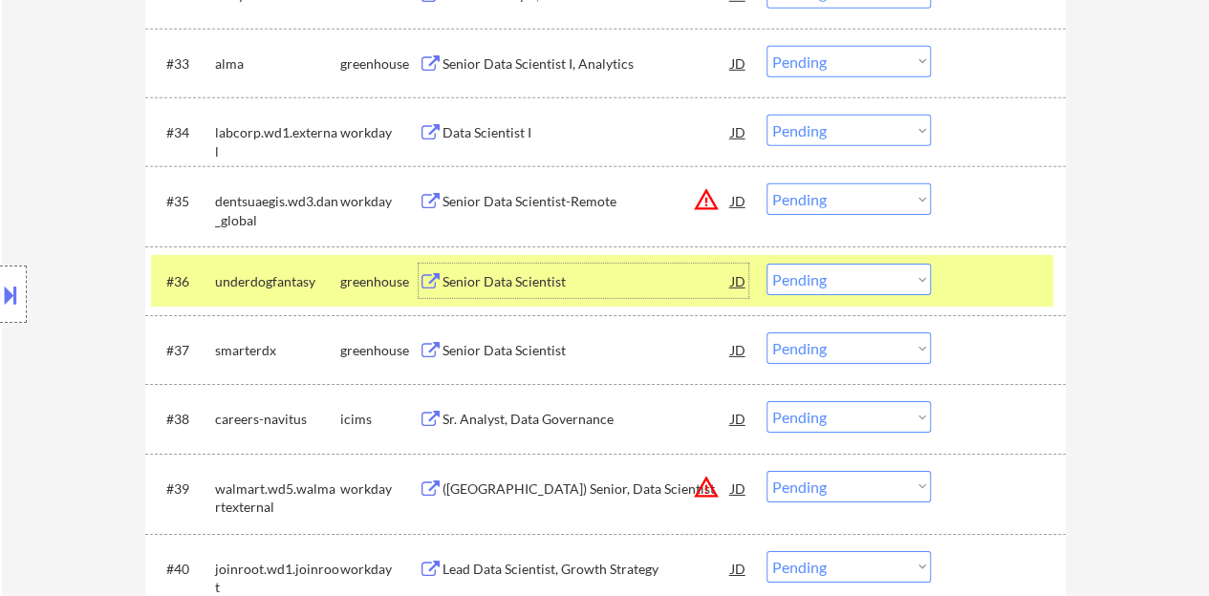
click at [816, 286] on select "Choose an option... Pending Applied Excluded (Questions) Excluded (Expired) Exc…" at bounding box center [848, 280] width 164 height 32
click at [766, 264] on select "Choose an option... Pending Applied Excluded (Questions) Excluded (Expired) Exc…" at bounding box center [848, 280] width 164 height 32
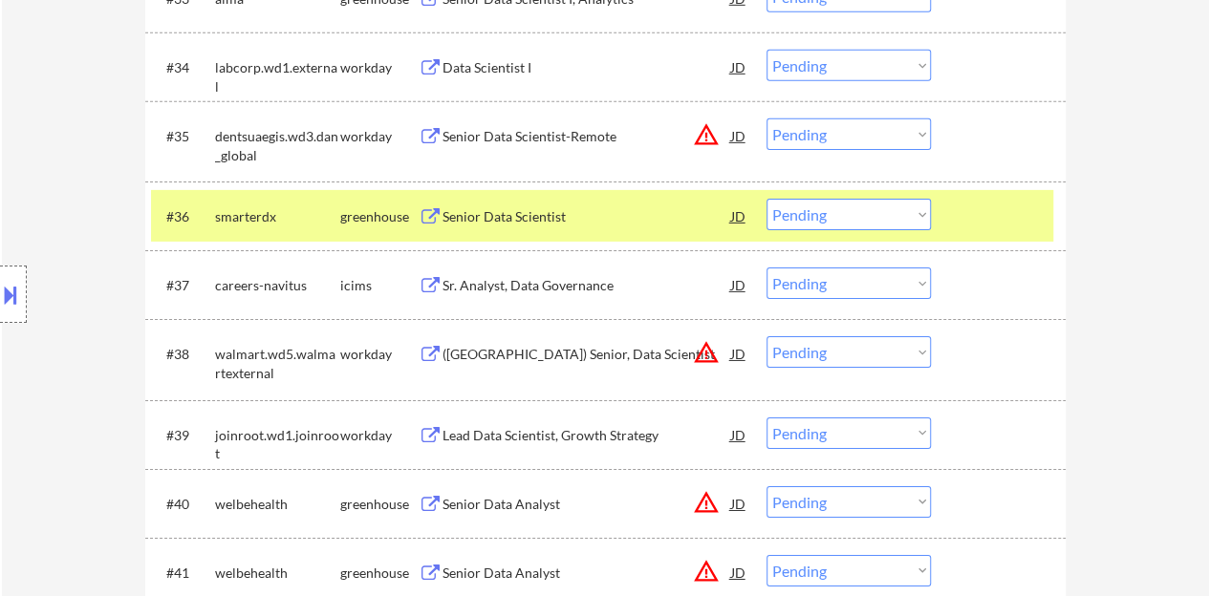
scroll to position [3058, 0]
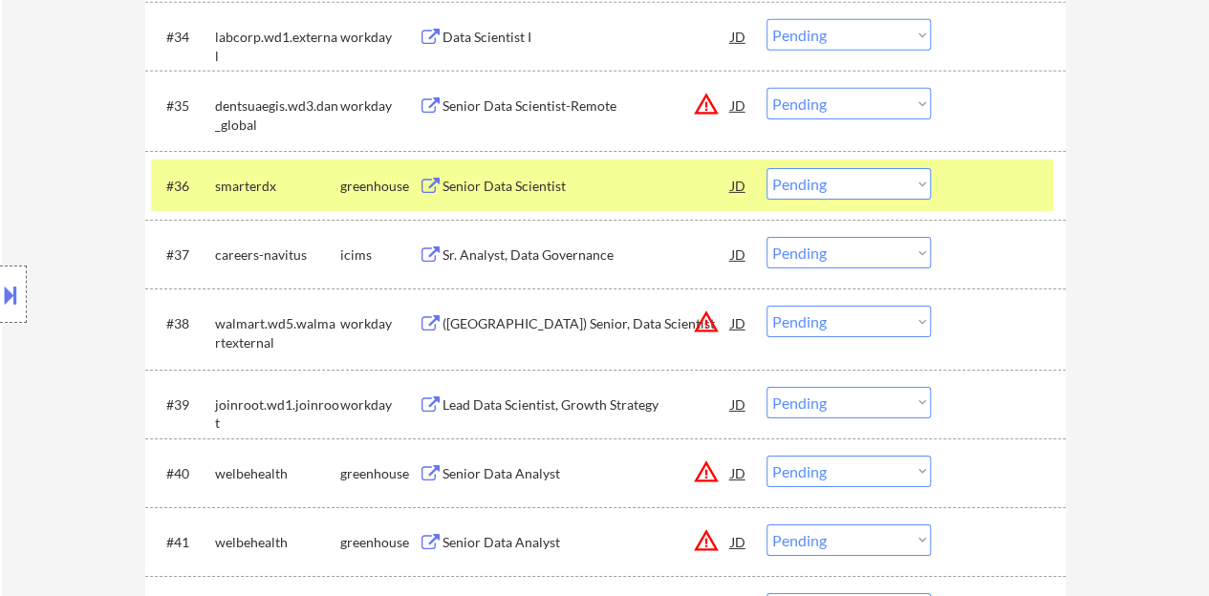
click at [982, 188] on div at bounding box center [1000, 185] width 84 height 34
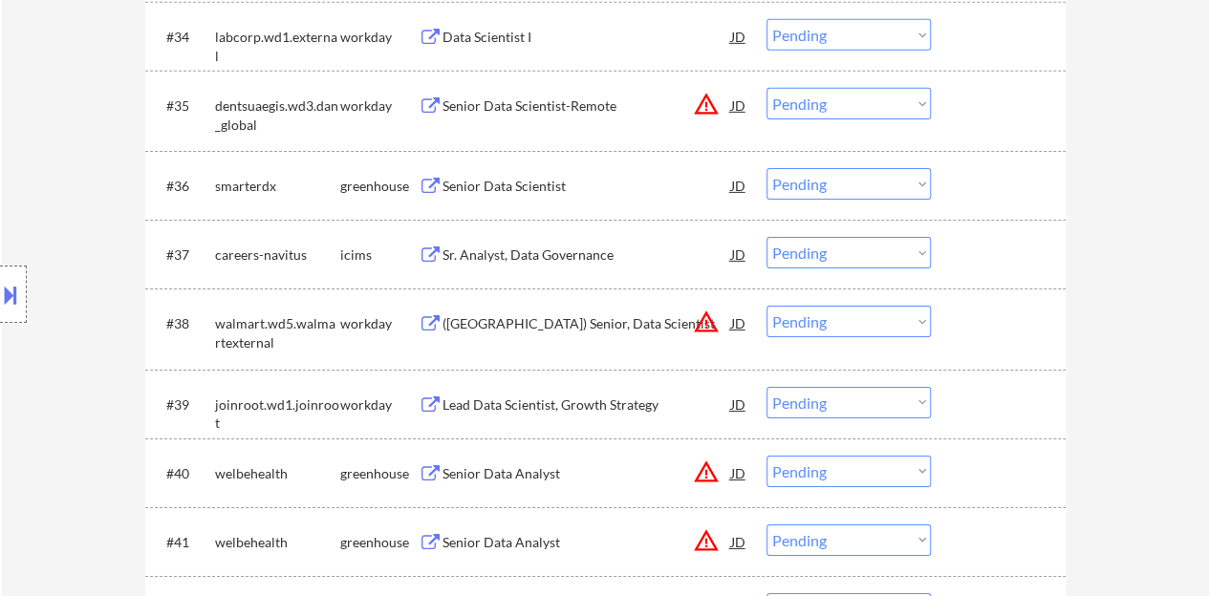
click at [545, 192] on div "Senior Data Scientist" at bounding box center [586, 186] width 289 height 19
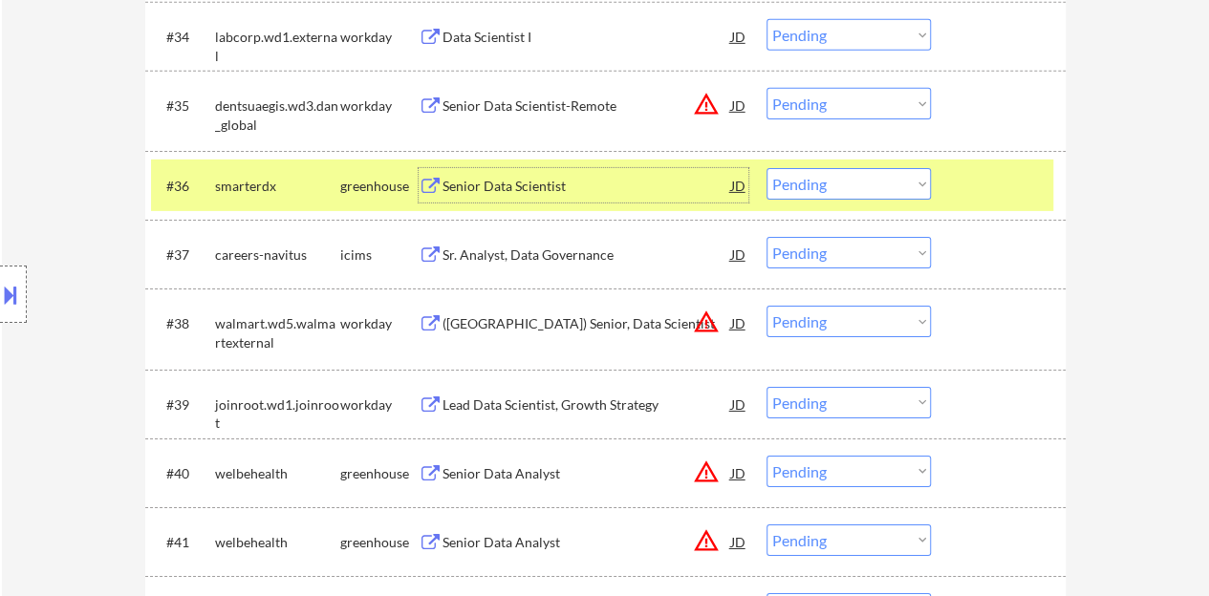
click at [836, 177] on select "Choose an option... Pending Applied Excluded (Questions) Excluded (Expired) Exc…" at bounding box center [848, 184] width 164 height 32
click at [766, 168] on select "Choose an option... Pending Applied Excluded (Questions) Excluded (Expired) Exc…" at bounding box center [848, 184] width 164 height 32
select select ""pending""
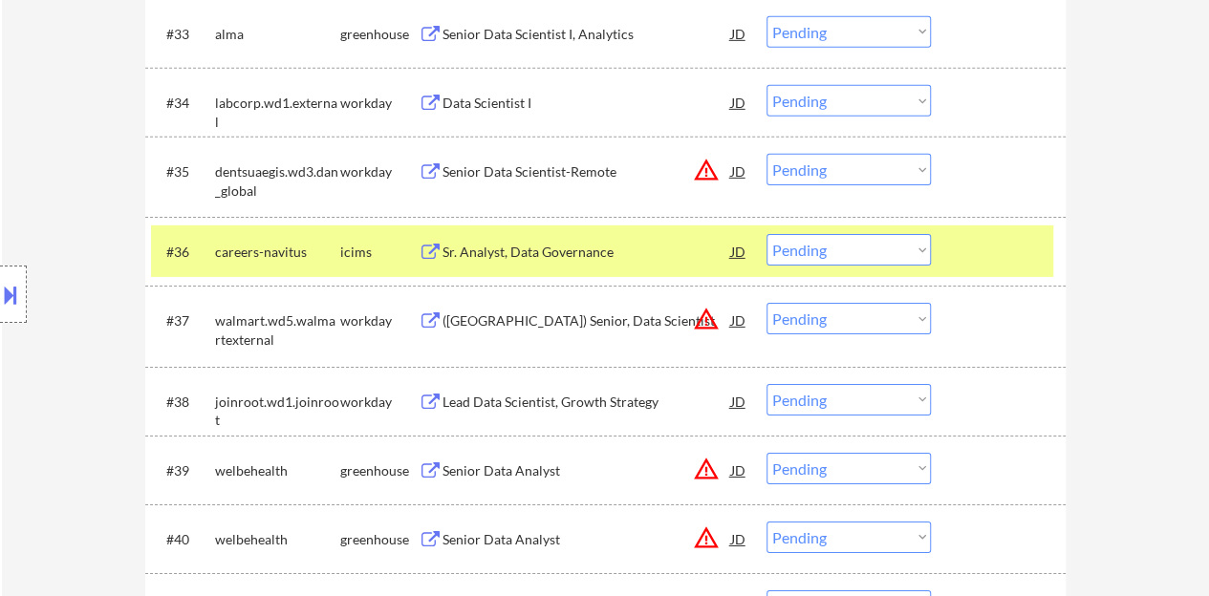
scroll to position [2962, 0]
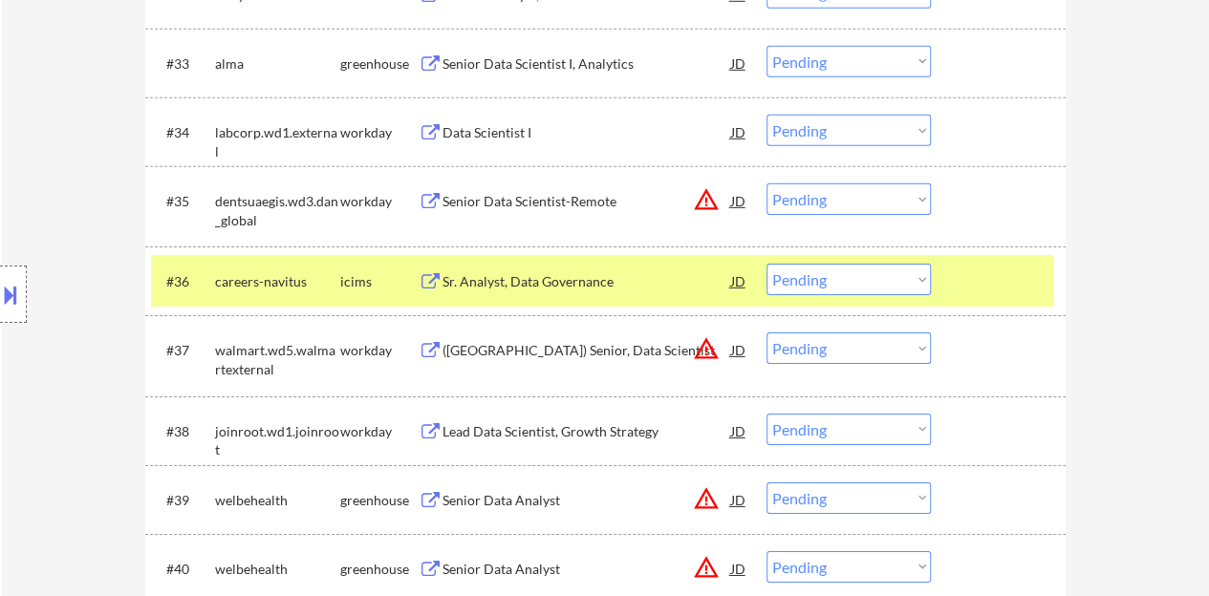
click at [1003, 297] on div at bounding box center [1000, 281] width 84 height 34
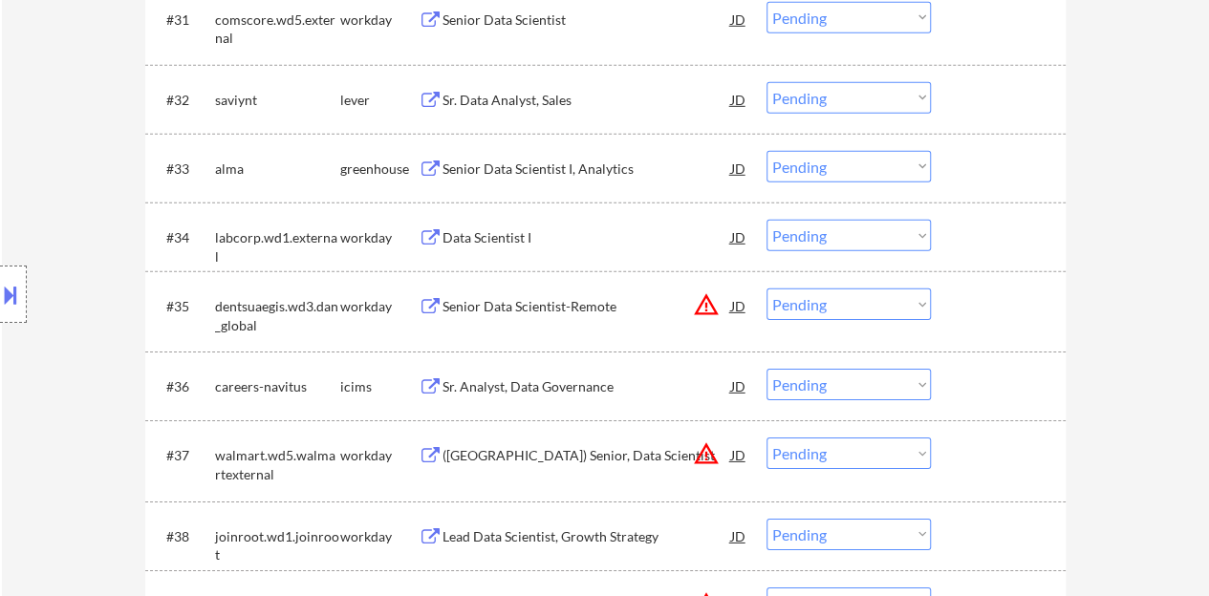
scroll to position [2771, 0]
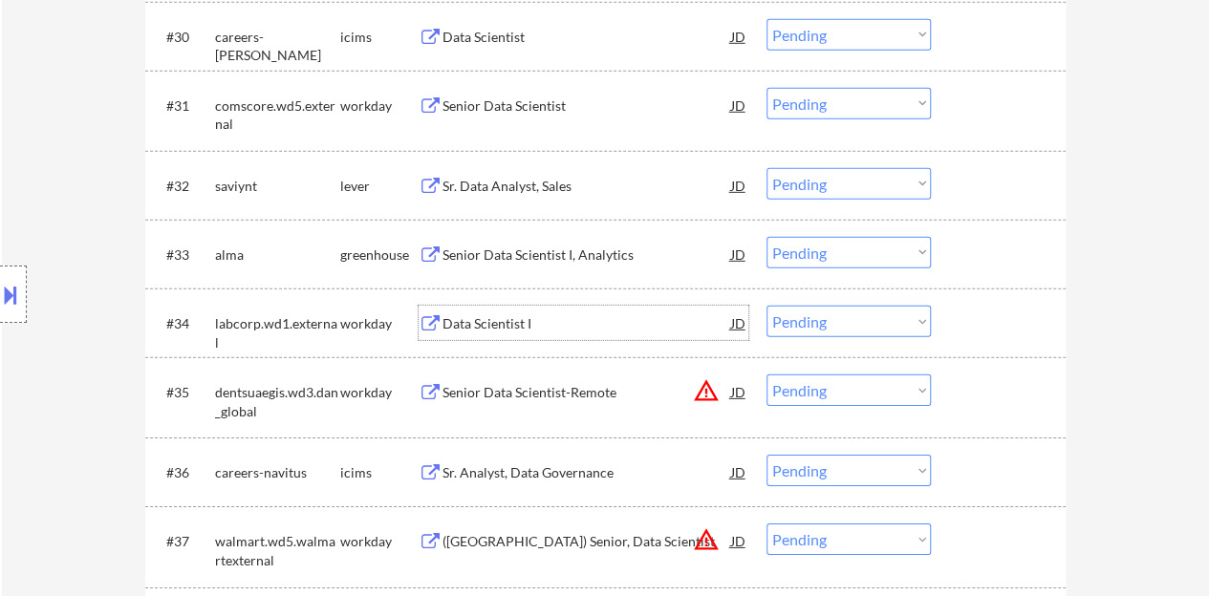
click at [507, 316] on div "Data Scientist I" at bounding box center [586, 323] width 289 height 19
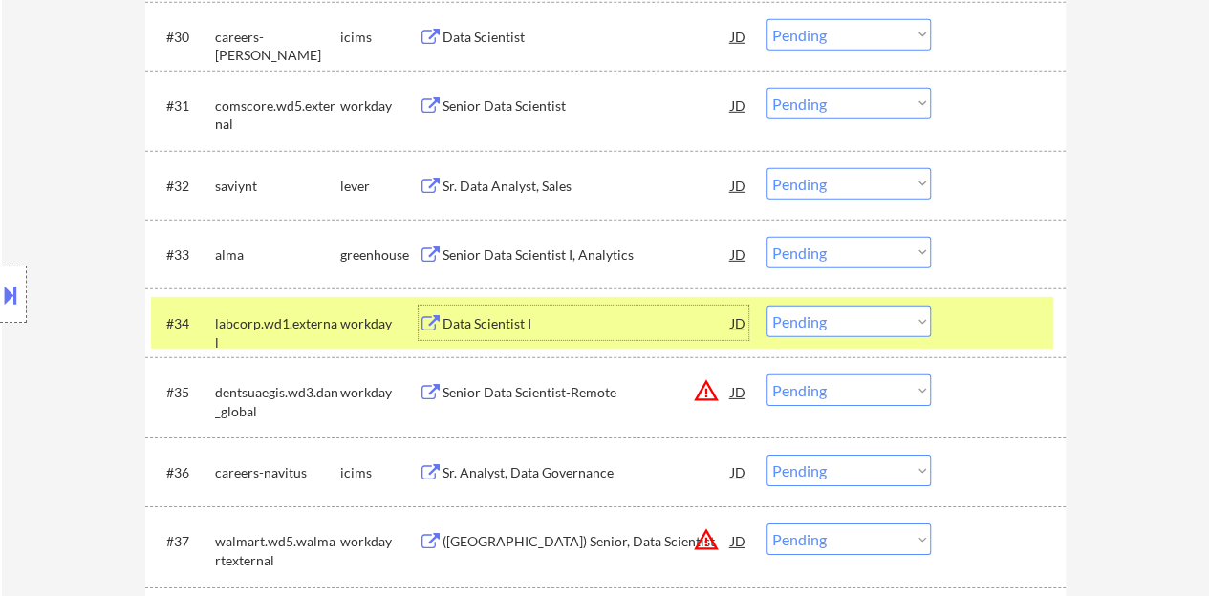
click at [896, 333] on select "Choose an option... Pending Applied Excluded (Questions) Excluded (Expired) Exc…" at bounding box center [848, 322] width 164 height 32
click at [852, 311] on select "Choose an option... Pending Applied Excluded (Questions) Excluded (Expired) Exc…" at bounding box center [848, 322] width 164 height 32
click at [766, 306] on select "Choose an option... Pending Applied Excluded (Questions) Excluded (Expired) Exc…" at bounding box center [848, 322] width 164 height 32
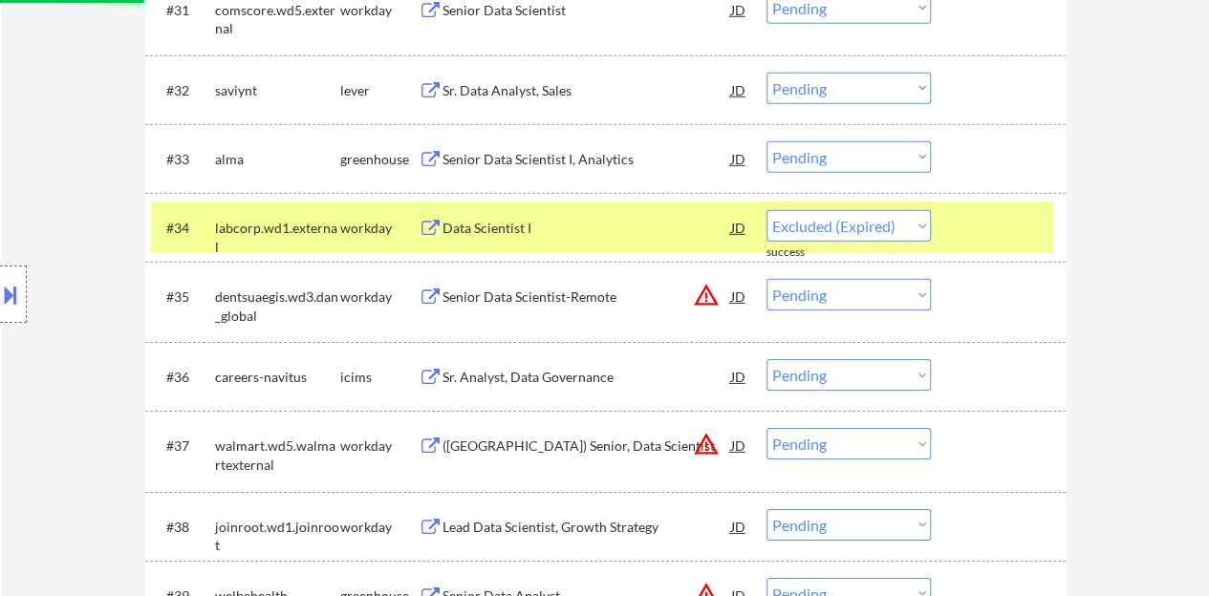
select select ""pending""
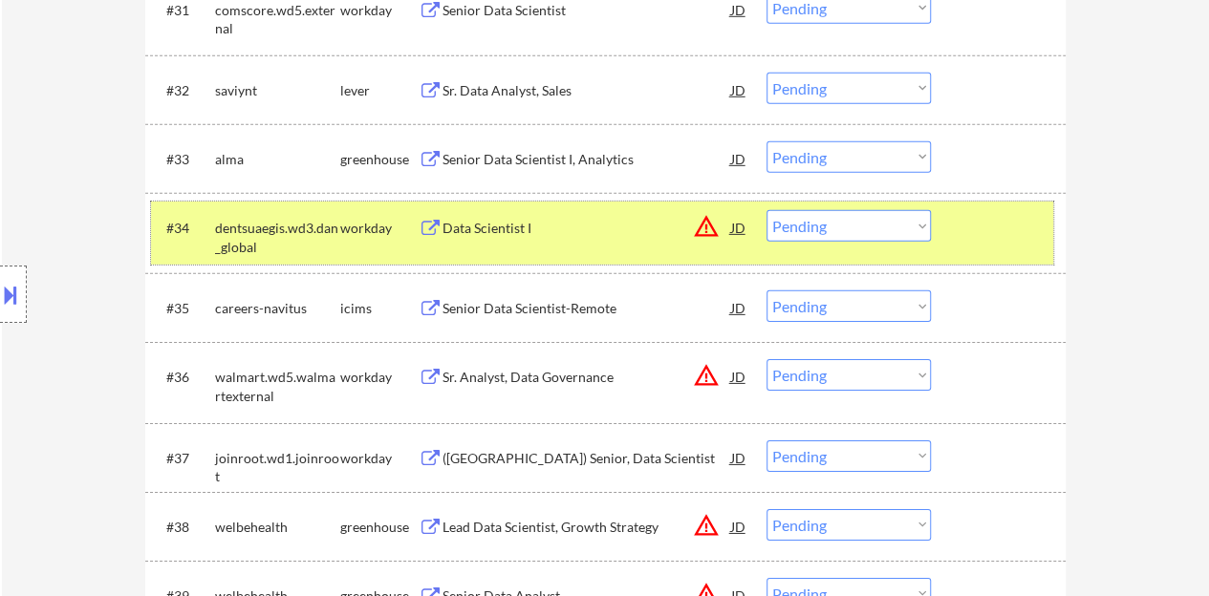
click at [998, 236] on div at bounding box center [1000, 227] width 84 height 34
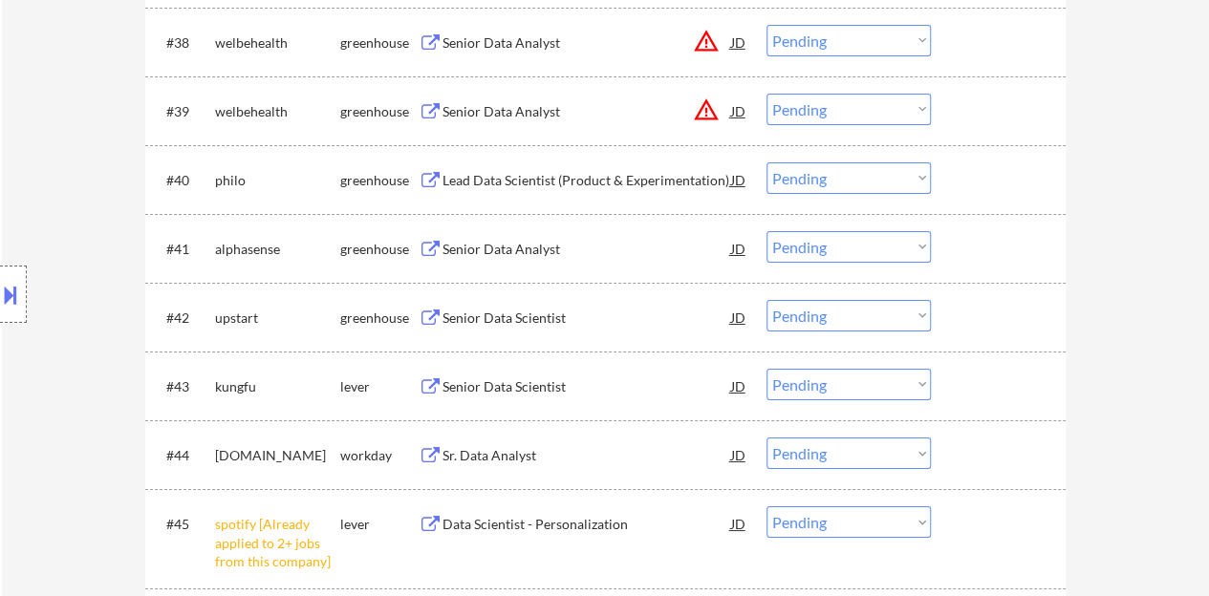
scroll to position [3440, 0]
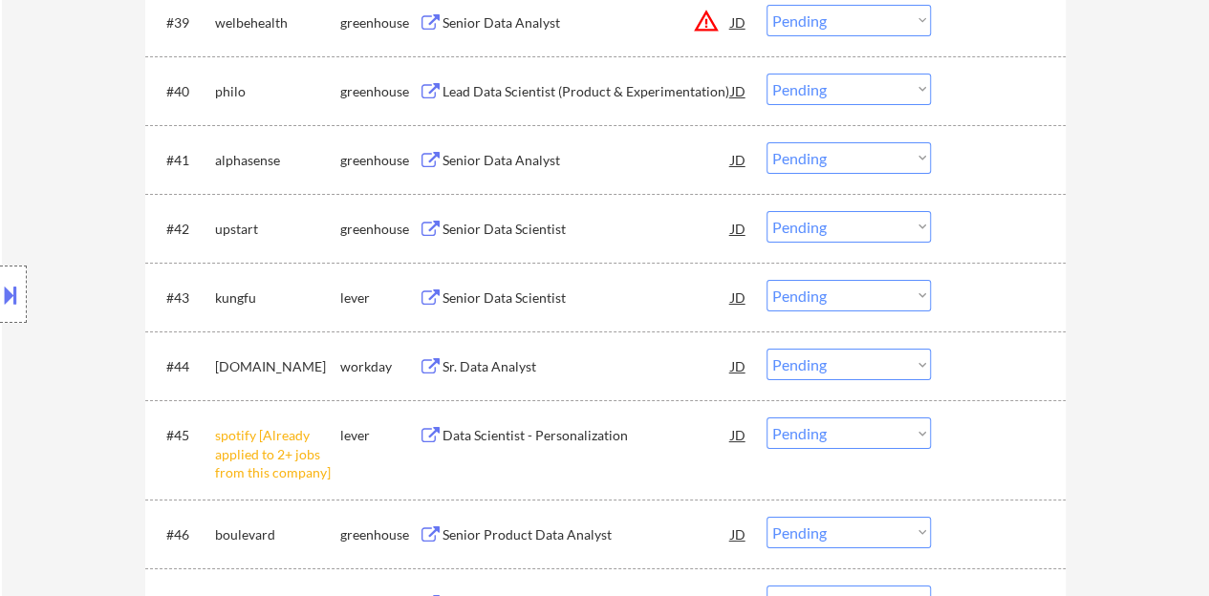
click at [817, 437] on select "Choose an option... Pending Applied Excluded (Questions) Excluded (Expired) Exc…" at bounding box center [848, 434] width 164 height 32
click at [766, 418] on select "Choose an option... Pending Applied Excluded (Questions) Excluded (Expired) Exc…" at bounding box center [848, 434] width 164 height 32
select select ""pending""
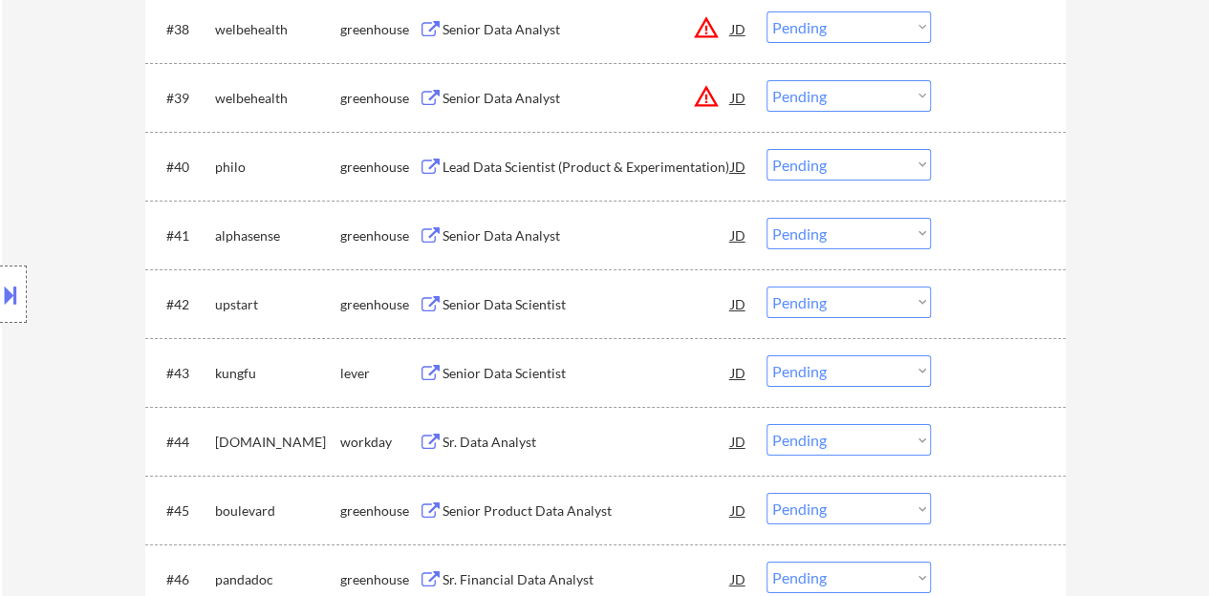
scroll to position [3344, 0]
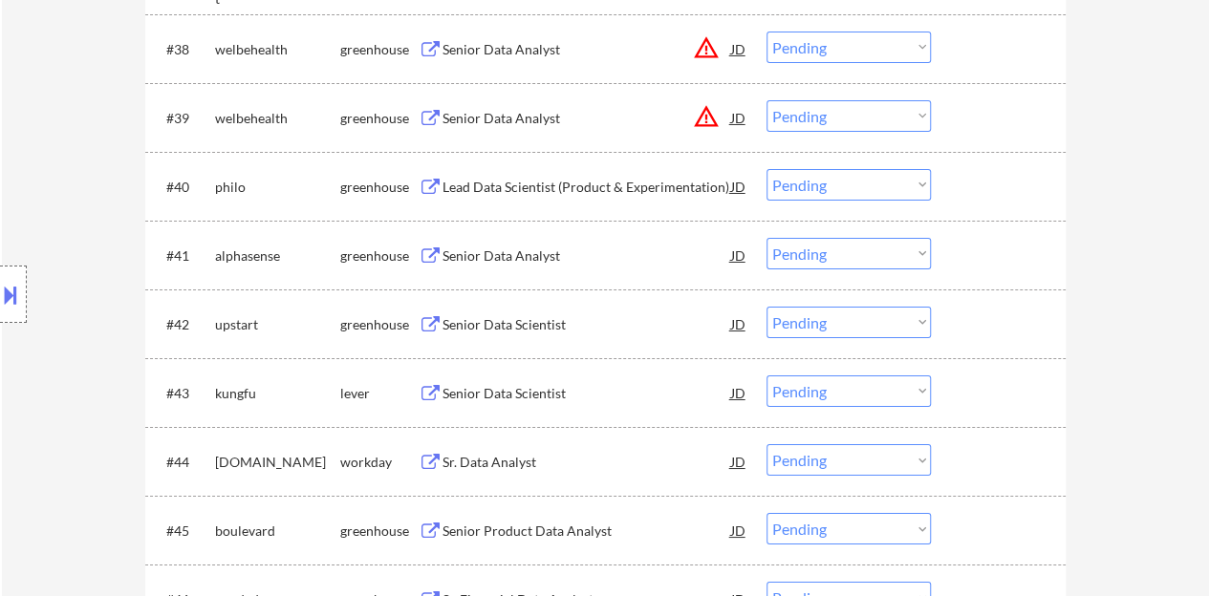
click at [501, 249] on div "Senior Data Analyst" at bounding box center [586, 256] width 289 height 19
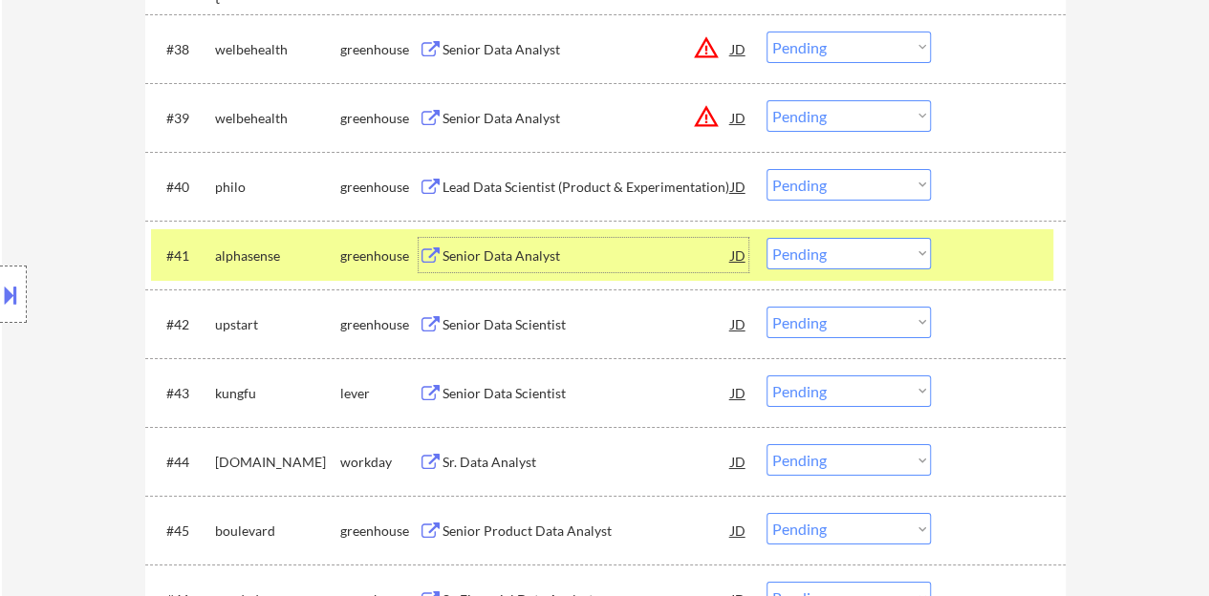
click at [866, 258] on select "Choose an option... Pending Applied Excluded (Questions) Excluded (Expired) Exc…" at bounding box center [848, 254] width 164 height 32
click at [766, 238] on select "Choose an option... Pending Applied Excluded (Questions) Excluded (Expired) Exc…" at bounding box center [848, 254] width 164 height 32
click at [992, 260] on div at bounding box center [1000, 255] width 84 height 34
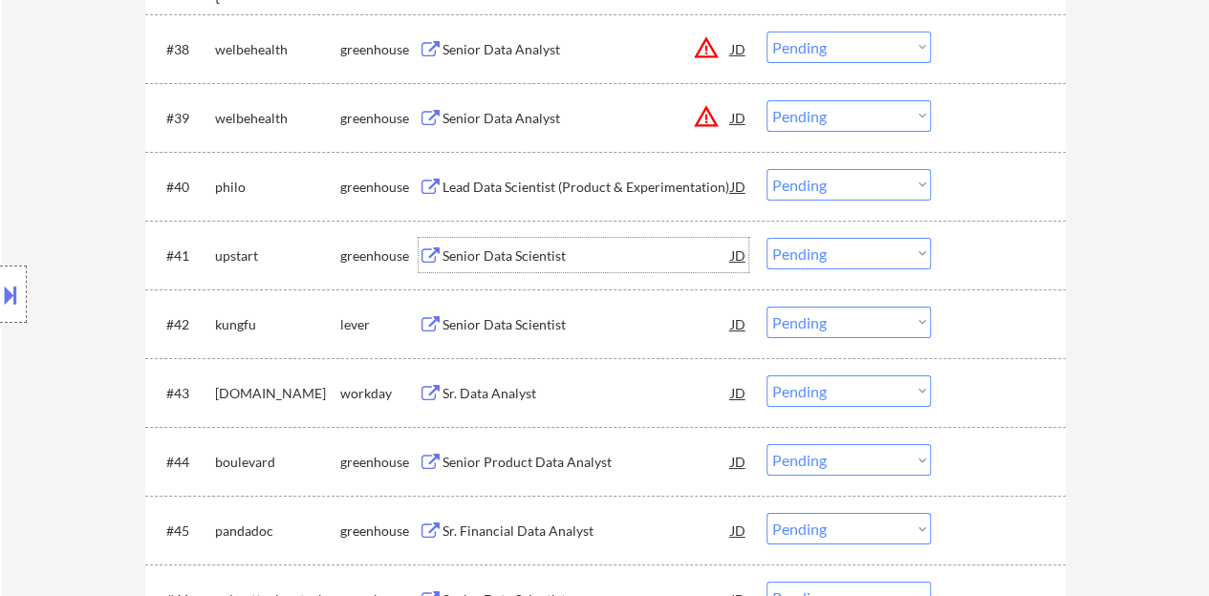
click at [499, 247] on div "Senior Data Scientist" at bounding box center [586, 256] width 289 height 19
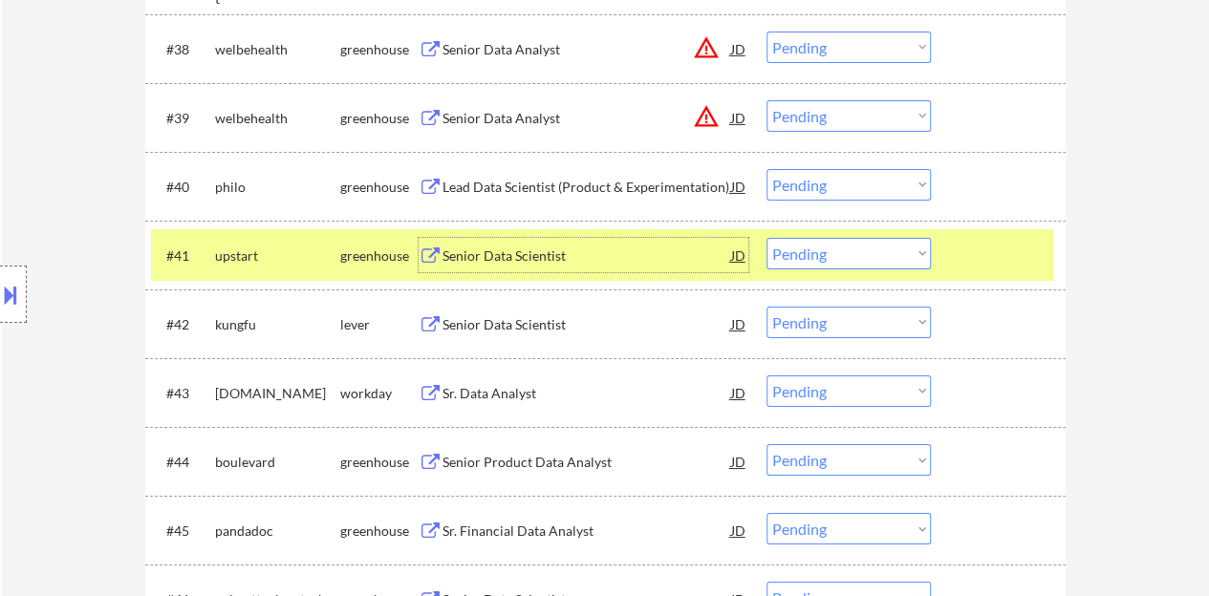
click at [868, 247] on select "Choose an option... Pending Applied Excluded (Questions) Excluded (Expired) Exc…" at bounding box center [848, 254] width 164 height 32
click at [766, 238] on select "Choose an option... Pending Applied Excluded (Questions) Excluded (Expired) Exc…" at bounding box center [848, 254] width 164 height 32
click at [484, 251] on div "Senior Data Scientist" at bounding box center [586, 256] width 289 height 19
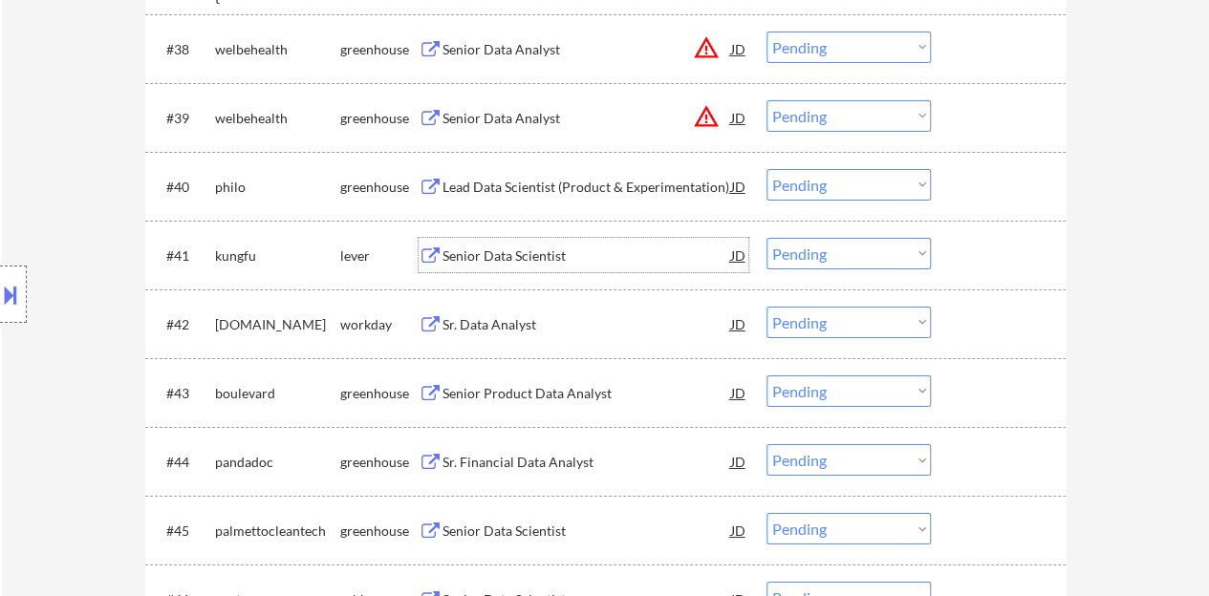
click at [1019, 247] on div at bounding box center [1000, 255] width 84 height 34
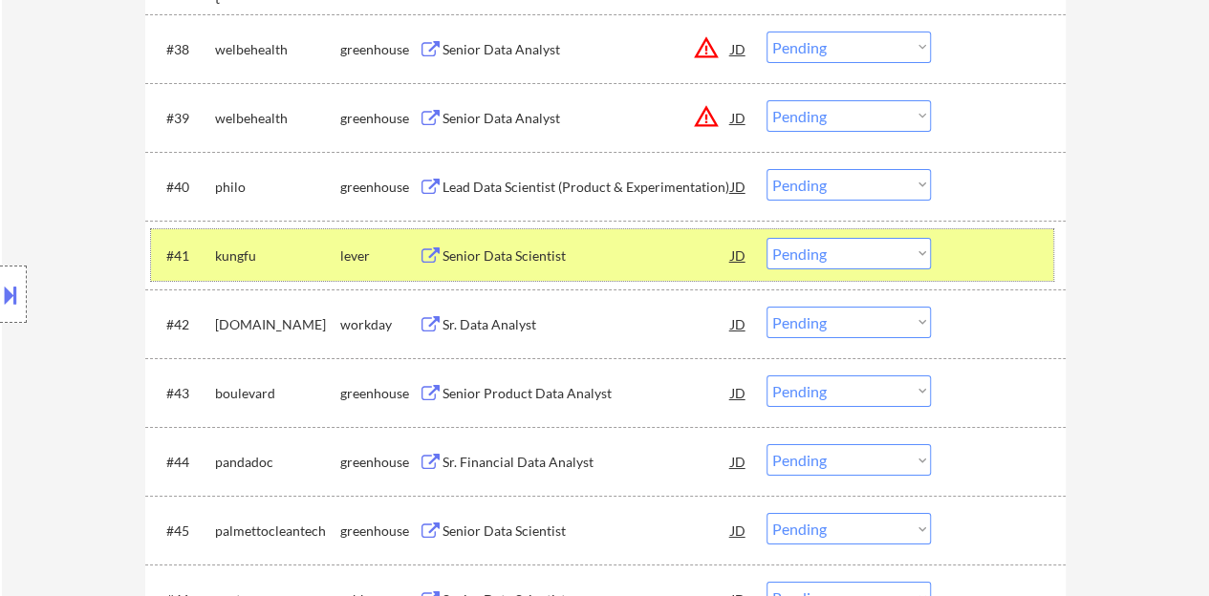
click at [851, 247] on select "Choose an option... Pending Applied Excluded (Questions) Excluded (Expired) Exc…" at bounding box center [848, 254] width 164 height 32
click at [766, 238] on select "Choose an option... Pending Applied Excluded (Questions) Excluded (Expired) Exc…" at bounding box center [848, 254] width 164 height 32
select select ""pending""
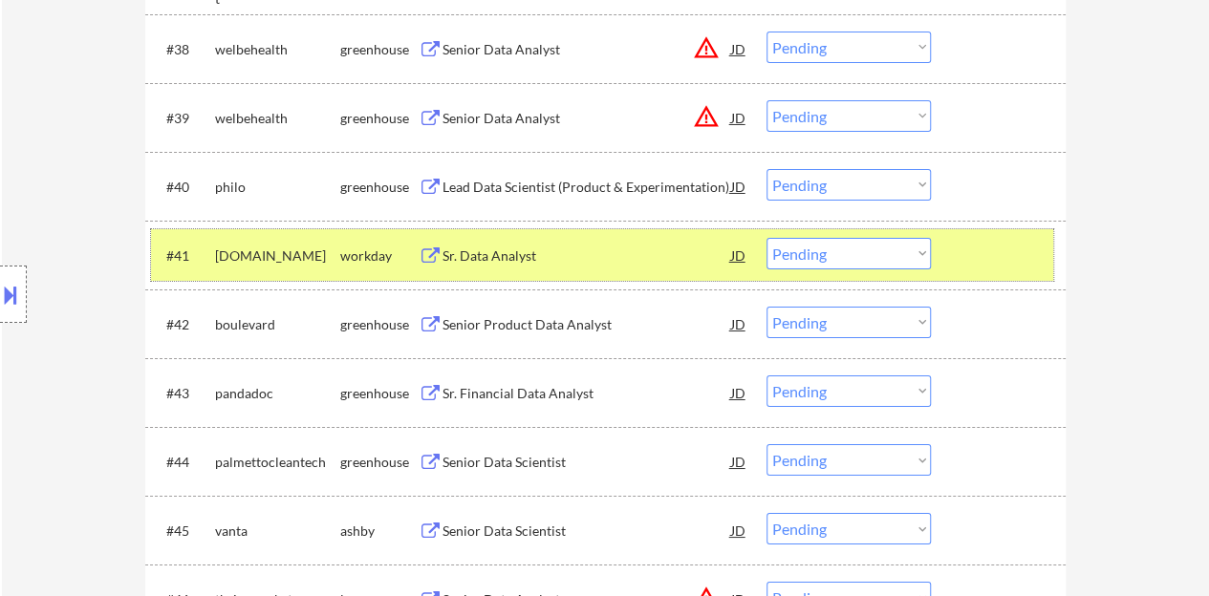
click at [1001, 266] on div at bounding box center [1000, 255] width 84 height 34
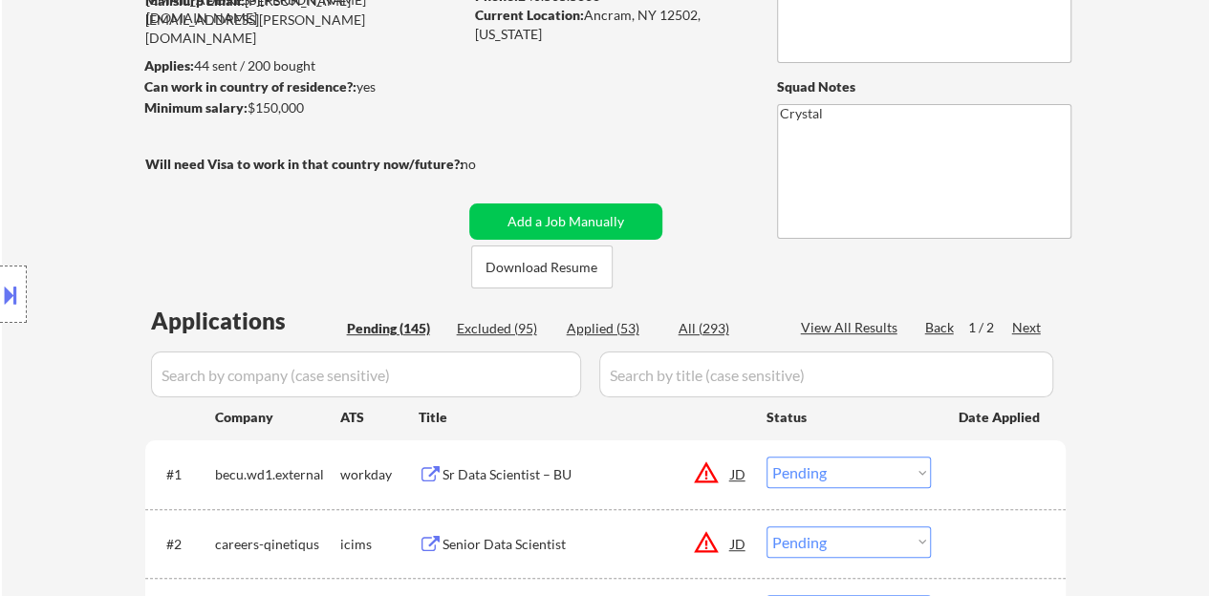
scroll to position [292, 0]
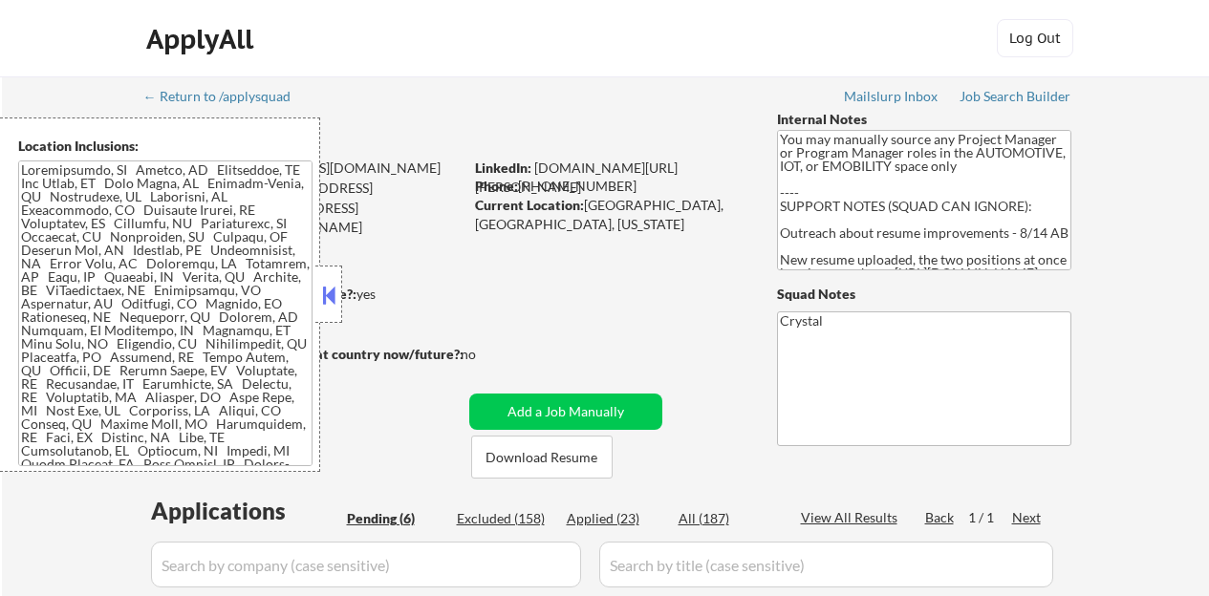
select select ""pending""
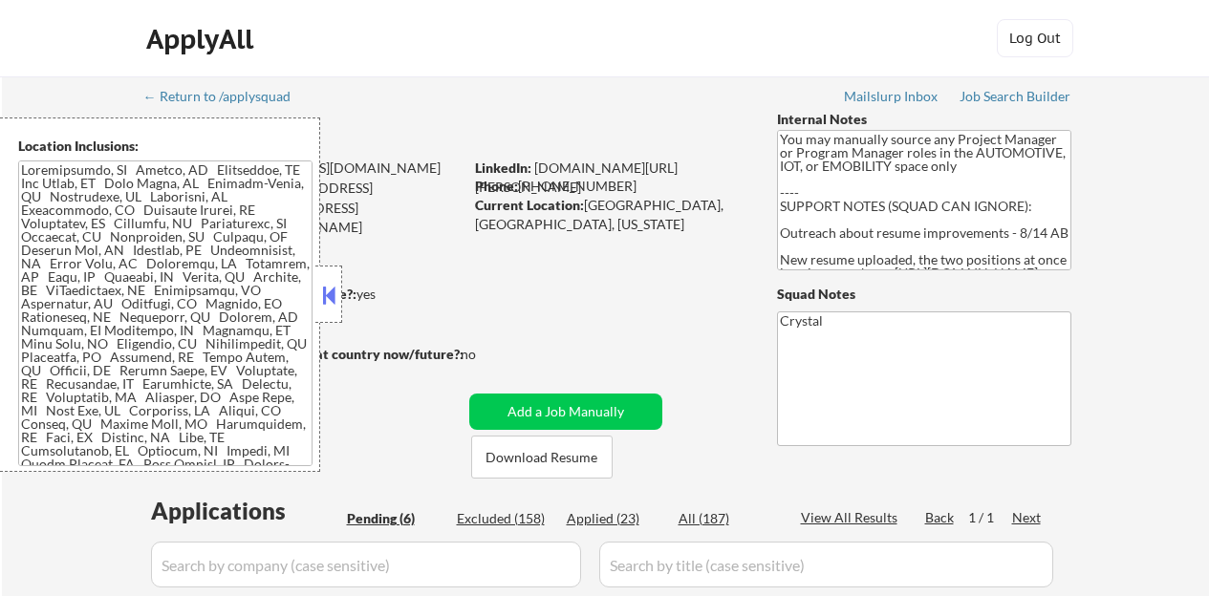
select select ""pending""
click at [328, 299] on button at bounding box center [328, 295] width 21 height 29
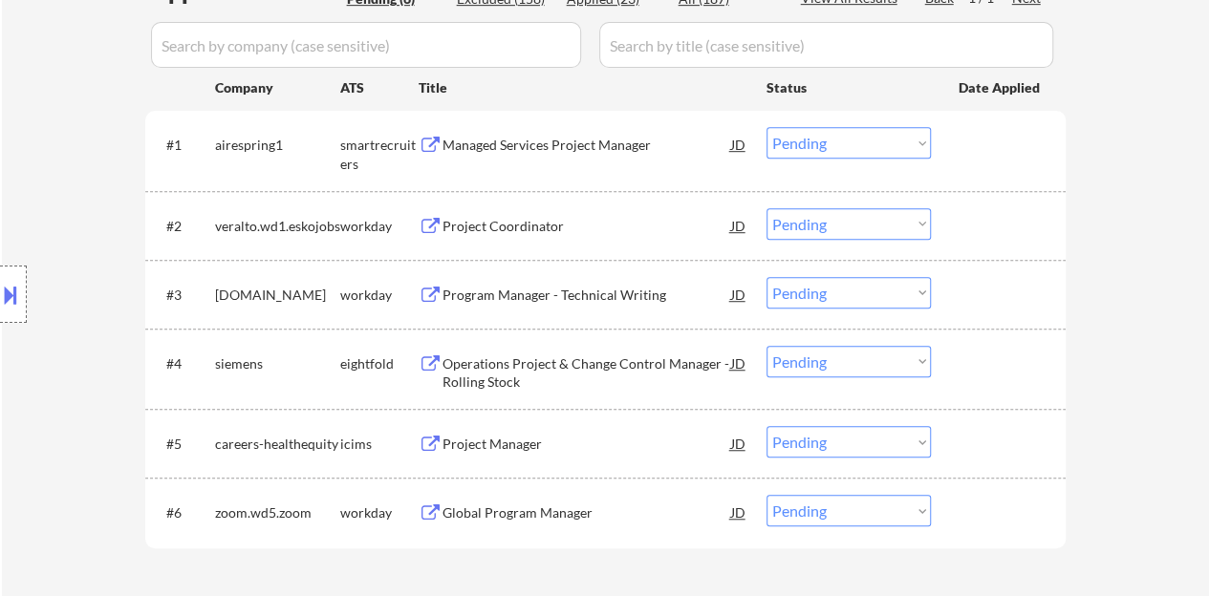
scroll to position [478, 0]
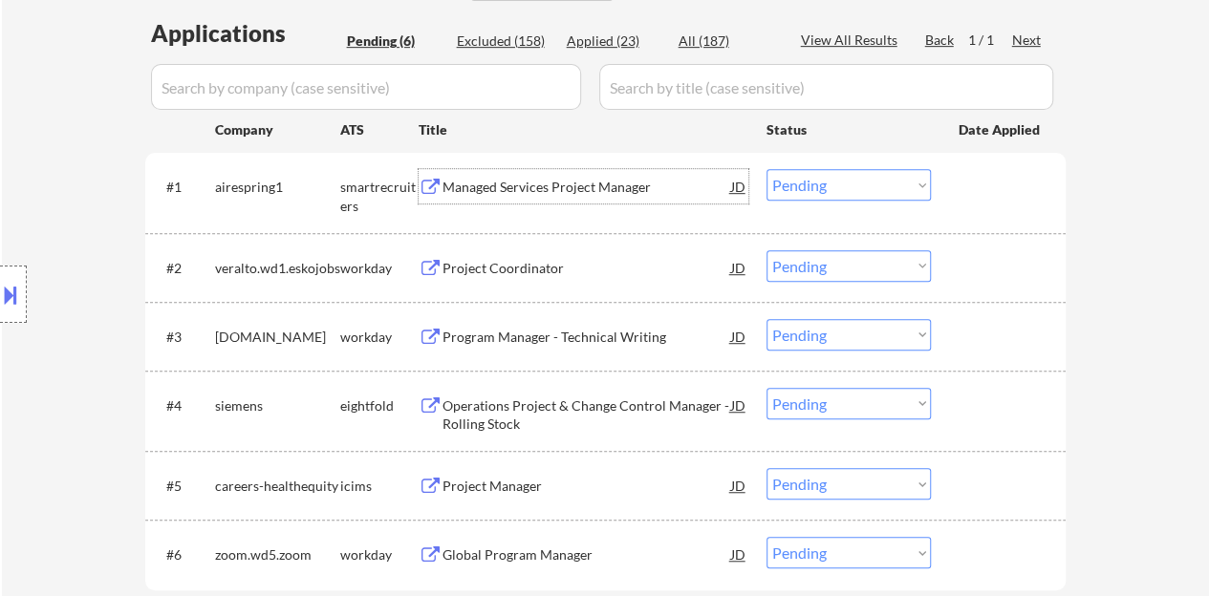
click at [552, 189] on div "Managed Services Project Manager" at bounding box center [586, 187] width 289 height 19
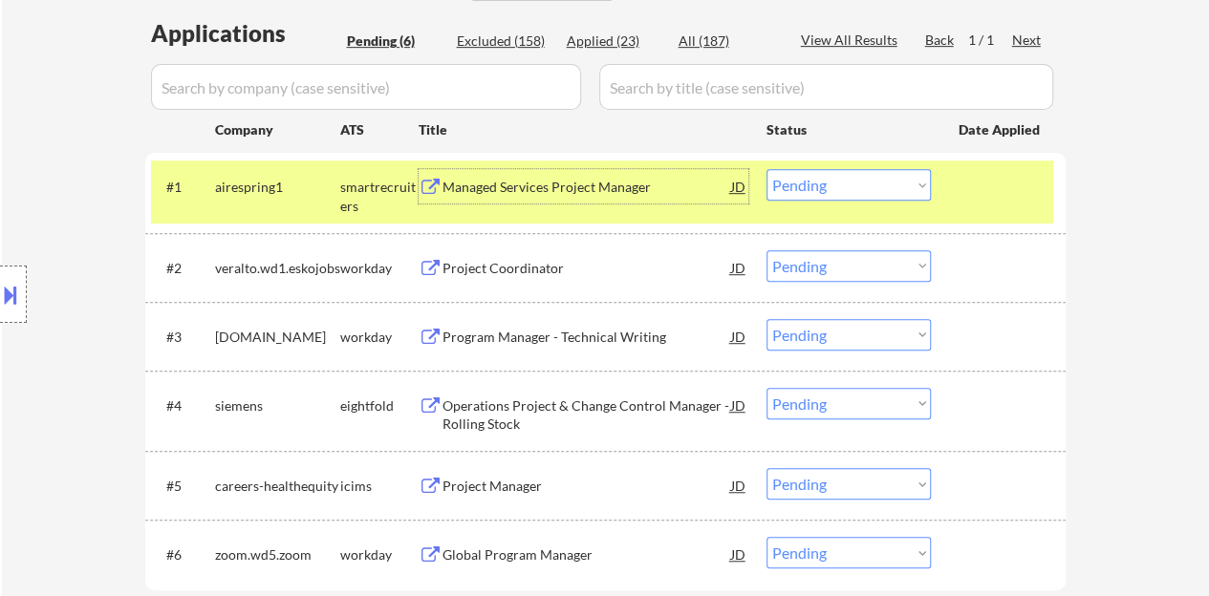
click at [813, 170] on select "Choose an option... Pending Applied Excluded (Questions) Excluded (Expired) Exc…" at bounding box center [848, 185] width 164 height 32
click at [766, 169] on select "Choose an option... Pending Applied Excluded (Questions) Excluded (Expired) Exc…" at bounding box center [848, 185] width 164 height 32
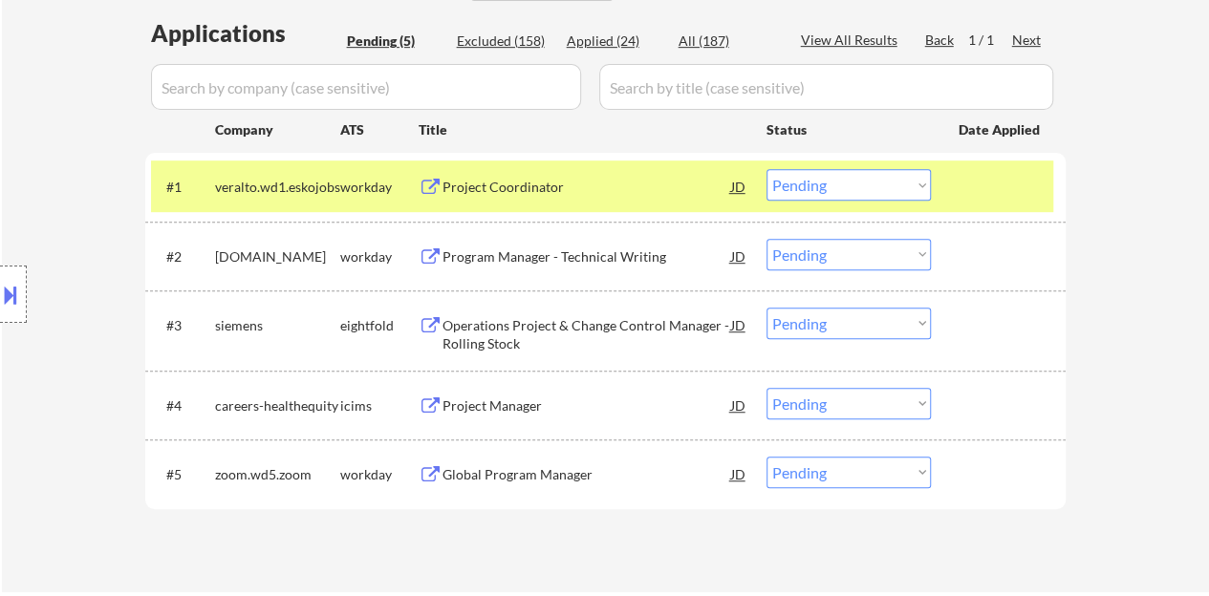
click at [431, 190] on button at bounding box center [431, 188] width 24 height 18
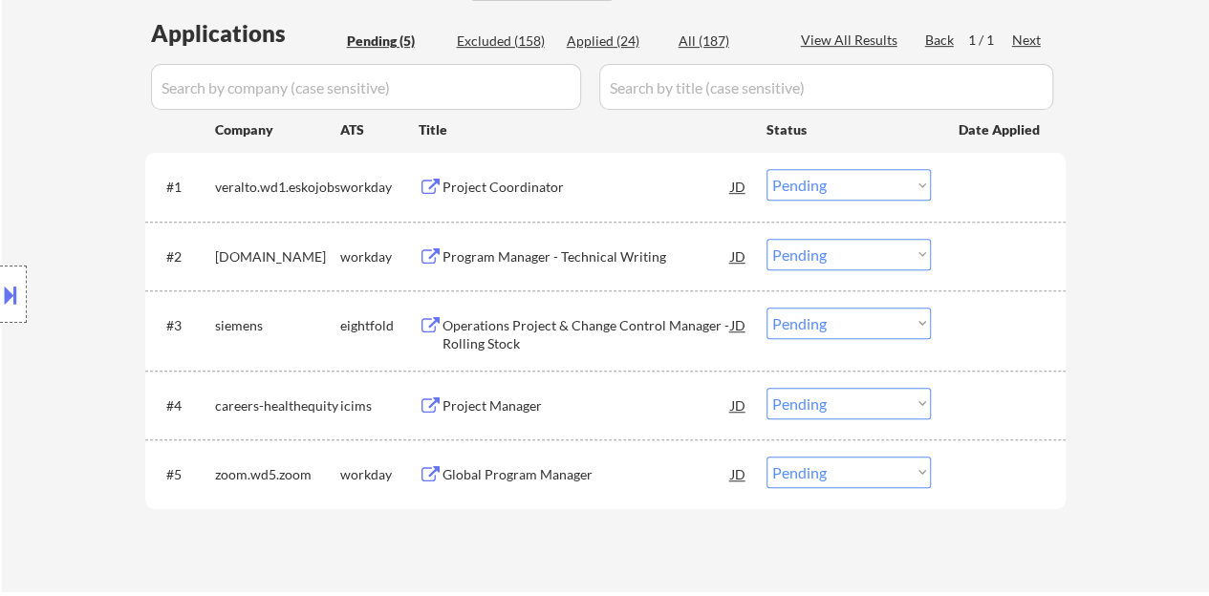
click at [1009, 200] on div at bounding box center [1000, 186] width 84 height 34
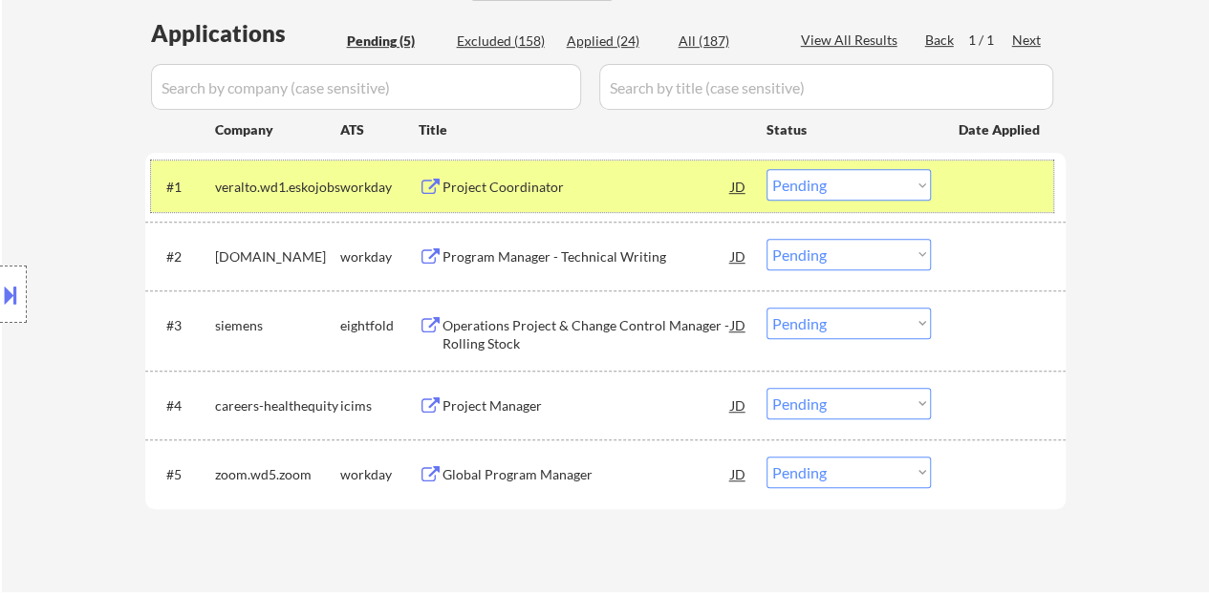
click at [860, 182] on select "Choose an option... Pending Applied Excluded (Questions) Excluded (Expired) Exc…" at bounding box center [848, 185] width 164 height 32
click at [834, 182] on select "Choose an option... Pending Applied Excluded (Questions) Excluded (Expired) Exc…" at bounding box center [848, 185] width 164 height 32
click at [766, 169] on select "Choose an option... Pending Applied Excluded (Questions) Excluded (Expired) Exc…" at bounding box center [848, 185] width 164 height 32
select select ""pending""
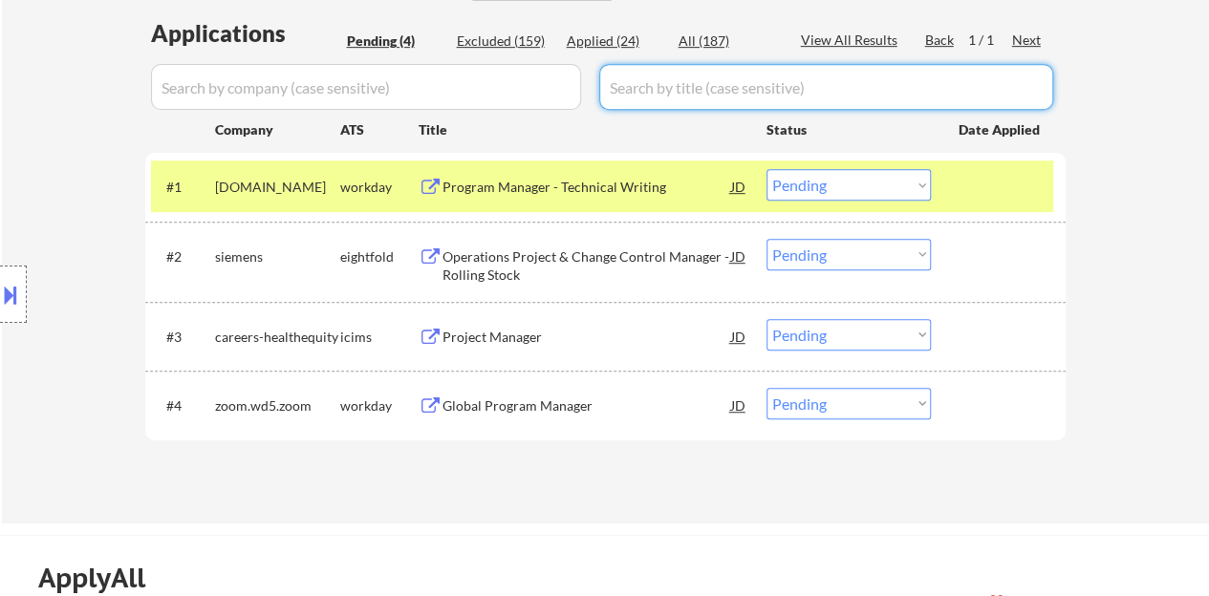
drag, startPoint x: 629, startPoint y: 87, endPoint x: 1106, endPoint y: 190, distance: 487.8
click at [1106, 190] on div "← Return to /applysquad Mailslurp Inbox Job Search Builder [PERSON_NAME] User E…" at bounding box center [605, 61] width 1207 height 925
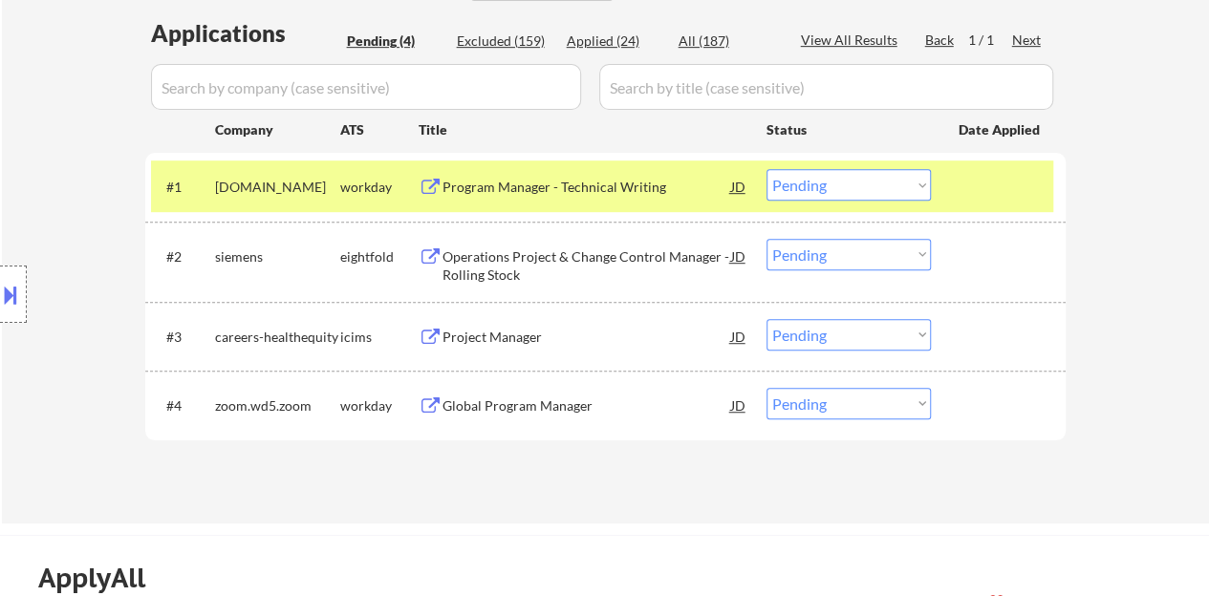
click at [1007, 200] on div at bounding box center [1000, 186] width 84 height 34
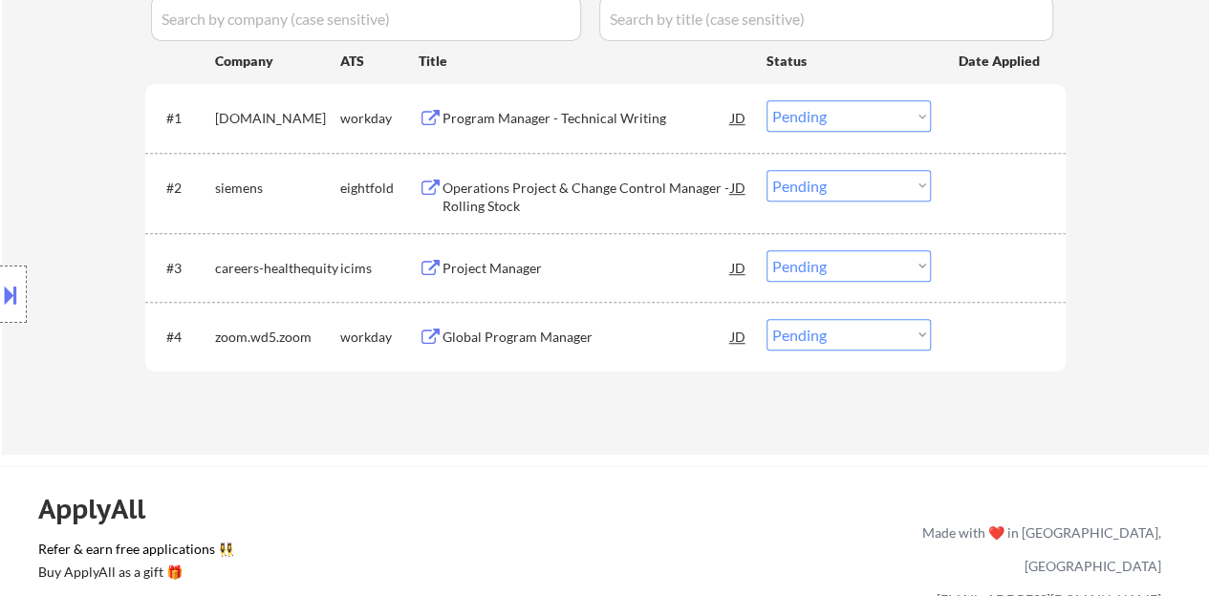
scroll to position [573, 0]
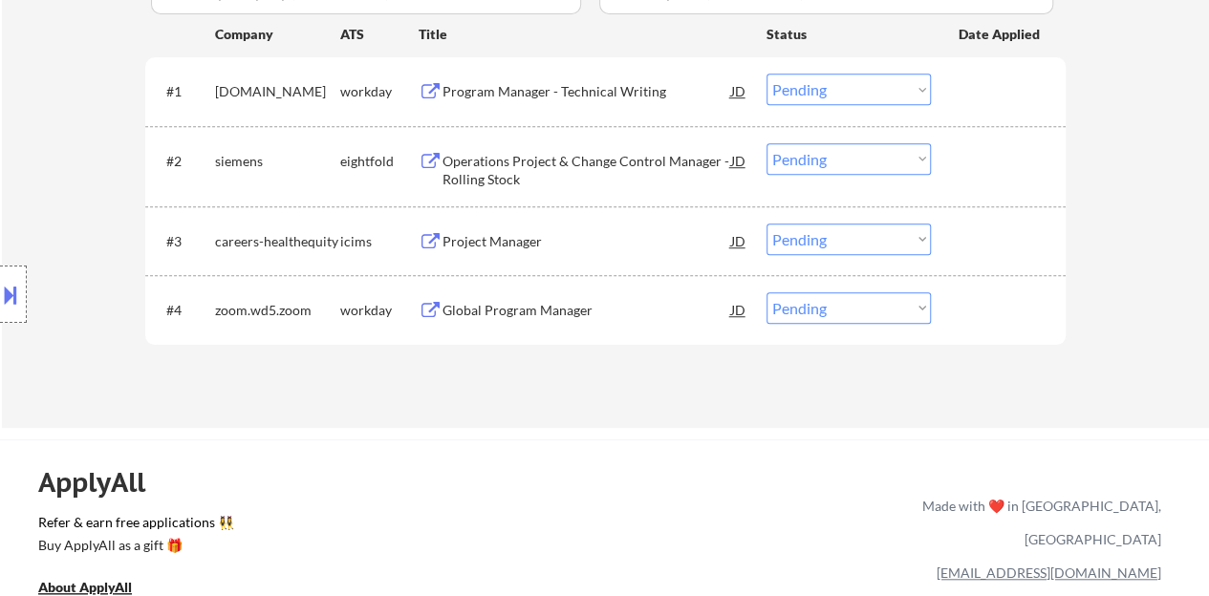
click at [529, 316] on div "Global Program Manager" at bounding box center [586, 310] width 289 height 19
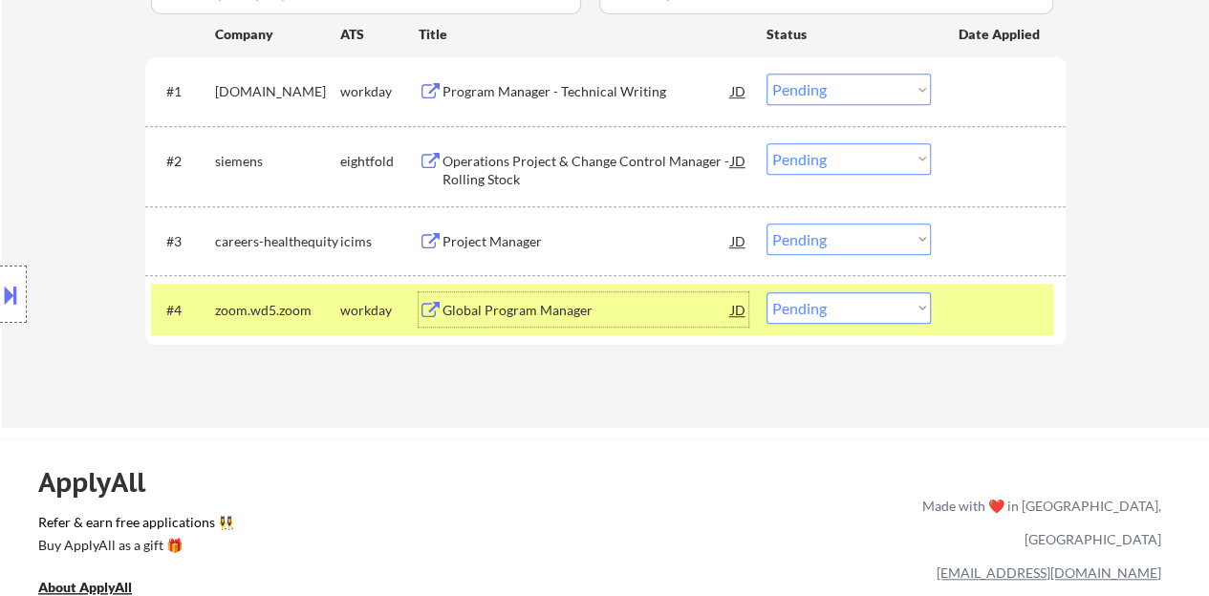
click at [822, 317] on select "Choose an option... Pending Applied Excluded (Questions) Excluded (Expired) Exc…" at bounding box center [848, 308] width 164 height 32
select select ""applied""
click at [766, 292] on select "Choose an option... Pending Applied Excluded (Questions) Excluded (Expired) Exc…" at bounding box center [848, 308] width 164 height 32
